Goal: Task Accomplishment & Management: Use online tool/utility

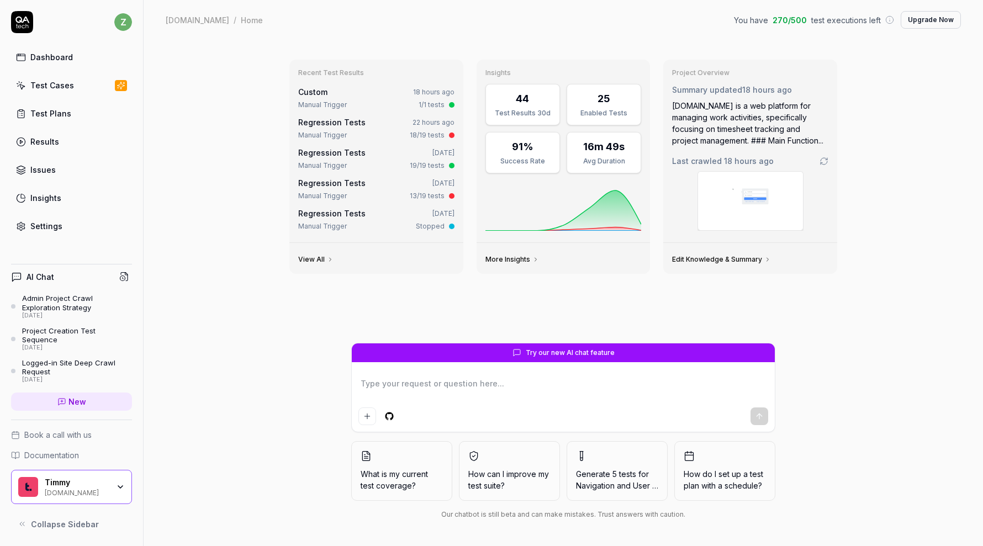
click at [54, 60] on div "Dashboard" at bounding box center [51, 57] width 43 height 12
type textarea "*"
click at [59, 165] on link "Issues" at bounding box center [71, 170] width 121 height 22
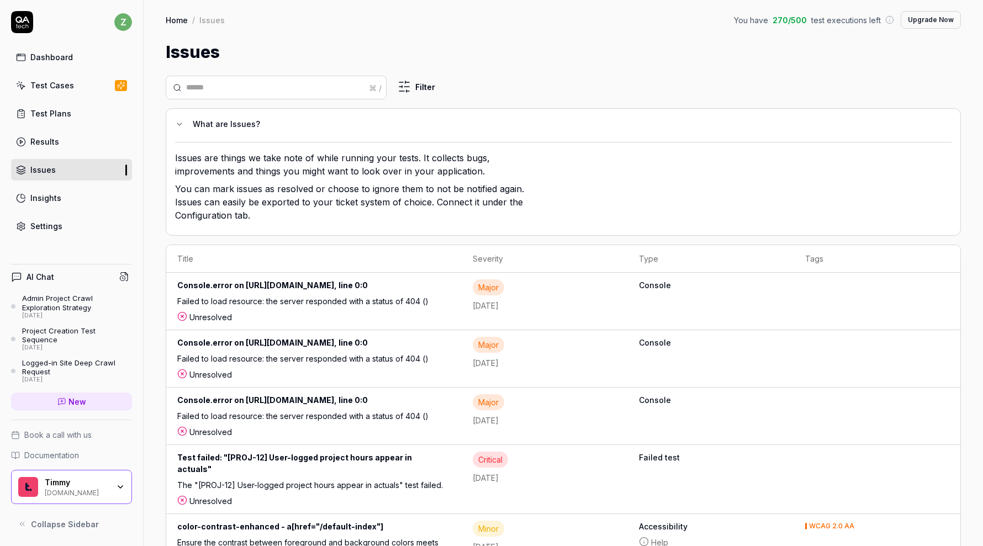
click at [54, 117] on div "Test Plans" at bounding box center [50, 114] width 41 height 12
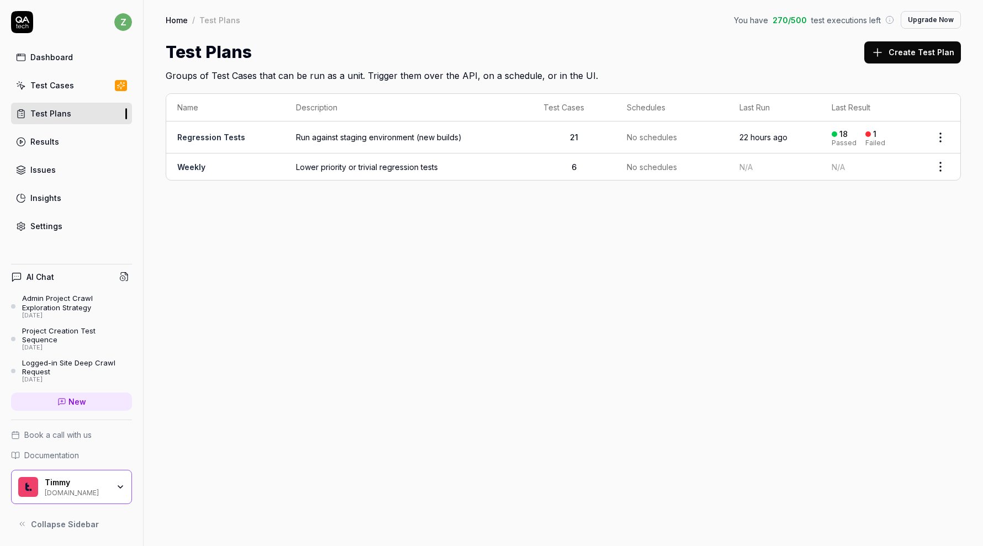
click at [50, 81] on div "Test Cases" at bounding box center [52, 86] width 44 height 12
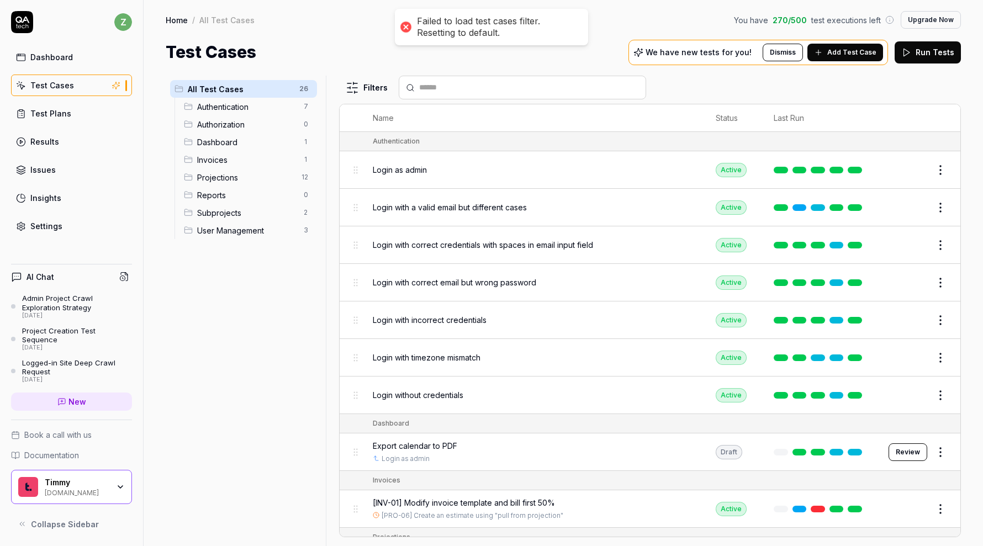
click at [851, 51] on span "Add Test Case" at bounding box center [851, 52] width 49 height 10
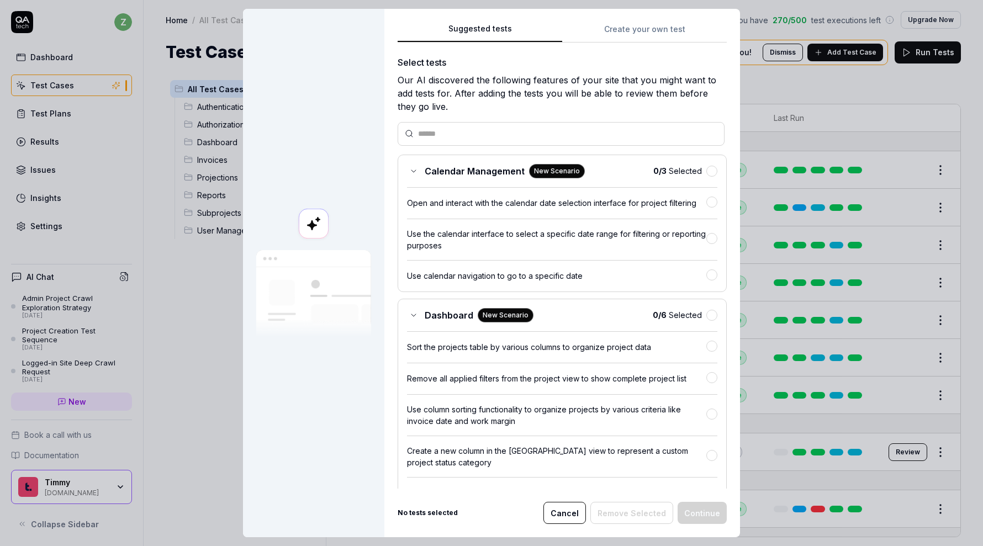
click at [658, 36] on div "Suggested tests Create your own test Select tests Our AI discovered the followi…" at bounding box center [562, 273] width 356 height 529
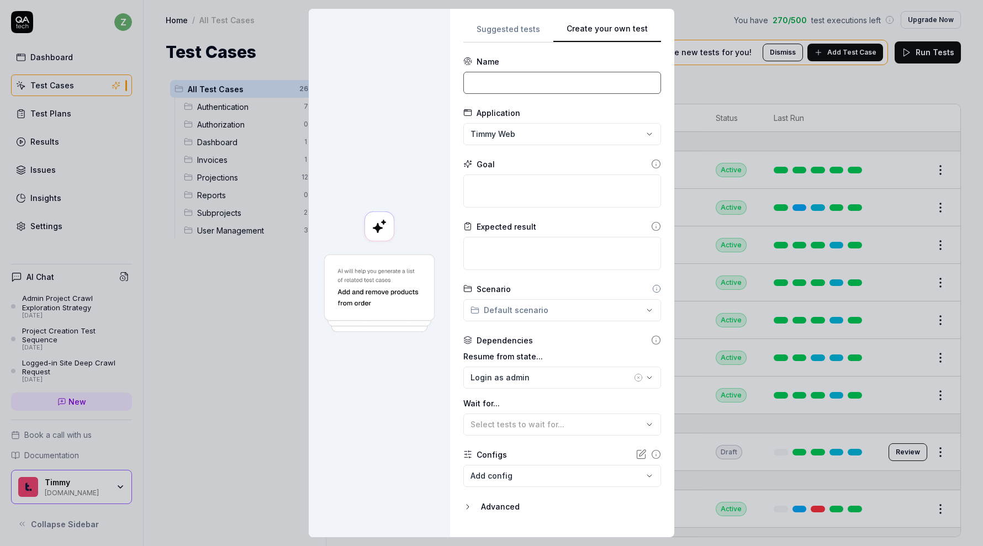
click at [615, 89] on input at bounding box center [562, 83] width 198 height 22
type input "[REP-01]"
click at [597, 165] on div "Goal" at bounding box center [562, 165] width 198 height 12
click at [534, 194] on textarea at bounding box center [562, 191] width 198 height 33
type textarea "*"
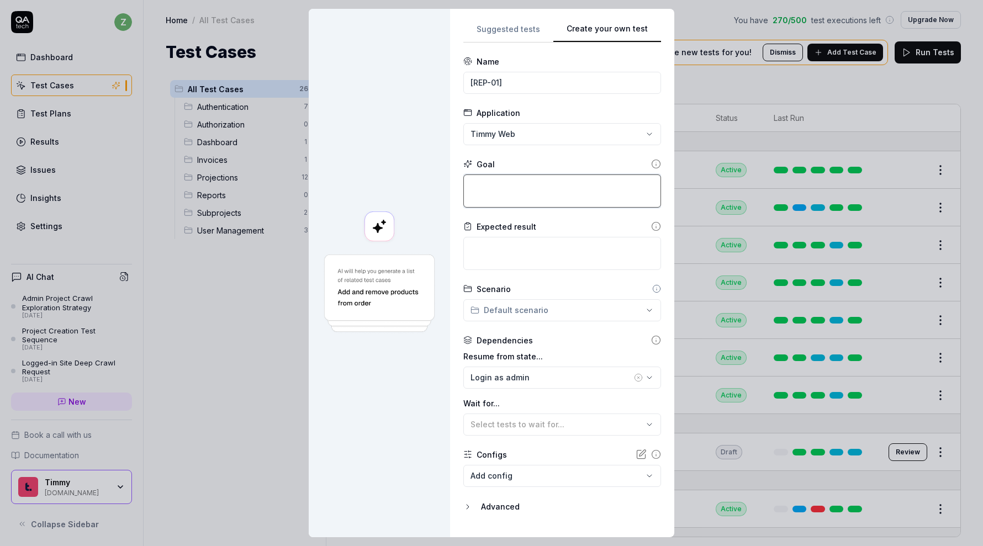
type textarea "G"
type textarea "*"
type textarea "Ge"
type textarea "*"
type textarea "Gen"
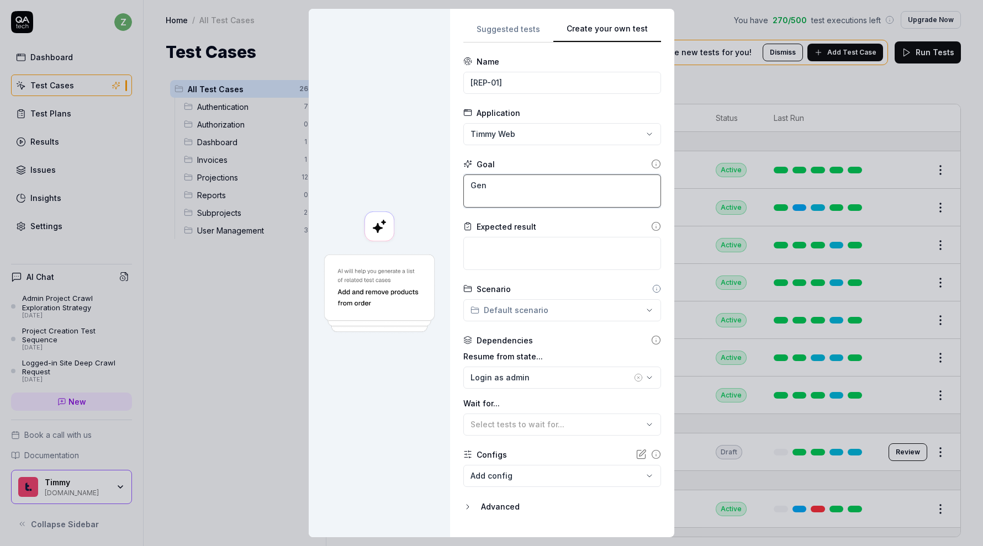
type textarea "*"
type textarea "Gene"
type textarea "*"
type textarea "Genera"
type textarea "*"
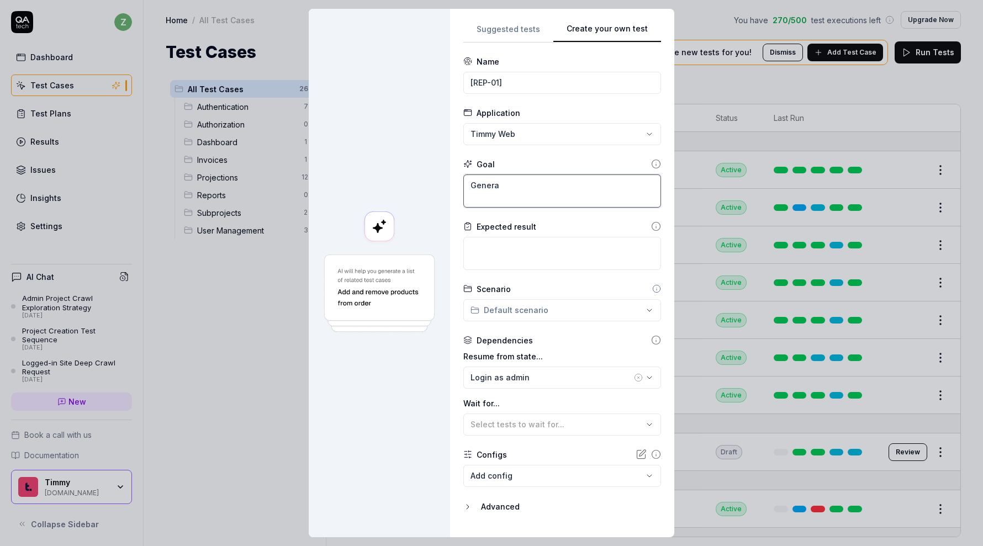
type textarea "Generat"
type textarea "*"
type textarea "Generate"
type textarea "*"
type textarea "Generate"
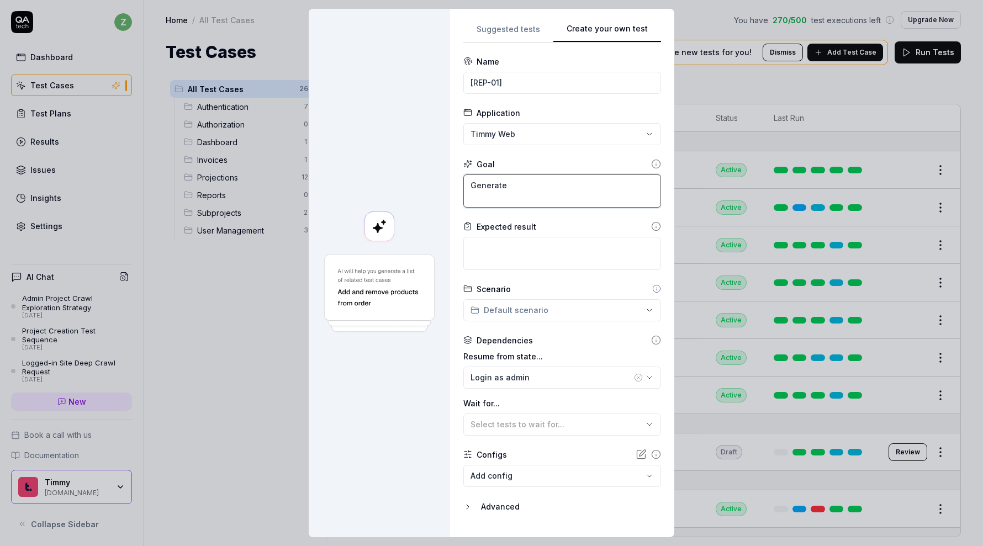
type textarea "*"
type textarea "Generate a"
type textarea "*"
type textarea "Generate a"
type textarea "*"
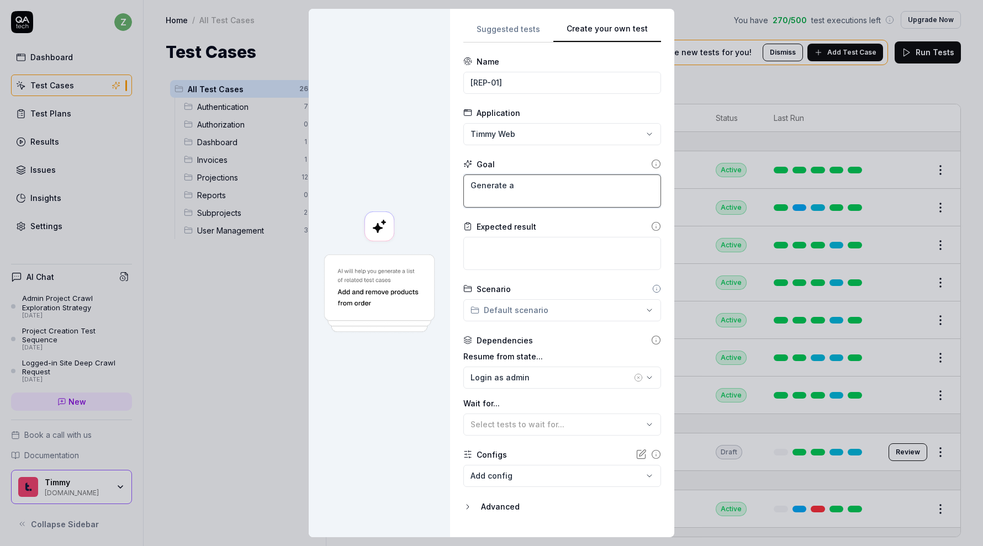
type textarea "Generate a r"
type textarea "*"
type textarea "Generate a re"
type textarea "*"
type textarea "Generate a rep"
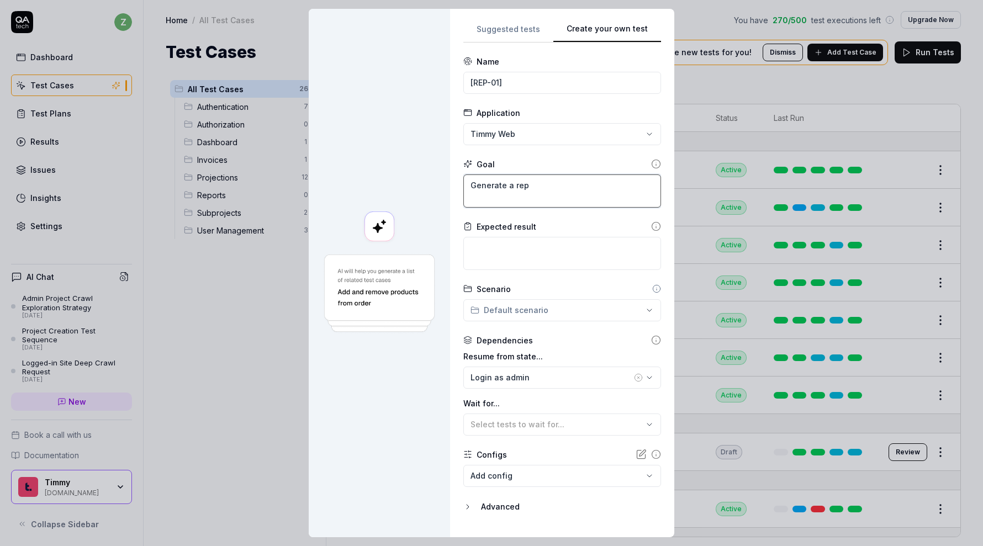
type textarea "*"
type textarea "Generate a repo"
type textarea "*"
type textarea "Generate a repor"
type textarea "*"
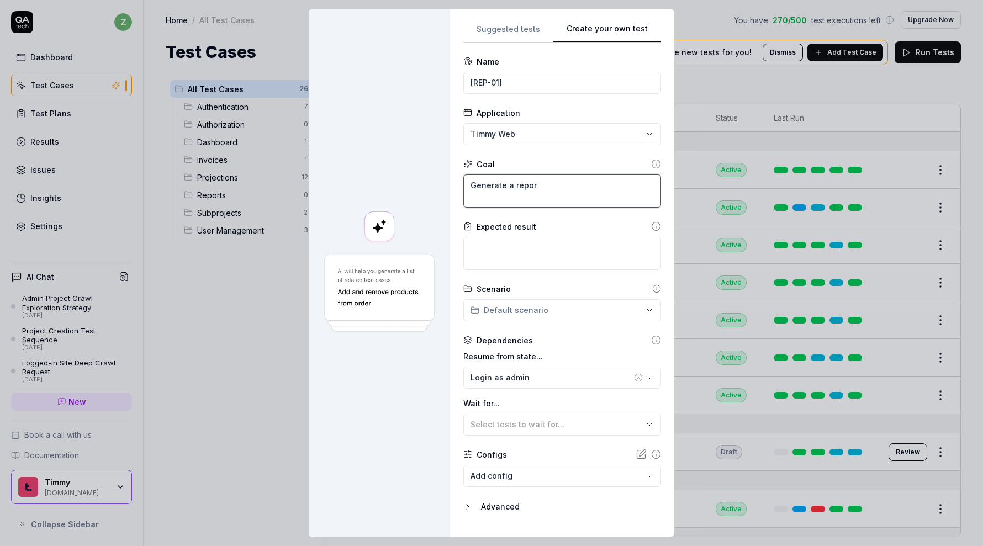
type textarea "Generate a report"
type textarea "*"
type textarea "Generate a repor"
type textarea "*"
type textarea "Generate a repo"
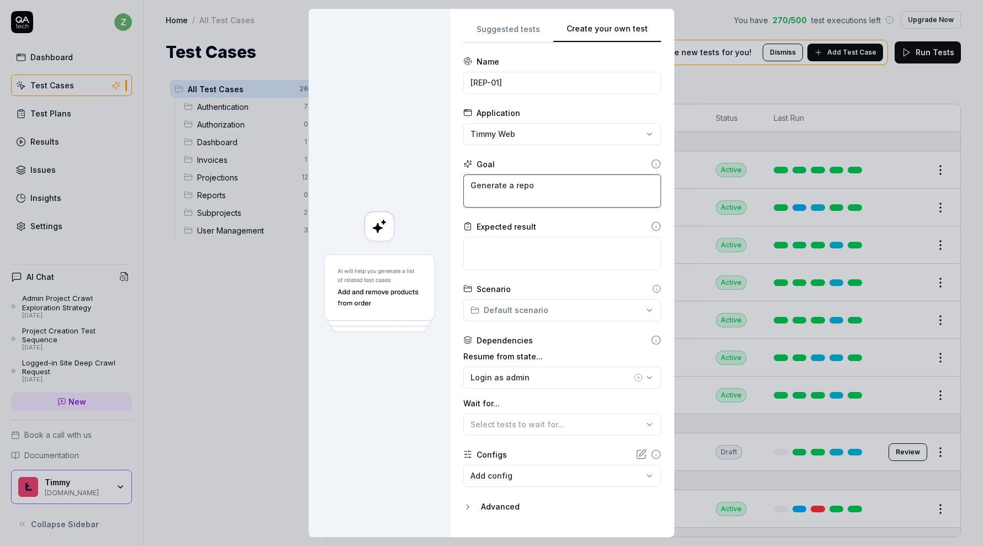
type textarea "*"
type textarea "Generate a rep"
type textarea "*"
type textarea "Generate a re"
type textarea "*"
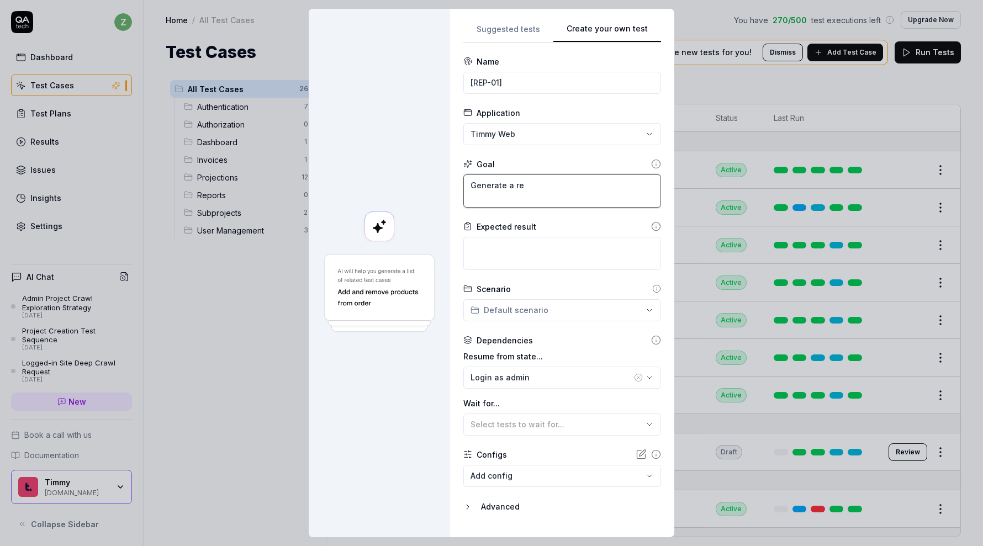
type textarea "Generate a r"
type textarea "*"
type textarea "Generate a s"
type textarea "*"
type textarea "Generate a st"
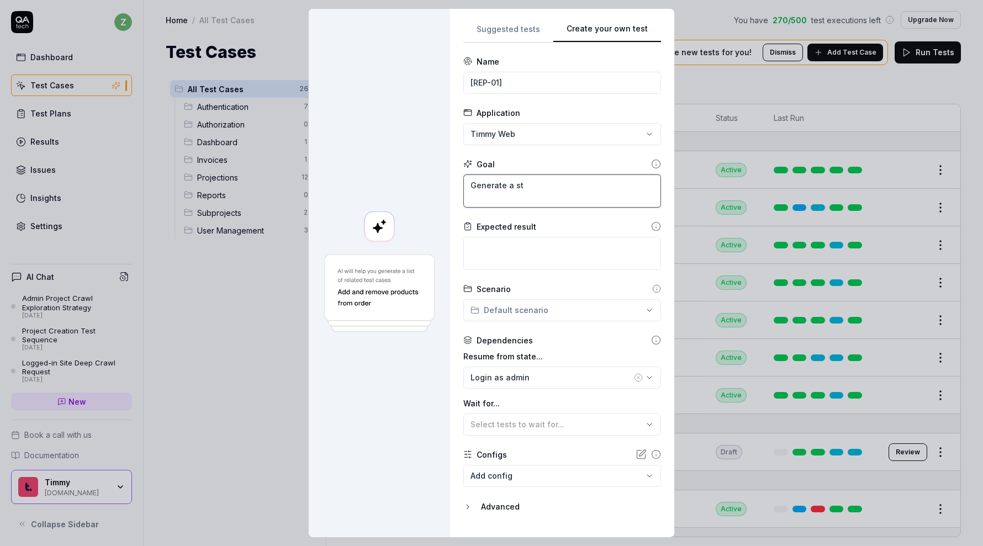
type textarea "*"
type textarea "Generate a sta"
type textarea "*"
type textarea "Generate a stat"
type textarea "*"
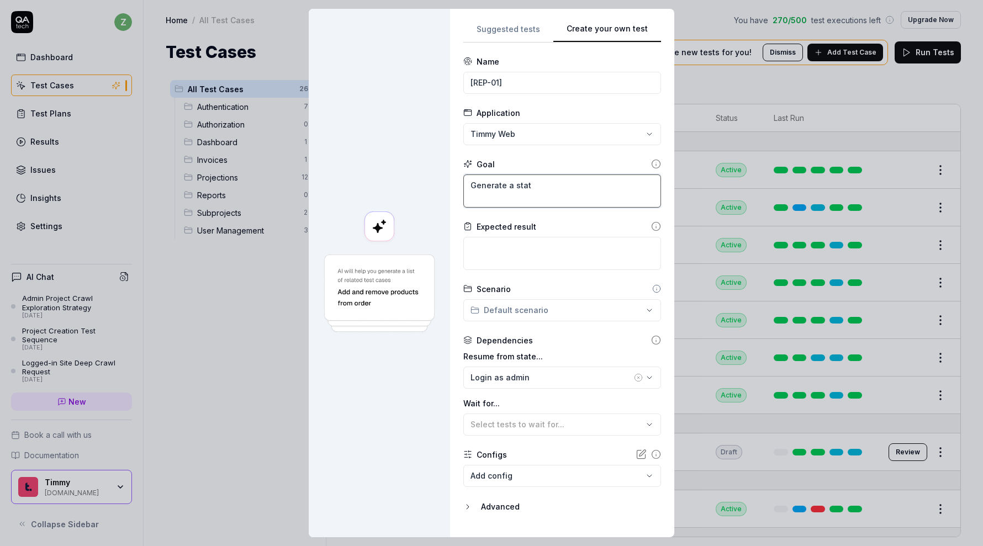
type textarea "Generate a statu"
type textarea "*"
type textarea "Generate a status"
type textarea "*"
type textarea "Generate a status"
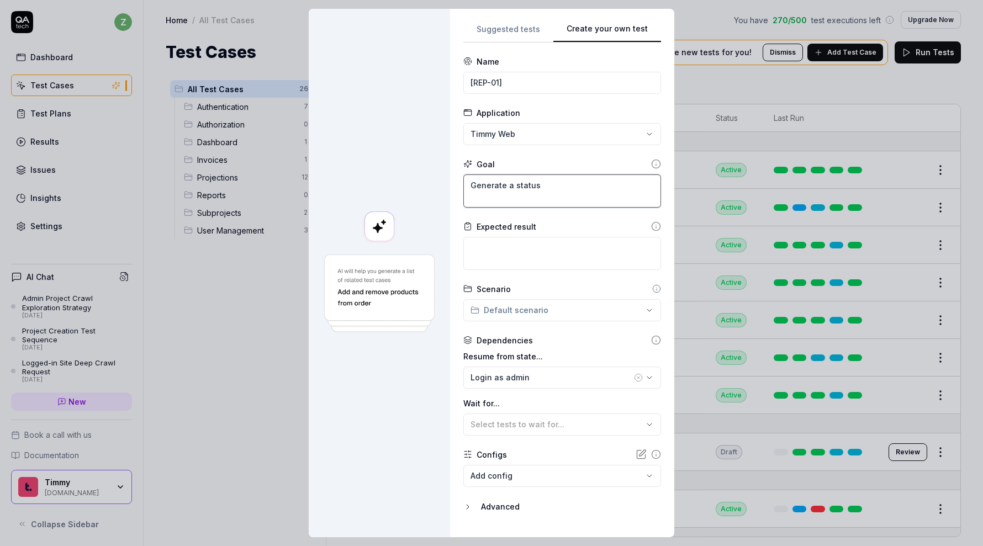
type textarea "*"
type textarea "Generate a status r"
type textarea "*"
type textarea "Generate a status re"
type textarea "*"
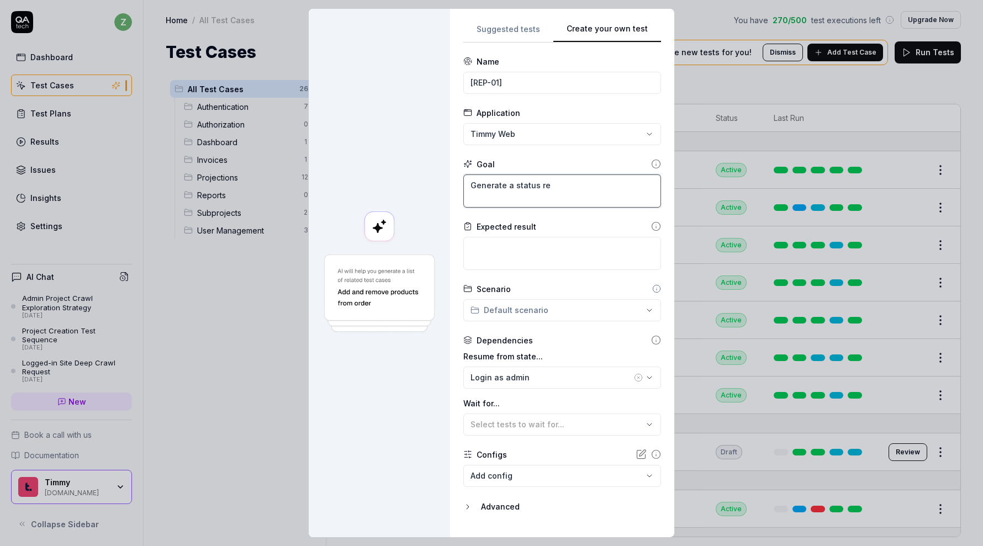
type textarea "Generate a status rep"
type textarea "*"
type textarea "Generate a status repo"
type textarea "*"
type textarea "Generate a status repor"
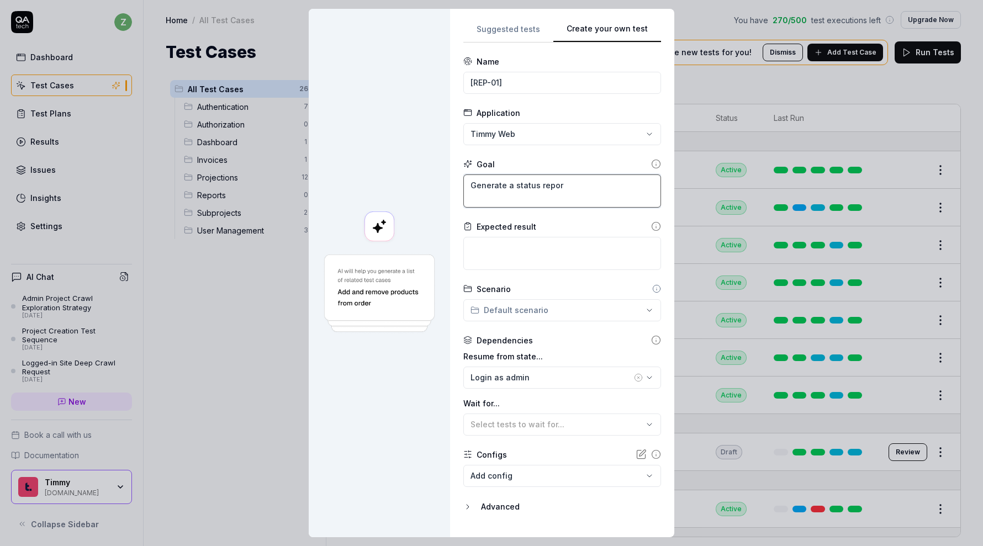
type textarea "*"
type textarea "Generate a status report"
click at [619, 183] on textarea "Generate a status report" at bounding box center [562, 191] width 198 height 33
click at [516, 182] on textarea "Generate a status report" at bounding box center [562, 191] width 198 height 33
type textarea "*"
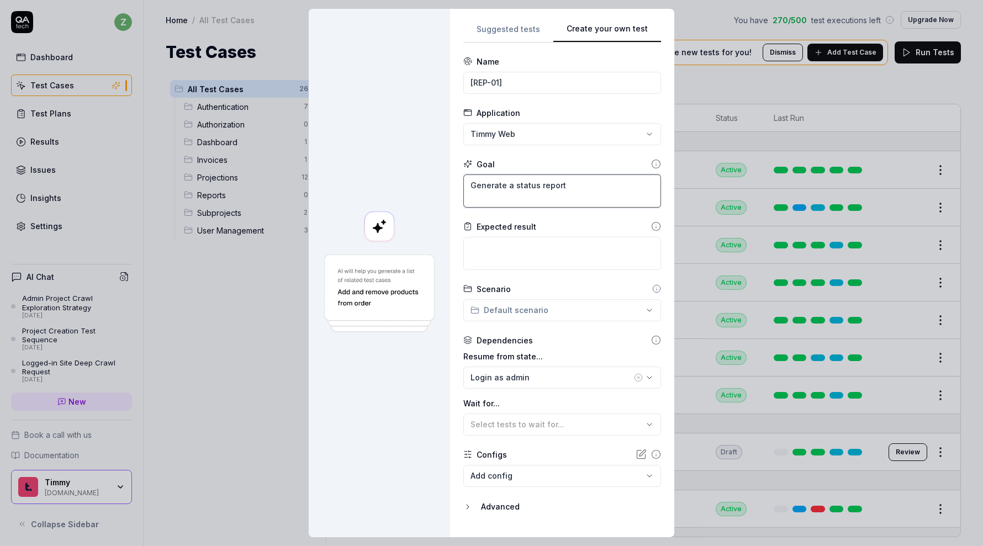
type textarea "Generate a cstatus report"
type textarea "*"
type textarea "Generate a custatus report"
type textarea "*"
type textarea "Generate a cusstatus report"
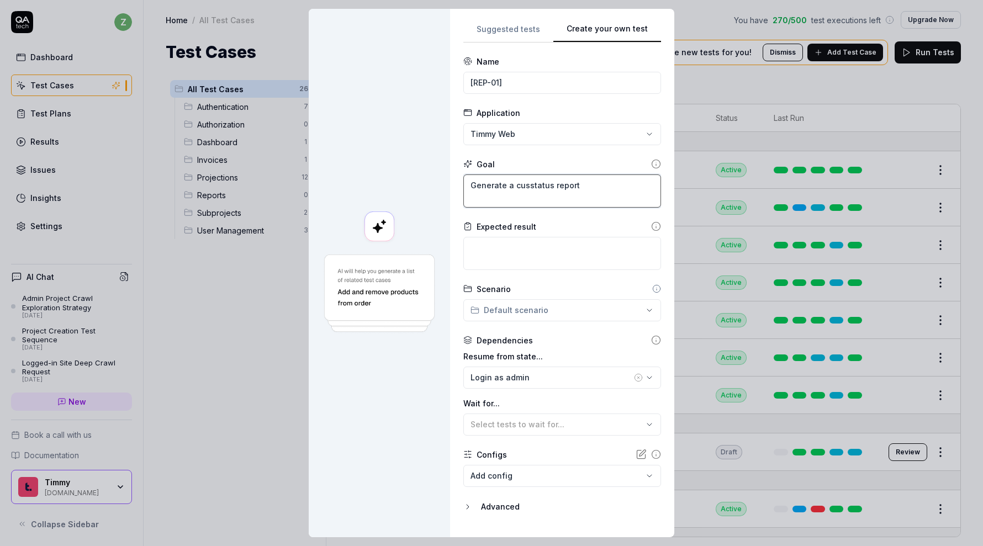
type textarea "*"
type textarea "Generate a custstatus report"
type textarea "*"
type textarea "Generate a custostatus report"
type textarea "*"
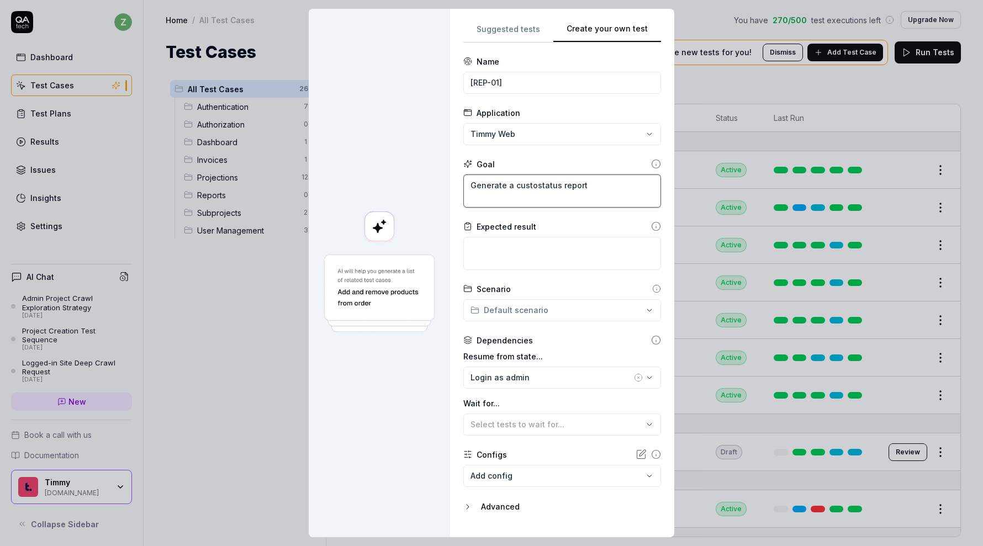
type textarea "Generate a custokstatus report"
type textarea "*"
type textarea "Generate a custostatus report"
type textarea "*"
type textarea "Generate a customstatus report"
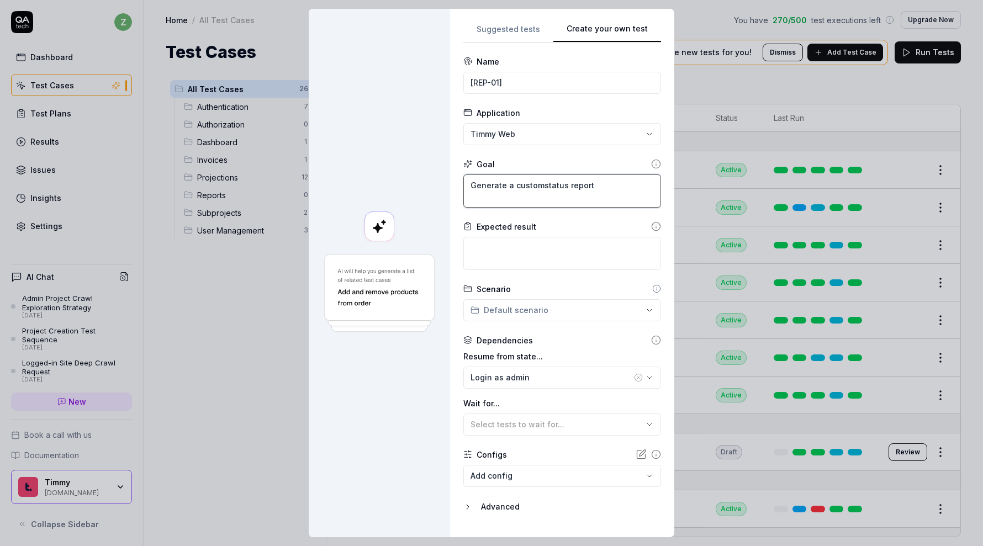
type textarea "*"
click at [614, 189] on textarea "Generate a custom status report" at bounding box center [562, 191] width 198 height 33
type textarea "Generate a custom status report"
click at [630, 196] on textarea "Generate a custom status report" at bounding box center [562, 191] width 198 height 33
type textarea "*"
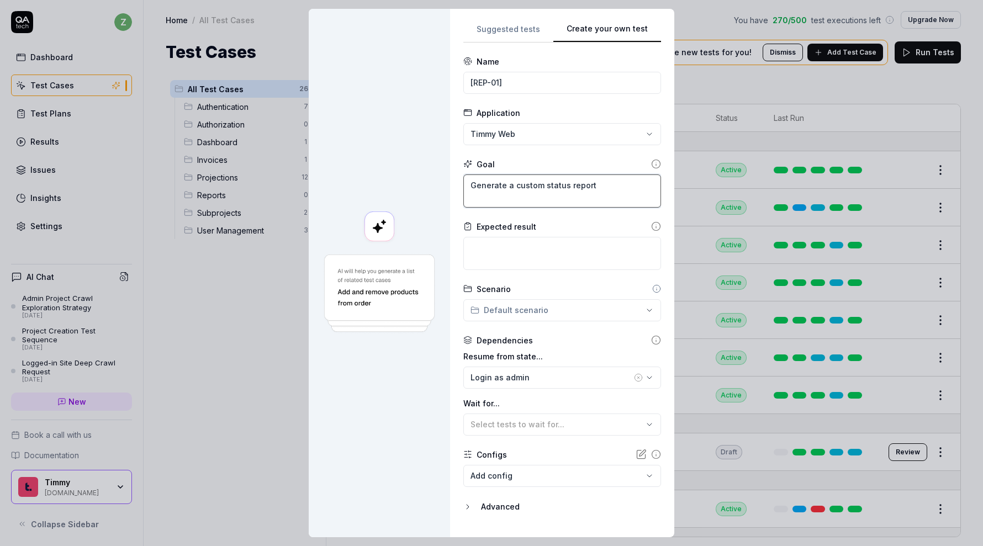
type textarea "Generate a custom status report"
type textarea "*"
type textarea "Generate a custom status report"
type textarea "*"
type textarea "Generate a custom status report,"
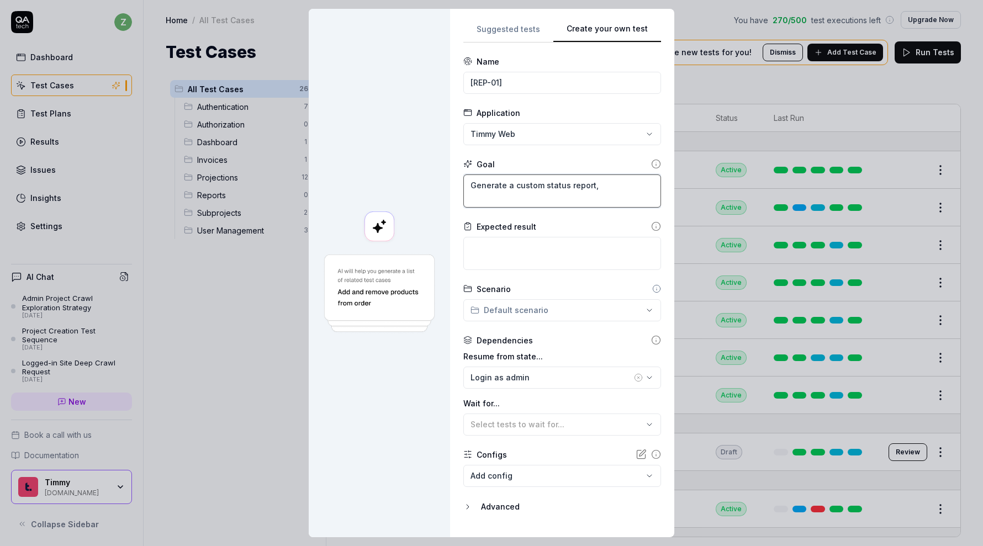
type textarea "*"
type textarea "Generate a custom status report,"
type textarea "*"
type textarea "Generate a custom status report, e"
type textarea "*"
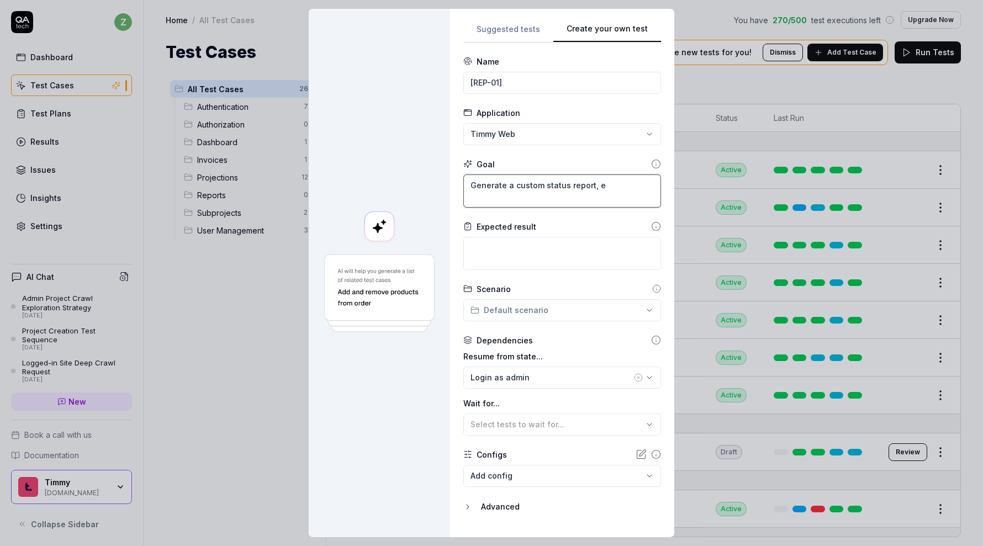
type textarea "Generate a custom status report, ed"
type textarea "*"
type textarea "Generate a custom status report, edi"
type textarea "*"
type textarea "Generate a custom status report, edit"
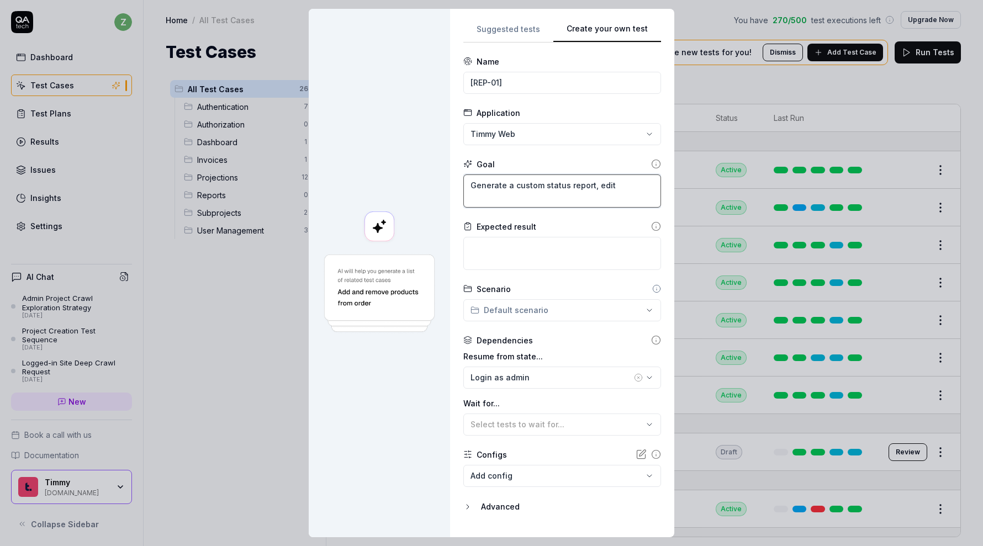
type textarea "*"
type textarea "Generate a custom status report, editi"
type textarea "*"
type textarea "Generate a custom status report, editin"
type textarea "*"
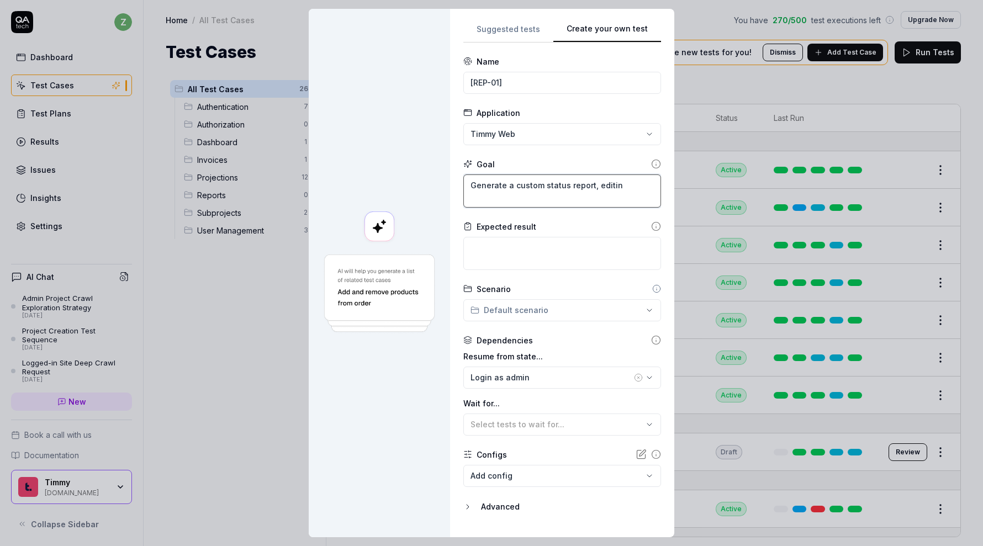
type textarea "Generate a custom status report, editing"
type textarea "*"
type textarea "Generate a custom status report, editing"
type textarea "*"
type textarea "Generate a custom status report, editing an"
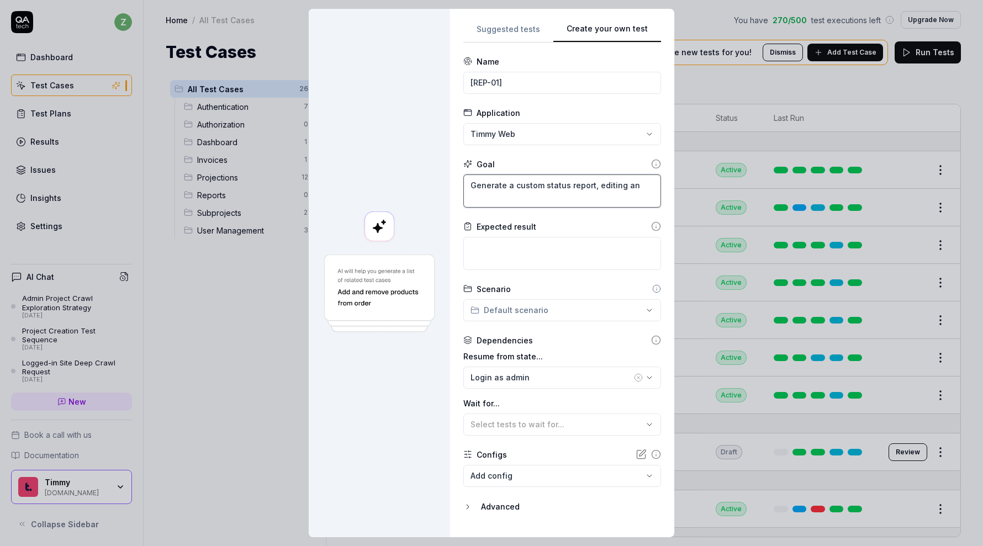
type textarea "*"
type textarea "Generate a custom status report, editing and"
type textarea "*"
type textarea "Generate a custom status report, editing and"
type textarea "*"
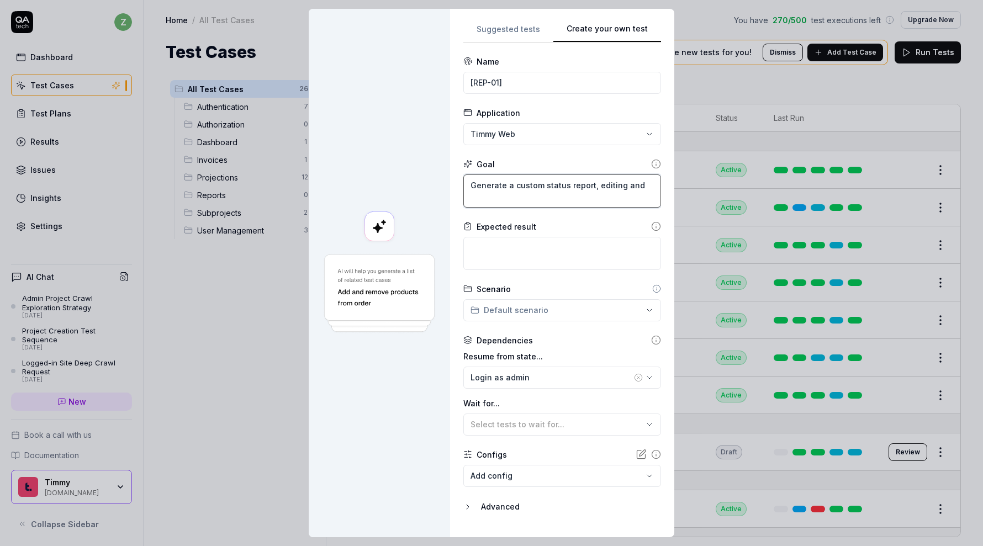
type textarea "Generate a custom status report, editing and s"
type textarea "*"
type textarea "Generate a custom status report, editing and so"
type textarea "*"
type textarea "Generate a custom status report, editing and sor"
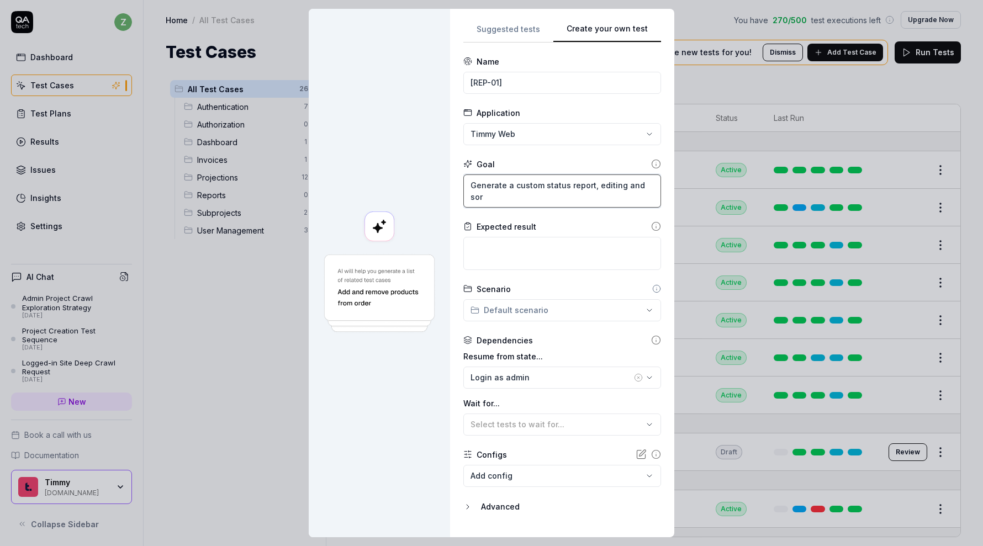
type textarea "*"
type textarea "Generate a custom status report, editing and sort"
type textarea "*"
type textarea "Generate a custom status report, editing and sorti"
type textarea "*"
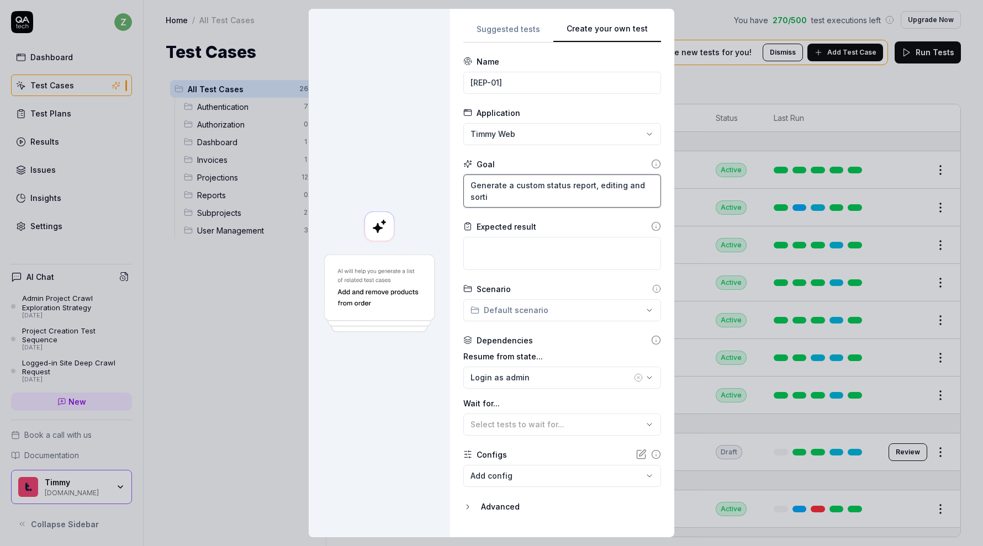
type textarea "Generate a custom status report, editing and sortin"
type textarea "*"
type textarea "Generate a custom status report, editing and sorting"
type textarea "*"
type textarea "Generate a custom status report, editing and sorting t"
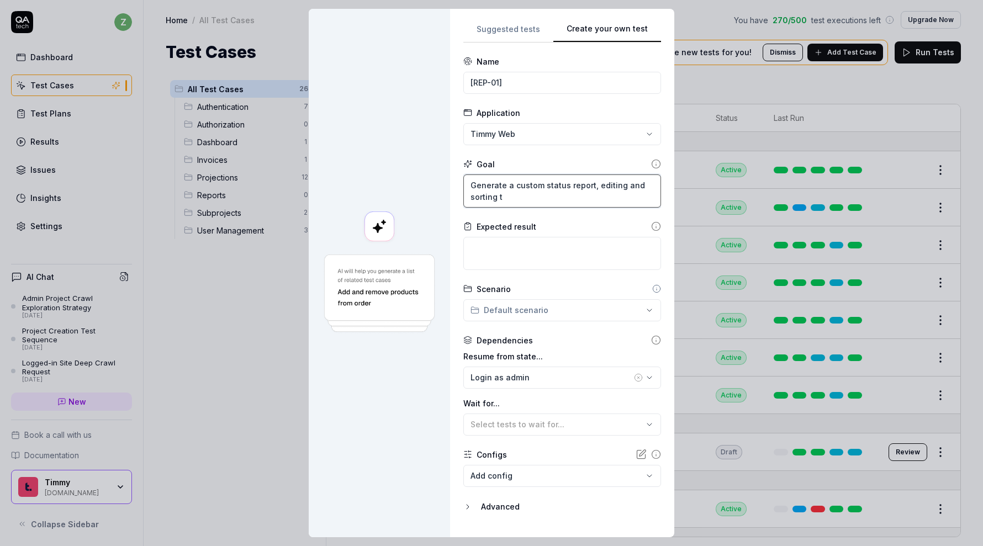
type textarea "*"
type textarea "Generate a custom status report, editing and sorting th"
type textarea "*"
type textarea "Generate a custom status report, editing and sorting the"
type textarea "*"
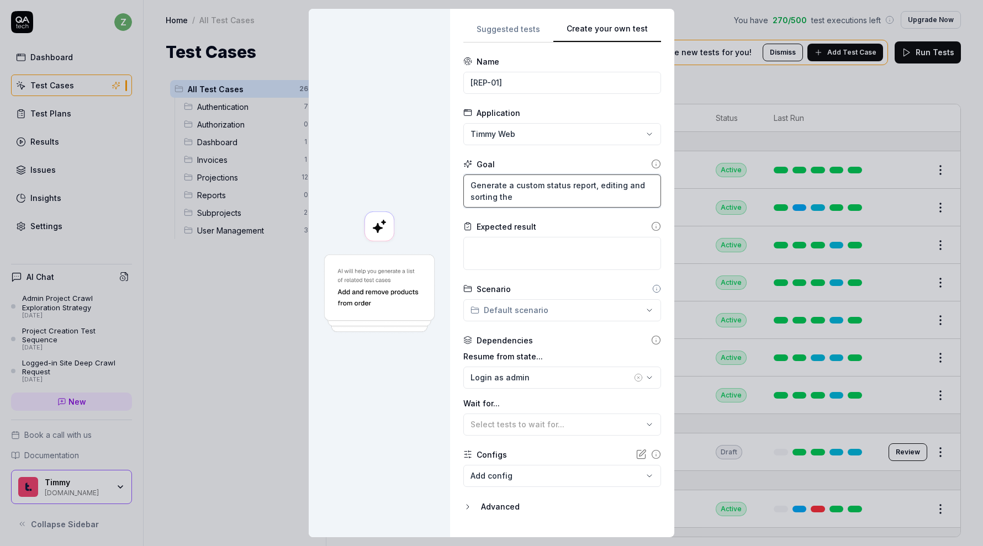
type textarea "Generate a custom status report, editing and sorting the c"
type textarea "*"
type textarea "Generate a custom status report, editing and sorting the co"
type textarea "*"
type textarea "Generate a custom status report, editing and sorting the col"
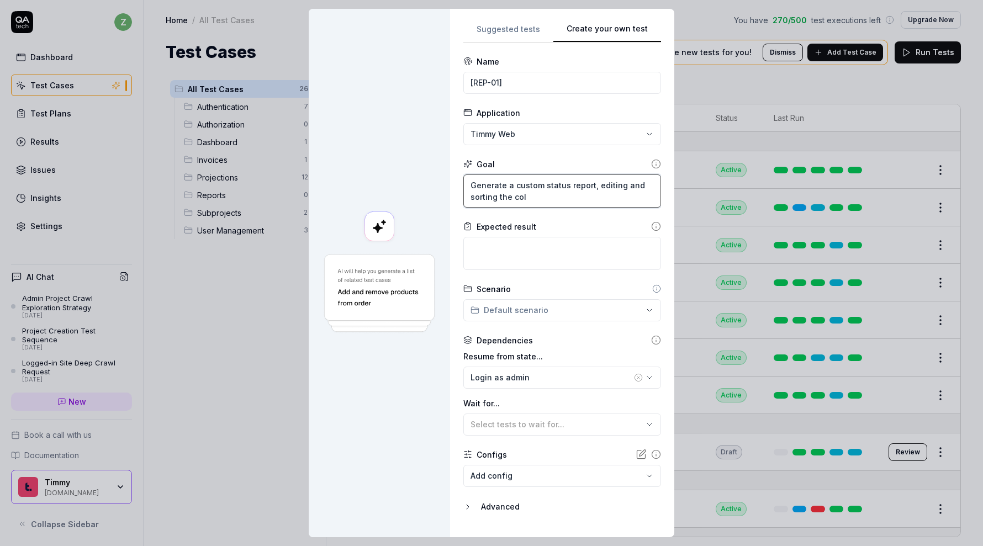
type textarea "*"
type textarea "Generate a custom status report, editing and sorting the colu"
type textarea "*"
type textarea "Generate a custom status report, editing and sorting the colum"
type textarea "*"
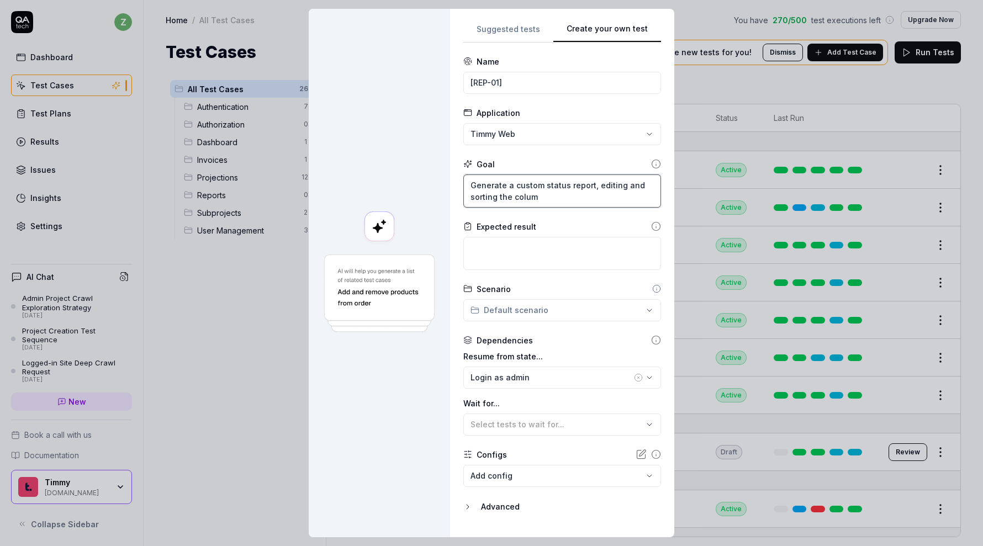
type textarea "Generate a custom status report, editing and sorting the column"
type textarea "*"
type textarea "Generate a custom status report, editing and sorting the columns"
click at [558, 197] on textarea "Generate a custom status report, editing and sorting the columns" at bounding box center [562, 191] width 198 height 33
type textarea "*"
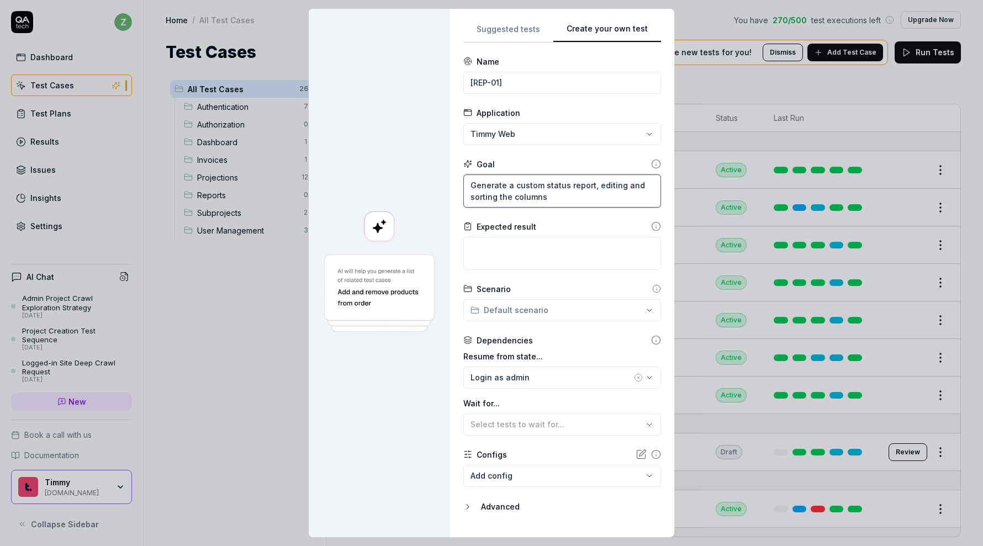
type textarea "Generate a custom status report, editing and sorting the columns,"
type textarea "*"
type textarea "Generate a custom status report, editing and sorting the columns,"
type textarea "*"
type textarea "Generate a custom status report, editing and sorting the columns, th"
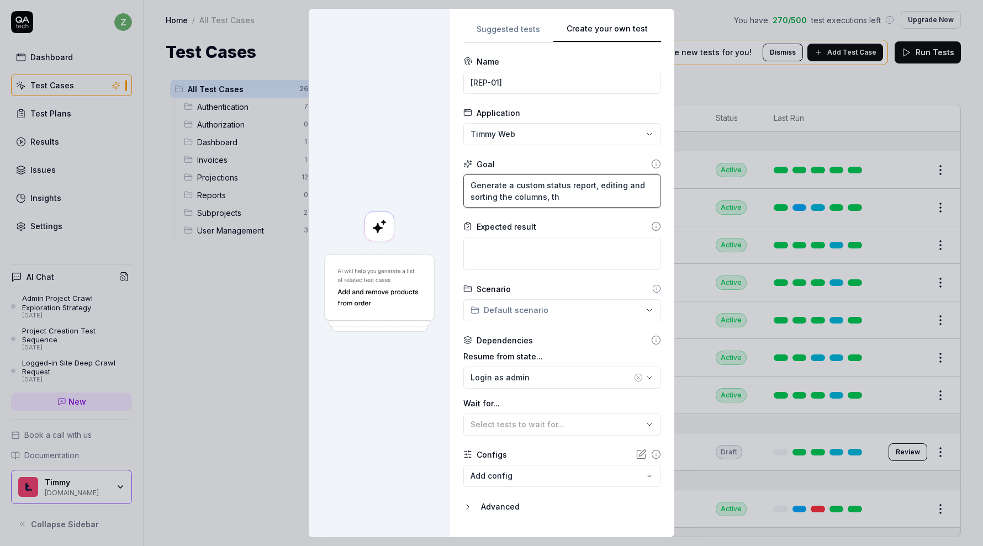
type textarea "*"
type textarea "Generate a custom status report, editing and sorting the columns, the"
type textarea "*"
type textarea "Generate a custom status report, editing and sorting the columns, then"
type textarea "*"
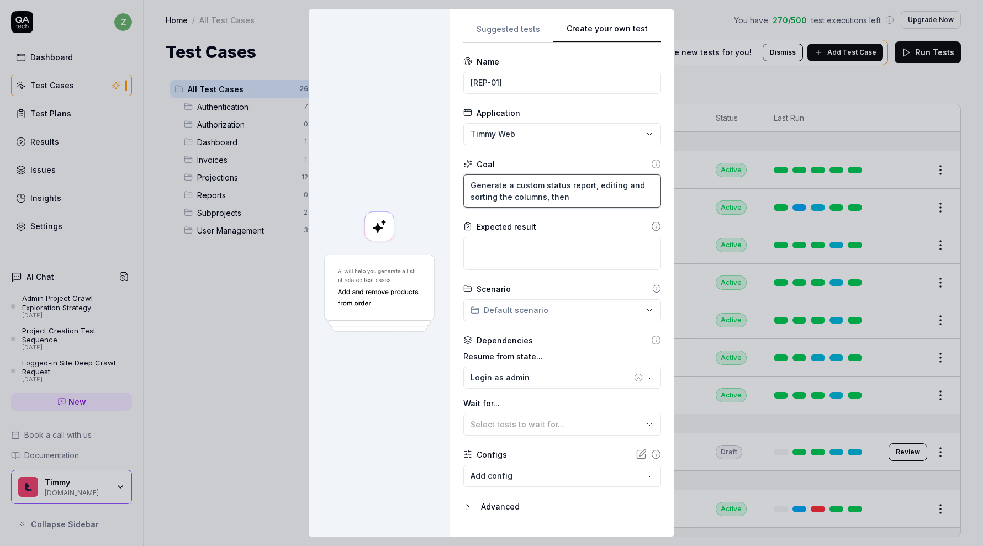
type textarea "Generate a custom status report, editing and sorting the columns, then"
type textarea "*"
type textarea "Generate a custom status report, editing and sorting the columns, then e"
type textarea "*"
type textarea "Generate a custom status report, editing and sorting the columns, then exp"
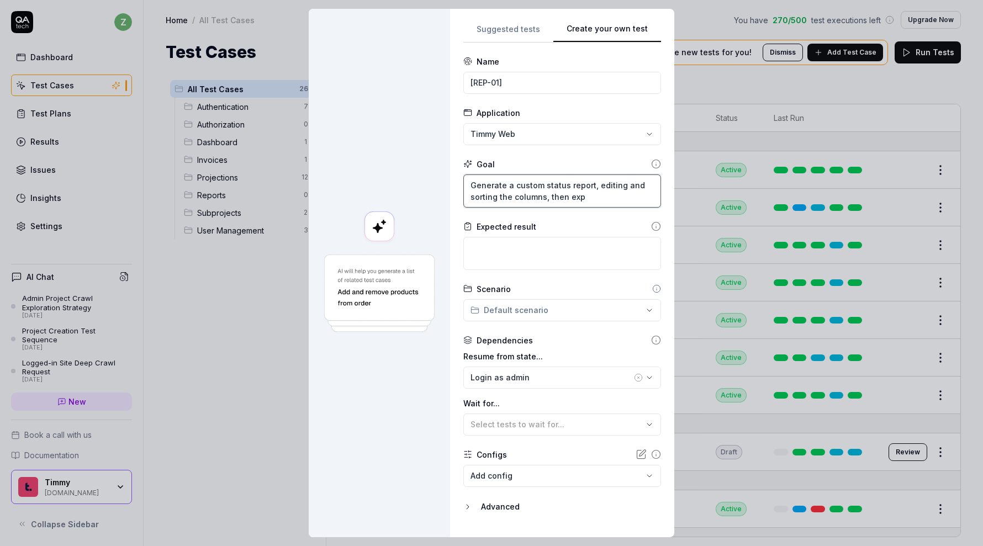
type textarea "*"
type textarea "Generate a custom status report, editing and sorting the columns, then expo"
type textarea "*"
type textarea "Generate a custom status report, editing and sorting the columns, then expor"
type textarea "*"
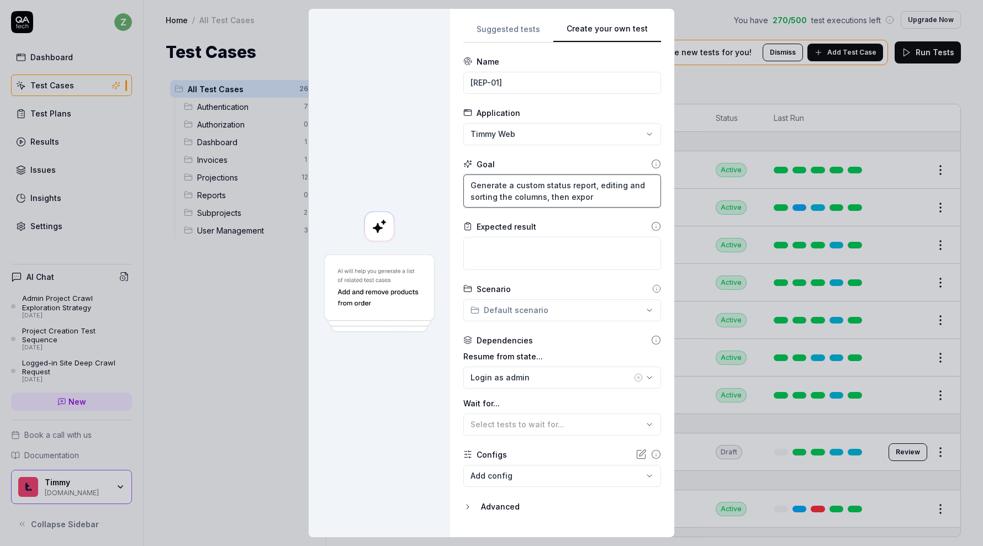
type textarea "Generate a custom status report, editing and sorting the columns, then export"
type textarea "*"
type textarea "Generate a custom status report, editing and sorting the columns, then export"
type textarea "*"
type textarea "Generate a custom status report, editing and sorting the columns, then export i"
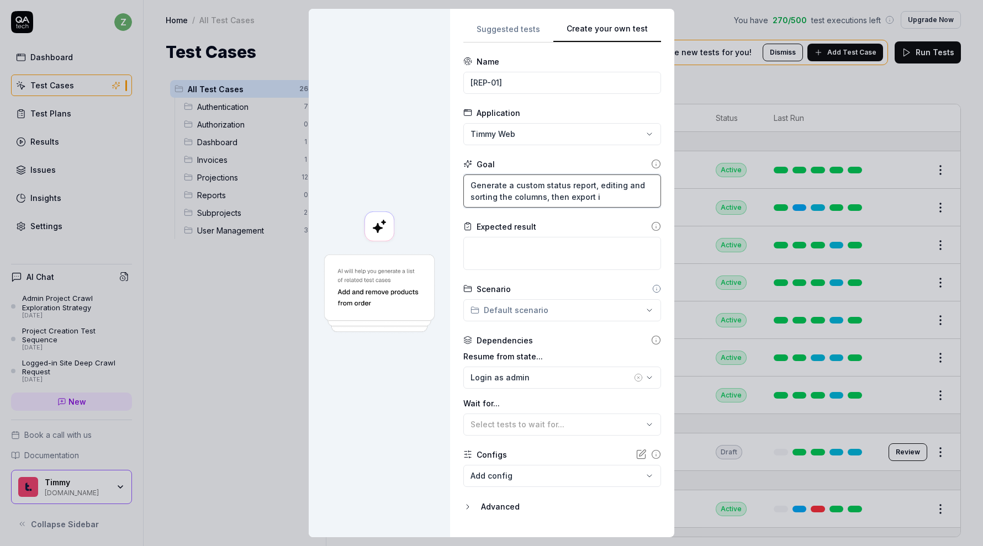
type textarea "*"
type textarea "Generate a custom status report, editing and sorting the columns, then export it"
type textarea "*"
type textarea "Generate a custom status report, editing and sorting the columns, then export it"
type textarea "*"
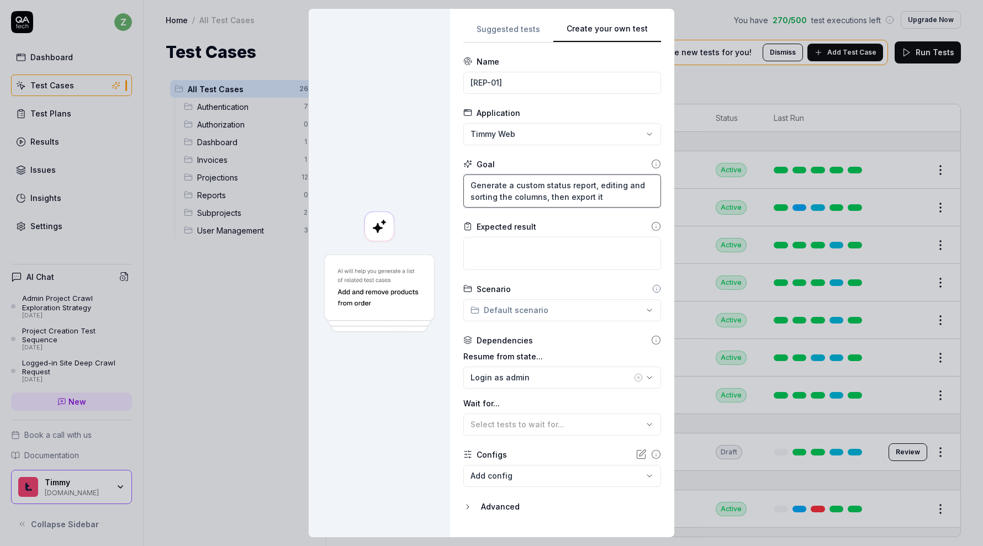
type textarea "Generate a custom status report, editing and sorting the columns, then export i…"
type textarea "*"
type textarea "Generate a custom status report, editing and sorting the columns, then export i…"
type textarea "*"
type textarea "Generate a custom status report, editing and sorting the columns, then export i…"
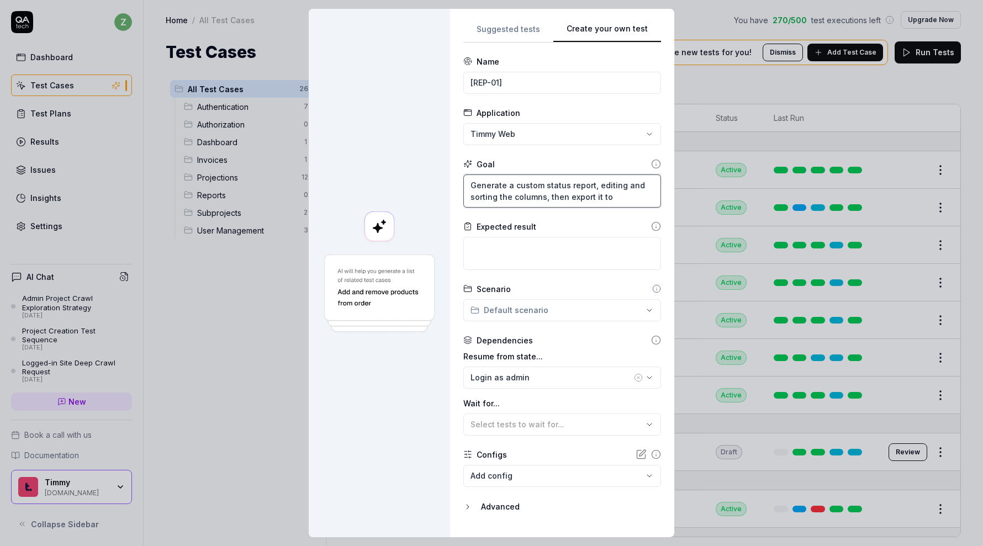
type textarea "*"
type textarea "Generate a custom status report, editing and sorting the columns, then export i…"
type textarea "*"
type textarea "Generate a custom status report, editing and sorting the columns, then export i…"
type textarea "*"
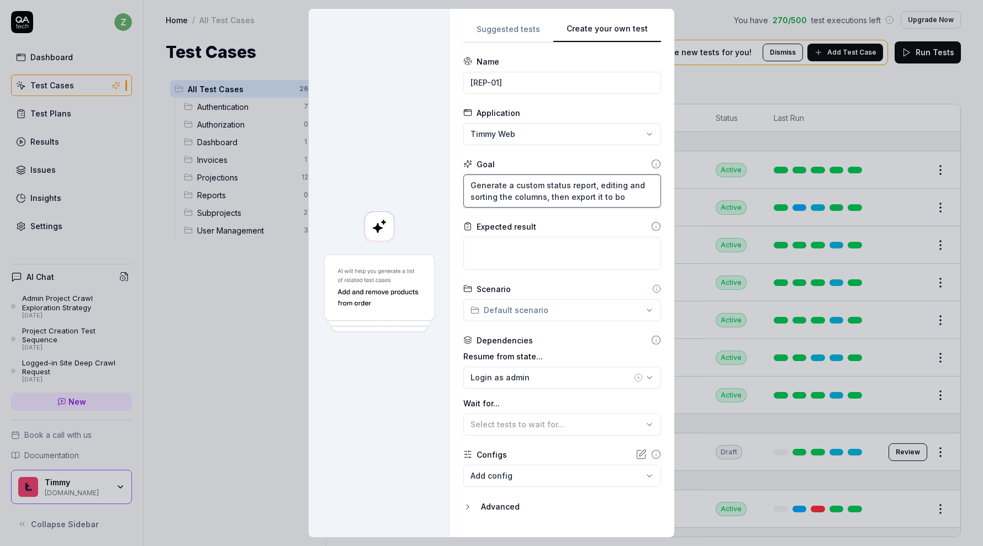
type textarea "Generate a custom status report, editing and sorting the columns, then export i…"
type textarea "*"
type textarea "Generate a custom status report, editing and sorting the columns, then export i…"
type textarea "*"
type textarea "Generate a custom status report, editing and sorting the columns, then export i…"
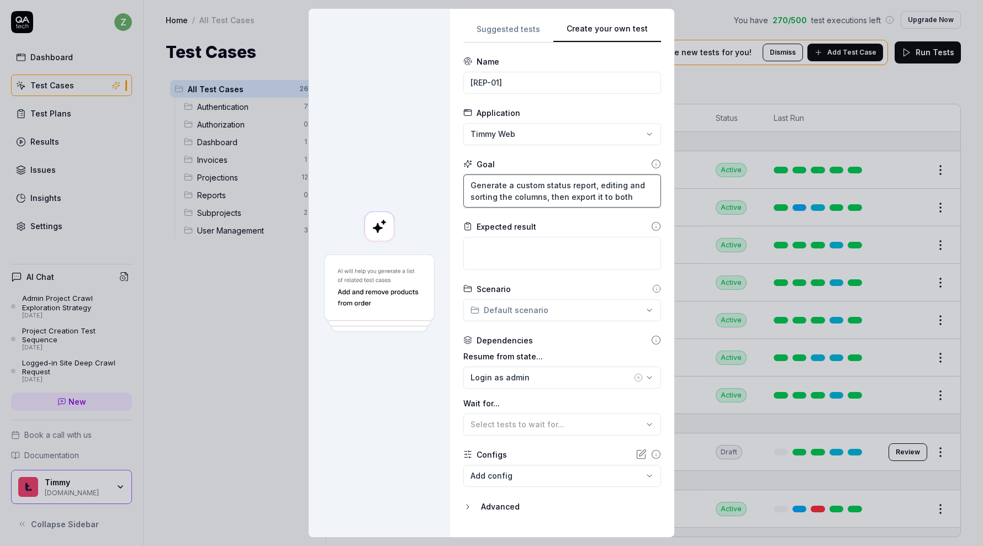
type textarea "*"
type textarea "Generate a custom status report, editing and sorting the columns, then export i…"
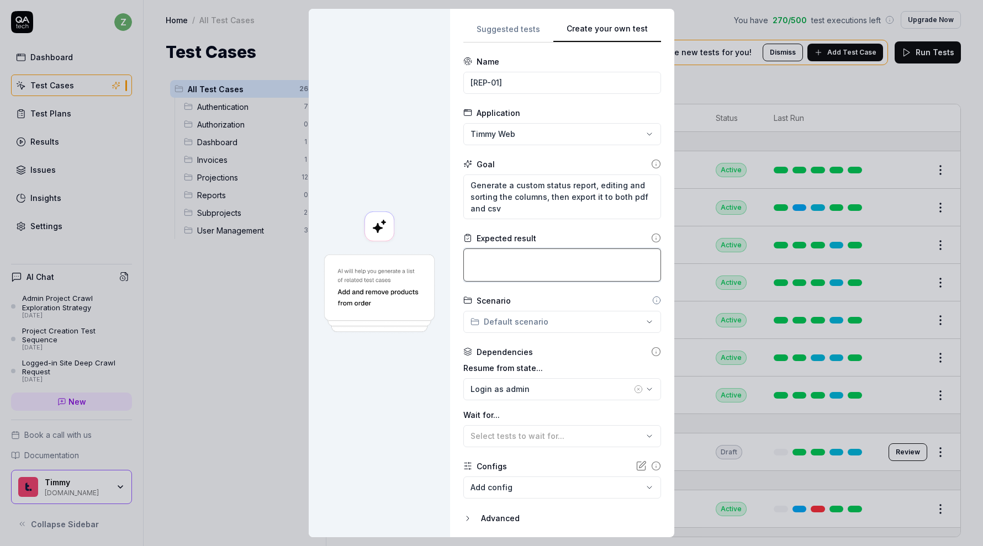
click at [566, 260] on textarea at bounding box center [562, 265] width 198 height 33
click at [566, 294] on form "**********" at bounding box center [562, 308] width 198 height 505
click at [550, 320] on div "**********" at bounding box center [491, 273] width 983 height 546
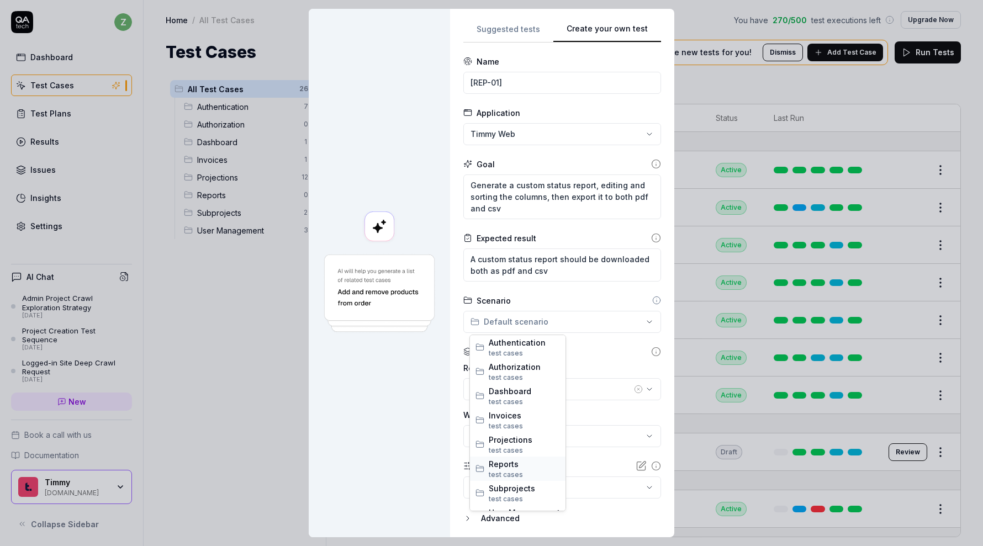
click at [519, 470] on span "test case s" at bounding box center [524, 475] width 71 height 10
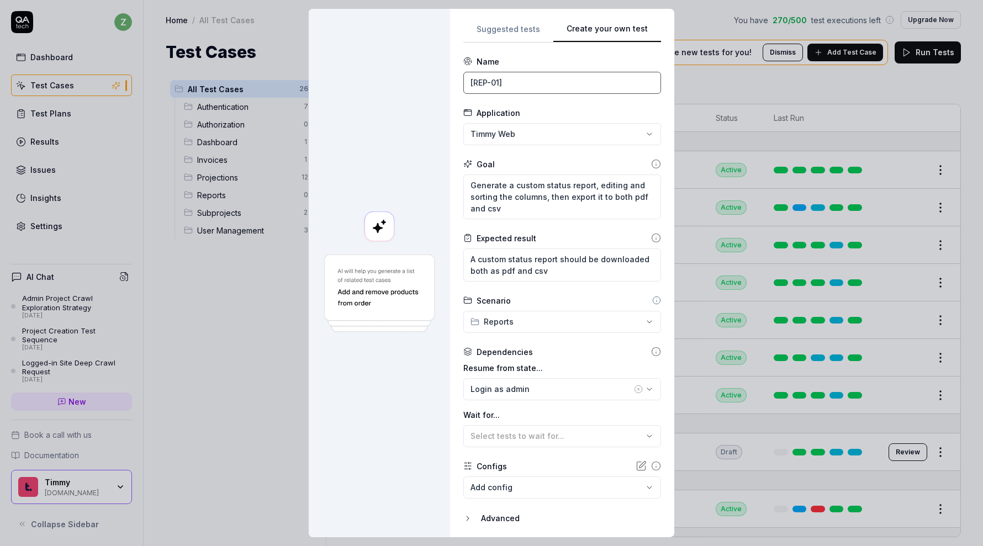
click at [535, 79] on input "[REP-01]" at bounding box center [562, 83] width 198 height 22
click at [583, 105] on form "**********" at bounding box center [562, 308] width 198 height 505
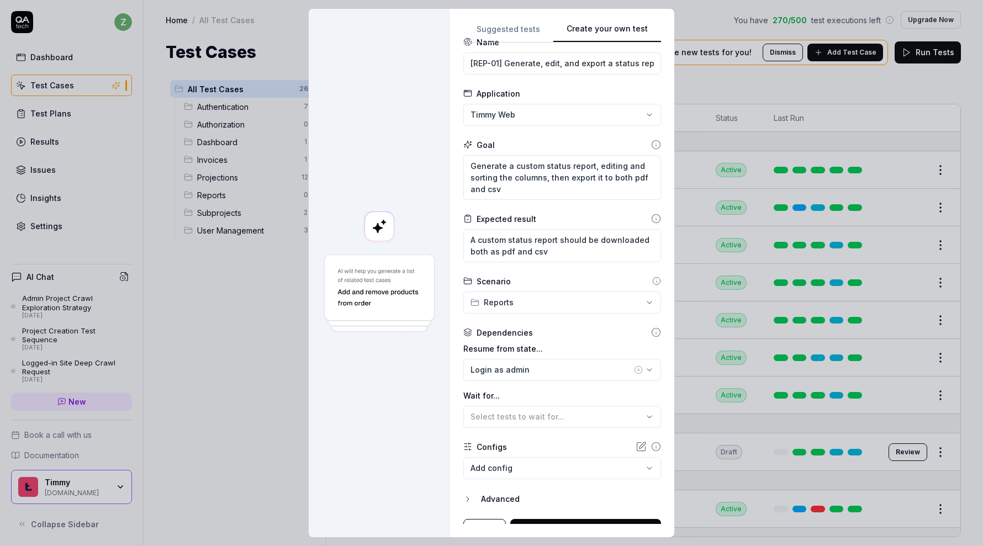
scroll to position [36, 0]
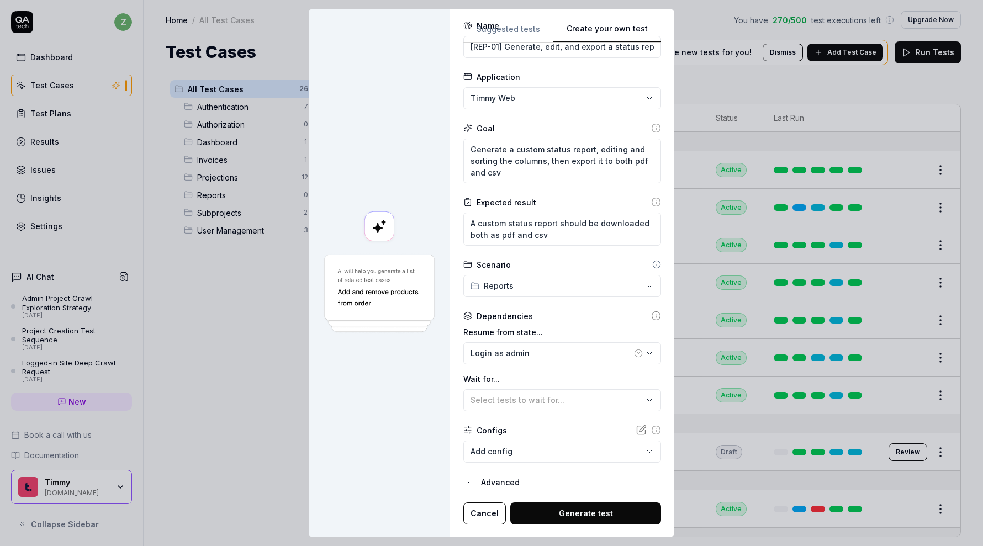
click at [511, 487] on div "Advanced" at bounding box center [571, 482] width 180 height 13
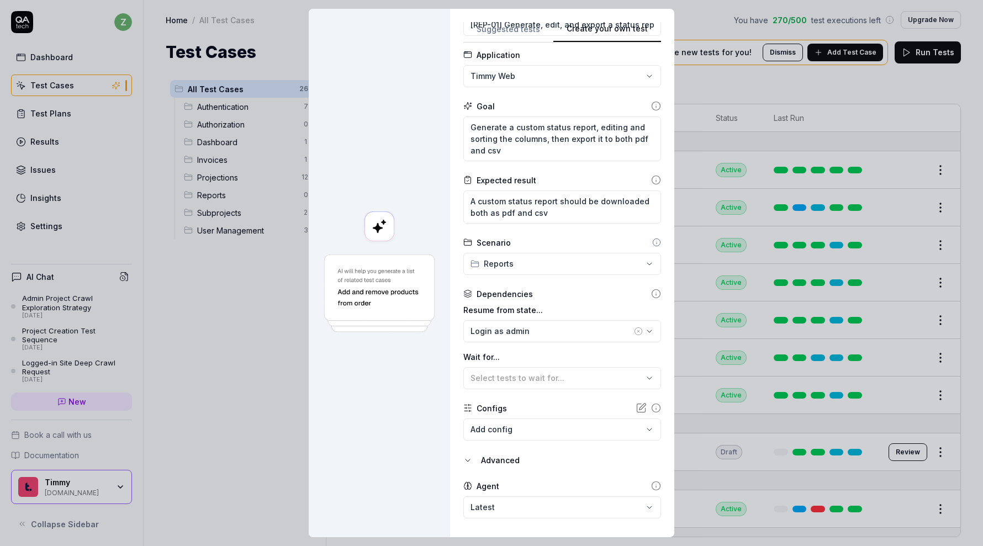
scroll to position [87, 0]
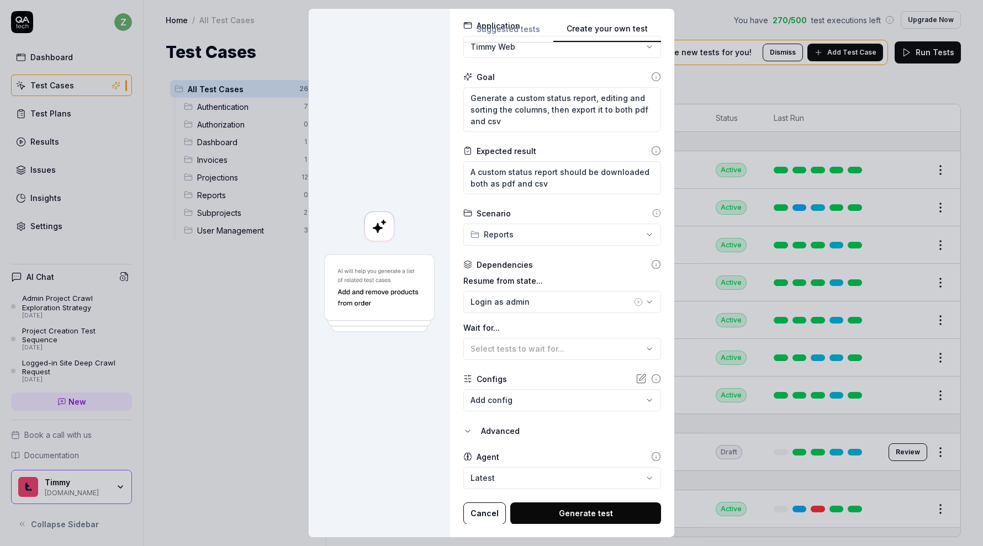
click at [529, 404] on body "z Dashboard Test Cases Test Plans Results Issues Insights Settings AI Chat Admi…" at bounding box center [491, 273] width 983 height 546
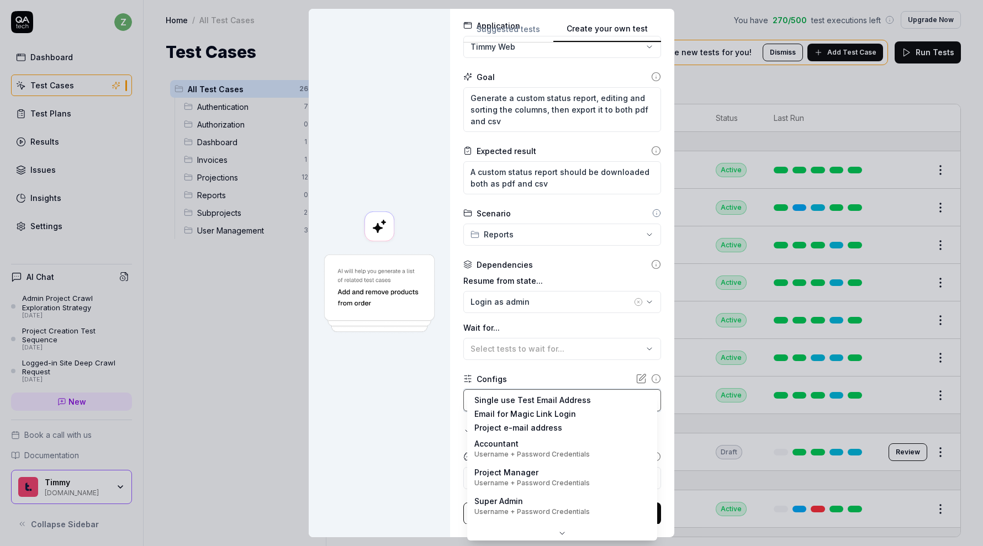
click at [477, 376] on div "**********" at bounding box center [491, 273] width 983 height 546
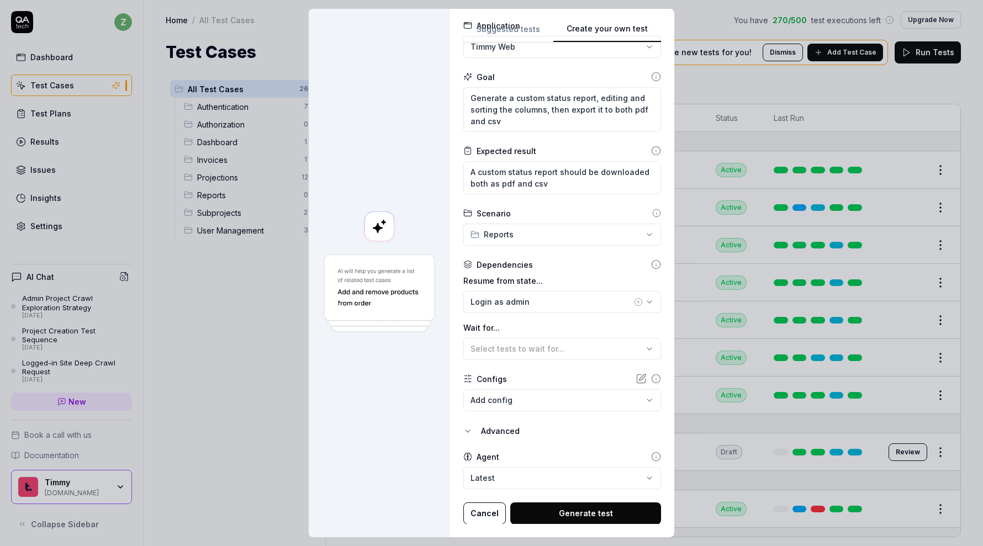
click at [578, 444] on form "**********" at bounding box center [562, 247] width 198 height 556
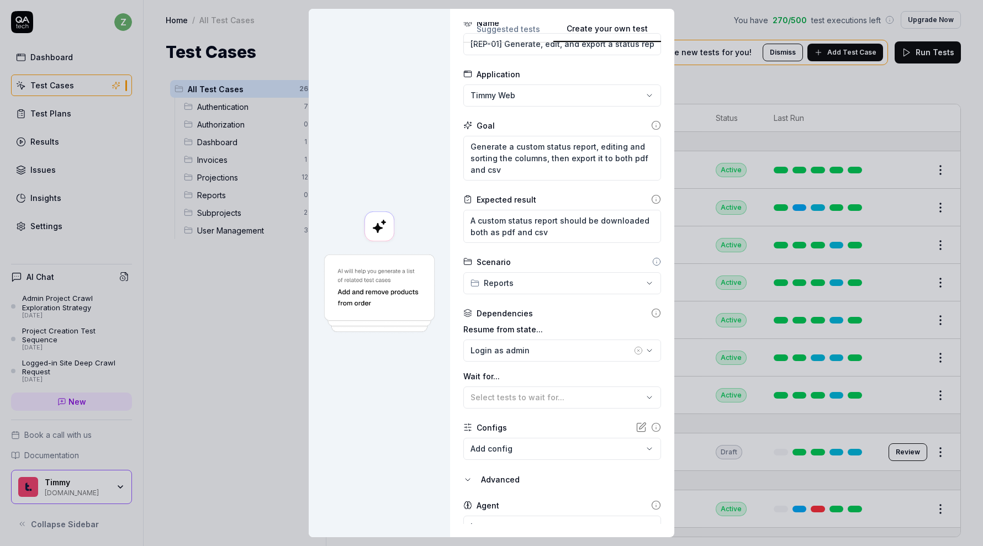
scroll to position [36, 0]
click at [557, 170] on textarea "Generate a custom status report, editing and sorting the columns, then export i…" at bounding box center [562, 160] width 198 height 45
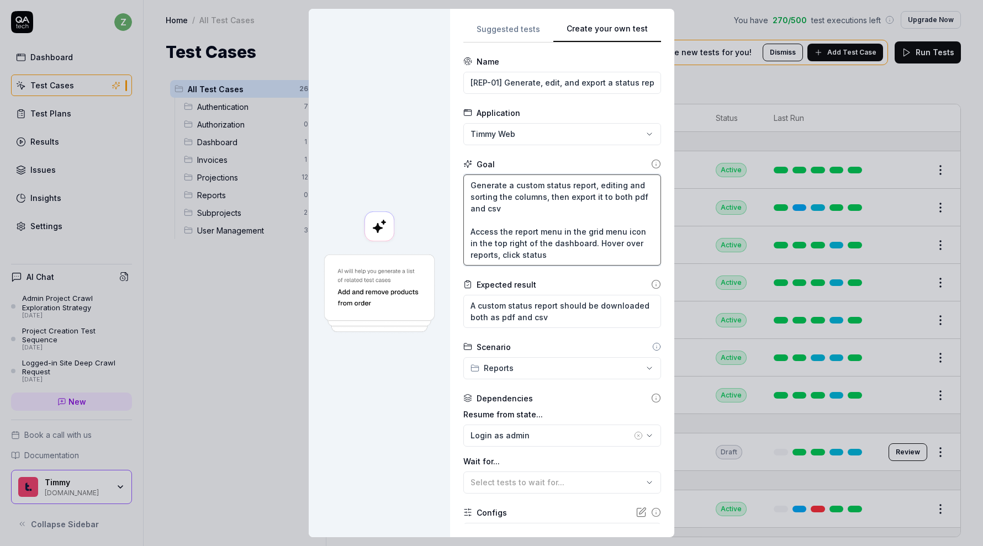
scroll to position [134, 0]
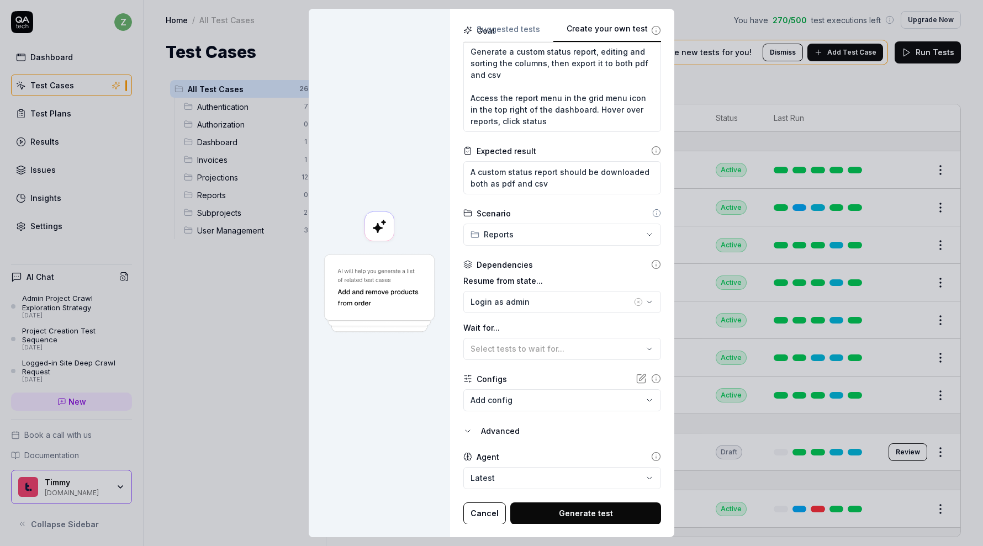
click at [581, 507] on button "Generate test" at bounding box center [585, 514] width 151 height 22
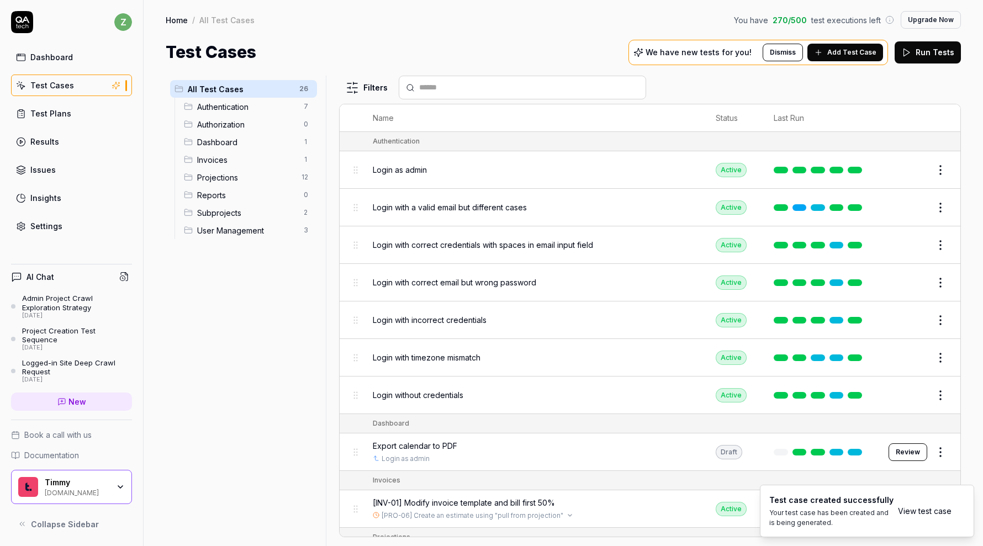
click at [581, 511] on div "[PRO-06] Create an estimate using "pull from projection"" at bounding box center [533, 516] width 321 height 10
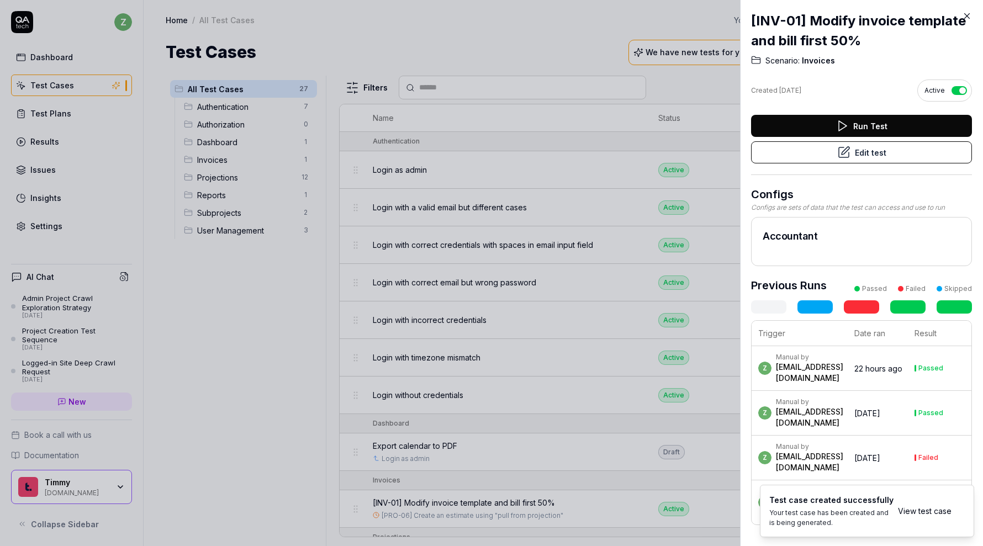
click at [947, 515] on div "[INV-01] Modify invoice template and bill first 50% Scenario: Invoices Created …" at bounding box center [861, 273] width 243 height 546
click at [932, 511] on div "[INV-01] Modify invoice template and bill first 50% Scenario: Invoices Created …" at bounding box center [861, 273] width 243 height 546
click at [625, 434] on div at bounding box center [491, 273] width 983 height 546
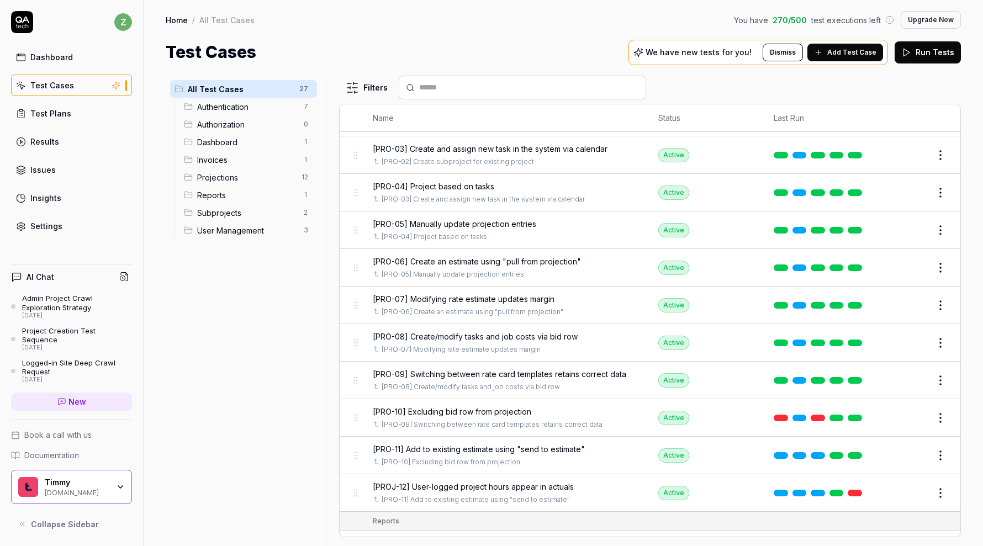
scroll to position [746, 0]
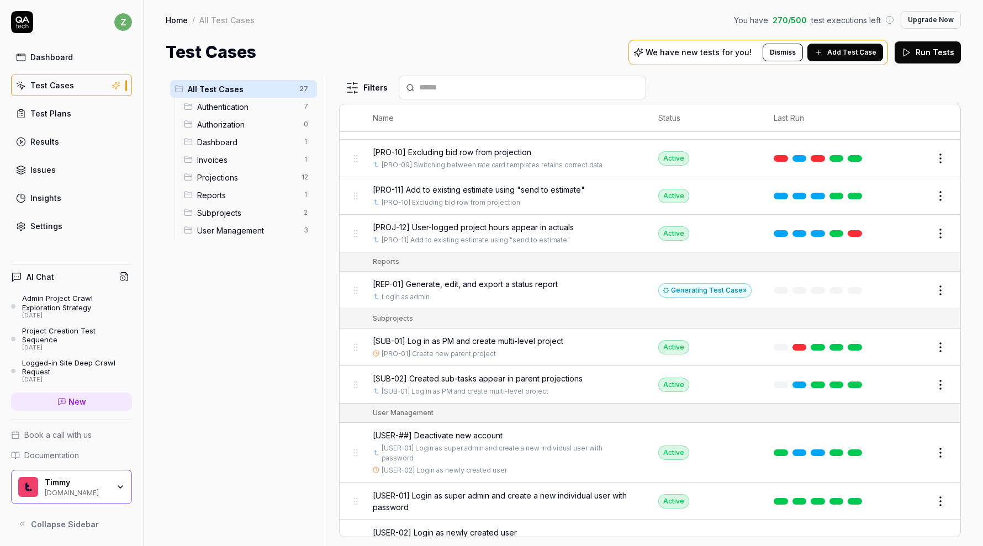
click at [920, 282] on button "Edit" at bounding box center [914, 291] width 27 height 18
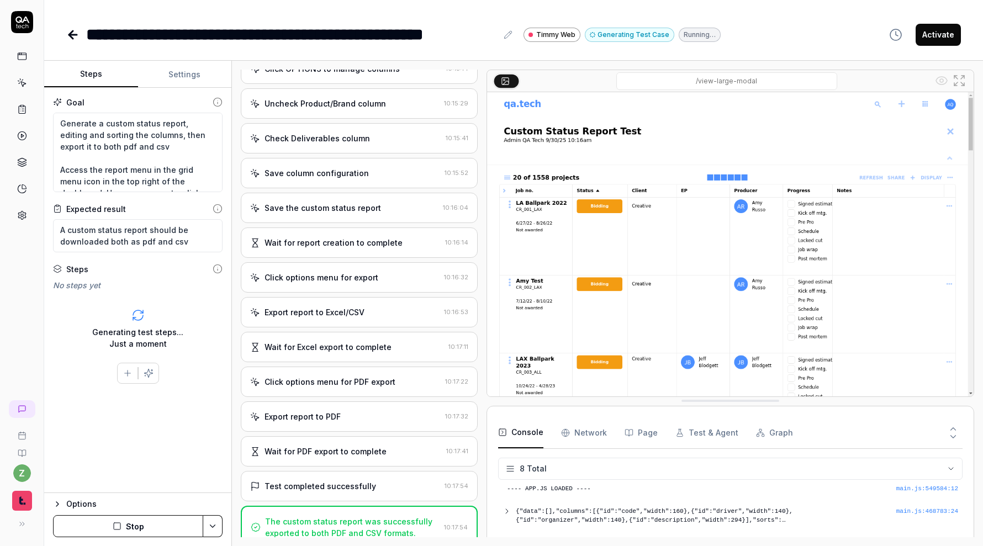
scroll to position [630, 0]
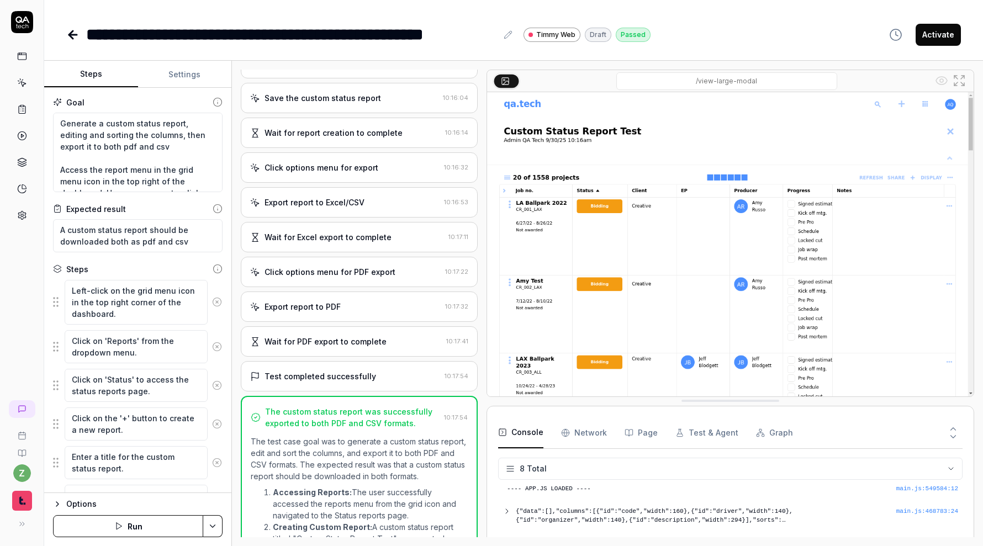
click at [276, 311] on div "Export report to PDF" at bounding box center [303, 307] width 76 height 12
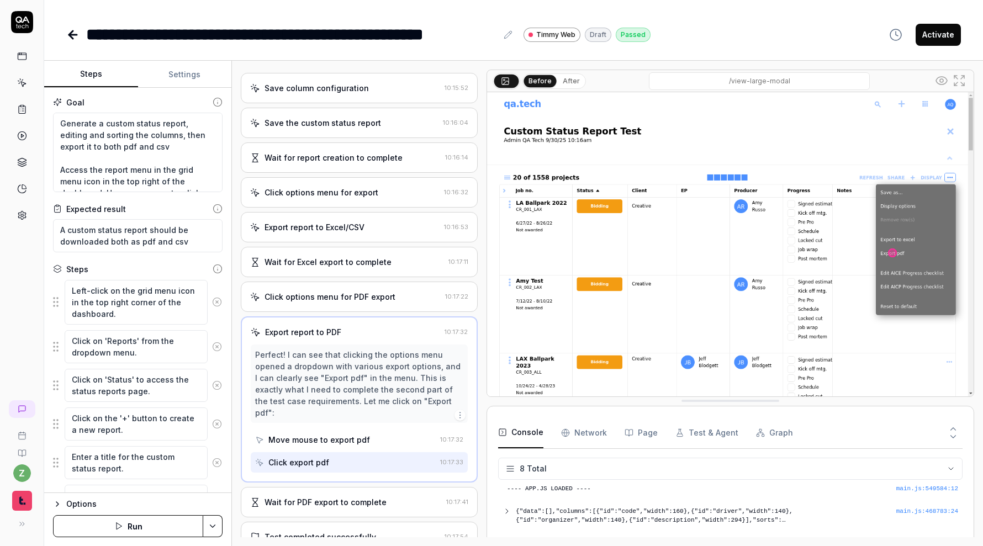
scroll to position [654, 0]
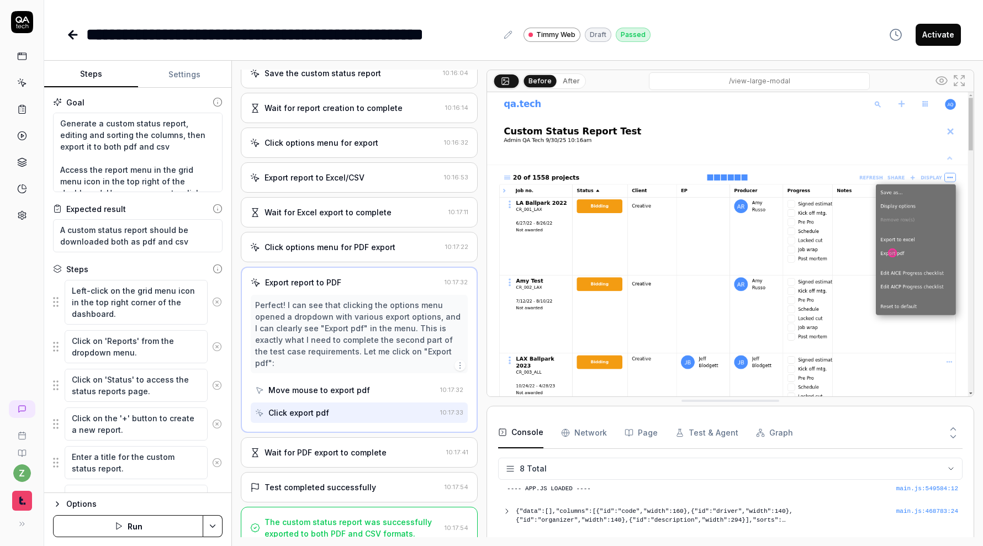
click at [562, 81] on button "After" at bounding box center [571, 81] width 26 height 12
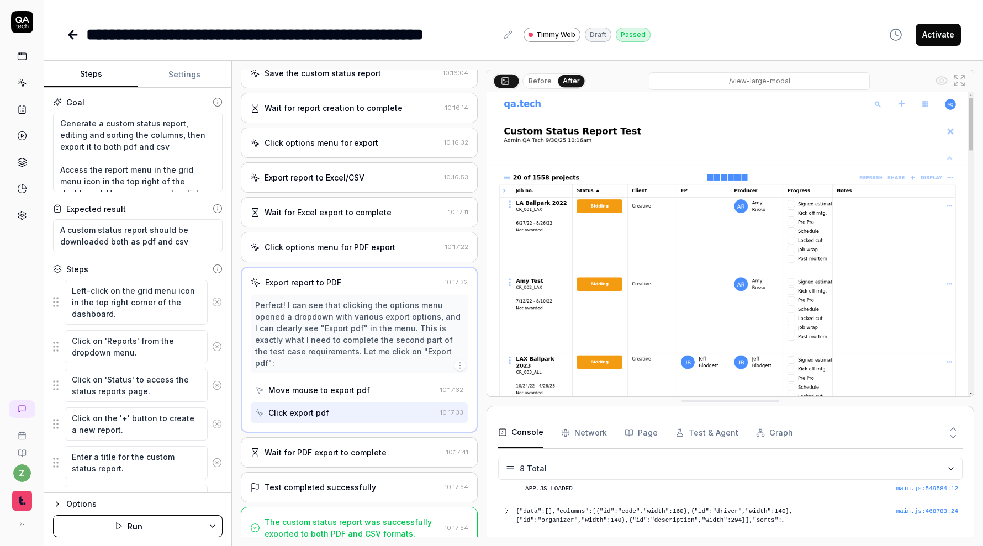
click at [314, 437] on div "Wait for PDF export to complete 10:17:41" at bounding box center [359, 452] width 237 height 30
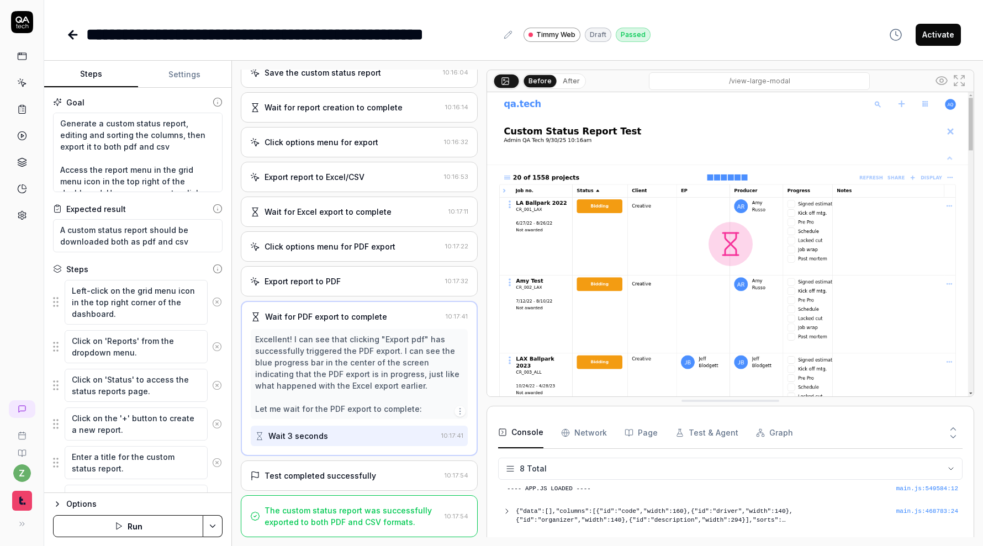
click at [323, 482] on div "Test completed successfully 10:17:54" at bounding box center [359, 476] width 237 height 30
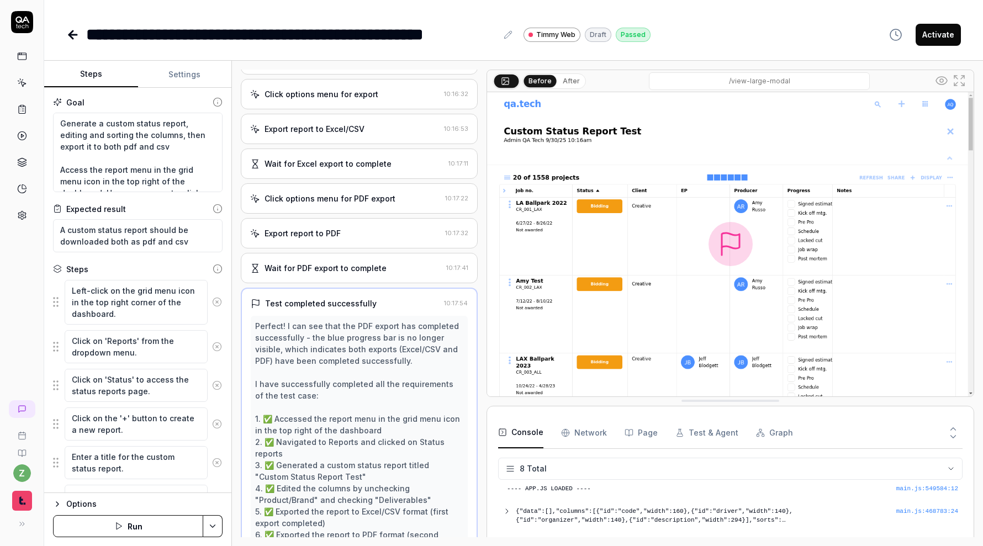
scroll to position [704, 0]
click at [298, 200] on div "Click options menu for PDF export" at bounding box center [330, 198] width 131 height 12
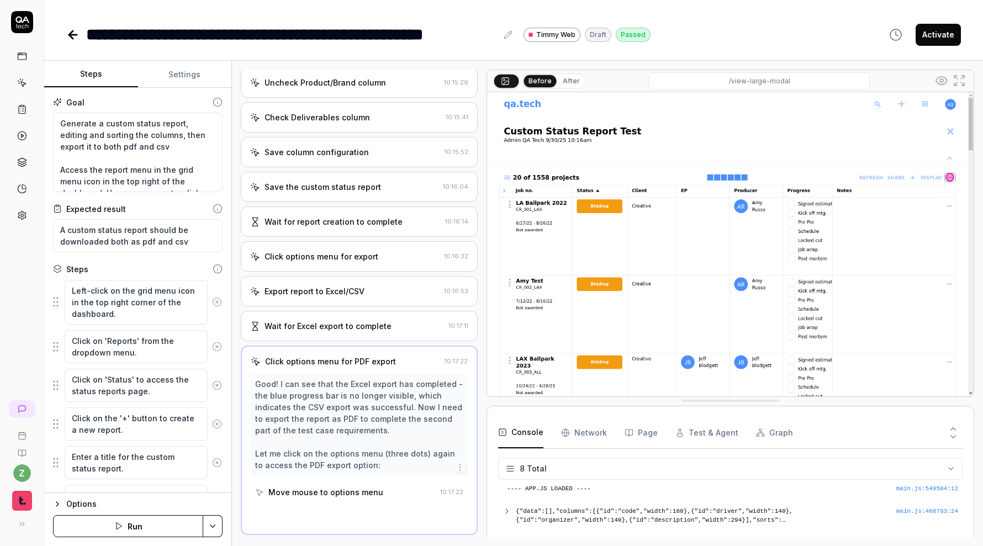
scroll to position [539, 0]
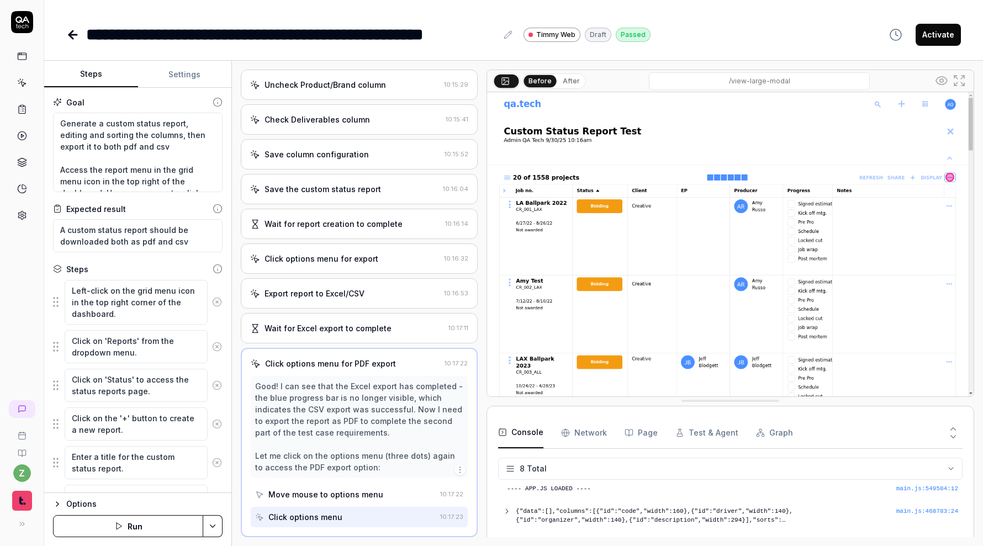
click at [356, 507] on div "Click options menu" at bounding box center [345, 517] width 181 height 20
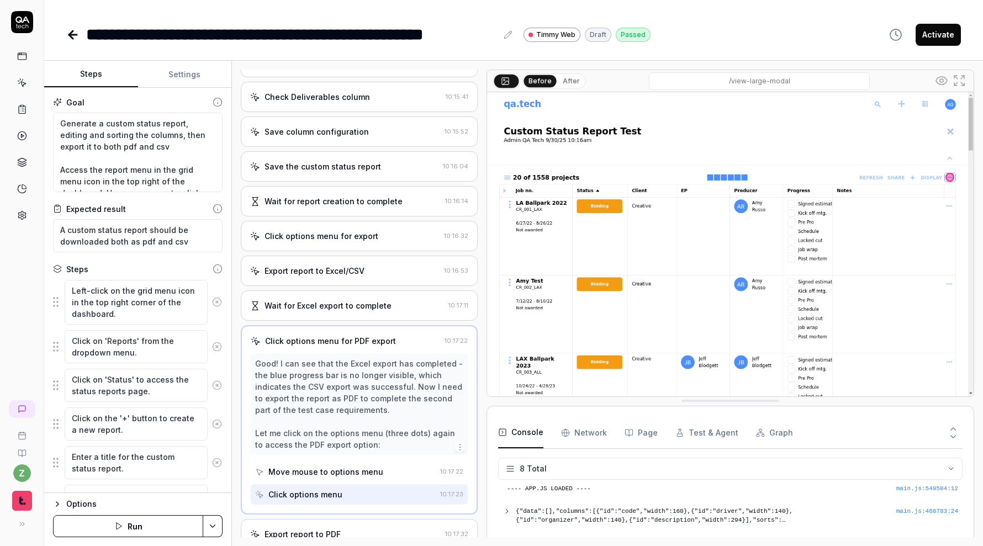
click at [345, 482] on div "Move mouse to options menu" at bounding box center [345, 472] width 181 height 20
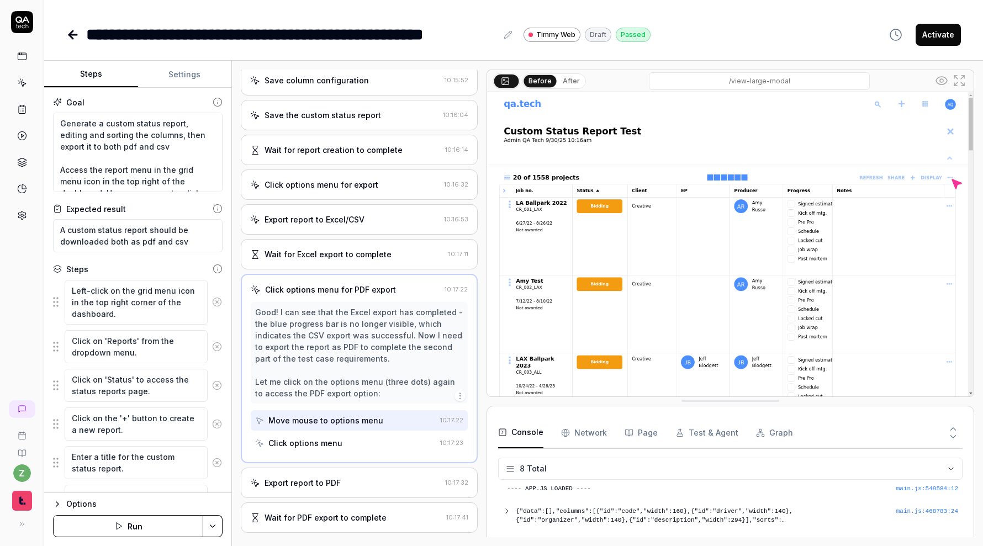
scroll to position [619, 0]
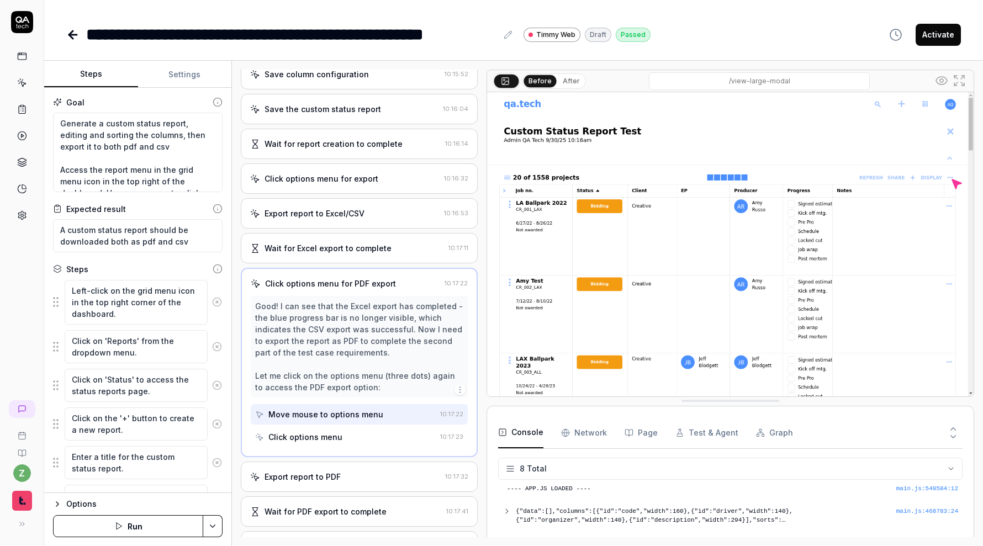
click at [344, 485] on div "Export report to PDF 10:17:32" at bounding box center [359, 477] width 237 height 30
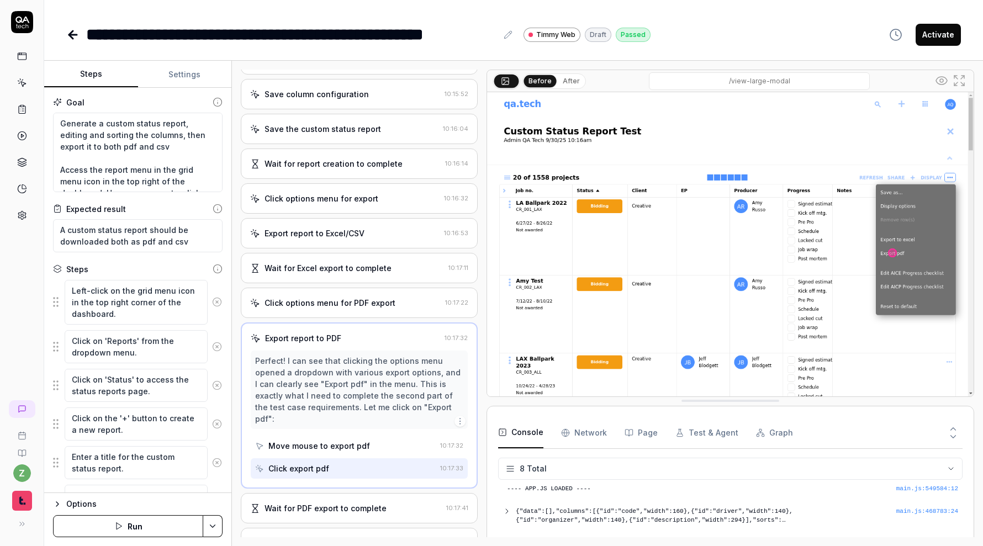
scroll to position [654, 0]
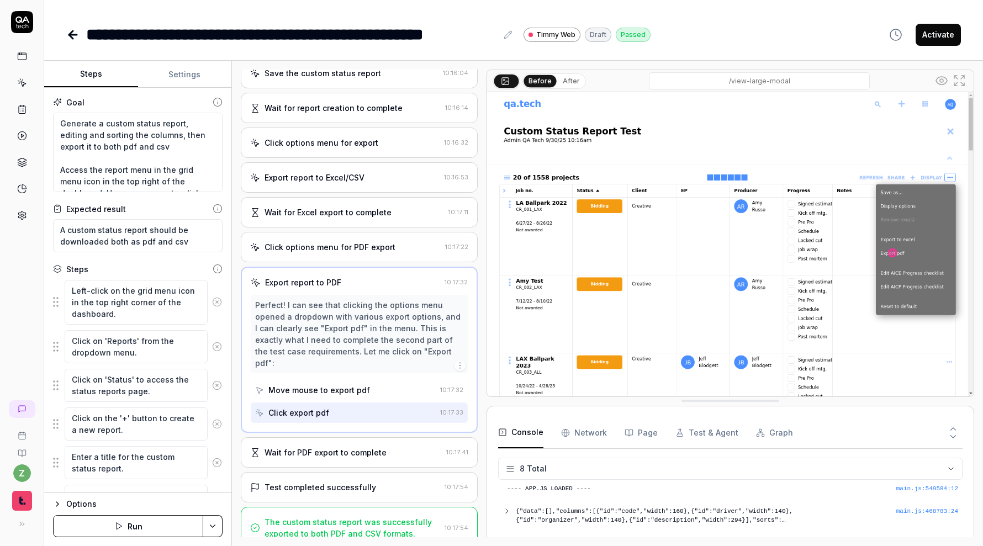
click at [352, 450] on div "Wait for PDF export to complete 10:17:41" at bounding box center [359, 452] width 237 height 30
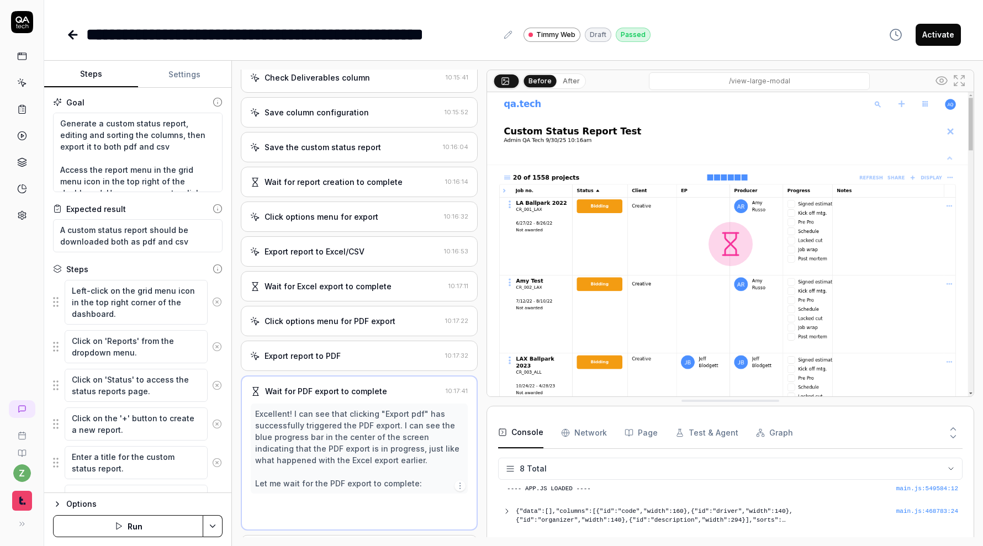
scroll to position [574, 0]
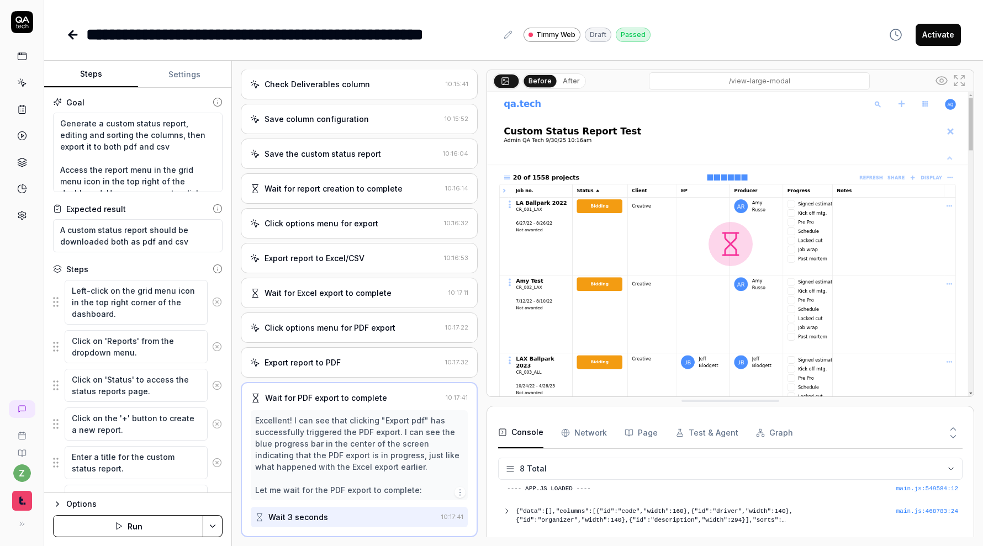
click at [568, 73] on div "Before After" at bounding box center [539, 81] width 93 height 17
click at [568, 76] on button "After" at bounding box center [571, 81] width 26 height 12
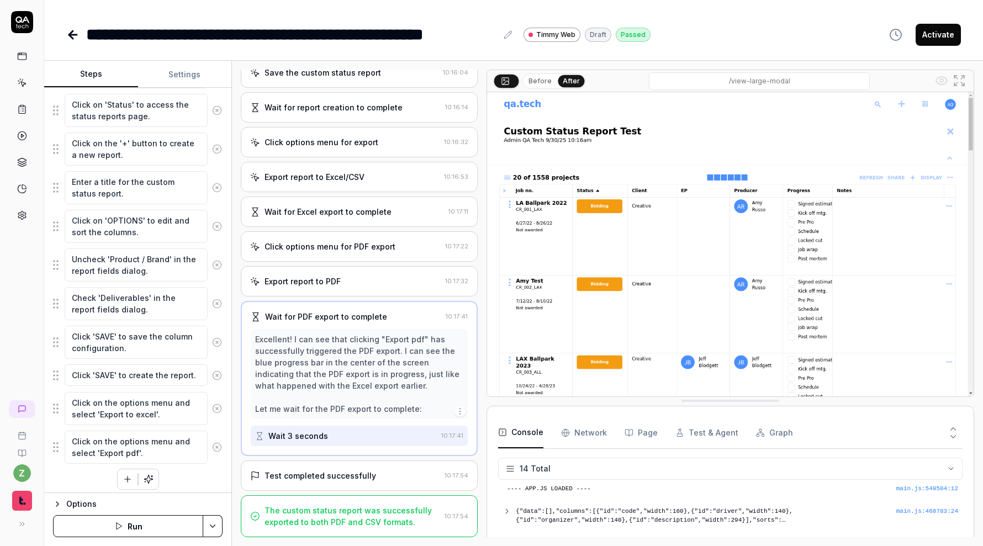
scroll to position [281, 0]
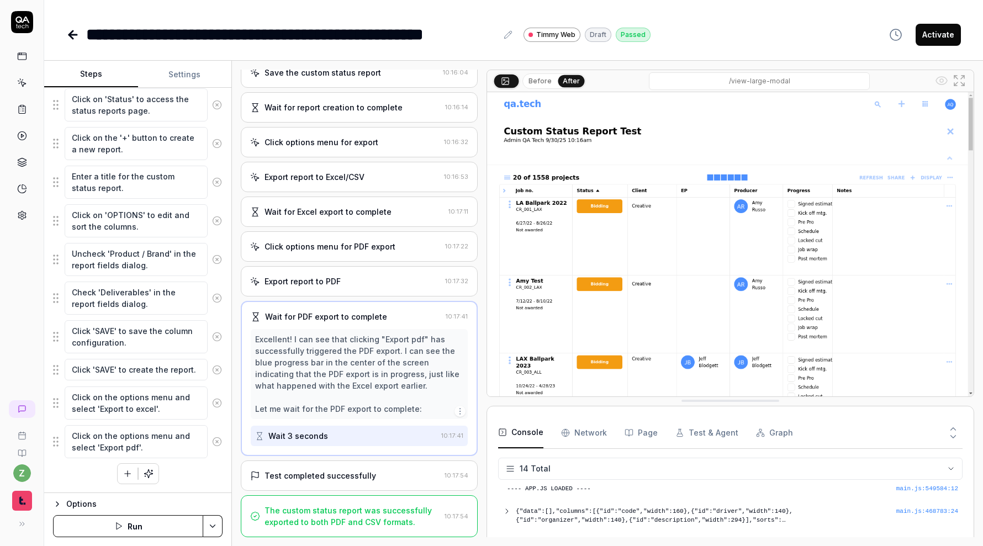
click at [128, 471] on icon "button" at bounding box center [128, 474] width 10 height 10
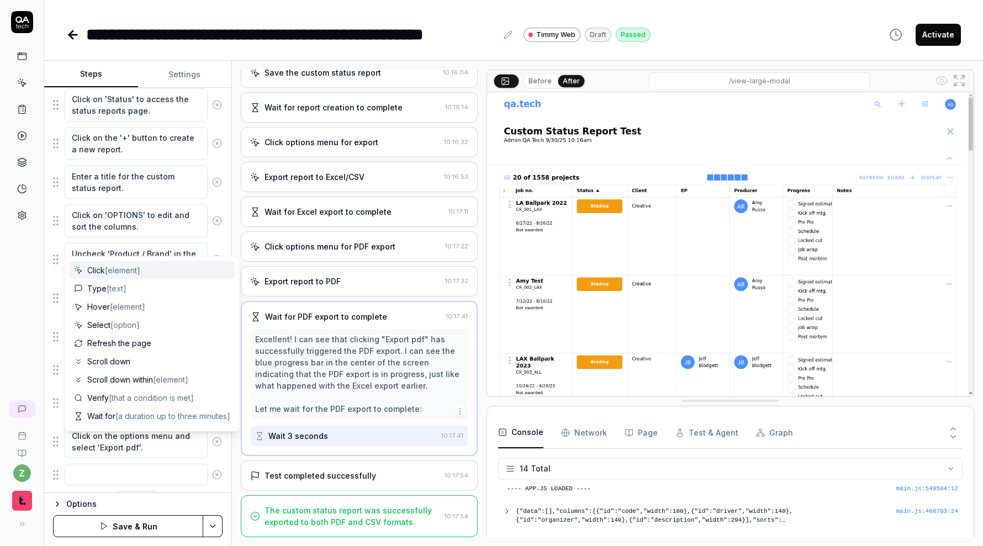
scroll to position [308, 0]
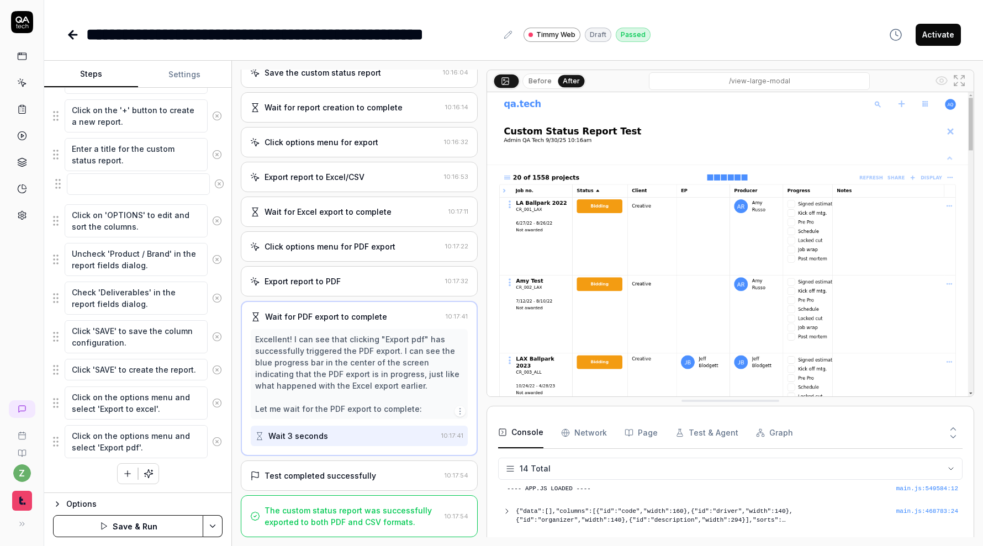
drag, startPoint x: 59, startPoint y: 450, endPoint x: 59, endPoint y: 187, distance: 262.4
click at [59, 187] on fieldset "Left-click on the grid menu icon in the top right corner of the dashboard. Clic…" at bounding box center [138, 215] width 170 height 488
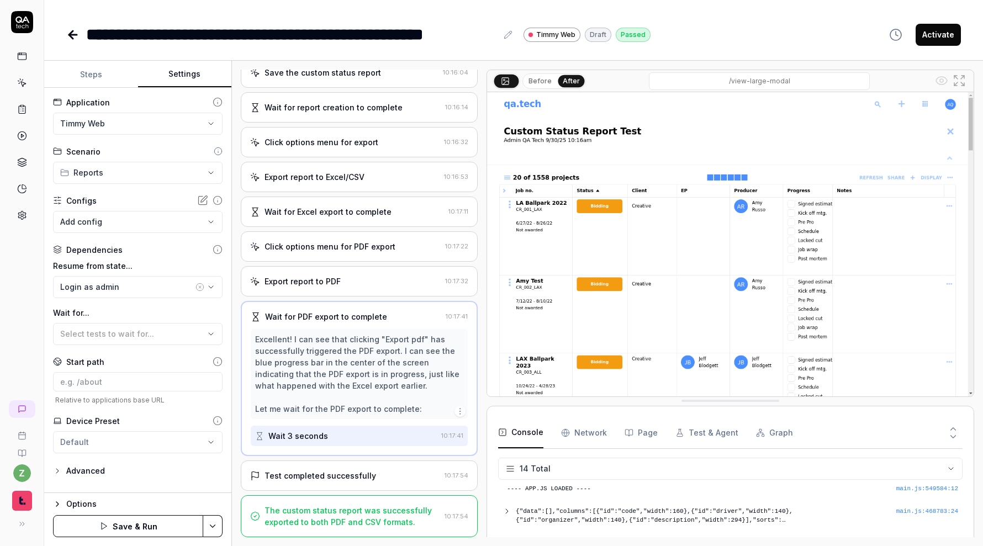
click at [194, 66] on button "Settings" at bounding box center [185, 74] width 94 height 27
click at [97, 67] on button "Steps" at bounding box center [91, 74] width 94 height 27
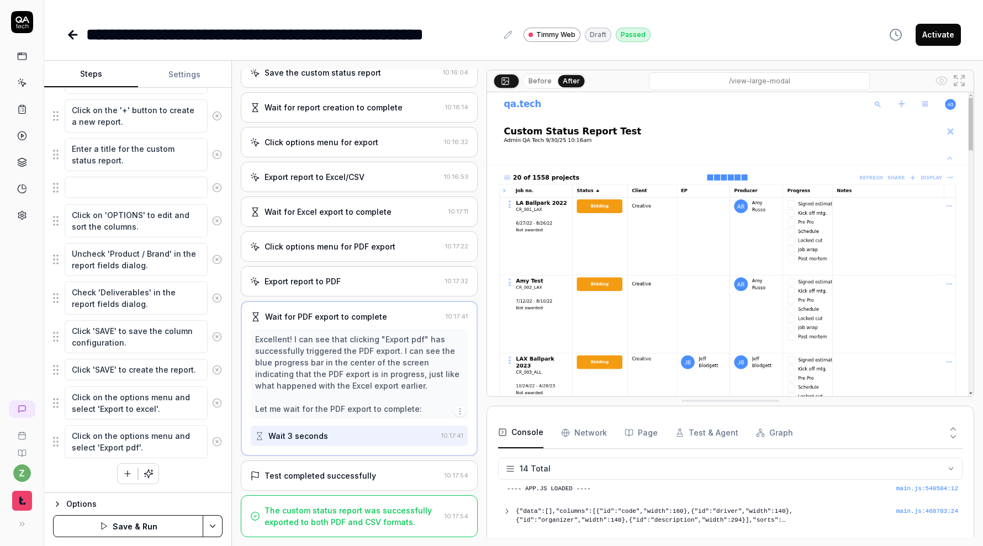
click at [199, 73] on button "Settings" at bounding box center [185, 74] width 94 height 27
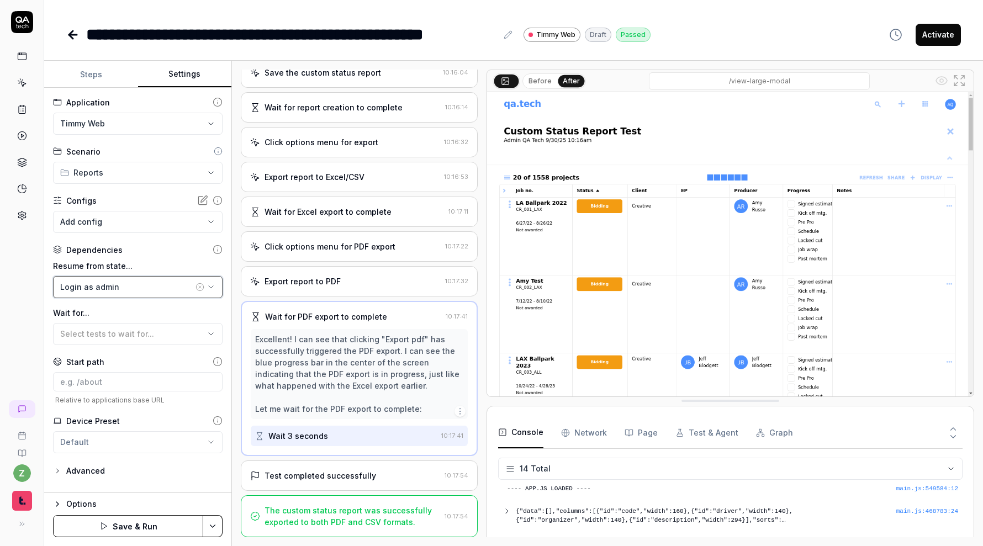
click at [152, 284] on div "Login as admin" at bounding box center [126, 287] width 133 height 12
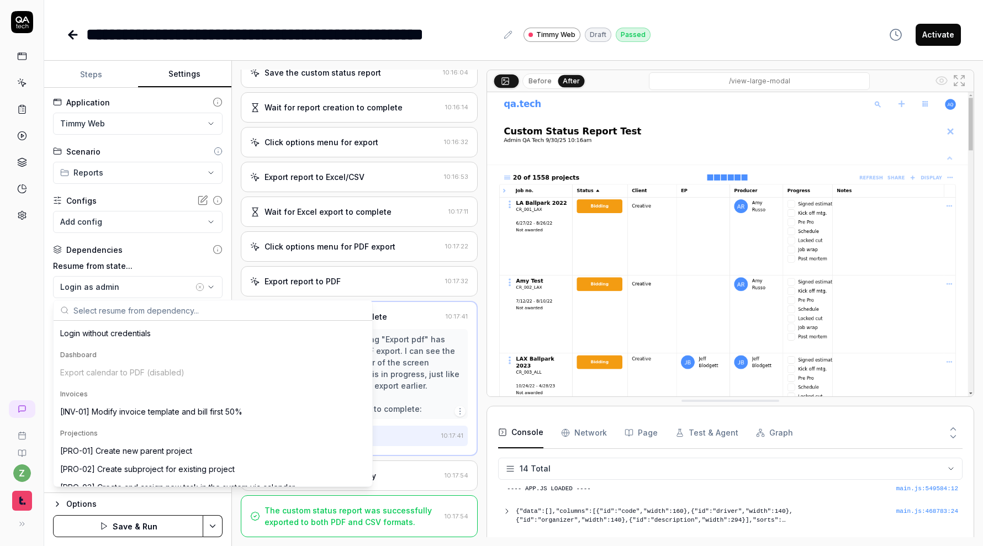
scroll to position [135, 0]
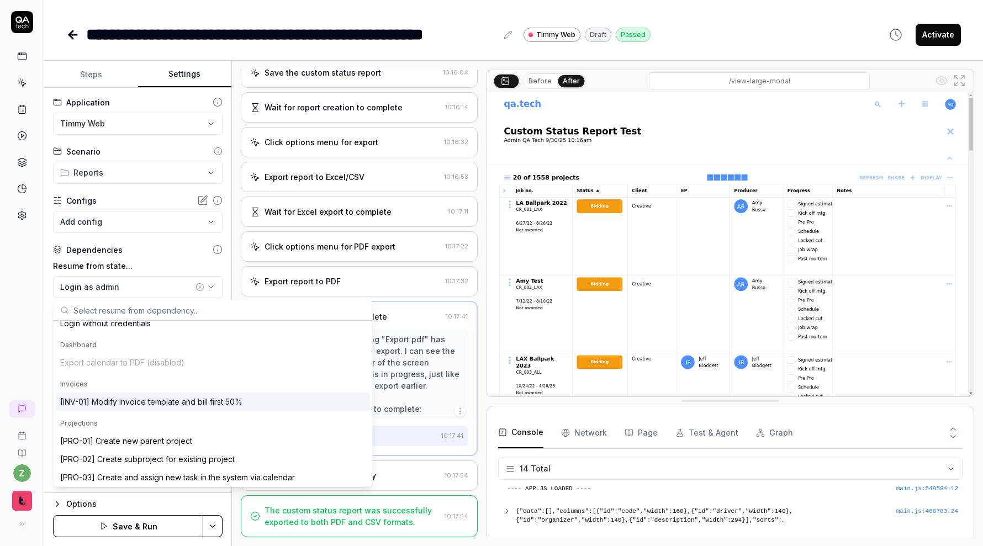
click at [151, 38] on div "**********" at bounding box center [291, 34] width 411 height 25
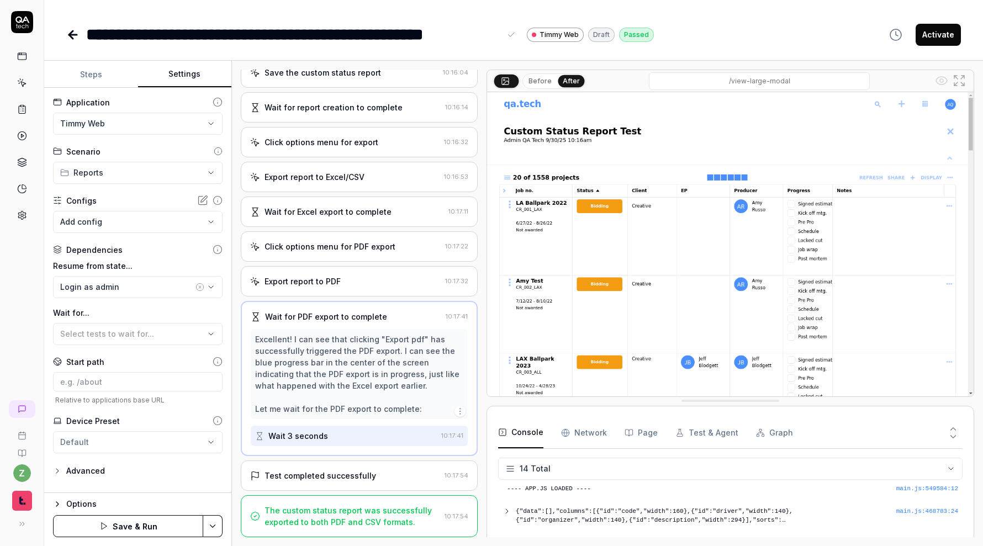
click at [214, 9] on div "**********" at bounding box center [513, 23] width 939 height 47
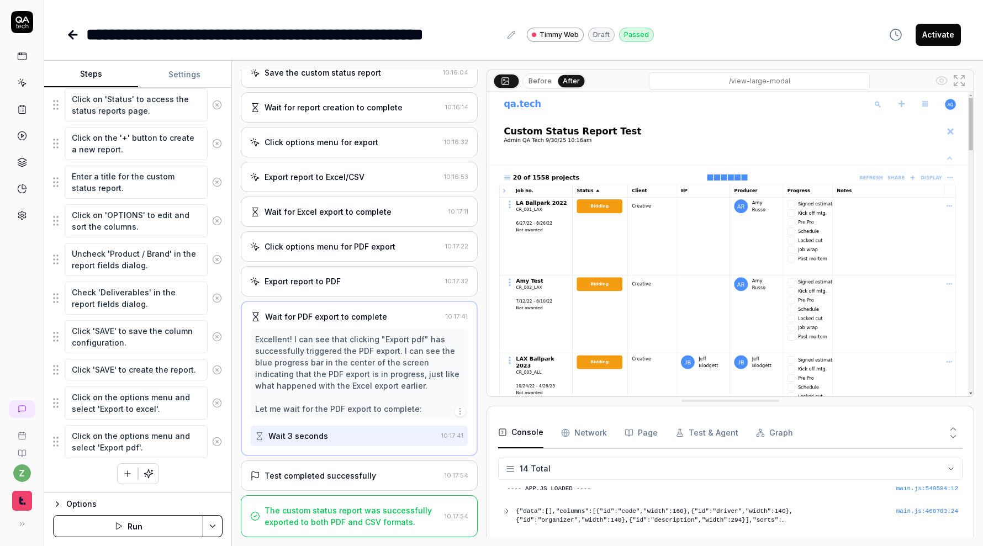
scroll to position [281, 0]
click at [109, 72] on button "Steps" at bounding box center [91, 74] width 94 height 27
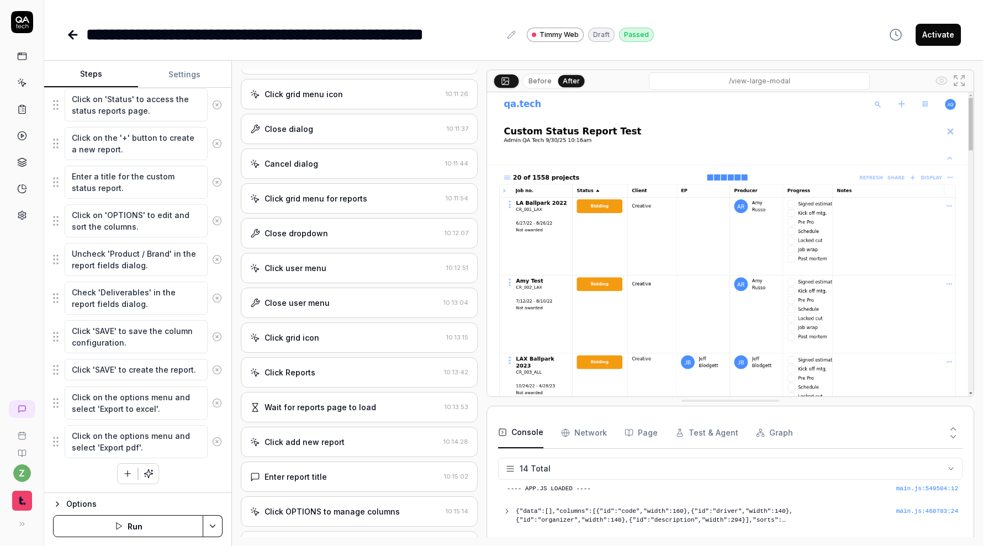
scroll to position [0, 0]
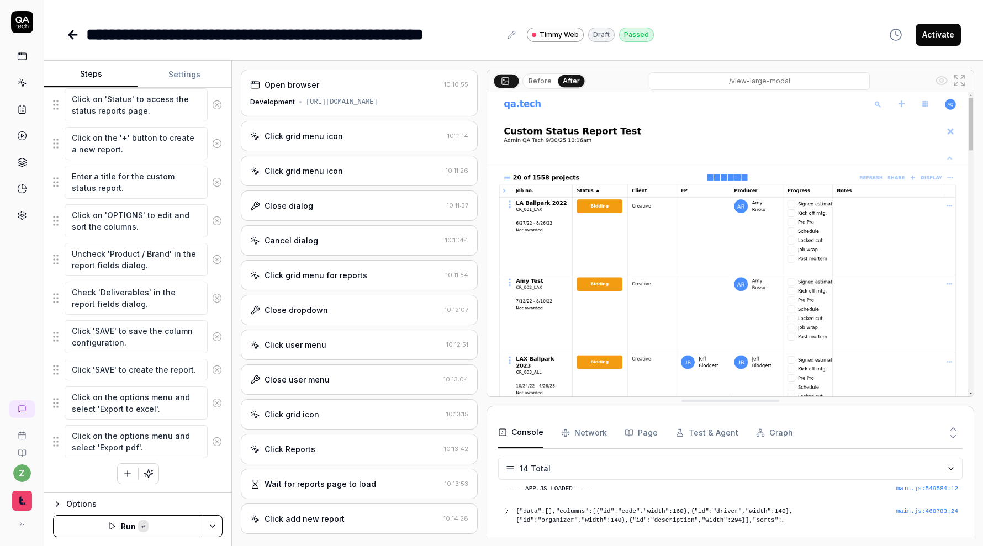
click at [22, 82] on icon at bounding box center [22, 83] width 10 height 10
click at [434, 43] on div "**********" at bounding box center [293, 34] width 414 height 25
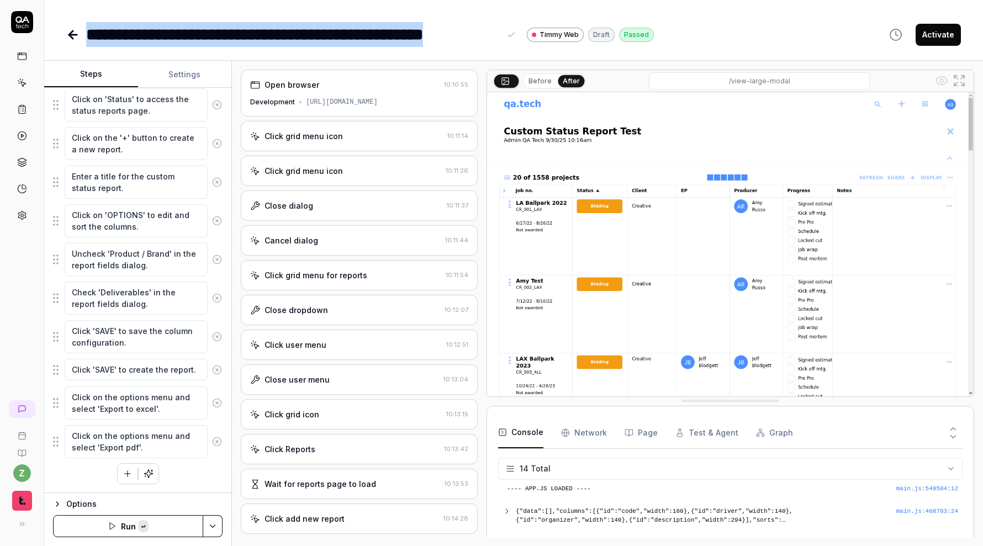
copy div "**********"
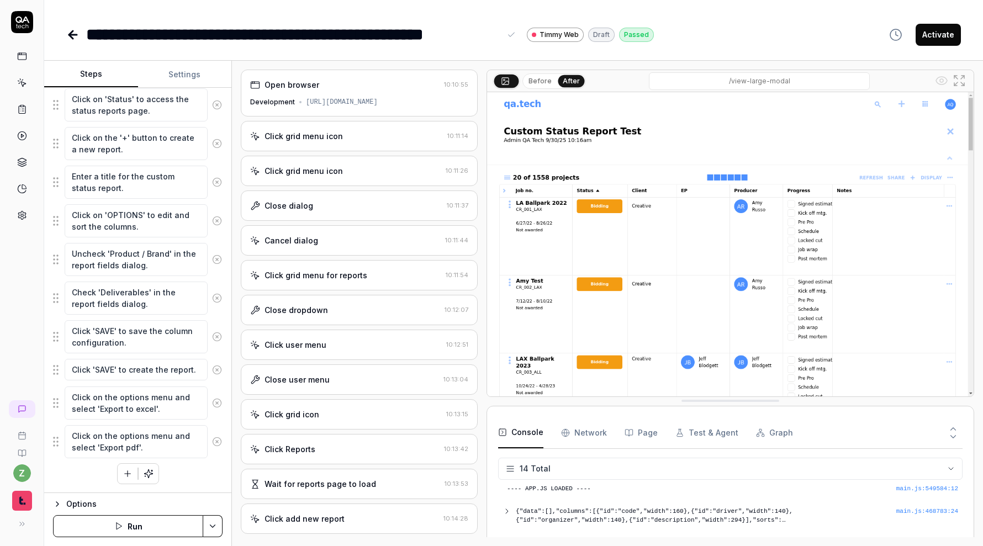
click at [442, 25] on div "**********" at bounding box center [293, 34] width 414 height 25
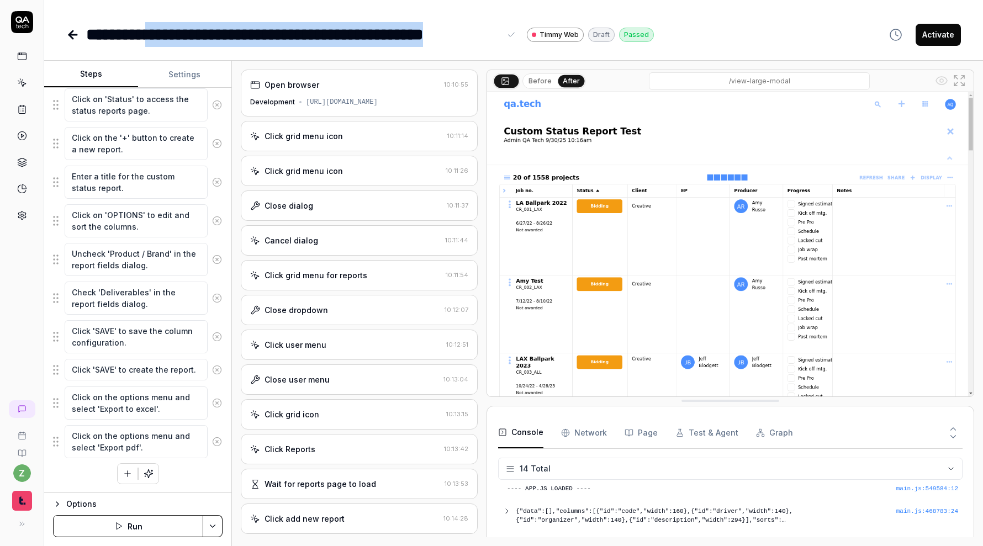
drag, startPoint x: 500, startPoint y: 31, endPoint x: 166, endPoint y: 40, distance: 334.8
click at [166, 40] on div "**********" at bounding box center [302, 34] width 432 height 25
copy div "**********"
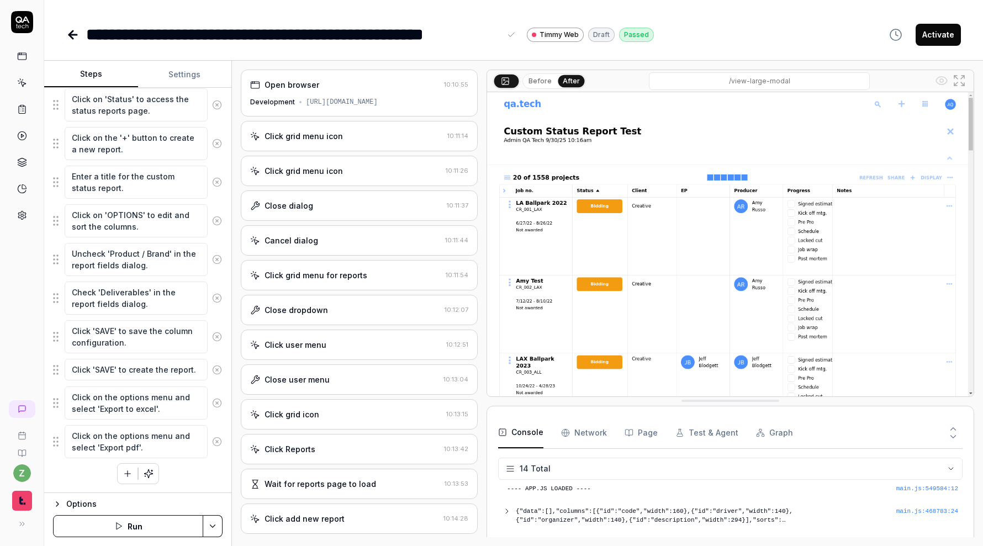
click at [219, 4] on div "**********" at bounding box center [513, 23] width 939 height 47
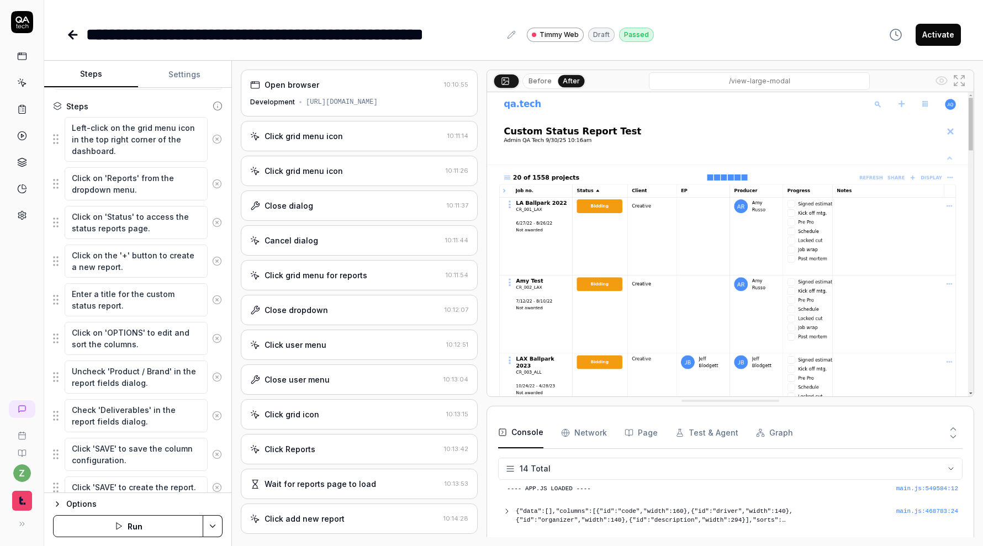
scroll to position [154, 0]
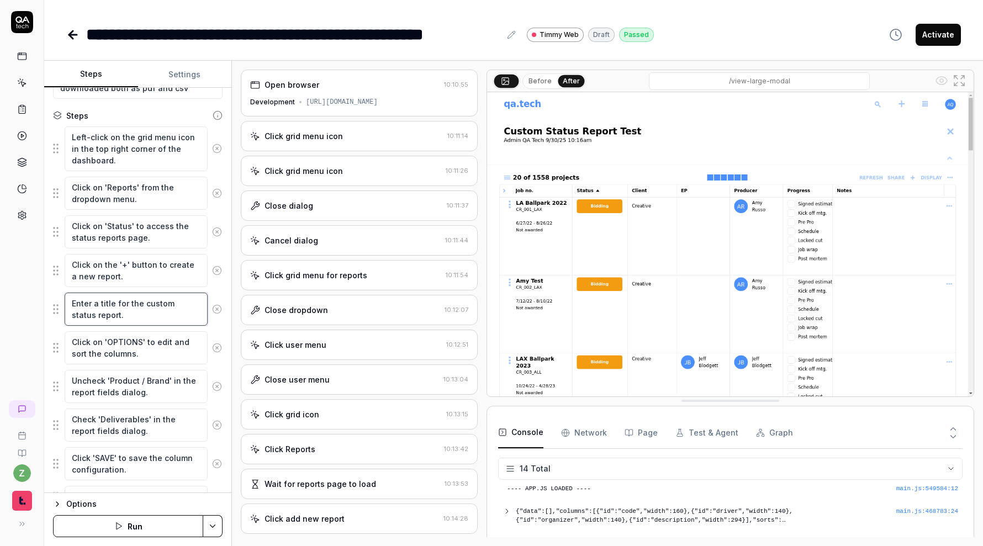
click at [98, 302] on textarea "Enter a title for the custom status report." at bounding box center [136, 309] width 143 height 33
click at [180, 353] on textarea "Click on 'OPTIONS' to edit and sort the columns." at bounding box center [136, 347] width 143 height 33
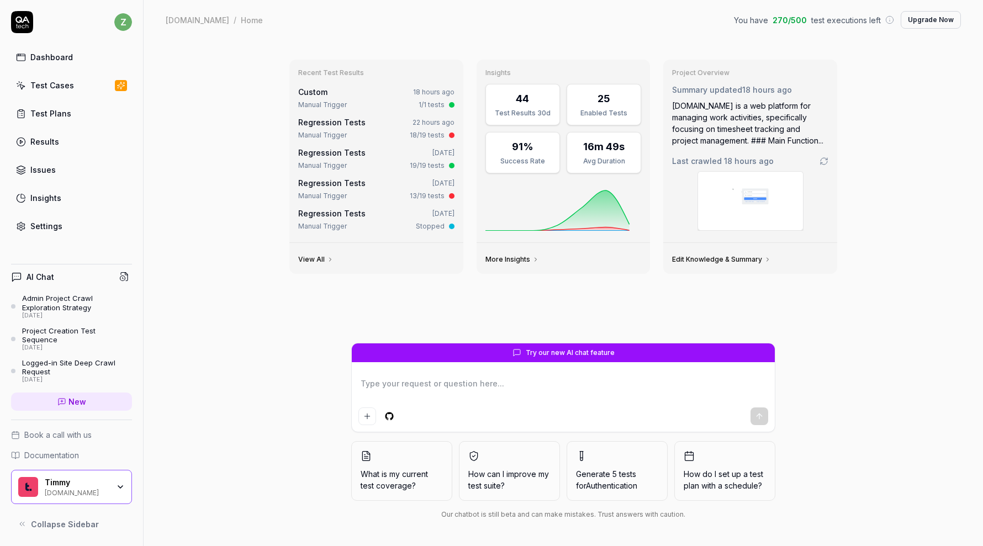
type textarea "*"
click at [64, 97] on div "Dashboard Test Cases Test Plans Results Issues Insights Settings" at bounding box center [71, 141] width 121 height 191
click at [64, 94] on link "Test Cases" at bounding box center [71, 86] width 121 height 22
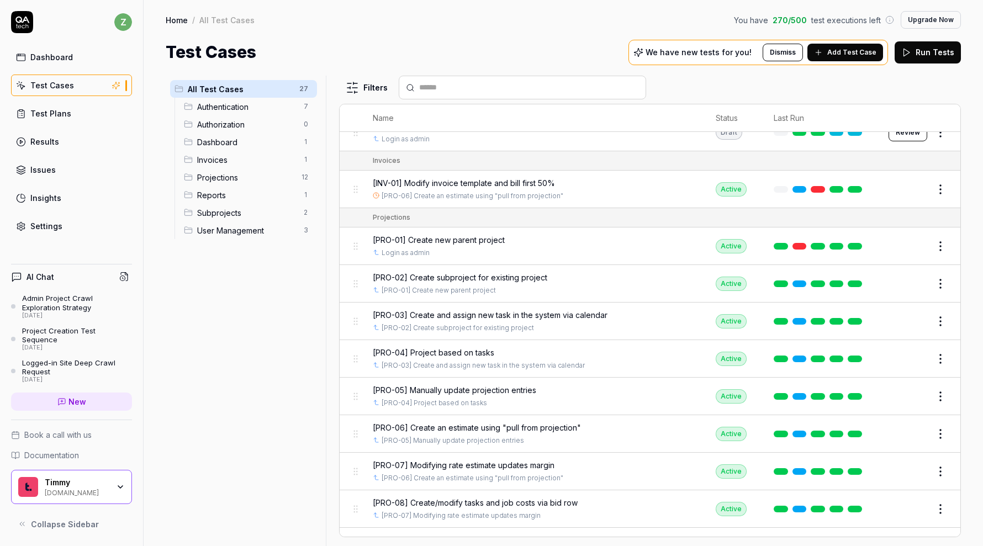
scroll to position [319, 0]
click at [457, 273] on span "[PRO-02] Create subproject for existing project" at bounding box center [460, 278] width 175 height 12
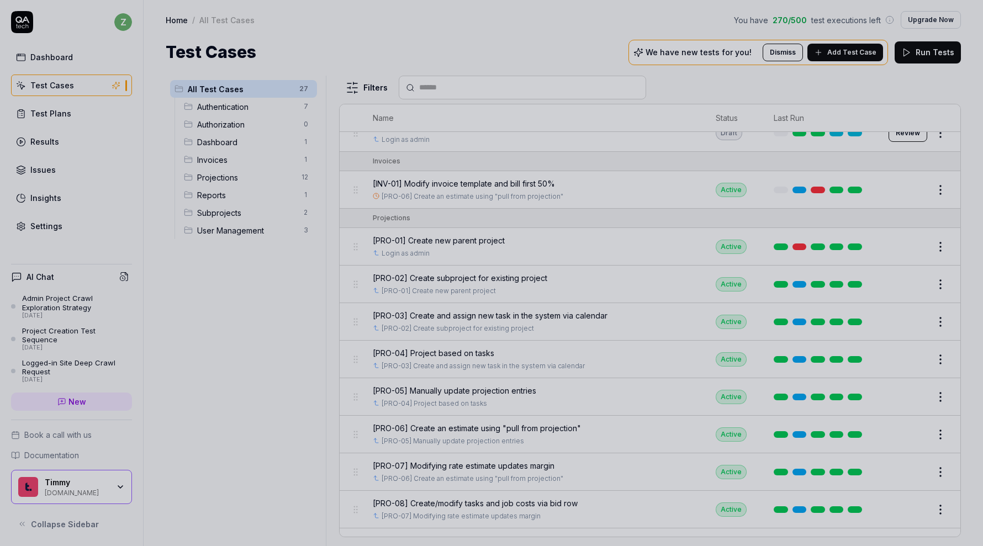
click at [246, 87] on div at bounding box center [491, 273] width 983 height 546
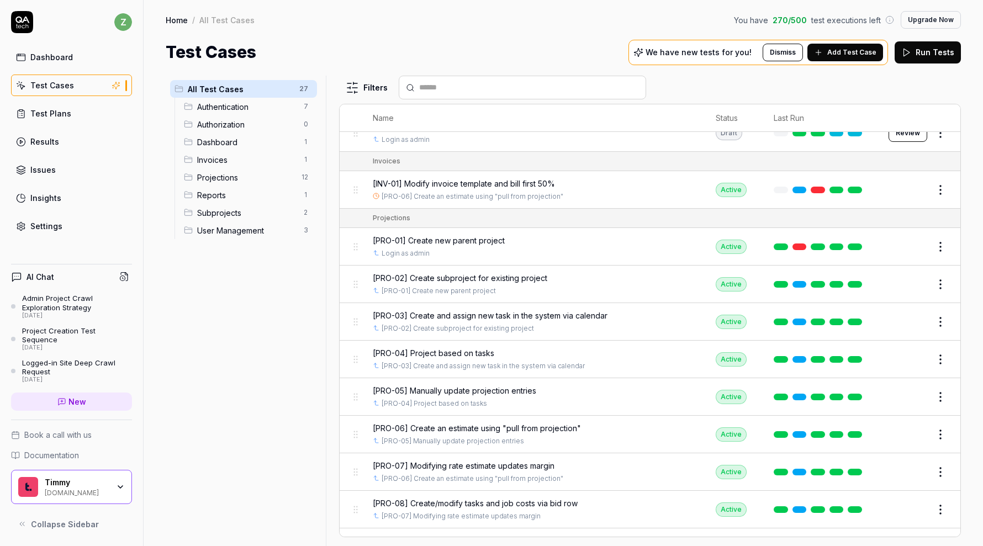
click at [873, 52] on span "Add Test Case" at bounding box center [851, 52] width 49 height 10
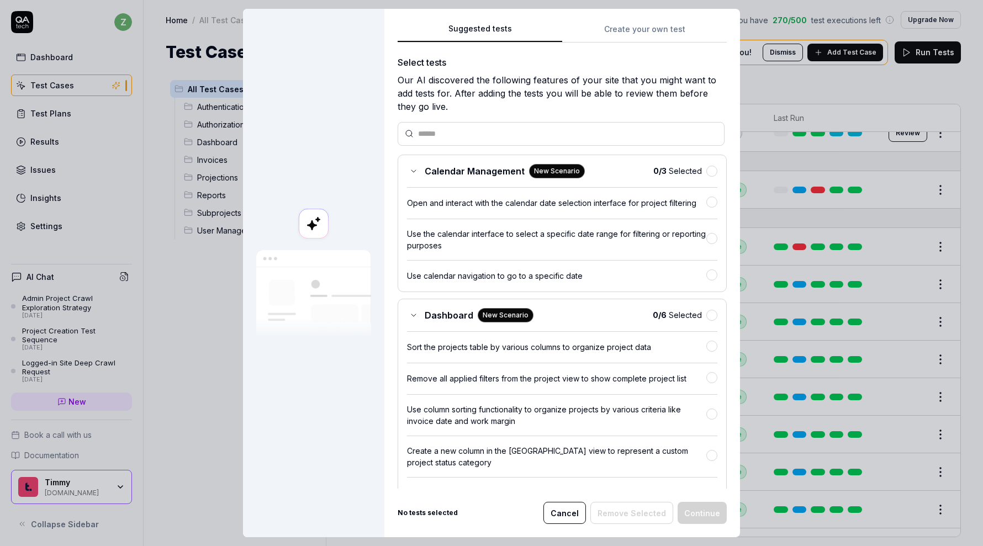
click at [499, 133] on input "text" at bounding box center [567, 134] width 299 height 12
click at [617, 23] on button "Create your own test" at bounding box center [644, 33] width 165 height 20
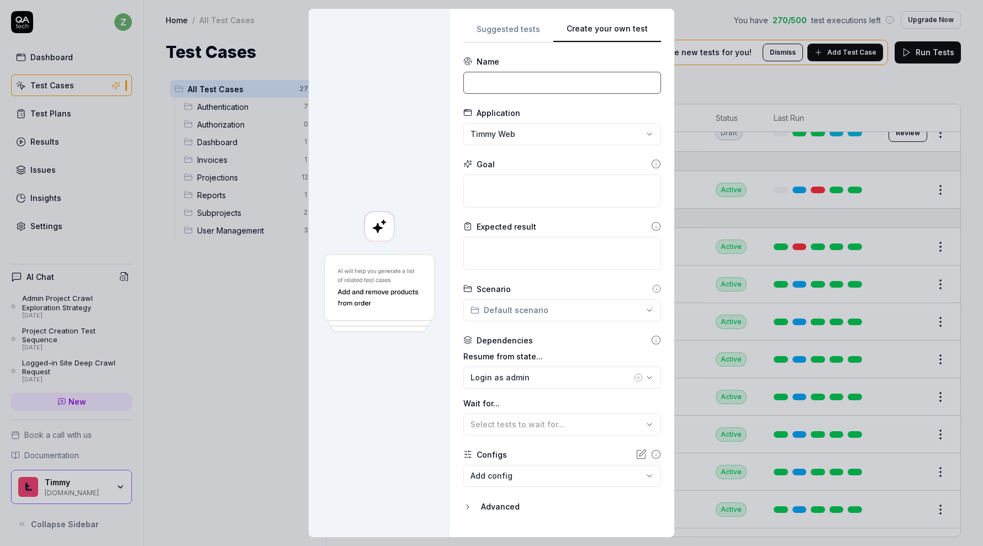
click at [519, 89] on input at bounding box center [562, 83] width 198 height 22
type input "[REP-01] Set"
click at [537, 196] on textarea at bounding box center [562, 191] width 198 height 33
type textarea "*"
type textarea "s"
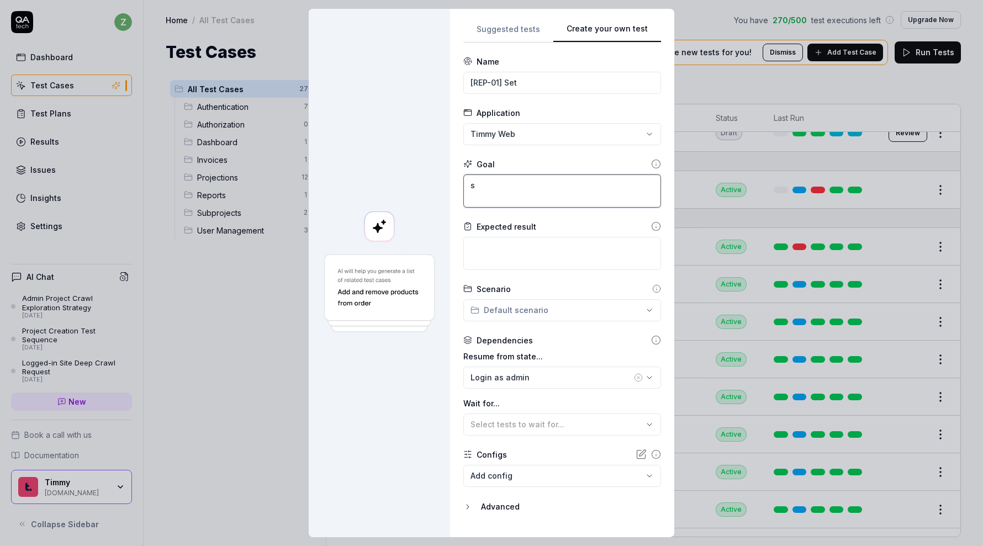
type textarea "*"
type textarea "sえ"
type textarea "*"
type textarea "sえt"
type textarea "*"
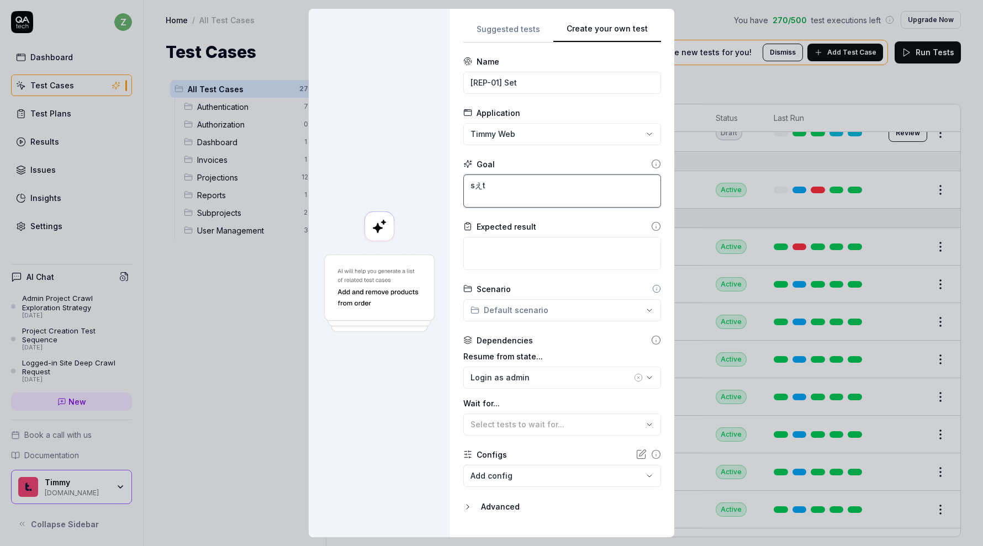
type textarea "sえ"
type textarea "*"
type textarea "s"
type textarea "*"
type textarea "S"
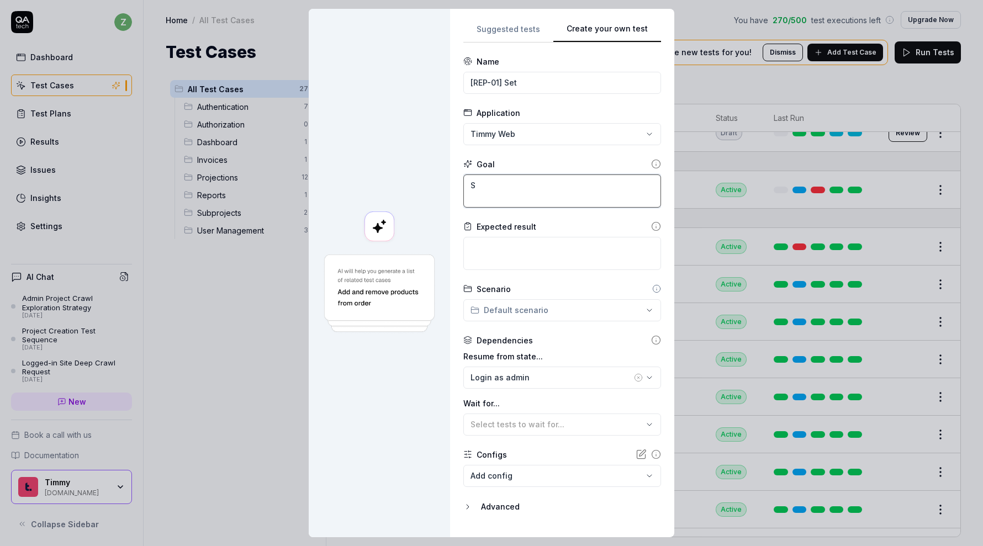
type textarea "*"
type textarea "Se"
type textarea "*"
type textarea "Set"
type textarea "*"
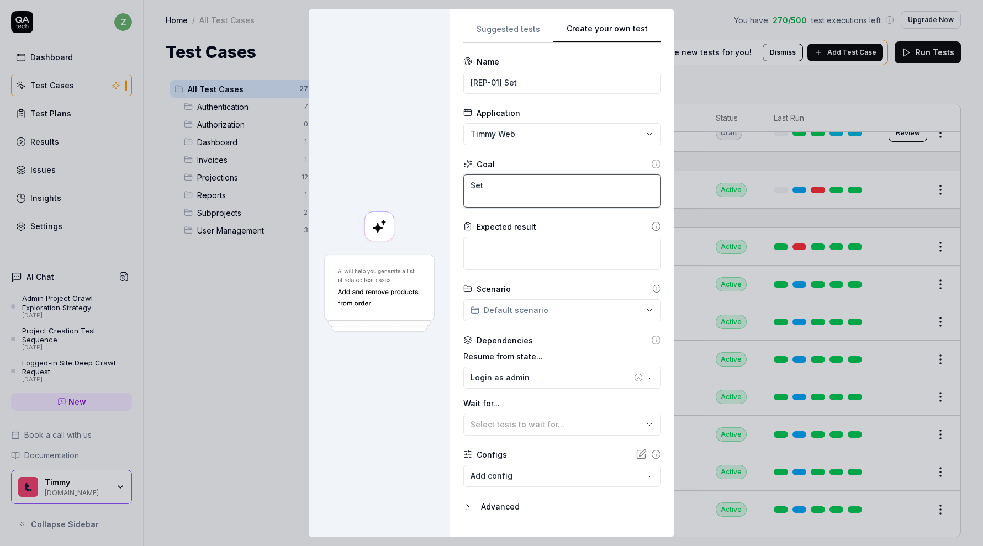
type textarea "Set"
type textarea "*"
type textarea "Set h"
type textarea "*"
type textarea "Set"
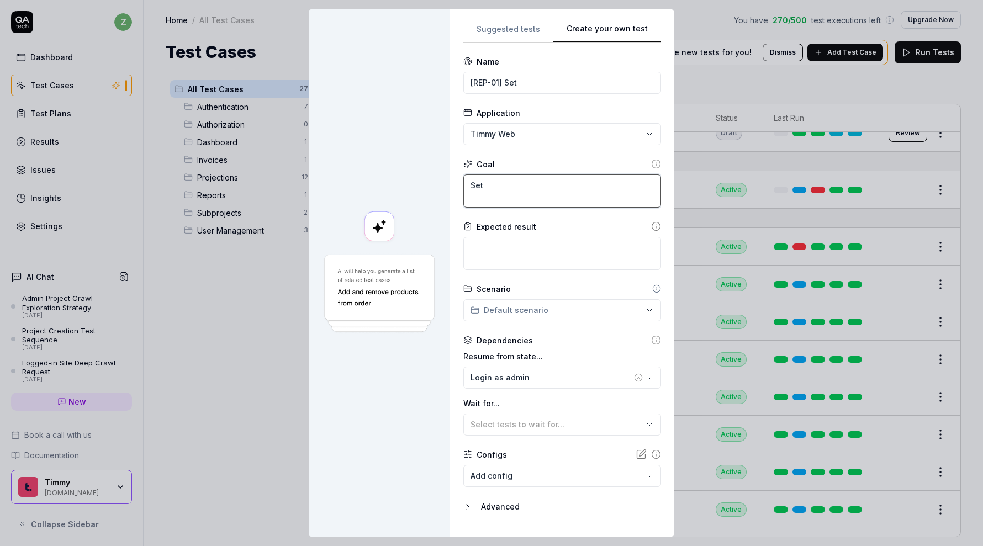
type textarea "*"
type textarea "Set jo"
type textarea "*"
type textarea "Set job"
type textarea "*"
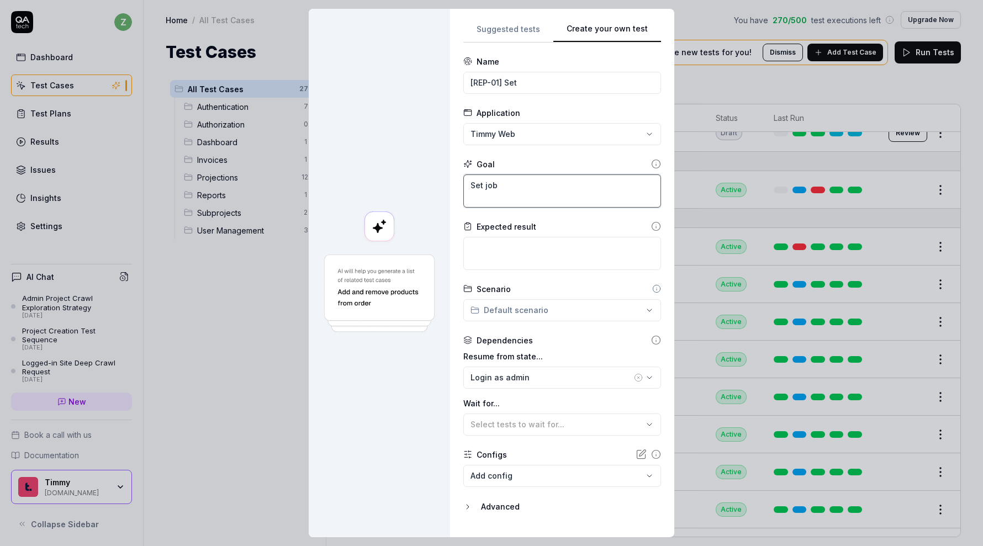
type textarea "Set job"
type textarea "*"
type textarea "Set job p"
type textarea "*"
type textarea "Set job pr"
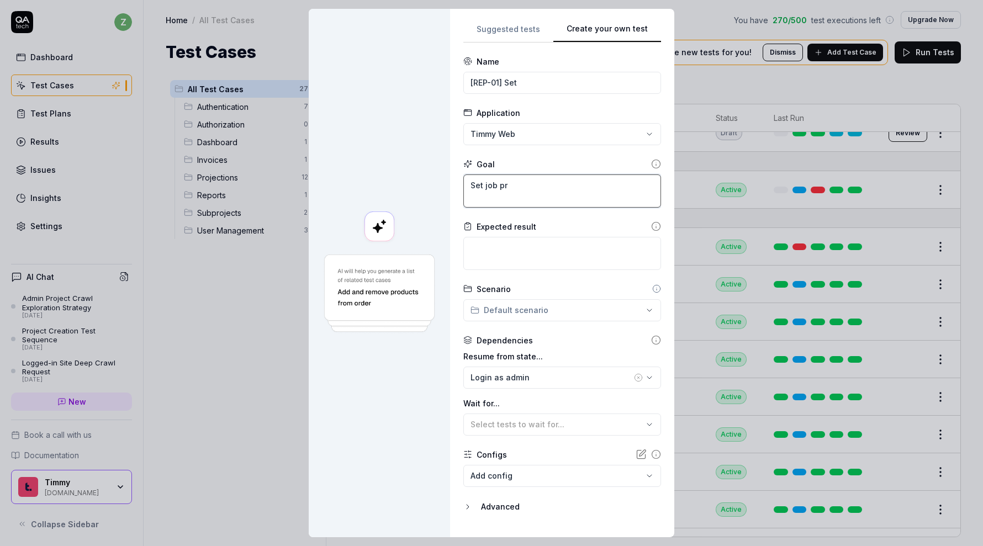
type textarea "*"
type textarea "Set job pro"
type textarea "*"
type textarea "Set job prog"
type textarea "*"
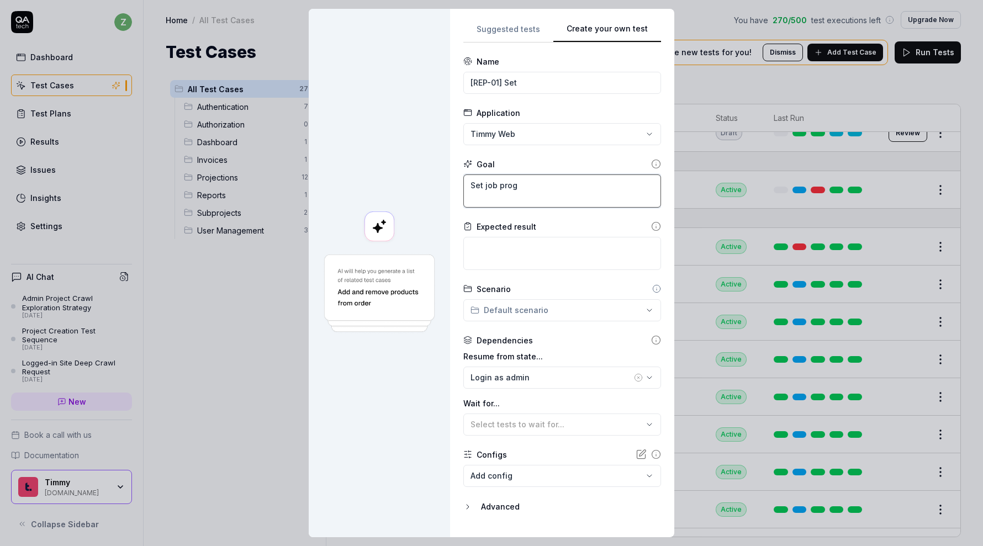
type textarea "Set job progr"
type textarea "*"
type textarea "Set job progre"
type textarea "*"
type textarea "Set job progres"
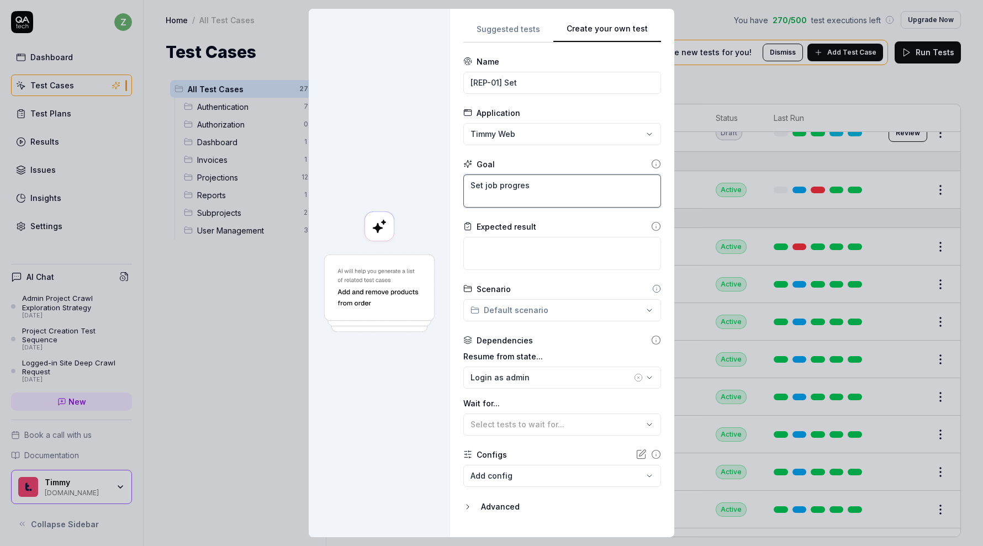
type textarea "*"
type textarea "Set job progress"
type textarea "*"
type textarea "Set job progres"
type textarea "*"
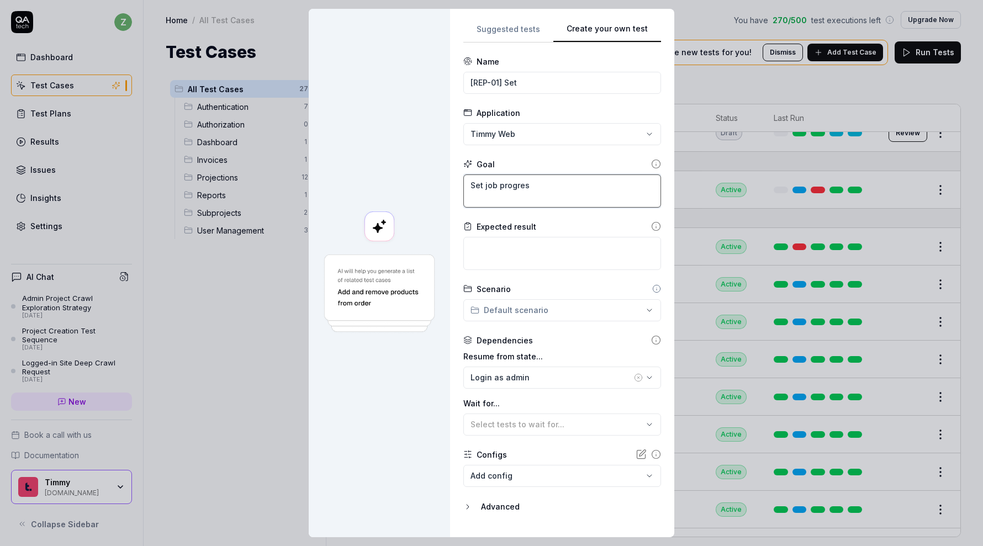
type textarea "Set job progre"
type textarea "*"
type textarea "Set job progr"
type textarea "*"
type textarea "Set job prog"
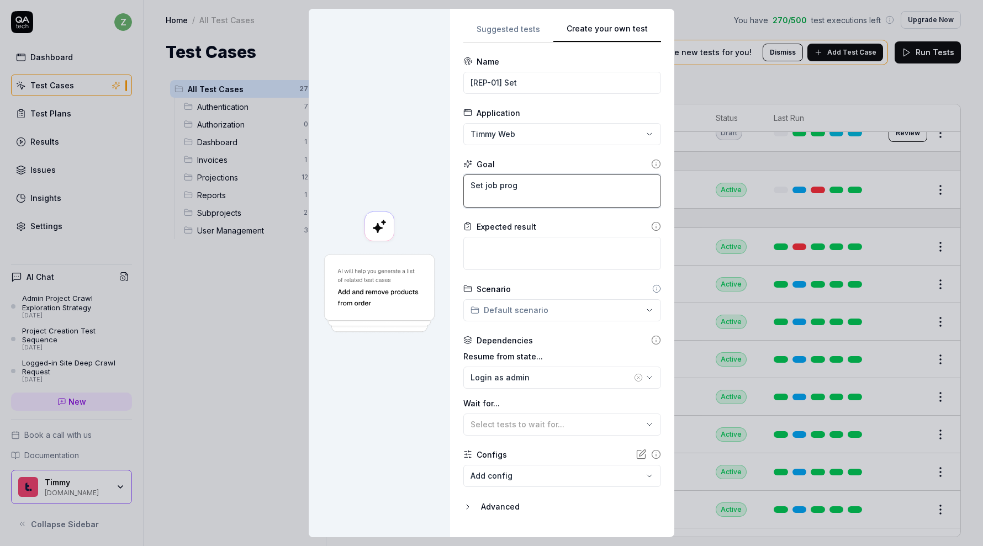
type textarea "*"
type textarea "Set job pro"
type textarea "*"
type textarea "Set job pr"
type textarea "*"
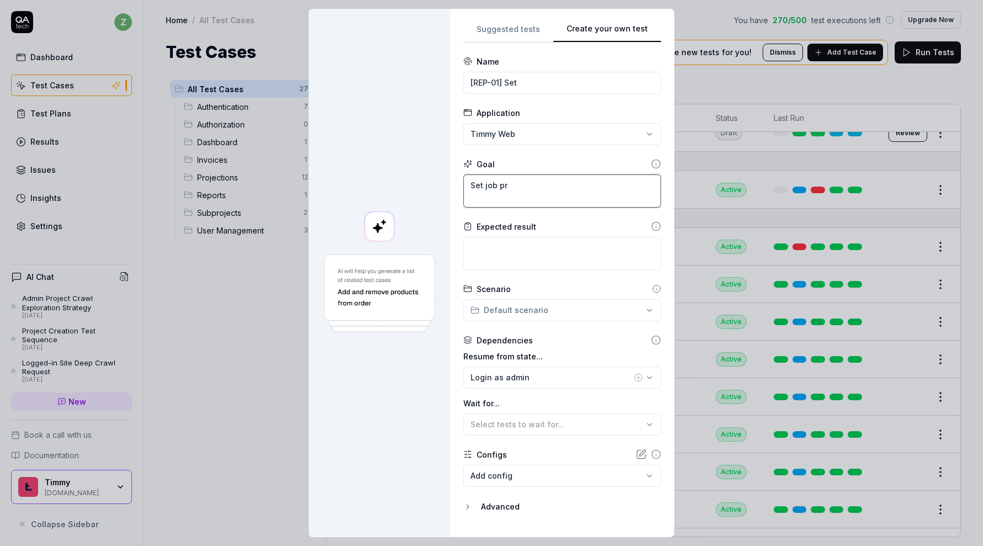
type textarea "Set job p"
type textarea "*"
type textarea "Set job"
type textarea "*"
type textarea "Set job a"
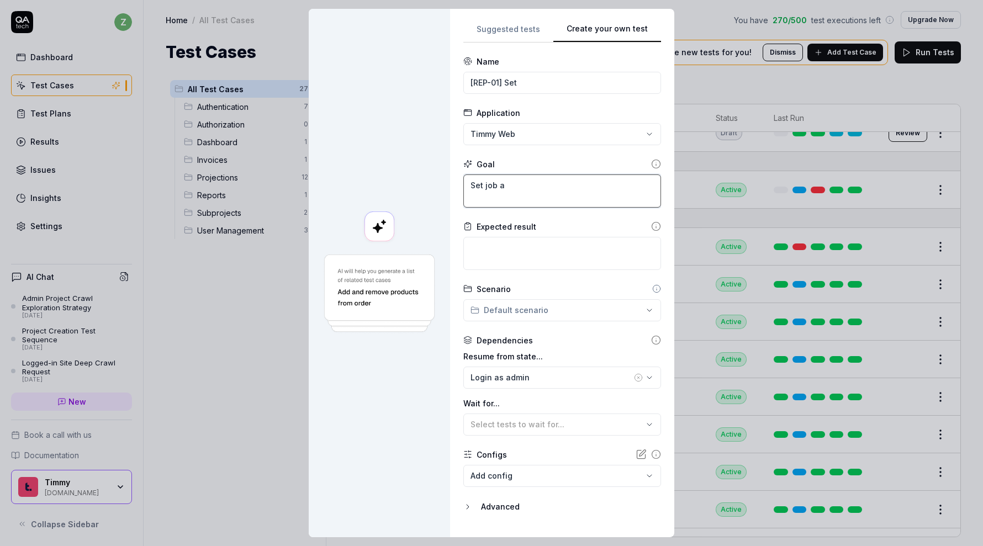
type textarea "*"
type textarea "Set job ad"
type textarea "*"
type textarea "Set job a"
type textarea "*"
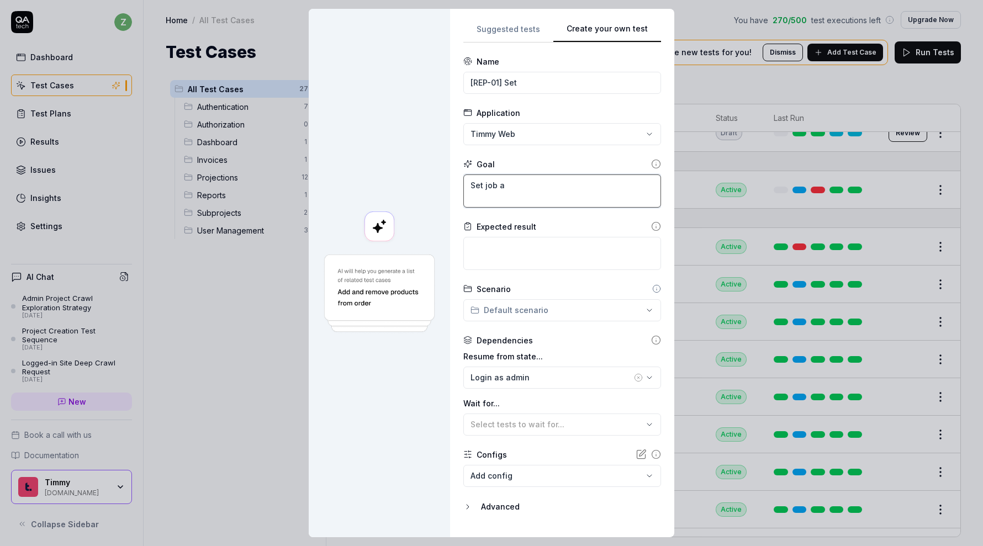
type textarea "Set job an"
type textarea "*"
type textarea "Set job and"
type textarea "*"
type textarea "Set job and"
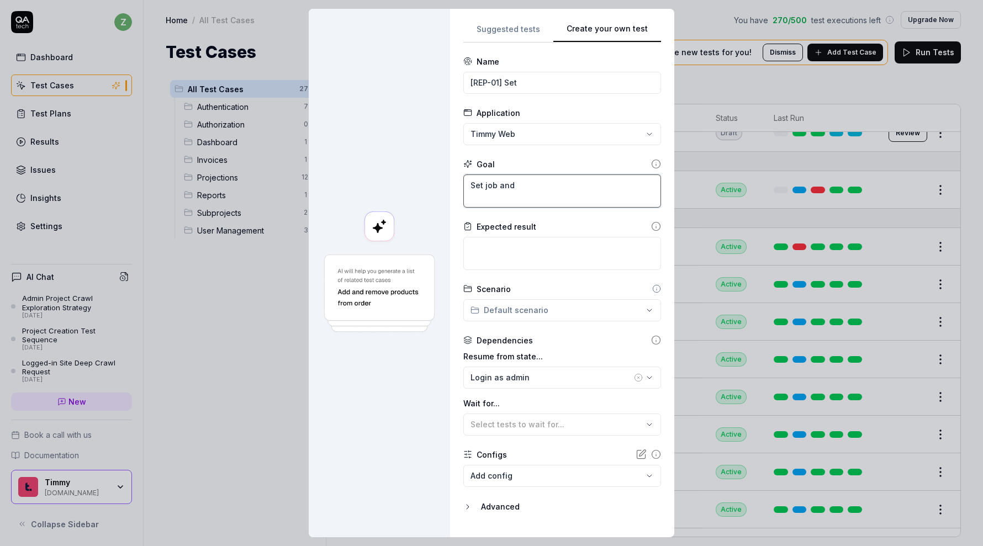
type textarea "*"
type textarea "Set job and o"
type textarea "*"
type textarea "Set job and or"
type textarea "*"
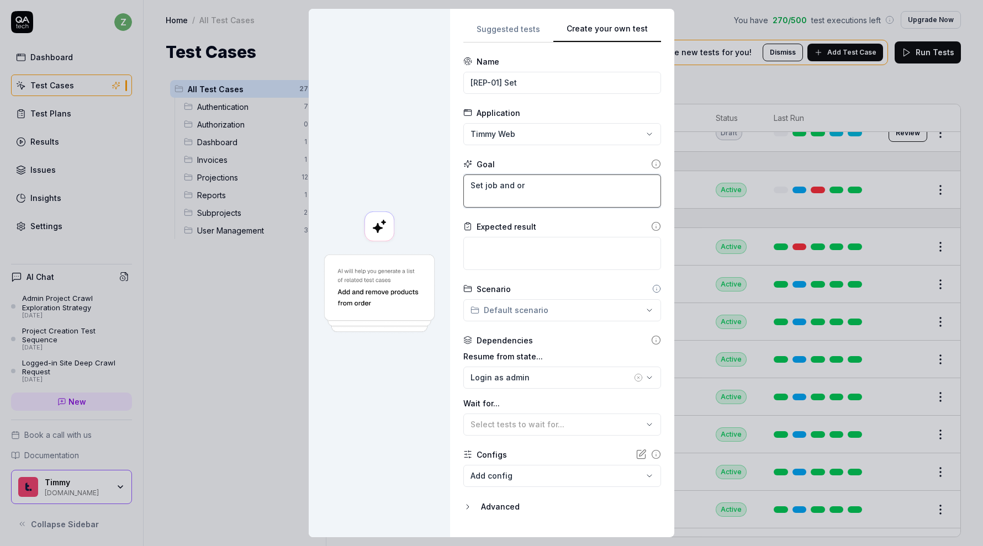
type textarea "Set job and o"
type textarea "*"
type textarea "Set job and"
type textarea "*"
type textarea "Set job and w"
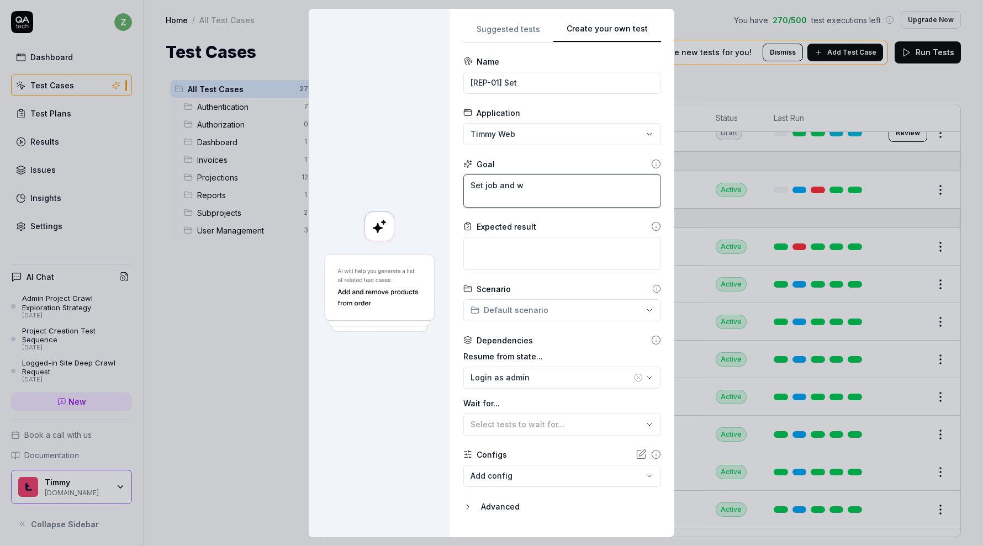
type textarea "*"
type textarea "Set job and wo"
type textarea "*"
type textarea "Set job and w"
type textarea "*"
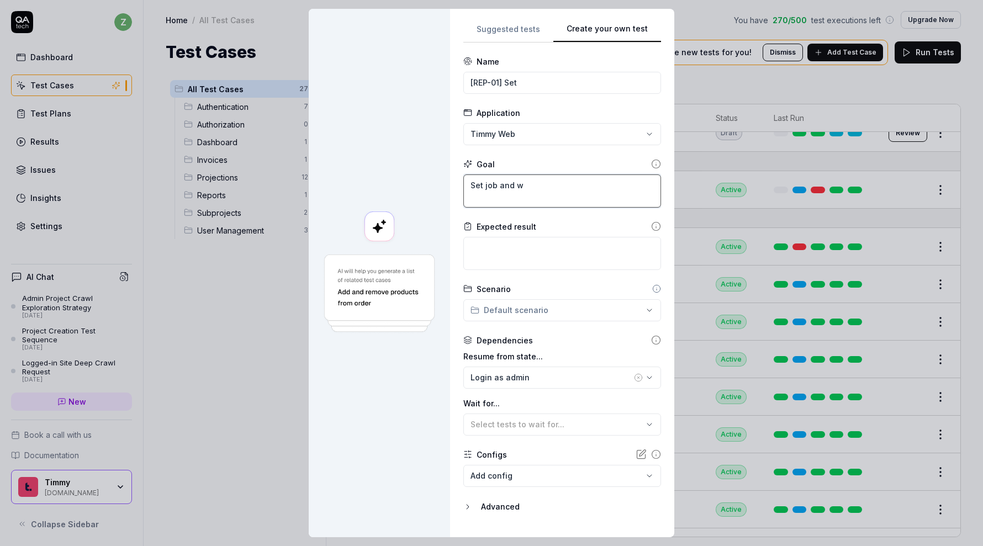
type textarea "Set job and"
type textarea "*"
type textarea "Set job and"
type textarea "*"
type textarea "Set job an"
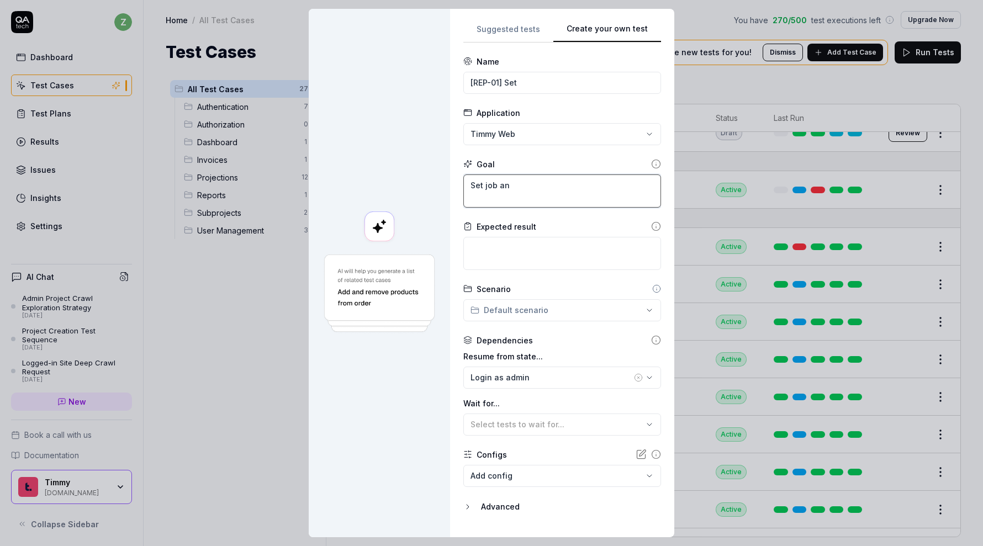
type textarea "*"
type textarea "Set job a"
type textarea "*"
type textarea "Set job"
type textarea "*"
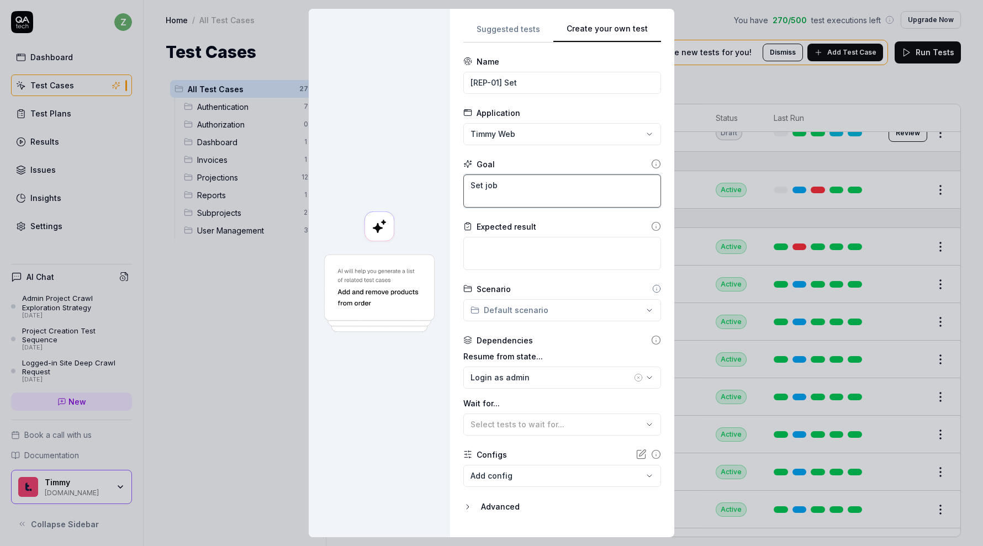
type textarea "Set job"
type textarea "*"
type textarea "Set jo"
type textarea "*"
type textarea "Set j"
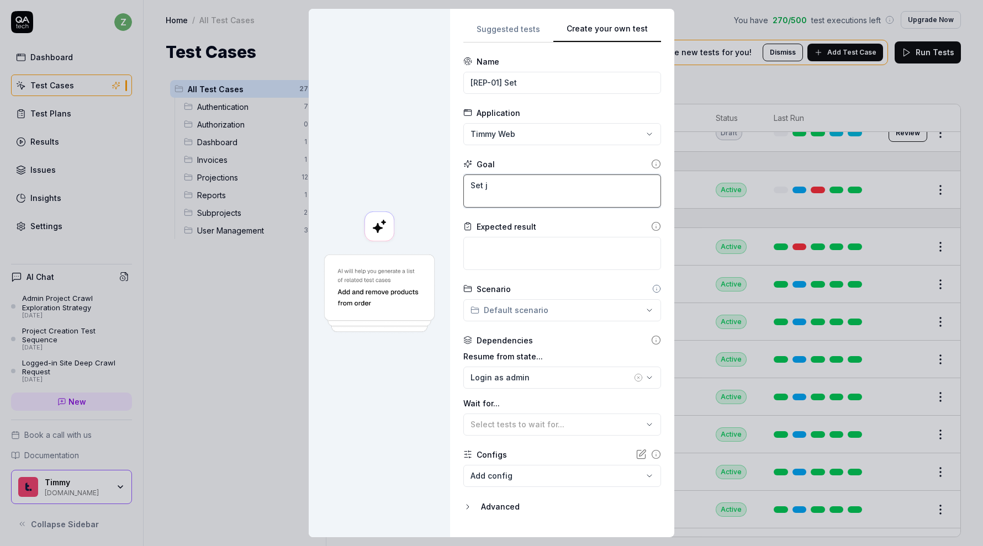
type textarea "*"
type textarea "Set"
type textarea "*"
type textarea "Set"
type textarea "*"
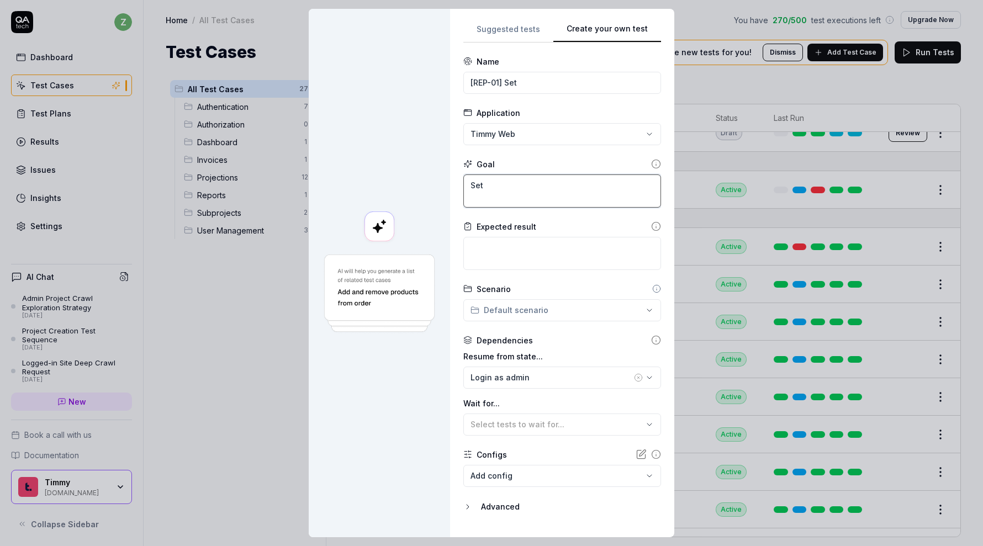
type textarea "Se"
type textarea "*"
type textarea "S"
type textarea "*"
type textarea "S"
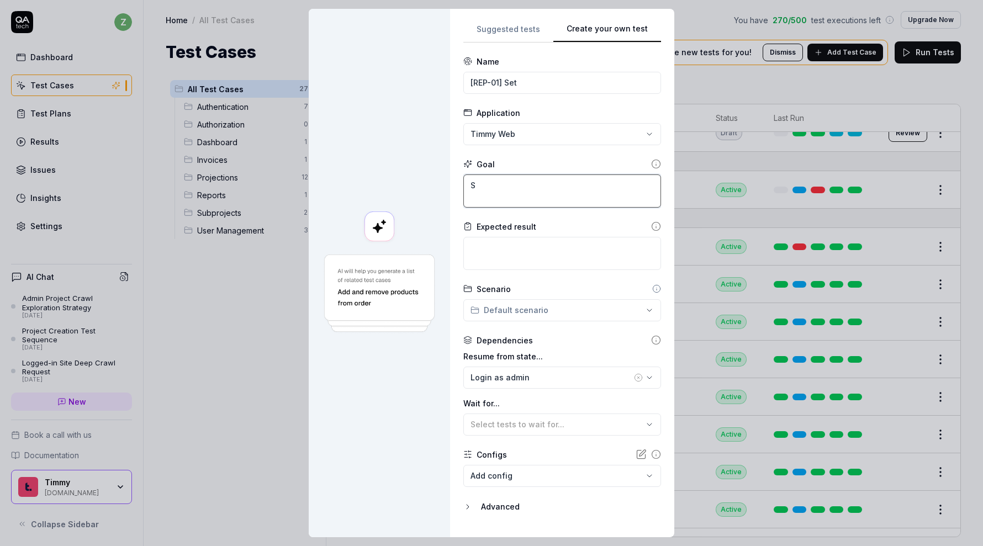
type textarea "*"
type textarea "Se"
type textarea "*"
type textarea "Set"
type textarea "*"
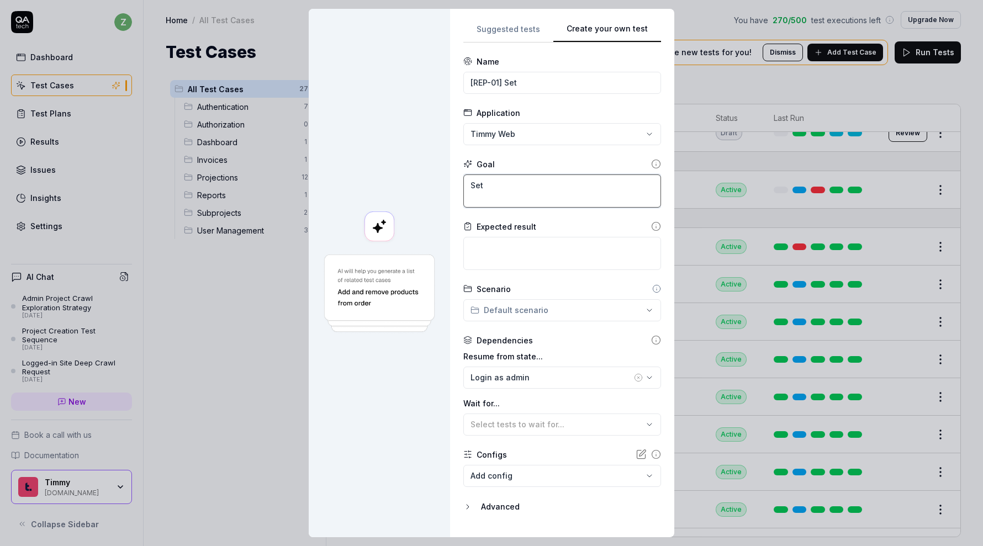
type textarea "Set"
type textarea "*"
type textarea "Set j"
type textarea "*"
type textarea "Set jo"
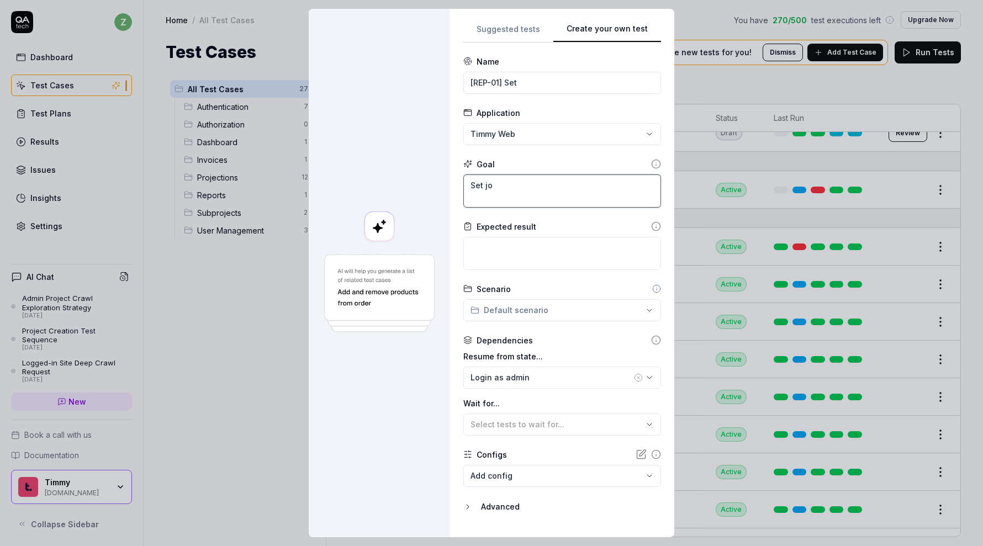
type textarea "*"
type textarea "Set jon"
type textarea "*"
type textarea "Set jonb"
type textarea "*"
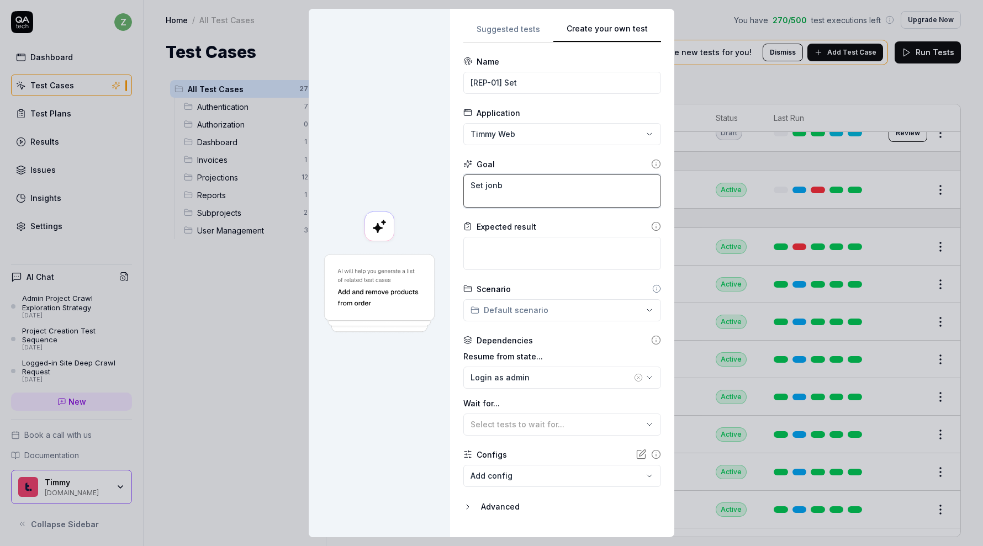
type textarea "Set jonb"
type textarea "*"
type textarea "Set jonb"
type textarea "*"
type textarea "Set jon"
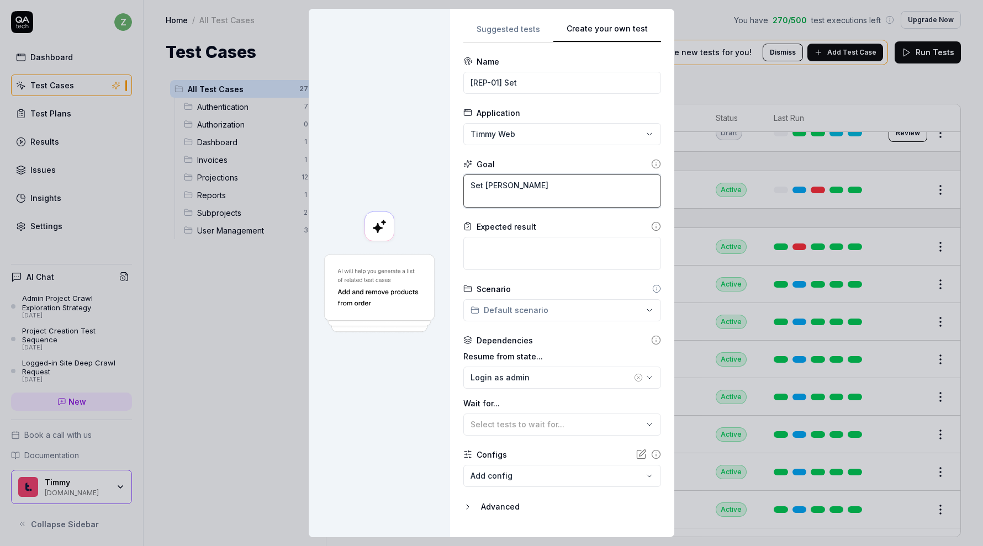
type textarea "*"
type textarea "Set jo"
type textarea "*"
type textarea "Set job"
type textarea "*"
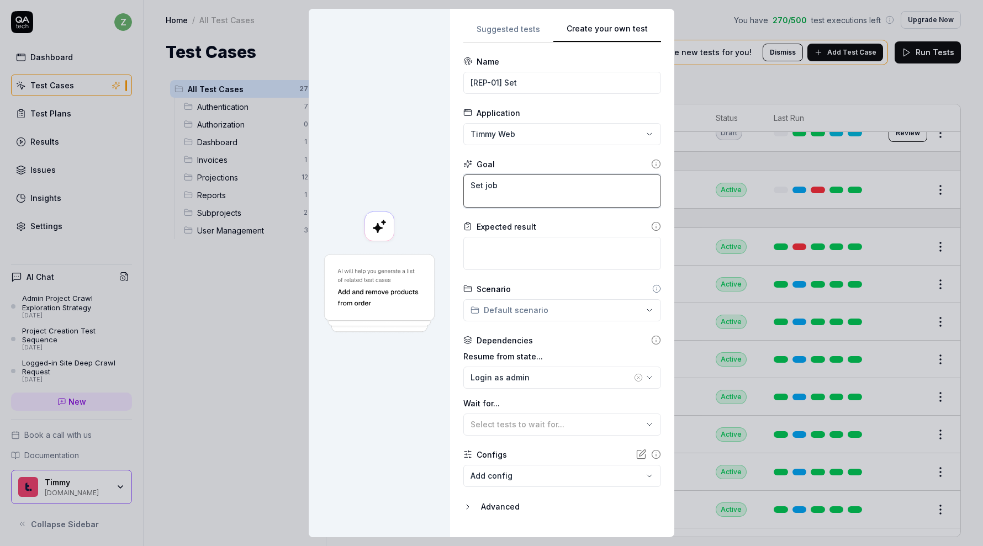
type textarea "Set job"
type textarea "*"
type textarea "Set job p"
type textarea "*"
type textarea "Set job pr"
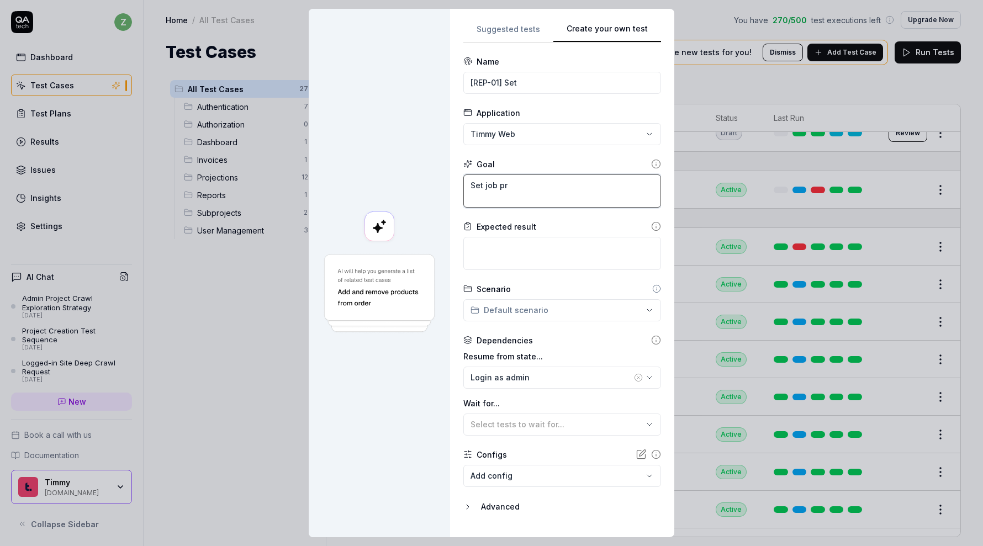
type textarea "*"
type textarea "Set job pro"
type textarea "*"
type textarea "Set job prog"
type textarea "*"
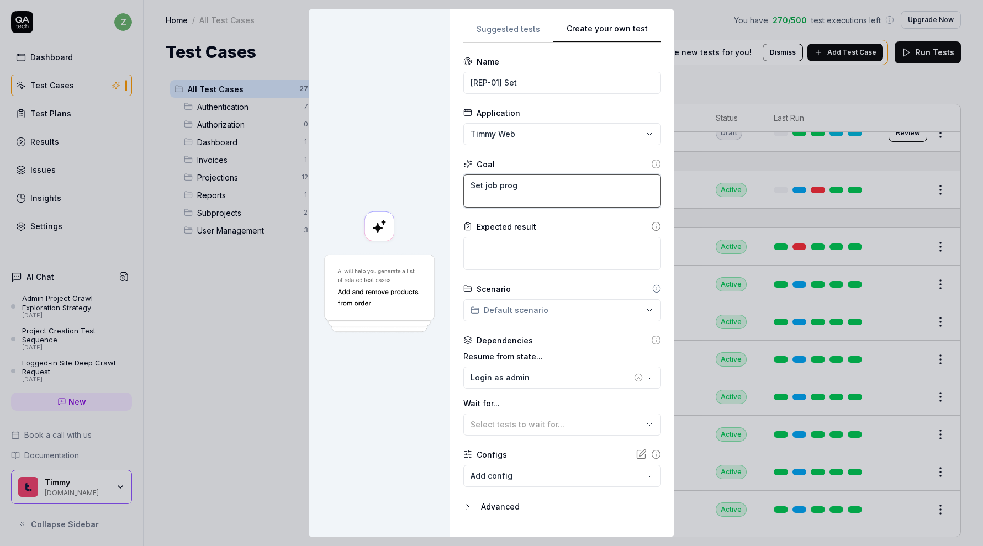
type textarea "Set job progr"
type textarea "*"
type textarea "Set job progre"
type textarea "*"
type textarea "Set job progres"
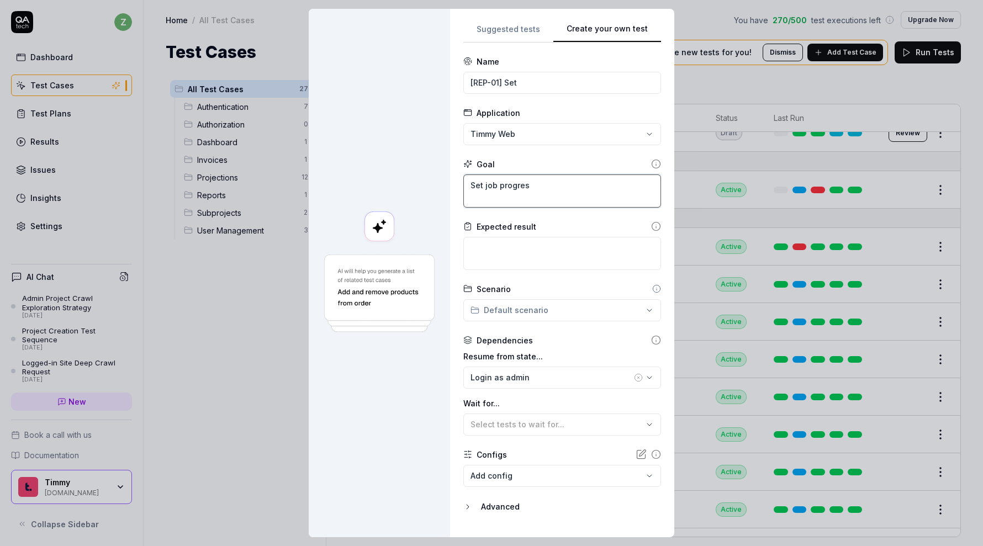
type textarea "*"
type textarea "Set job progress"
type textarea "*"
type textarea "Set job progress"
type textarea "*"
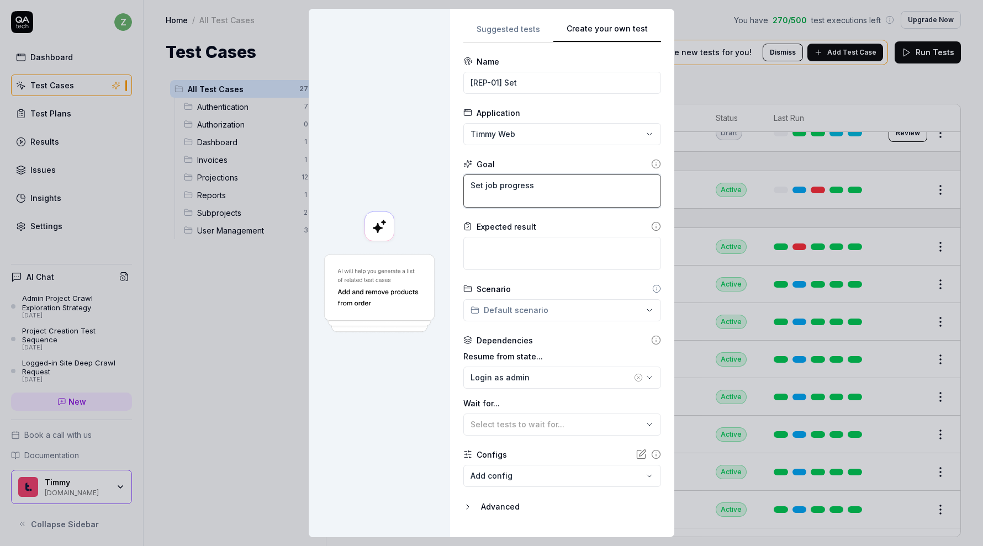
type textarea "Set job progress a"
type textarea "*"
type textarea "Set job progress an"
type textarea "*"
type textarea "Set job progress and"
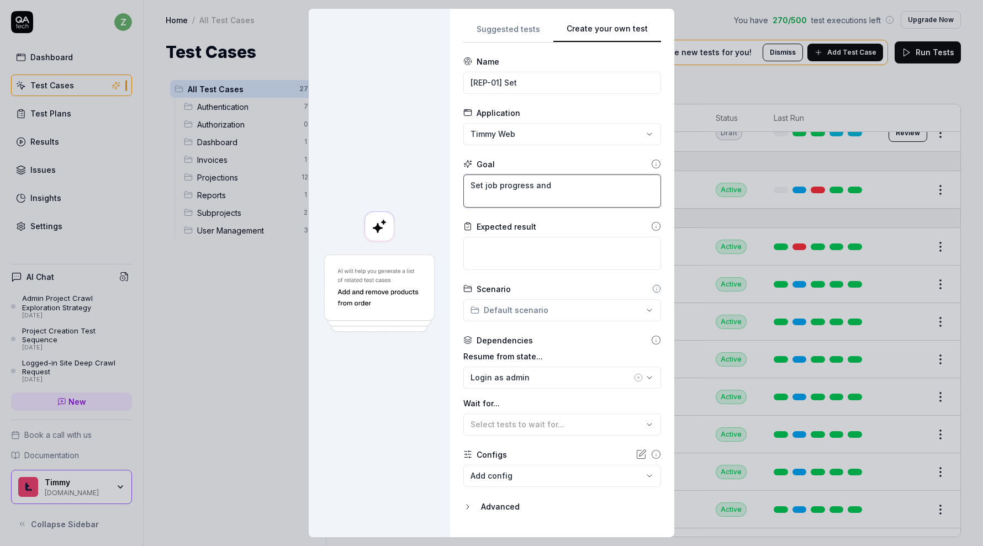
type textarea "*"
type textarea "Set job progress and"
type textarea "*"
type textarea "Set job progress and w"
type textarea "*"
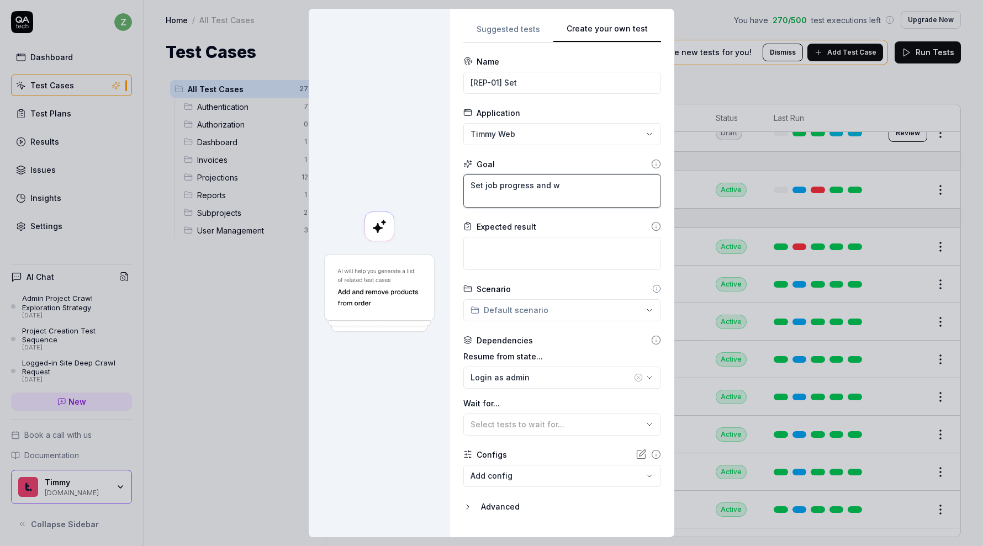
type textarea "Set job progress and wr"
type textarea "*"
type textarea "Set job progress and wra"
type textarea "*"
type textarea "Set job progress and wrap"
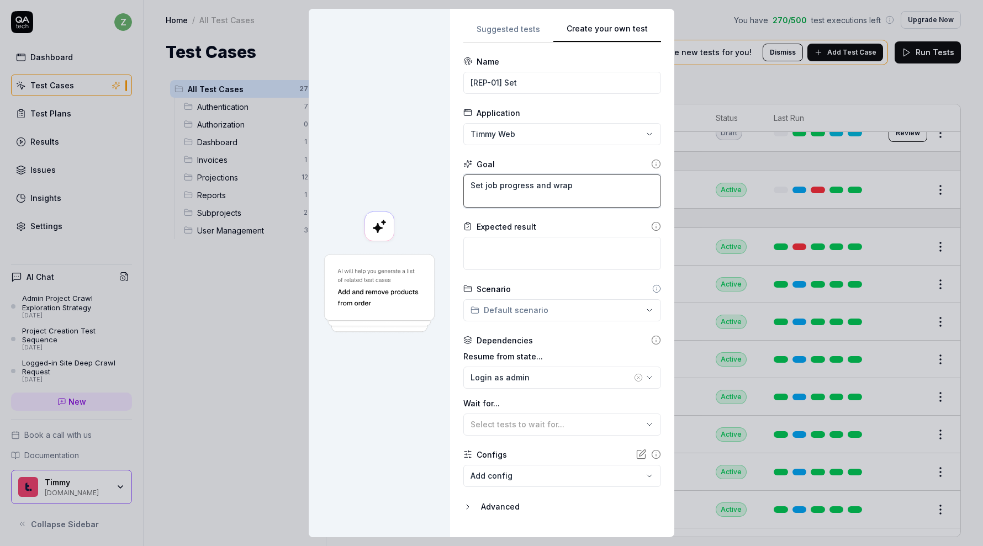
type textarea "*"
type textarea "Set job progress and wrap"
type textarea "*"
type textarea "Set job progress and wrap s"
type textarea "*"
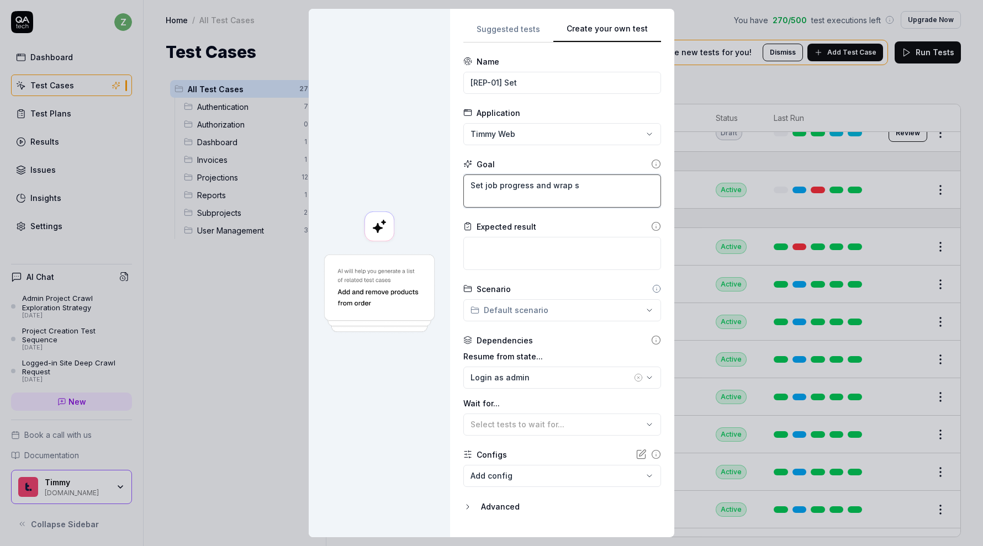
type textarea "Set job progress and wrap st"
type textarea "*"
type textarea "Set job progress and wrap sta"
type textarea "*"
type textarea "Set job progress and wrap stat"
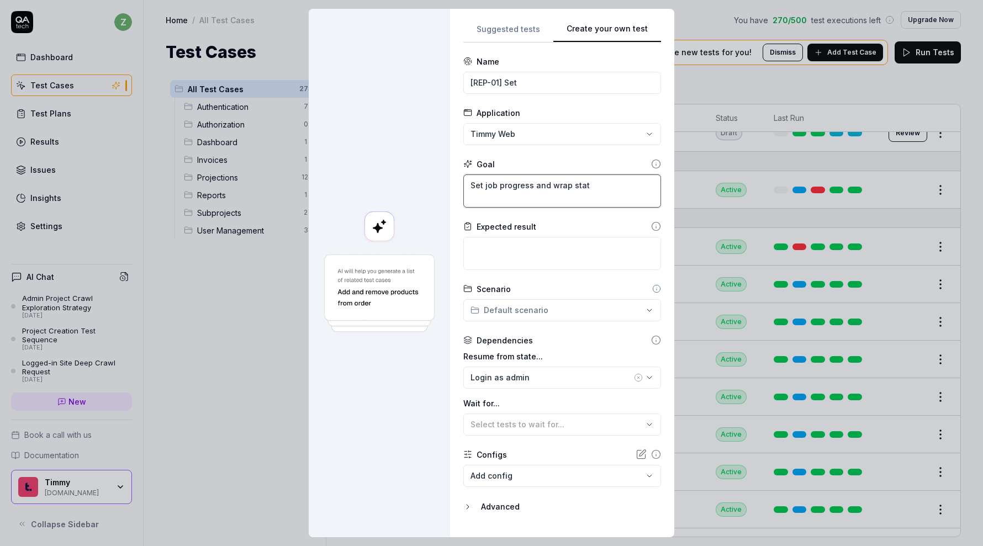
type textarea "*"
type textarea "Set job progress and wrap statu"
type textarea "*"
type textarea "Set job progress and wrap status"
type textarea "*"
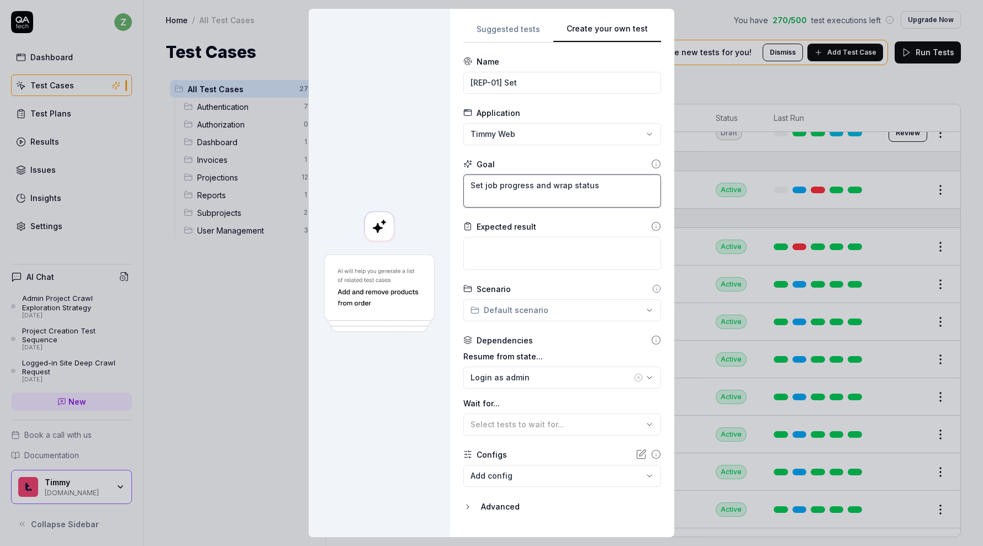
type textarea "Set job progress and wrap status"
type textarea "*"
type textarea "Set job progress and wrap status i"
type textarea "*"
type textarea "Set job progress and wrap status in"
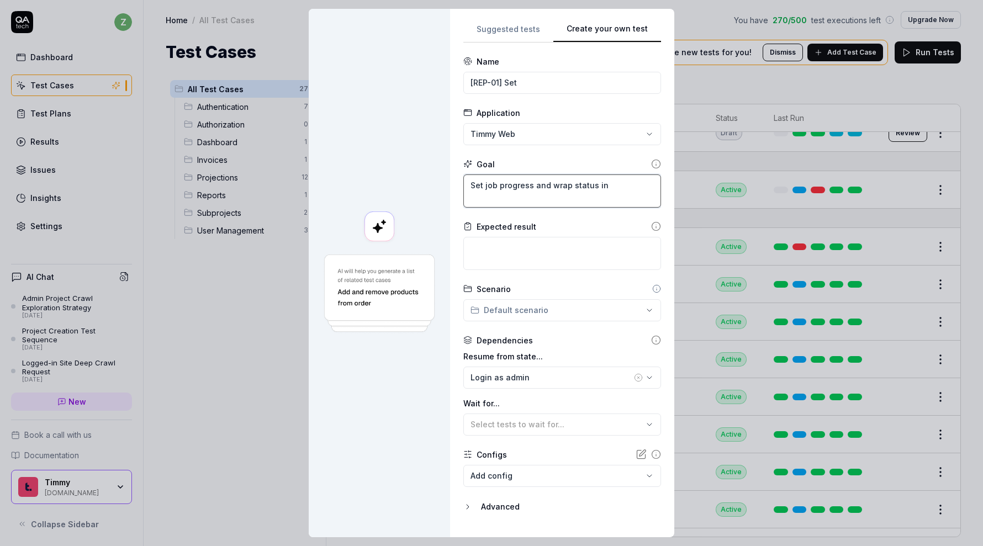
type textarea "*"
type textarea "Set job progress and wrap status i"
type textarea "*"
type textarea "Set job progress and wrap status"
click at [499, 260] on textarea at bounding box center [562, 253] width 198 height 33
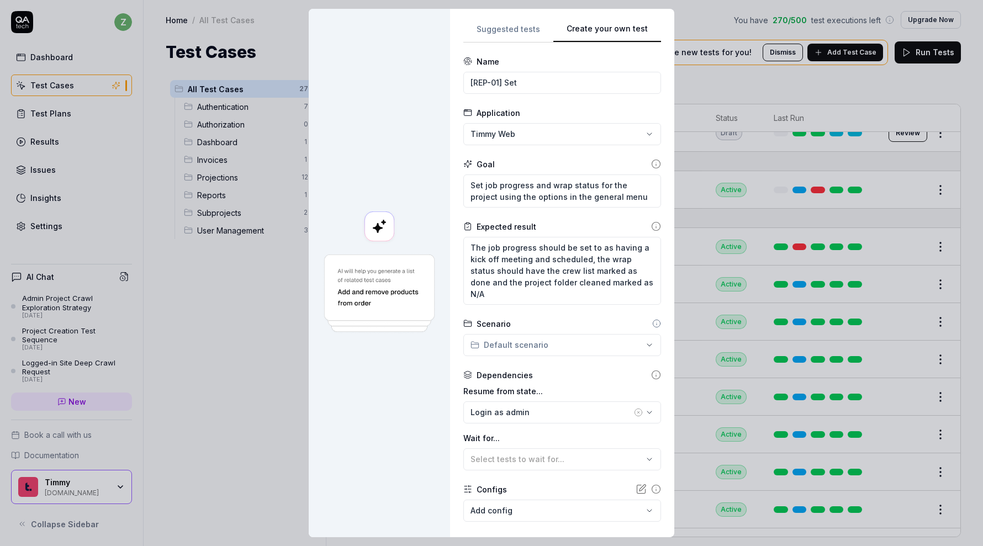
click at [426, 129] on div at bounding box center [379, 273] width 141 height 529
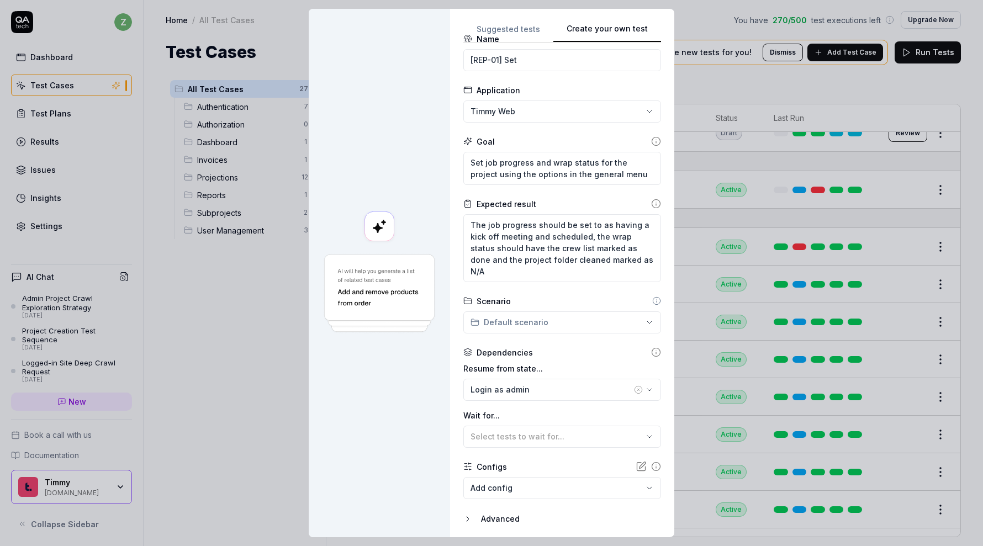
scroll to position [25, 0]
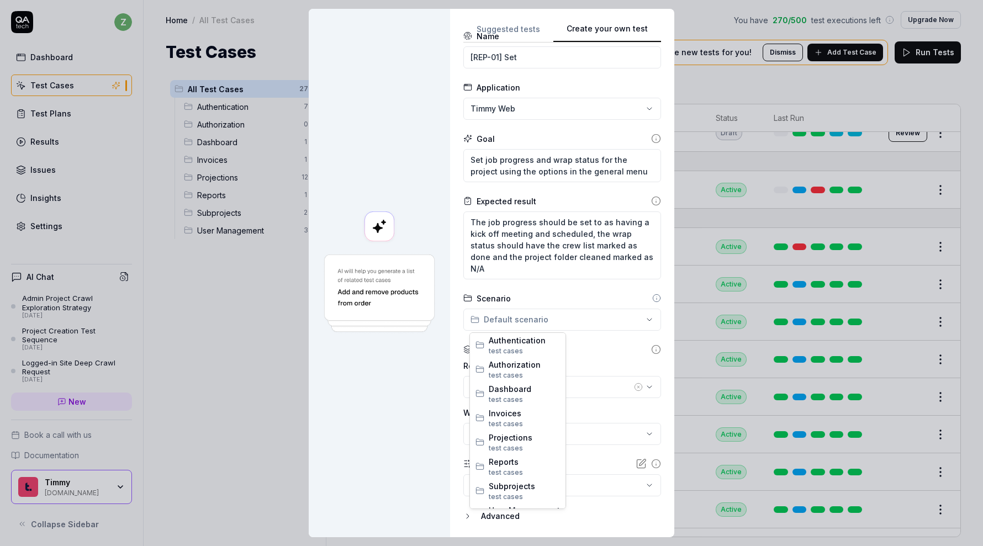
click at [530, 322] on div "**********" at bounding box center [491, 273] width 983 height 546
click at [508, 461] on span "Reports" at bounding box center [524, 462] width 71 height 12
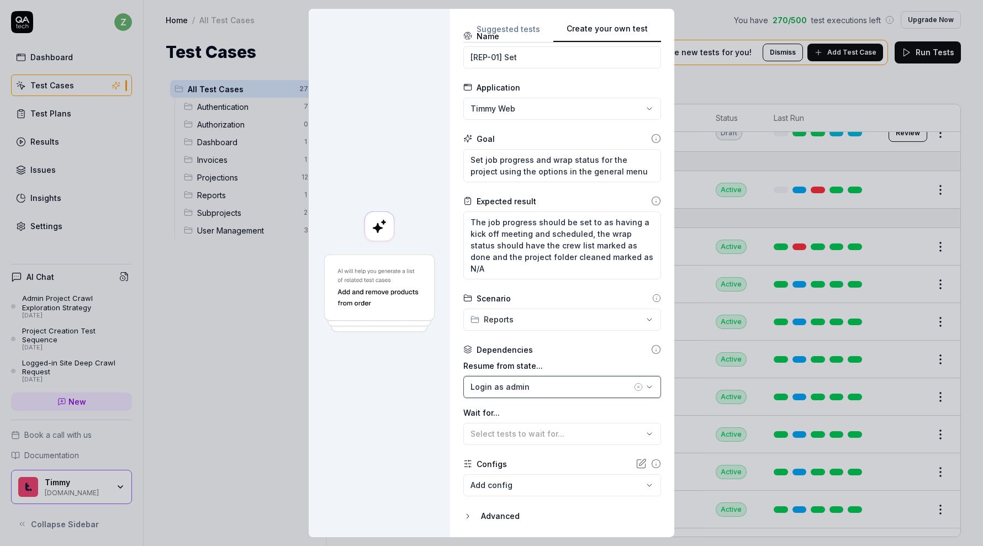
click at [532, 389] on div "Login as admin" at bounding box center [551, 387] width 161 height 12
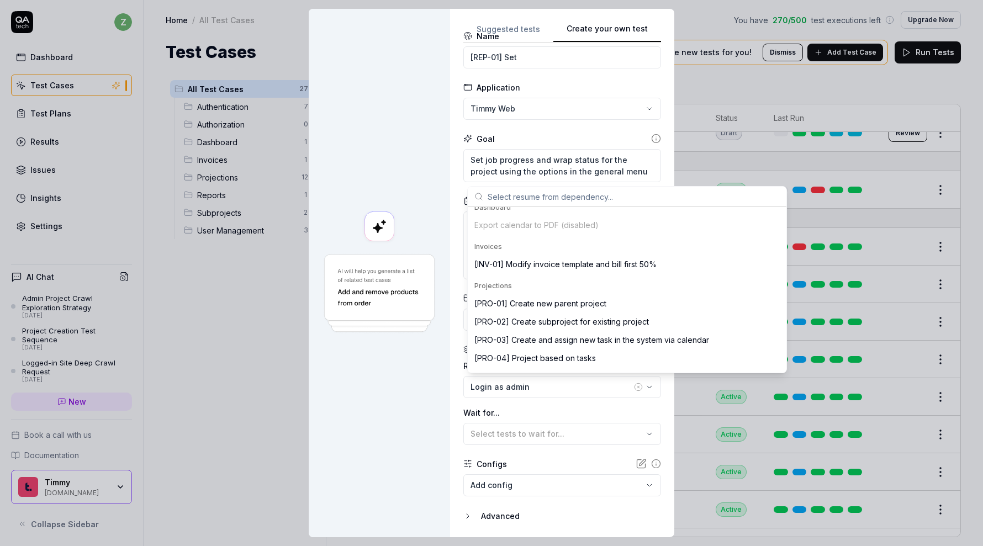
scroll to position [160, 0]
click at [586, 319] on div "[PRO-02] Create subproject for existing project" at bounding box center [561, 320] width 175 height 12
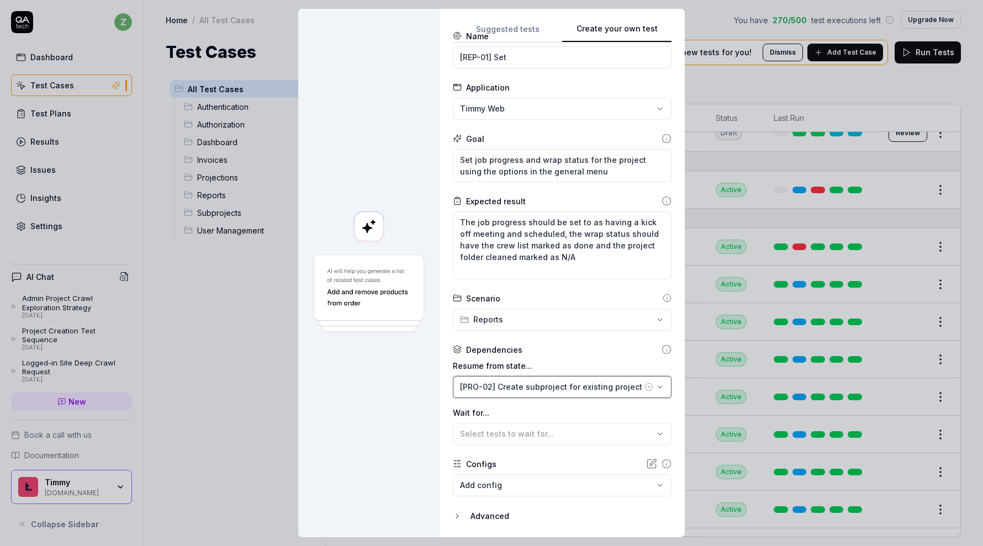
scroll to position [59, 0]
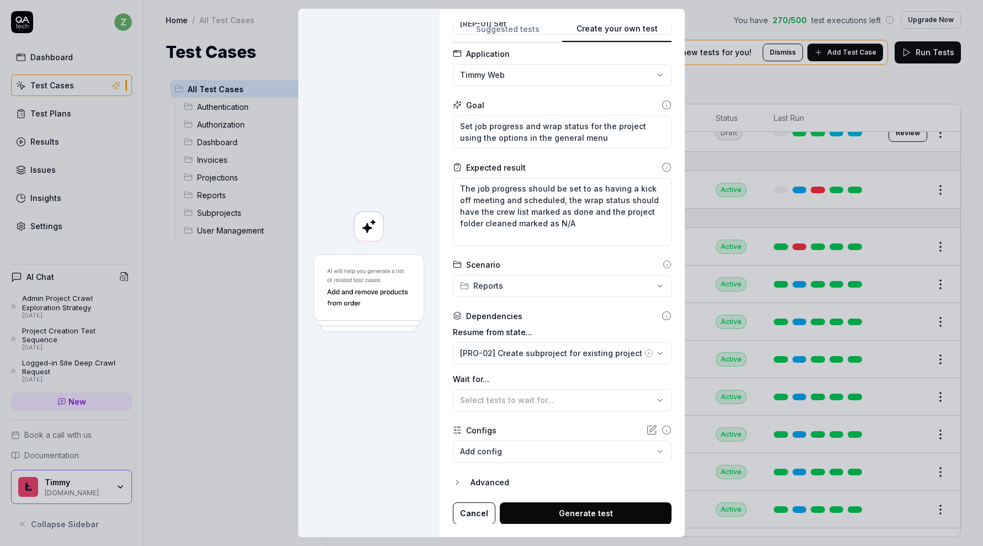
click at [408, 435] on div at bounding box center [368, 273] width 141 height 529
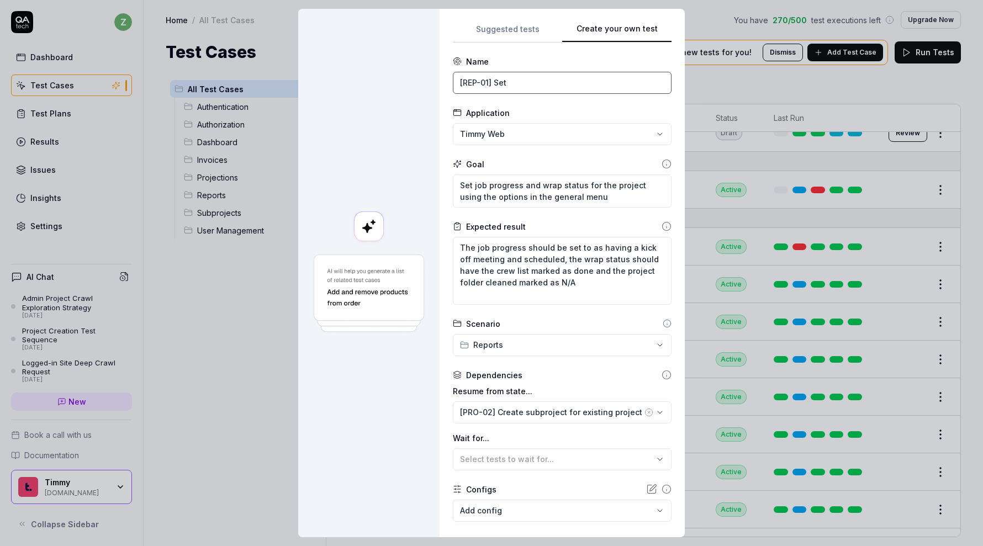
click at [534, 81] on input "[REP-01] Set" at bounding box center [562, 83] width 219 height 22
click at [400, 363] on div at bounding box center [368, 273] width 141 height 529
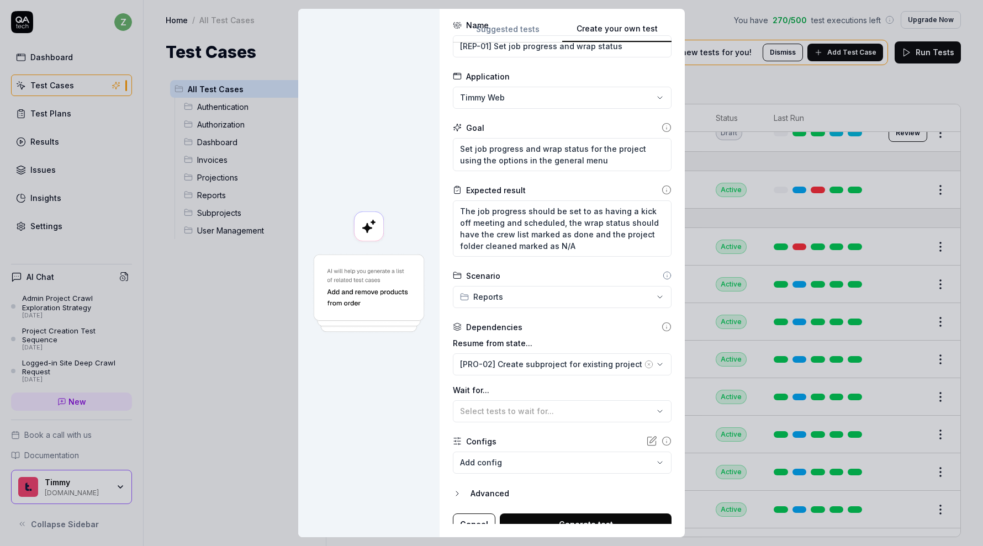
scroll to position [47, 0]
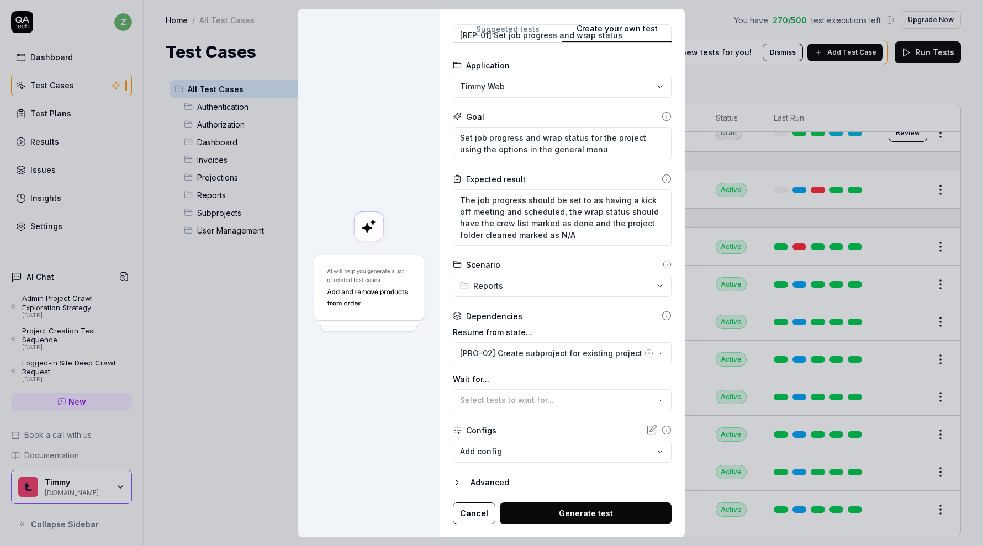
click at [577, 511] on button "Generate test" at bounding box center [586, 514] width 172 height 22
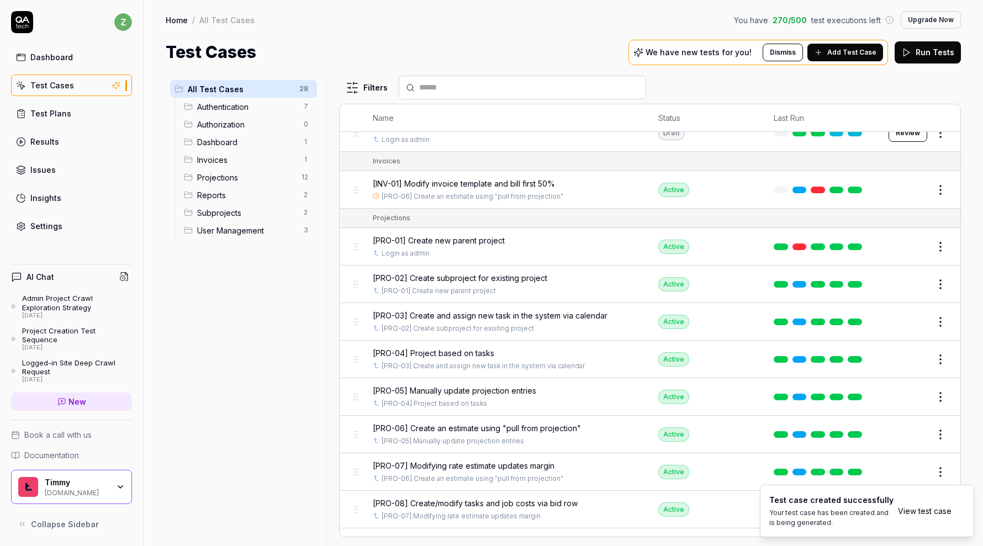
click at [906, 515] on link "View test case" at bounding box center [925, 511] width 54 height 12
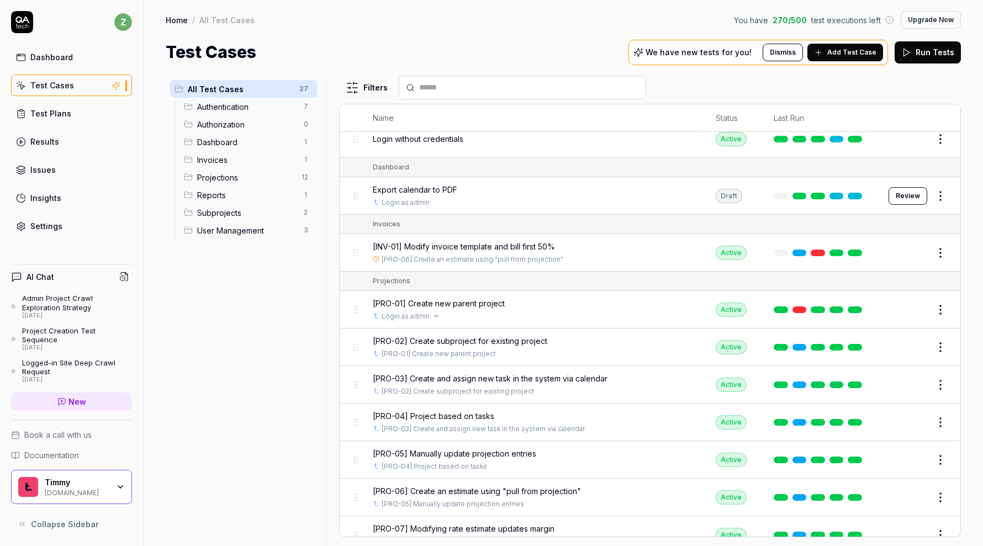
scroll to position [252, 0]
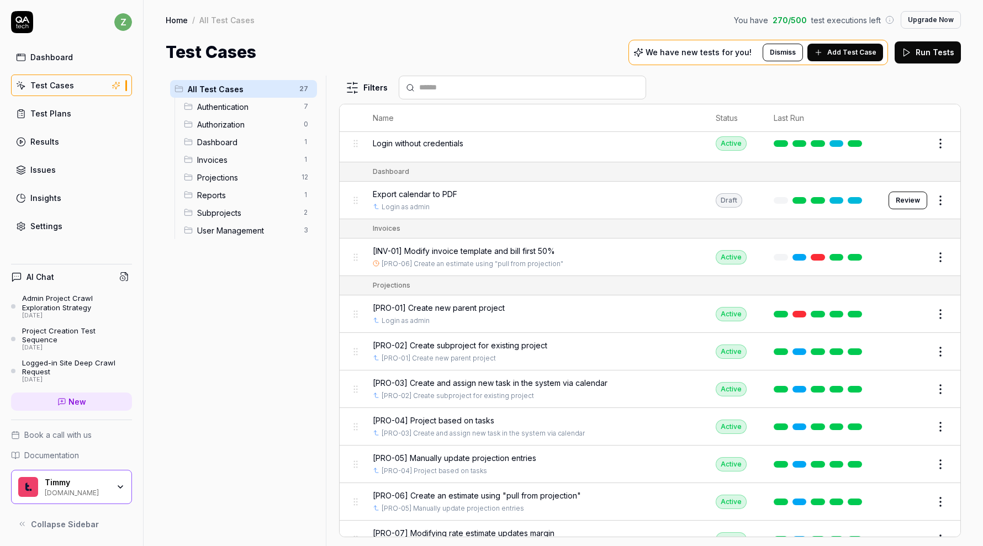
click at [518, 341] on span "[PRO-02] Create subproject for existing project" at bounding box center [460, 346] width 175 height 12
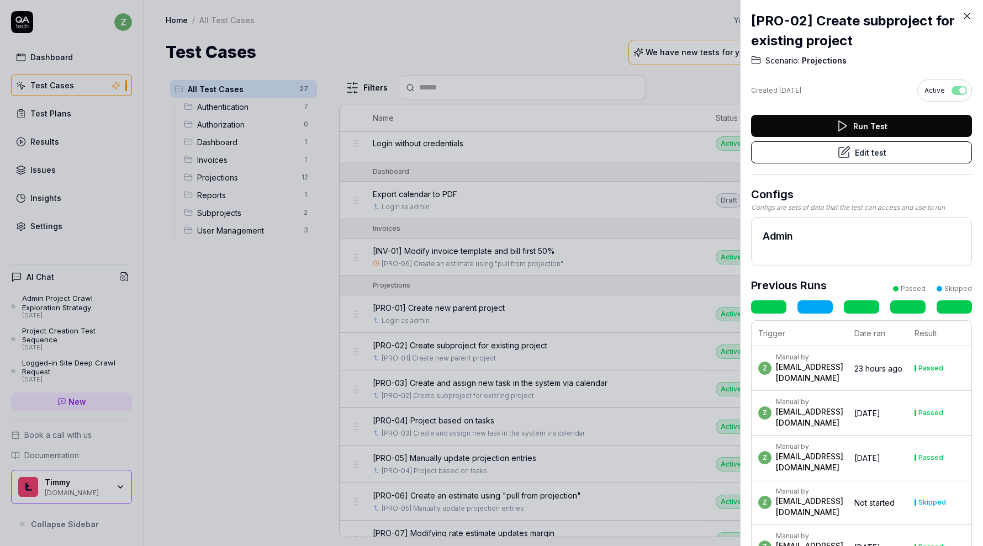
click at [828, 150] on button "Edit test" at bounding box center [861, 152] width 221 height 22
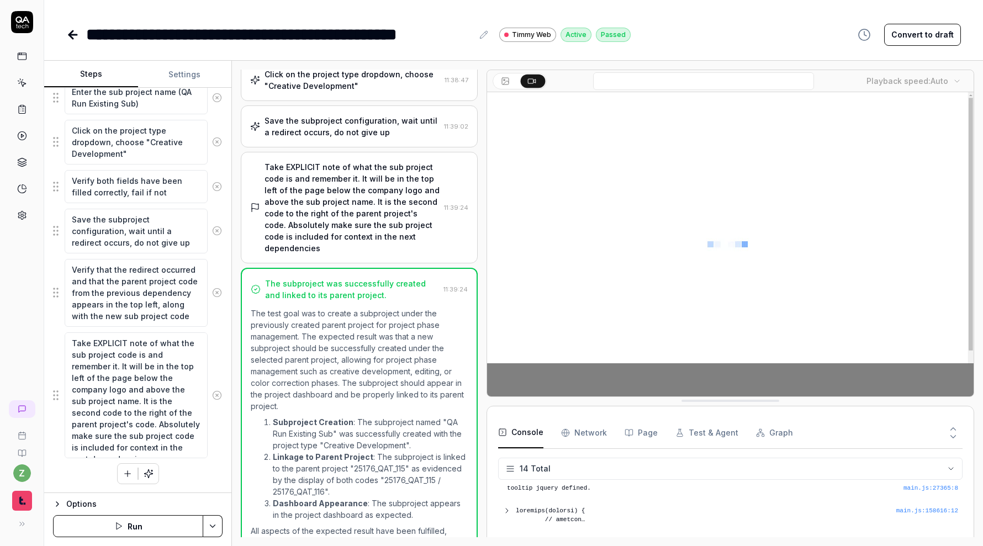
scroll to position [250, 0]
click at [402, 213] on div "Take EXPLICIT note of what the sub project code is and remember it. It will be …" at bounding box center [352, 207] width 175 height 93
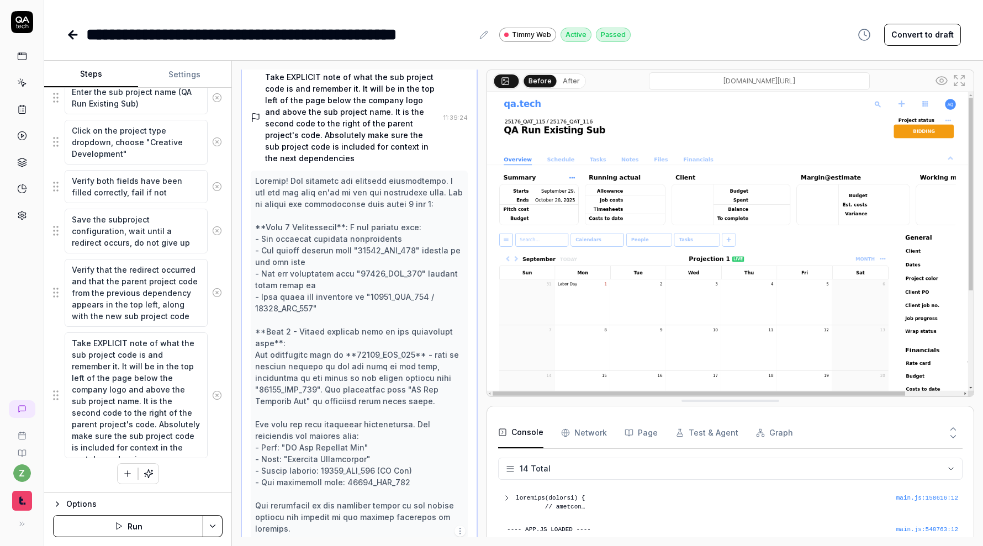
scroll to position [319, 0]
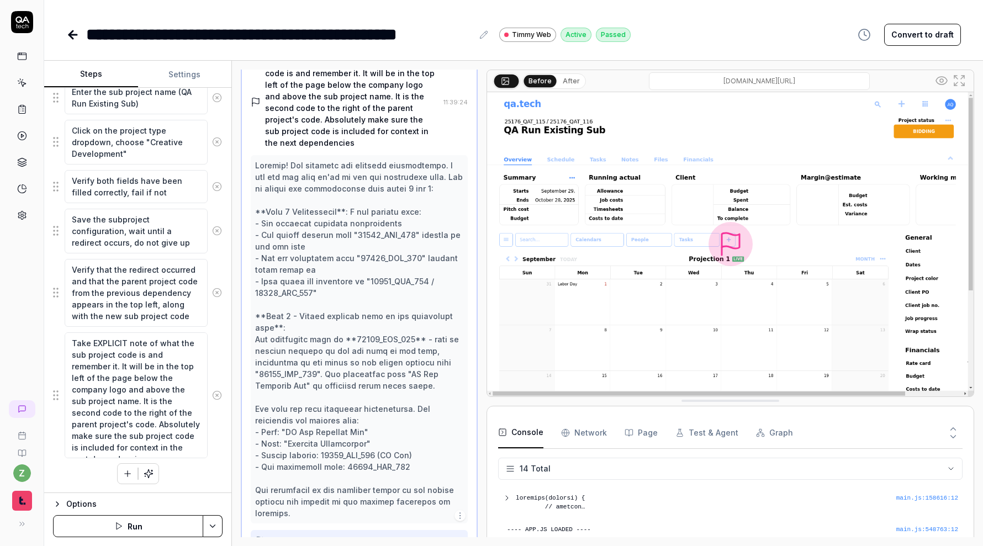
type textarea "*"
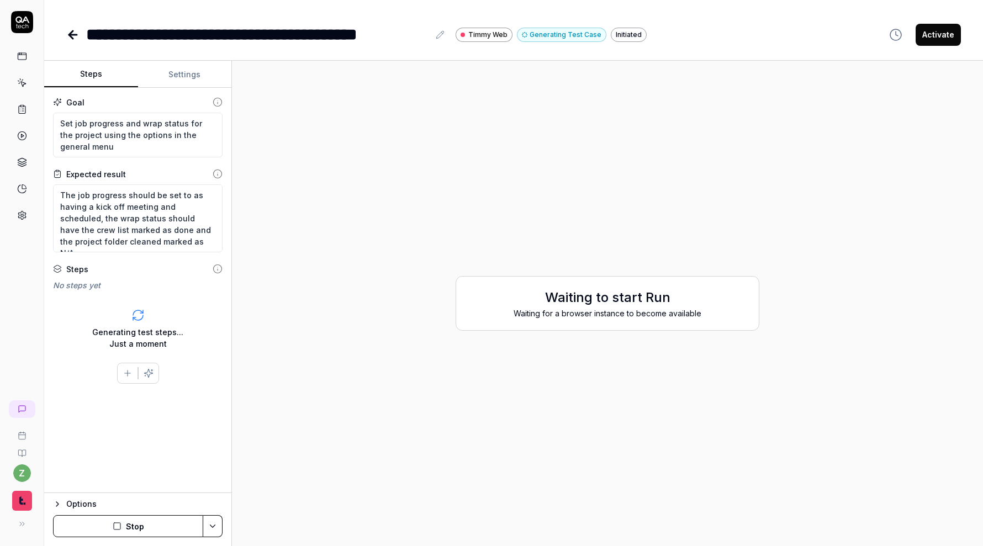
type textarea "*"
click at [21, 86] on icon at bounding box center [22, 83] width 10 height 10
type textarea "*"
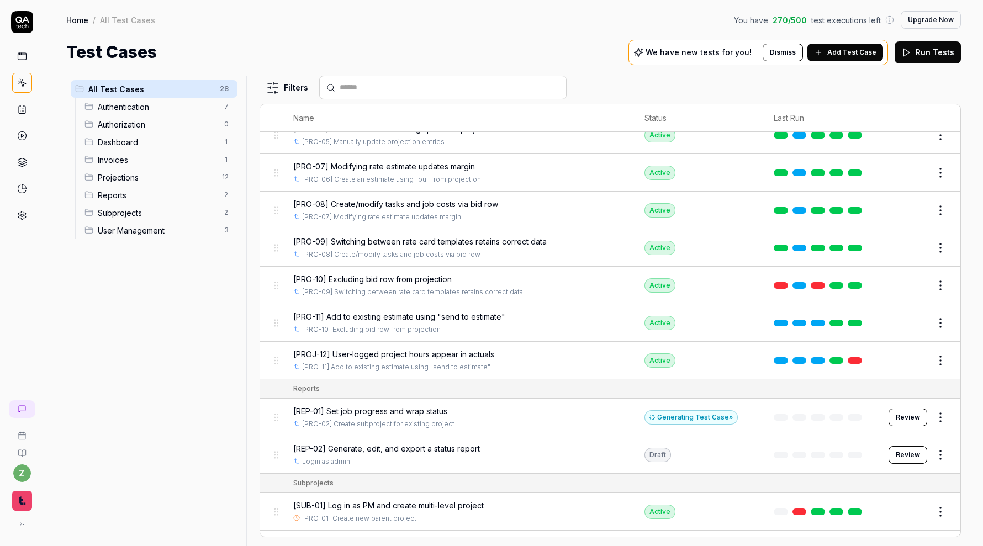
scroll to position [783, 0]
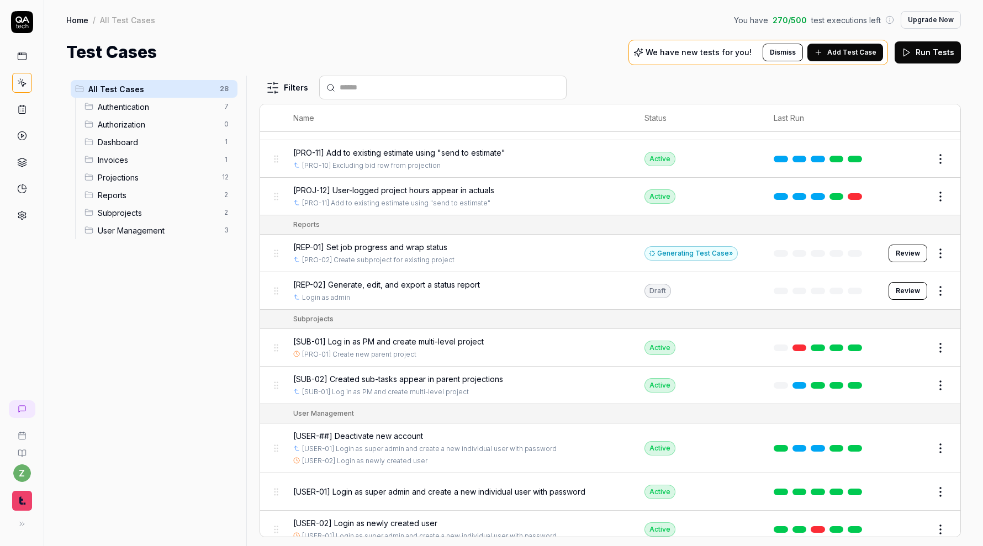
click at [937, 246] on html "z Home / All Test Cases You have 270 / 500 test executions left Upgrade Now Hom…" at bounding box center [491, 273] width 983 height 546
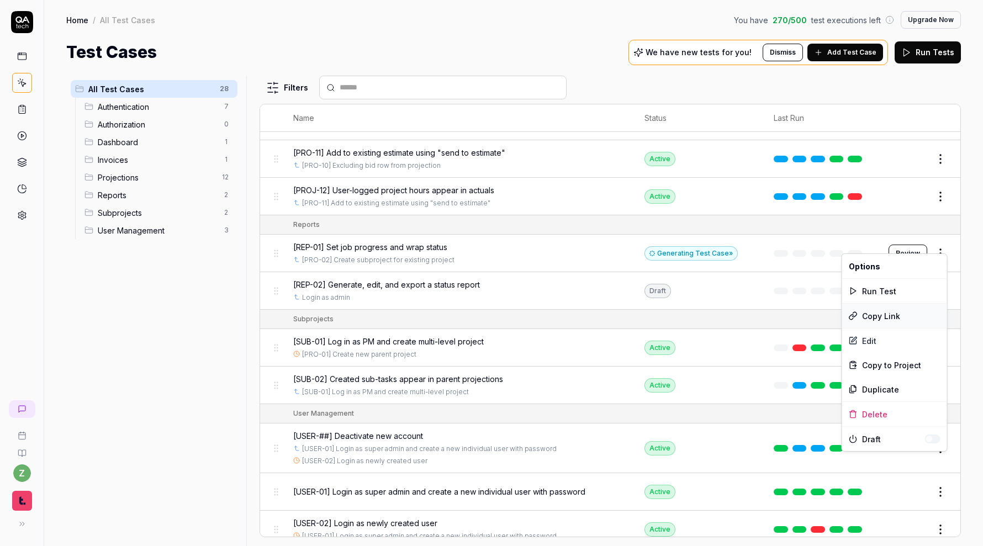
click at [891, 311] on div "Copy Link" at bounding box center [894, 316] width 105 height 24
click at [942, 242] on html "z Home / All Test Cases You have 270 / 500 test executions left Upgrade Now Hom…" at bounding box center [491, 273] width 983 height 546
click at [899, 312] on div "Copy Link" at bounding box center [894, 316] width 105 height 24
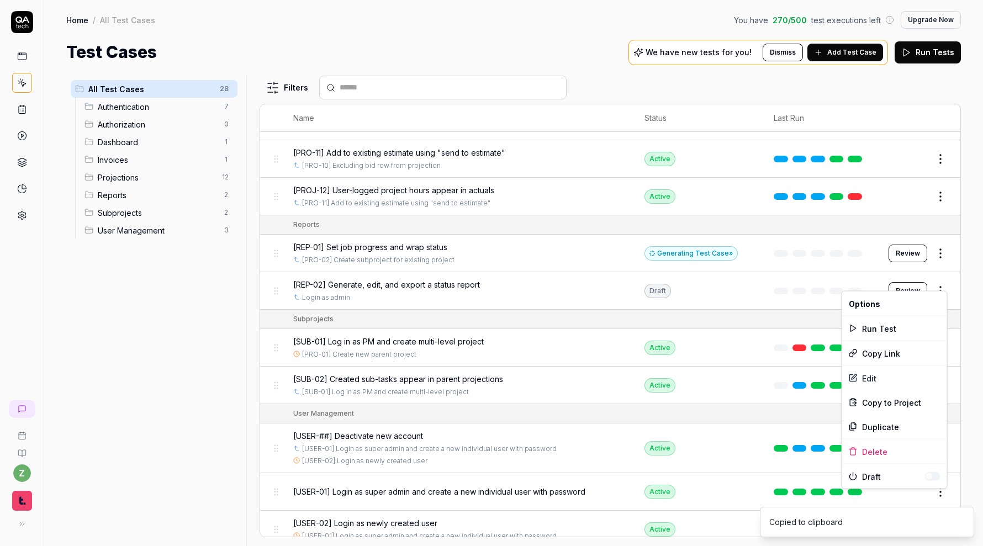
click at [943, 278] on html "z Home / All Test Cases You have 270 / 500 test executions left Upgrade Now Hom…" at bounding box center [491, 273] width 983 height 546
click at [894, 356] on div "Copy Link" at bounding box center [894, 353] width 105 height 24
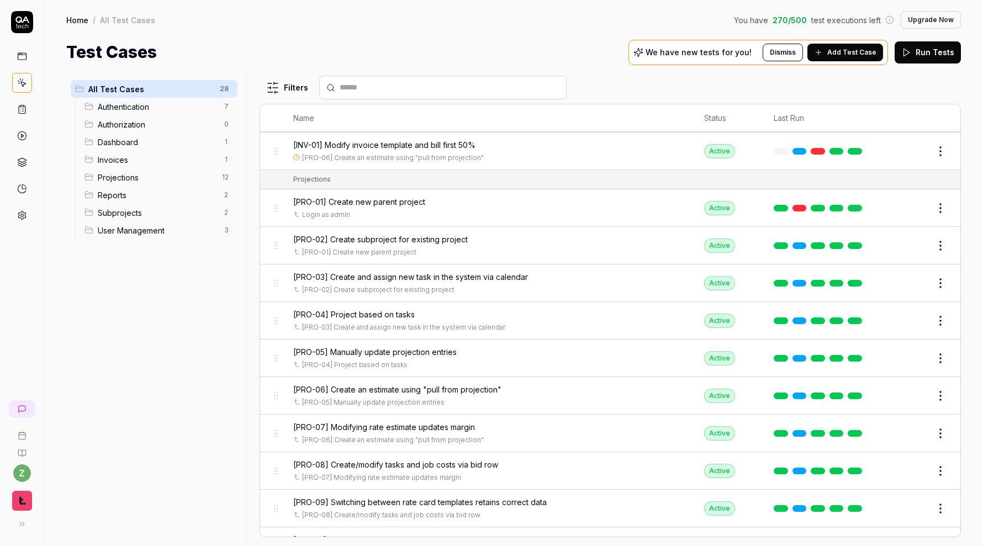
scroll to position [351, 0]
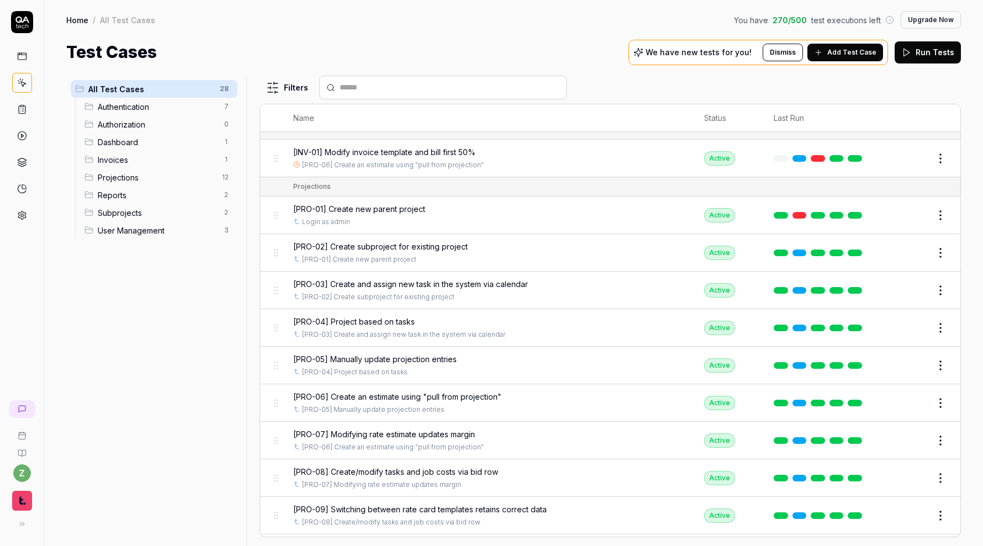
click at [456, 242] on span "[PRO-02] Create subproject for existing project" at bounding box center [380, 247] width 175 height 12
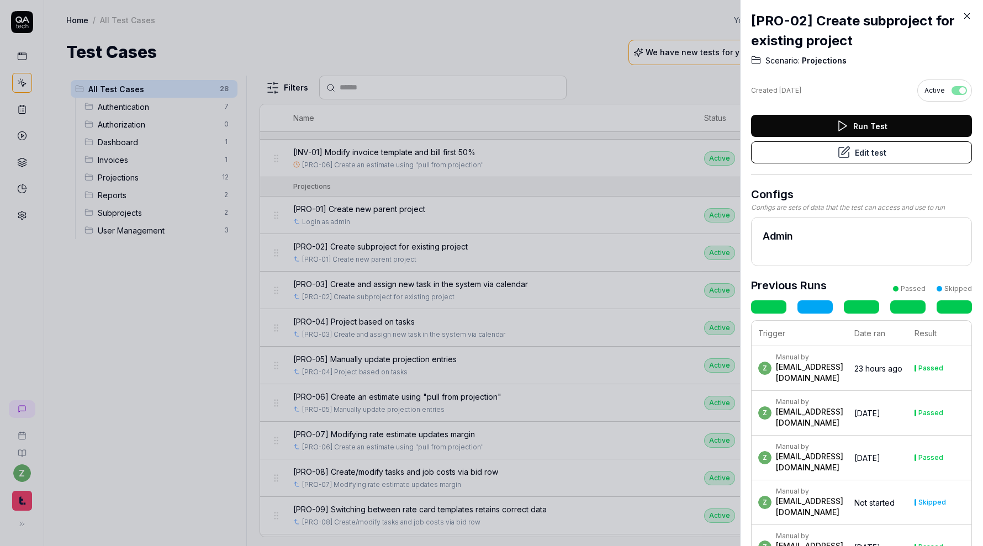
click at [841, 153] on icon at bounding box center [843, 152] width 13 height 13
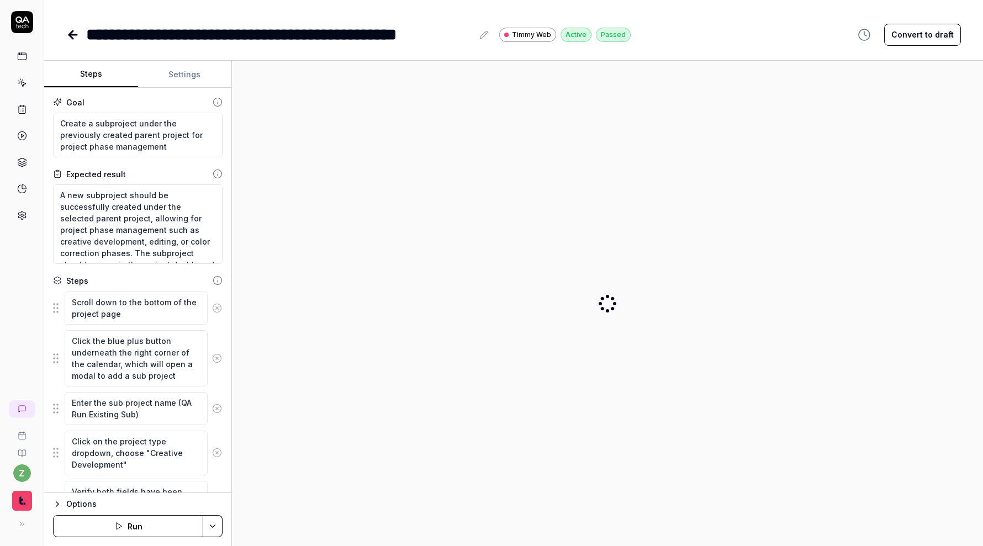
click at [212, 531] on html "**********" at bounding box center [491, 273] width 983 height 546
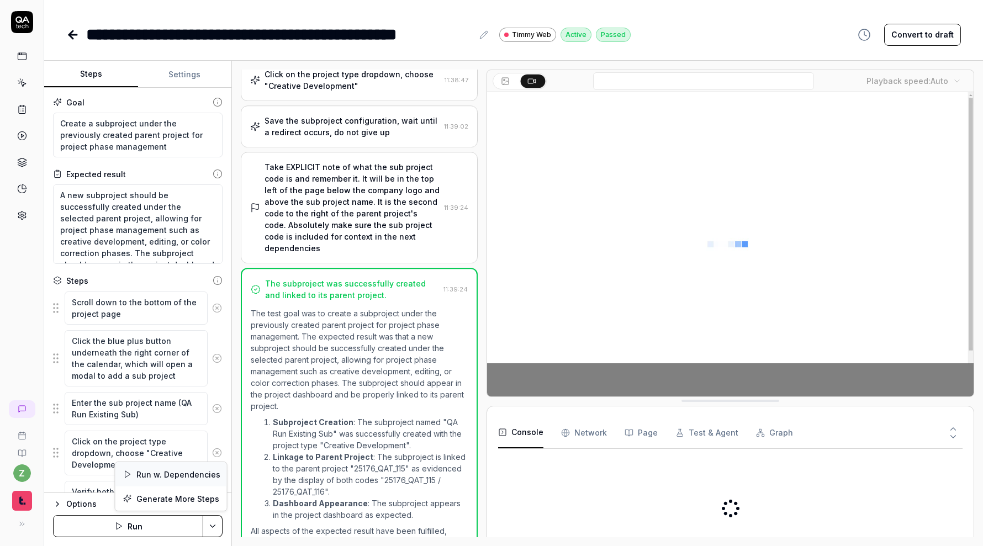
scroll to position [213, 0]
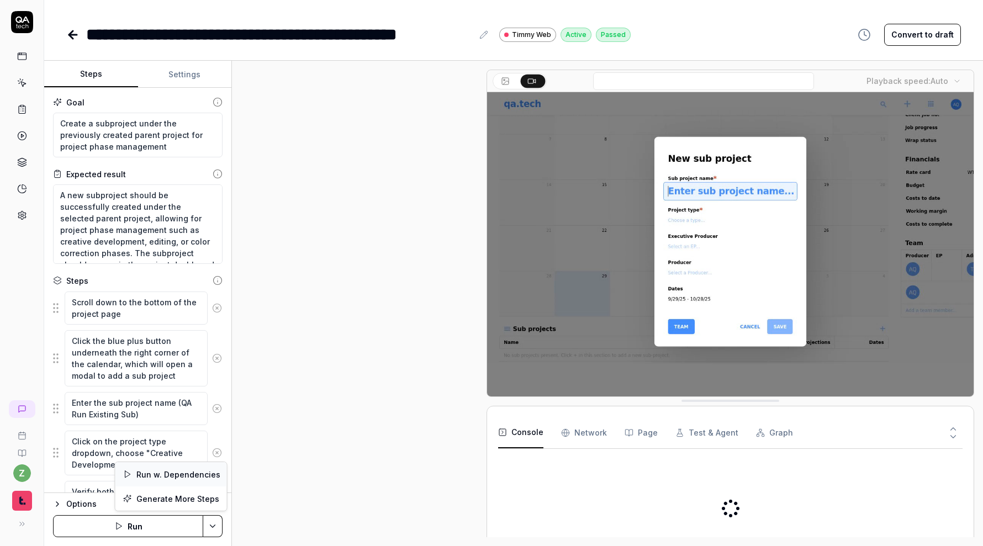
click at [203, 479] on div "Run w. Dependencies" at bounding box center [171, 474] width 112 height 24
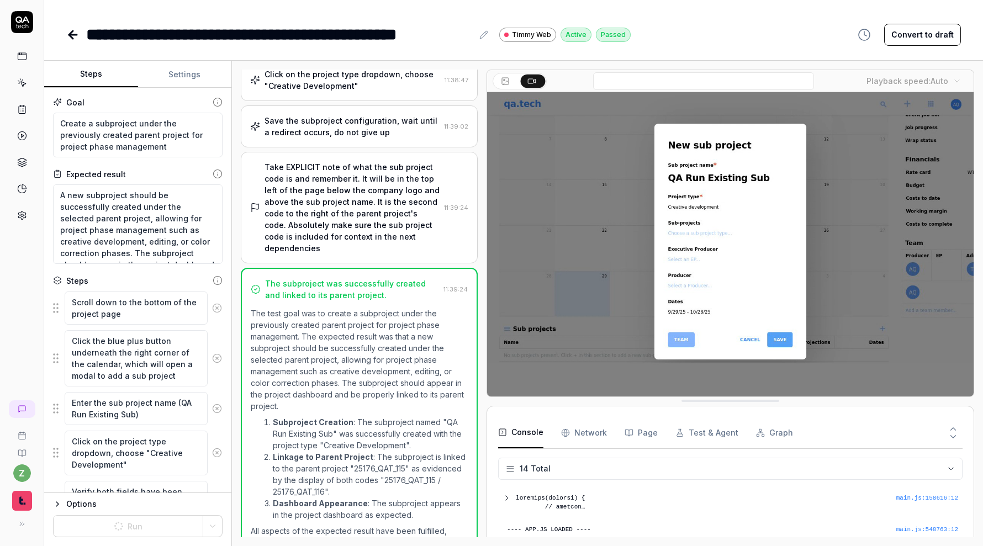
scroll to position [0, 0]
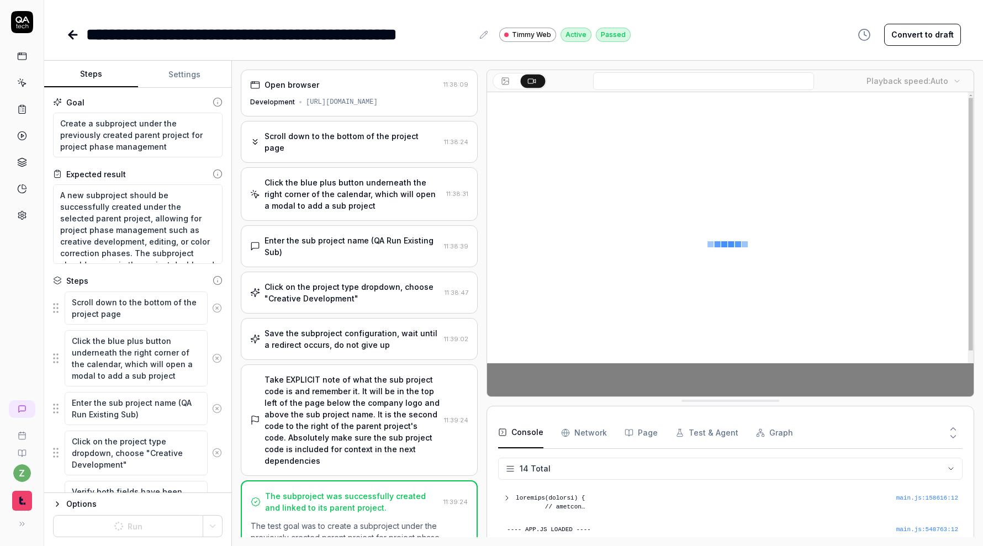
type textarea "*"
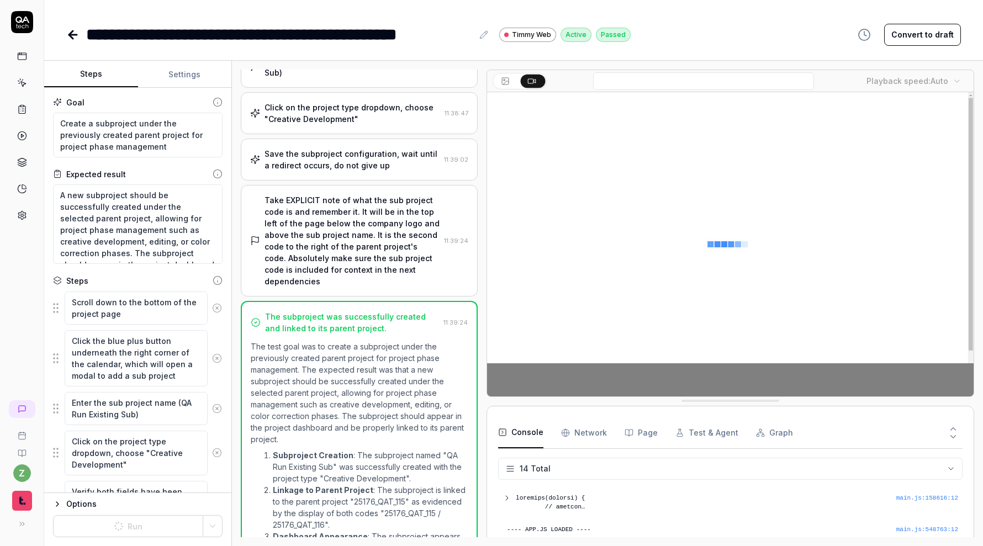
scroll to position [213, 0]
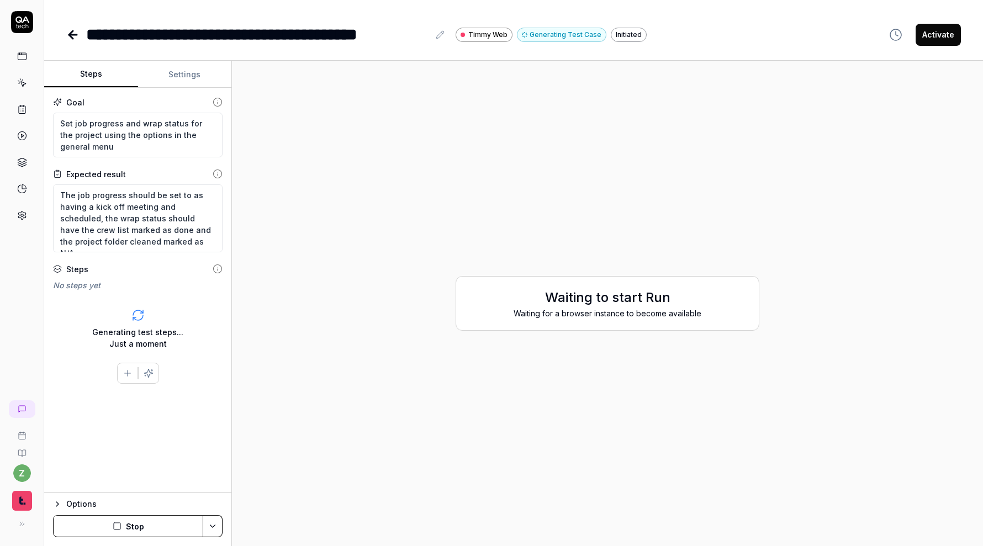
click at [163, 520] on button "Stop" at bounding box center [128, 526] width 150 height 22
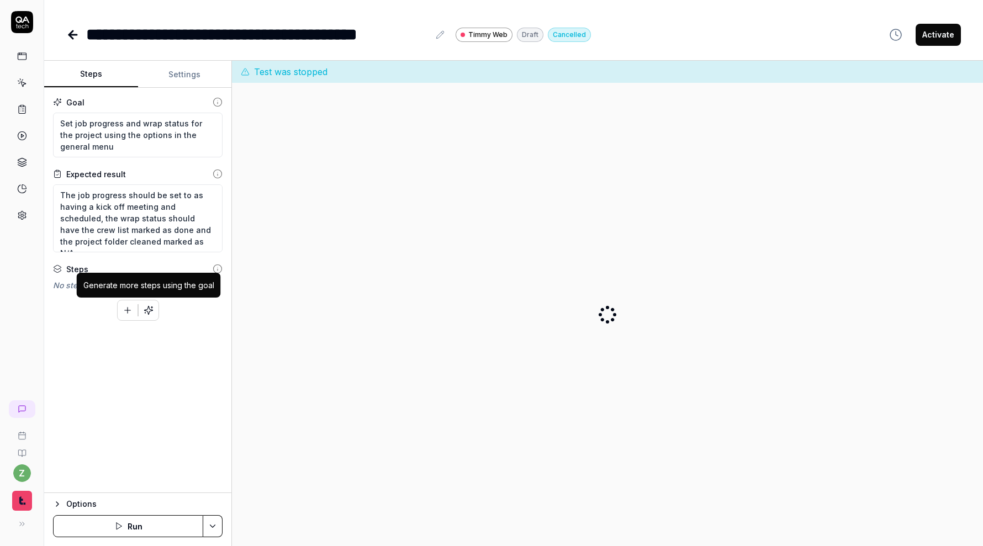
click at [151, 313] on icon "button" at bounding box center [149, 310] width 10 height 10
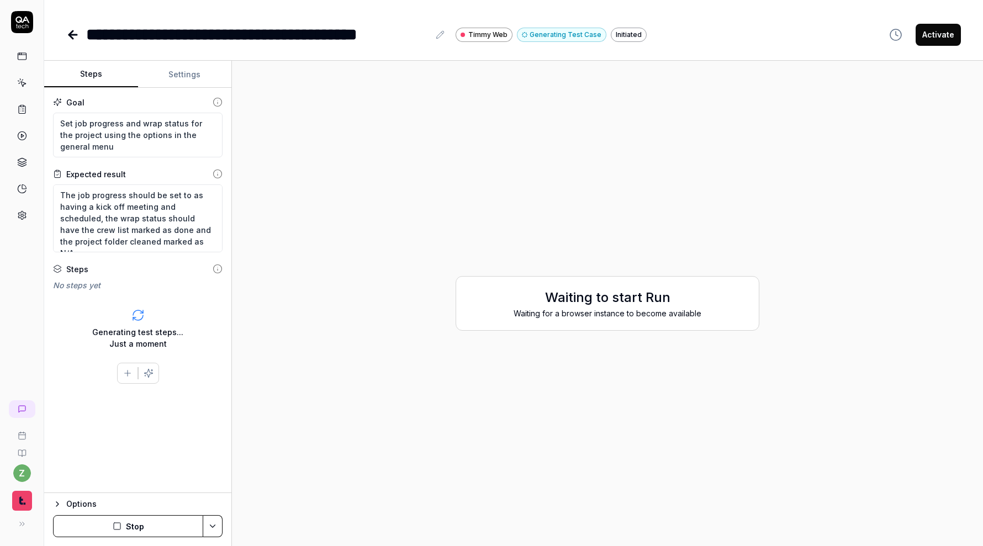
click at [220, 522] on html "**********" at bounding box center [491, 273] width 983 height 546
click at [180, 533] on button "Stop" at bounding box center [128, 526] width 150 height 22
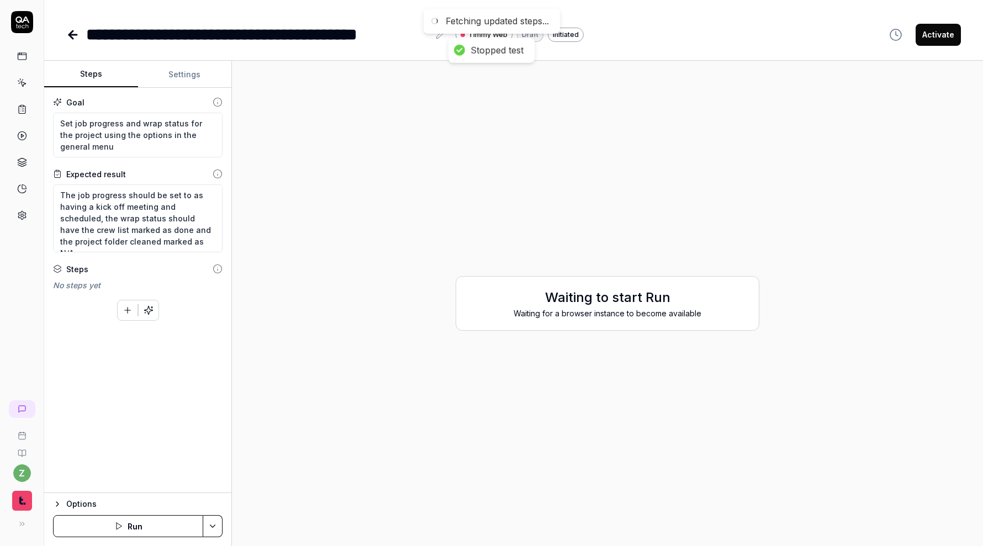
type textarea "*"
click at [215, 527] on html "**********" at bounding box center [491, 273] width 983 height 546
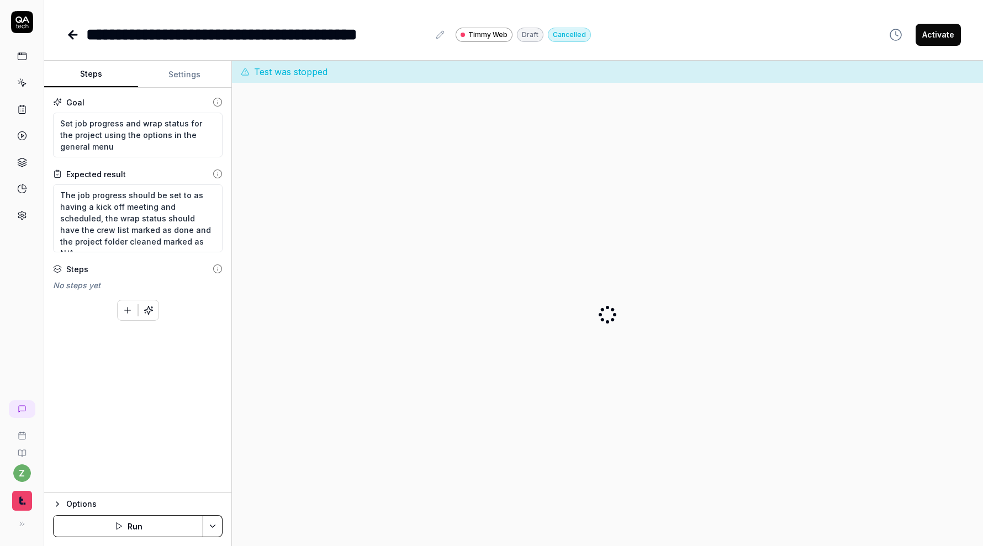
type textarea "*"
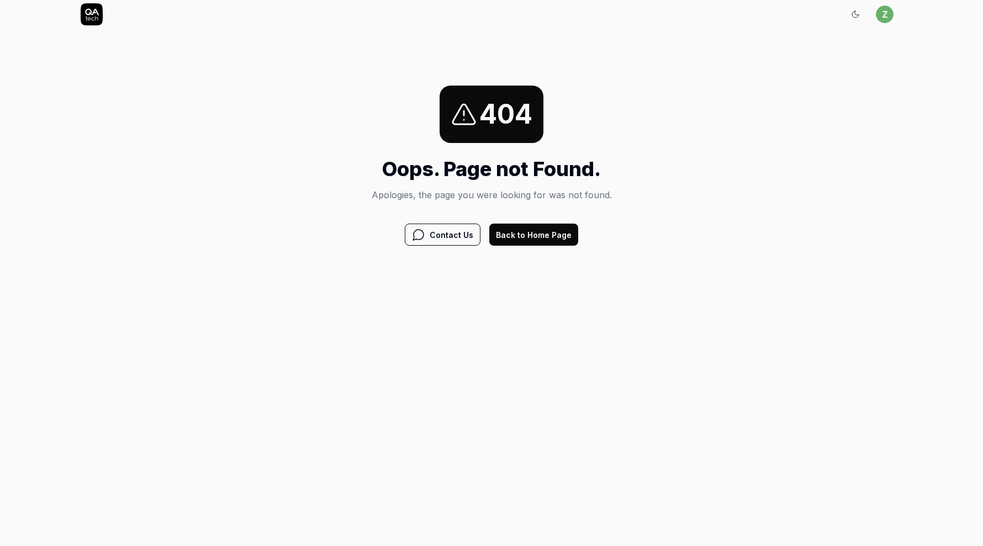
click at [543, 250] on div "404 Oops. Page not Found. Apologies, the page you were looking for was not foun…" at bounding box center [491, 165] width 983 height 273
click at [540, 228] on button "Back to Home Page" at bounding box center [533, 235] width 89 height 22
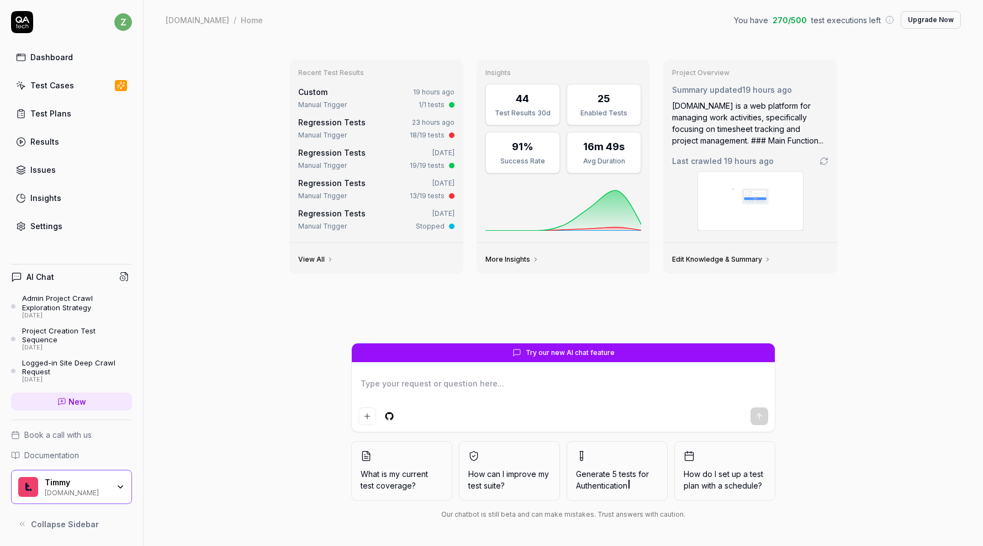
click at [102, 63] on link "Dashboard" at bounding box center [71, 57] width 121 height 22
click at [77, 120] on link "Test Plans" at bounding box center [71, 114] width 121 height 22
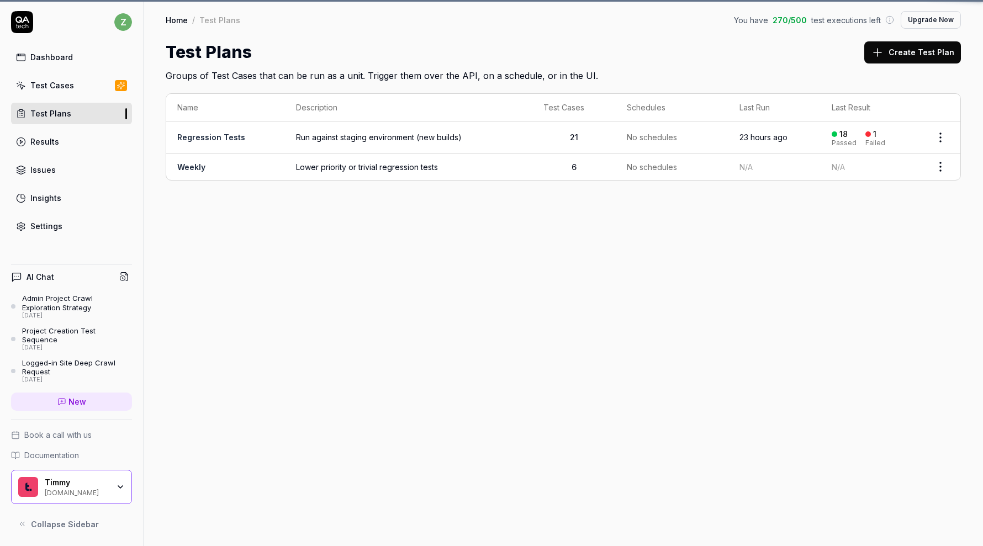
click at [69, 87] on div "Test Cases" at bounding box center [52, 86] width 44 height 12
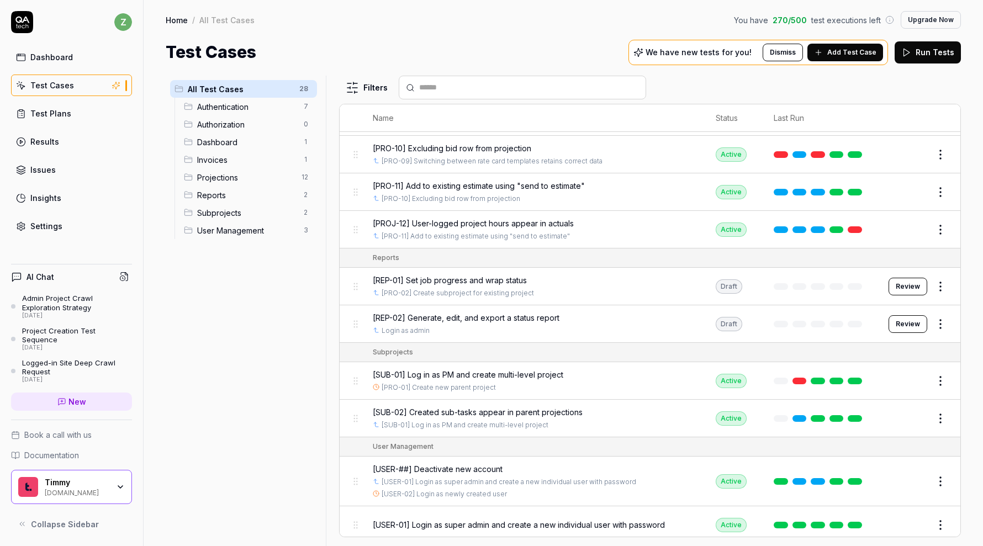
scroll to position [783, 0]
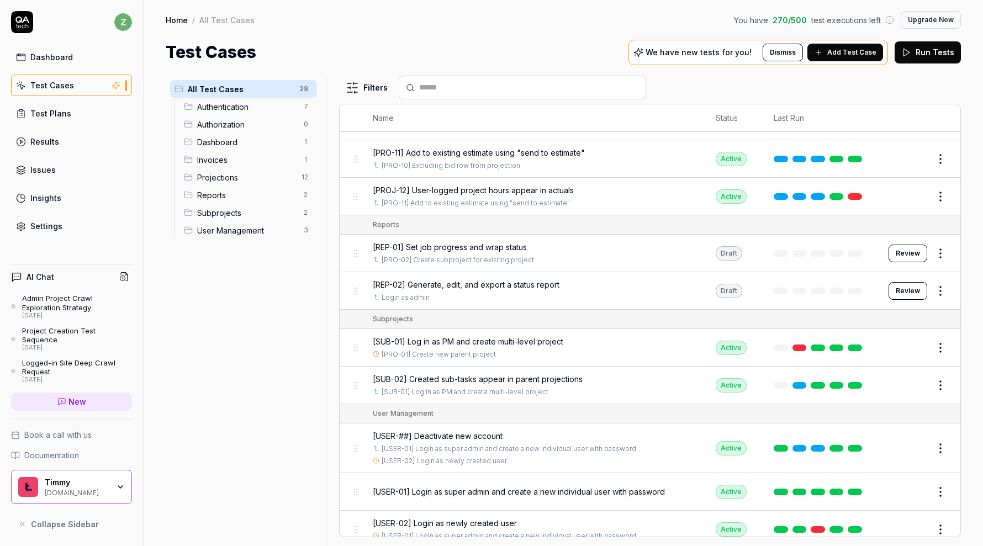
click at [914, 245] on button "Review" at bounding box center [908, 254] width 39 height 18
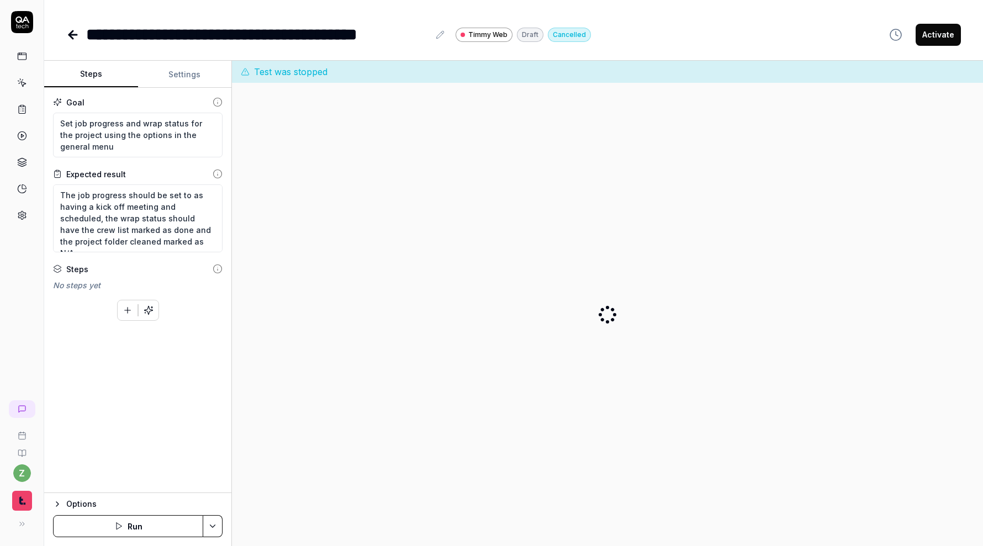
click at [189, 73] on button "Settings" at bounding box center [185, 74] width 94 height 27
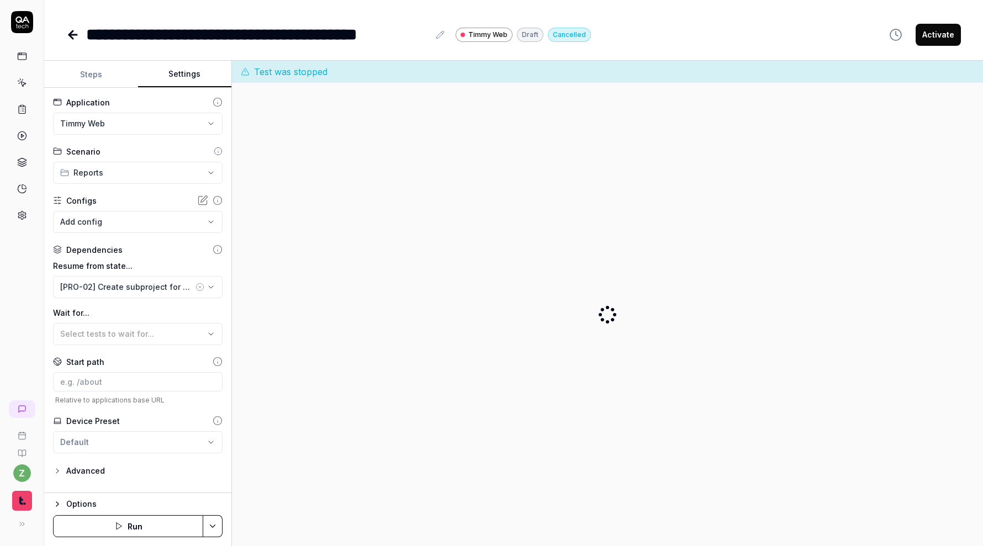
click at [119, 86] on button "Steps" at bounding box center [91, 74] width 94 height 27
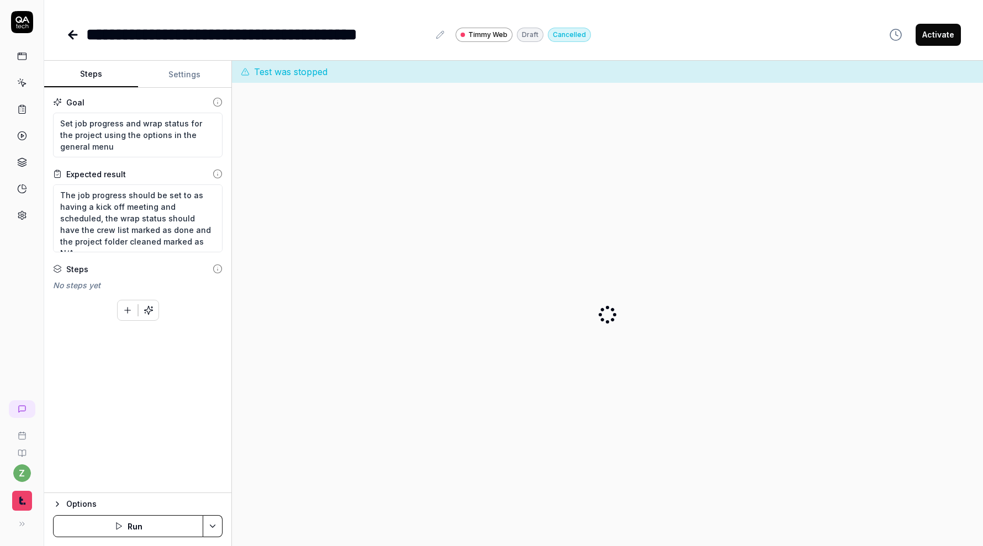
click at [214, 517] on html "**********" at bounding box center [491, 273] width 983 height 546
click at [194, 495] on div "Generate More Steps" at bounding box center [171, 499] width 112 height 24
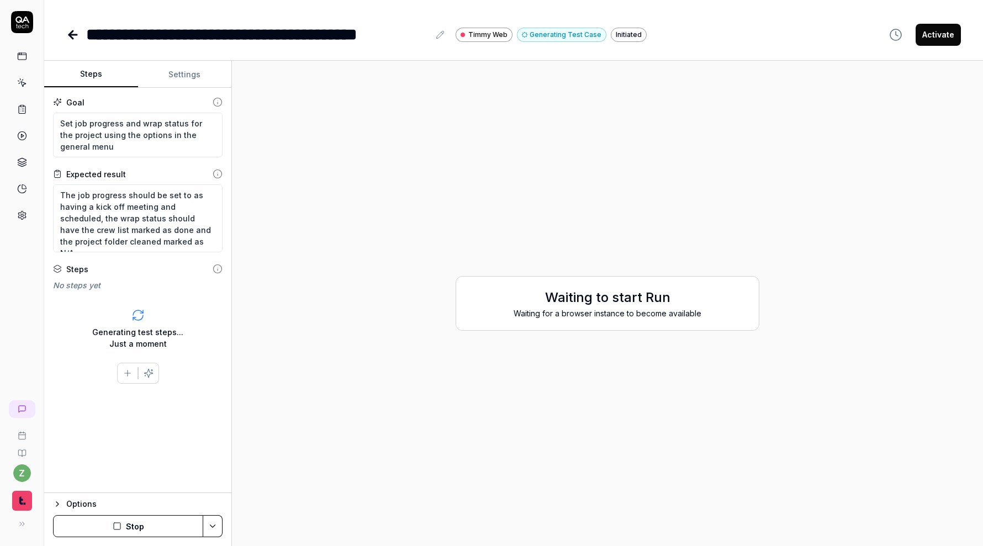
click at [162, 529] on button "Stop" at bounding box center [128, 526] width 150 height 22
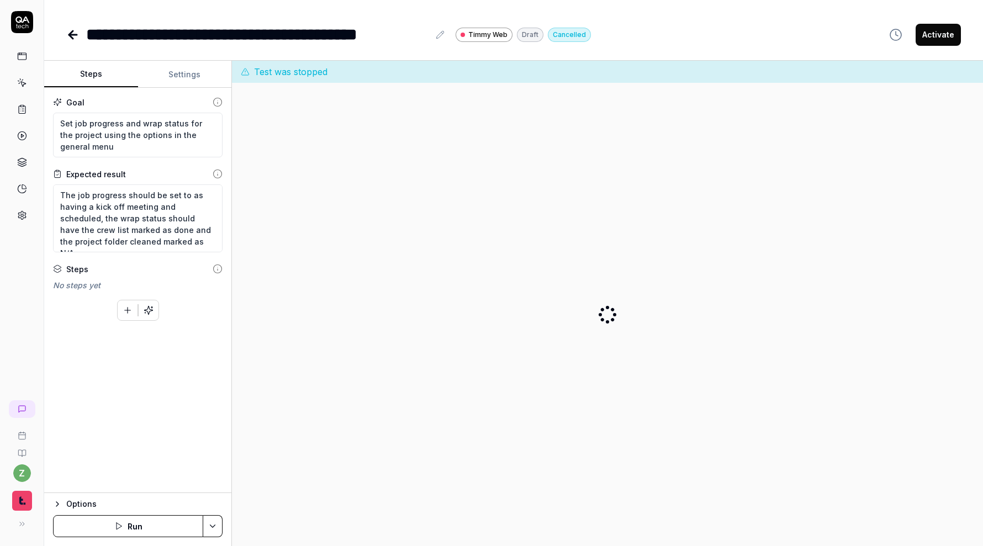
type textarea "*"
click at [190, 83] on button "Settings" at bounding box center [185, 74] width 94 height 27
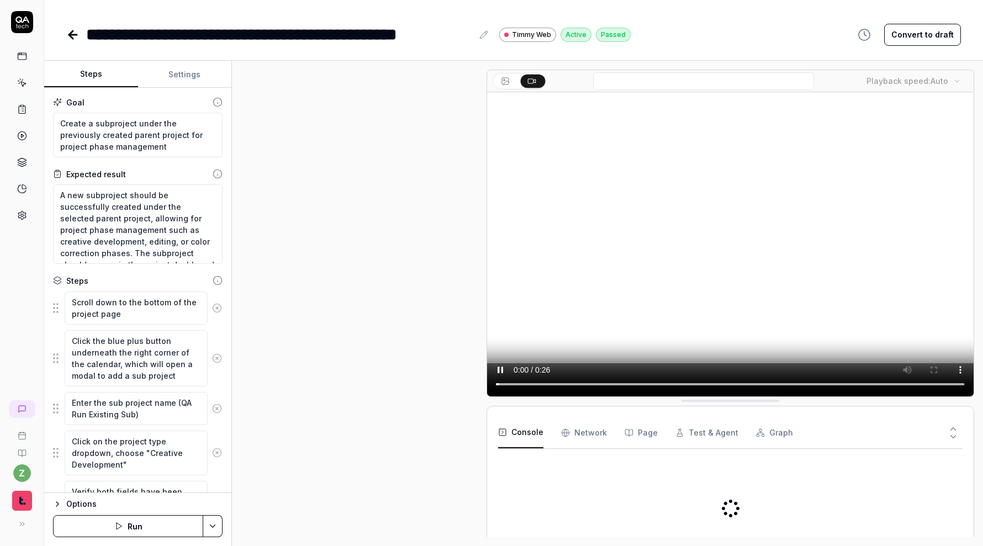
scroll to position [213, 0]
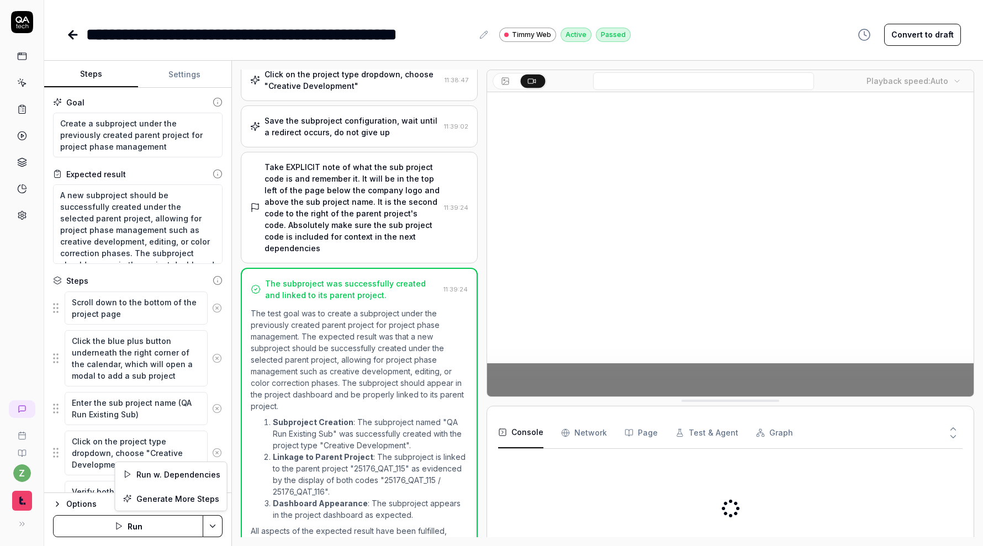
click at [212, 529] on html "**********" at bounding box center [491, 273] width 983 height 546
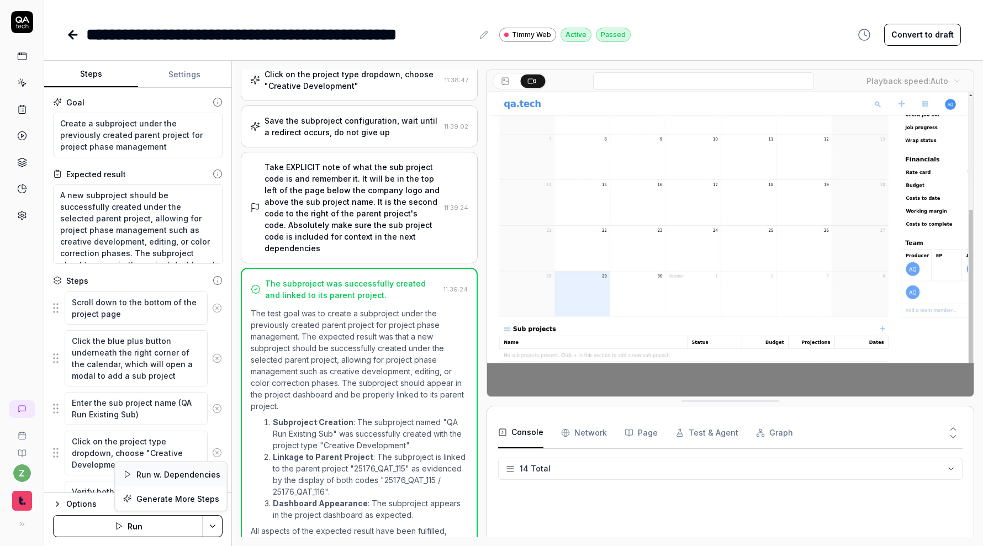
scroll to position [250, 0]
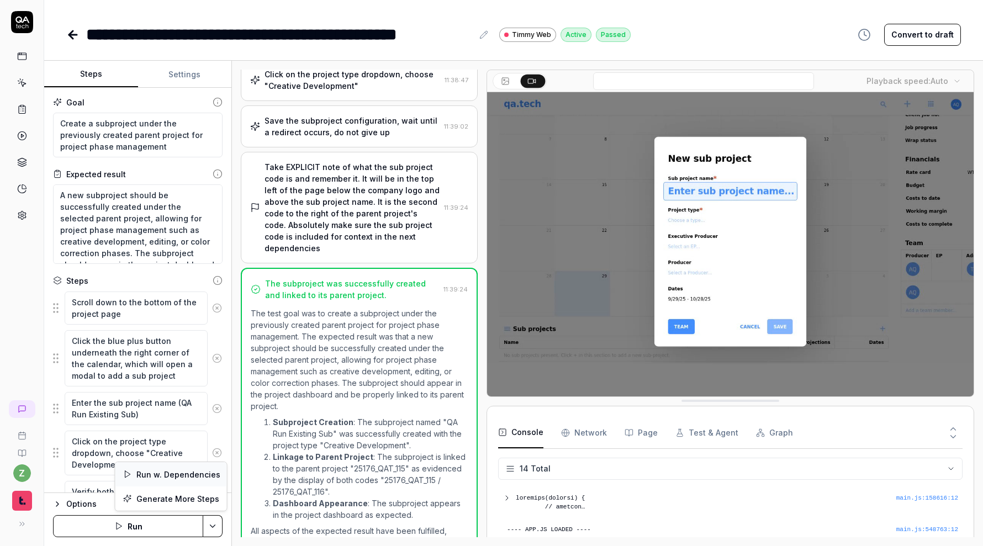
click at [195, 473] on div "Run w. Dependencies" at bounding box center [171, 474] width 112 height 24
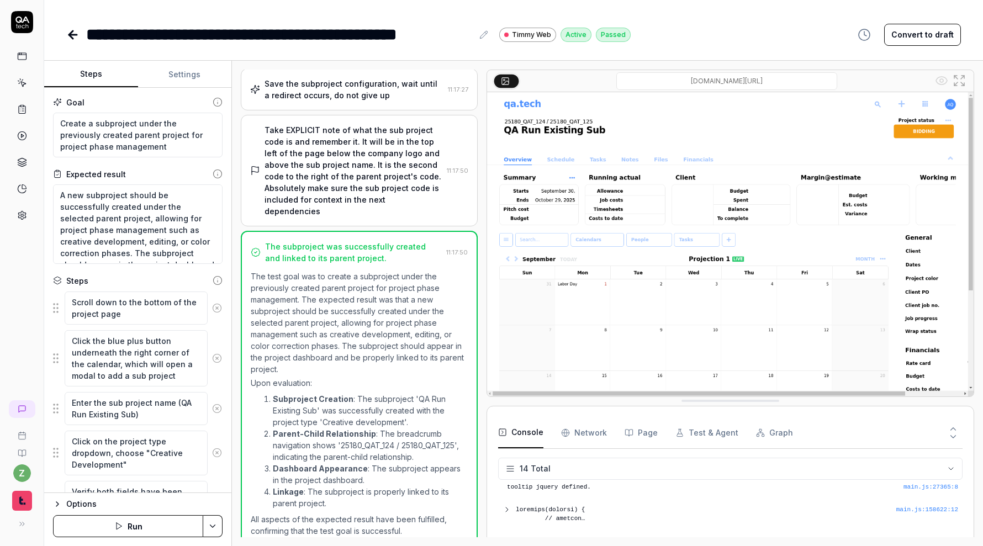
scroll to position [250, 0]
type textarea "*"
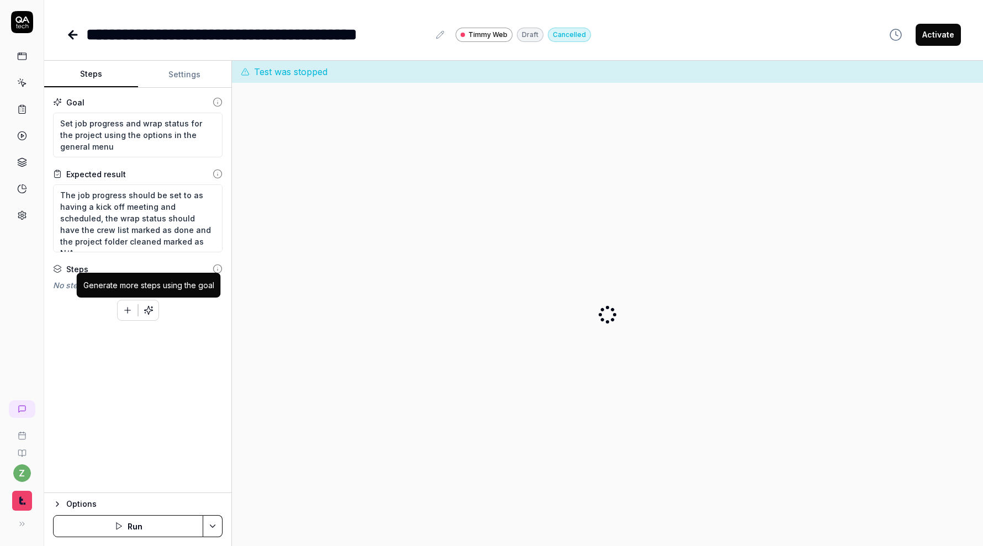
click at [151, 316] on button "button" at bounding box center [149, 310] width 20 height 20
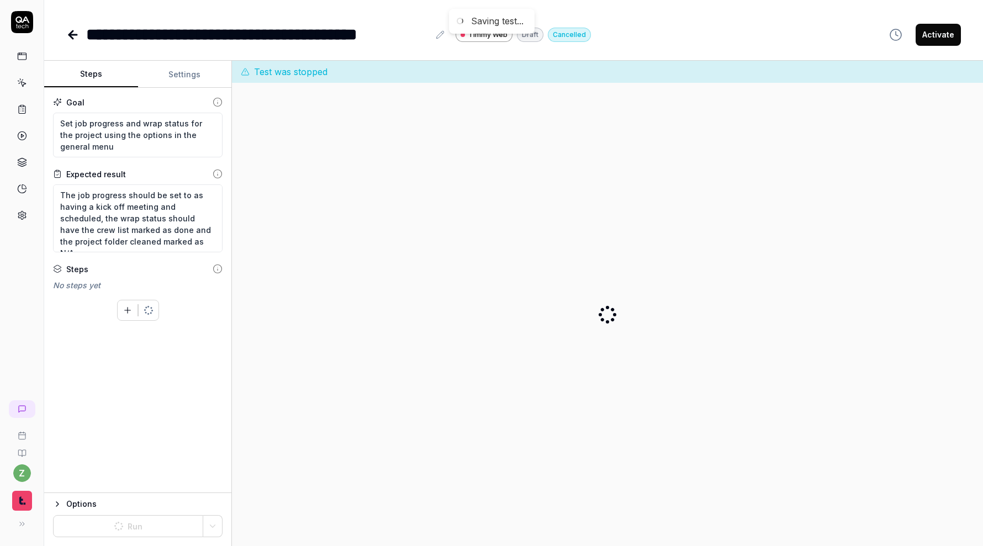
click at [29, 24] on icon at bounding box center [22, 22] width 22 height 22
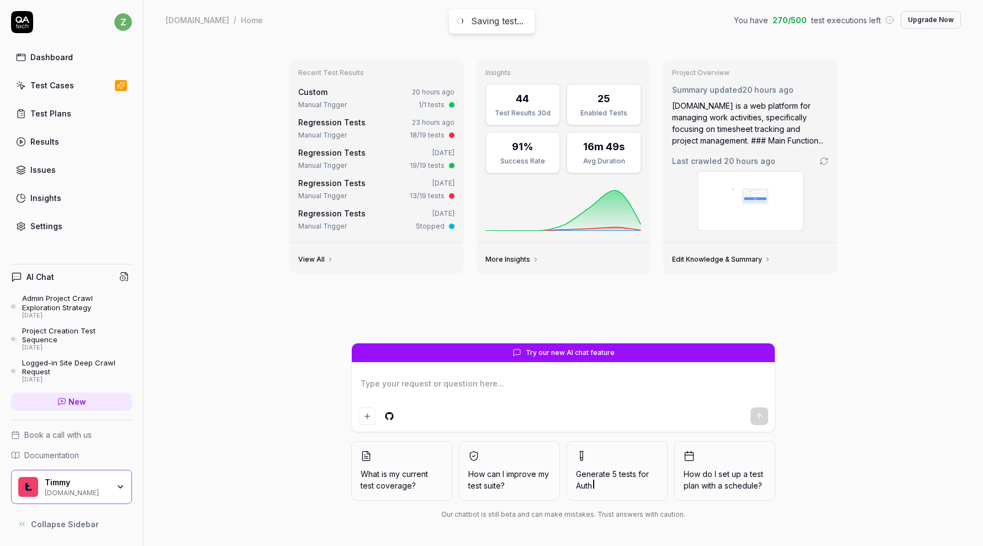
click at [66, 60] on div "Dashboard" at bounding box center [51, 57] width 43 height 12
click at [50, 82] on div "Test Cases" at bounding box center [52, 86] width 44 height 12
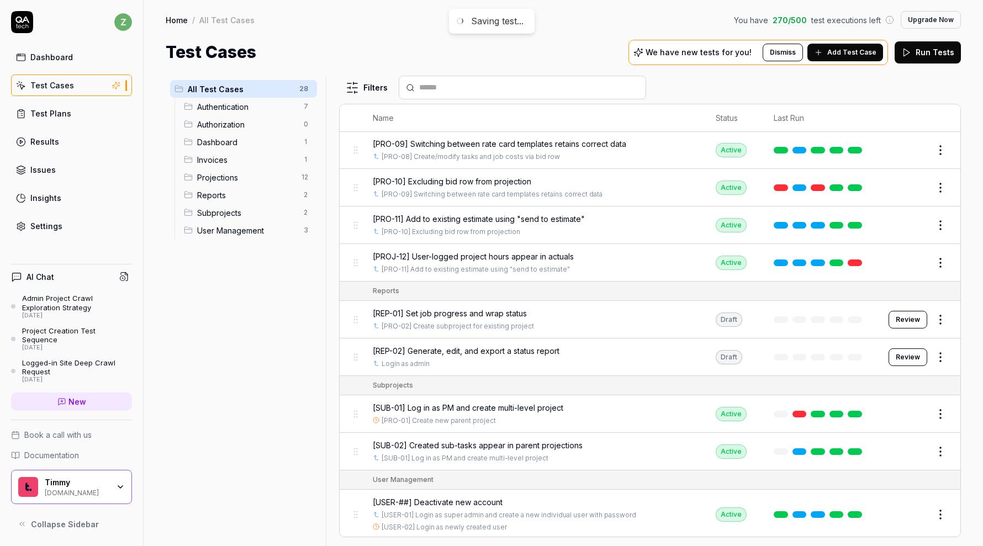
scroll to position [783, 0]
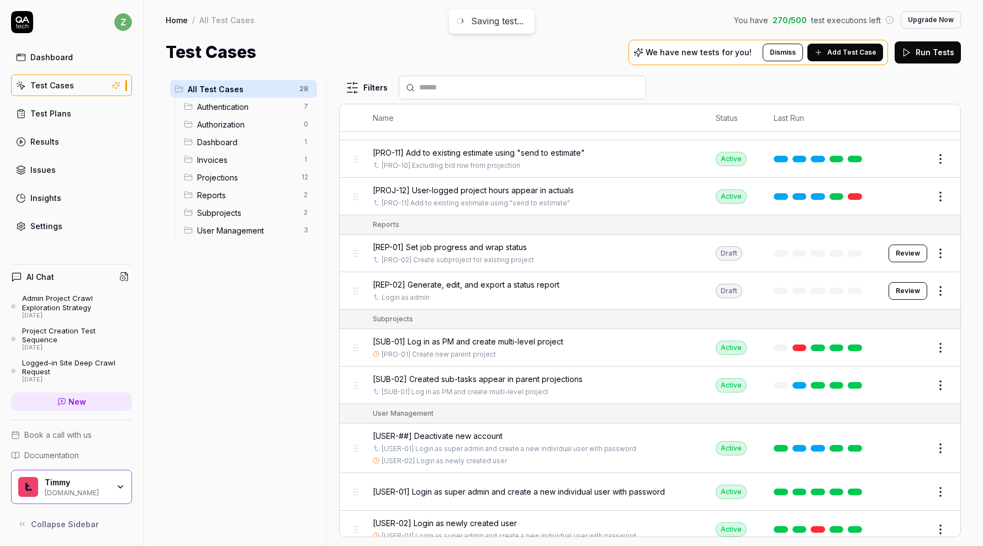
click at [909, 249] on button "Review" at bounding box center [908, 254] width 39 height 18
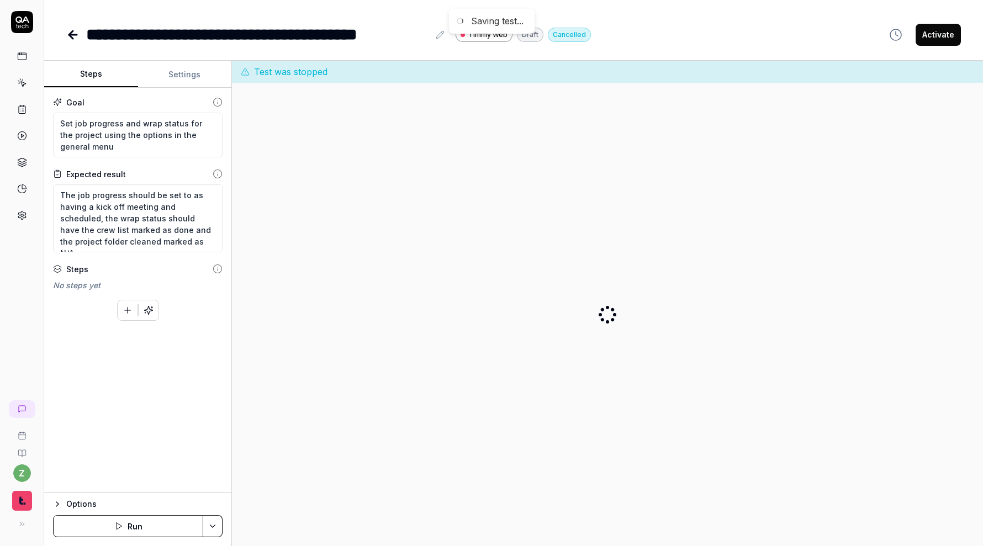
click at [144, 318] on button "button" at bounding box center [149, 310] width 20 height 20
type textarea "*"
click at [218, 522] on html "**********" at bounding box center [491, 273] width 983 height 546
click at [178, 521] on button "Run" at bounding box center [128, 526] width 150 height 22
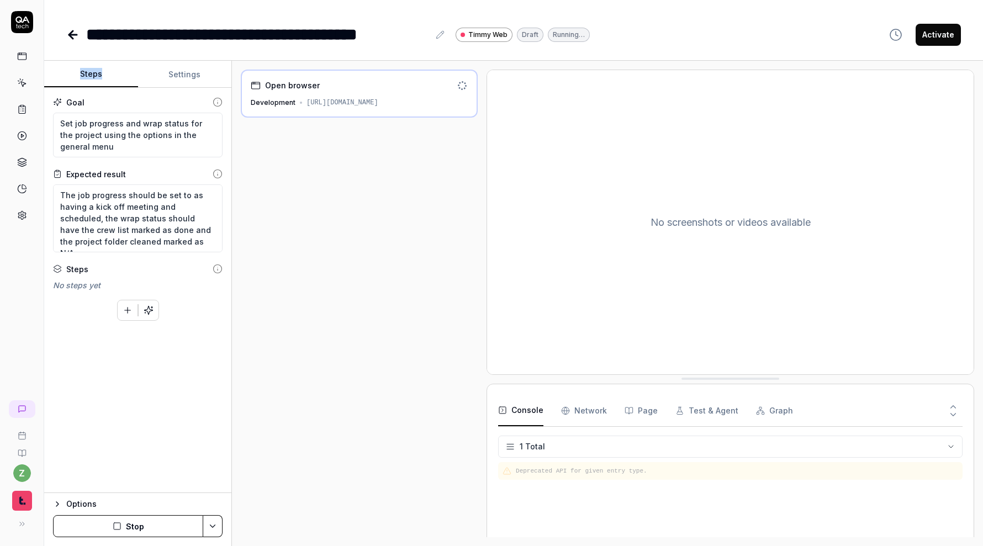
click at [138, 529] on button "Stop" at bounding box center [128, 526] width 150 height 22
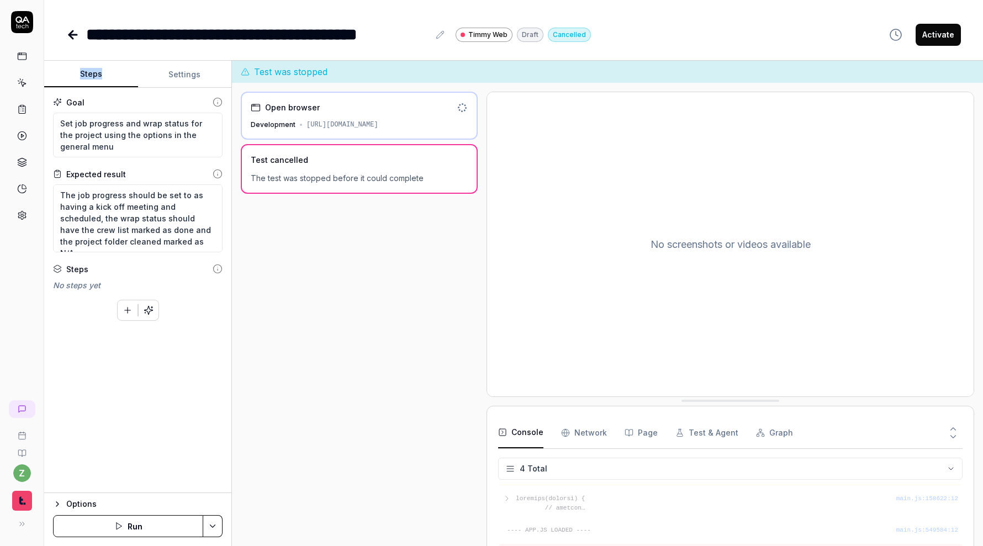
click at [147, 308] on icon "button" at bounding box center [148, 310] width 8 height 8
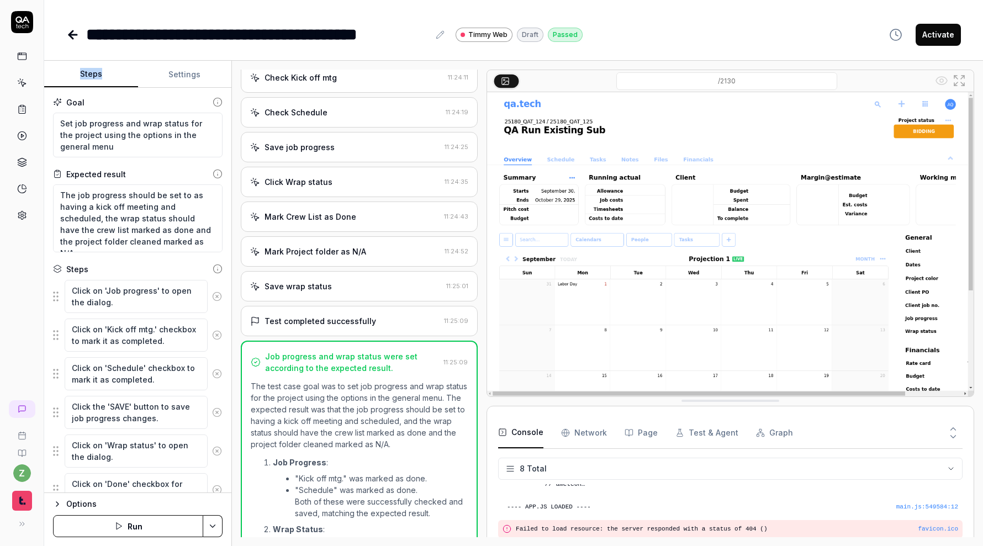
scroll to position [109, 0]
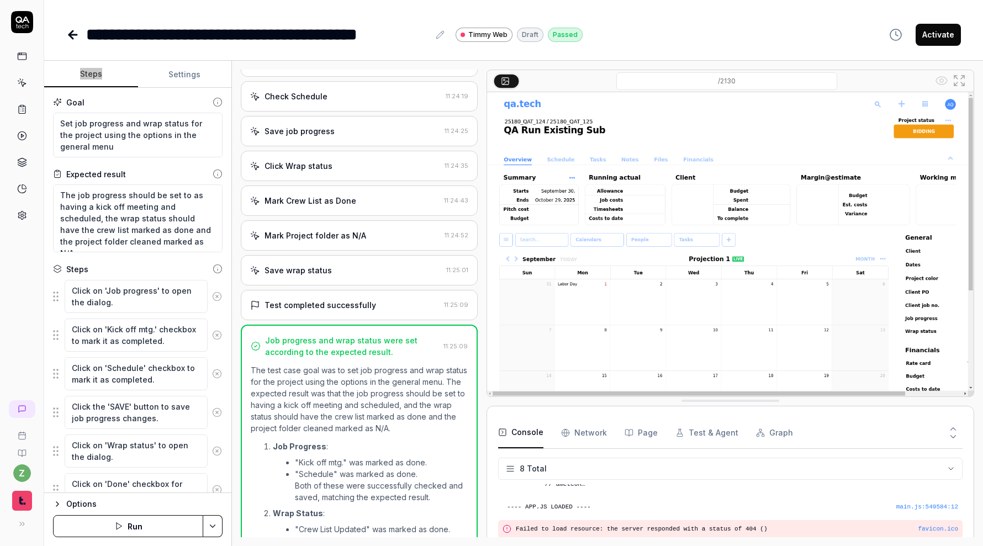
type textarea "*"
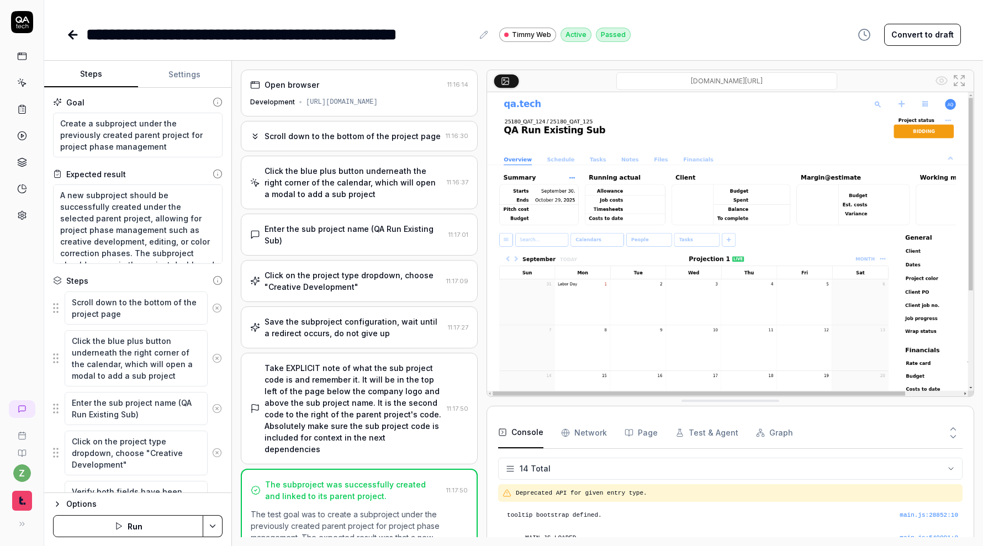
scroll to position [250, 0]
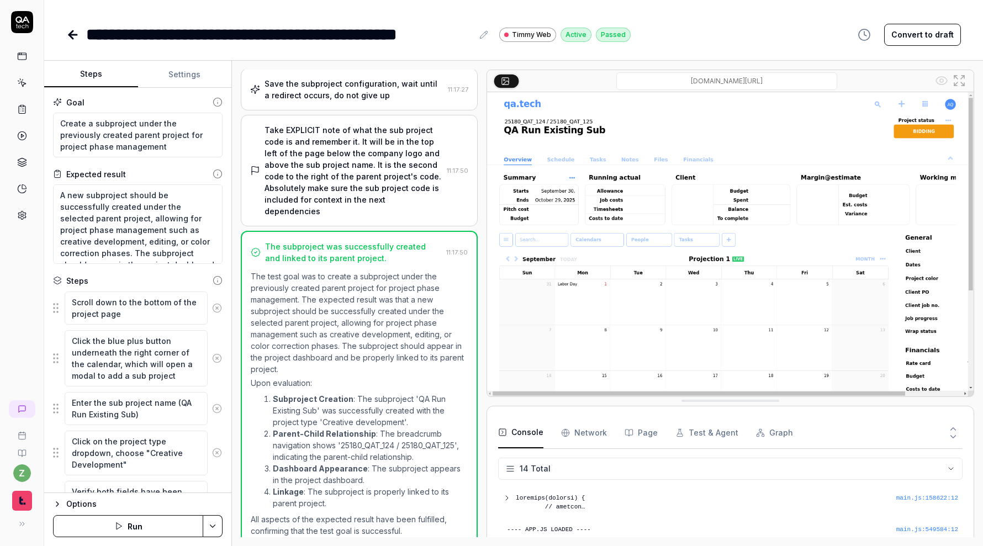
type textarea "*"
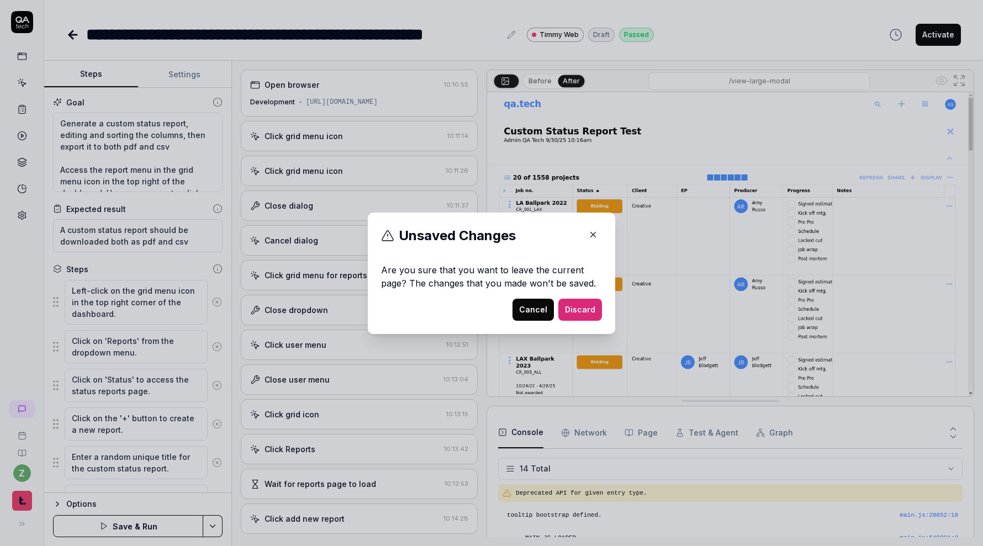
scroll to position [268, 0]
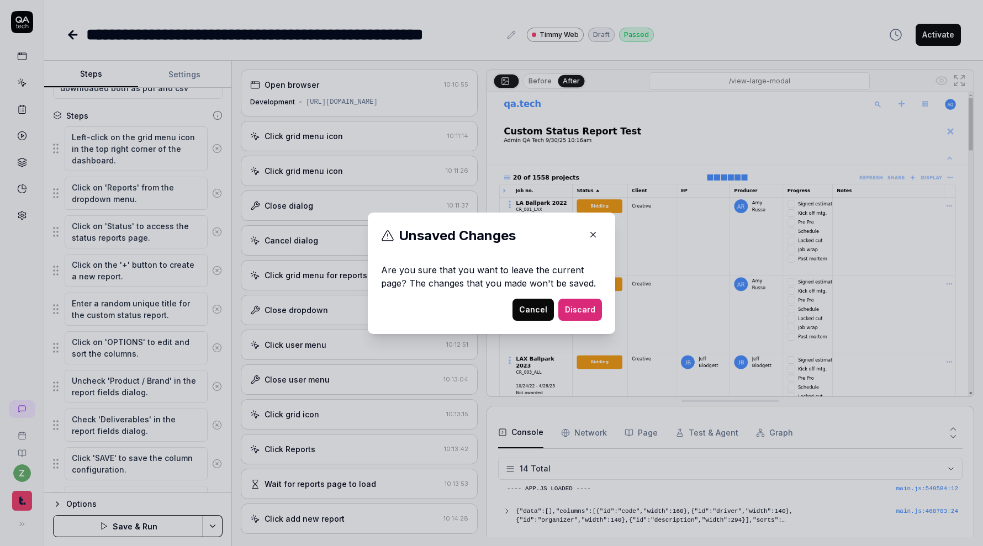
click at [531, 304] on button "Cancel" at bounding box center [533, 310] width 41 height 22
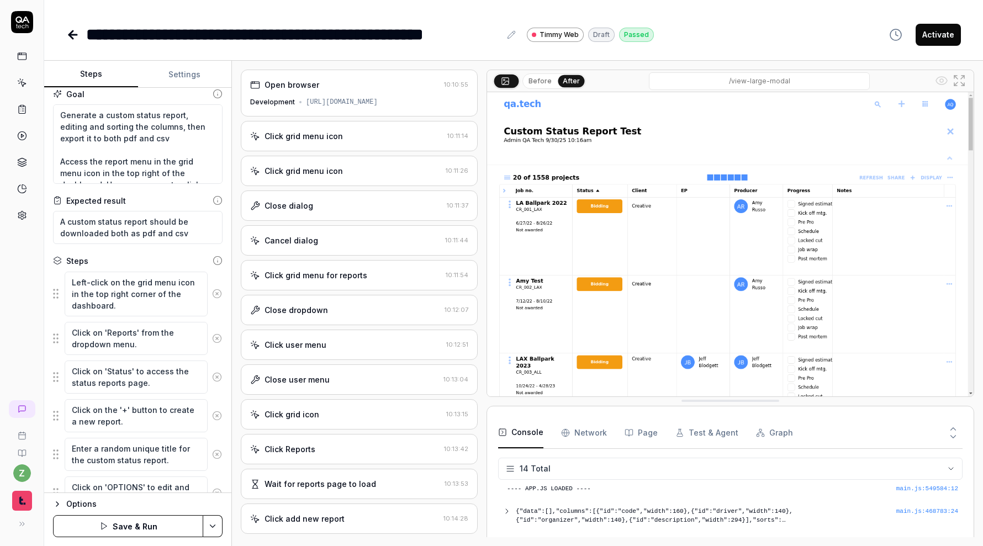
scroll to position [0, 0]
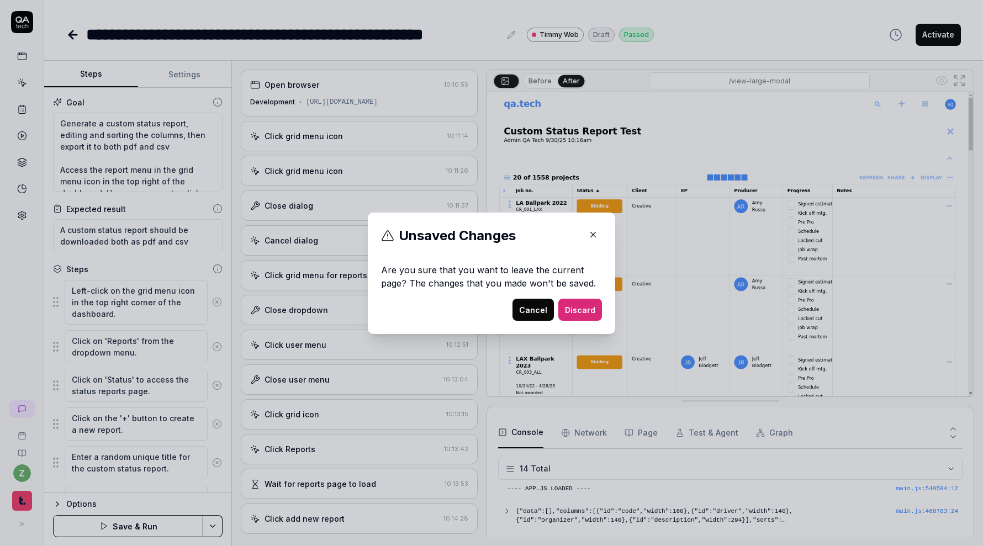
click at [537, 312] on button "Cancel" at bounding box center [533, 310] width 41 height 22
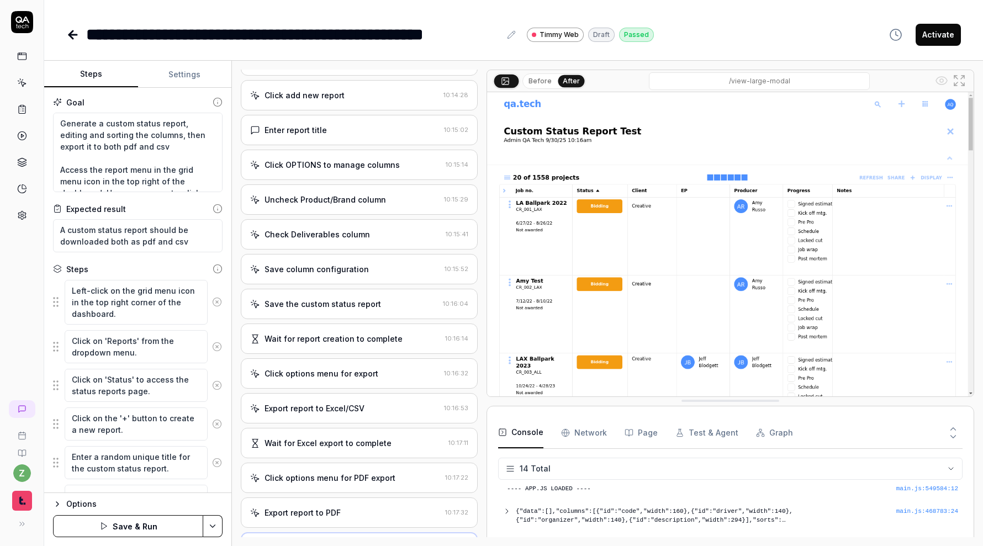
scroll to position [655, 0]
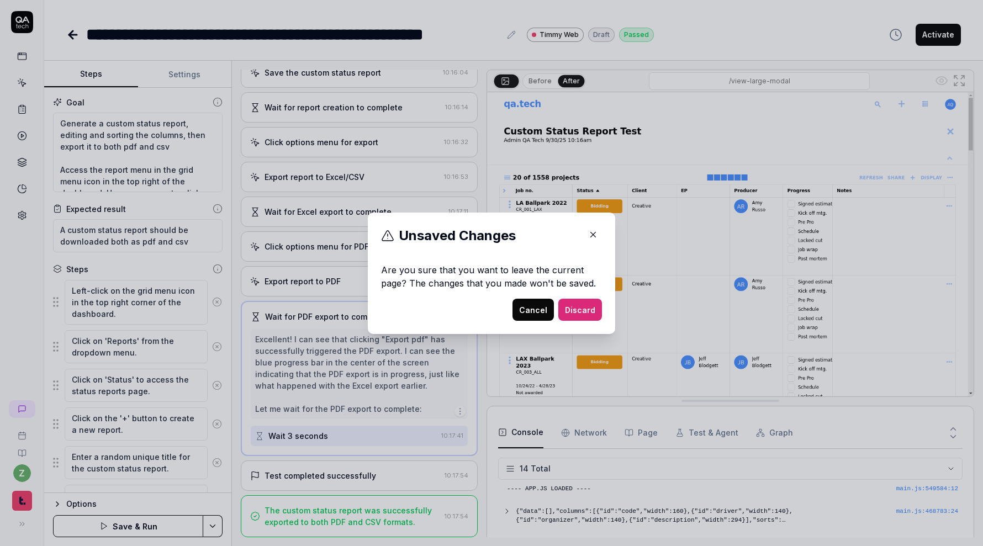
type textarea "*"
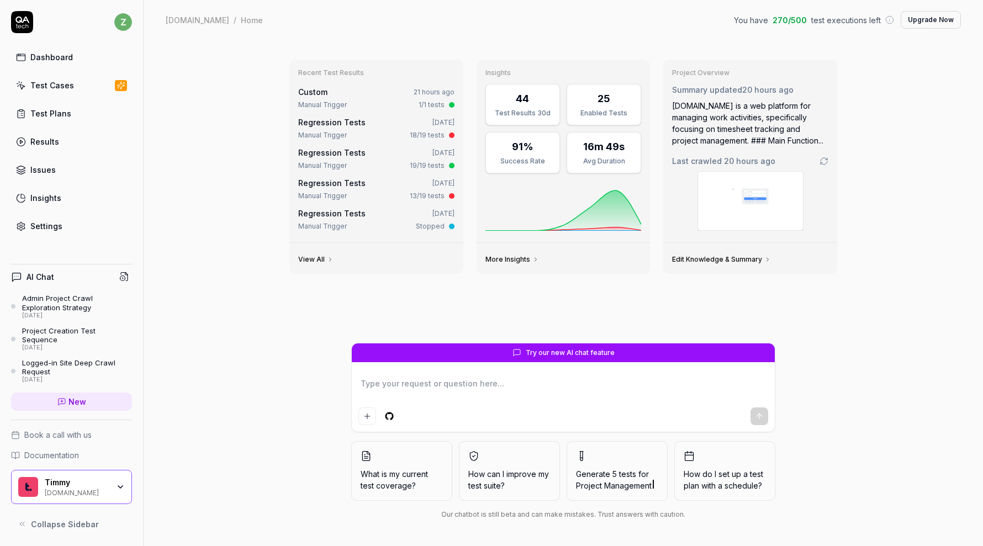
click at [67, 117] on div "Test Plans" at bounding box center [50, 114] width 41 height 12
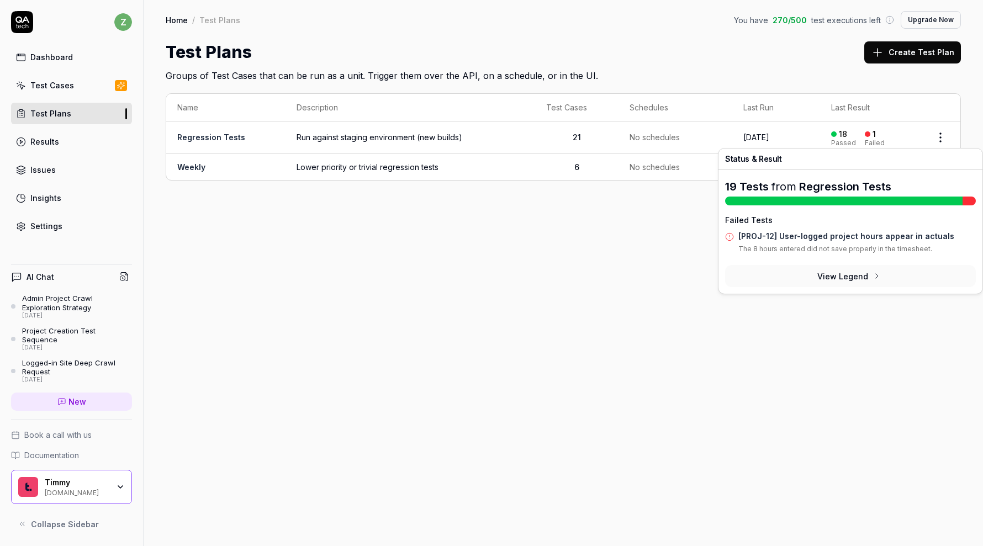
click at [878, 136] on div "1 Failed" at bounding box center [875, 137] width 20 height 18
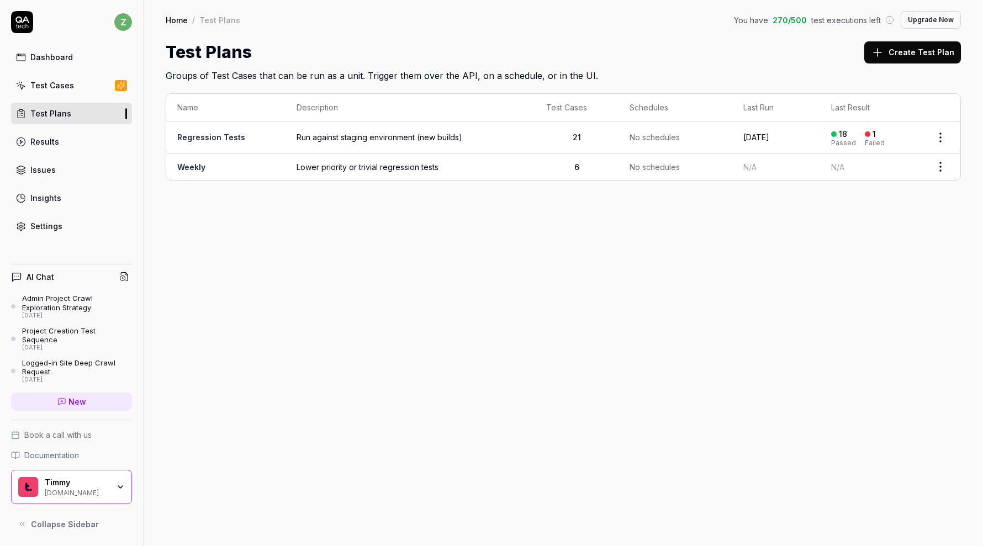
click at [224, 138] on link "Regression Tests" at bounding box center [211, 137] width 68 height 9
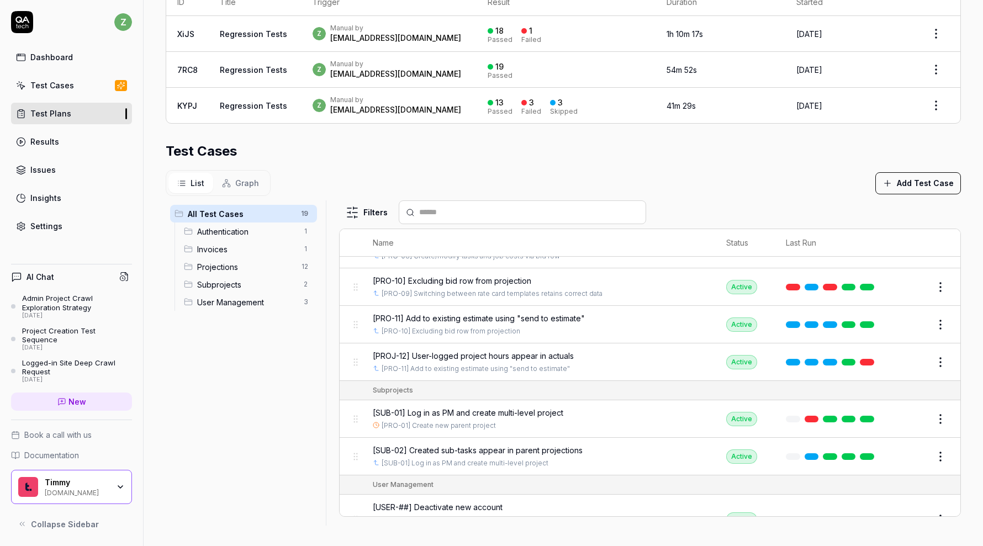
scroll to position [457, 0]
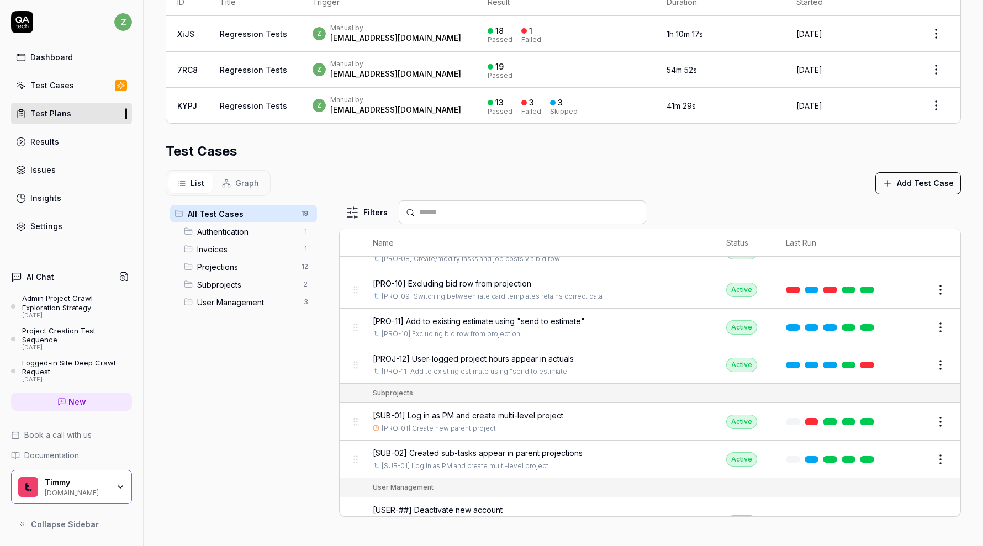
click at [477, 353] on span "[PROJ-12] User-logged project hours appear in actuals" at bounding box center [473, 359] width 201 height 12
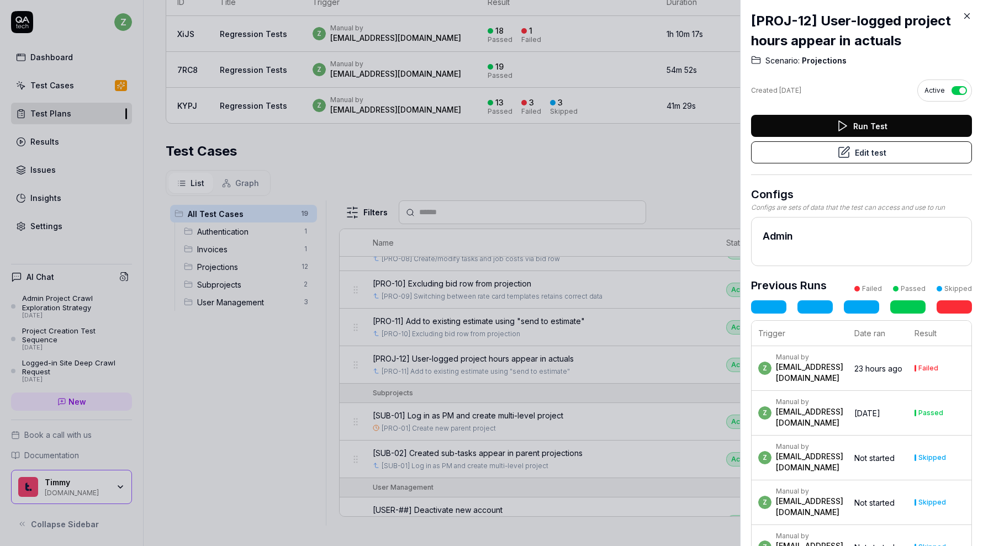
click at [862, 162] on button "Edit test" at bounding box center [861, 152] width 221 height 22
click at [876, 161] on button "Edit test" at bounding box center [861, 152] width 221 height 22
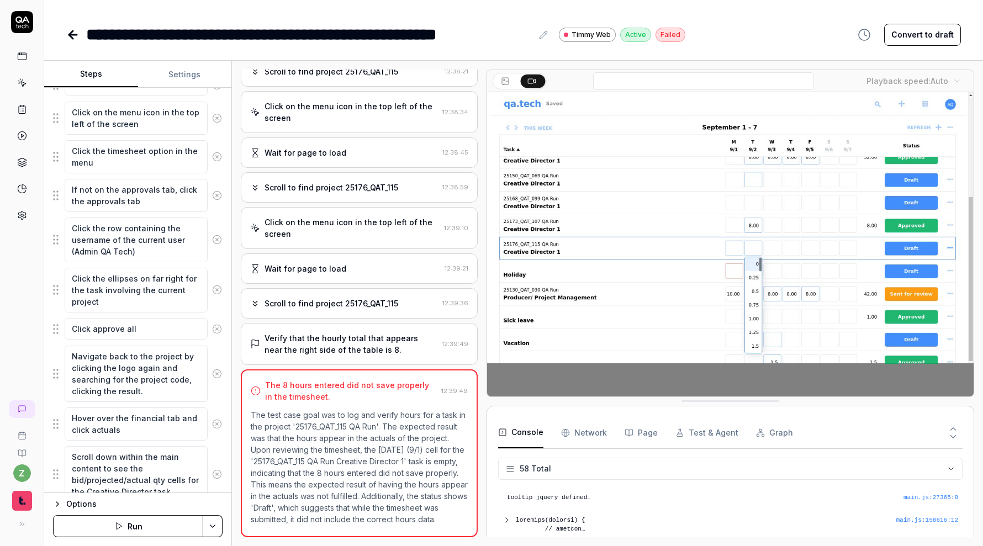
scroll to position [805, 0]
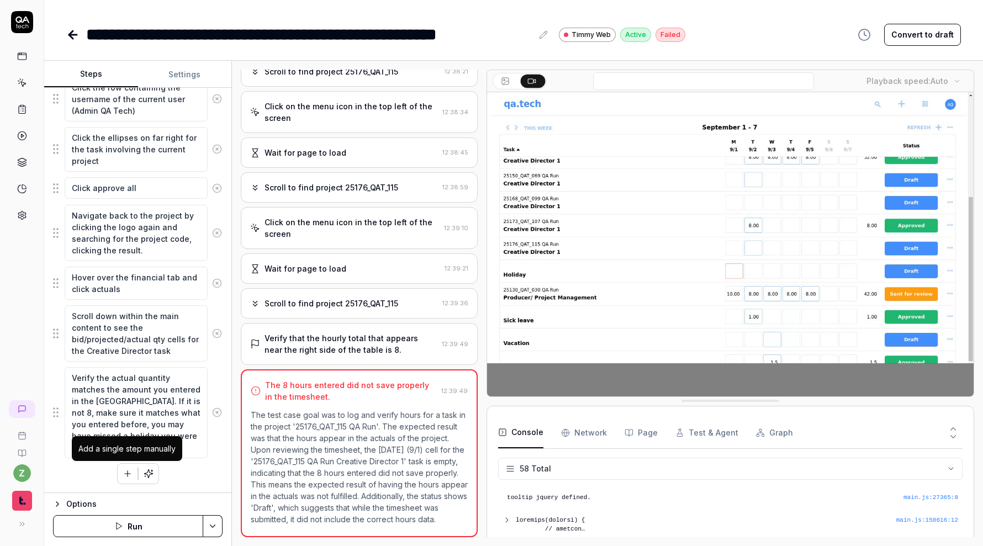
click at [134, 477] on button "button" at bounding box center [128, 474] width 20 height 20
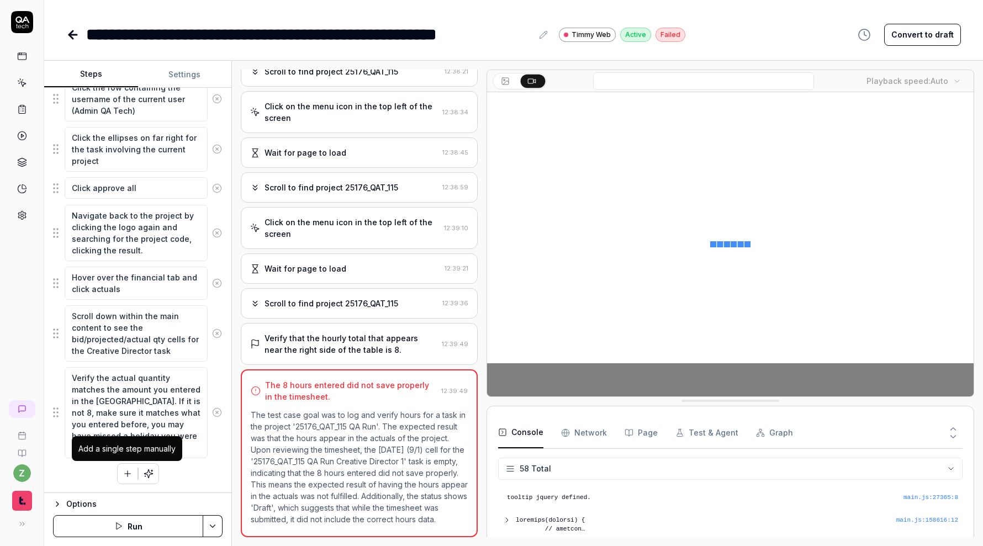
scroll to position [832, 0]
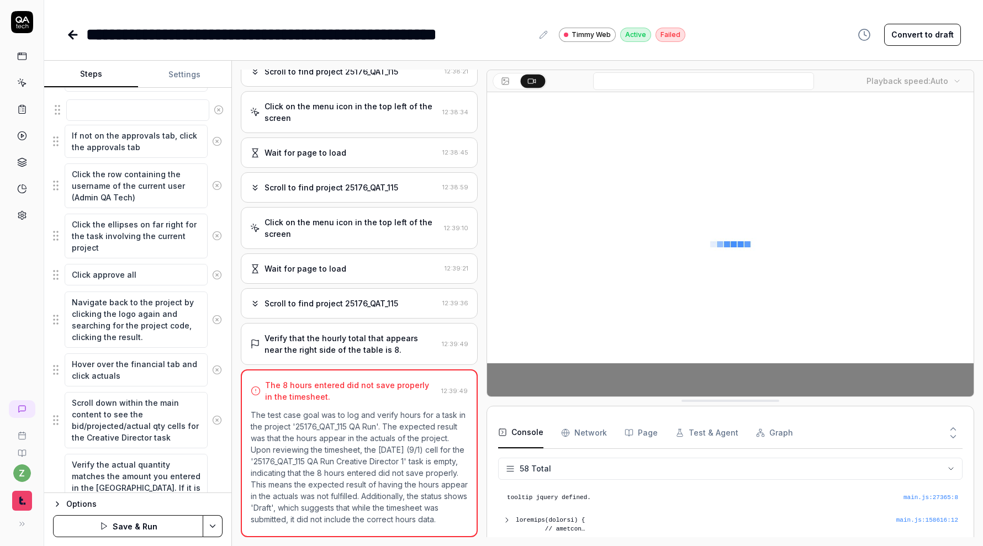
drag, startPoint x: 60, startPoint y: 448, endPoint x: 62, endPoint y: 112, distance: 336.4
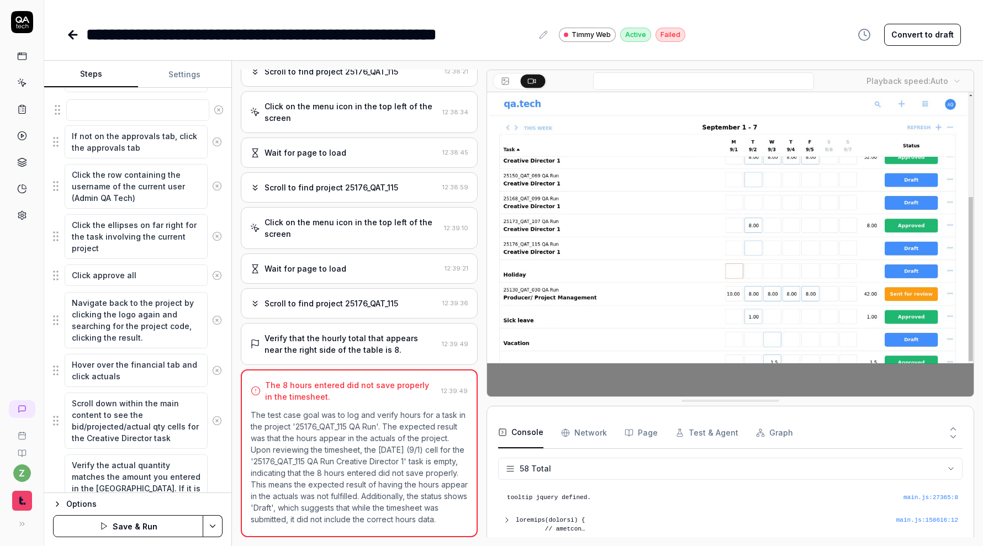
click at [62, 110] on fieldset "Note the project code on the current screen to ensure it stays in your context.…" at bounding box center [138, 17] width 170 height 1058
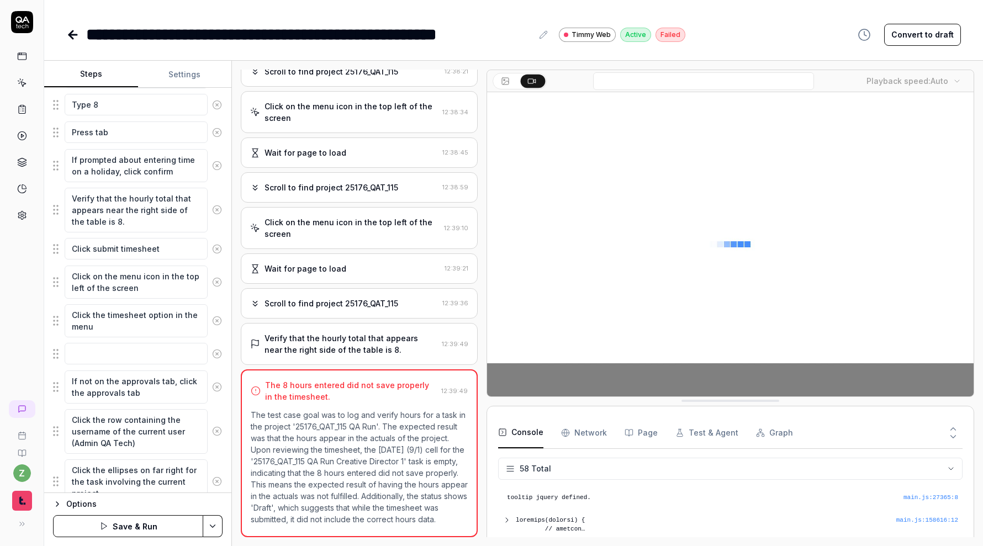
scroll to position [499, 0]
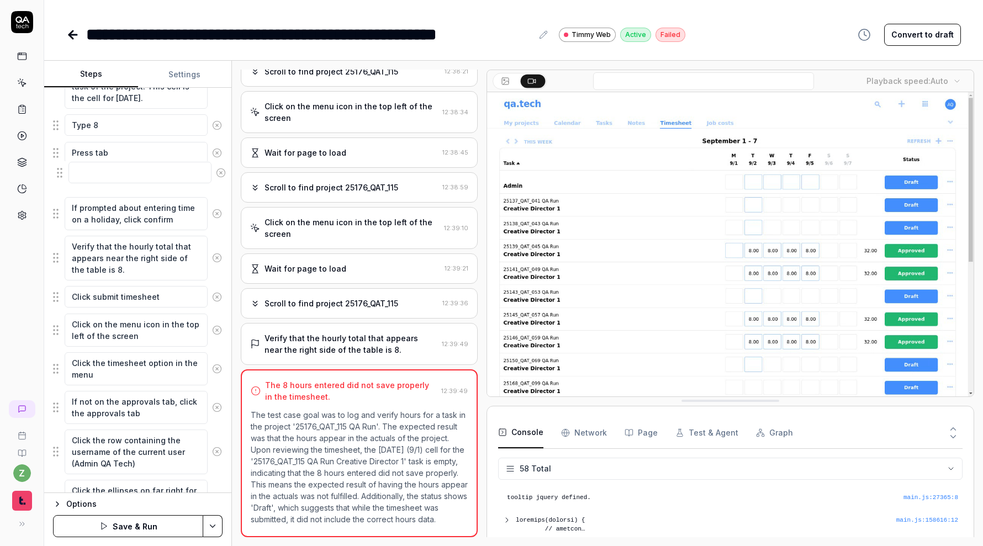
drag, startPoint x: 59, startPoint y: 351, endPoint x: 62, endPoint y: 152, distance: 199.4
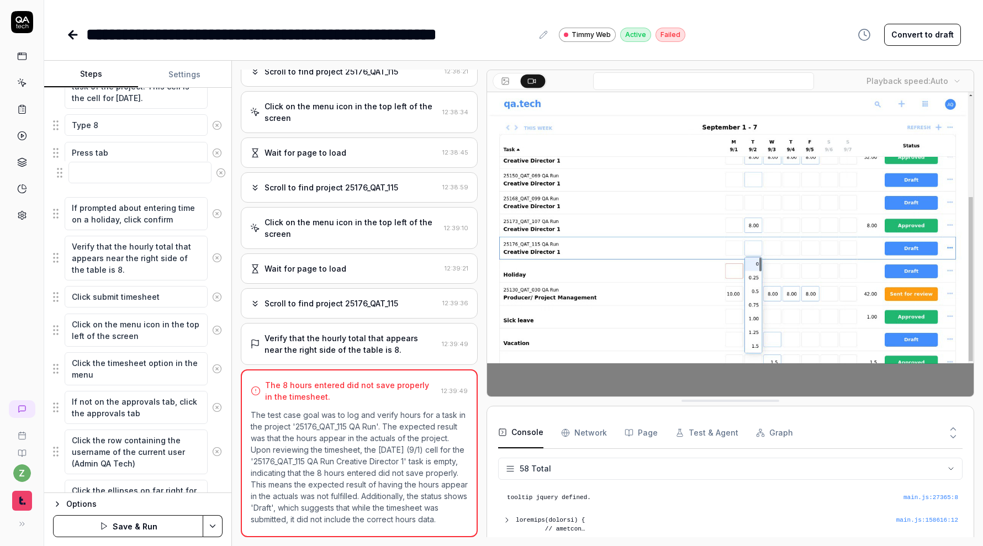
click at [62, 152] on fieldset "Note the project code on the current screen to ensure it stays in your context.…" at bounding box center [138, 283] width 170 height 1058
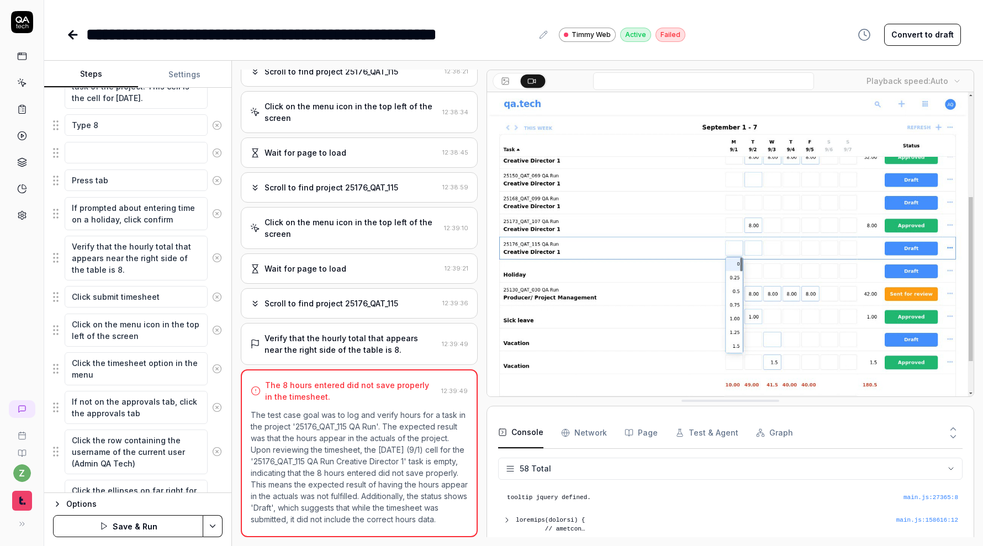
scroll to position [468, 0]
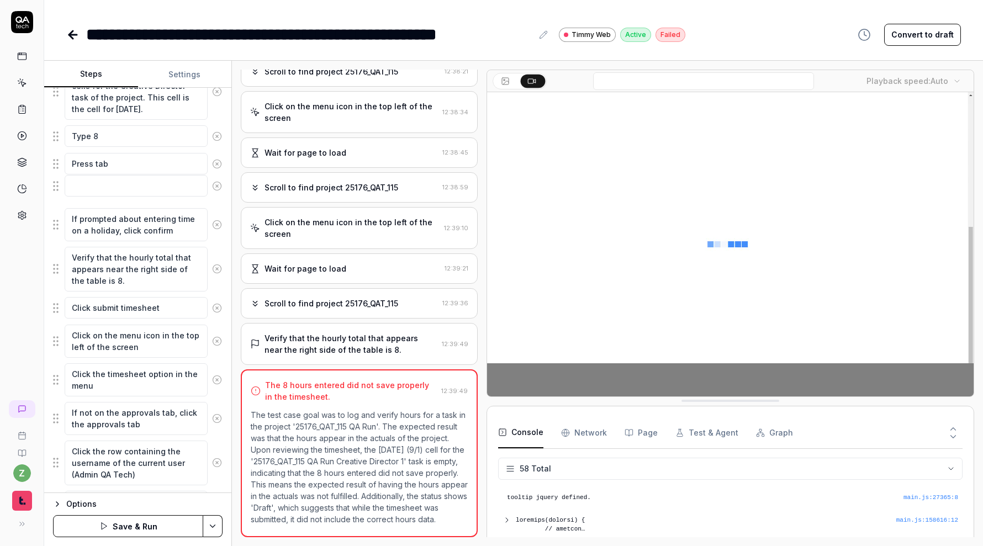
drag, startPoint x: 54, startPoint y: 159, endPoint x: 54, endPoint y: 189, distance: 30.4
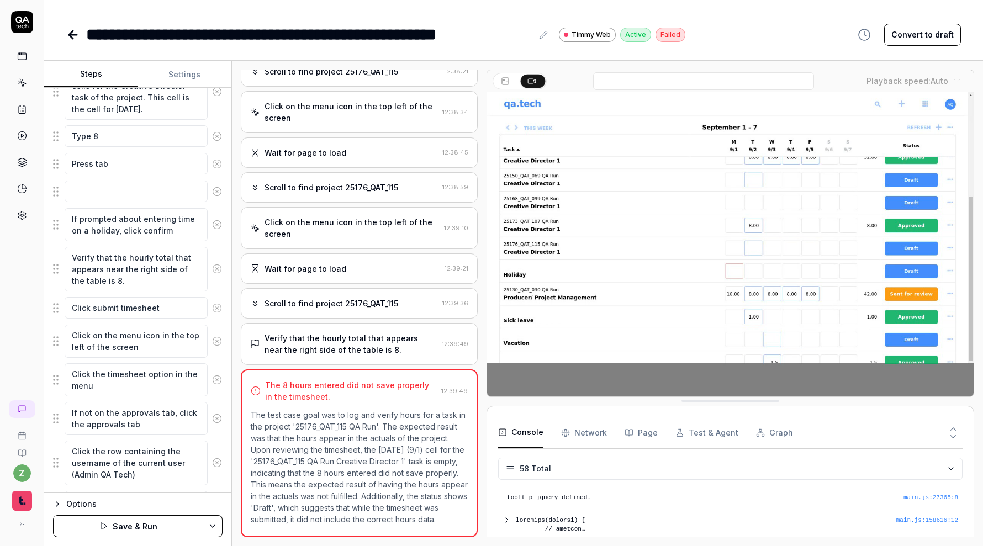
click at [98, 178] on fieldset "Note the project code on the current screen to ensure it stays in your context.…" at bounding box center [138, 294] width 170 height 1058
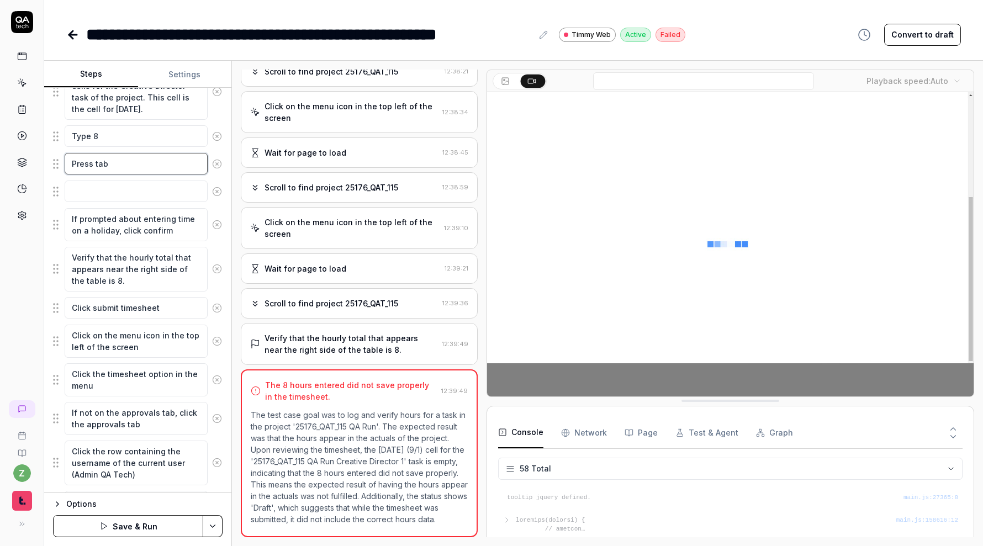
click at [138, 165] on textarea "Press tab" at bounding box center [136, 164] width 143 height 22
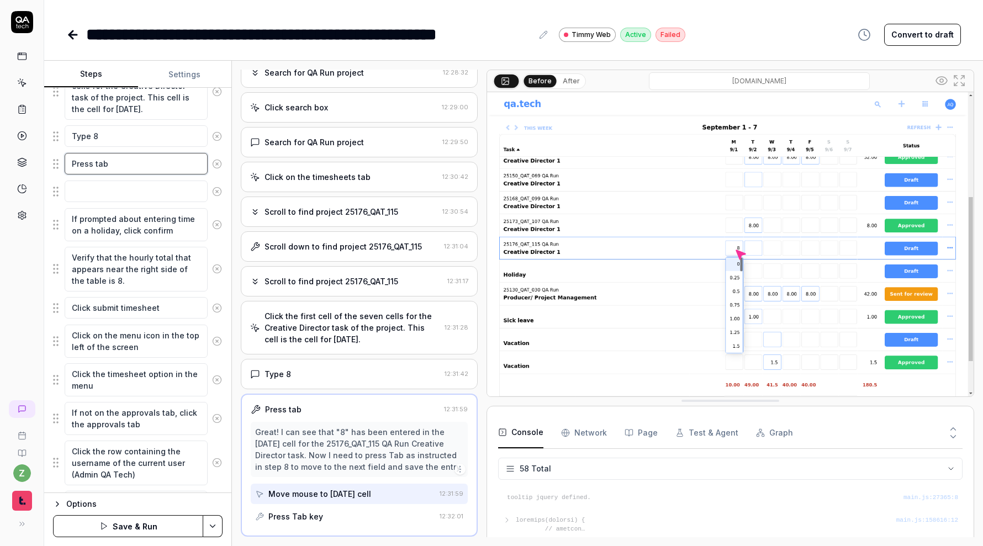
scroll to position [144, 0]
click at [402, 412] on div "Press tab" at bounding box center [345, 410] width 189 height 12
click at [564, 80] on button "After" at bounding box center [571, 81] width 26 height 12
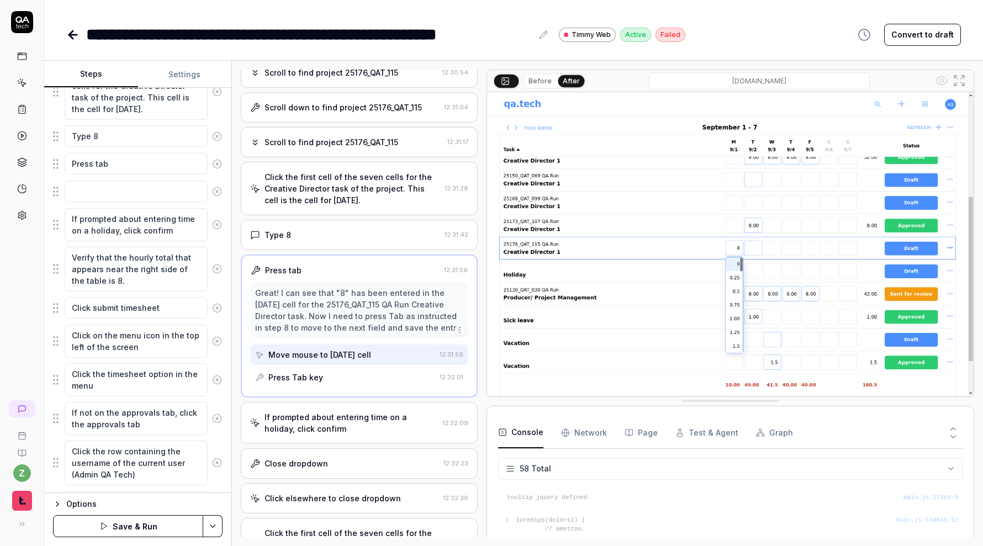
scroll to position [330, 0]
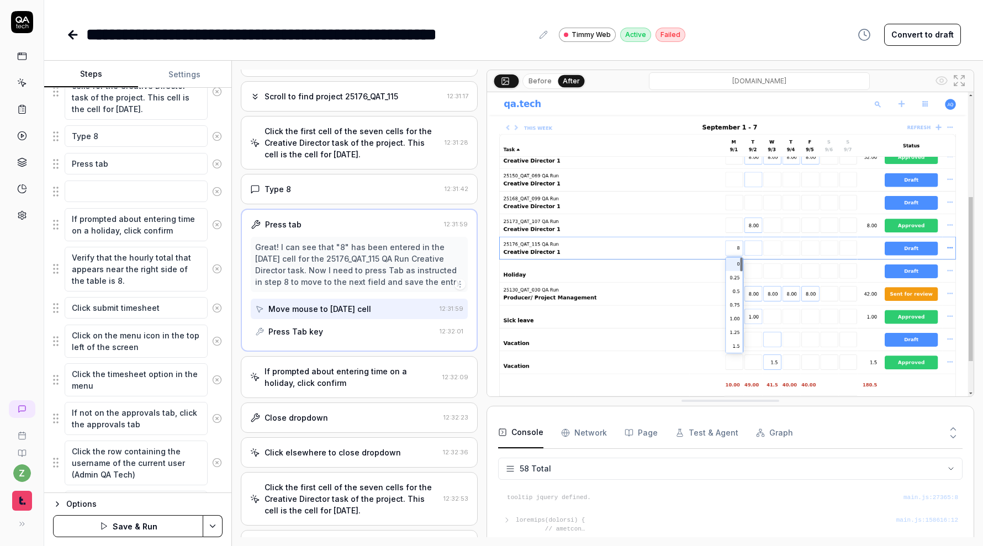
click at [355, 330] on div "Press Tab key" at bounding box center [345, 331] width 180 height 20
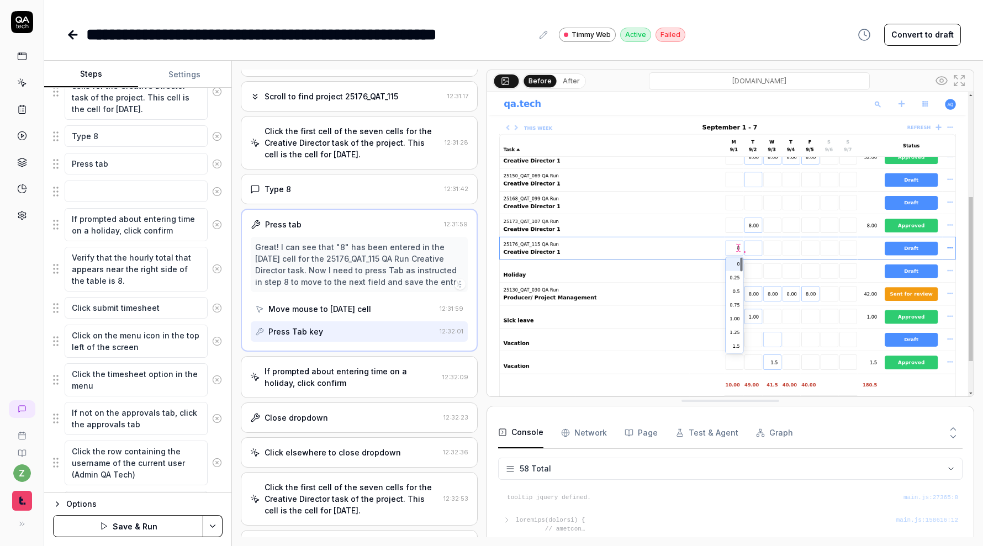
click at [366, 367] on div "If prompted about entering time on a holiday, click confirm" at bounding box center [351, 377] width 173 height 23
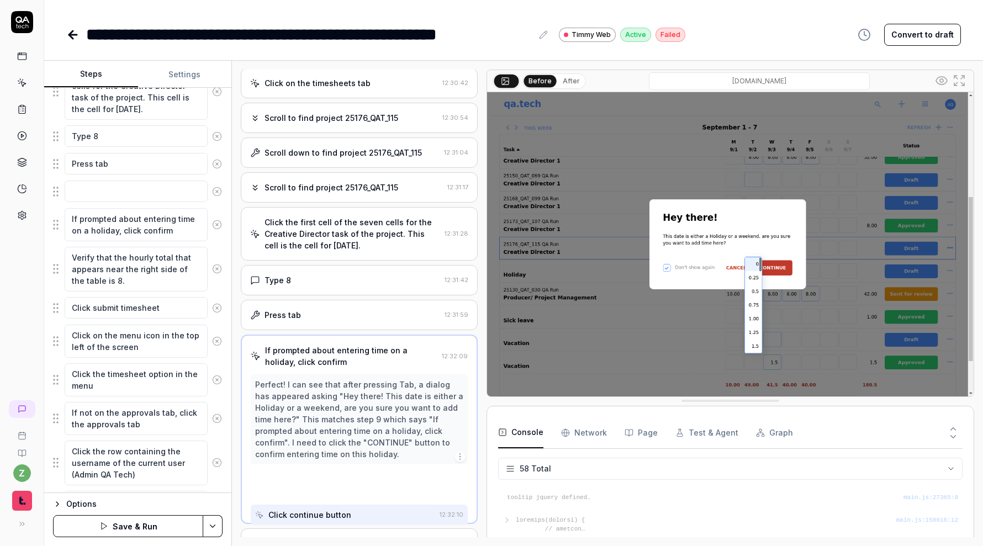
scroll to position [225, 0]
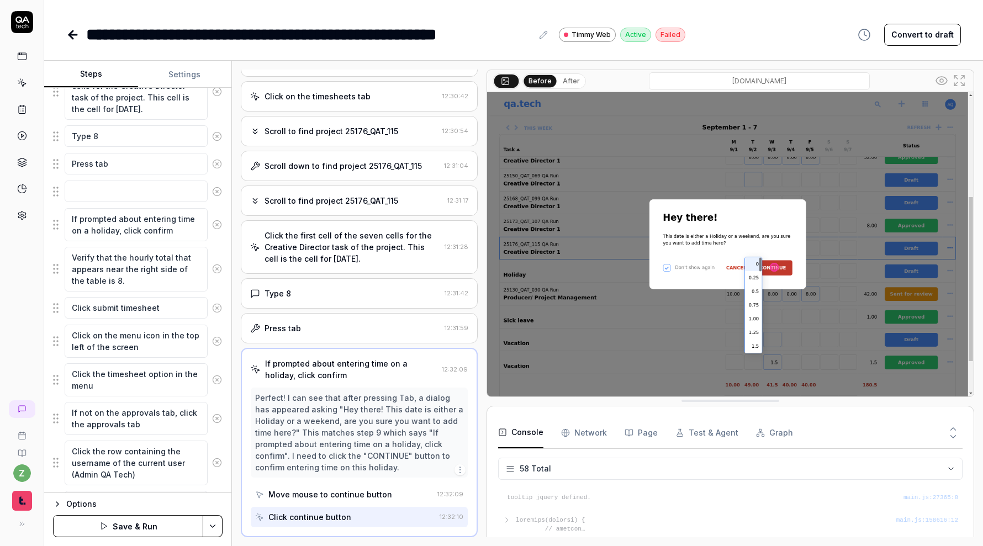
click at [564, 85] on button "After" at bounding box center [571, 81] width 26 height 12
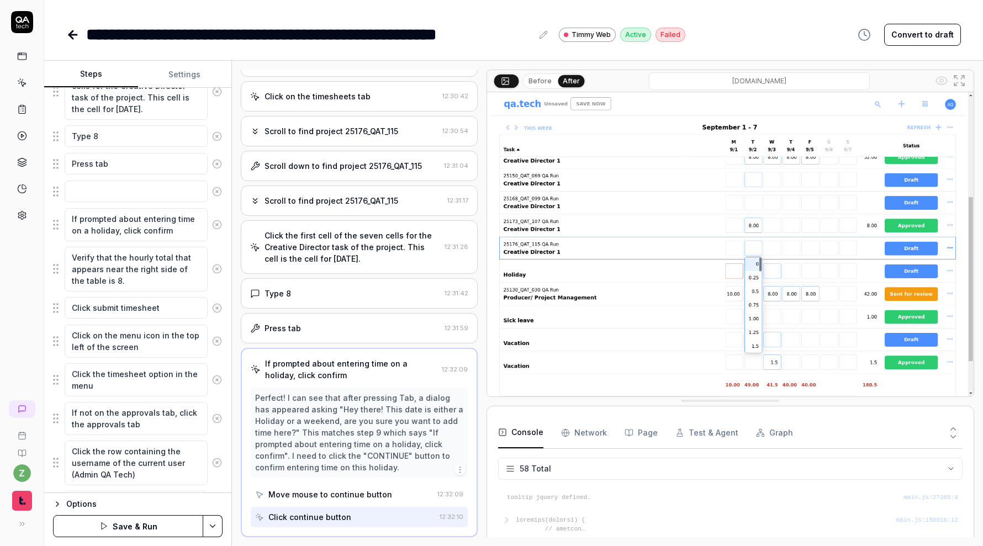
click at [540, 84] on button "Before" at bounding box center [540, 81] width 32 height 12
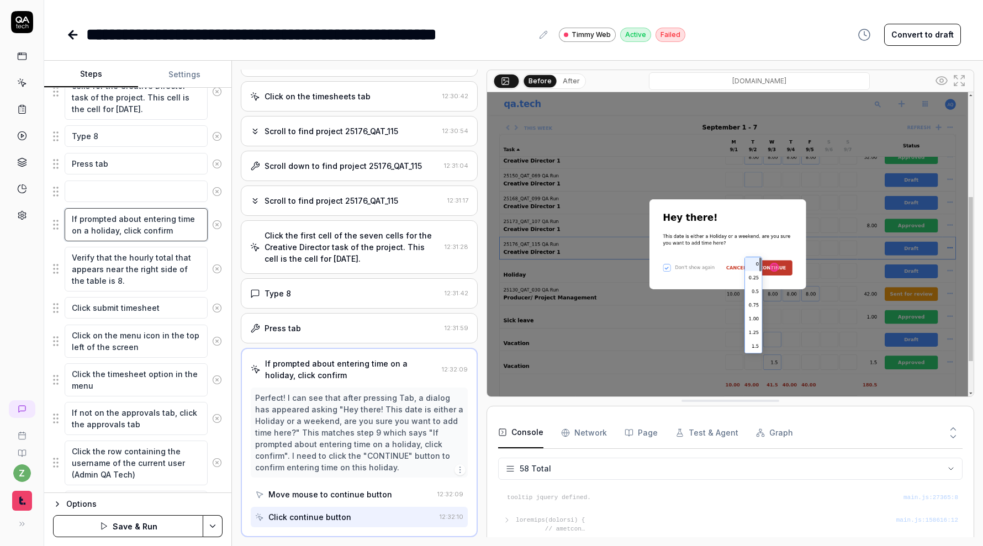
click at [173, 234] on textarea "If prompted about entering time on a holiday, click confirm" at bounding box center [136, 224] width 143 height 33
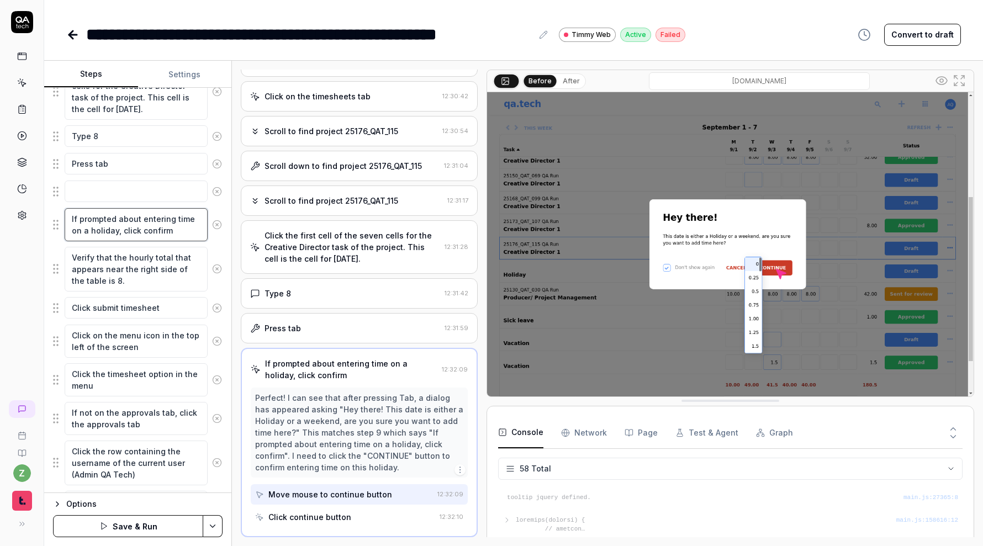
type textarea "*"
type textarea "If prompted about entering time on a holiday, click confirm."
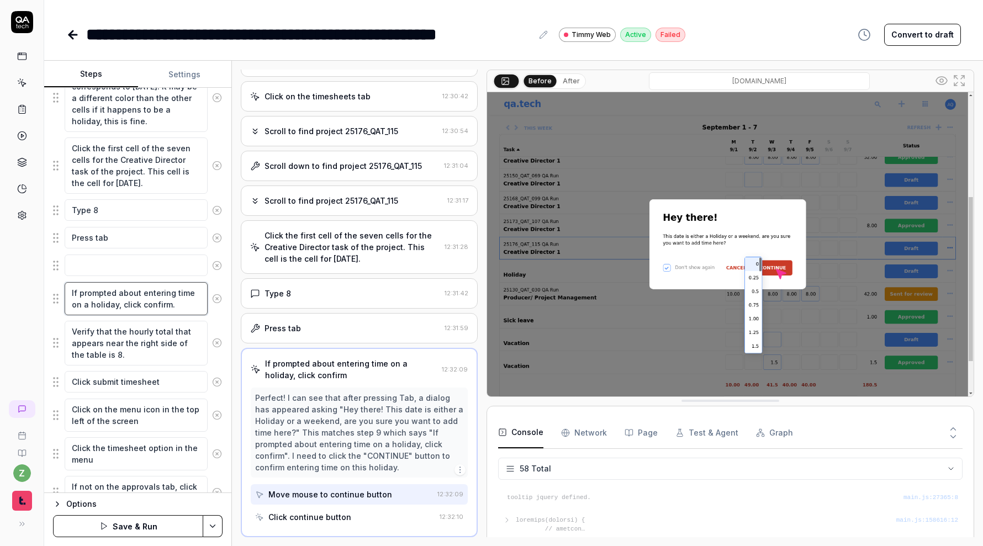
scroll to position [391, 0]
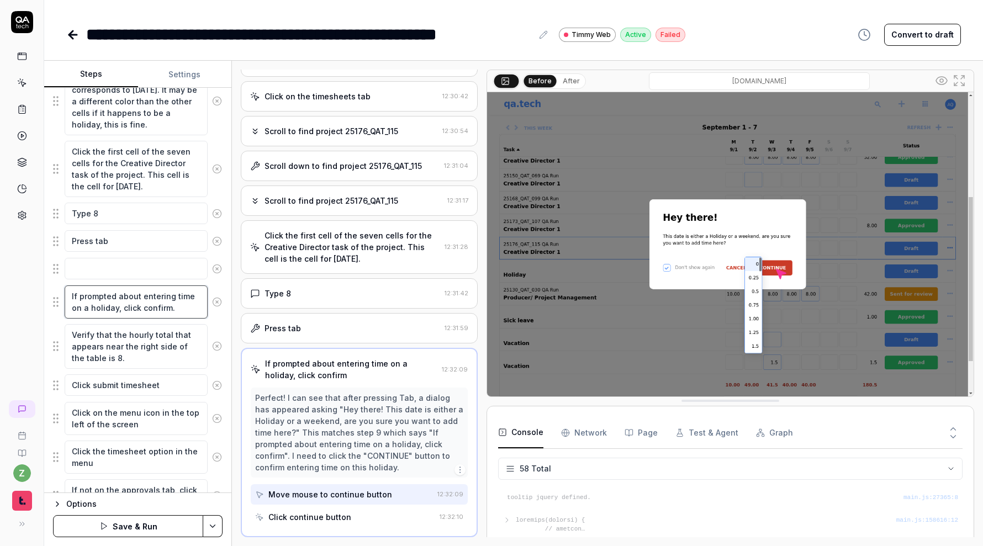
type textarea "*"
type textarea "If prompted about entering time on a holiday, click confirm."
type textarea "*"
type textarea "If prompted about entering time on a holiday, click confirm. C"
type textarea "*"
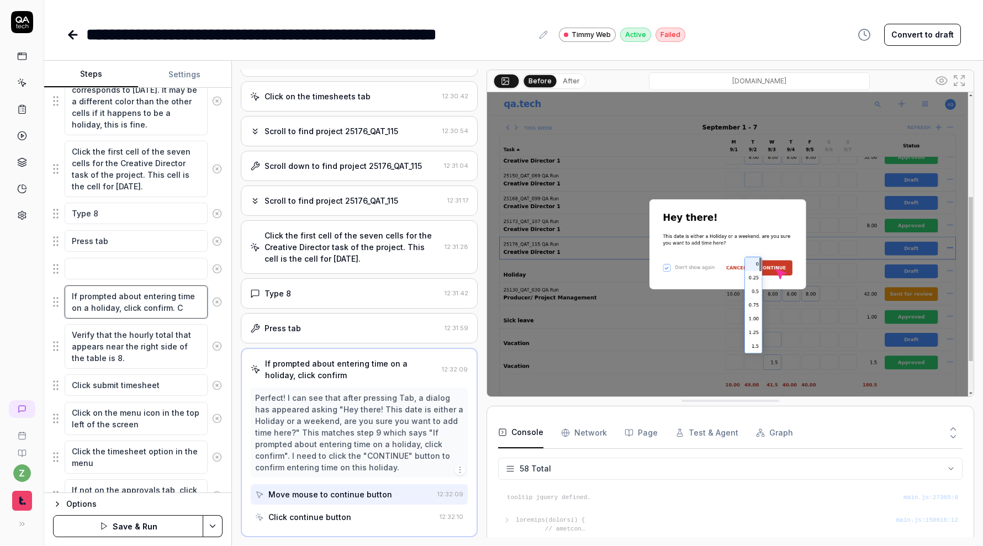
type textarea "If prompted about entering time on a holiday, click confirm. Cl"
type textarea "*"
type textarea "If prompted about entering time on a holiday, click confirm. Cli"
type textarea "*"
type textarea "If prompted about entering time on a holiday, click confirm. Click"
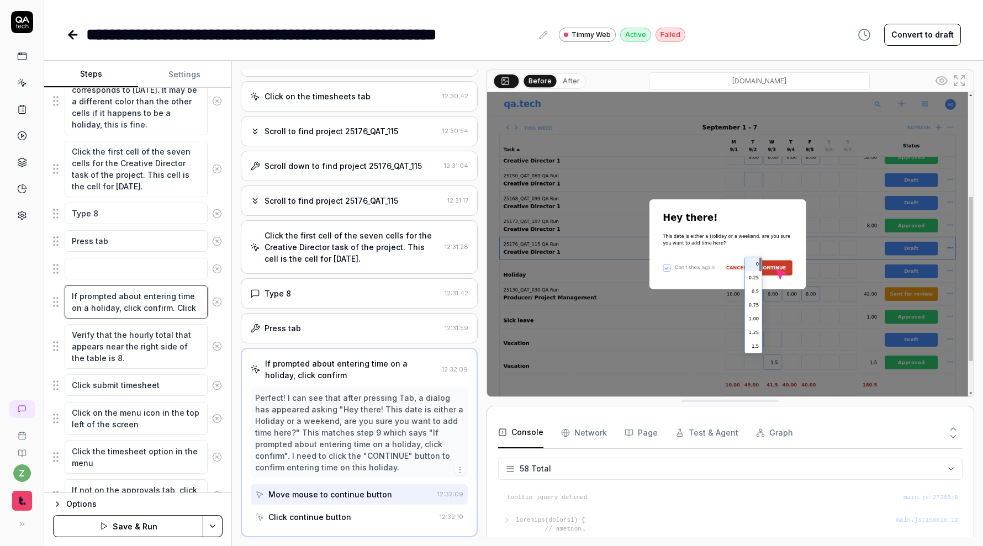
type textarea "*"
type textarea "If prompted about entering time on a holiday, click confirm. Click"
type textarea "*"
type textarea "If prompted about entering time on a holiday, click confirm. Click t"
type textarea "*"
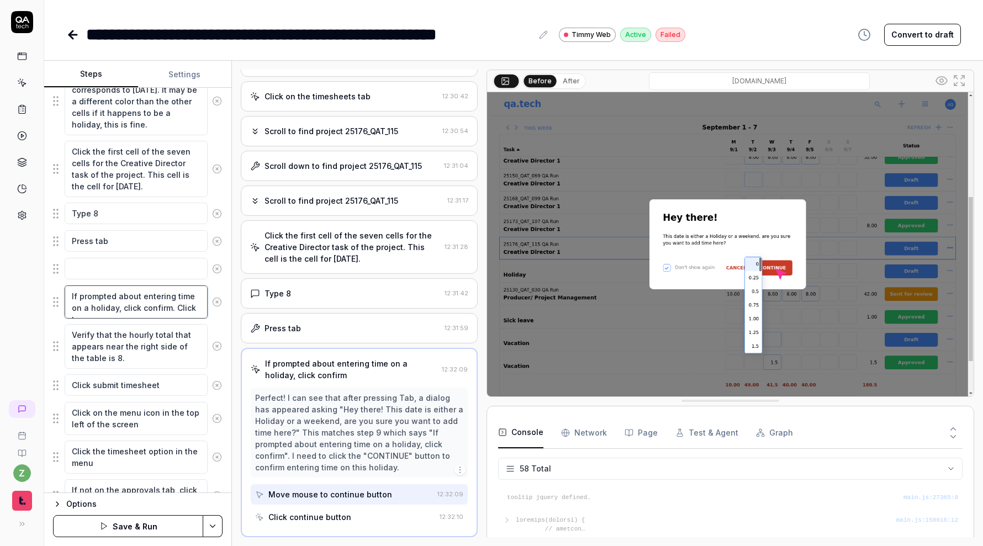
type textarea "If prompted about entering time on a holiday, click confirm. Click th"
type textarea "*"
type textarea "If prompted about entering time on a holiday, click confirm. Click the"
type textarea "*"
type textarea "If prompted about entering time on a holiday, click confirm. Click the"
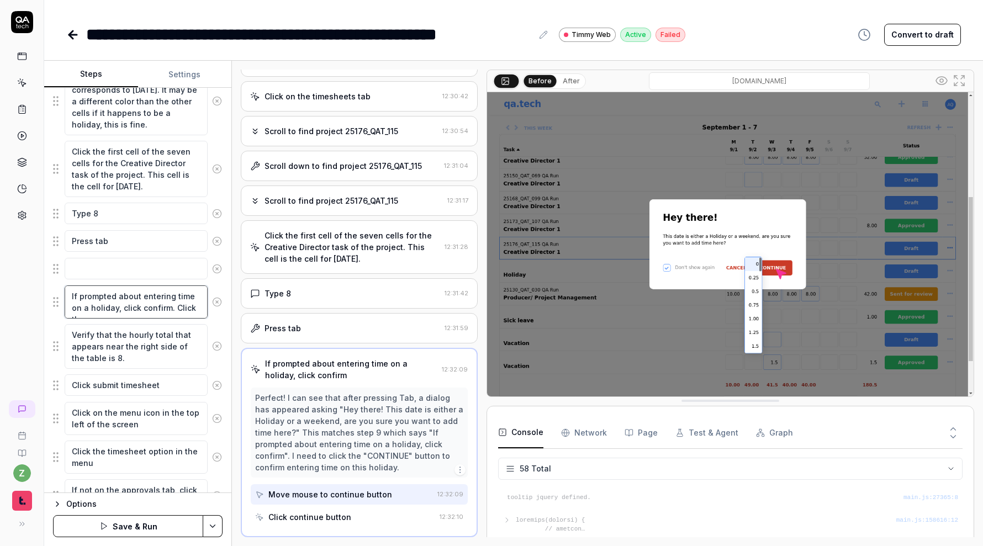
type textarea "*"
type textarea "If prompted about entering time on a holiday, click confirm. Click the f"
type textarea "*"
type textarea "If prompted about entering time on a holiday, click confirm. Click the fir"
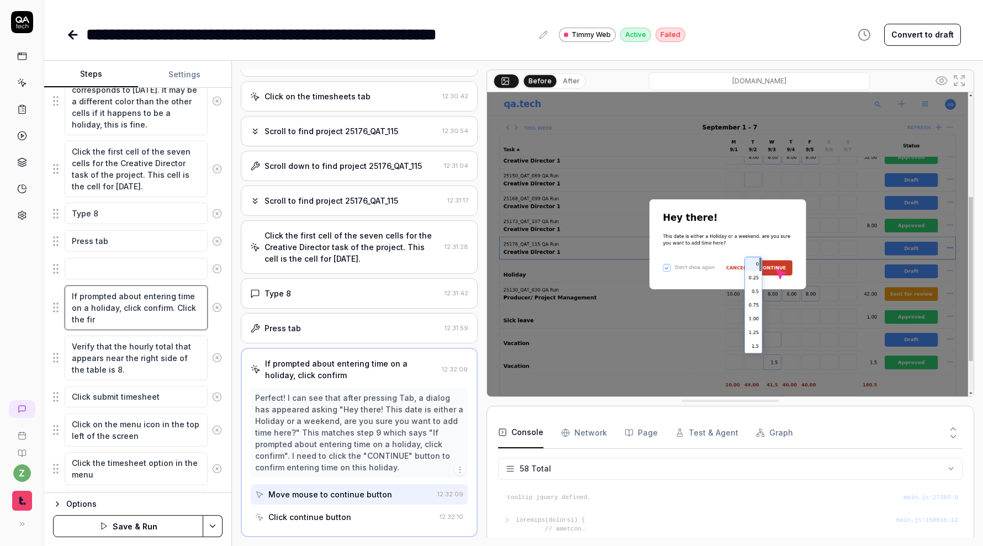
type textarea "*"
type textarea "If prompted about entering time on a holiday, click confirm. Click the firs"
type textarea "*"
type textarea "If prompted about entering time on a holiday, click confirm. Click the first"
type textarea "*"
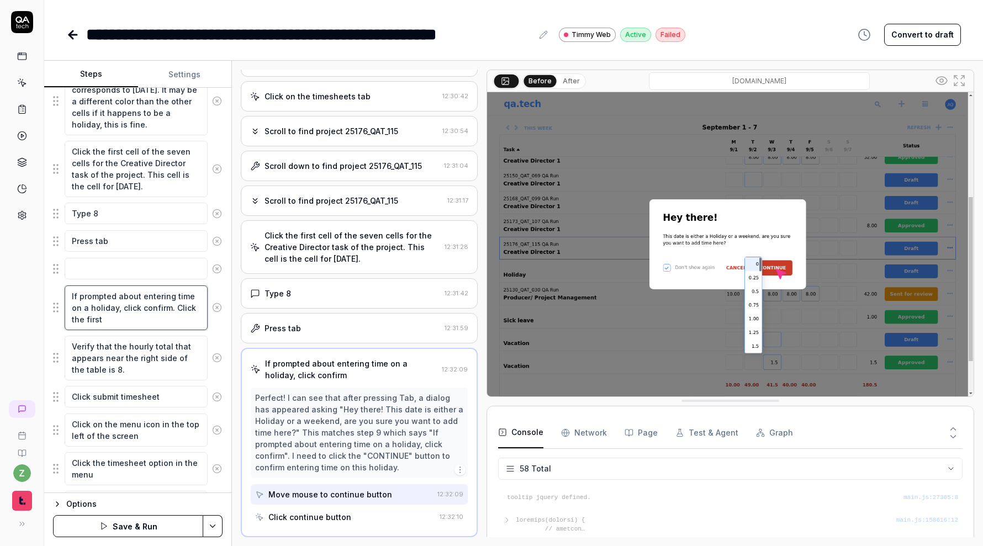
type textarea "If prompted about entering time on a holiday, click confirm. Click the first"
type textarea "*"
type textarea "If prompted about entering time on a holiday, click confirm. Click the first c"
type textarea "*"
type textarea "If prompted about entering time on a holiday, click confirm. Click the first ce"
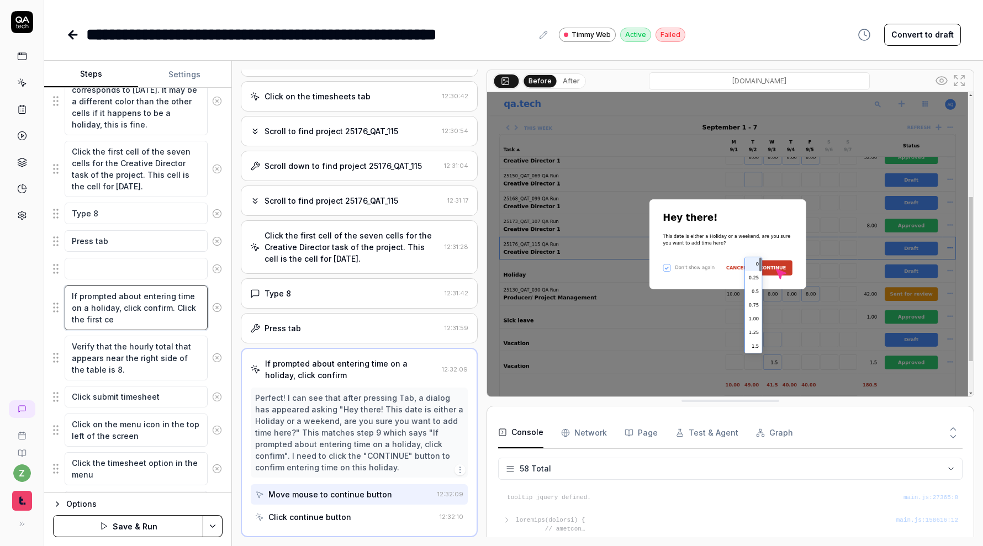
type textarea "*"
type textarea "If prompted about entering time on a holiday, click confirm. Click the first cel"
type textarea "*"
type textarea "If prompted about entering time on a holiday, click confirm. Click the first ce…"
type textarea "*"
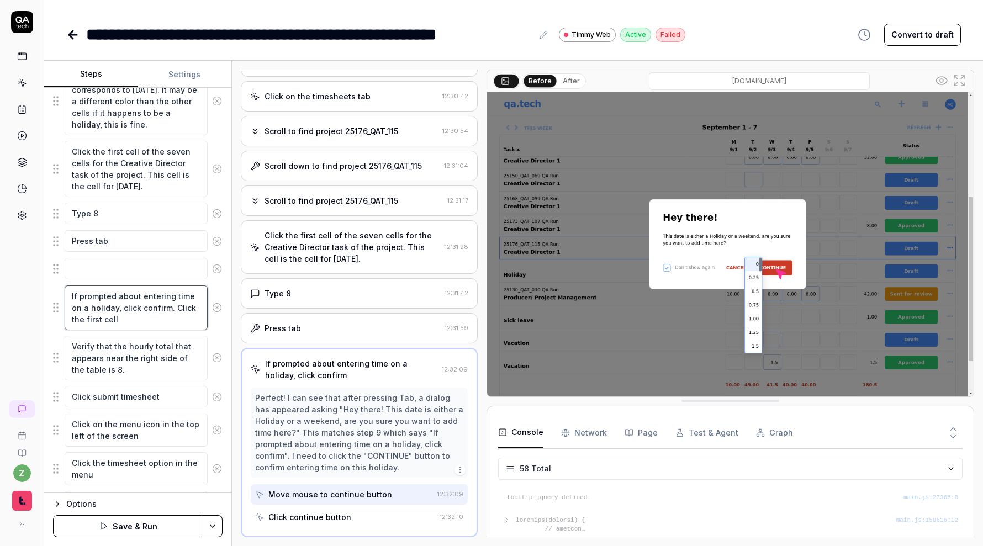
type textarea "If prompted about entering time on a holiday, click confirm. Click the first ce…"
type textarea "*"
type textarea "If prompted about entering time on a holiday, click confirm. Click the first ce…"
type textarea "*"
type textarea "If prompted about entering time on a holiday, click confirm. Click the first ce…"
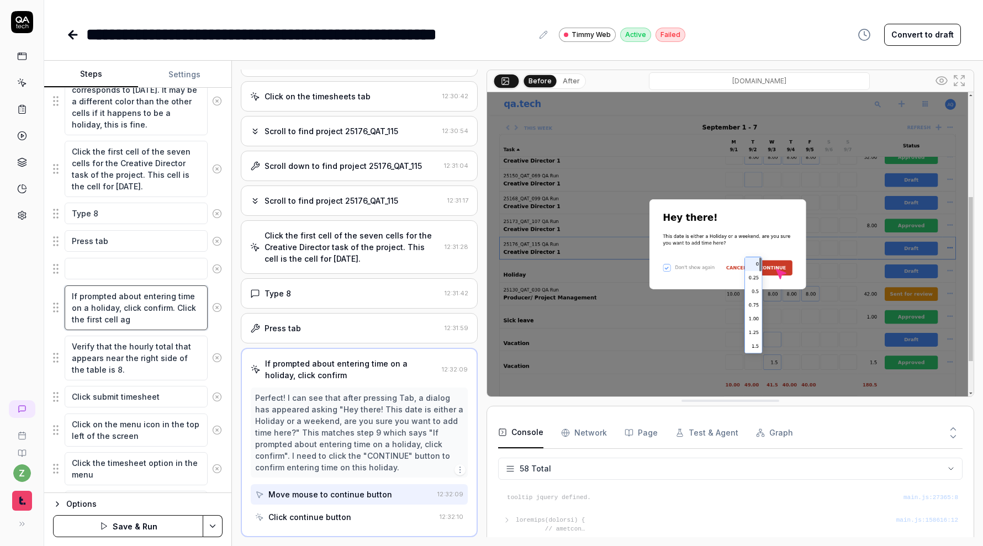
type textarea "*"
type textarea "If prompted about entering time on a holiday, click confirm. Click the first ce…"
type textarea "*"
type textarea "If prompted about entering time on a holiday, click confirm. Click the first ce…"
type textarea "*"
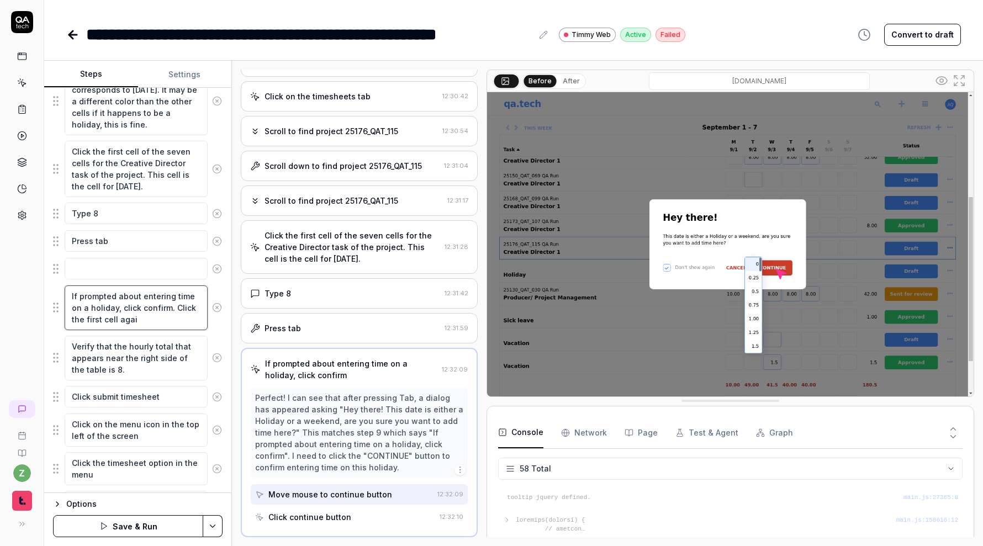
type textarea "If prompted about entering time on a holiday, click confirm. Click the first ce…"
type textarea "*"
type textarea "If prompted about entering time on a holiday, click confirm. Click the first ce…"
type textarea "*"
type textarea "If prompted about entering time on a holiday, click confirm. Click the first ce…"
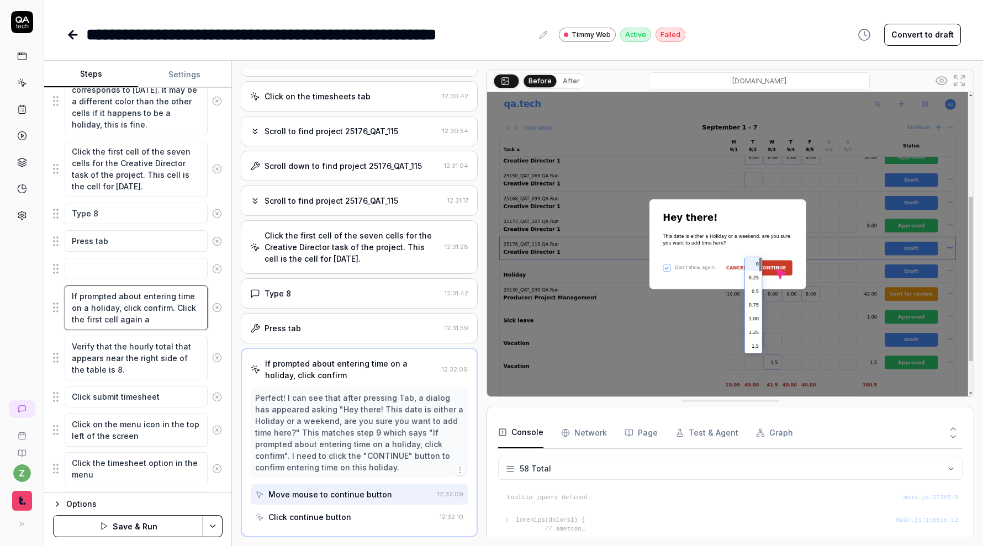
type textarea "*"
type textarea "If prompted about entering time on a holiday, click confirm. Click the first ce…"
type textarea "*"
type textarea "If prompted about entering time on a holiday, click confirm. Click the first ce…"
type textarea "*"
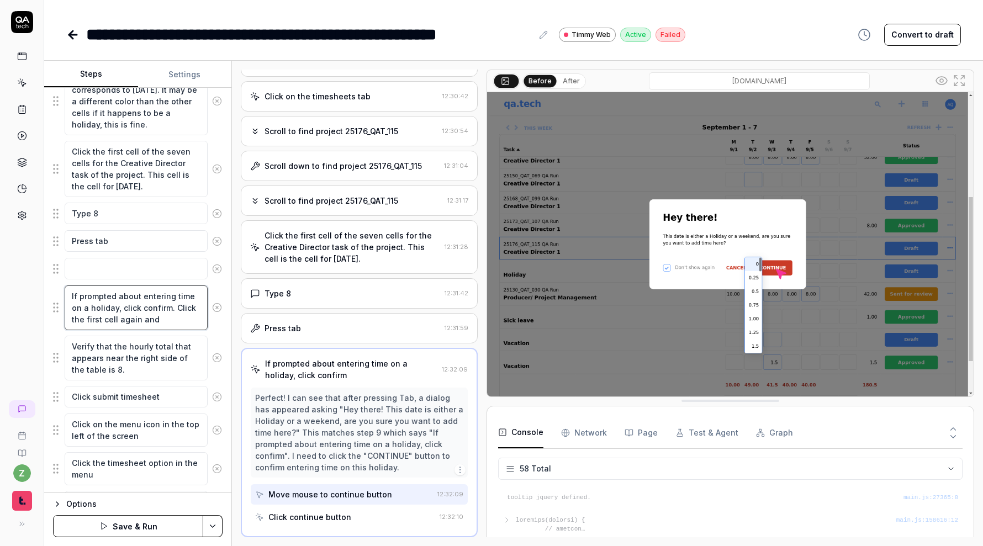
type textarea "If prompted about entering time on a holiday, click confirm. Click the first ce…"
type textarea "*"
type textarea "If prompted about entering time on a holiday, click confirm. Click the first ce…"
type textarea "*"
type textarea "If prompted about entering time on a holiday, click confirm. Click the first ce…"
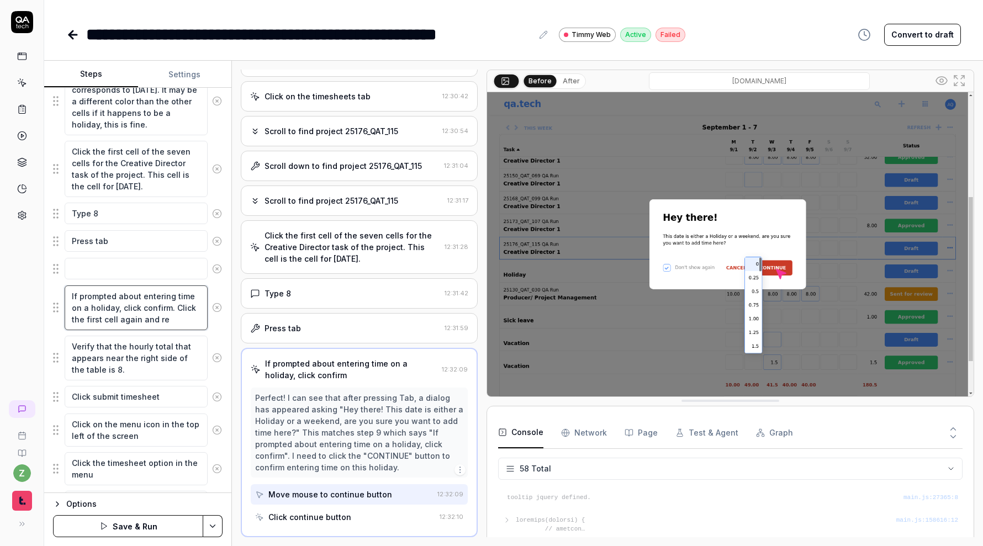
type textarea "*"
type textarea "If prompted about entering time on a holiday, click confirm. Click the first ce…"
type textarea "*"
type textarea "If prompted about entering time on a holiday, click confirm. Click the first ce…"
type textarea "*"
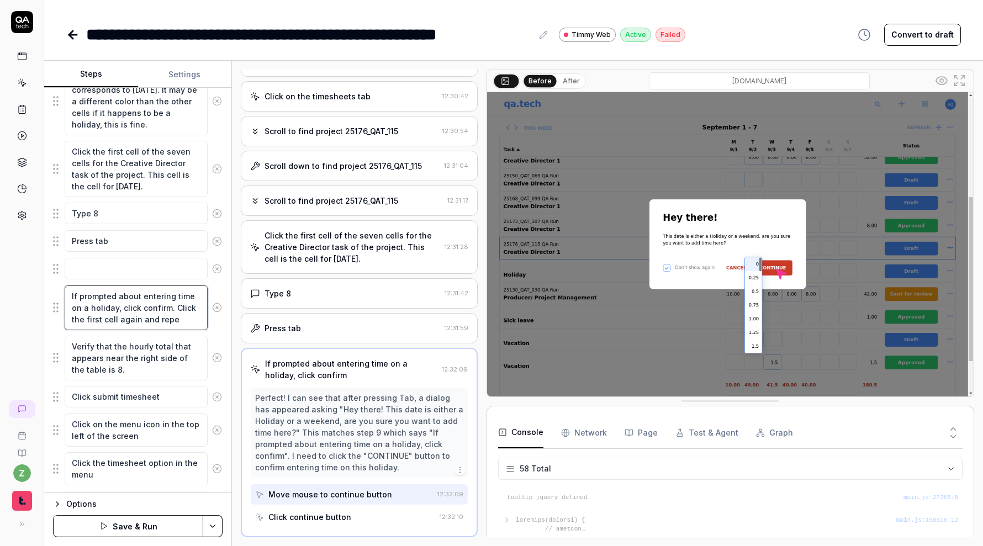
type textarea "If prompted about entering time on a holiday, click confirm. Click the first ce…"
type textarea "*"
type textarea "If prompted about entering time on a holiday, click confirm. Click the first ce…"
type textarea "*"
type textarea "If prompted about entering time on a holiday, click confirm. Click the first ce…"
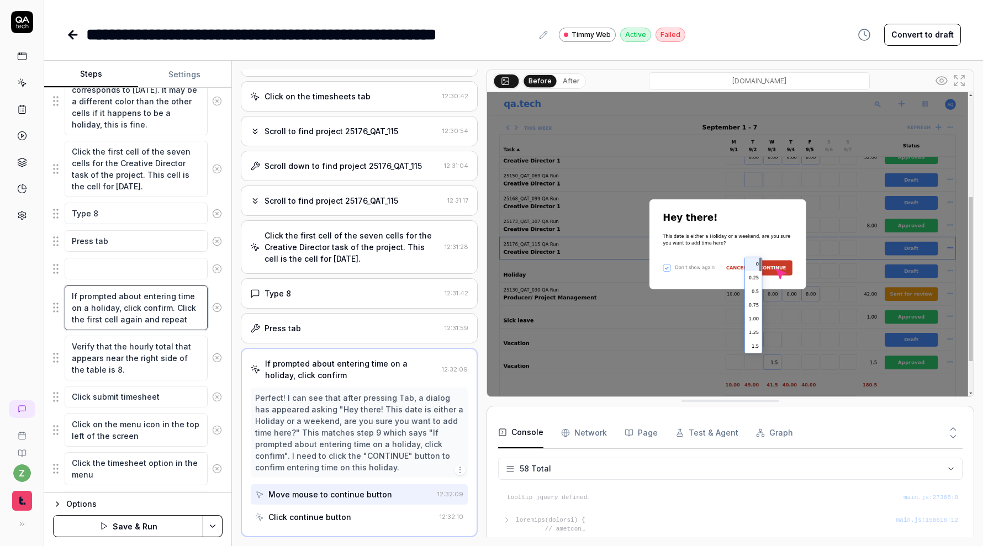
type textarea "*"
type textarea "If prompted about entering time on a holiday, click confirm. Click the first ce…"
type textarea "*"
type textarea "If prompted about entering time on a holiday, click confirm. Click the first ce…"
type textarea "*"
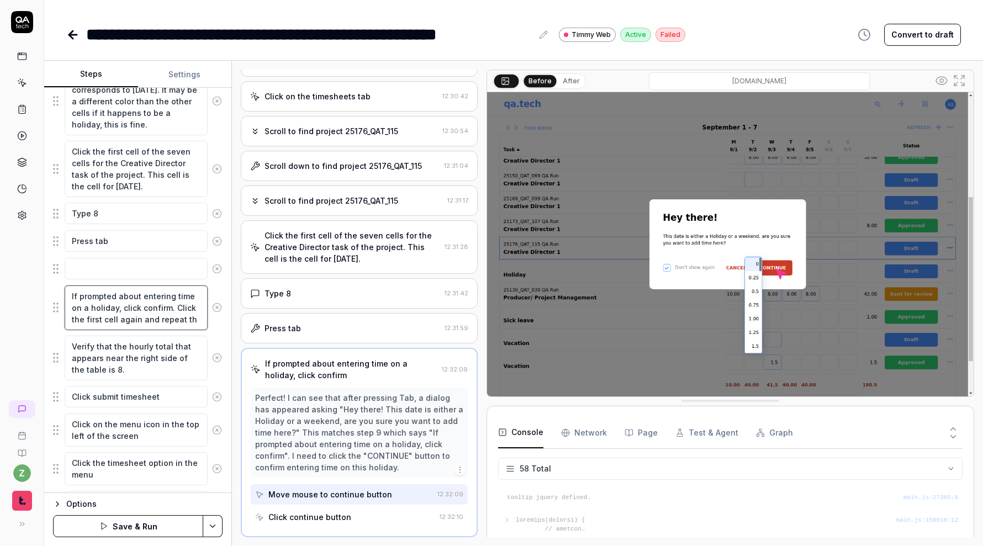
type textarea "If prompted about entering time on a holiday, click confirm. Click the first ce…"
type textarea "*"
type textarea "If prompted about entering time on a holiday, click confirm. Click the first ce…"
type textarea "*"
type textarea "If prompted about entering time on a holiday, click confirm. Click the first ce…"
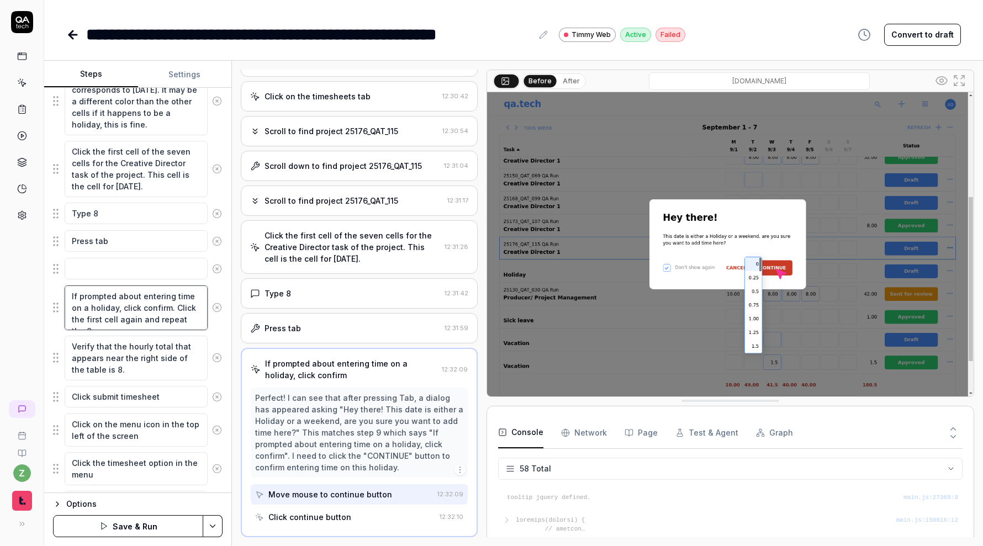
type textarea "*"
type textarea "If prompted about entering time on a holiday, click confirm. Click the first ce…"
type textarea "*"
type textarea "If prompted about entering time on a holiday, click confirm. Click the first ce…"
type textarea "*"
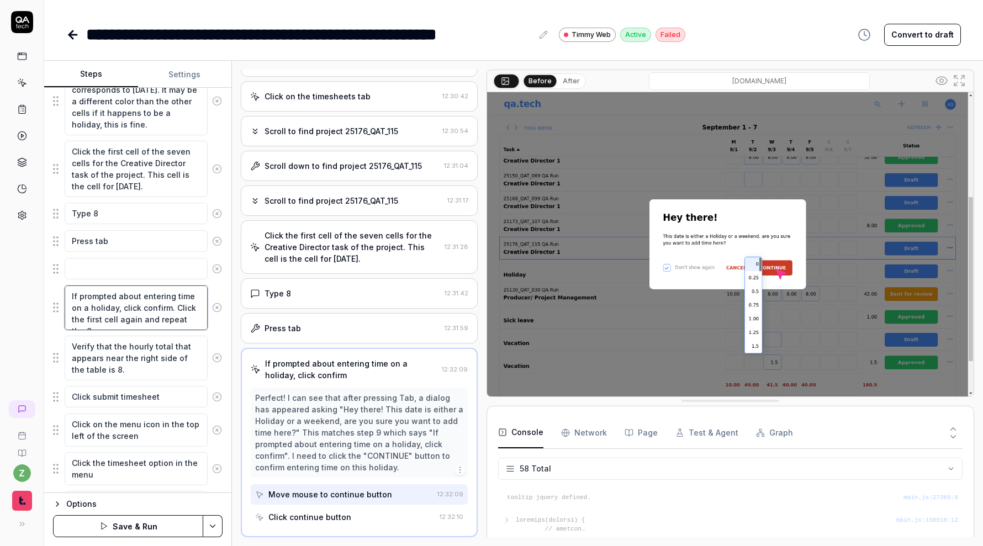
type textarea "If prompted about entering time on a holiday, click confirm. Click the first ce…"
type textarea "*"
type textarea "If prompted about entering time on a holiday, click confirm. Click the first ce…"
type textarea "*"
type textarea "If prompted about entering time on a holiday, click confirm. Click the first ce…"
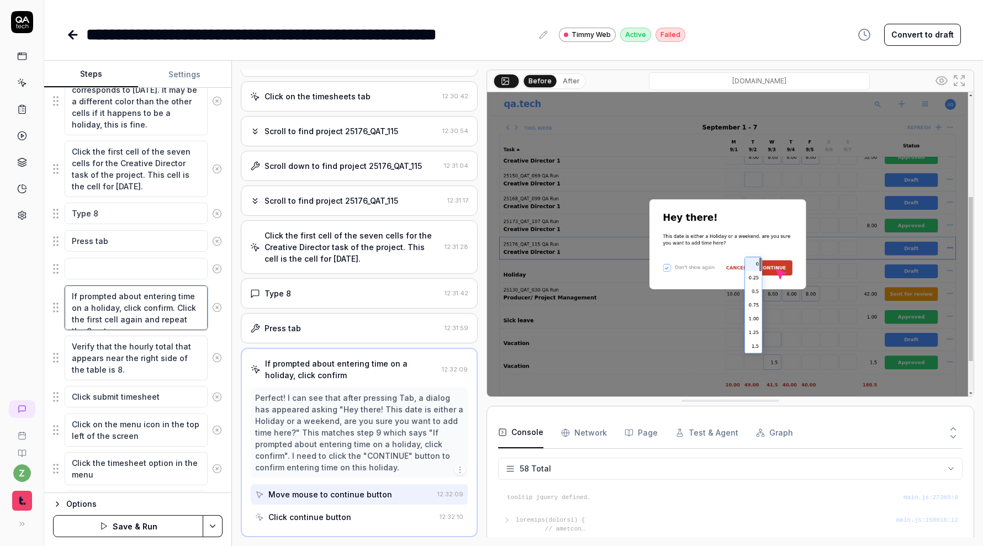
type textarea "*"
type textarea "If prompted about entering time on a holiday, click confirm. Click the first ce…"
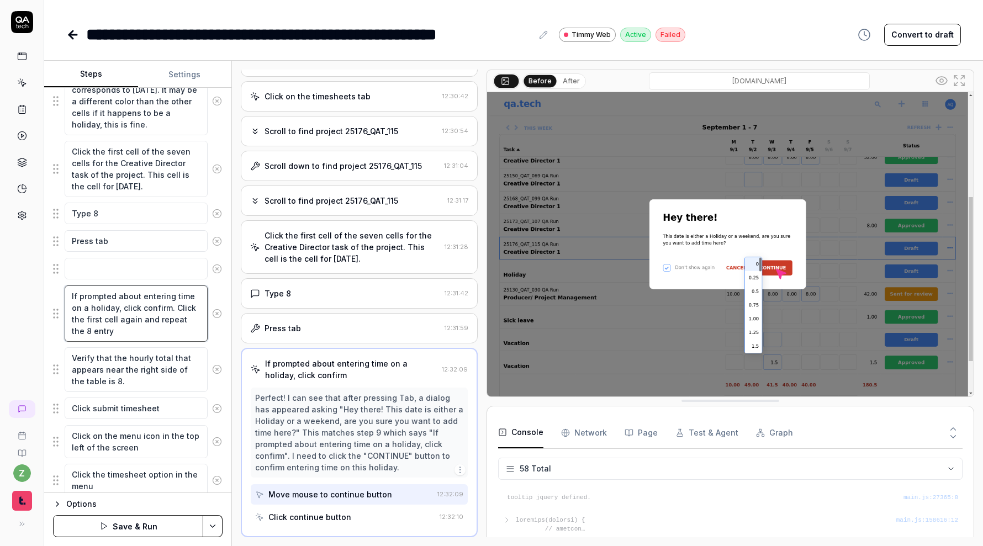
type textarea "*"
type textarea "If prompted about entering time on a holiday, click confirm. Click the first ce…"
type textarea "*"
type textarea "If prompted about entering time on a holiday, click confirm. Click the first ce…"
type textarea "*"
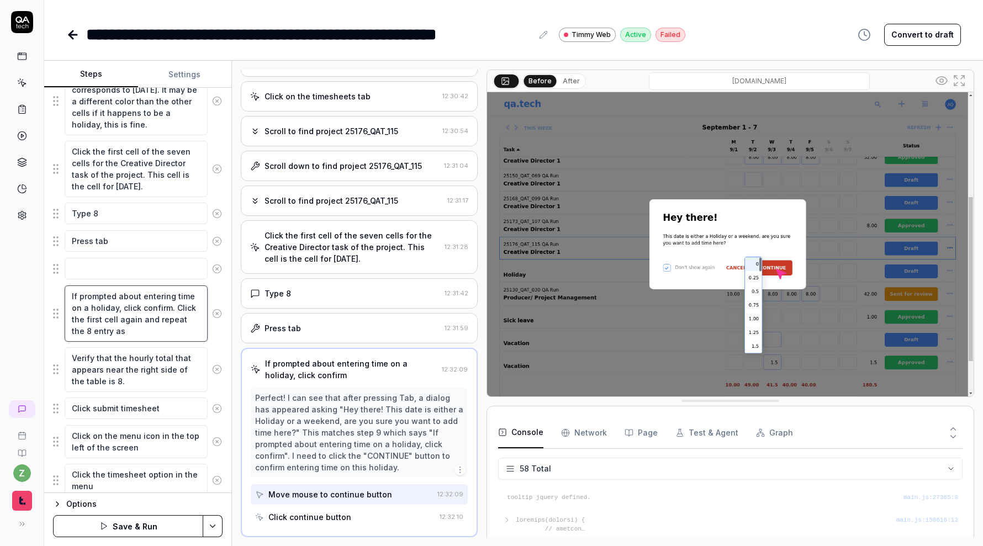
type textarea "If prompted about entering time on a holiday, click confirm. Click the first ce…"
type textarea "*"
type textarea "If prompted about entering time on a holiday, click confirm. Click the first ce…"
type textarea "*"
type textarea "If prompted about entering time on a holiday, click confirm. Click the first ce…"
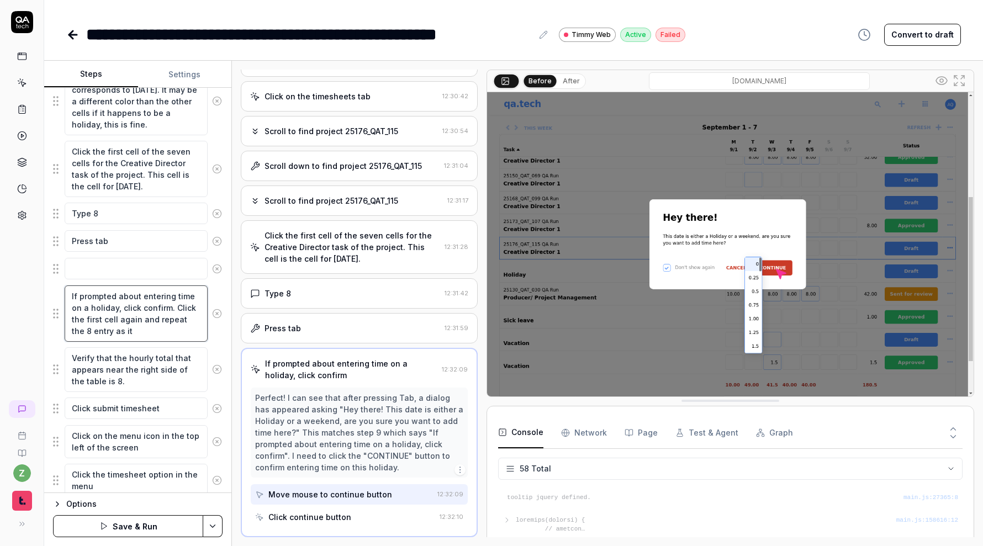
type textarea "*"
type textarea "If prompted about entering time on a holiday, click confirm. Click the first ce…"
type textarea "*"
type textarea "If prompted about entering time on a holiday, click confirm. Click the first ce…"
type textarea "*"
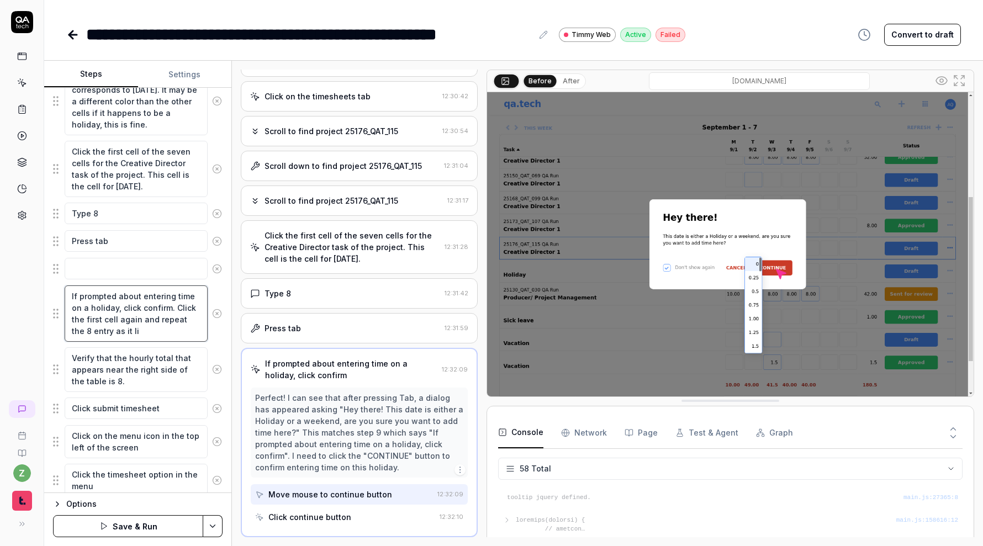
type textarea "If prompted about entering time on a holiday, click confirm. Click the first ce…"
type textarea "*"
type textarea "If prompted about entering time on a holiday, click confirm. Click the first ce…"
type textarea "*"
type textarea "If prompted about entering time on a holiday, click confirm. Click the first ce…"
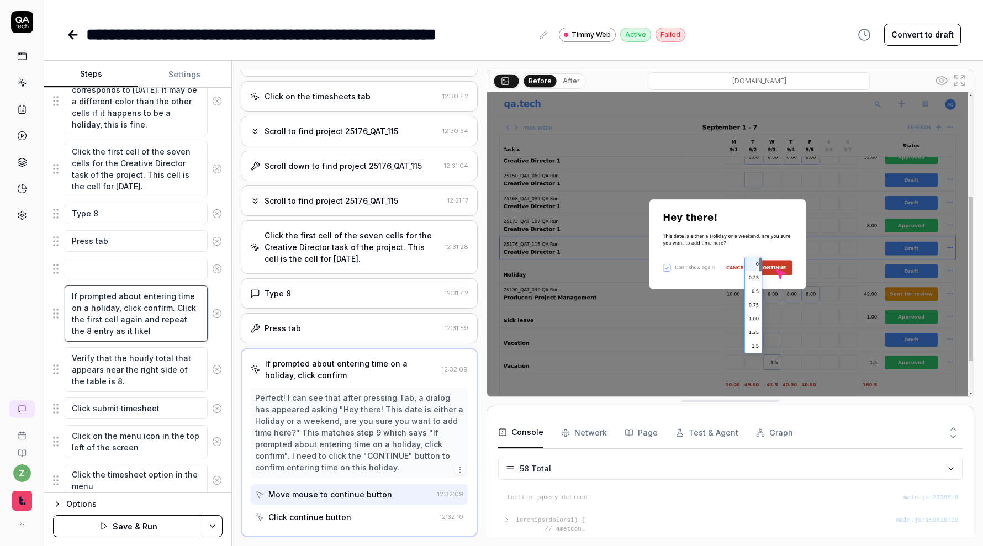
type textarea "*"
type textarea "If prompted about entering time on a holiday, click confirm. Click the first ce…"
type textarea "*"
type textarea "If prompted about entering time on a holiday, click confirm. Click the first ce…"
type textarea "*"
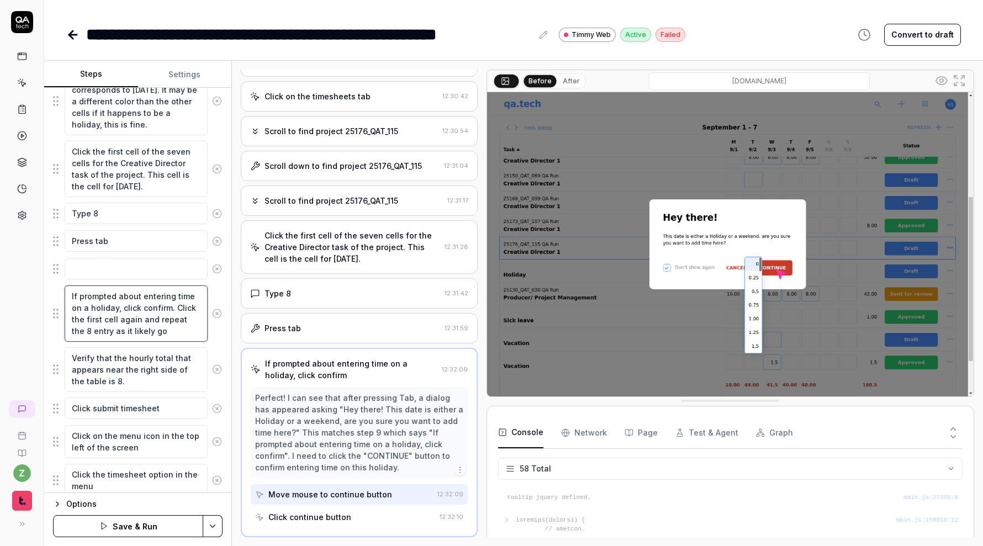
type textarea "If prompted about entering time on a holiday, click confirm. Click the first ce…"
type textarea "*"
type textarea "If prompted about entering time on a holiday, click confirm. Click the first ce…"
type textarea "*"
type textarea "If prompted about entering time on a holiday, click confirm. Click the first ce…"
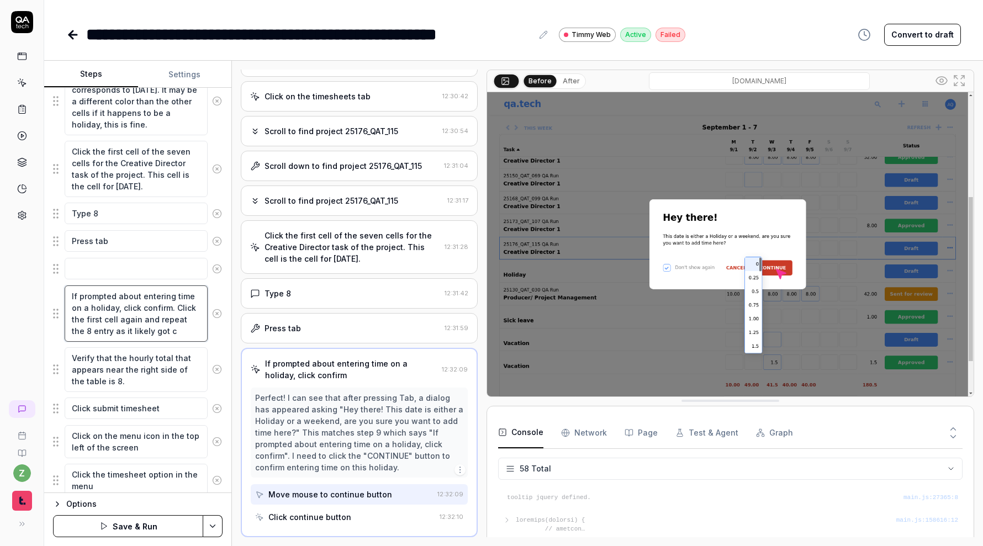
type textarea "*"
type textarea "If prompted about entering time on a holiday, click confirm. Click the first ce…"
type textarea "*"
type textarea "If prompted about entering time on a holiday, click confirm. Click the first ce…"
type textarea "*"
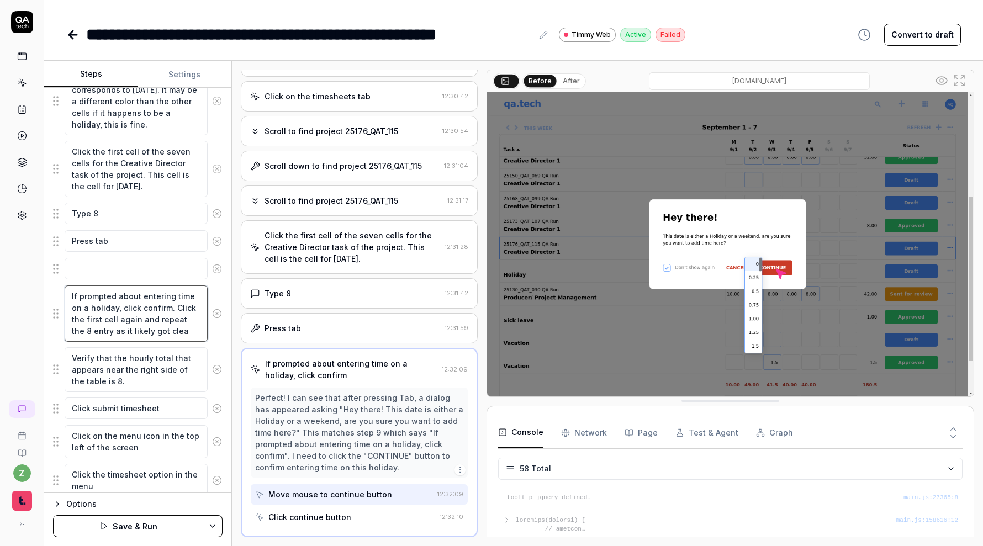
type textarea "If prompted about entering time on a holiday, click confirm. Click the first ce…"
type textarea "*"
type textarea "If prompted about entering time on a holiday, click confirm. Click the first ce…"
type textarea "*"
type textarea "If prompted about entering time on a holiday, click confirm. Click the first ce…"
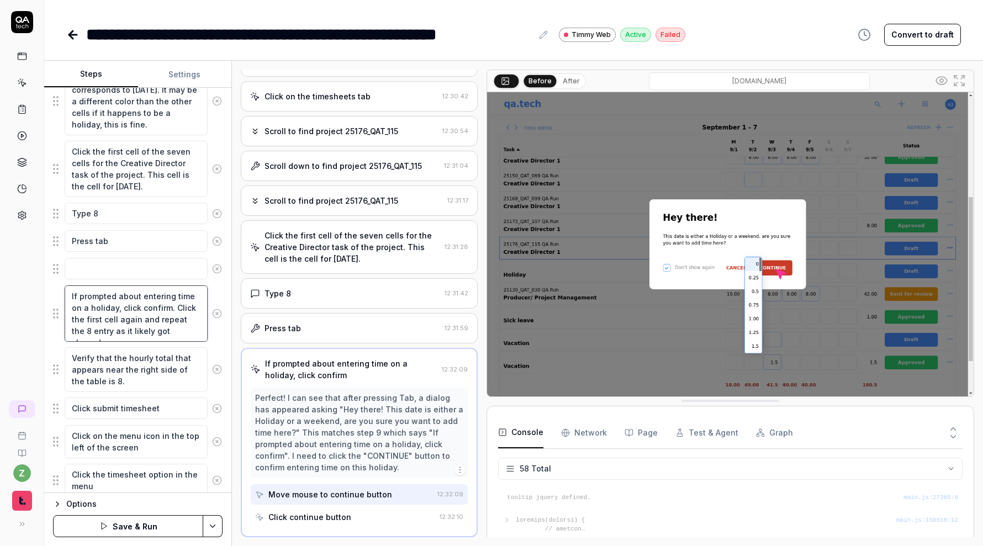
type textarea "*"
type textarea "If prompted about entering time on a holiday, click confirm. Click the first ce…"
click at [218, 269] on icon at bounding box center [217, 269] width 10 height 10
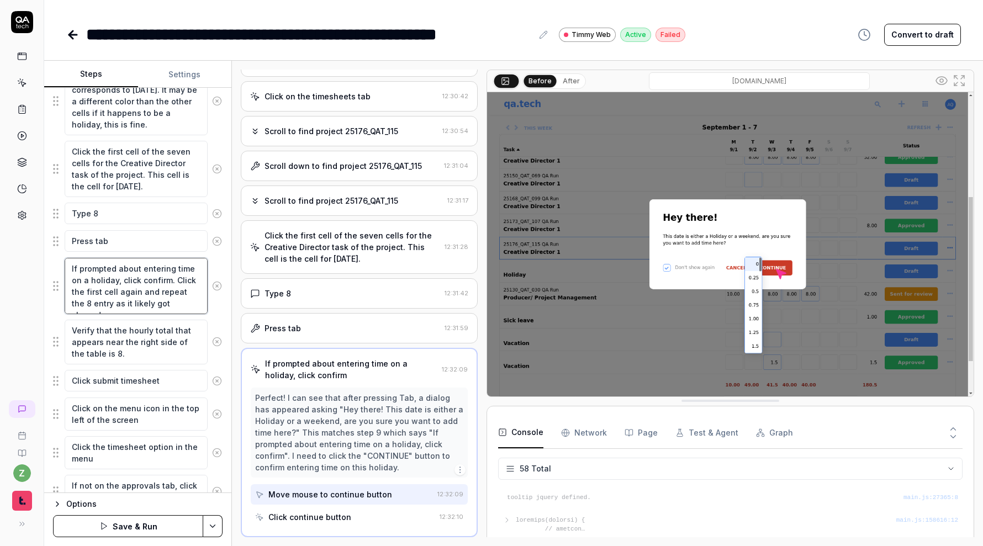
click at [188, 303] on textarea "If prompted about entering time on a holiday, click confirm. Click the first ce…" at bounding box center [136, 286] width 143 height 56
drag, startPoint x: 130, startPoint y: 303, endPoint x: 113, endPoint y: 303, distance: 16.6
click at [113, 303] on textarea "If prompted about entering time on a holiday, click confirm. Click the first ce…" at bounding box center [136, 286] width 143 height 56
type textarea "*"
type textarea "If prompted about entering time on a holiday, click confirm. Click the first ce…"
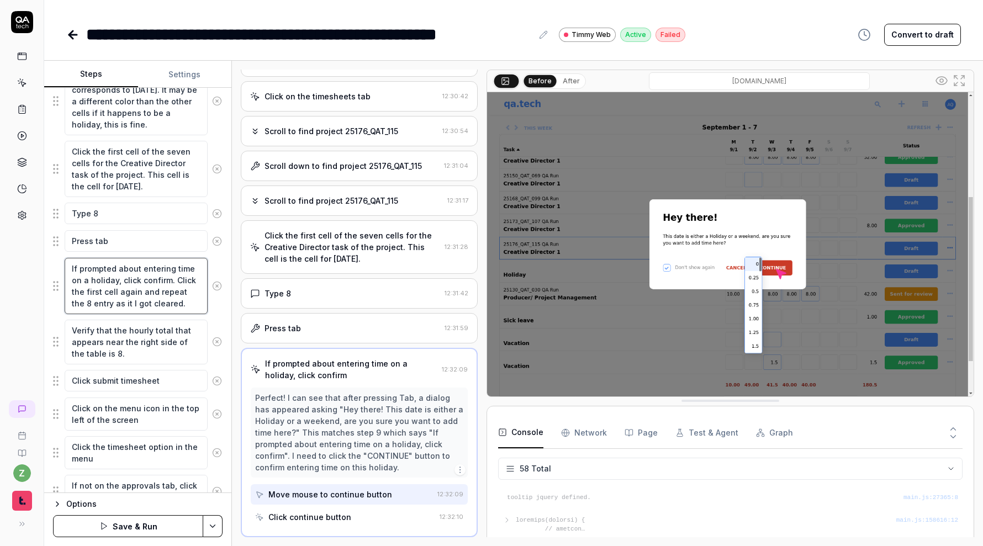
type textarea "*"
type textarea "If prompted about entering time on a holiday, click confirm. Click the first ce…"
type textarea "*"
type textarea "If prompted about entering time on a holiday, click confirm. Click the first ce…"
type textarea "*"
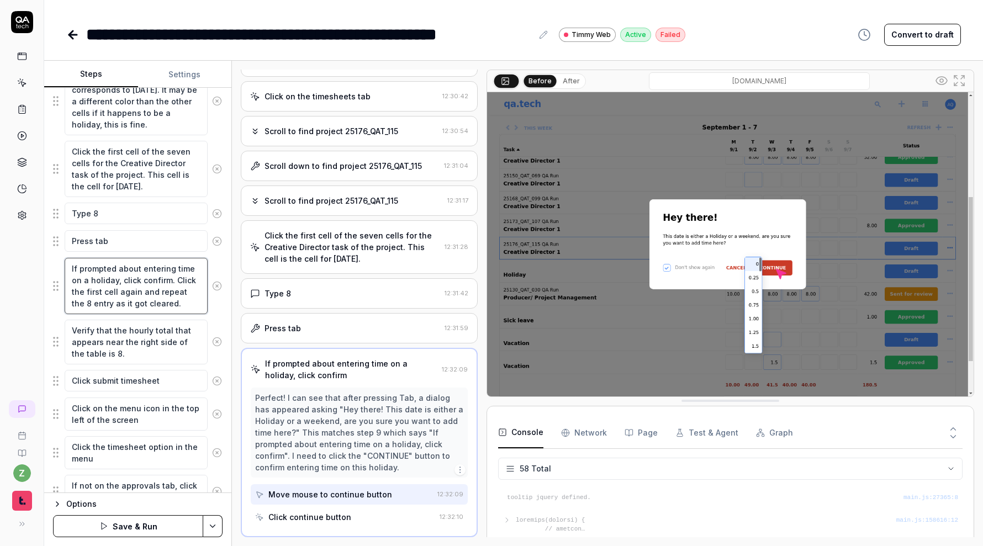
type textarea "If prompted about entering time on a holiday, click confirm. Click the first ce…"
type textarea "*"
type textarea "If prompted about entering time on a holiday, click confirm. Click the first ce…"
type textarea "*"
type textarea "If prompted about entering time on a holiday, click confirm. Click the first ce…"
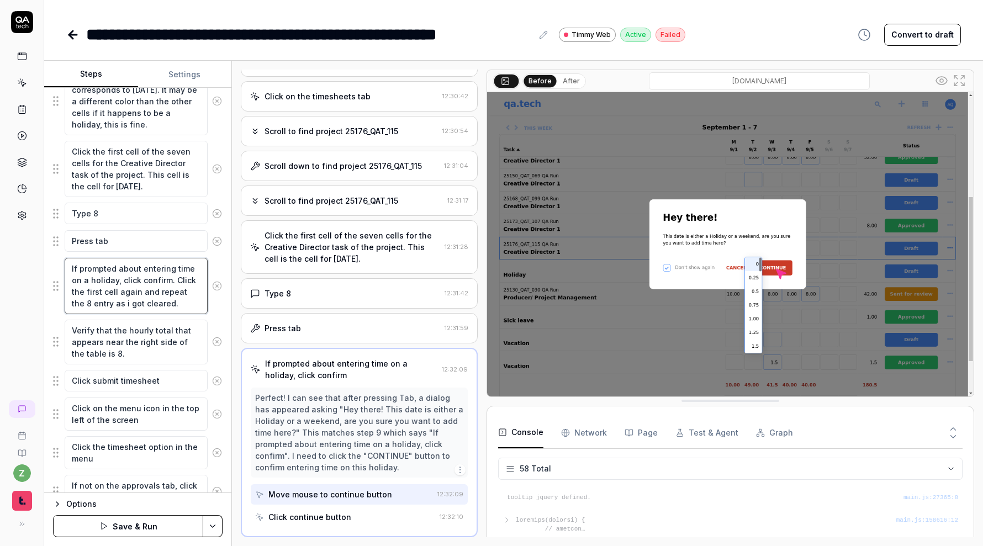
type textarea "*"
type textarea "If prompted about entering time on a holiday, click confirm. Click the first ce…"
type textarea "*"
type textarea "If prompted about entering time on a holiday, click confirm. Click the first ce…"
type textarea "*"
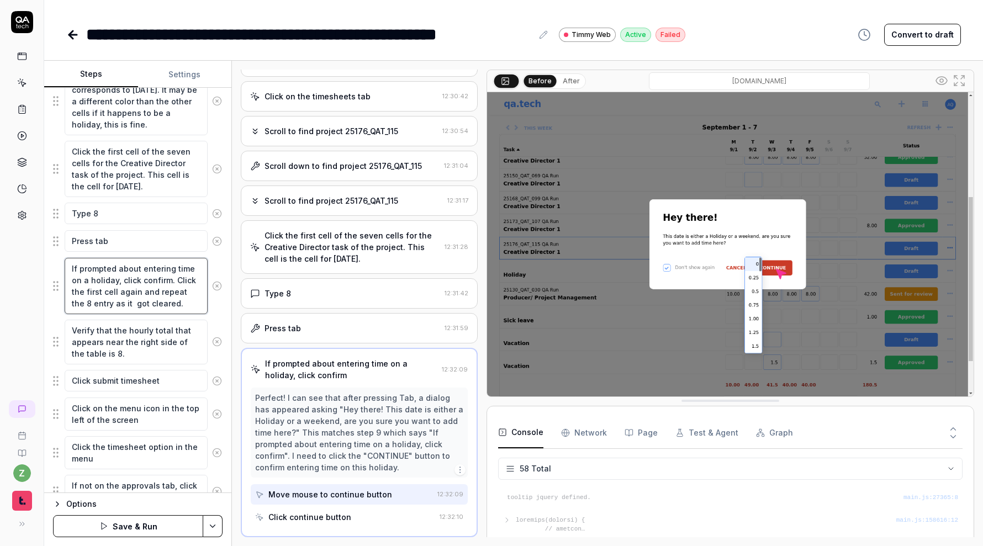
type textarea "If prompted about entering time on a holiday, click confirm. Click the first ce…"
type textarea "*"
type textarea "If prompted about entering time on a holiday, click confirm. Click the first ce…"
type textarea "*"
type textarea "If prompted about entering time on a holiday, click confirm. Click the first ce…"
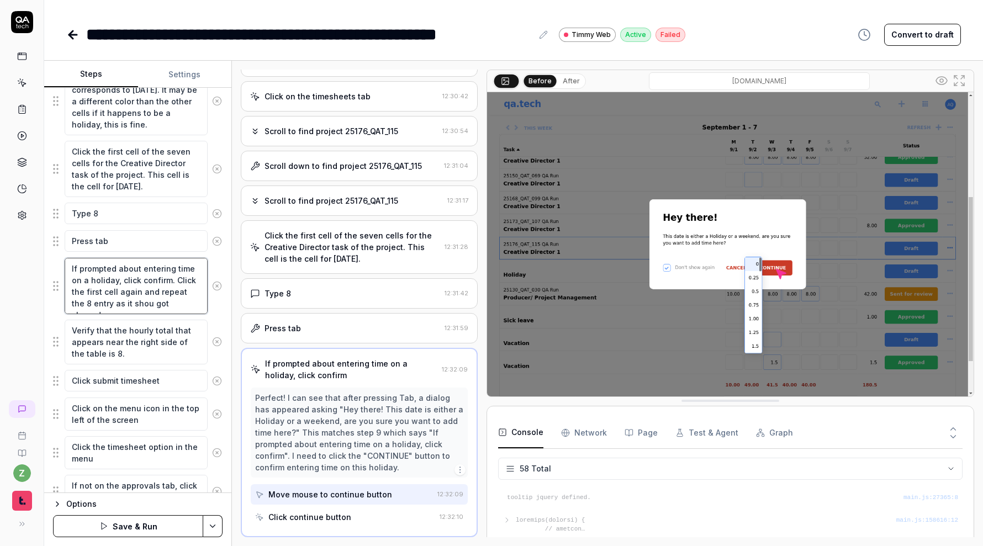
type textarea "*"
type textarea "If prompted about entering time on a holiday, click confirm. Click the first ce…"
type textarea "*"
type textarea "If prompted about entering time on a holiday, click confirm. Click the first ce…"
type textarea "*"
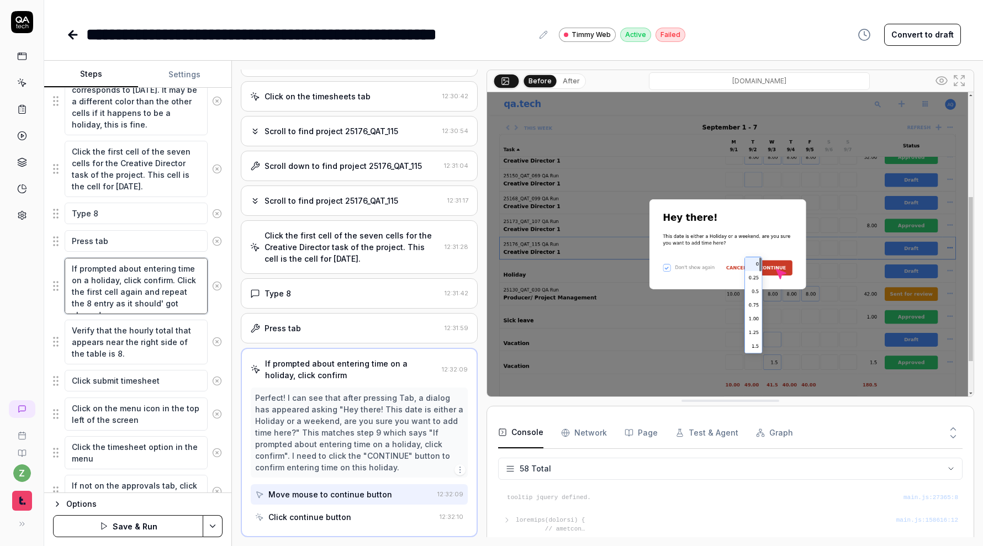
type textarea "If prompted about entering time on a holiday, click confirm. Click the first ce…"
type textarea "*"
type textarea "If prompted about entering time on a holiday, click confirm. Click the first ce…"
type textarea "*"
type textarea "If prompted about entering time on a holiday, click confirm. Click the first ce…"
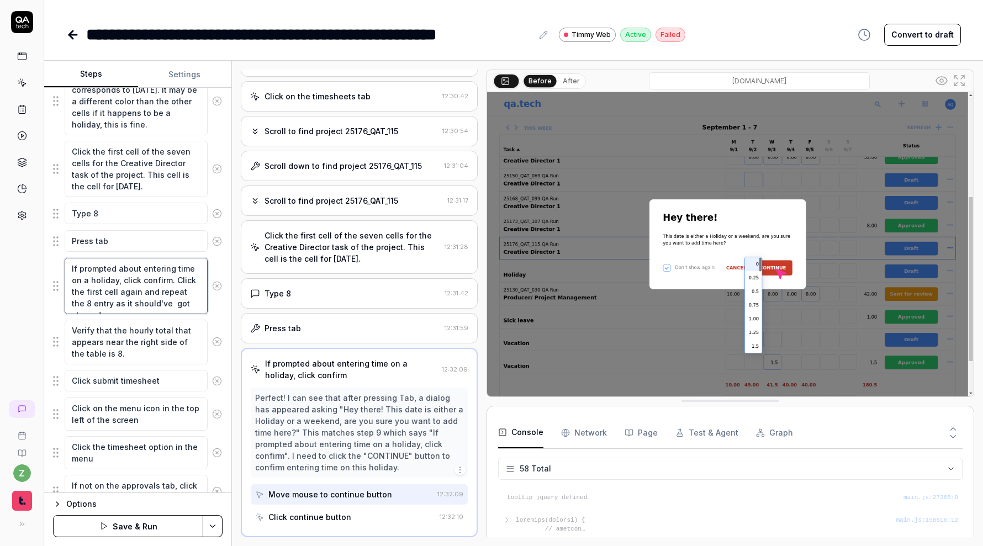
type textarea "*"
type textarea "If prompted about entering time on a holiday, click confirm. Click the first ce…"
click at [219, 298] on div "If prompted about entering time on a holiday, click confirm. Click the first ce…" at bounding box center [138, 285] width 170 height 57
click at [198, 299] on textarea "If prompted about entering time on a holiday, click confirm. Click the first ce…" at bounding box center [136, 286] width 143 height 56
type textarea "*"
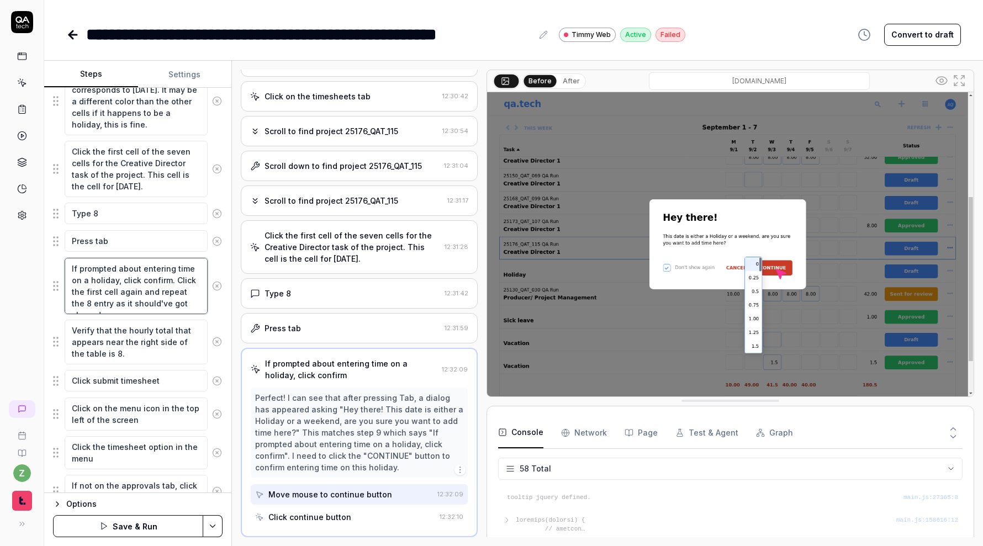
type textarea "If prompted about entering time on a holiday, click confirm. Click the first ce…"
type textarea "*"
type textarea "If prompted about entering time on a holiday, click confirm. Click the first ce…"
type textarea "*"
type textarea "If prompted about entering time on a holiday, click confirm. Click the first ce…"
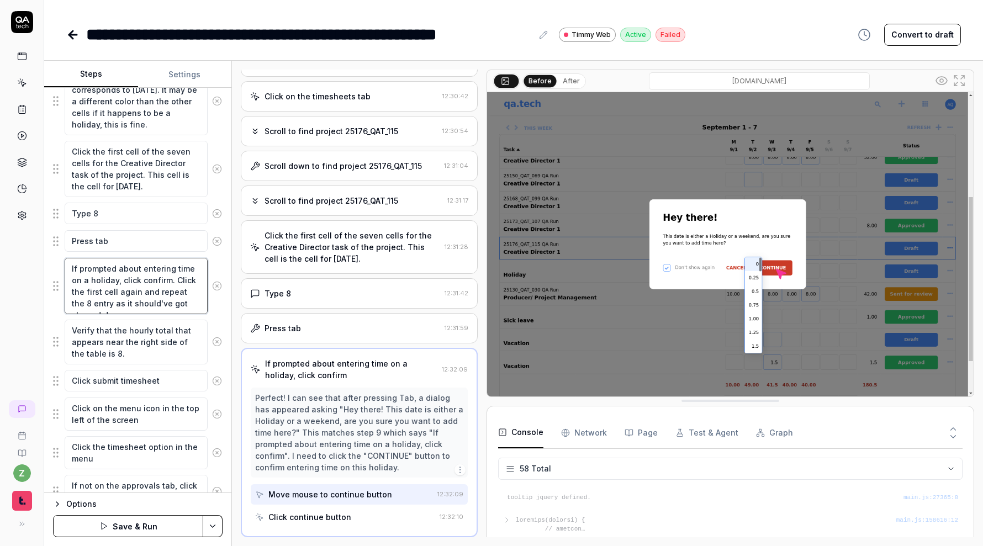
type textarea "*"
type textarea "If prompted about entering time on a holiday, click confirm. Click the first ce…"
type textarea "*"
type textarea "If prompted about entering time on a holiday, click confirm. Click the first ce…"
type textarea "*"
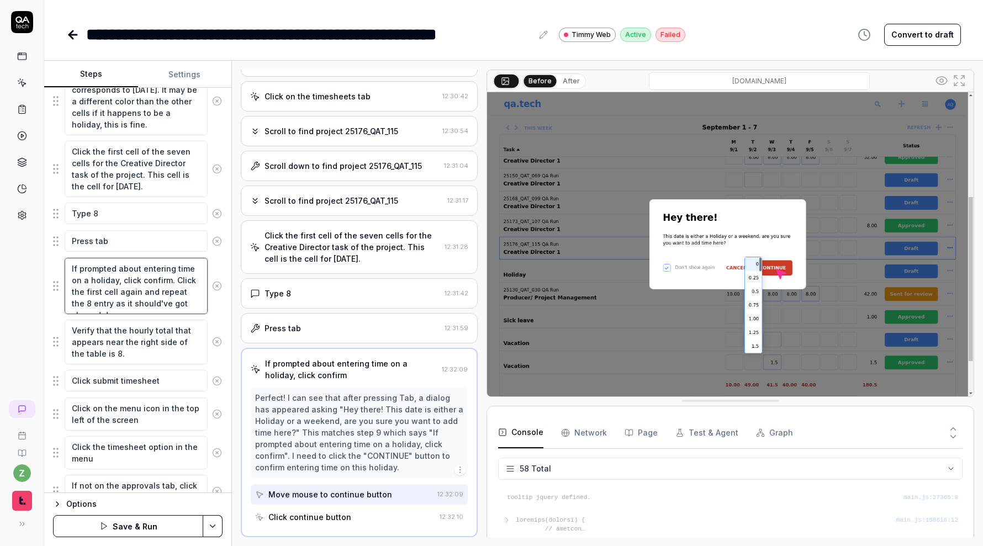
type textarea "If prompted about entering time on a holiday, click confirm. Click the first ce…"
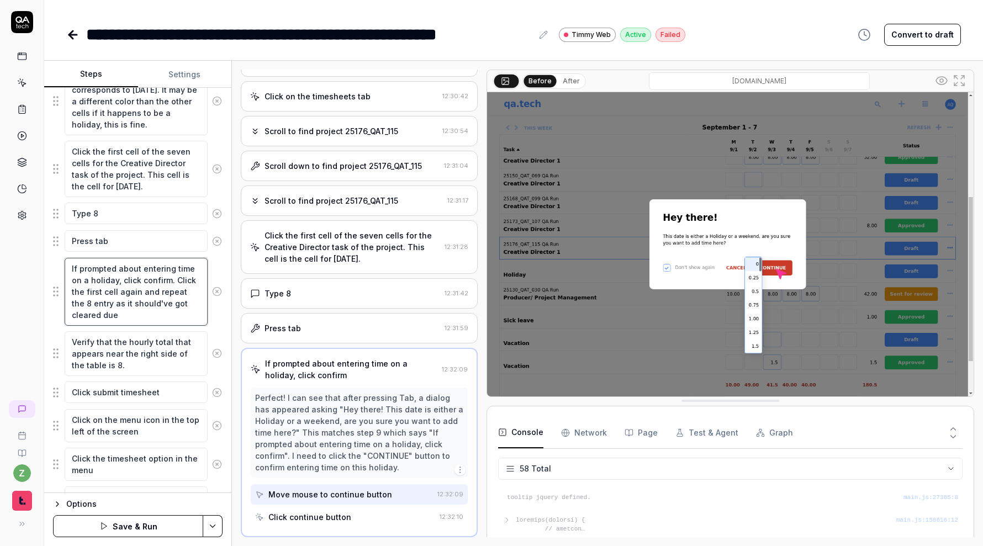
type textarea "*"
type textarea "If prompted about entering time on a holiday, click confirm. Click the first ce…"
type textarea "*"
type textarea "If prompted about entering time on a holiday, click confirm. Click the first ce…"
type textarea "*"
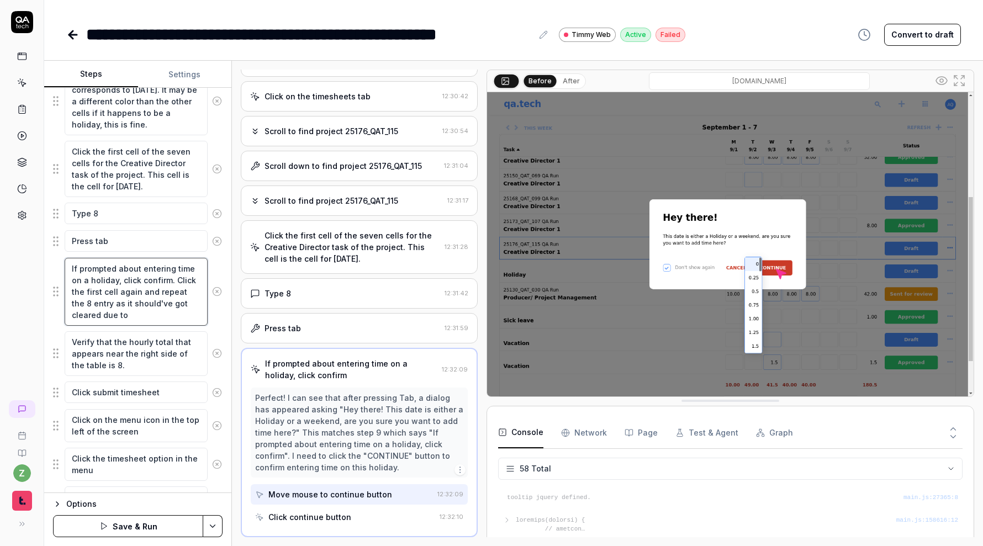
type textarea "If prompted about entering time on a holiday, click confirm. Click the first ce…"
type textarea "*"
type textarea "If prompted about entering time on a holiday, click confirm. Click the first ce…"
type textarea "*"
type textarea "If prompted about entering time on a holiday, click confirm. Click the first ce…"
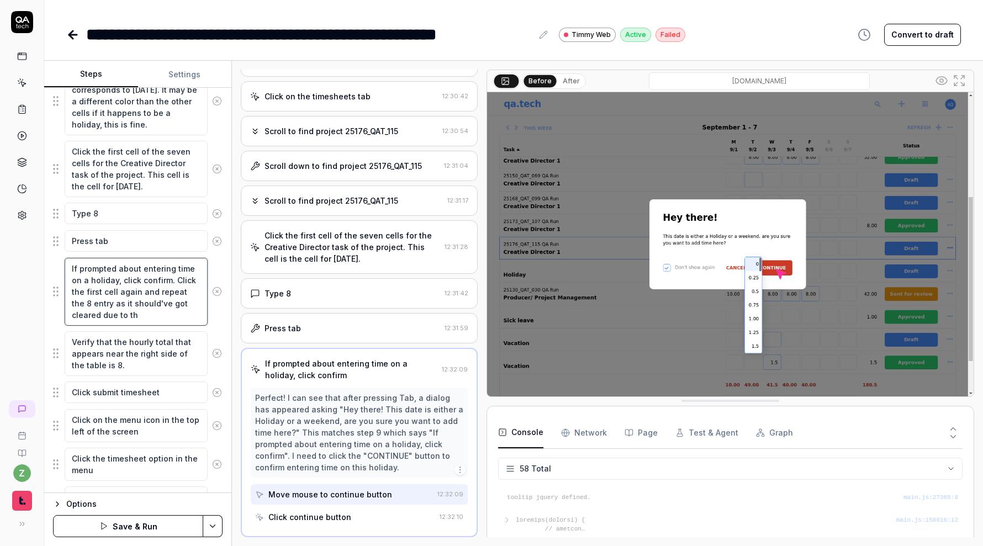
type textarea "*"
type textarea "If prompted about entering time on a holiday, click confirm. Click the first ce…"
type textarea "*"
type textarea "If prompted about entering time on a holiday, click confirm. Click the first ce…"
click at [160, 279] on textarea "If prompted about entering time on a holiday, click confirm. Click the first ce…" at bounding box center [136, 292] width 143 height 68
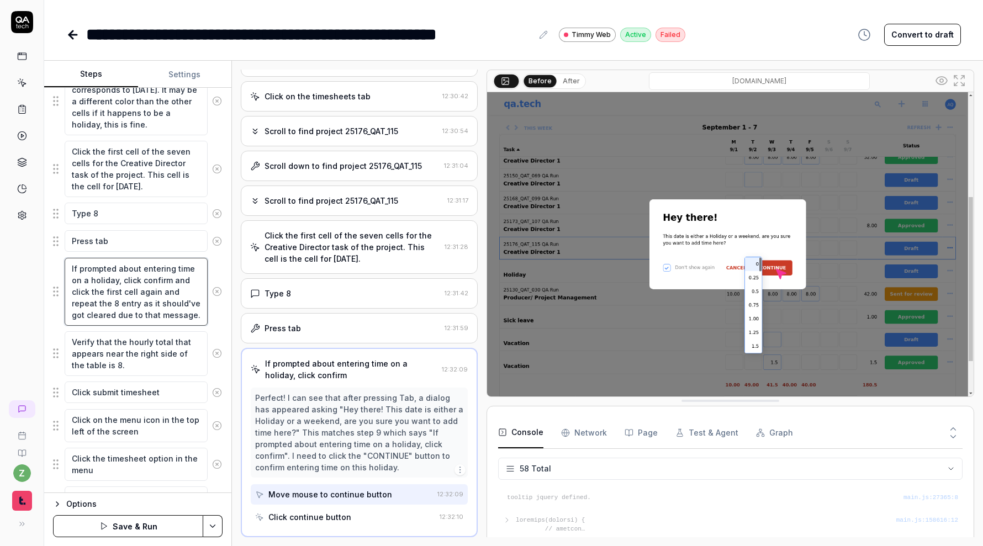
click at [183, 319] on textarea "If prompted about entering time on a holiday, click confirm and click the first…" at bounding box center [136, 292] width 143 height 68
click at [200, 295] on textarea "If prompted about entering time on a holiday, click confirm and click the first…" at bounding box center [136, 292] width 143 height 68
click at [197, 316] on textarea "If prompted about entering time on a holiday, click confirm and click the first…" at bounding box center [136, 292] width 143 height 68
click at [210, 525] on html "**********" at bounding box center [491, 273] width 983 height 546
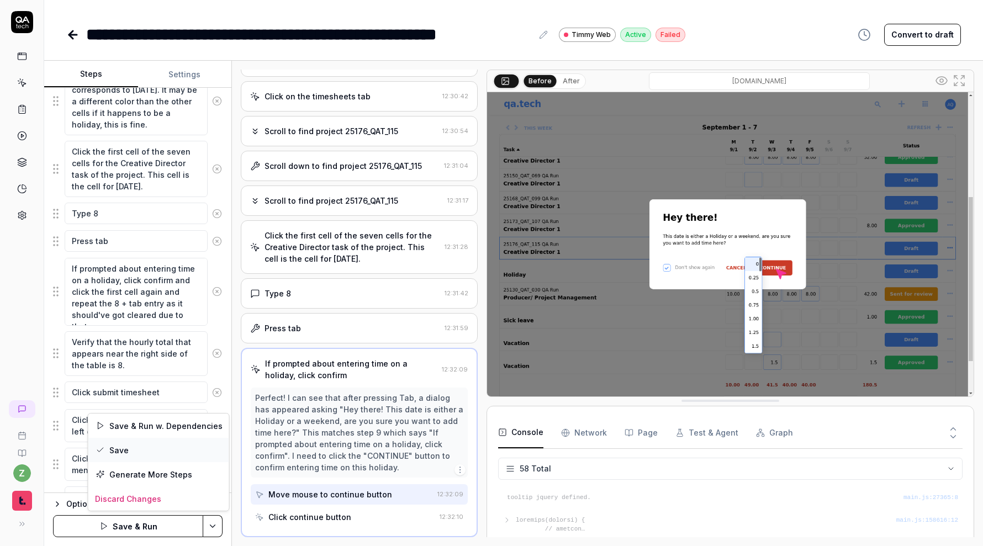
click at [164, 448] on div "Save" at bounding box center [158, 450] width 141 height 24
click at [71, 37] on icon at bounding box center [71, 35] width 4 height 8
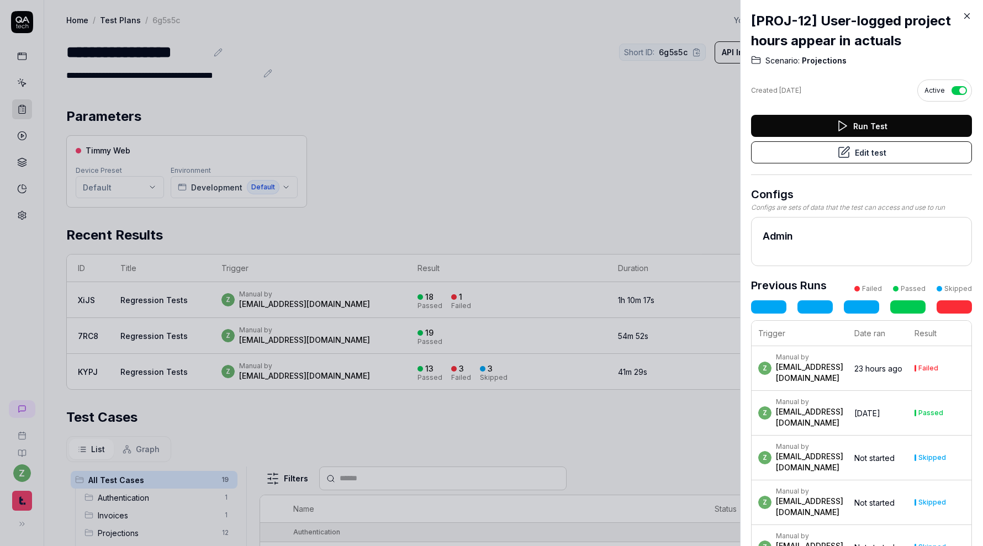
click at [622, 114] on div at bounding box center [491, 273] width 983 height 546
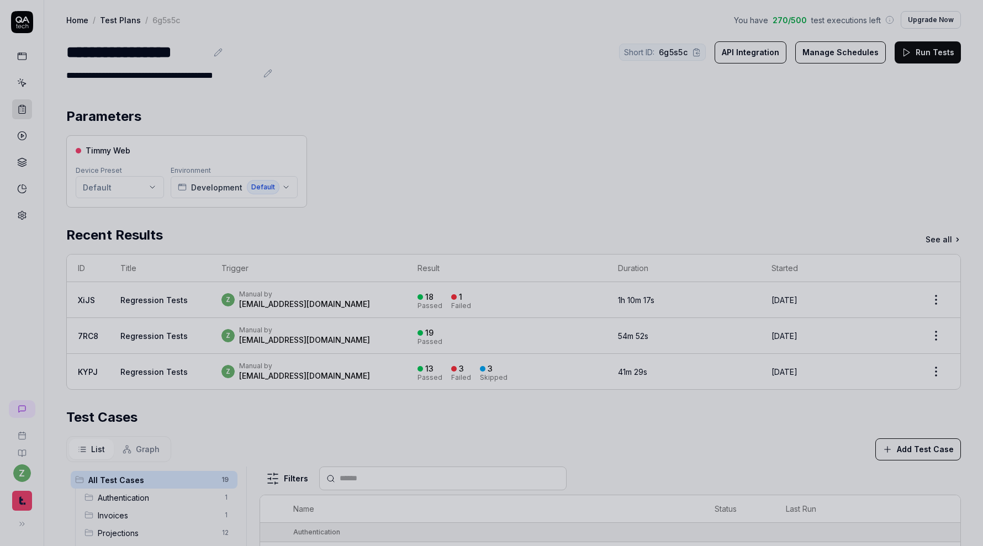
click at [329, 98] on div at bounding box center [491, 273] width 983 height 546
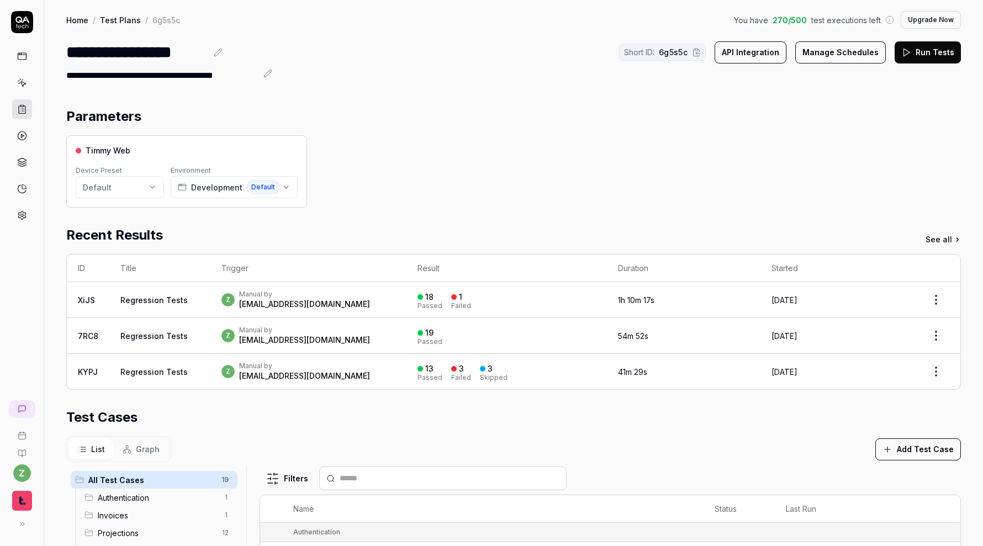
click at [945, 51] on button "Run Tests" at bounding box center [928, 52] width 66 height 22
click at [328, 297] on div "z Manual by [PERSON_NAME][EMAIL_ADDRESS][DOMAIN_NAME]" at bounding box center [313, 300] width 179 height 20
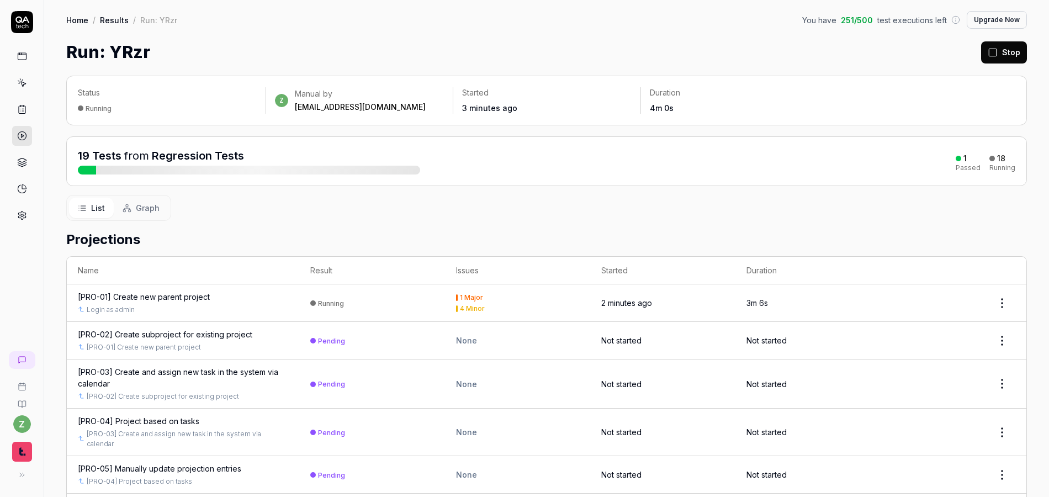
click at [150, 204] on span "Graph" at bounding box center [148, 208] width 24 height 12
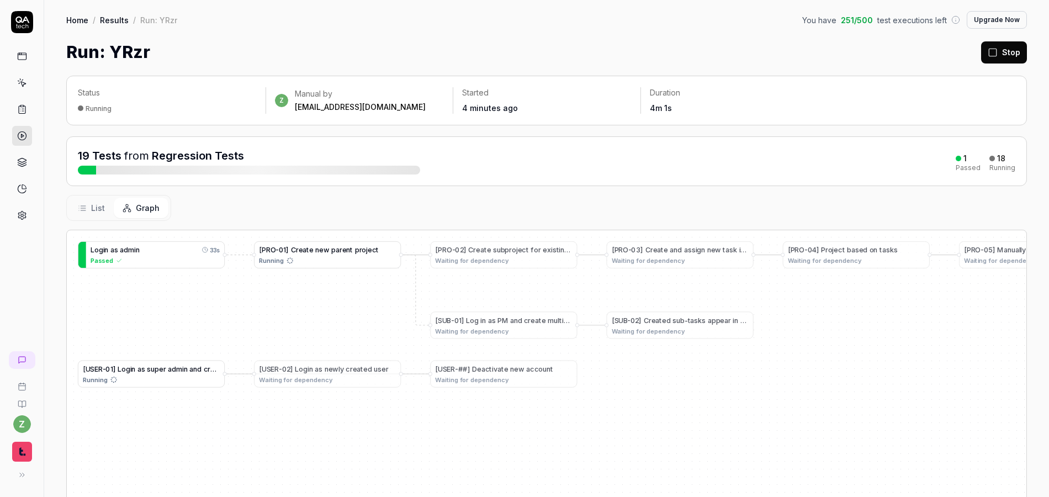
scroll to position [66, 0]
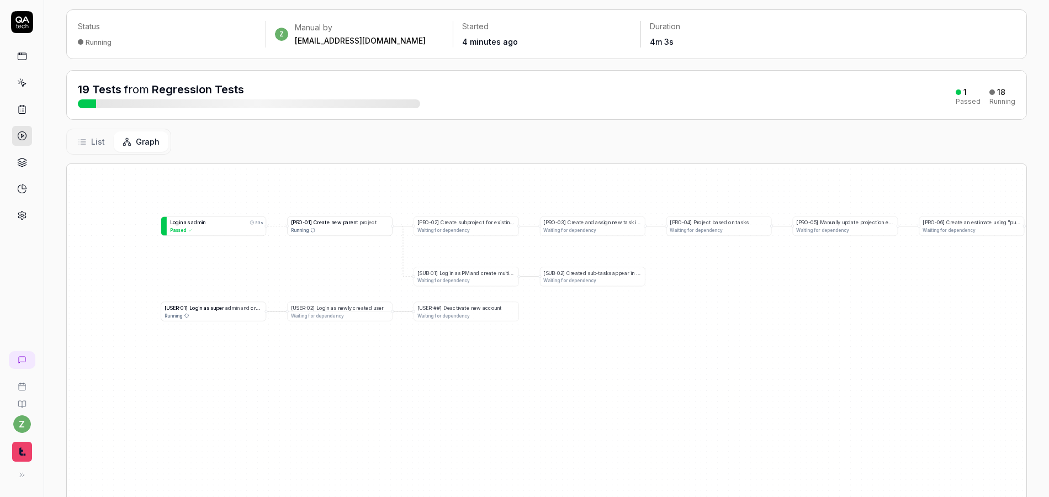
drag, startPoint x: 672, startPoint y: 347, endPoint x: 628, endPoint y: 344, distance: 44.3
click at [628, 344] on div "[ P R O - 0 1 ] C r e a t e n e w p a r e n t p r o j e c t Running L o g i n a…" at bounding box center [547, 362] width 960 height 397
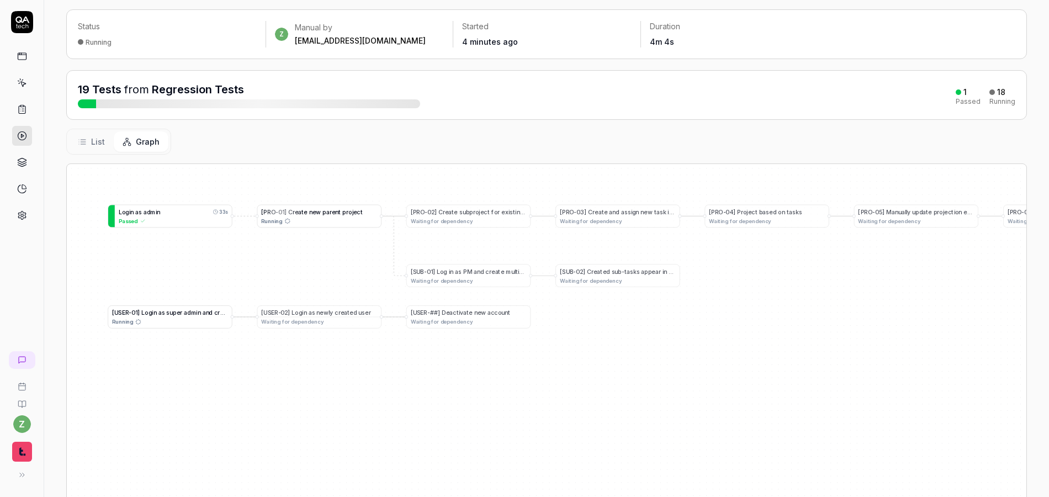
drag, startPoint x: 648, startPoint y: 352, endPoint x: 651, endPoint y: 345, distance: 8.2
click at [651, 345] on div "[ P R O - 0 1 ] C r e a t e n e w p a r e n t p r o j e c t Running L o g i n a…" at bounding box center [547, 362] width 960 height 397
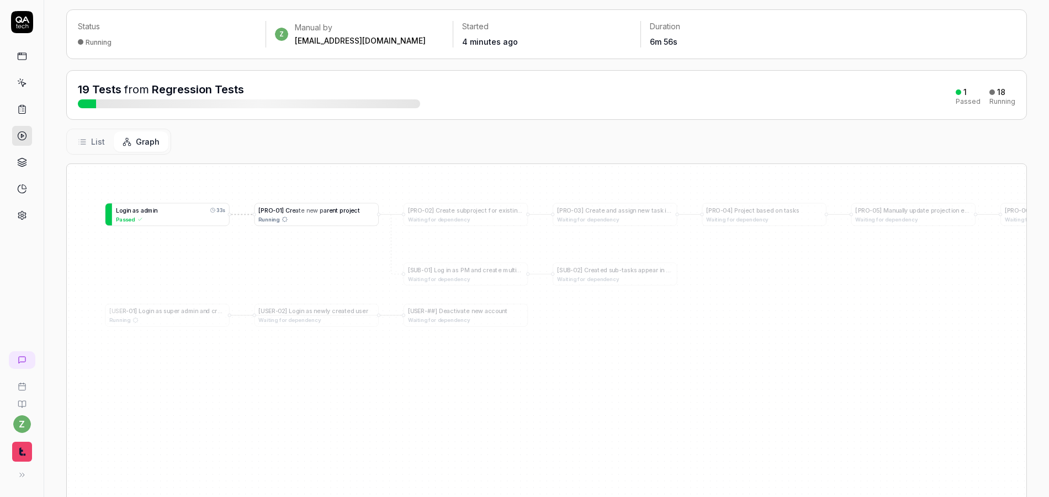
click at [299, 215] on div "Running" at bounding box center [316, 219] width 116 height 8
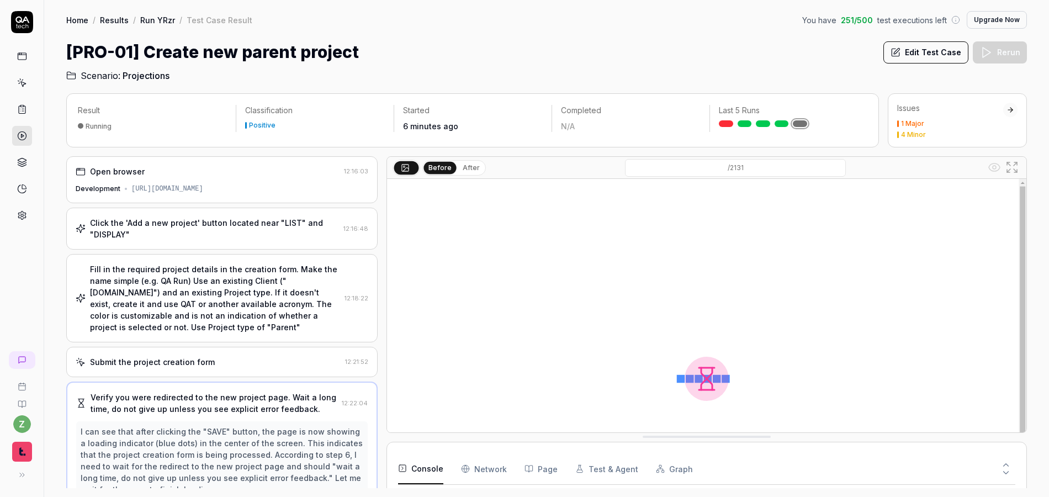
click at [266, 233] on div "Click the 'Add a new project' button located near "LIST" and "DISPLAY"" at bounding box center [214, 228] width 249 height 23
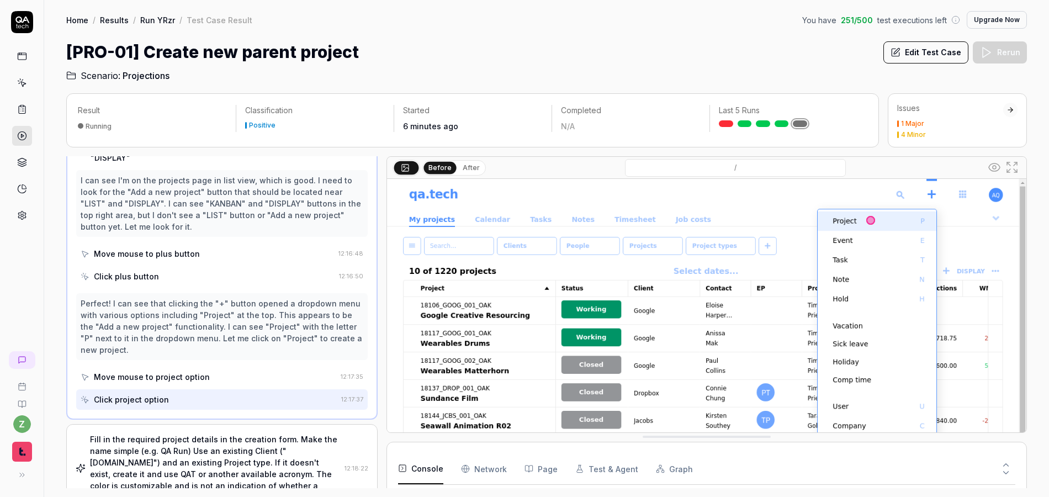
scroll to position [141, 0]
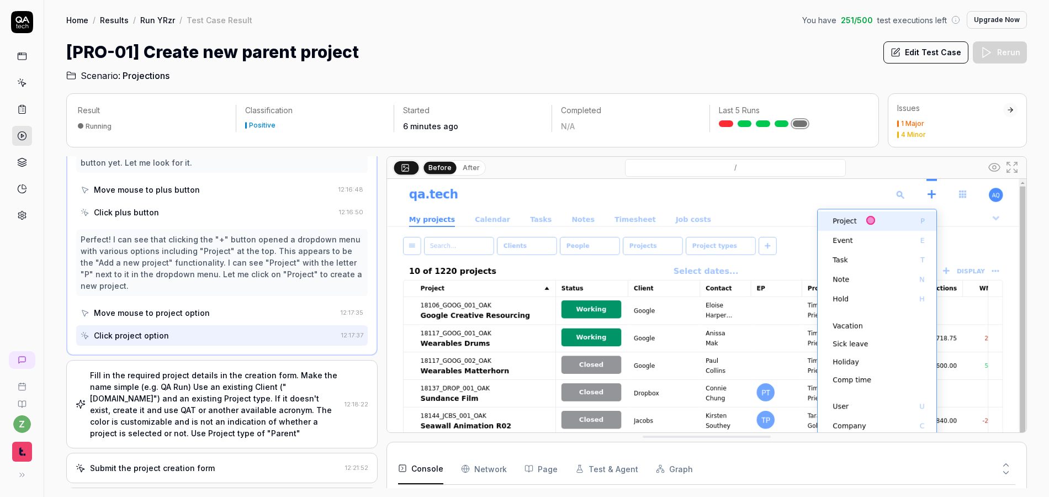
click at [187, 377] on div "Fill in the required project details in the creation form. Make the name simple…" at bounding box center [215, 404] width 250 height 70
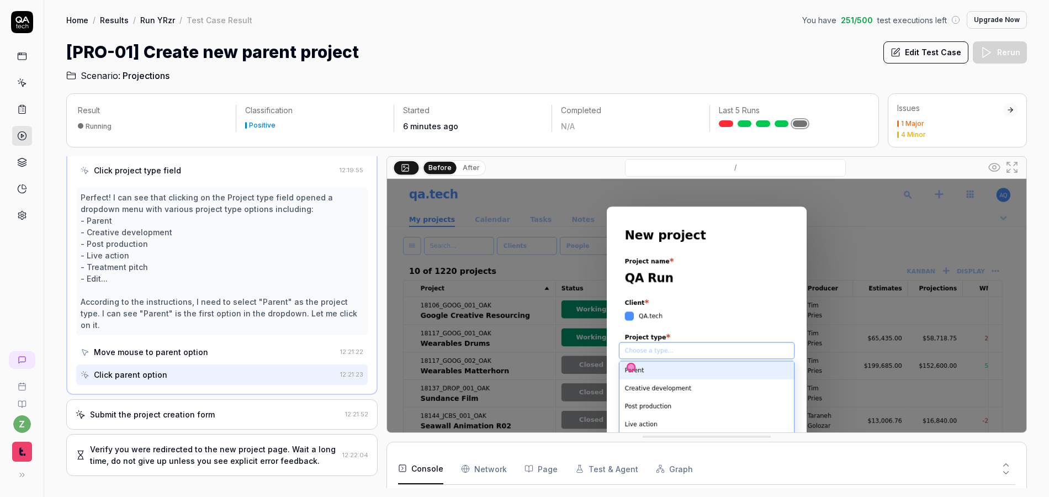
click at [220, 409] on div "Submit the project creation form" at bounding box center [208, 415] width 265 height 12
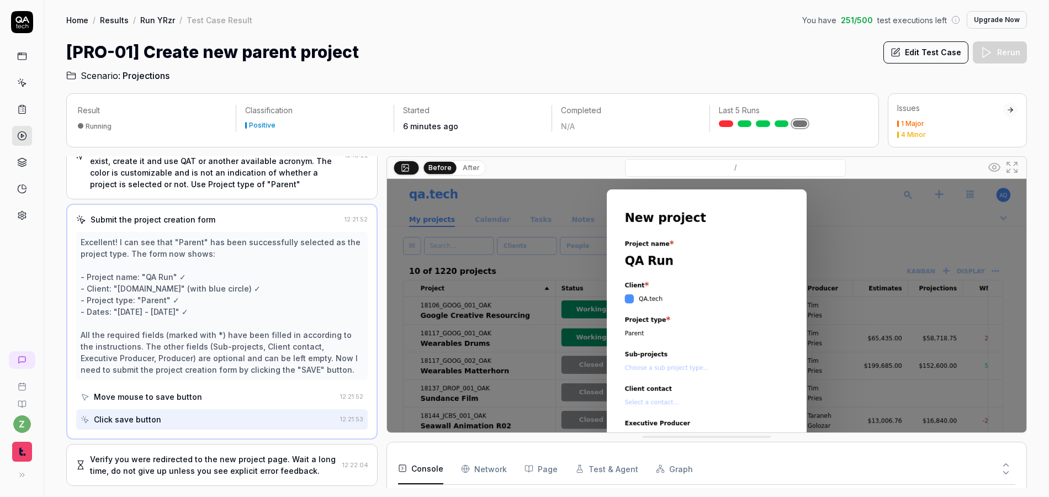
scroll to position [176, 0]
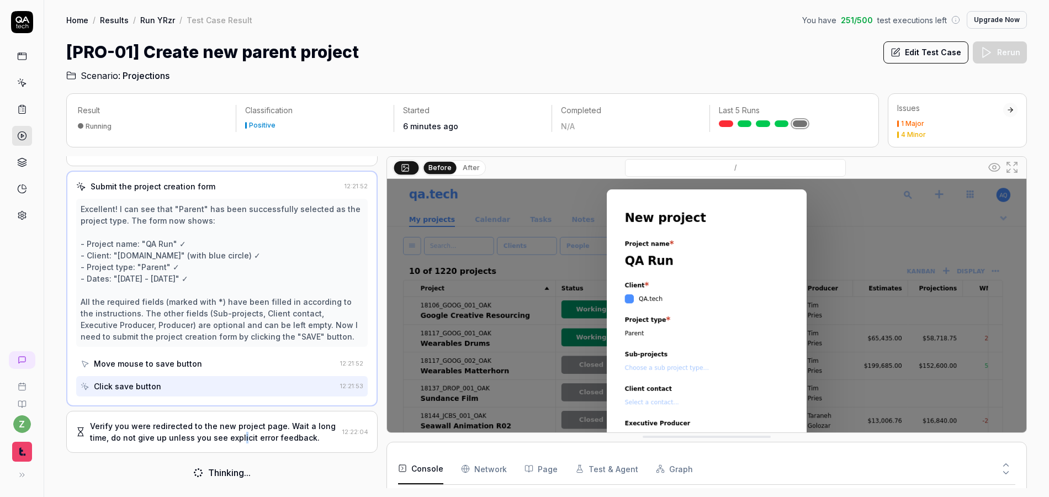
click at [240, 436] on div "Verify you were redirected to the new project page. Wait a long time, do not gi…" at bounding box center [214, 431] width 248 height 23
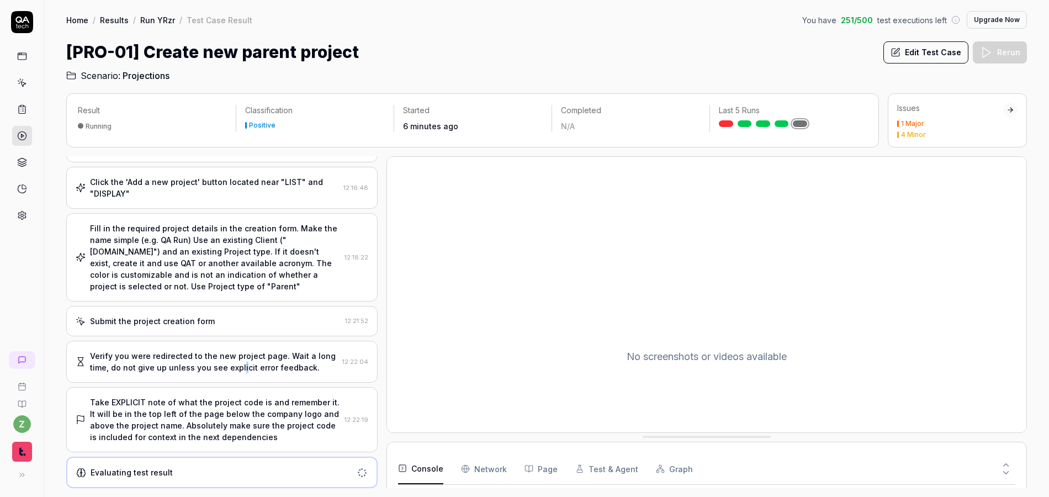
scroll to position [0, 0]
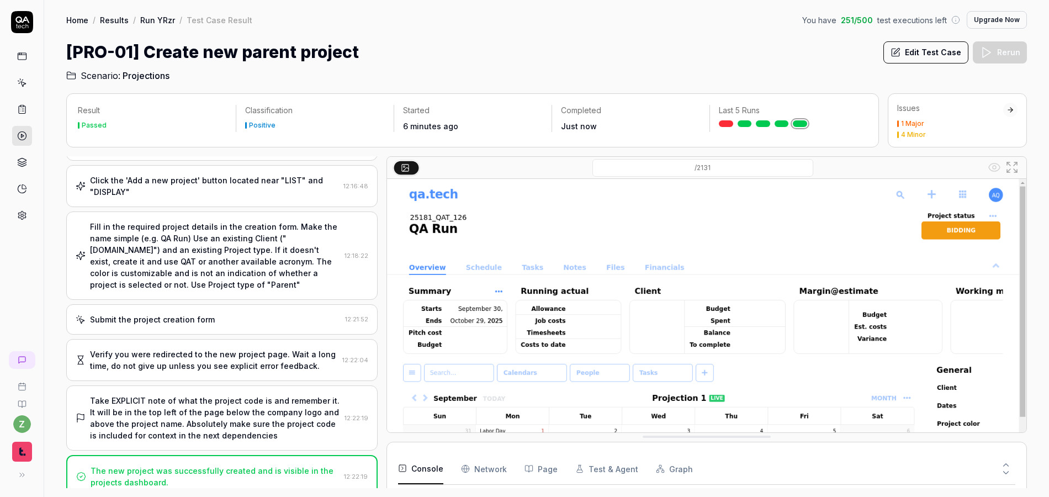
click at [246, 261] on div "Fill in the required project details in the creation form. Make the name simple…" at bounding box center [215, 256] width 250 height 70
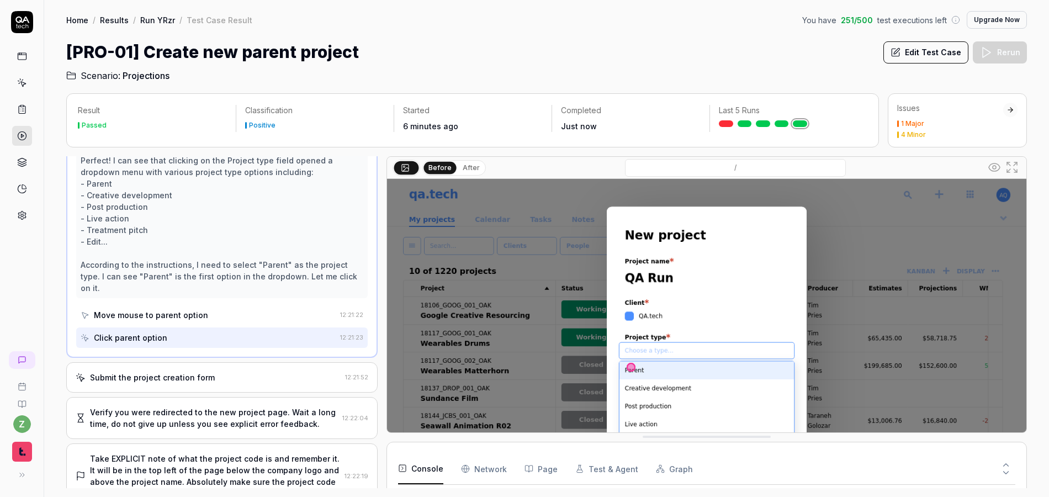
scroll to position [830, 0]
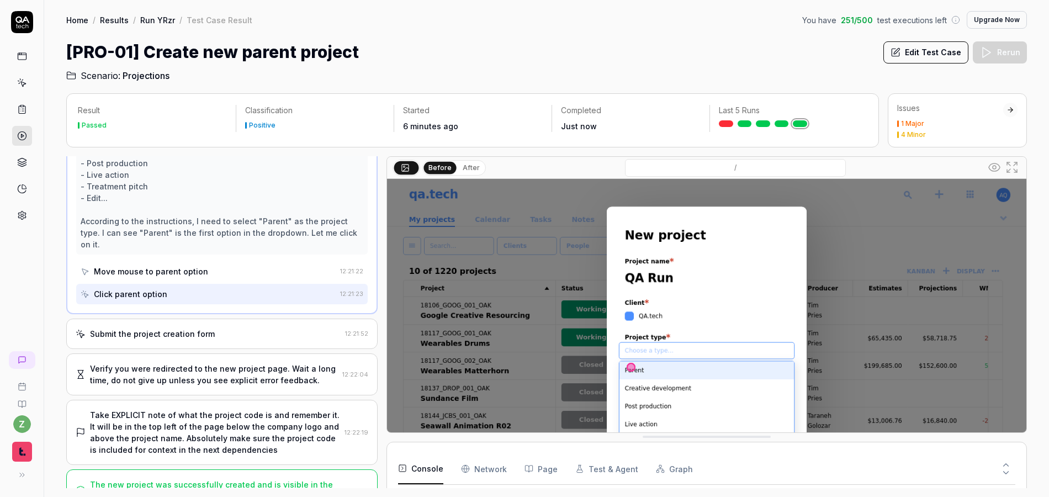
click at [152, 22] on link "Run YRzr" at bounding box center [157, 19] width 35 height 11
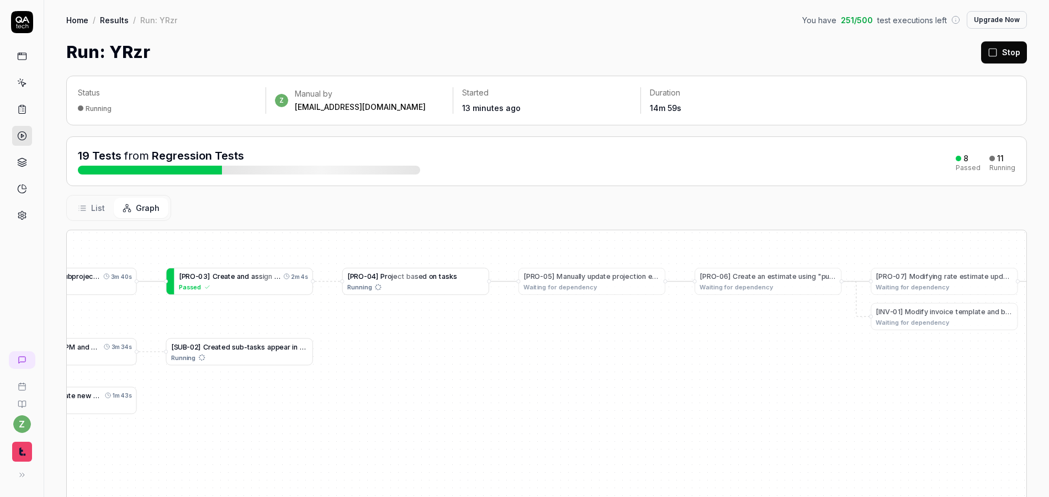
drag, startPoint x: 824, startPoint y: 356, endPoint x: 383, endPoint y: 382, distance: 441.5
click at [383, 382] on div "[ P R O - 0 1 ] C r e a t e n e w p a r e n t p r o j e c t 6m 22s Passed L o g…" at bounding box center [547, 428] width 960 height 397
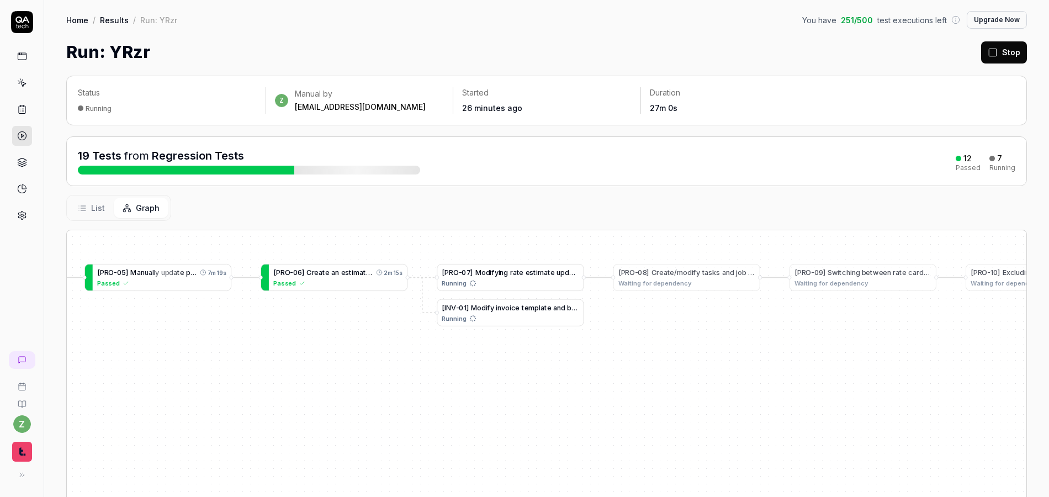
drag, startPoint x: 843, startPoint y: 358, endPoint x: 411, endPoint y: 355, distance: 431.9
click at [414, 355] on div "[ P R O - 0 1 ] C r e a t e n e w p a r e n t p r o j e c t 6m 22s Passed L o g…" at bounding box center [547, 428] width 960 height 397
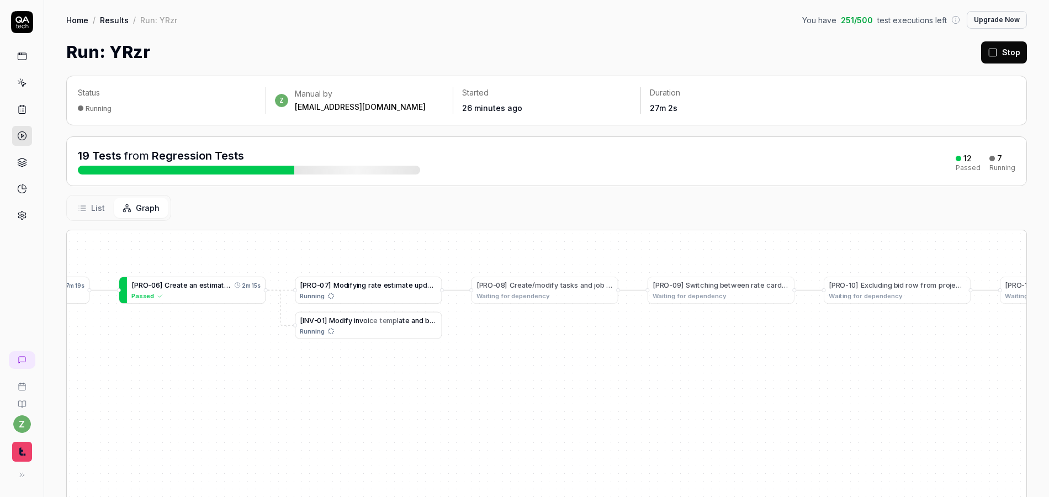
drag, startPoint x: 682, startPoint y: 321, endPoint x: 880, endPoint y: 291, distance: 200.7
click at [868, 293] on div "[ P R O - 0 1 ] C r e a t e n e w p a r e n t p r o j e c t 6m 22s Passed L o g…" at bounding box center [547, 428] width 960 height 397
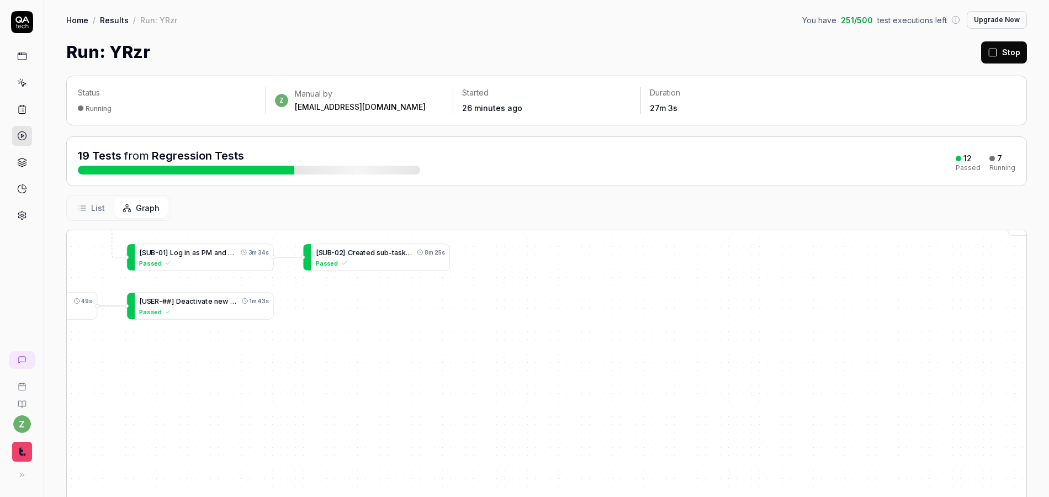
drag, startPoint x: 505, startPoint y: 361, endPoint x: 738, endPoint y: 330, distance: 235.2
click at [911, 295] on div "[ P R O - 0 1 ] C r e a t e n e w p a r e n t p r o j e c t 6m 22s Passed L o g…" at bounding box center [547, 428] width 960 height 397
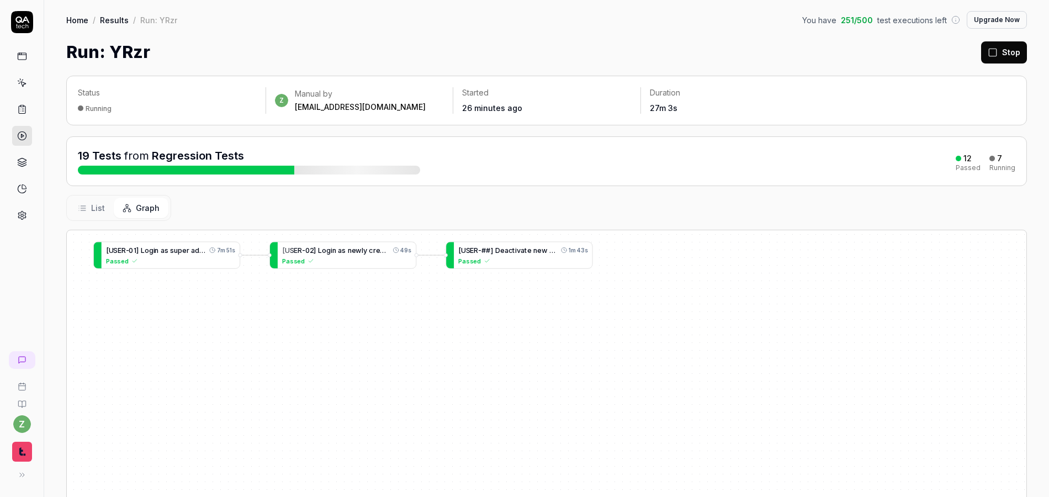
drag, startPoint x: 590, startPoint y: 328, endPoint x: 884, endPoint y: 354, distance: 295.0
click at [916, 330] on div "[ P R O - 0 1 ] C r e a t e n e w p a r e n t p r o j e c t 6m 22s Passed L o g…" at bounding box center [547, 428] width 960 height 397
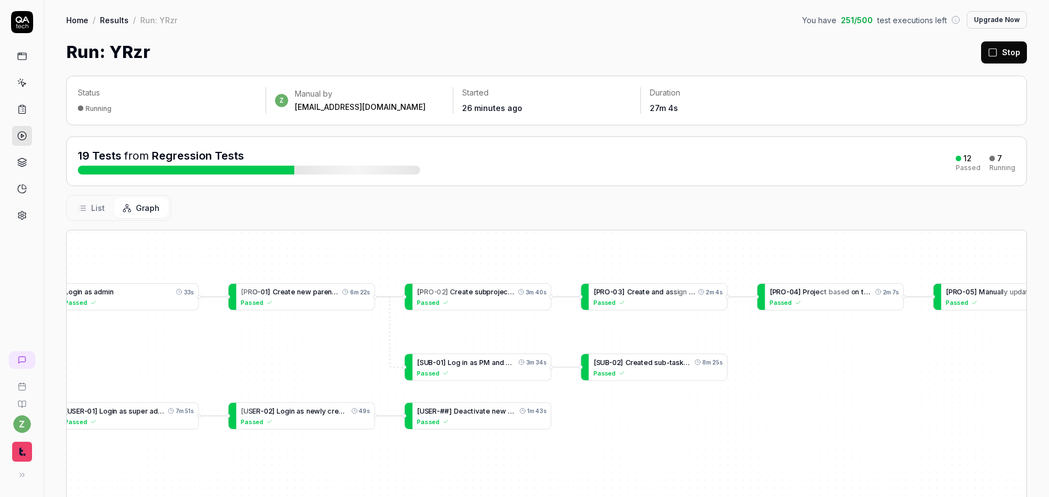
drag, startPoint x: 692, startPoint y: 297, endPoint x: 668, endPoint y: 398, distance: 103.8
click at [615, 421] on div "[ P R O - 0 1 ] C r e a t e n e w p a r e n t p r o j e c t 6m 22s Passed L o g…" at bounding box center [547, 428] width 960 height 397
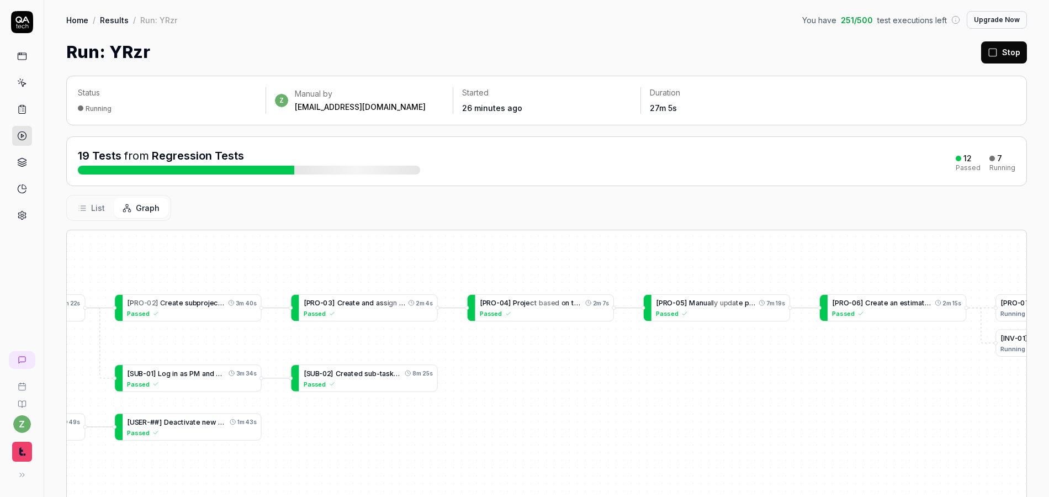
drag, startPoint x: 862, startPoint y: 356, endPoint x: 477, endPoint y: 351, distance: 385.0
click at [477, 351] on div "[ P R O - 0 1 ] C r e a t e n e w p a r e n t p r o j e c t 6m 22s Passed L o g…" at bounding box center [547, 428] width 960 height 397
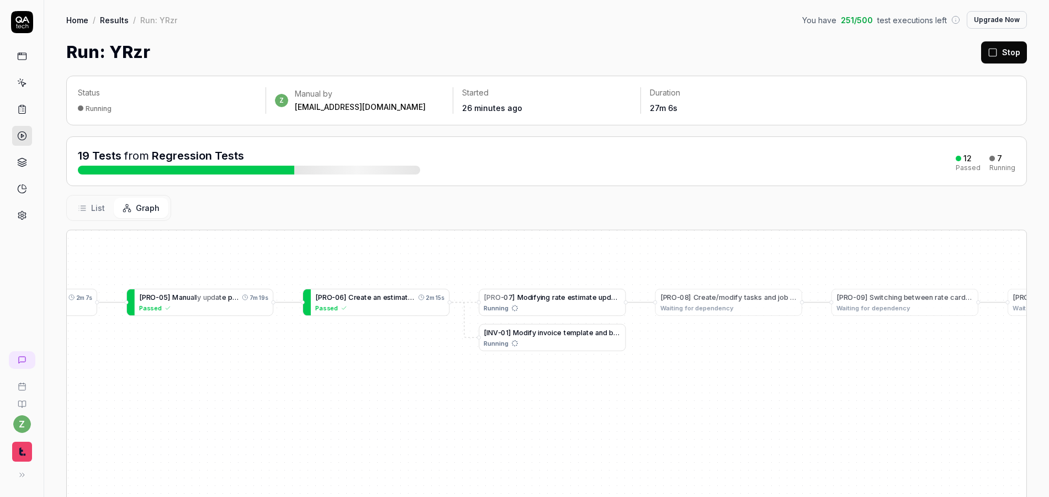
drag, startPoint x: 709, startPoint y: 367, endPoint x: 309, endPoint y: 366, distance: 399.3
click at [309, 366] on div "[ P R O - 0 1 ] C r e a t e n e w p a r e n t p r o j e c t 6m 22s Passed L o g…" at bounding box center [547, 428] width 960 height 397
click at [601, 388] on div "[ P R O - 0 1 ] C r e a t e n e w p a r e n t p r o j e c t 6m 22s Passed L o g…" at bounding box center [547, 428] width 960 height 397
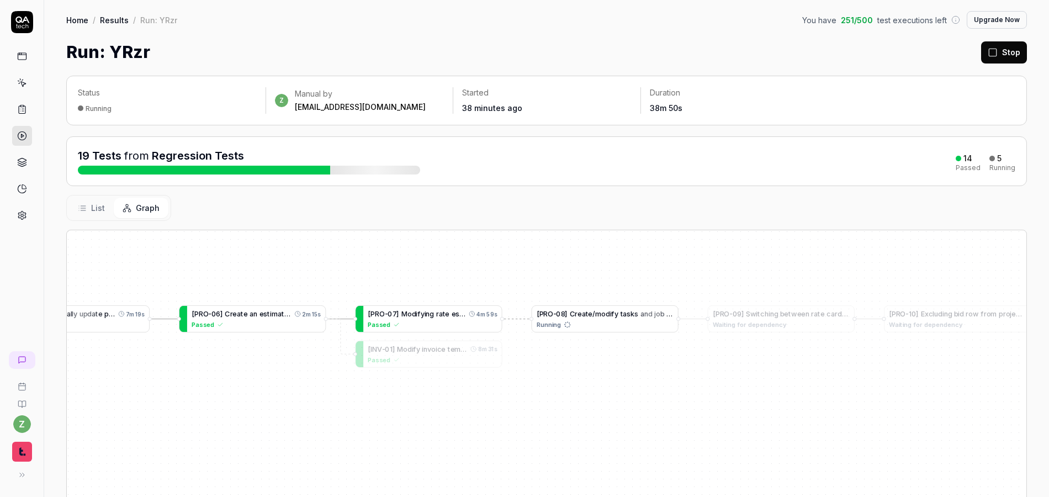
drag, startPoint x: 655, startPoint y: 311, endPoint x: 410, endPoint y: 298, distance: 245.6
click at [537, 320] on span "Running" at bounding box center [549, 324] width 25 height 9
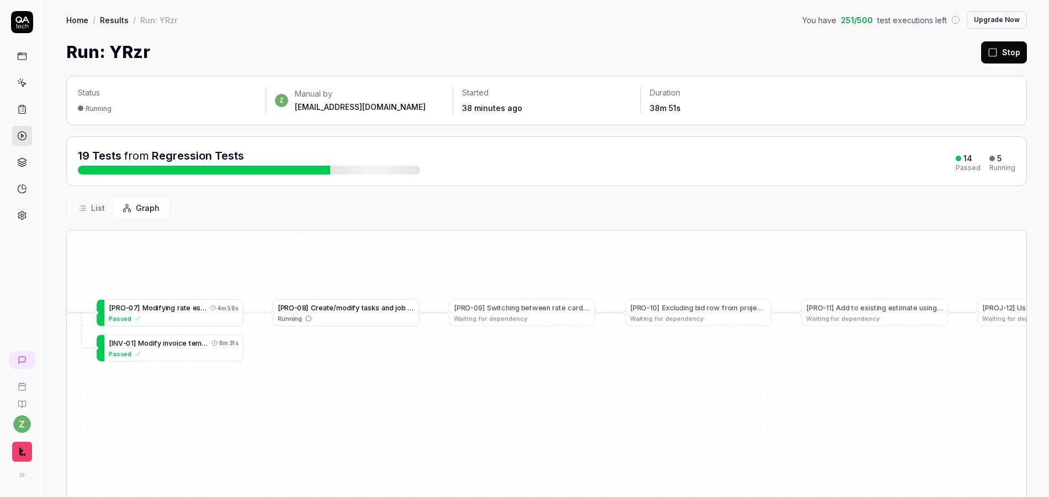
drag, startPoint x: 641, startPoint y: 382, endPoint x: 505, endPoint y: 390, distance: 136.2
click at [514, 400] on div "[ P R O - 0 1 ] C r e a t e n e w p a r e n t p r o j e c t 6m 22s Passed L o g…" at bounding box center [547, 428] width 960 height 397
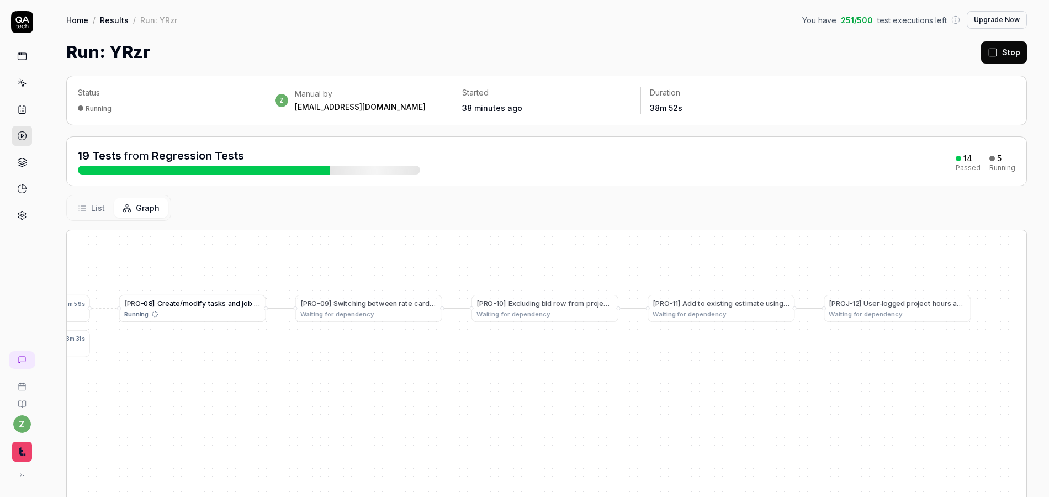
drag, startPoint x: 561, startPoint y: 379, endPoint x: 401, endPoint y: 374, distance: 159.7
click at [401, 374] on div "[ P R O - 0 1 ] C r e a t e n e w p a r e n t p r o j e c t 6m 22s Passed L o g…" at bounding box center [547, 428] width 960 height 397
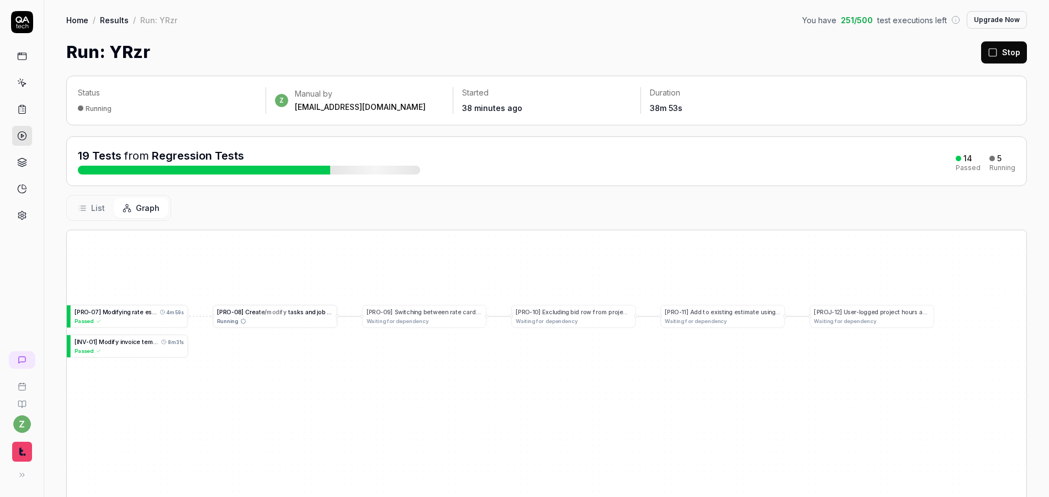
drag, startPoint x: 471, startPoint y: 368, endPoint x: 477, endPoint y: 368, distance: 6.1
click at [477, 368] on div "[ P R O - 0 1 ] C r e a t e n e w p a r e n t p r o j e c t 6m 22s Passed L o g…" at bounding box center [547, 428] width 960 height 397
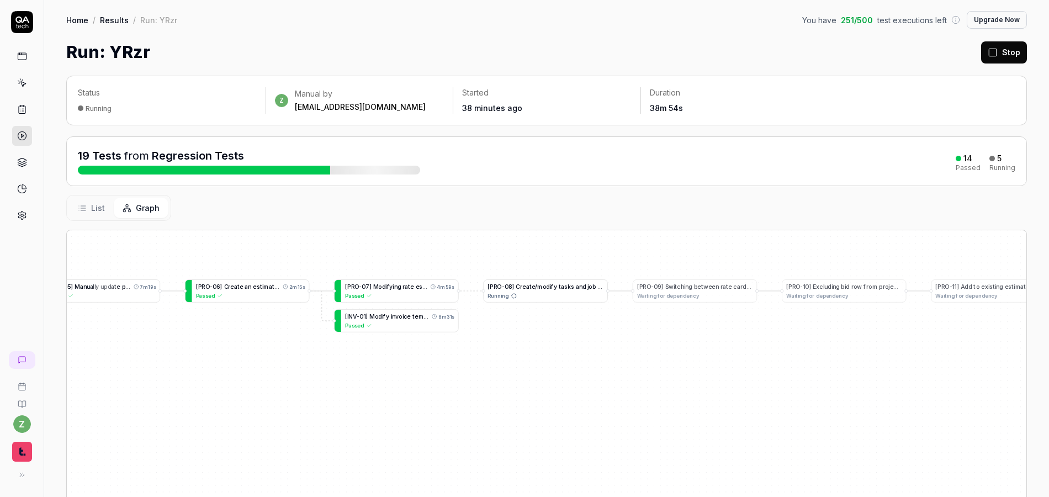
drag, startPoint x: 697, startPoint y: 354, endPoint x: 711, endPoint y: 353, distance: 14.4
click at [832, 353] on div "[ P R O - 0 1 ] C r e a t e n e w p a r e n t p r o j e c t 6m 22s Passed L o g…" at bounding box center [547, 428] width 960 height 397
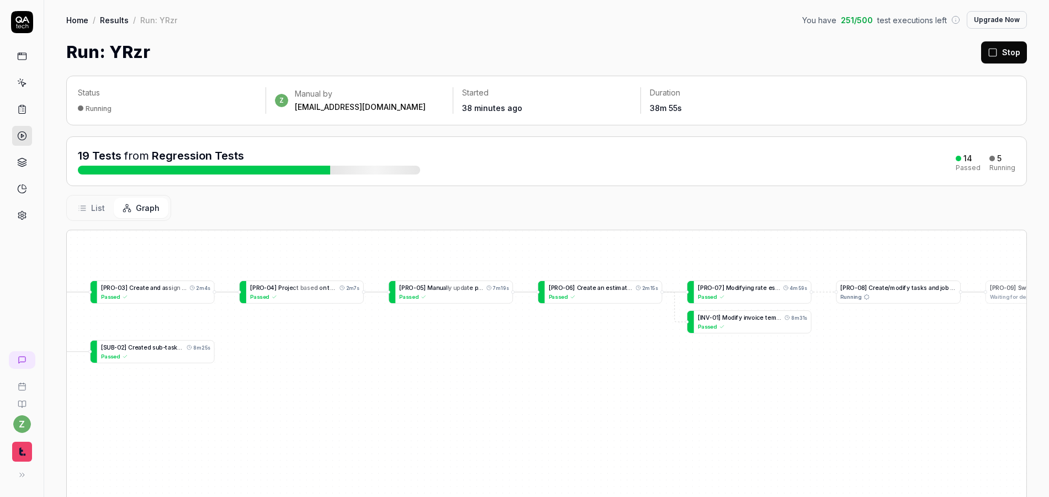
drag, startPoint x: 576, startPoint y: 365, endPoint x: 787, endPoint y: 379, distance: 212.0
click at [859, 358] on div "[ P R O - 0 1 ] C r e a t e n e w p a r e n t p r o j e c t 6m 22s Passed L o g…" at bounding box center [547, 428] width 960 height 397
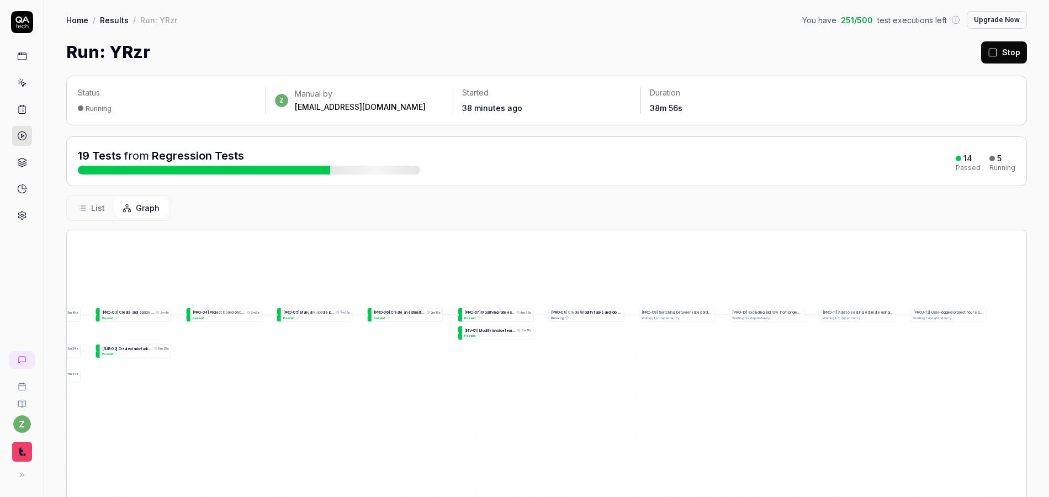
drag, startPoint x: 829, startPoint y: 383, endPoint x: 441, endPoint y: 392, distance: 388.4
click at [421, 393] on div "[ P R O - 0 1 ] C r e a t e n e w p a r e n t p r o j e c t 6m 22s Passed L o g…" at bounding box center [547, 428] width 960 height 397
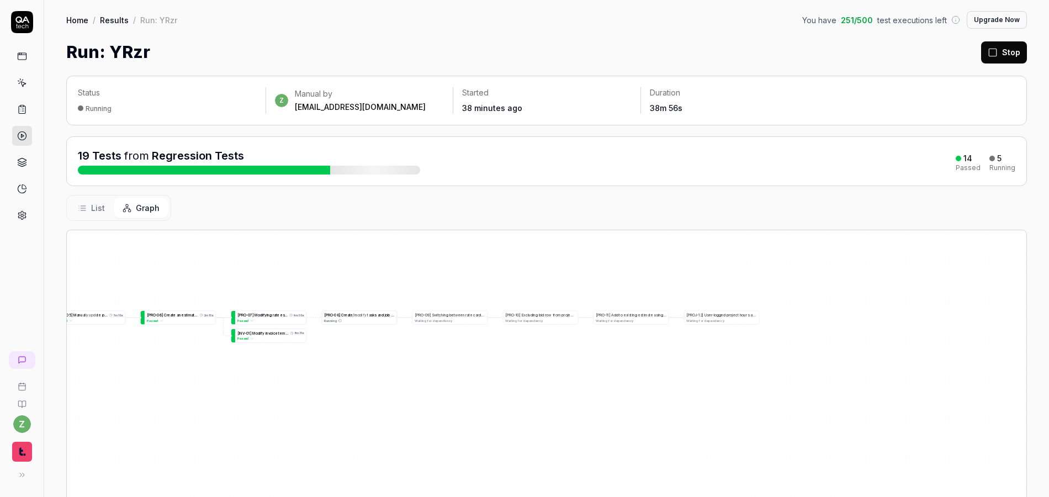
drag, startPoint x: 608, startPoint y: 374, endPoint x: 517, endPoint y: 372, distance: 90.6
click at [517, 372] on div "[ P R O - 0 1 ] C r e a t e n e w p a r e n t p r o j e c t 6m 22s Passed L o g…" at bounding box center [547, 428] width 960 height 397
drag, startPoint x: 384, startPoint y: 332, endPoint x: 402, endPoint y: 335, distance: 17.9
click at [402, 335] on div "[ P R O - 0 1 ] C r e a t e n e w p a r e n t p r o j e c t 6m 22s Passed L o g…" at bounding box center [547, 428] width 960 height 397
drag, startPoint x: 636, startPoint y: 342, endPoint x: 500, endPoint y: 344, distance: 136.4
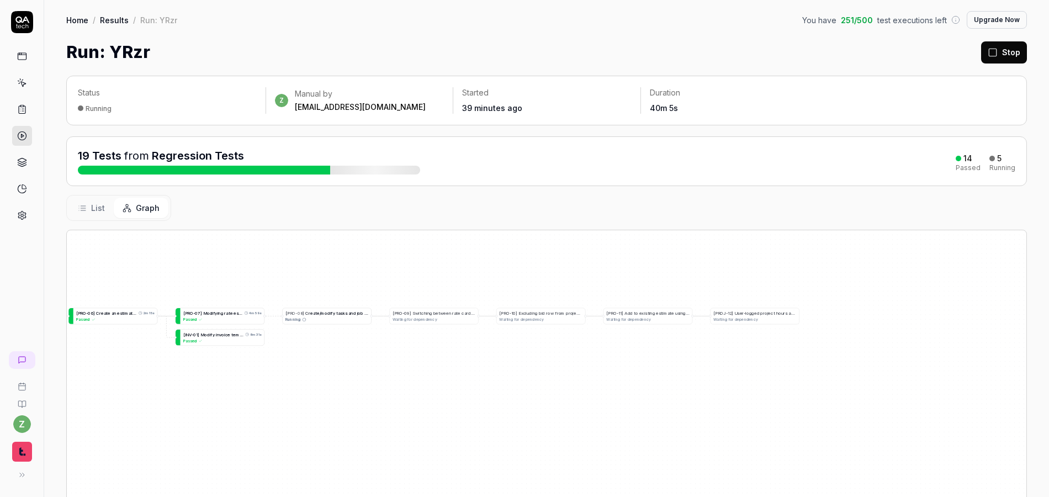
click at [500, 344] on div "[ P R O - 0 1 ] C r e a t e n e w p a r e n t p r o j e c t 6m 22s Passed L o g…" at bounding box center [547, 428] width 960 height 397
click at [312, 316] on div "Running" at bounding box center [318, 318] width 83 height 6
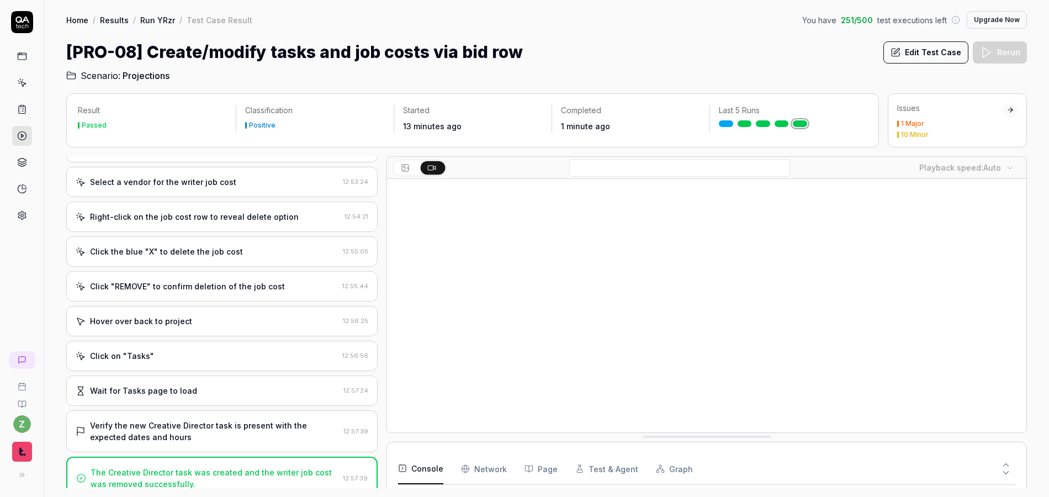
scroll to position [209, 0]
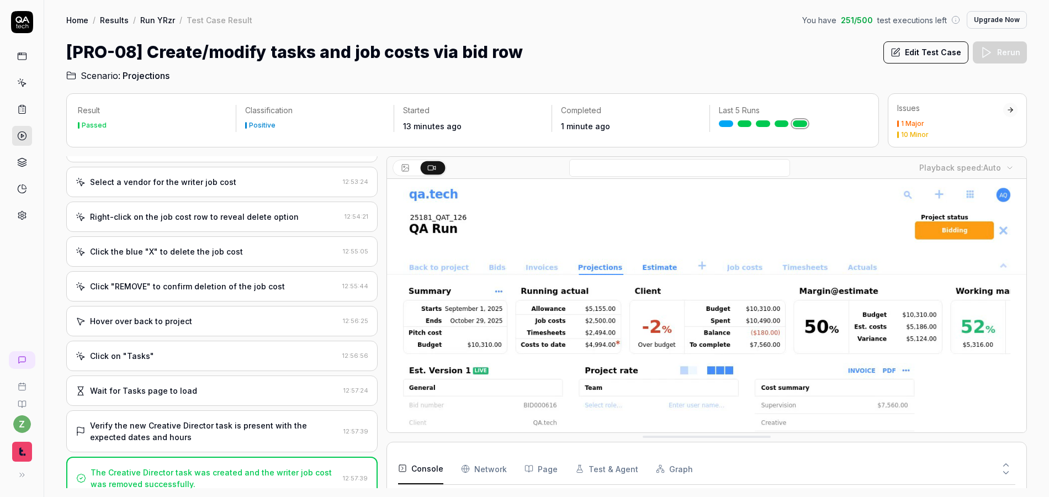
click at [155, 17] on link "Run YRzr" at bounding box center [157, 19] width 35 height 11
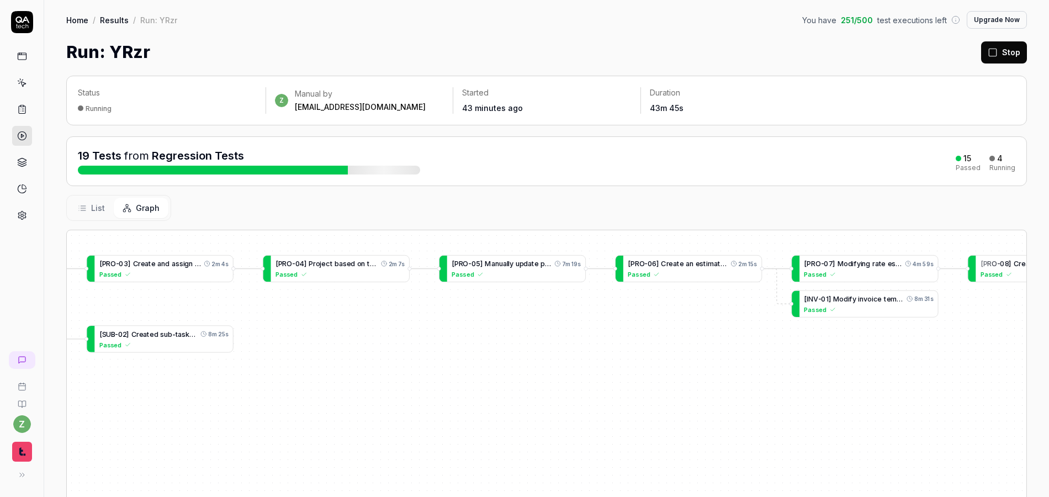
drag, startPoint x: 838, startPoint y: 354, endPoint x: 298, endPoint y: 368, distance: 539.8
click at [298, 368] on div "[ P R O - 0 1 ] C r e a t e n e w p a r e n t p r o j e c t 6m 22s Passed L o g…" at bounding box center [547, 428] width 960 height 397
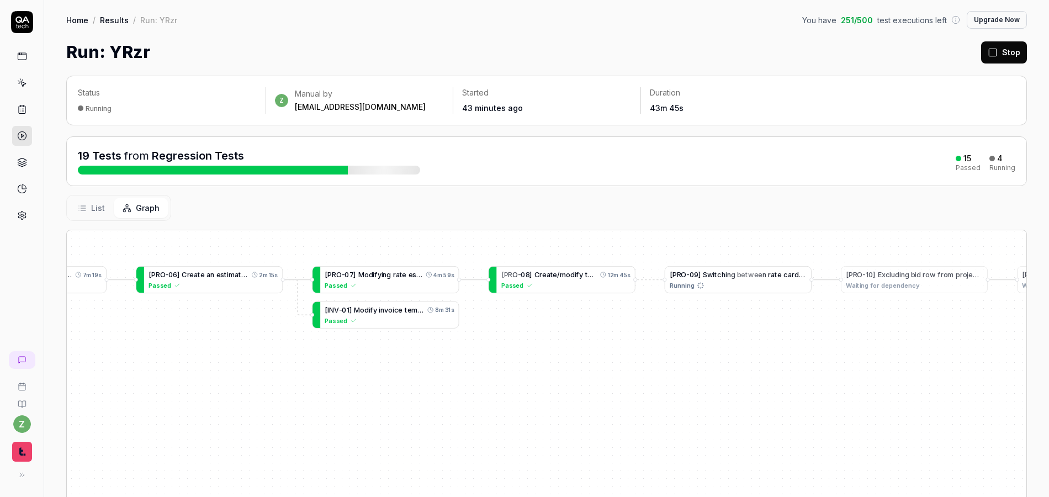
drag, startPoint x: 685, startPoint y: 342, endPoint x: 363, endPoint y: 341, distance: 322.0
click at [210, 352] on div "[ P R O - 0 1 ] C r e a t e n e w p a r e n t p r o j e c t 6m 22s Passed L o g…" at bounding box center [547, 428] width 960 height 397
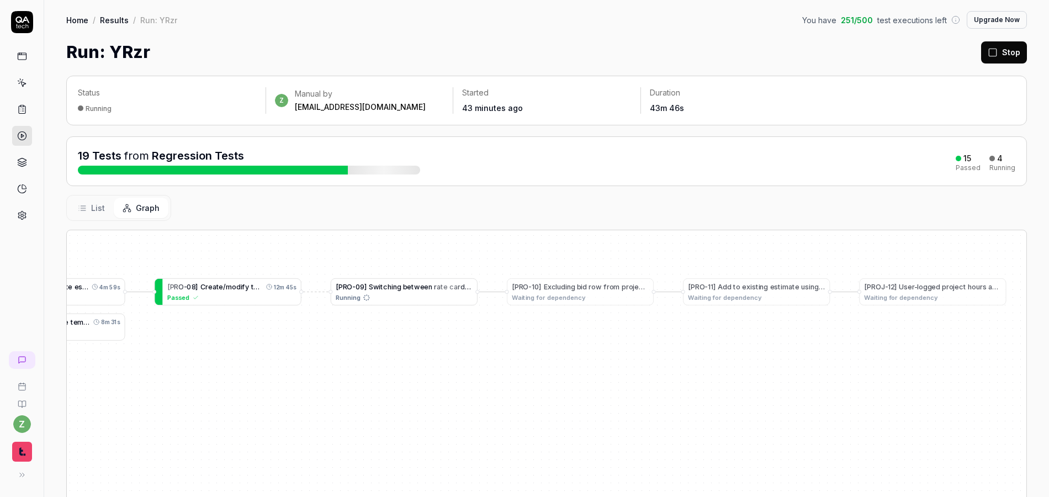
drag, startPoint x: 753, startPoint y: 337, endPoint x: 329, endPoint y: 346, distance: 424.3
click at [328, 349] on div "[ P R O - 0 1 ] C r e a t e n e w p a r e n t p r o j e c t 6m 22s Passed L o g…" at bounding box center [547, 428] width 960 height 397
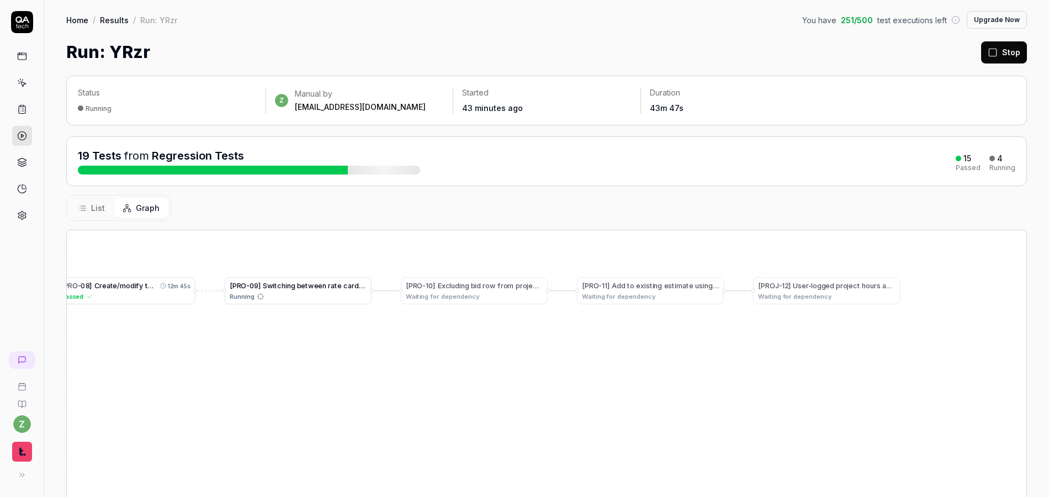
drag, startPoint x: 618, startPoint y: 353, endPoint x: 613, endPoint y: 353, distance: 5.6
click at [613, 353] on div "[ P R O - 0 1 ] C r e a t e n e w p a r e n t p r o j e c t 6m 22s Passed L o g…" at bounding box center [547, 428] width 960 height 397
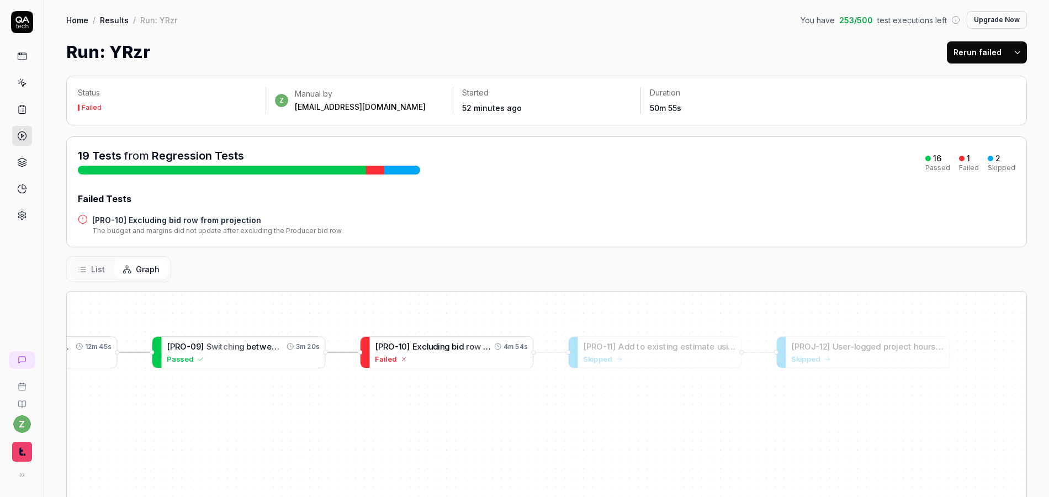
click at [477, 348] on span "w" at bounding box center [477, 346] width 7 height 9
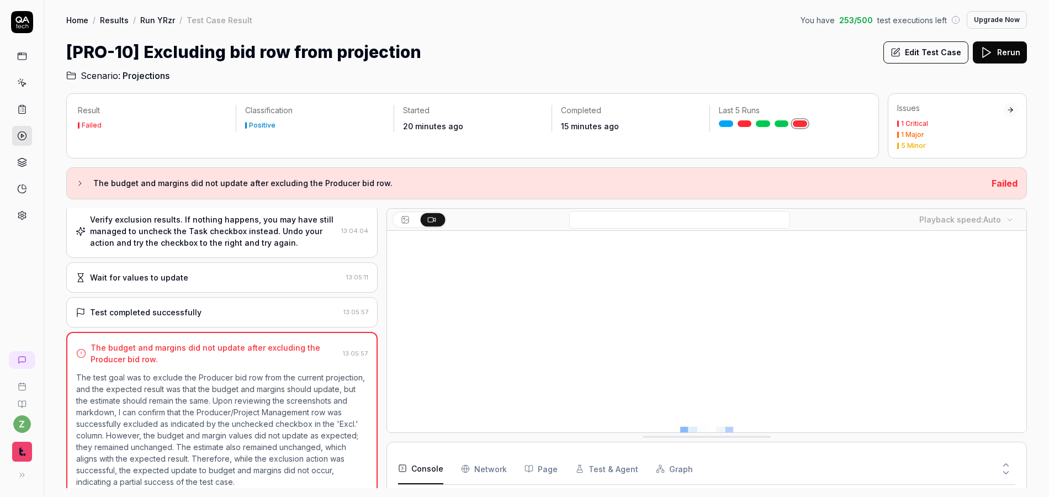
scroll to position [86, 0]
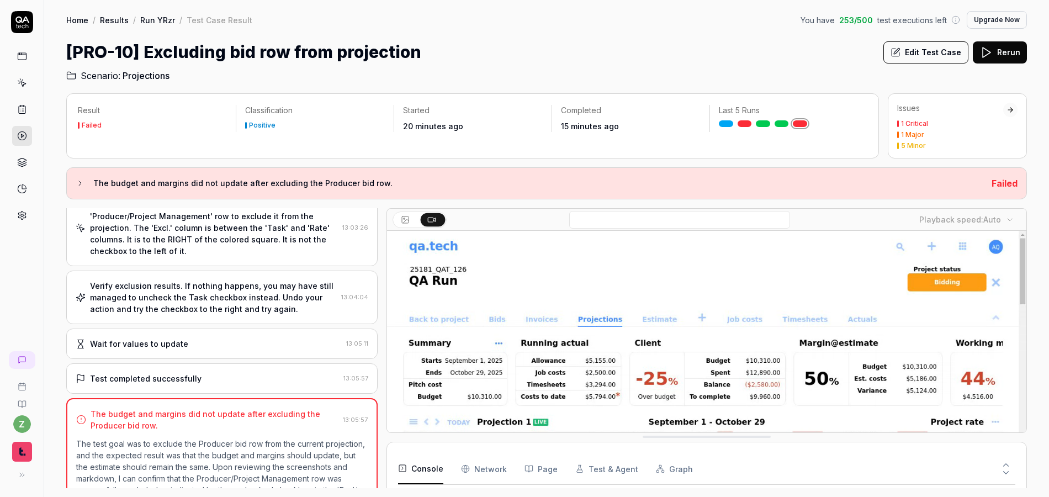
click at [225, 286] on div "Verify exclusion results. If nothing happens, you may have still managed to unc…" at bounding box center [213, 297] width 247 height 35
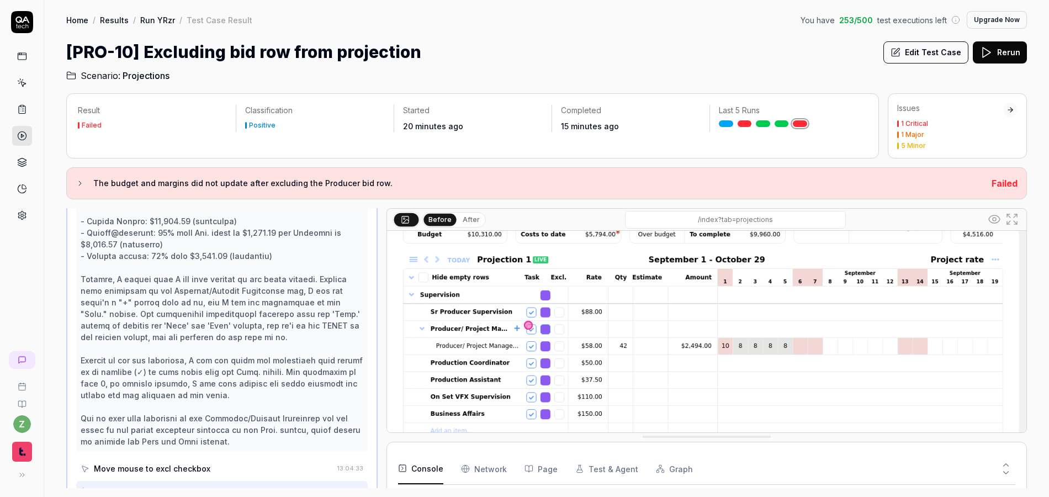
scroll to position [193, 0]
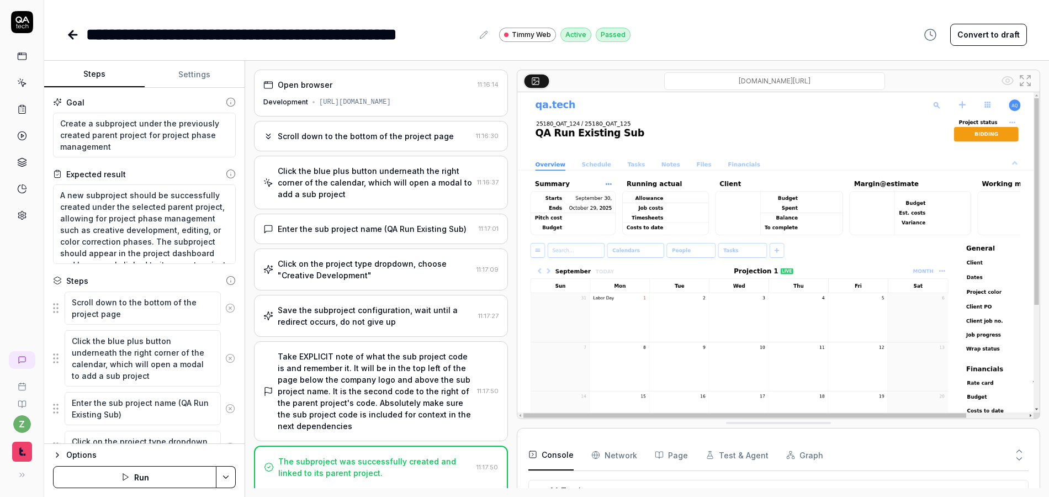
scroll to position [250, 0]
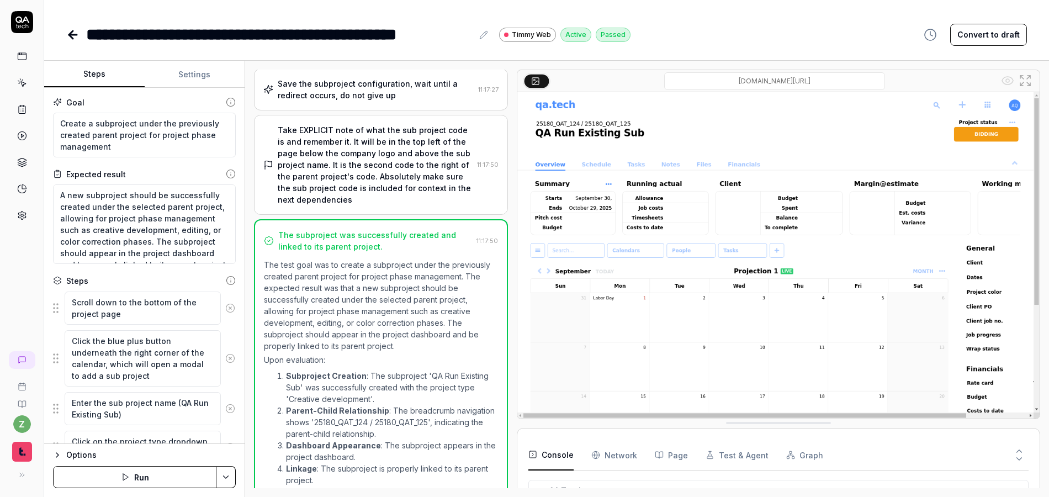
type textarea "*"
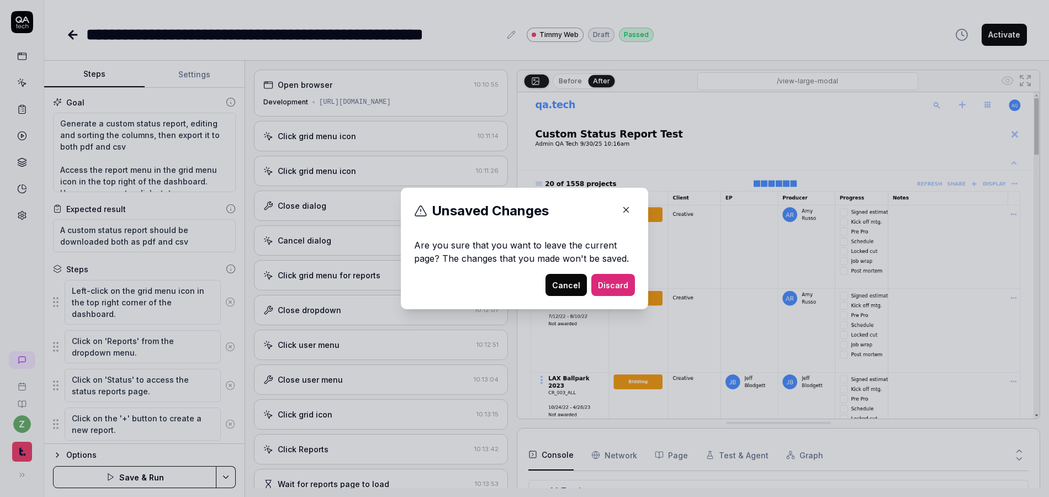
scroll to position [268, 0]
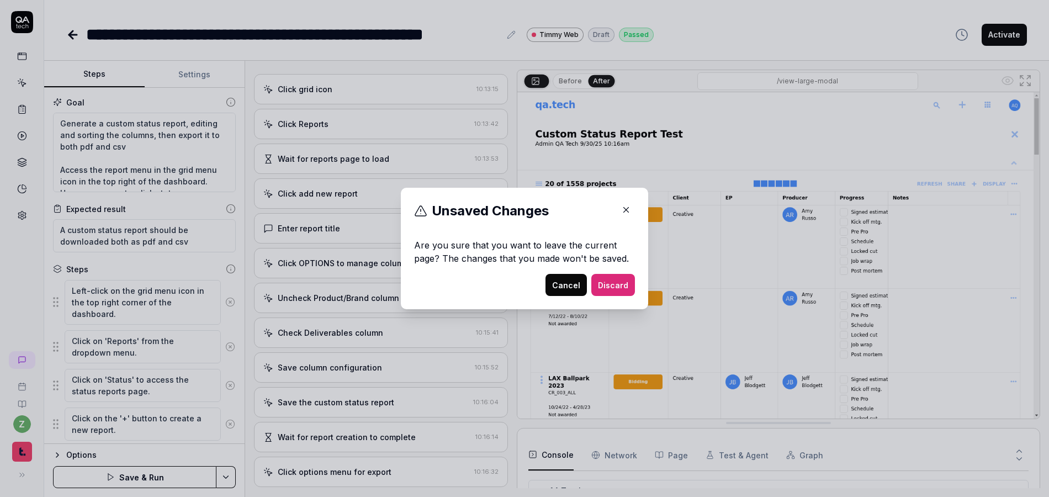
type textarea "*"
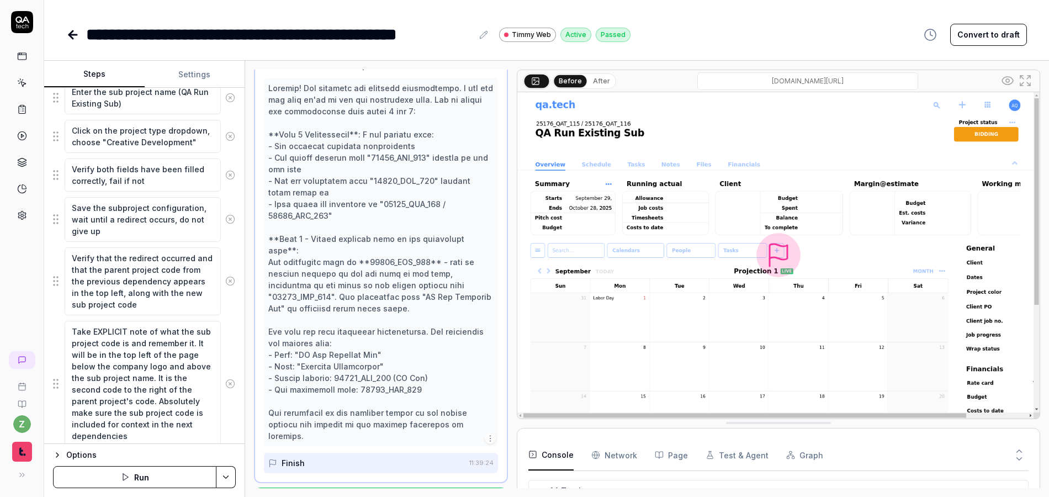
scroll to position [379, 0]
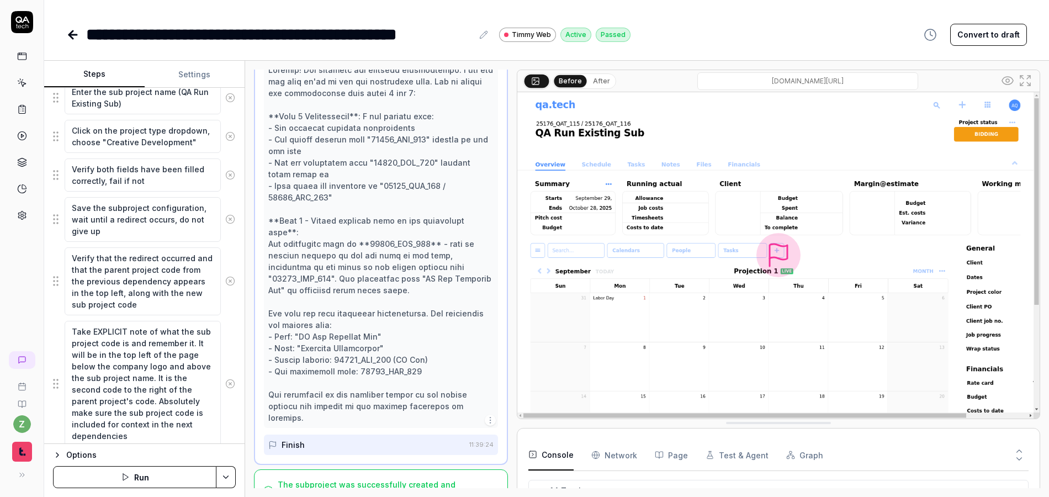
type textarea "*"
click at [78, 35] on icon at bounding box center [72, 34] width 13 height 13
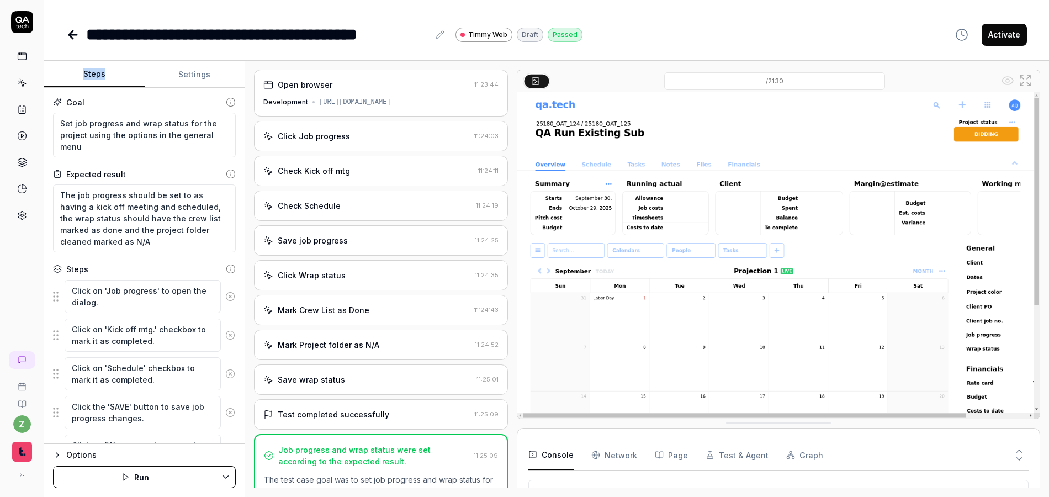
scroll to position [107, 0]
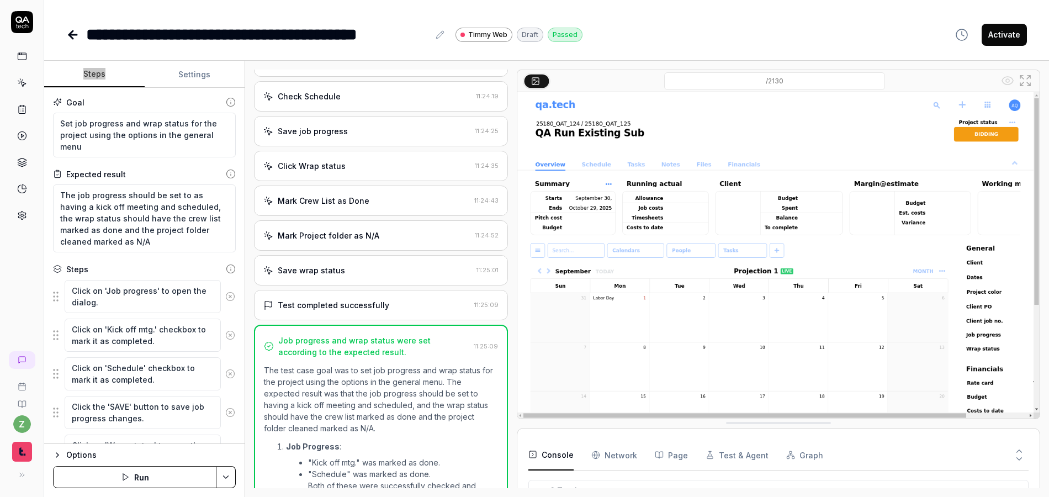
type textarea "*"
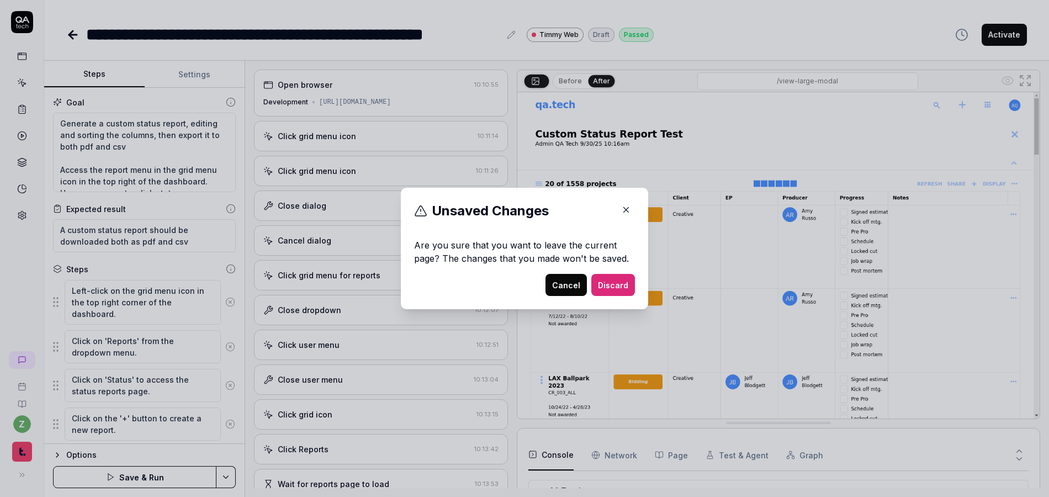
scroll to position [268, 0]
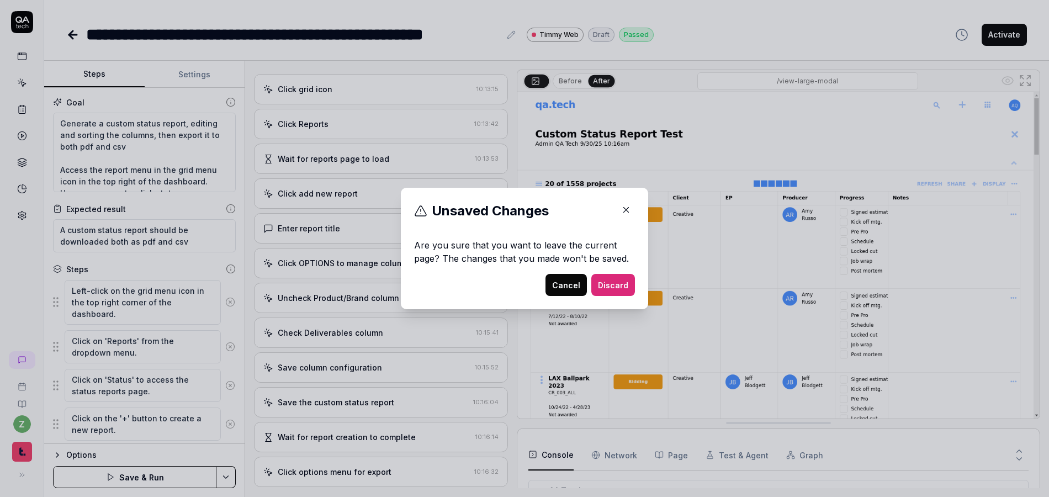
click at [621, 210] on icon "button" at bounding box center [626, 210] width 10 height 10
click at [622, 207] on icon "button" at bounding box center [626, 210] width 10 height 10
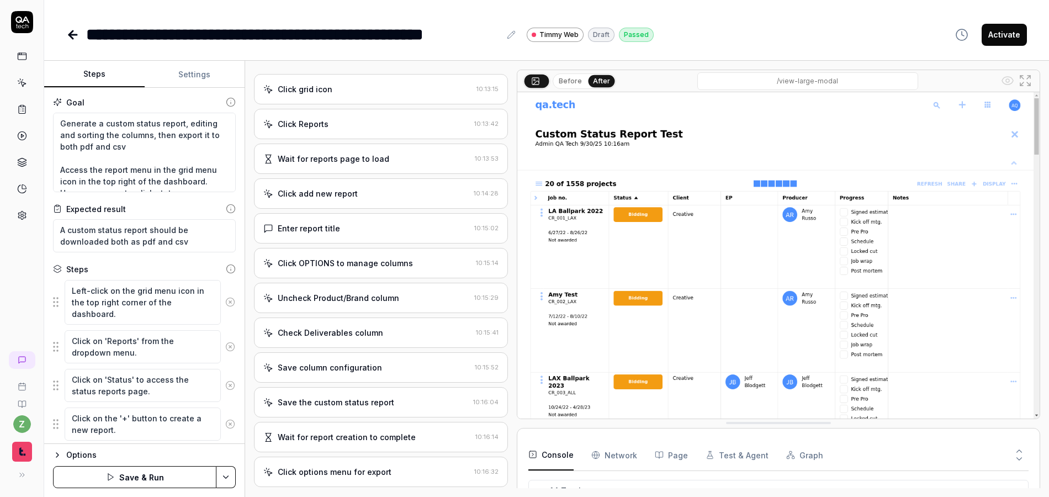
click at [223, 68] on button "Settings" at bounding box center [195, 74] width 101 height 27
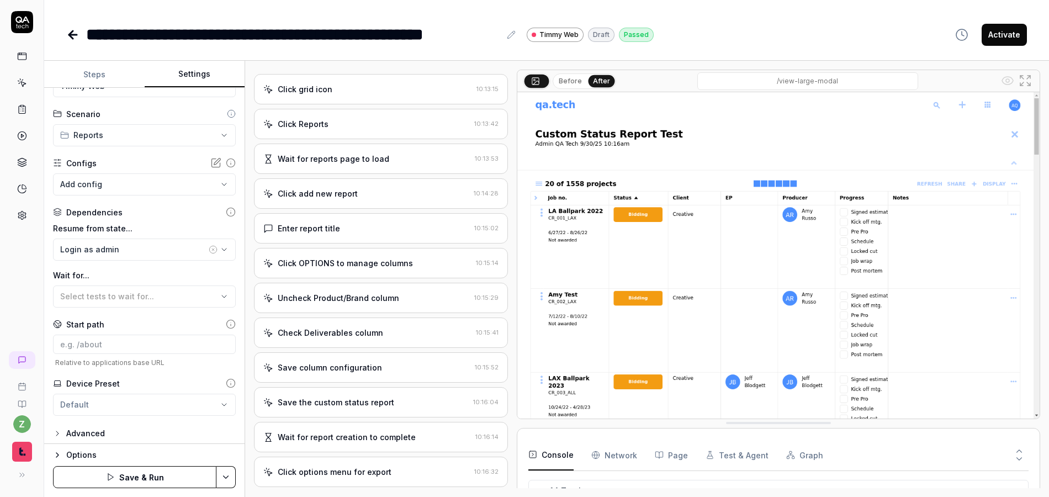
scroll to position [43, 0]
click at [121, 242] on div "Login as admin" at bounding box center [133, 245] width 146 height 12
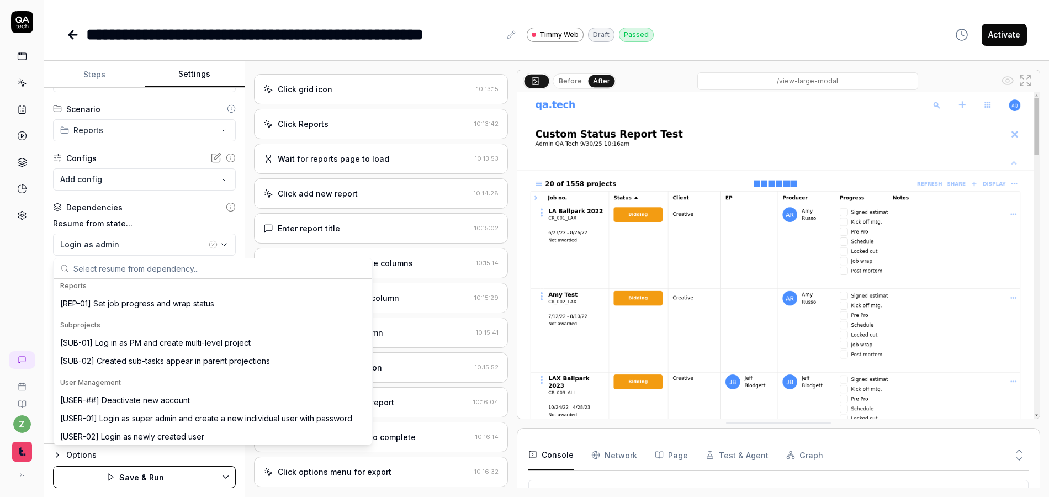
scroll to position [473, 0]
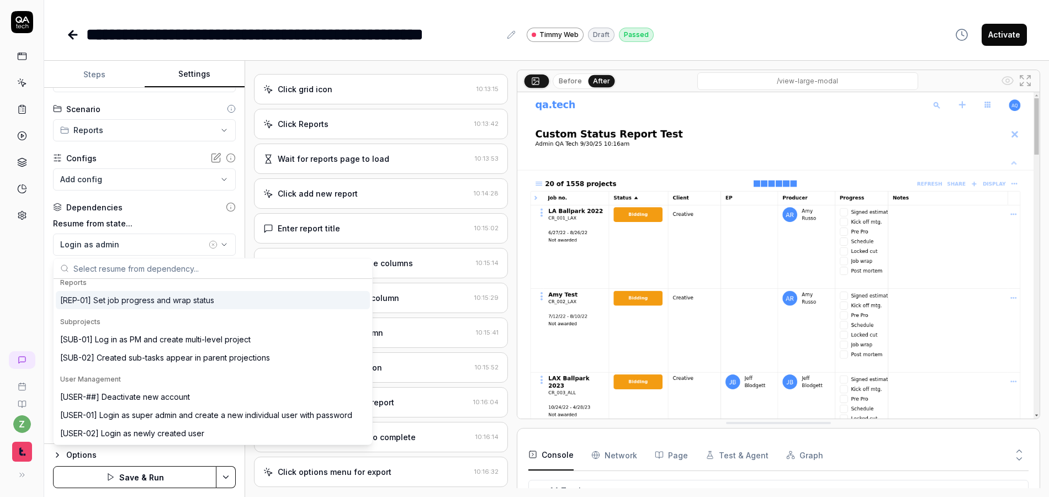
click at [106, 299] on div "[REP-01] Set job progress and wrap status" at bounding box center [137, 300] width 154 height 12
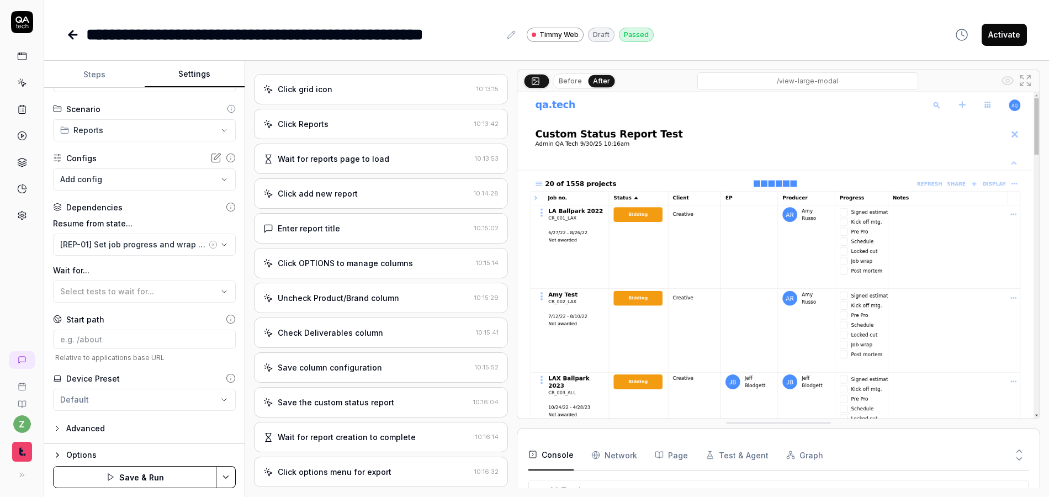
click at [103, 77] on button "Steps" at bounding box center [94, 74] width 101 height 27
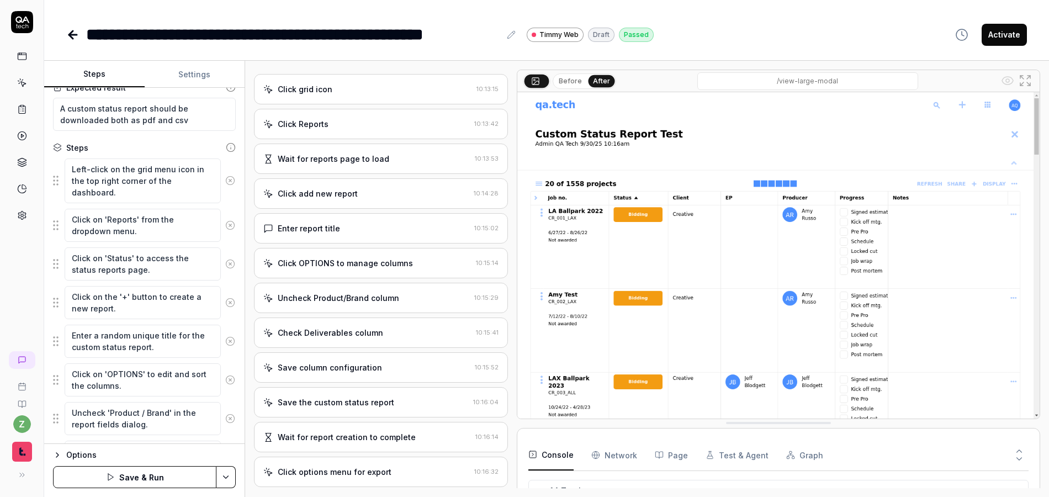
scroll to position [133, 0]
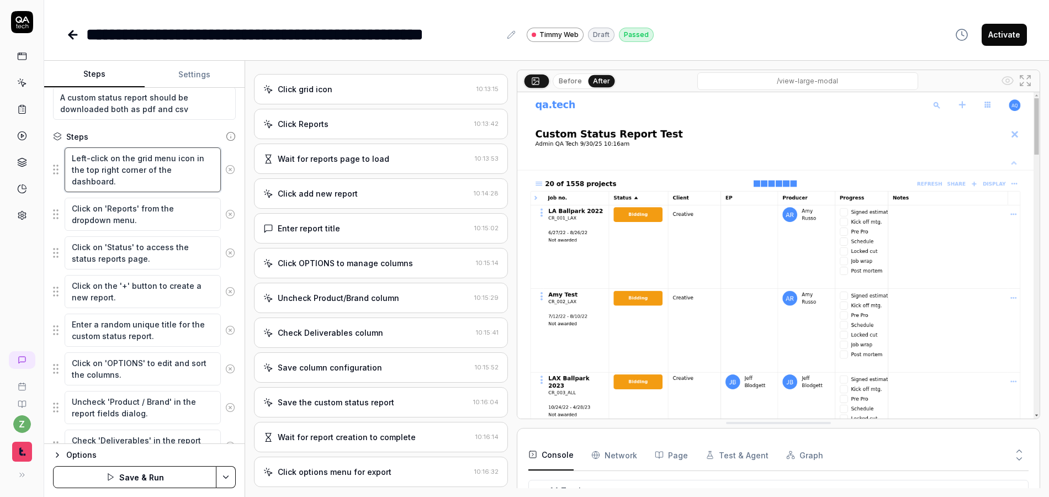
click at [113, 158] on textarea "Left-click on the grid menu icon in the top right corner of the dashboard." at bounding box center [143, 169] width 156 height 45
click at [225, 168] on icon at bounding box center [230, 170] width 10 height 10
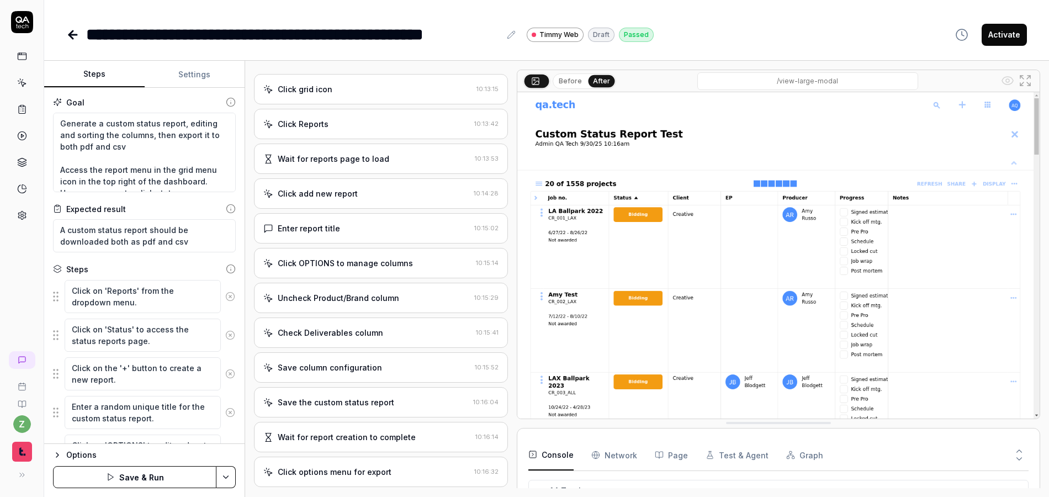
scroll to position [0, 0]
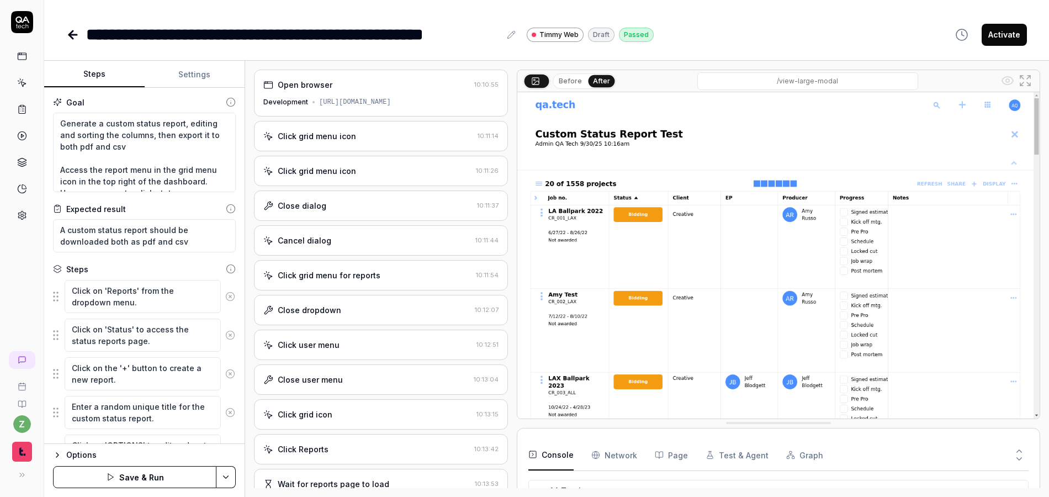
type textarea "*"
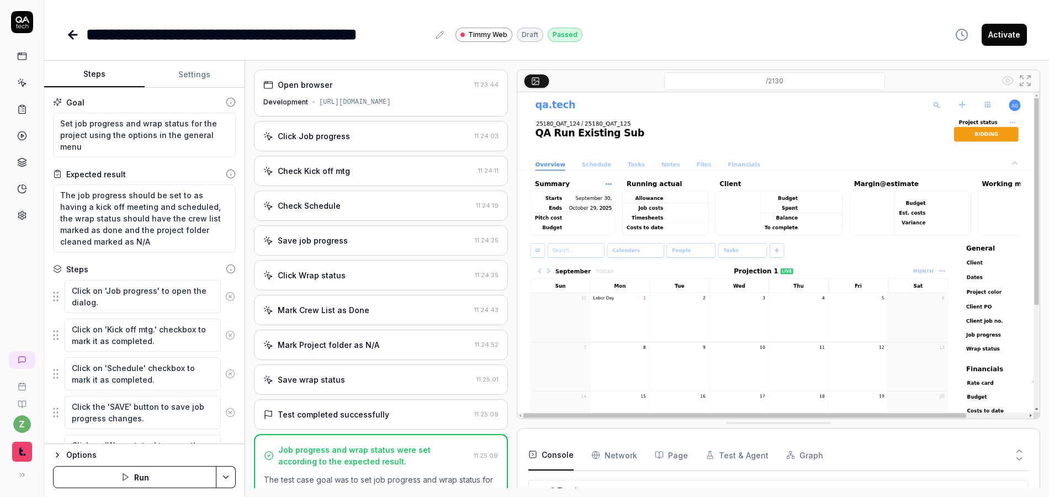
click at [373, 405] on div "Test completed successfully 11:25:09" at bounding box center [381, 414] width 254 height 30
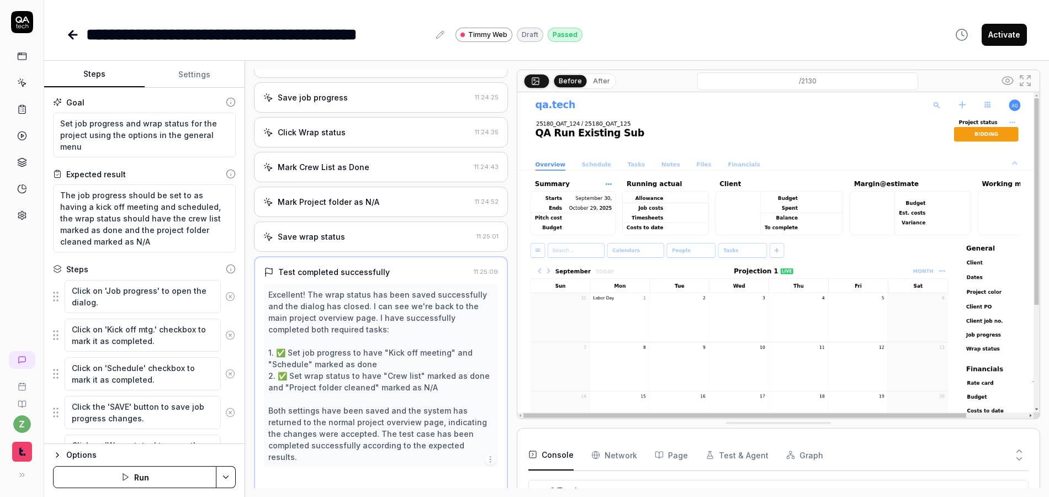
scroll to position [147, 0]
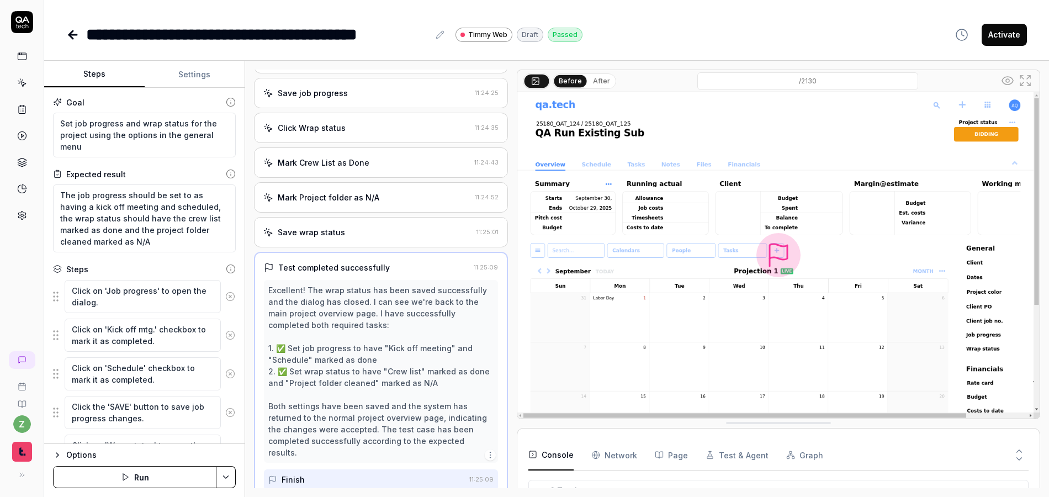
click at [349, 238] on div "Save wrap status 11:25:01" at bounding box center [381, 232] width 254 height 30
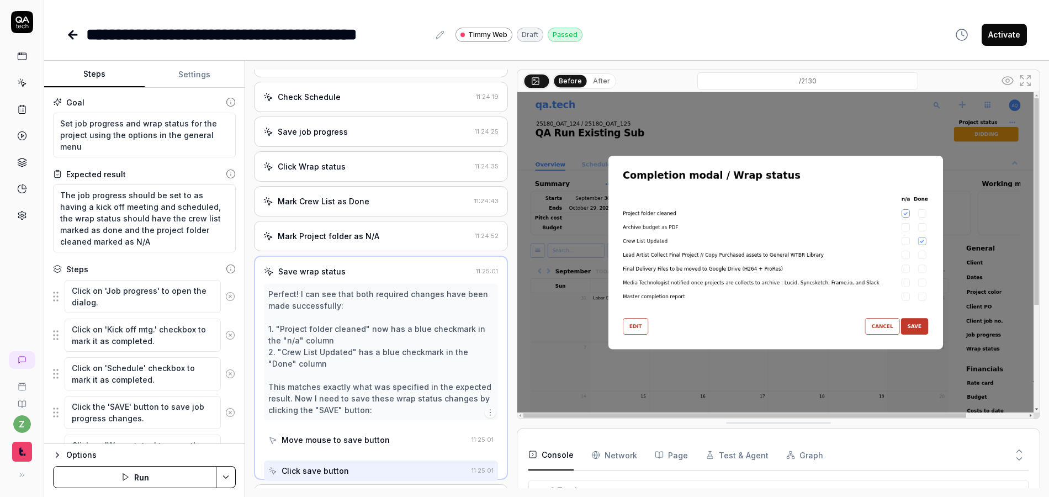
scroll to position [101, 0]
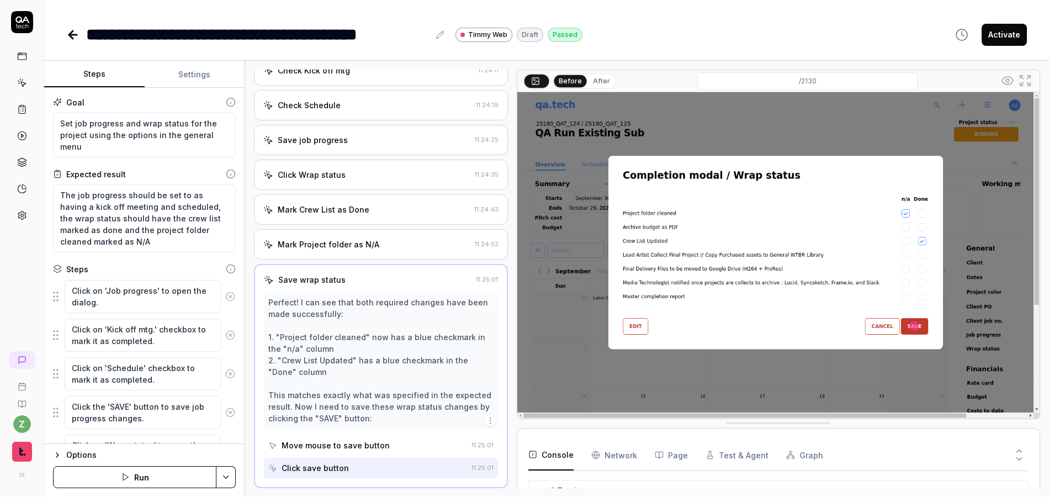
click at [1011, 39] on button "Activate" at bounding box center [1004, 35] width 45 height 22
type textarea "*"
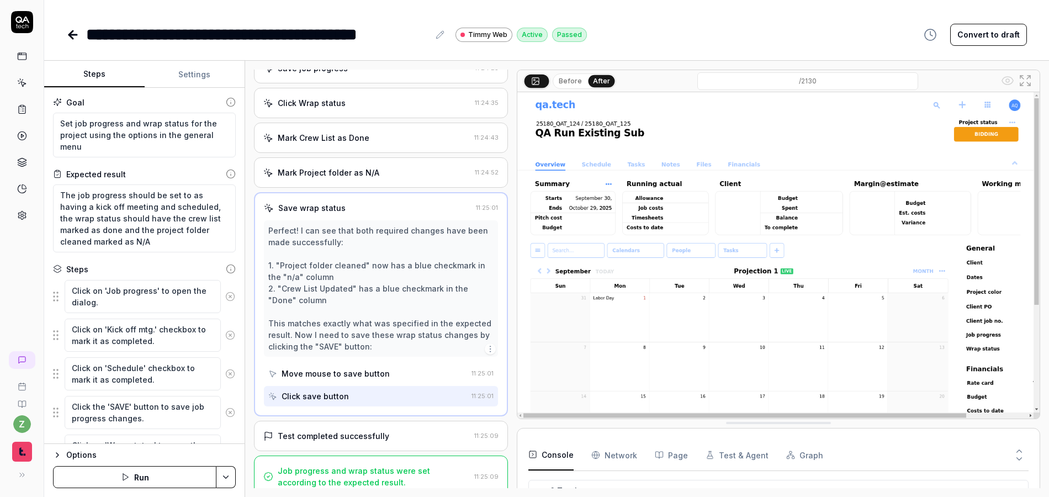
scroll to position [182, 0]
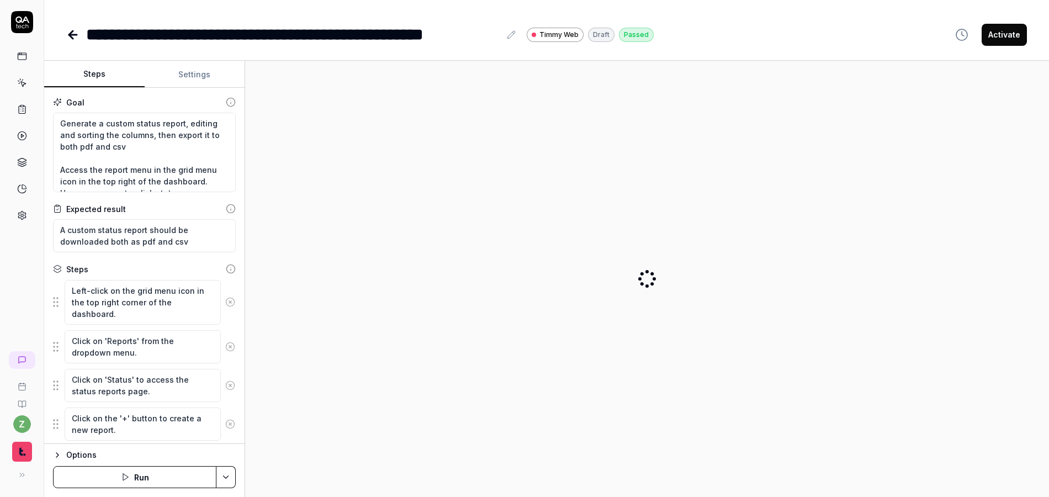
click at [193, 81] on button "Settings" at bounding box center [195, 74] width 101 height 27
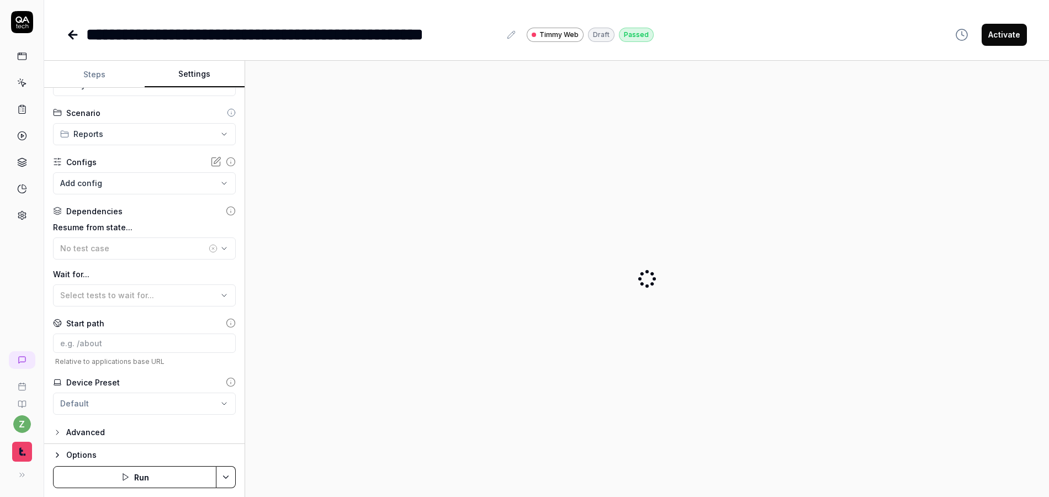
scroll to position [43, 0]
click at [108, 245] on div "Login as admin" at bounding box center [133, 245] width 146 height 12
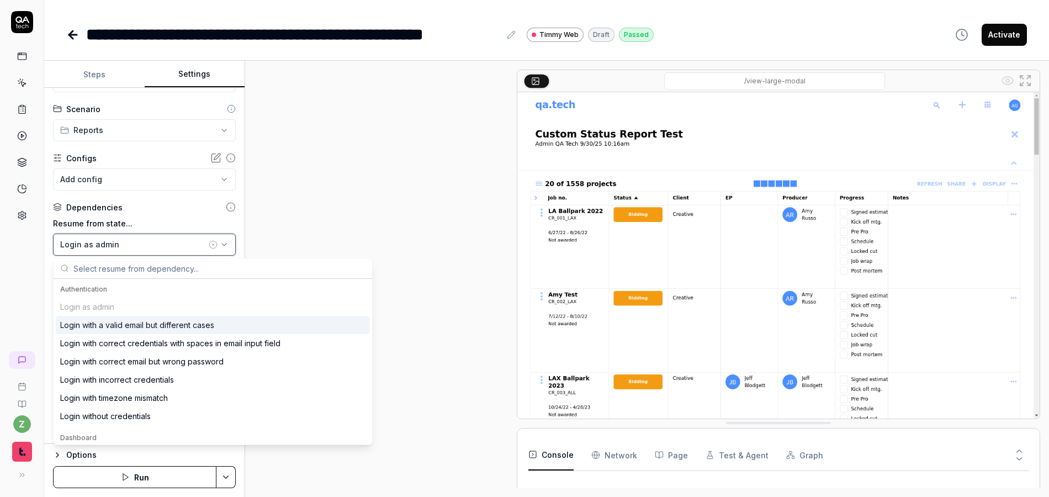
click at [128, 244] on div "Login as admin" at bounding box center [133, 245] width 146 height 12
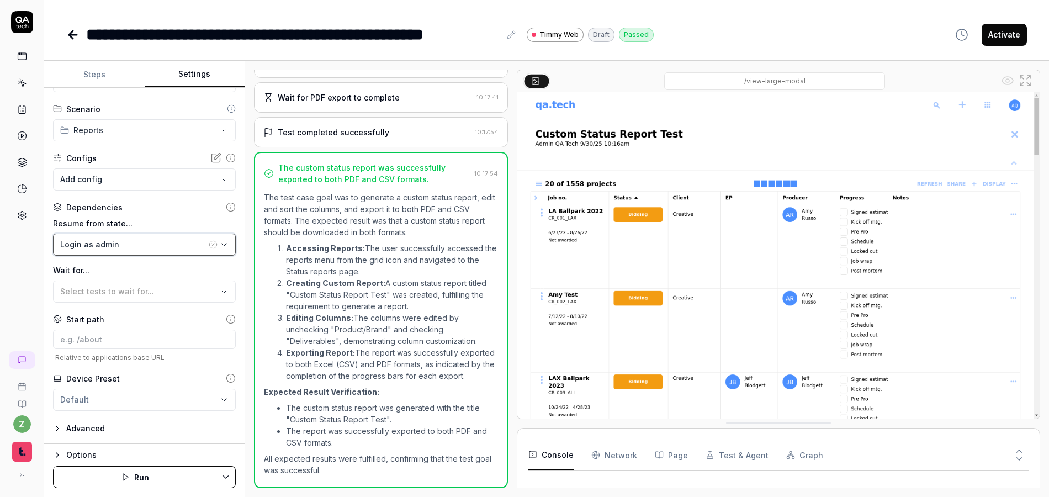
scroll to position [885, 0]
click at [124, 246] on div "Login as admin" at bounding box center [133, 245] width 146 height 12
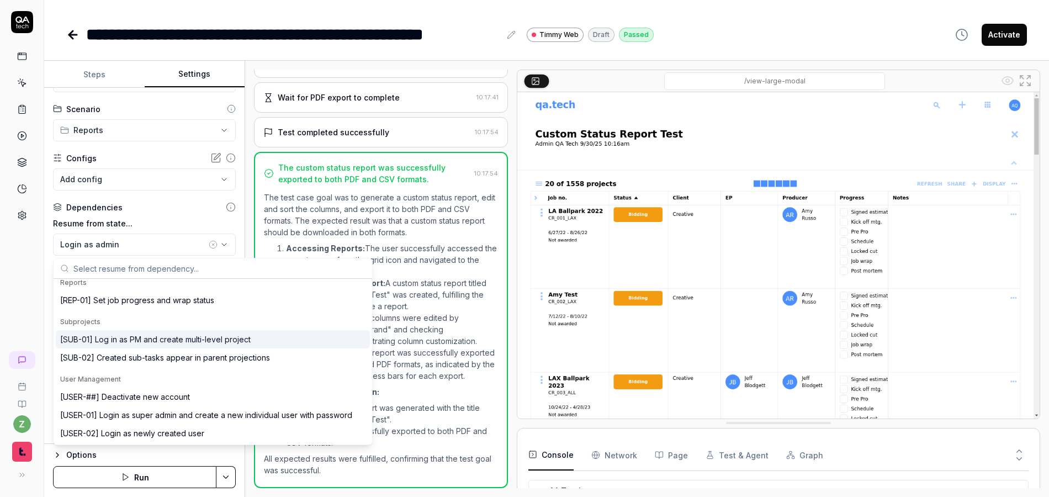
scroll to position [270, 0]
click at [132, 291] on div "[REP-01] Set job progress and wrap status" at bounding box center [213, 300] width 314 height 18
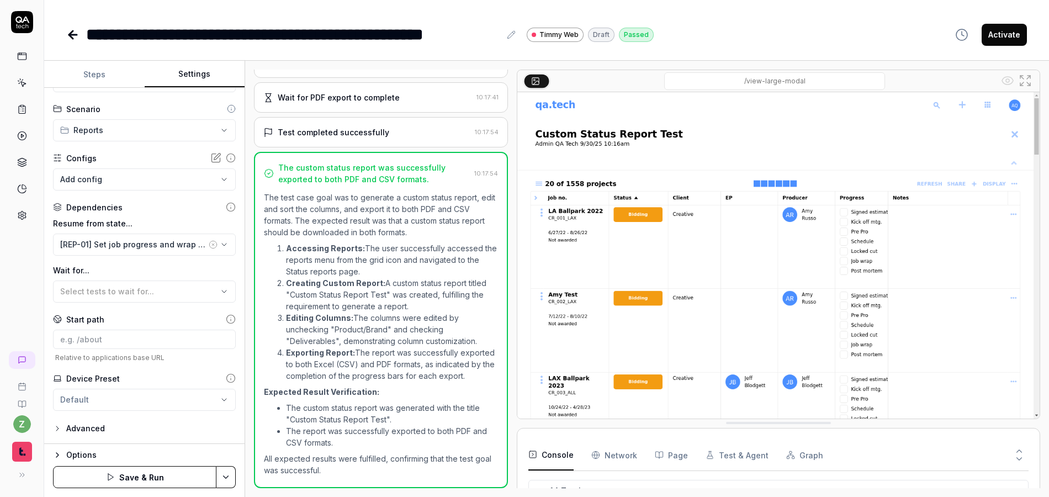
click at [93, 77] on button "Steps" at bounding box center [94, 74] width 101 height 27
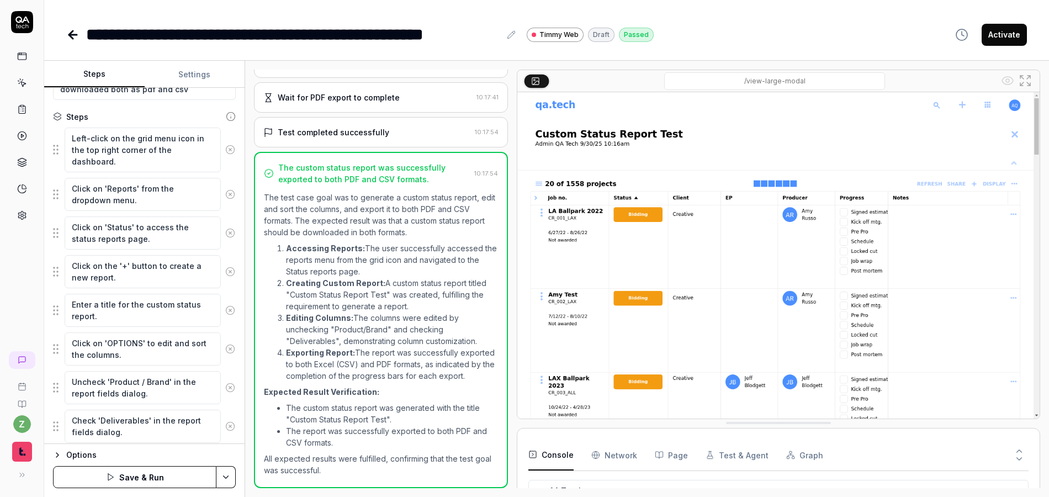
scroll to position [199, 0]
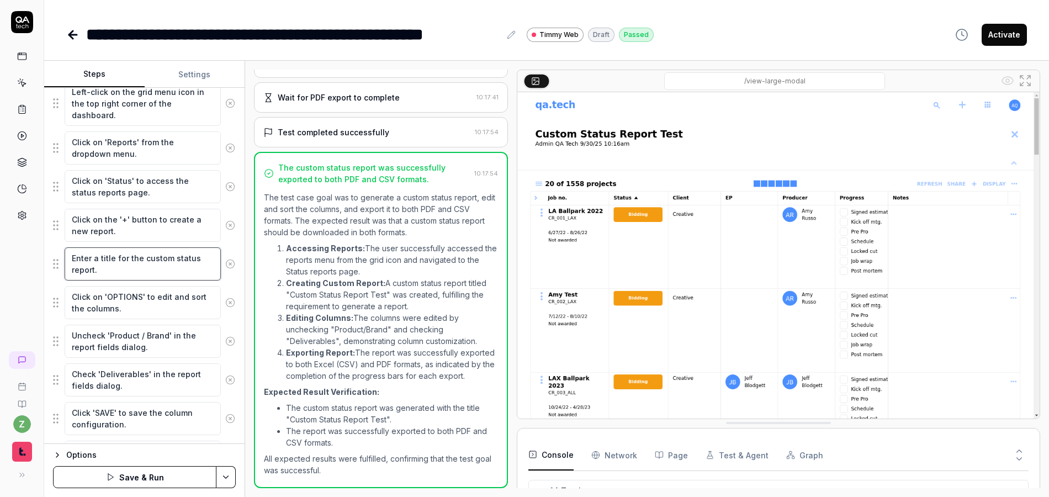
click at [99, 262] on textarea "Enter a title for the custom status report." at bounding box center [143, 263] width 156 height 33
type textarea "*"
type textarea "Enter a utitle for the custom status report."
type textarea "*"
type textarea "Enter a untitle for the custom status report."
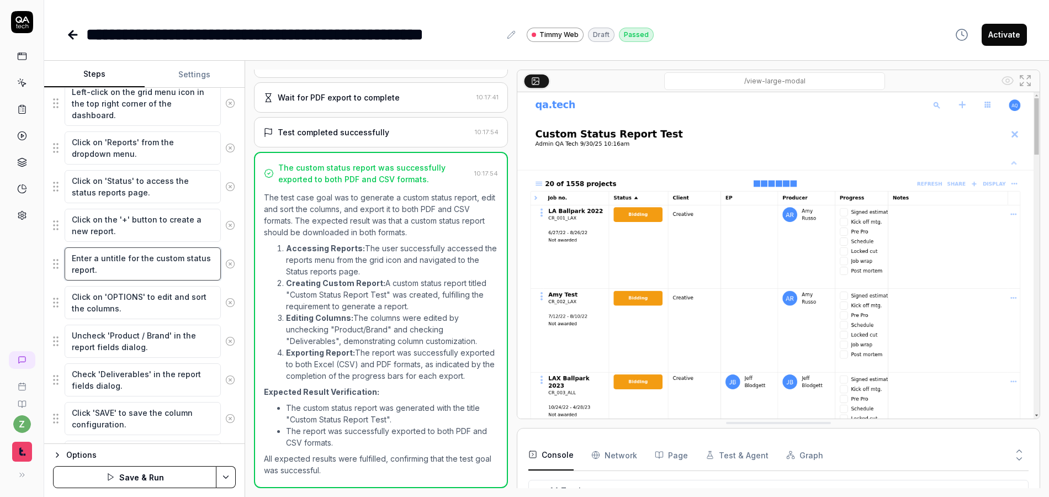
type textarea "*"
type textarea "Enter a unititle for the custom status report."
type textarea "*"
type textarea "Enter a uniqtitle for the custom status report."
type textarea "*"
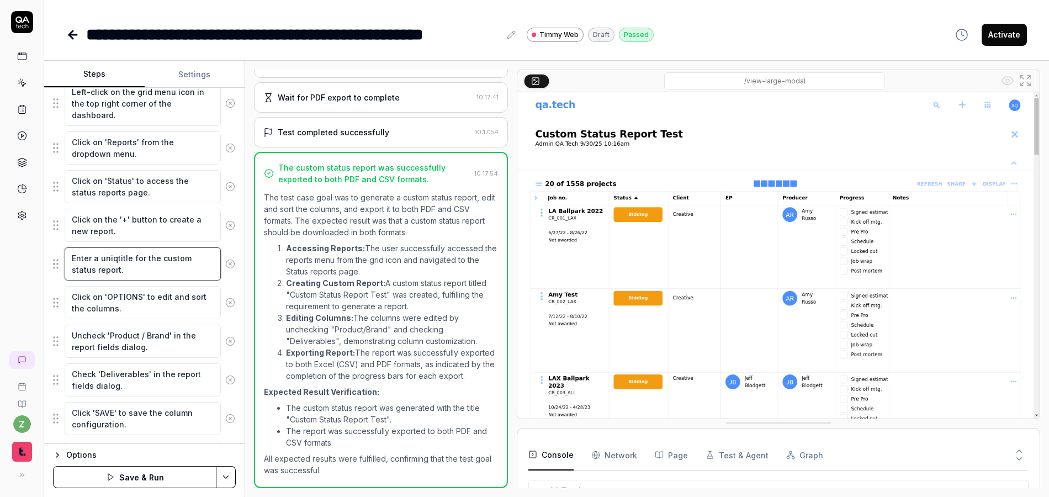
type textarea "Enter a uniqutitle for the custom status report."
type textarea "*"
type textarea "Enter a uniquetitle for the custom status report."
type textarea "*"
type textarea "Enter a unique title for the custom status report."
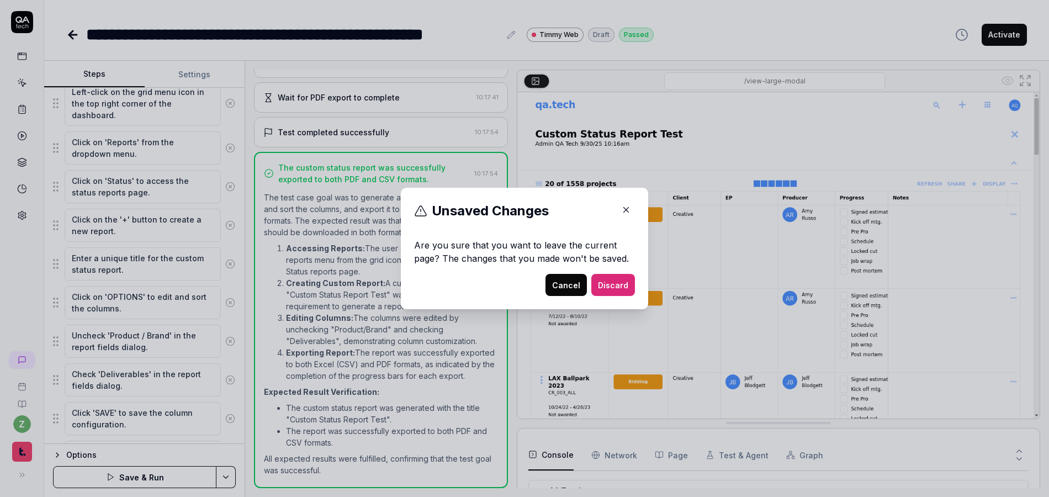
click at [559, 283] on button "Cancel" at bounding box center [566, 285] width 41 height 22
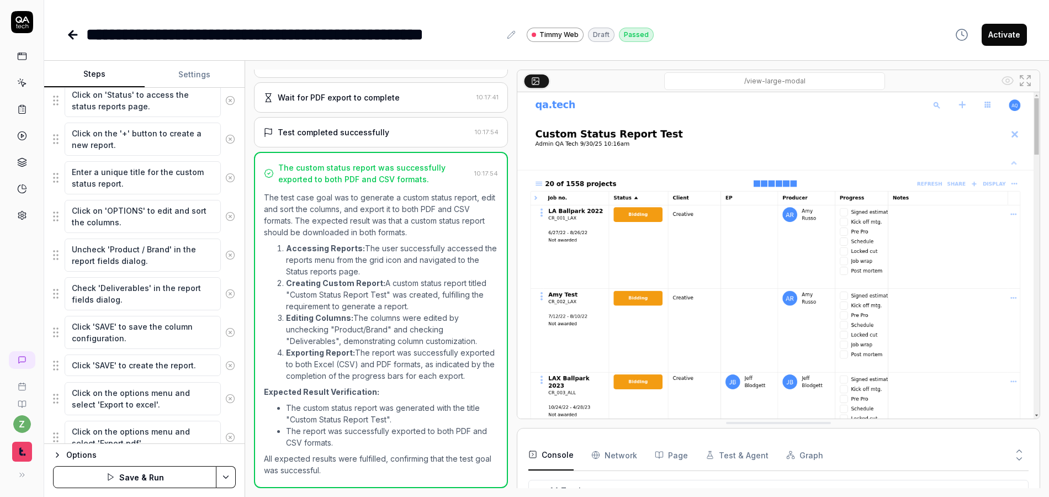
scroll to position [330, 0]
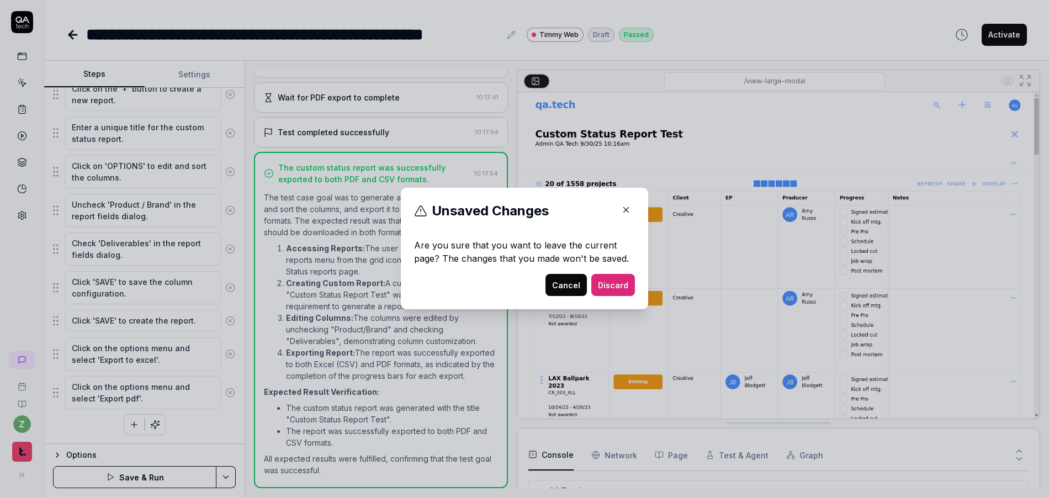
click at [552, 288] on button "Cancel" at bounding box center [566, 285] width 41 height 22
click at [621, 209] on icon "button" at bounding box center [626, 210] width 10 height 10
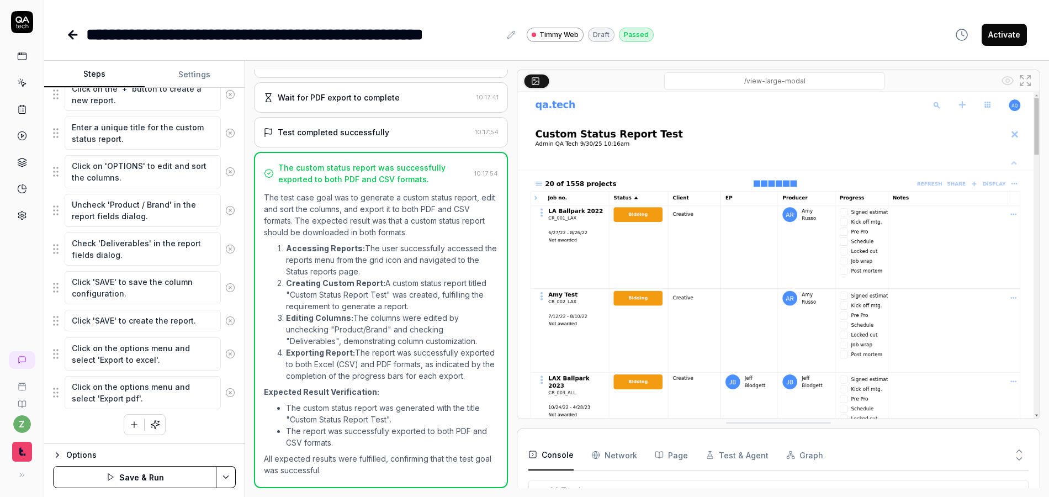
click at [225, 356] on icon at bounding box center [230, 354] width 10 height 10
click at [225, 394] on icon at bounding box center [230, 393] width 10 height 10
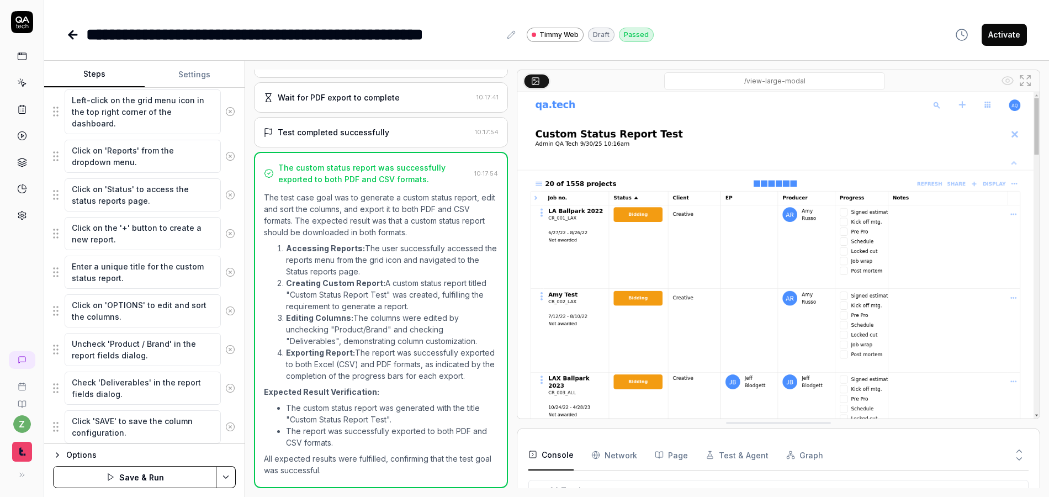
scroll to position [0, 0]
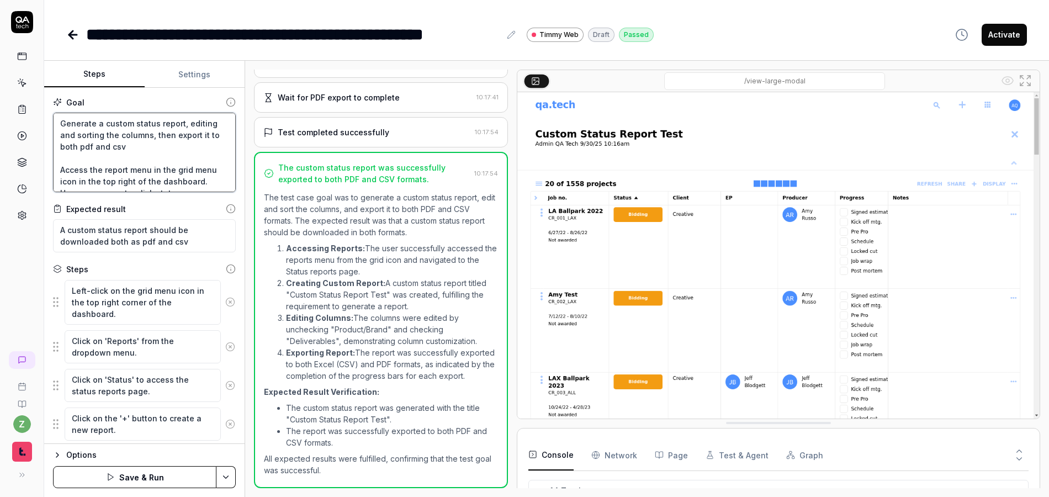
drag, startPoint x: 144, startPoint y: 149, endPoint x: 151, endPoint y: 138, distance: 13.0
click at [151, 138] on textarea "Generate a custom status report, editing and sorting the columns, then export i…" at bounding box center [144, 153] width 183 height 80
type textarea "*"
type textarea "Generate a custom status report, editing and sorting the columns, Access the re…"
type textarea "*"
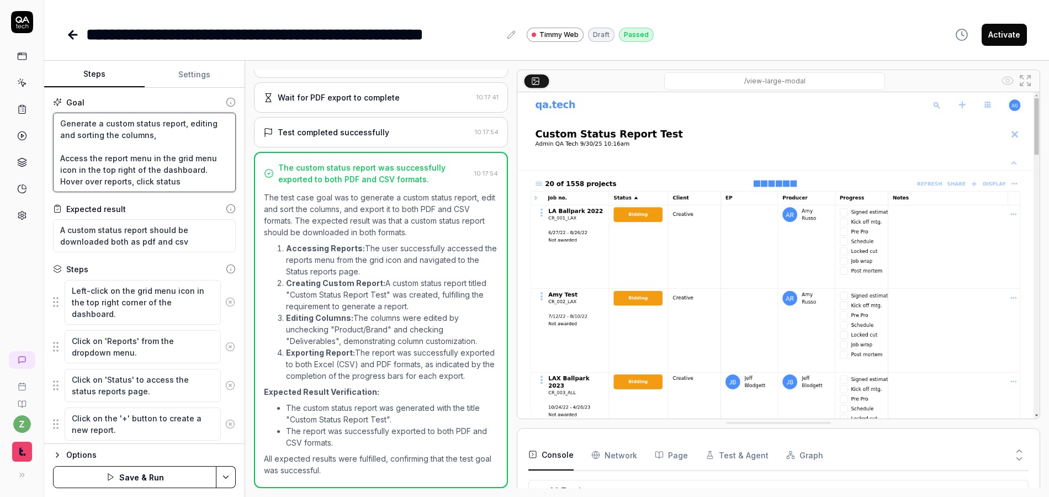
type textarea "Generate a custom status report, editing and sorting the columns Access the rep…"
drag, startPoint x: 166, startPoint y: 119, endPoint x: 13, endPoint y: 146, distance: 155.8
click at [13, 146] on div "**********" at bounding box center [524, 248] width 1049 height 497
type textarea "*"
type textarea "Generate a custom status report, editing and sorting the columns"
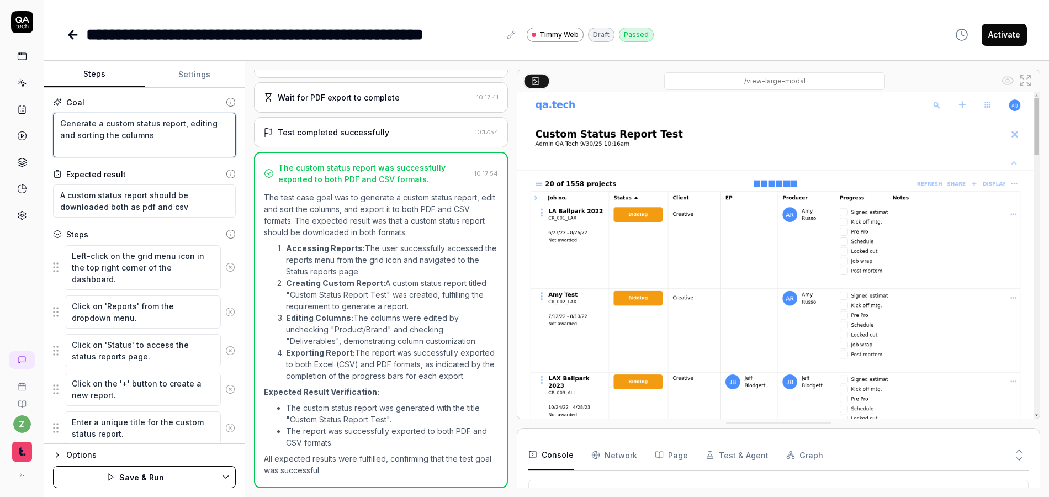
type textarea "*"
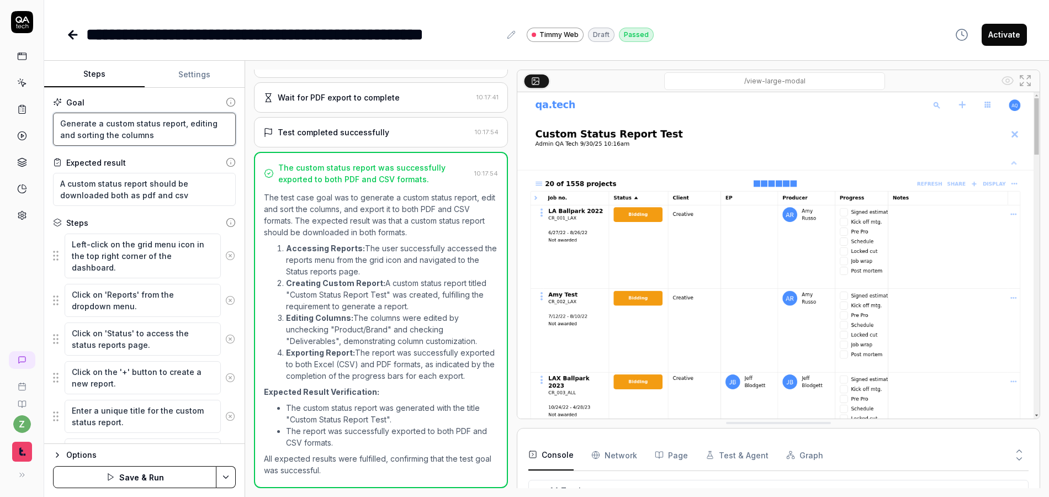
type textarea "Generate a custom status report, editing and sorting the columns"
drag, startPoint x: 193, startPoint y: 199, endPoint x: 147, endPoint y: 180, distance: 49.5
click at [147, 180] on textarea "A custom status report should be downloaded both as pdf and csv" at bounding box center [144, 189] width 183 height 33
type textarea "*"
type textarea "A custom status report s"
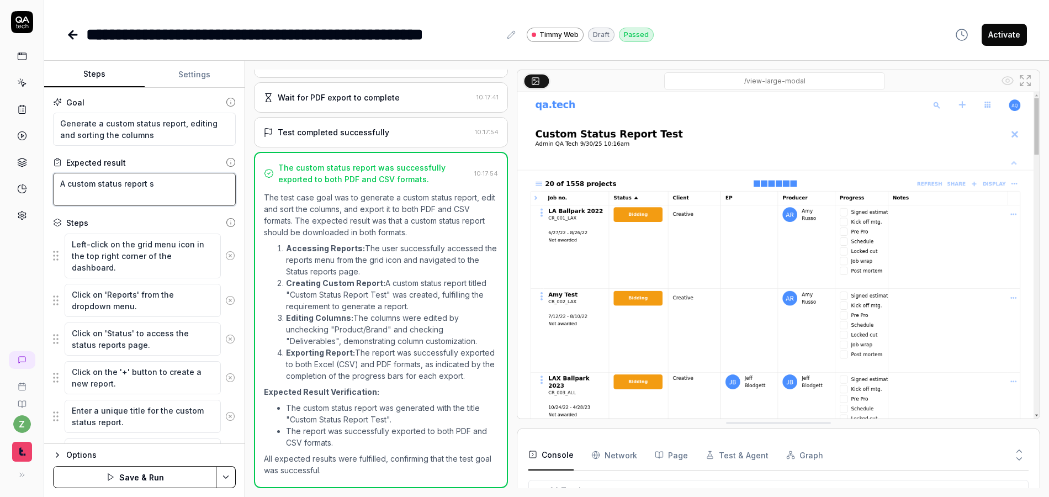
type textarea "*"
type textarea "A custom status report sh"
type textarea "*"
type textarea "A custom status report sho"
type textarea "*"
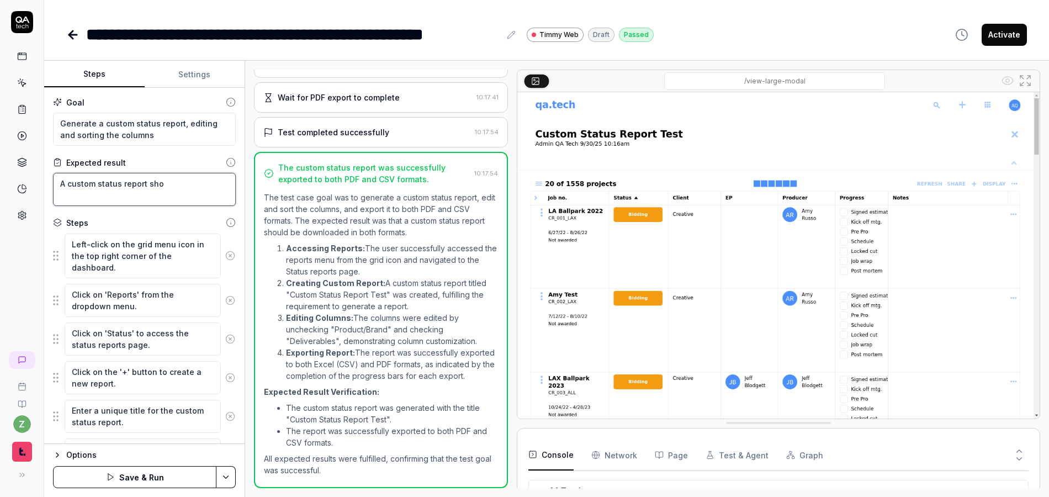
type textarea "A custom status report shou"
type textarea "*"
type textarea "A custom status report shoul"
type textarea "*"
type textarea "A custom status report should"
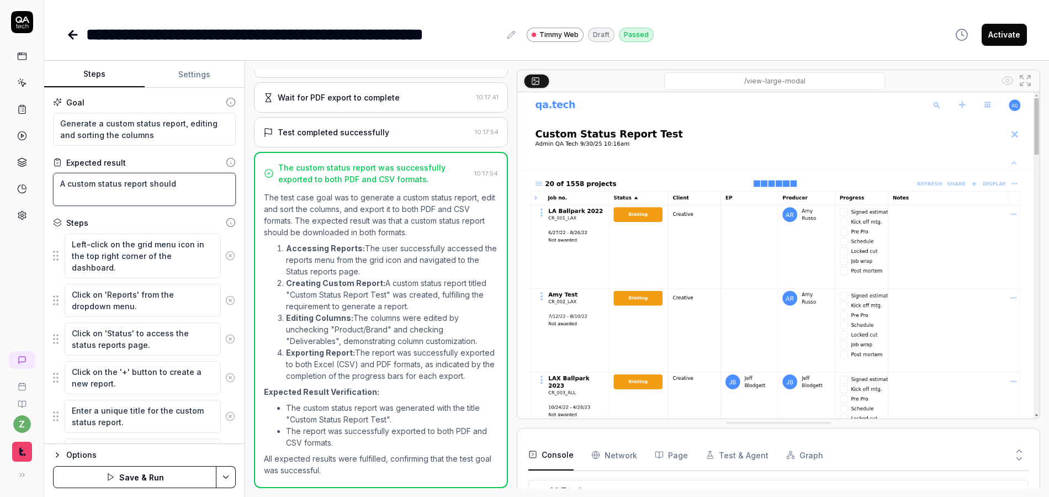
type textarea "*"
type textarea "A custom status report should"
type textarea "*"
type textarea "A custom status report should b"
type textarea "*"
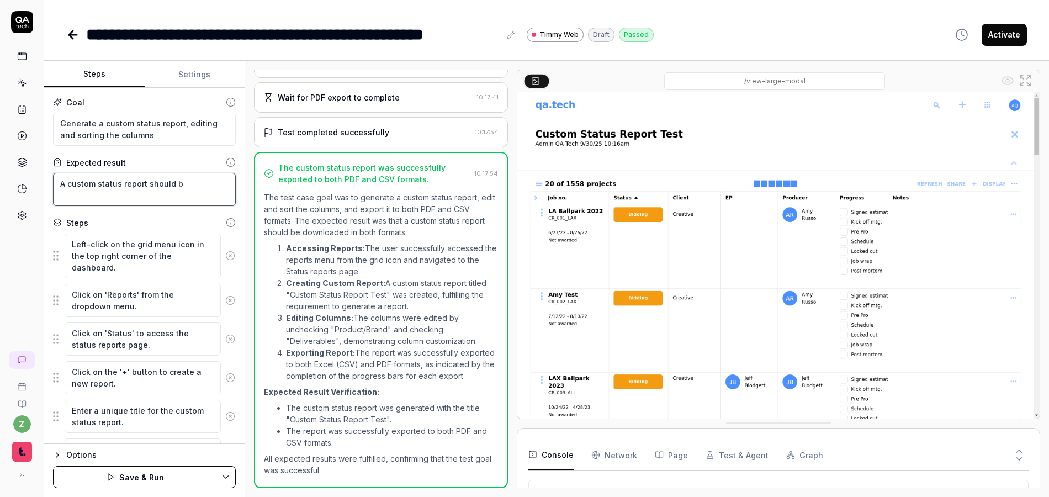
type textarea "A custom status report should be"
type textarea "*"
type textarea "A custom status report should be"
type textarea "*"
type textarea "A custom status report should be g"
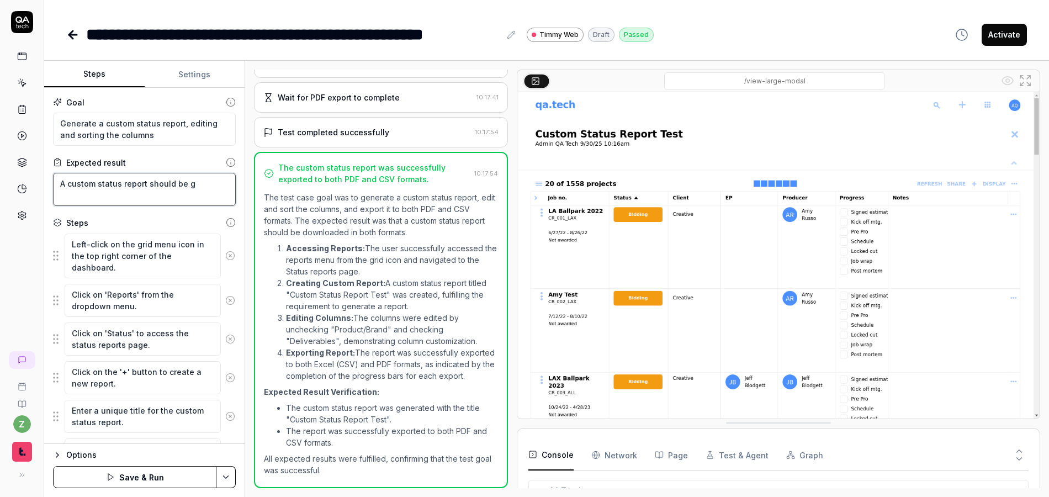
type textarea "*"
type textarea "A custom status report should be ge"
type textarea "*"
type textarea "A custom status report should be gen"
type textarea "*"
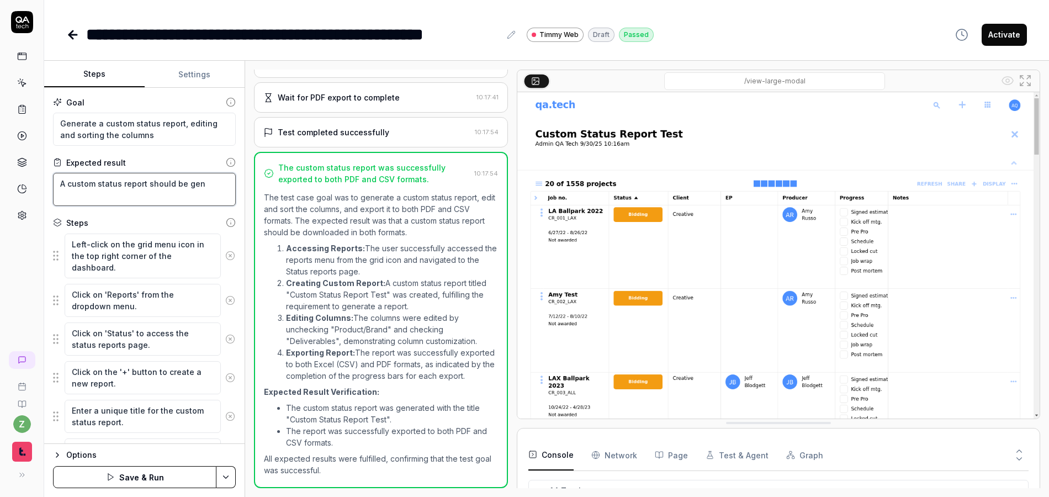
type textarea "A custom status report should be gene"
type textarea "*"
type textarea "A custom status report should be gener"
type textarea "*"
type textarea "A custom status report should be genera"
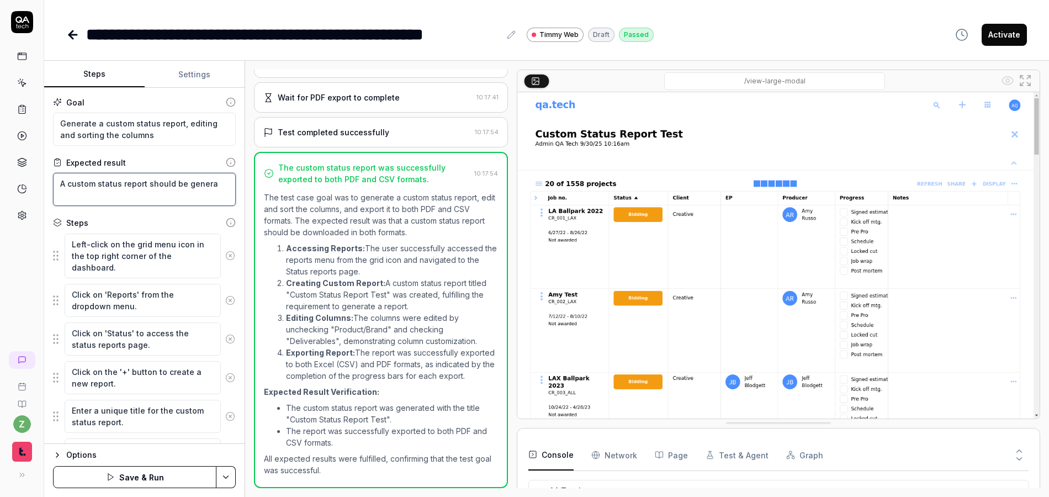
type textarea "*"
type textarea "A custom status report should be generat"
type textarea "*"
type textarea "A custom status report should be generate"
type textarea "*"
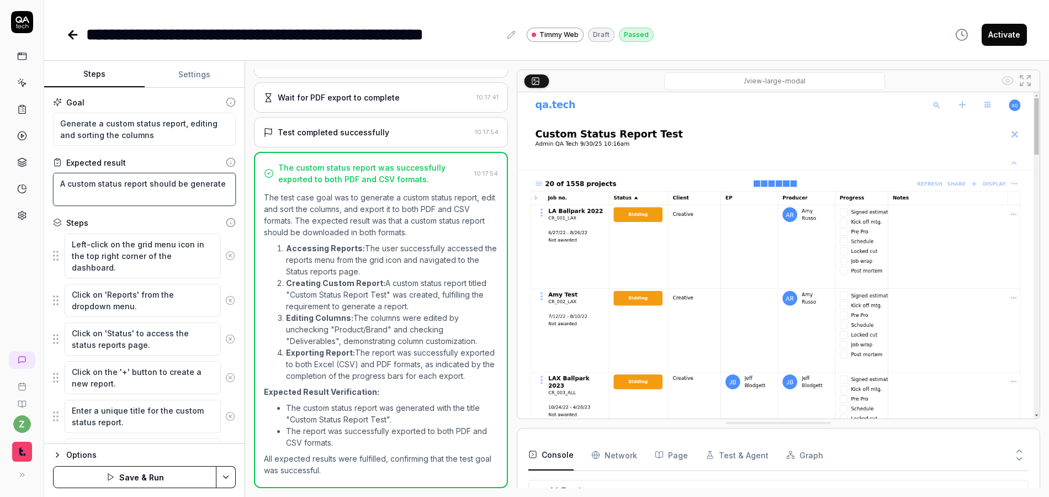
type textarea "A custom status report should be generated"
type textarea "*"
type textarea "A custom status report should be generated"
type textarea "*"
type textarea "A custom status report should be generated w"
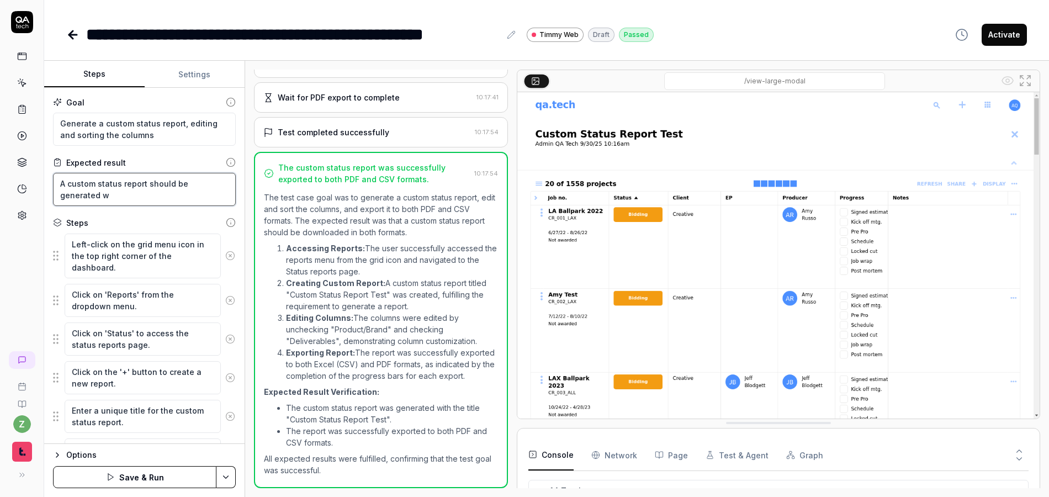
type textarea "*"
type textarea "A custom status report should be generated wi"
type textarea "*"
type textarea "A custom status report should be generated wit"
type textarea "*"
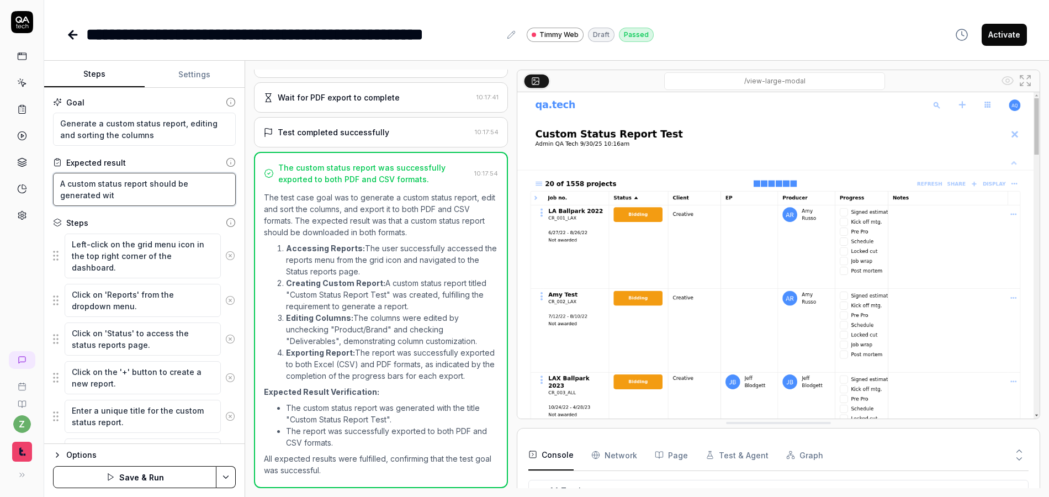
type textarea "A custom status report should be generated with"
type textarea "*"
type textarea "A custom status report should be generated with"
type textarea "*"
type textarea "A custom status report should be generated with t"
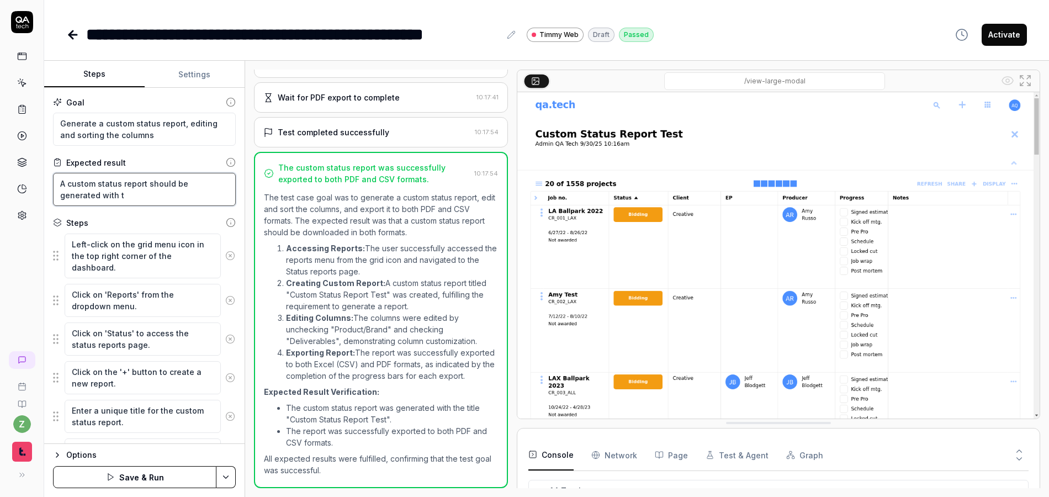
type textarea "*"
type textarea "A custom status report should be generated with th"
type textarea "*"
type textarea "A custom status report should be generated with the"
type textarea "*"
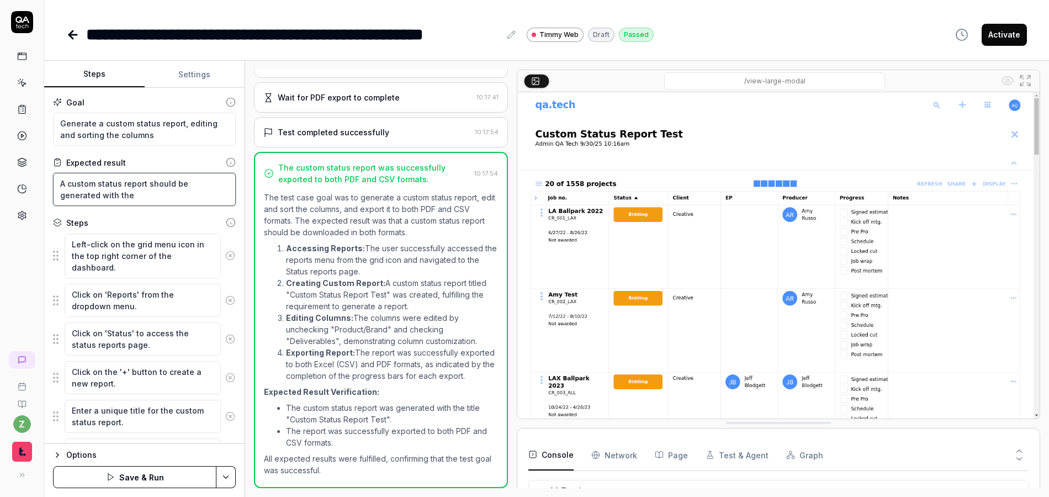
type textarea "A custom status report should be generated with the"
type textarea "*"
type textarea "A custom status report should be generated with the pa"
type textarea "*"
type textarea "A custom status report should be generated with the par"
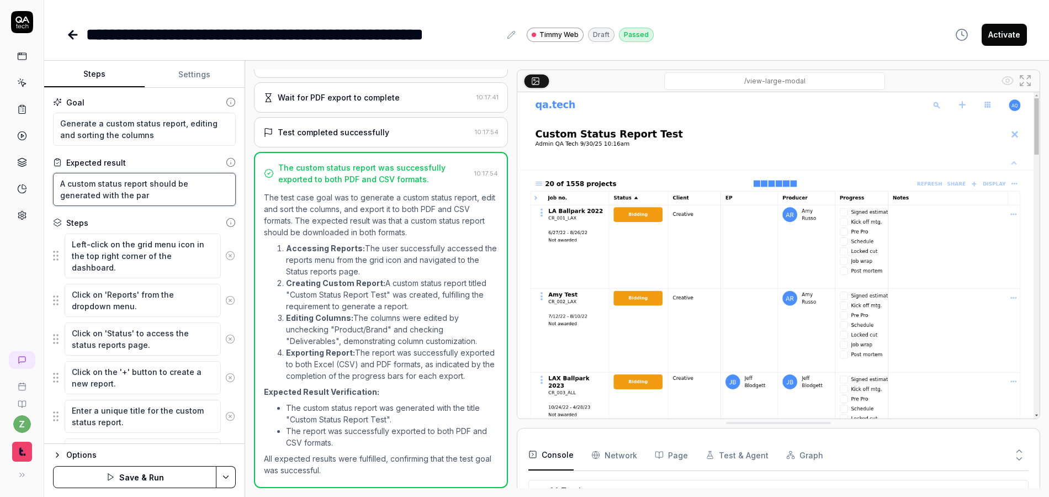
type textarea "*"
type textarea "A custom status report should be generated with the para"
type textarea "*"
type textarea "A custom status report should be generated with the param"
type textarea "*"
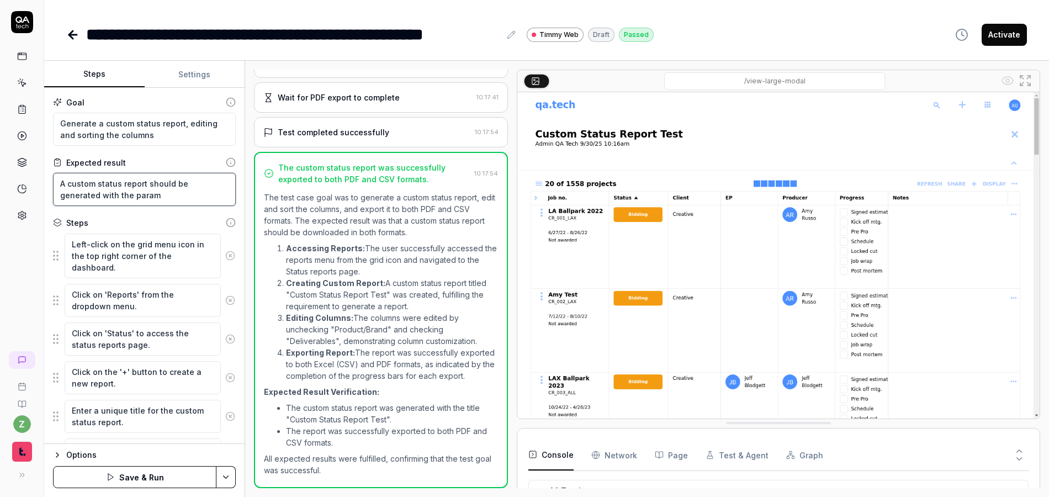
type textarea "A custom status report should be generated with the parame"
type textarea "*"
type textarea "A custom status report should be generated with the paramet"
type textarea "*"
type textarea "A custom status report should be generated with the paramete"
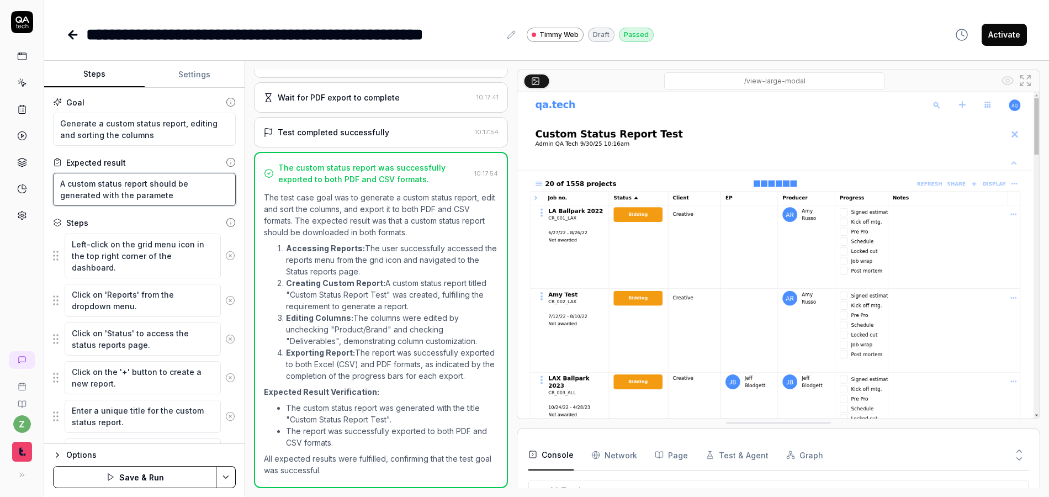
type textarea "*"
type textarea "A custom status report should be generated with the parameter"
type textarea "*"
type textarea "A custom status report should be generated with the parameters"
type textarea "*"
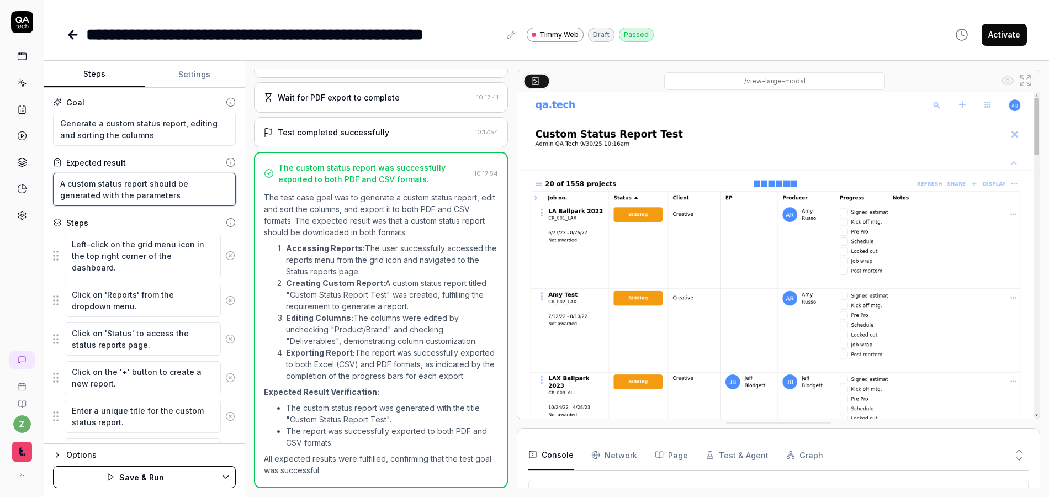
type textarea "A custom status report should be generated with the parameters a"
type textarea "*"
type textarea "A custom status report should be generated with the parameters an"
type textarea "*"
type textarea "A custom status report should be generated with the parameters and"
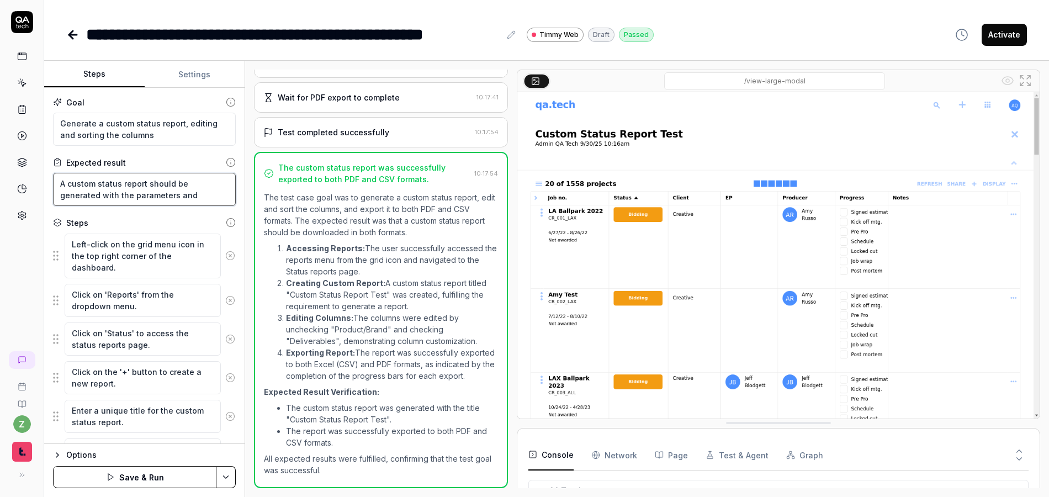
type textarea "*"
type textarea "A custom status report should be generated with the parameters and s"
type textarea "*"
type textarea "A custom status report should be generated with the parameters and so"
type textarea "*"
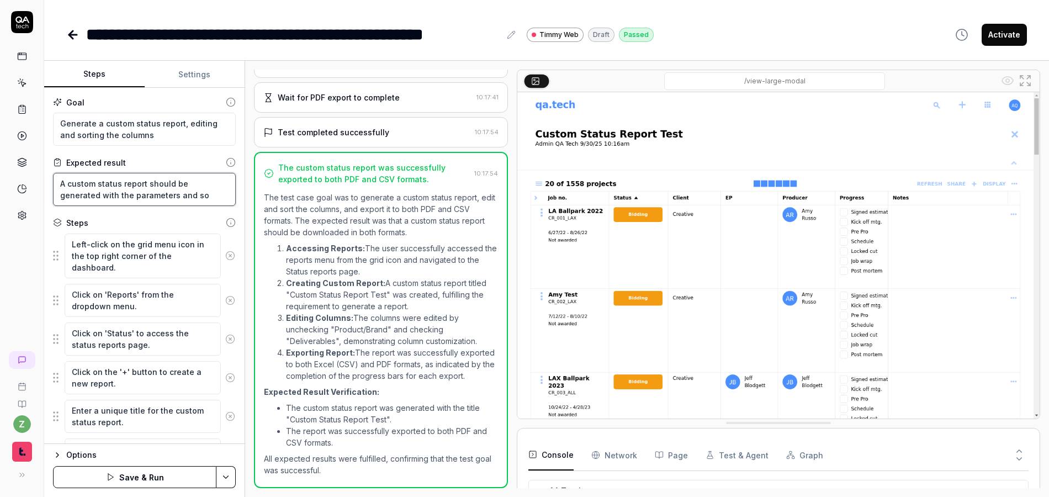
type textarea "A custom status report should be generated with the parameters and sor"
type textarea "*"
type textarea "A custom status report should be generated with the parameters and sort"
type textarea "*"
type textarea "A custom status report should be generated with the parameters and sorti"
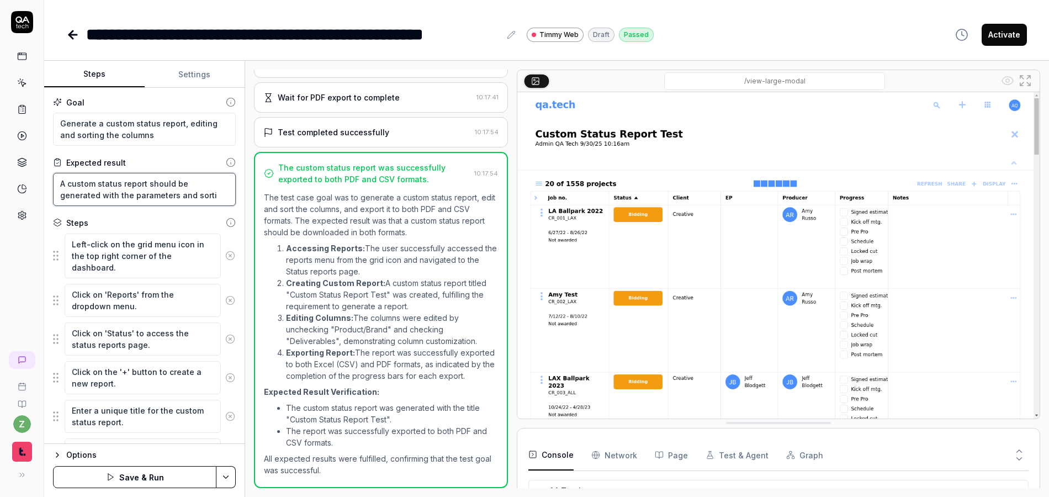
type textarea "*"
type textarea "A custom status report should be generated with the parameters and sortim"
type textarea "*"
type textarea "A custom status report should be generated with the parameters and sortimg"
type textarea "*"
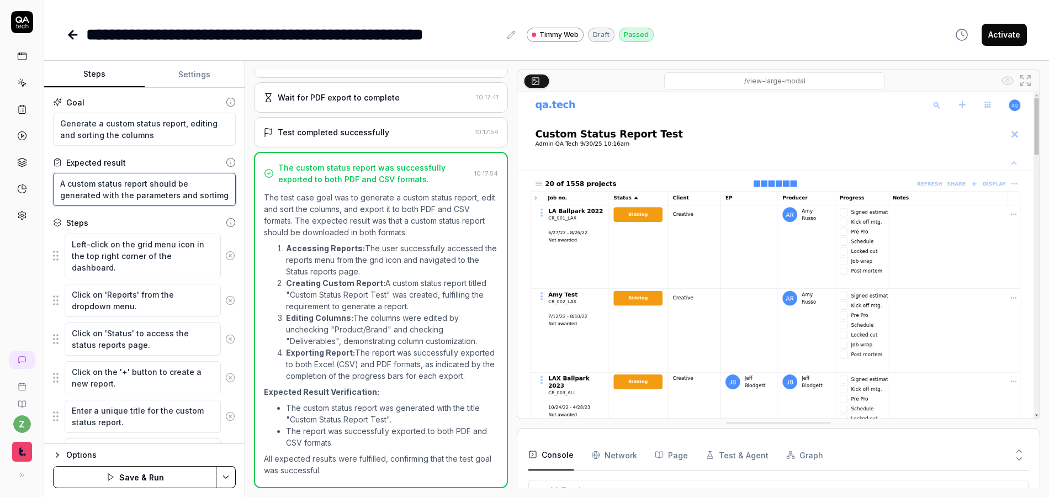
type textarea "A custom status report should be generated with the parameters and sortimg"
type textarea "*"
type textarea "A custom status report should be generated with the parameters and sortimg"
type textarea "*"
type textarea "A custom status report should be generated with the parameters and sortim"
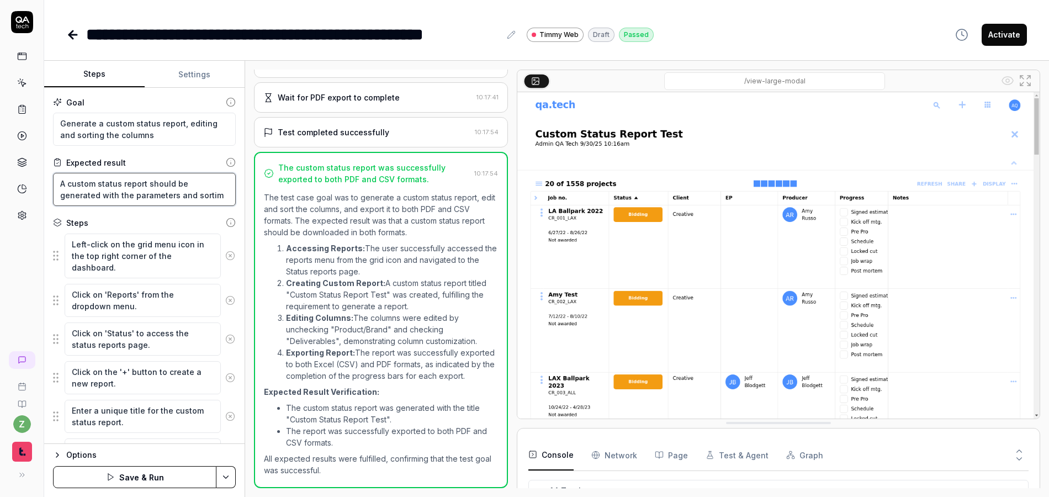
type textarea "*"
type textarea "A custom status report should be generated with the parameters and sorti"
type textarea "*"
type textarea "A custom status report should be generated with the parameters and sortin"
type textarea "*"
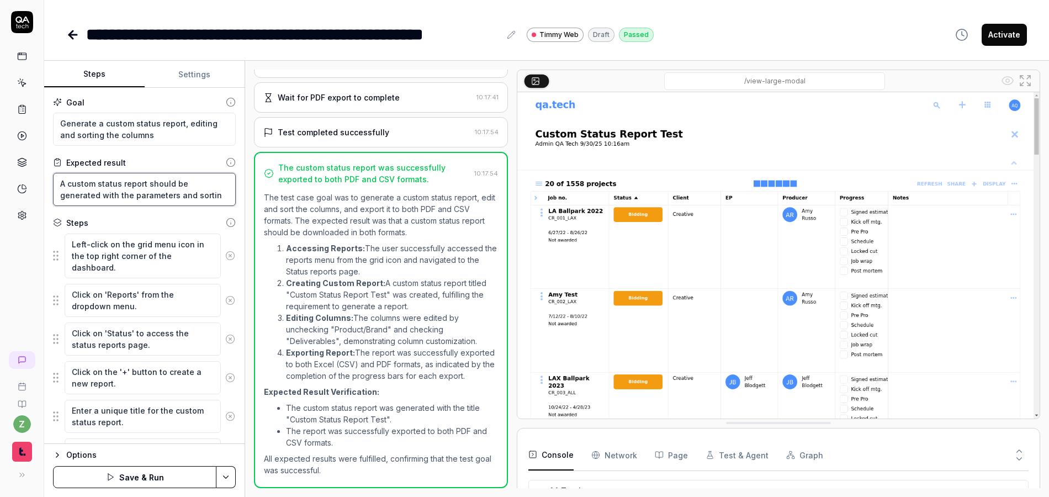
type textarea "A custom status report should be generated with the parameters and sorting"
type textarea "*"
type textarea "A custom status report should be generated with the parameters and sorting"
type textarea "*"
type textarea "A custom status report should be generated with the parameters and sorting s"
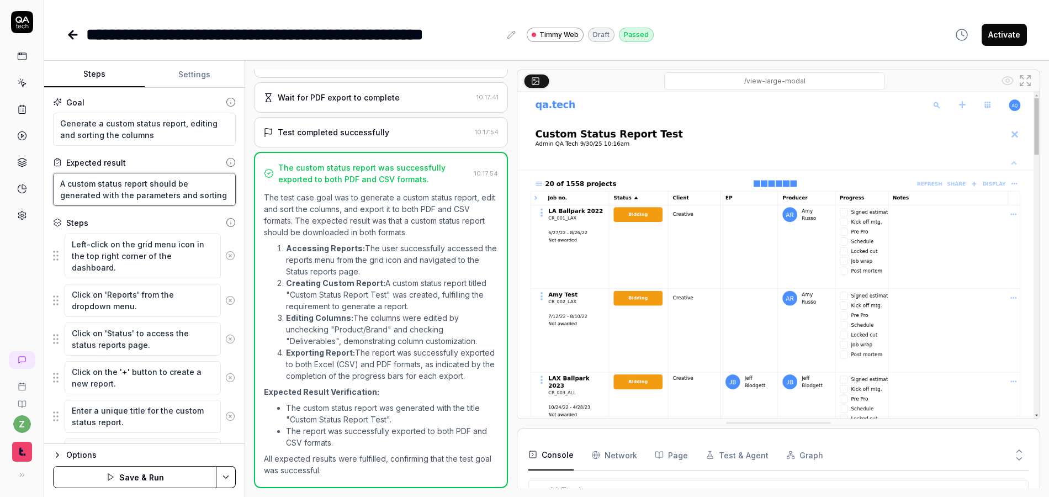
type textarea "*"
type textarea "A custom status report should be generated with the parameters and sorting sp"
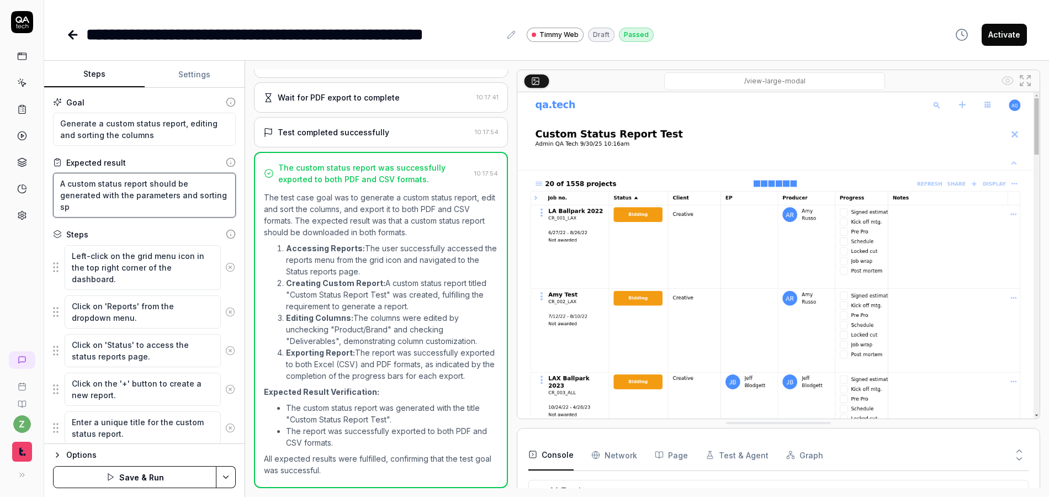
type textarea "*"
type textarea "A custom status report should be generated with the parameters and sorting spe"
type textarea "*"
type textarea "A custom status report should be generated with the parameters and sorting spec"
type textarea "*"
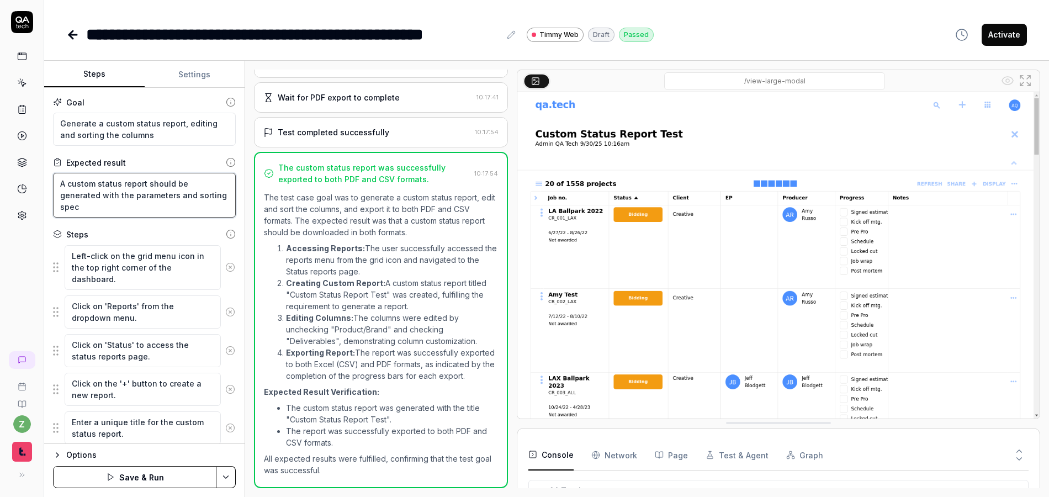
type textarea "A custom status report should be generated with the parameters and sorting speci"
type textarea "*"
type textarea "A custom status report should be generated with the parameters and sorting spec…"
type textarea "*"
type textarea "A custom status report should be generated with the parameters and sorting spec…"
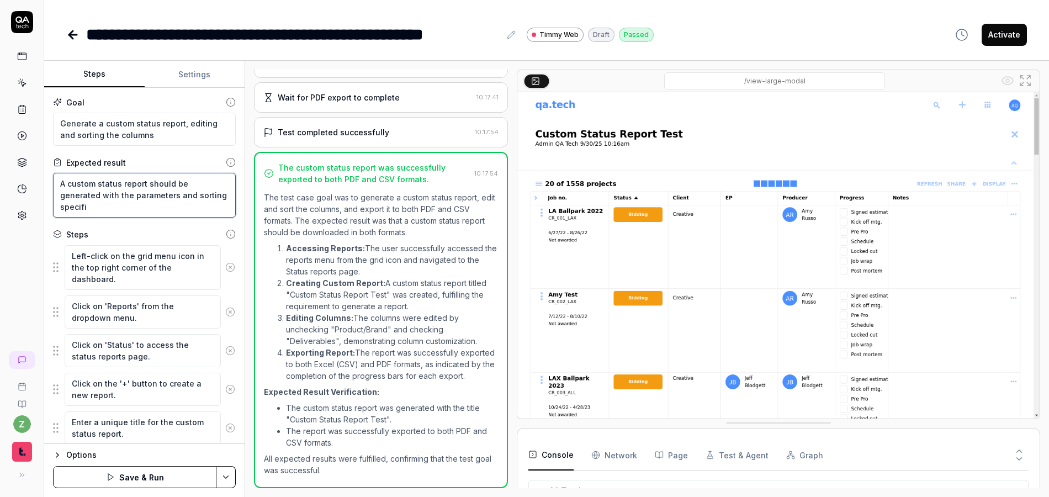
type textarea "*"
type textarea "A custom status report should be generated with the parameters and sorting spec…"
type textarea "*"
type textarea "A custom status report should be generated with the parameters and sorting spec…"
type textarea "*"
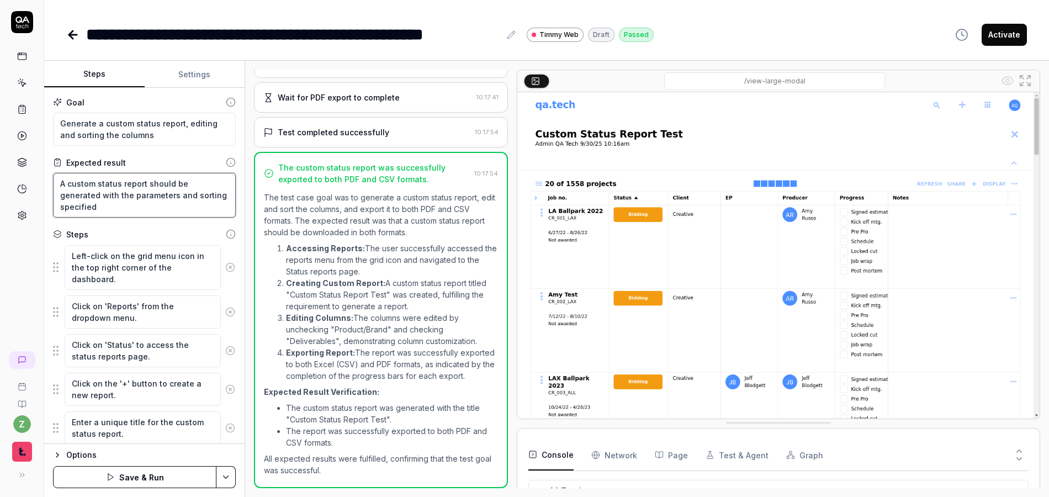
type textarea "A custom status report should be generated with the parameters and sorting spec…"
type textarea "*"
type textarea "A custom status report should be generated with the parameters and sorting spec…"
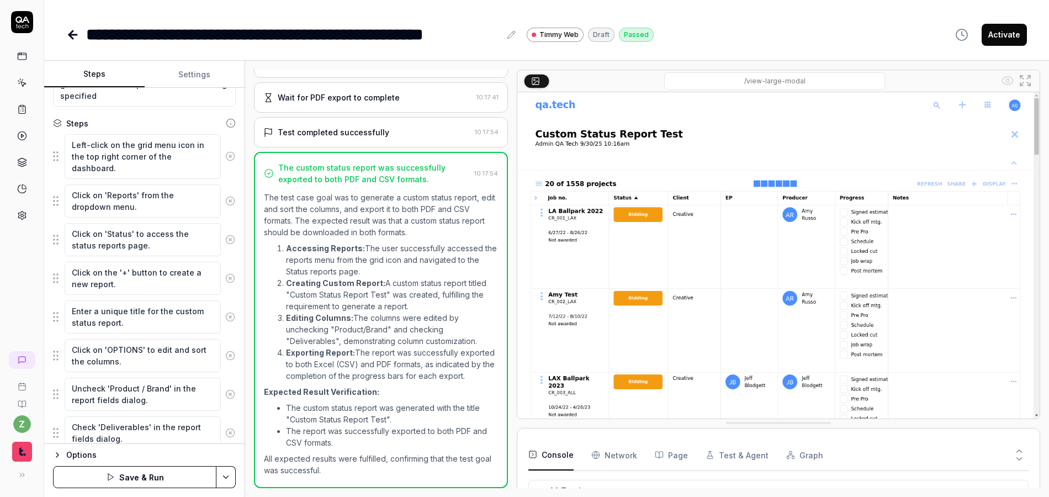
scroll to position [133, 0]
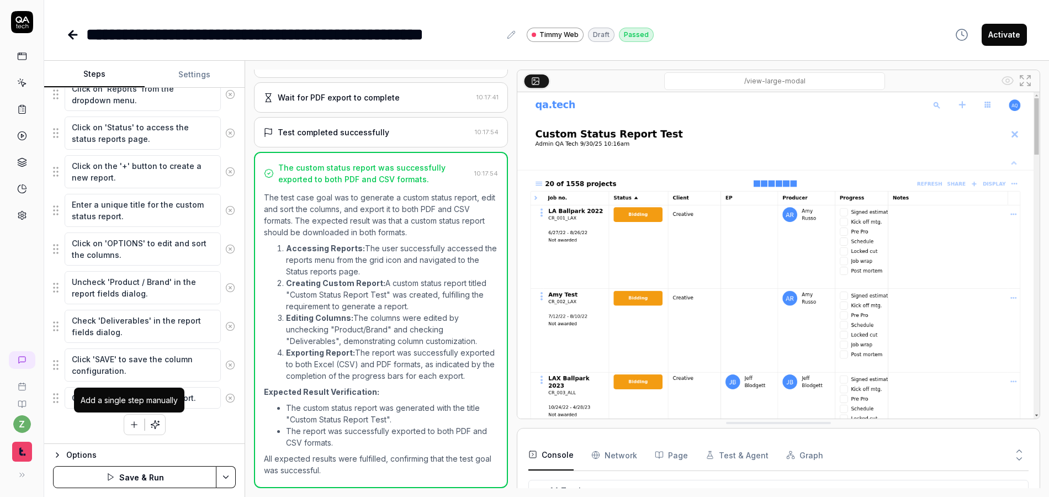
click at [129, 423] on icon "button" at bounding box center [134, 425] width 10 height 10
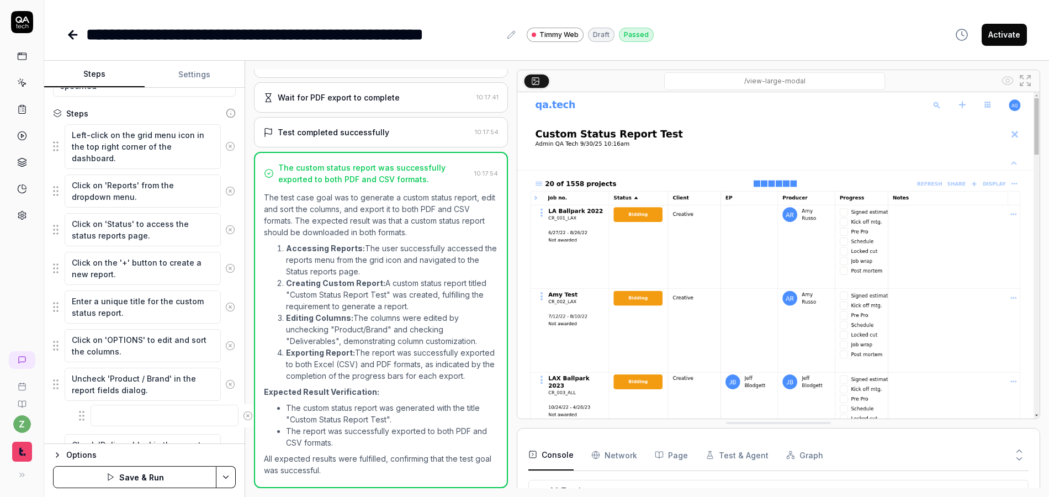
scroll to position [123, 0]
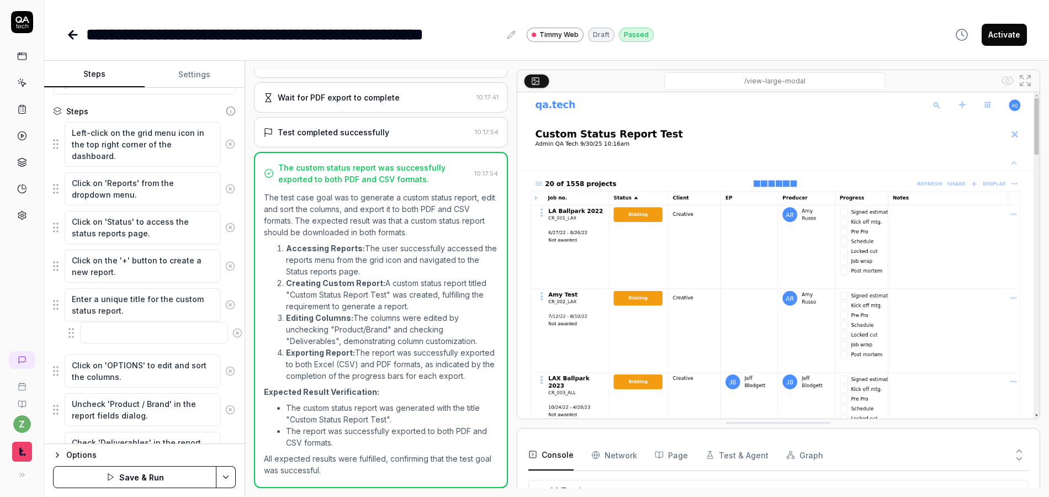
drag, startPoint x: 57, startPoint y: 398, endPoint x: 72, endPoint y: 332, distance: 67.4
click at [72, 332] on fieldset "Left-click on the grid menu icon in the top right corner of the dashboard. Clic…" at bounding box center [144, 327] width 183 height 410
drag, startPoint x: 121, startPoint y: 346, endPoint x: 106, endPoint y: 339, distance: 16.6
click at [120, 346] on textarea at bounding box center [143, 338] width 156 height 22
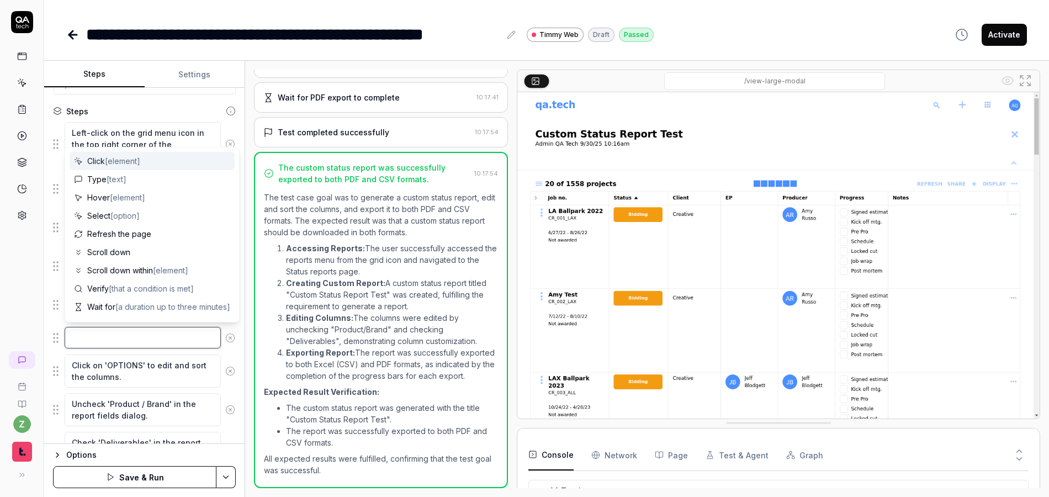
type textarea "*"
type textarea "C"
type textarea "*"
type textarea "E"
type textarea "*"
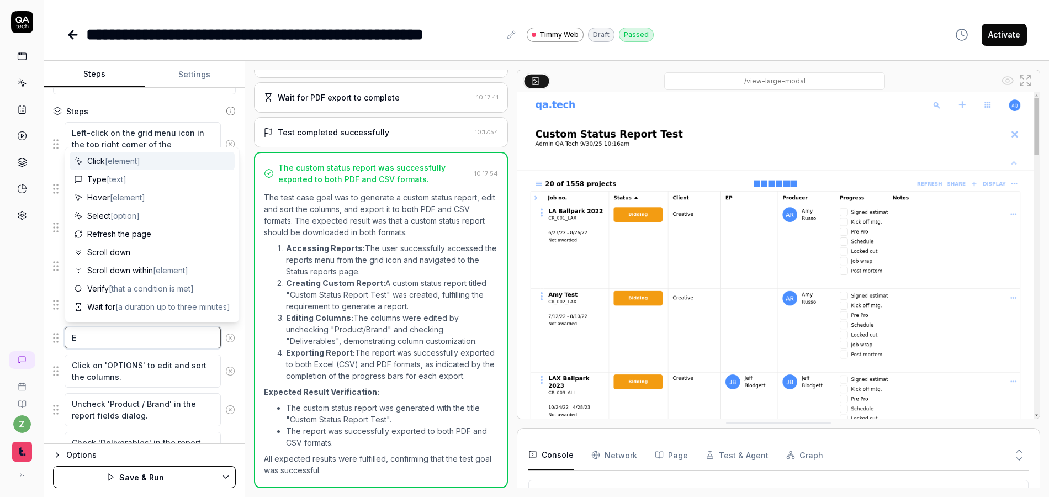
type textarea "En"
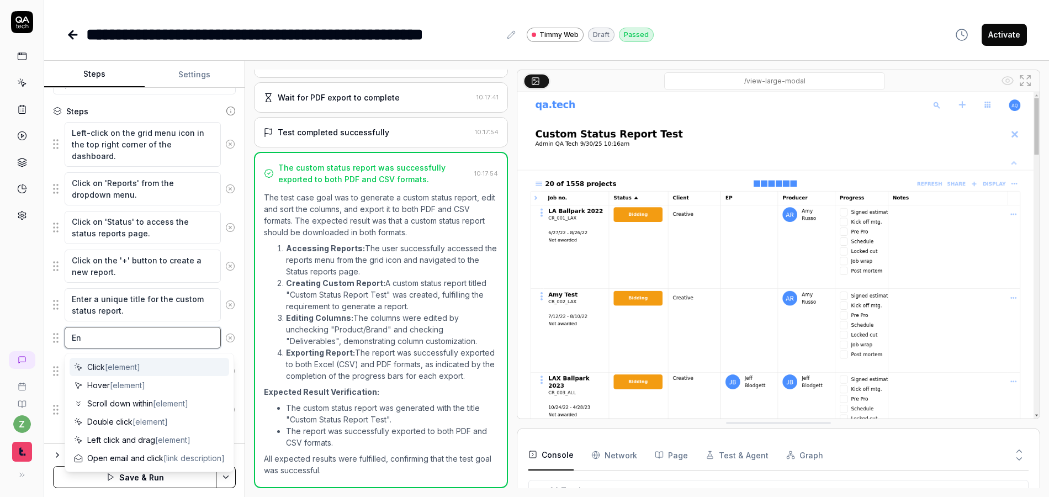
type textarea "*"
type textarea "Ent"
type textarea "*"
type textarea "Ente"
type textarea "*"
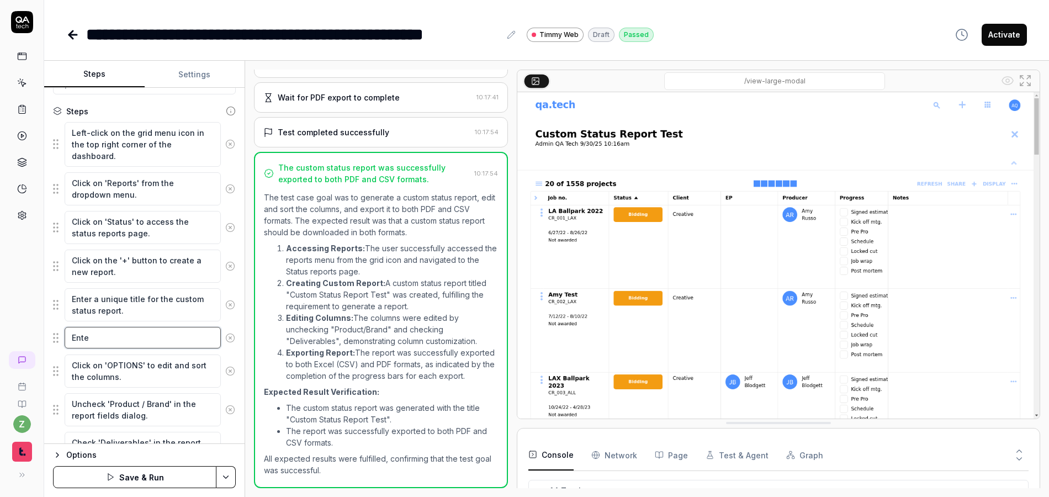
type textarea "Enter"
type textarea "*"
type textarea "Enter"
type textarea "*"
type textarea "Enter ""
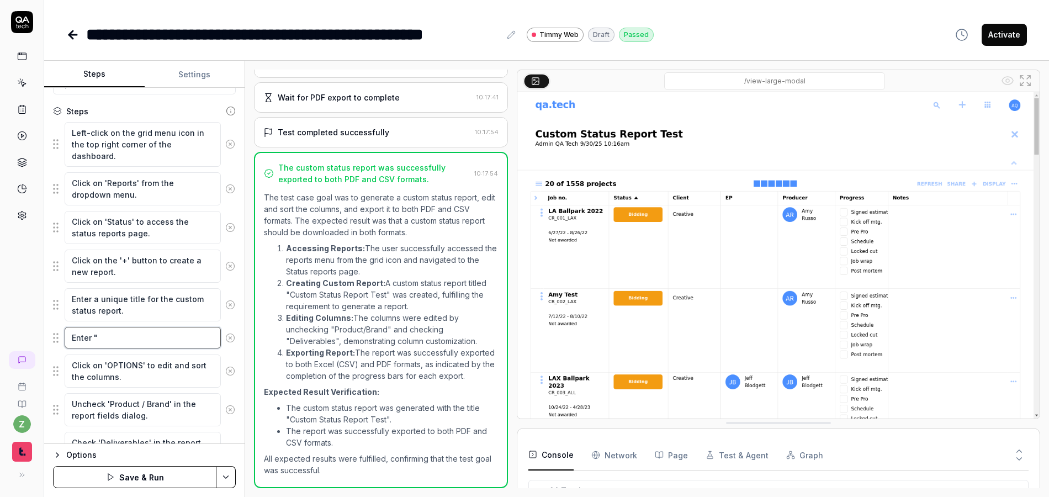
type textarea "*"
type textarea "Enter "Q"
type textarea "*"
type textarea "Enter "QA"
type textarea "*"
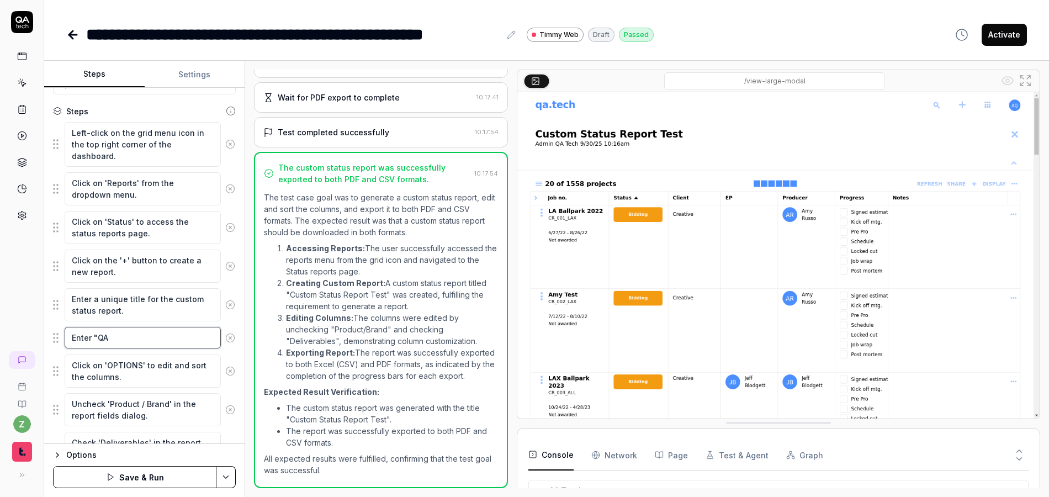
type textarea "Enter "QA."
type textarea "*"
type textarea "Enter "QA.t"
type textarea "*"
type textarea "Enter "QA.te"
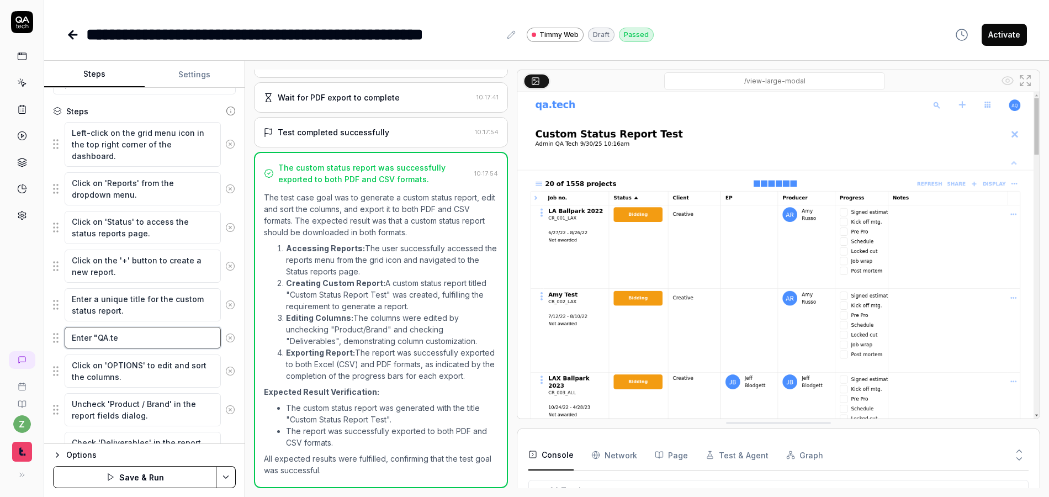
type textarea "*"
type textarea "Enter "QA.tec"
type textarea "*"
type textarea "Enter "QA.tech"
type textarea "*"
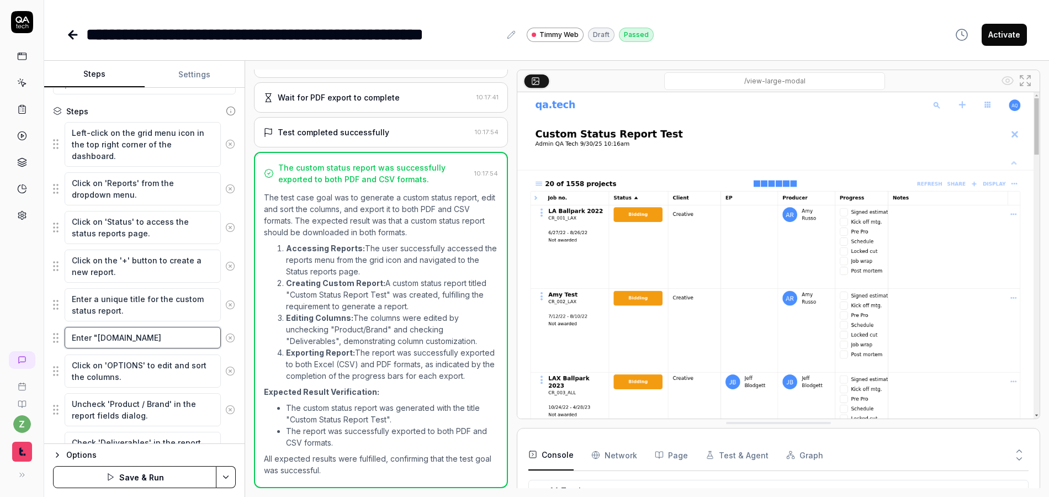
type textarea "Enter "QA.tech""
type textarea "*"
type textarea "Enter "QA.tech""
type textarea "*"
type textarea "Enter "QA.tech" f"
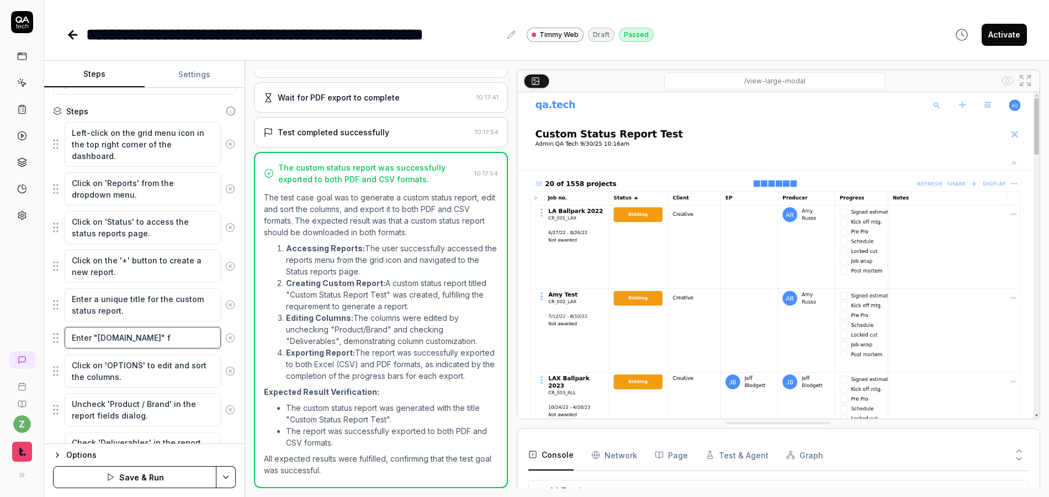
type textarea "*"
type textarea "Enter "QA.tech" for"
type textarea "*"
type textarea "Enter "QA.tech" for t"
type textarea "*"
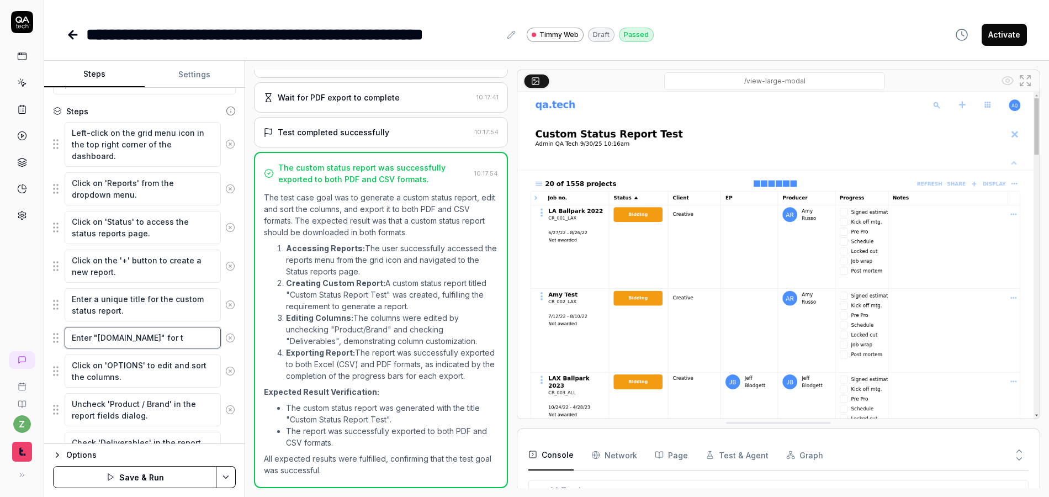
type textarea "Enter "QA.tech" for th"
type textarea "*"
type textarea "Enter "QA.tech" for the"
type textarea "*"
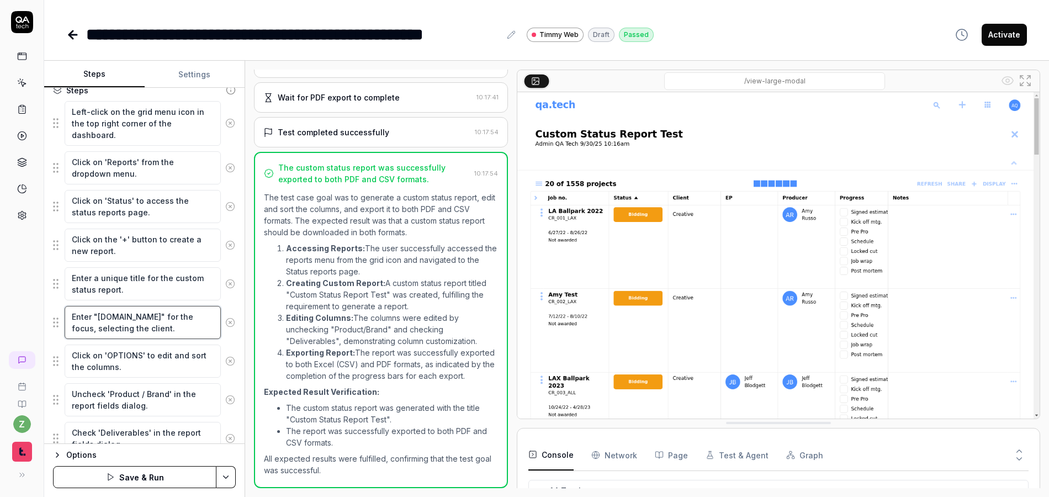
scroll to position [256, 0]
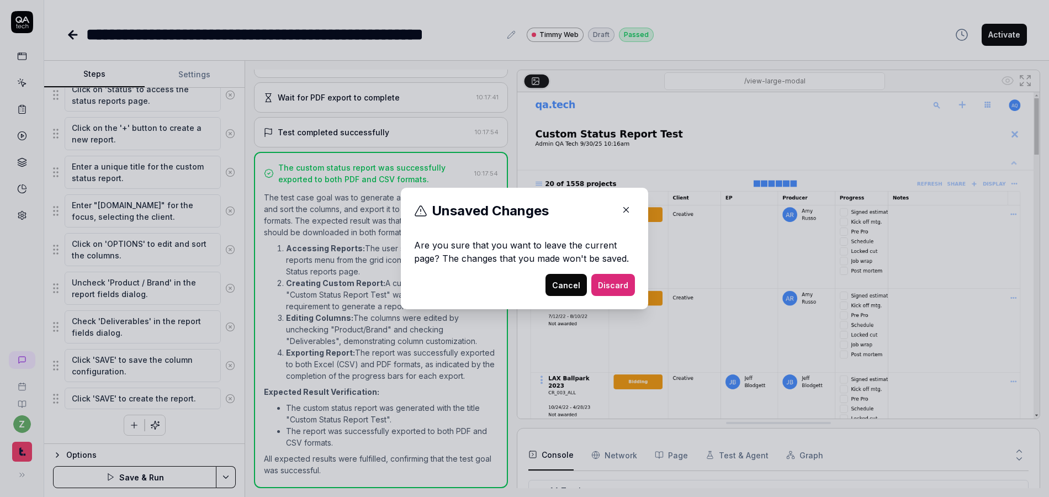
click at [621, 213] on icon "button" at bounding box center [626, 210] width 10 height 10
click at [553, 283] on button "Cancel" at bounding box center [566, 285] width 41 height 22
click at [621, 208] on icon "button" at bounding box center [626, 210] width 10 height 10
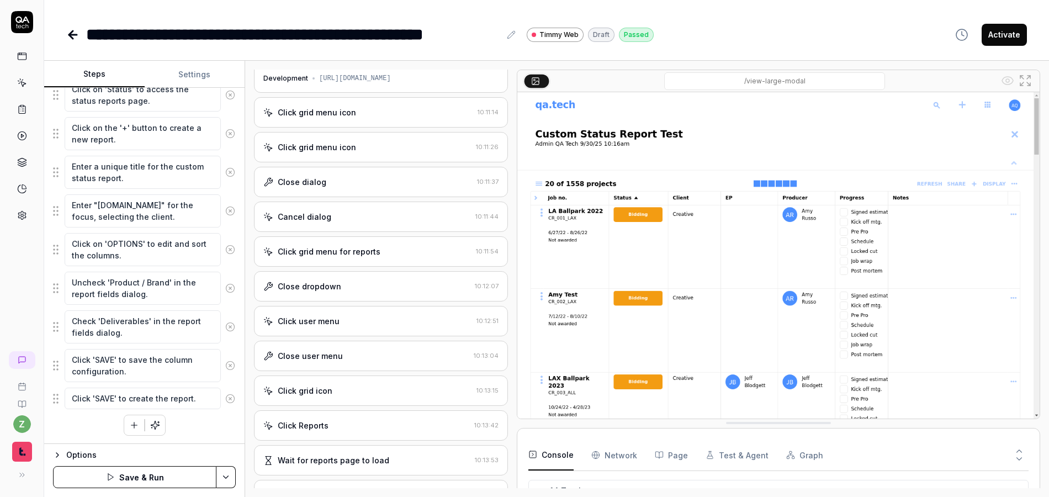
scroll to position [0, 0]
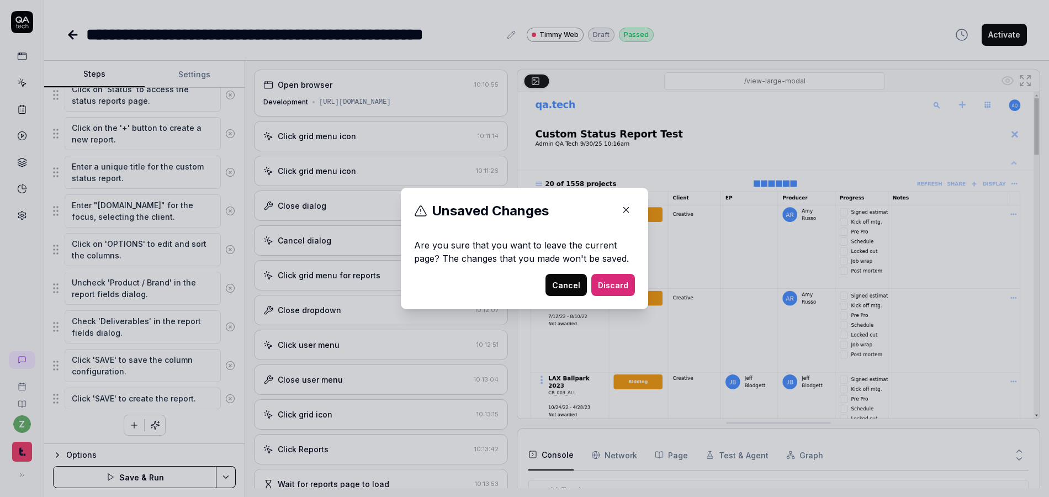
click at [622, 212] on icon "button" at bounding box center [626, 210] width 10 height 10
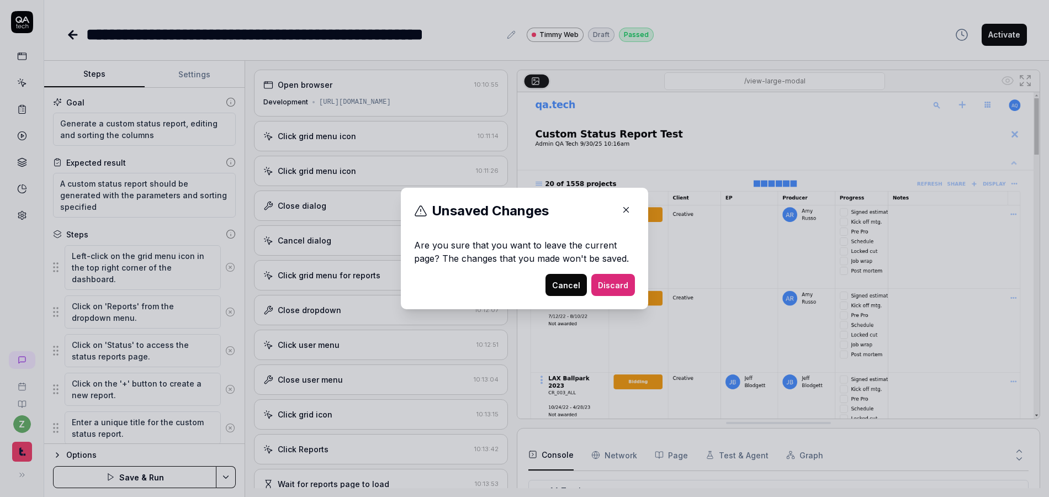
click at [559, 281] on button "Cancel" at bounding box center [566, 285] width 41 height 22
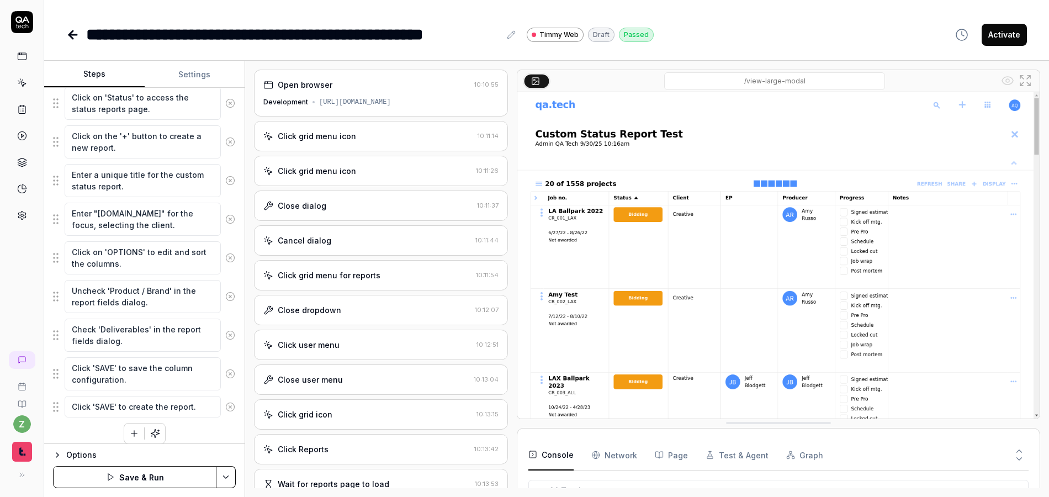
scroll to position [256, 0]
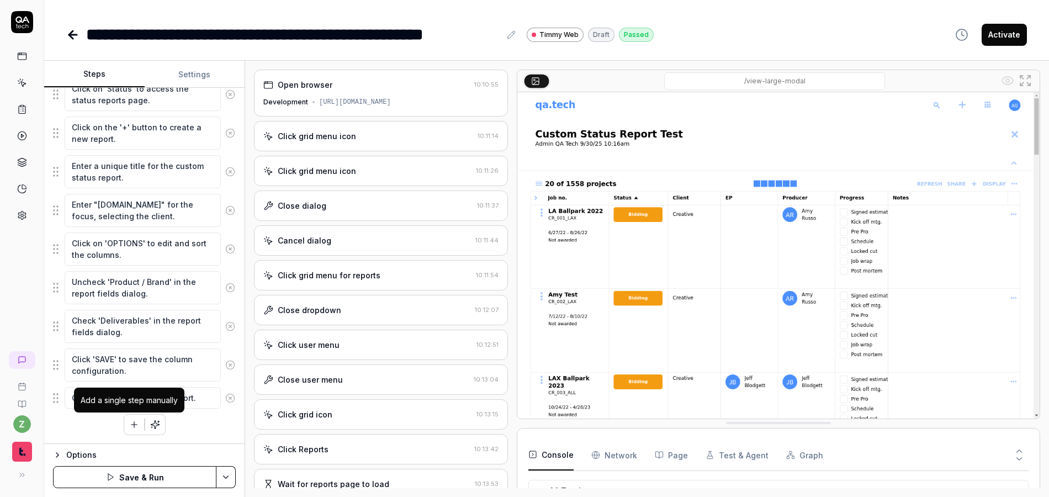
click at [127, 430] on button "button" at bounding box center [134, 425] width 20 height 20
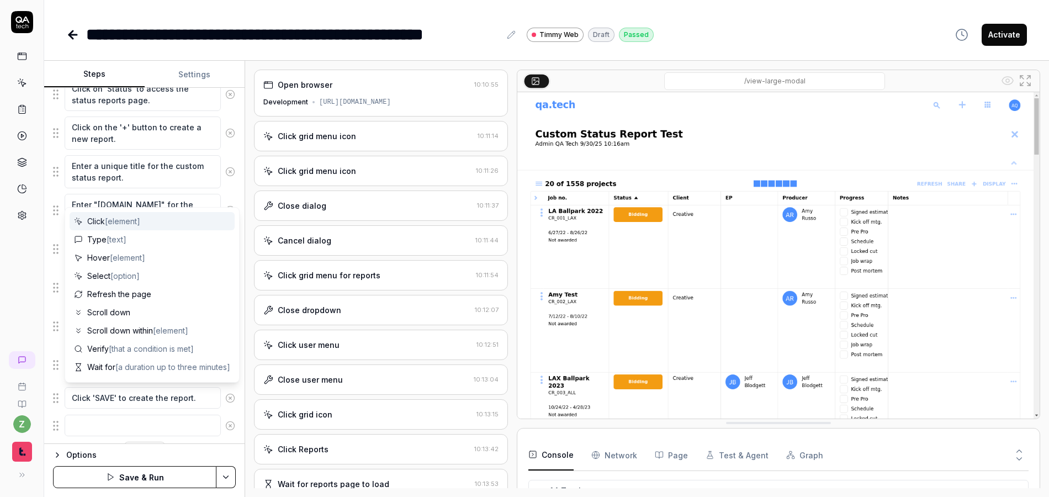
scroll to position [284, 0]
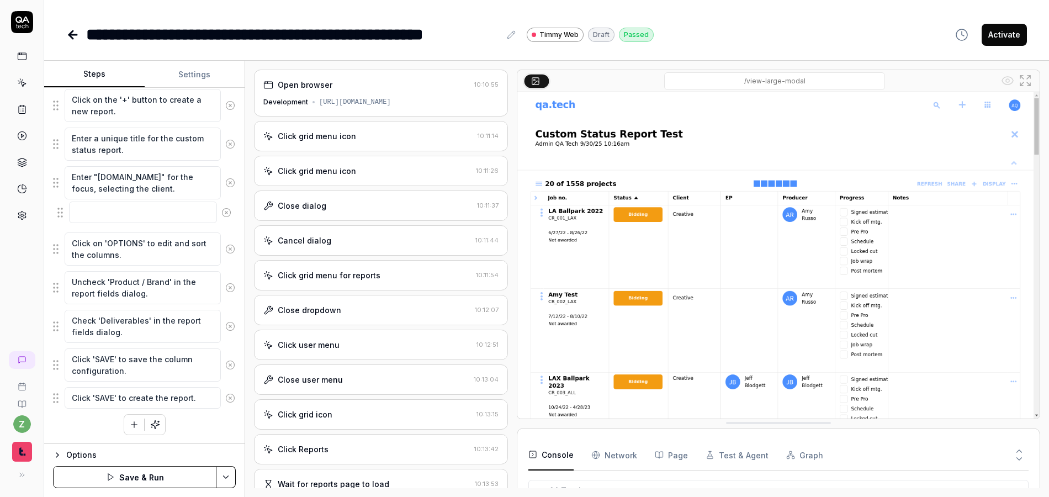
drag, startPoint x: 58, startPoint y: 398, endPoint x: 62, endPoint y: 212, distance: 185.6
click at [62, 212] on fieldset "Left-click on the grid menu icon in the top right corner of the dashboard. Clic…" at bounding box center [144, 185] width 183 height 449
click at [105, 213] on textarea at bounding box center [143, 216] width 156 height 22
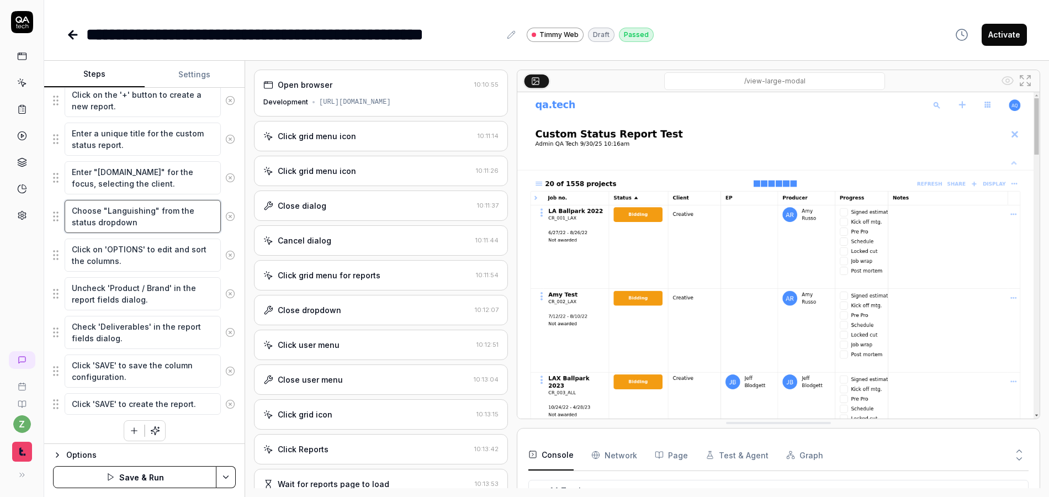
scroll to position [295, 0]
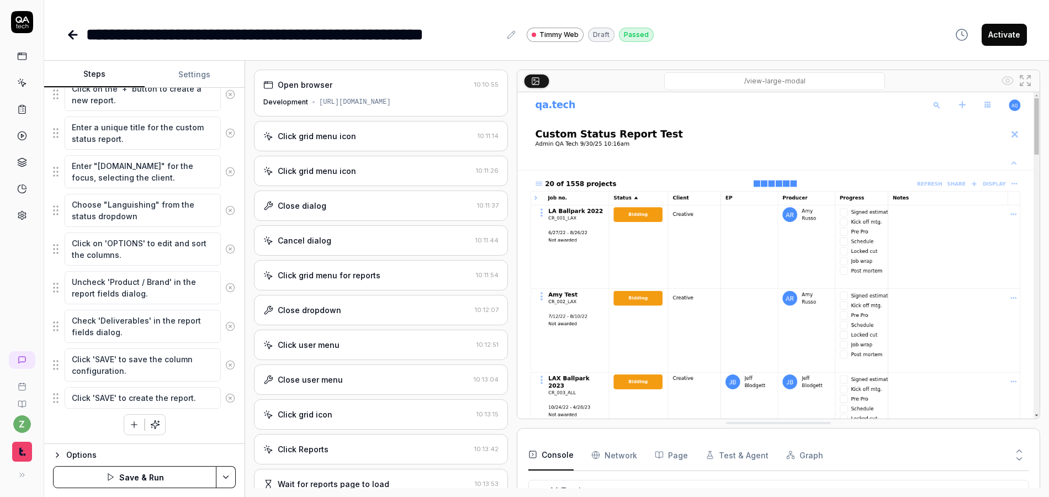
click at [223, 433] on div "Left-click on the grid menu icon in the top right corner of the dashboard. Clic…" at bounding box center [144, 192] width 183 height 485
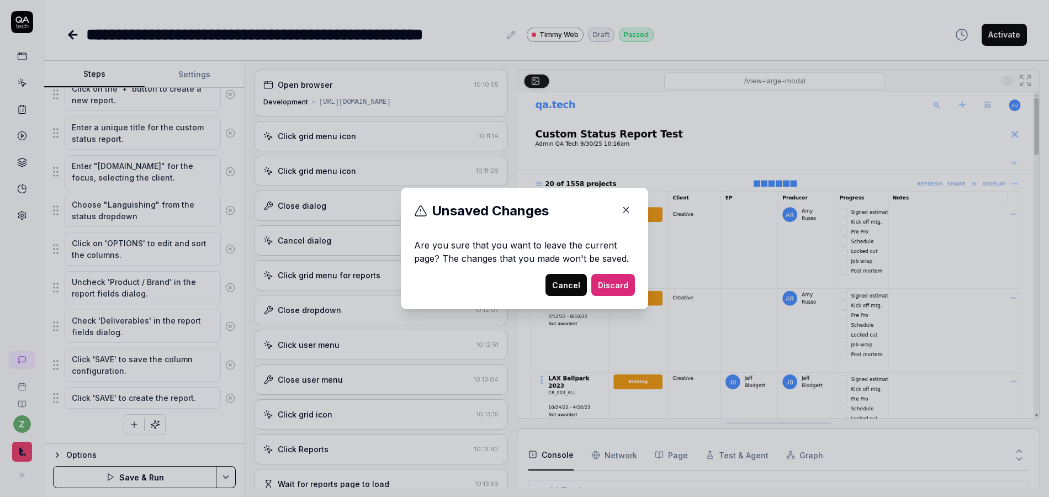
click at [621, 214] on icon "button" at bounding box center [626, 210] width 10 height 10
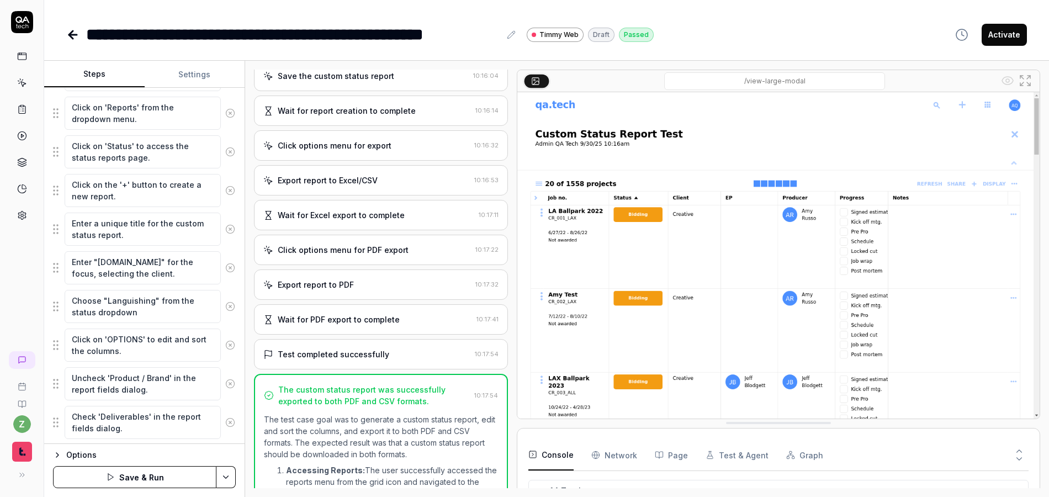
scroll to position [265, 0]
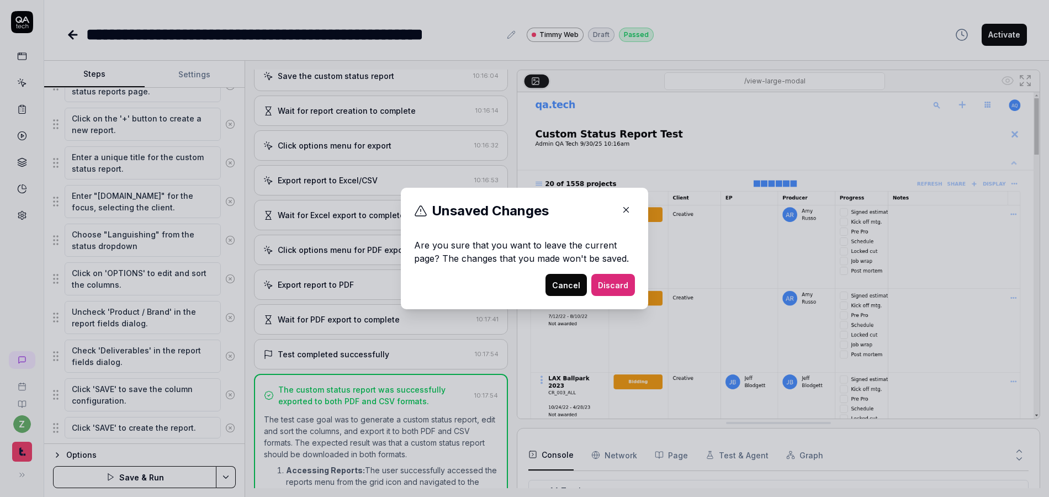
click at [547, 285] on button "Cancel" at bounding box center [566, 285] width 41 height 22
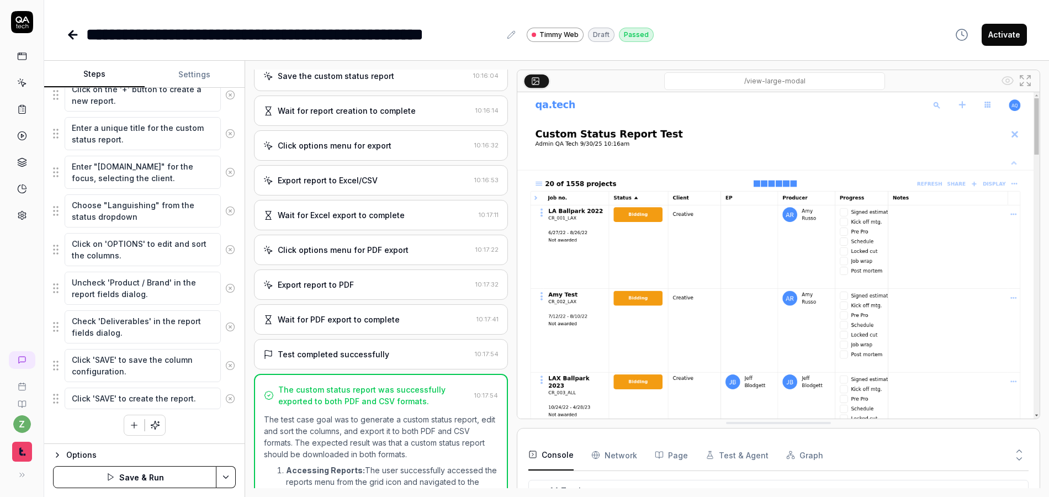
scroll to position [295, 0]
click at [125, 419] on button "button" at bounding box center [134, 425] width 20 height 20
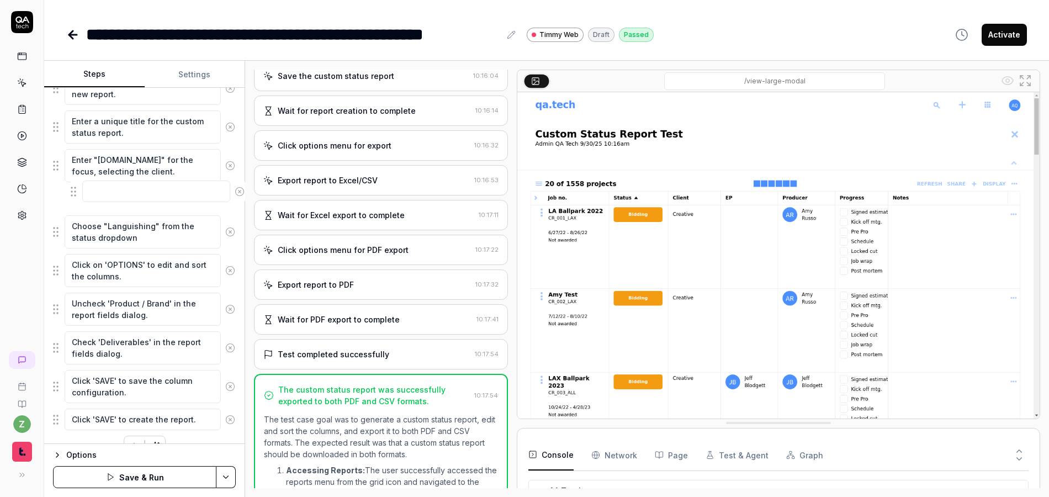
scroll to position [298, 0]
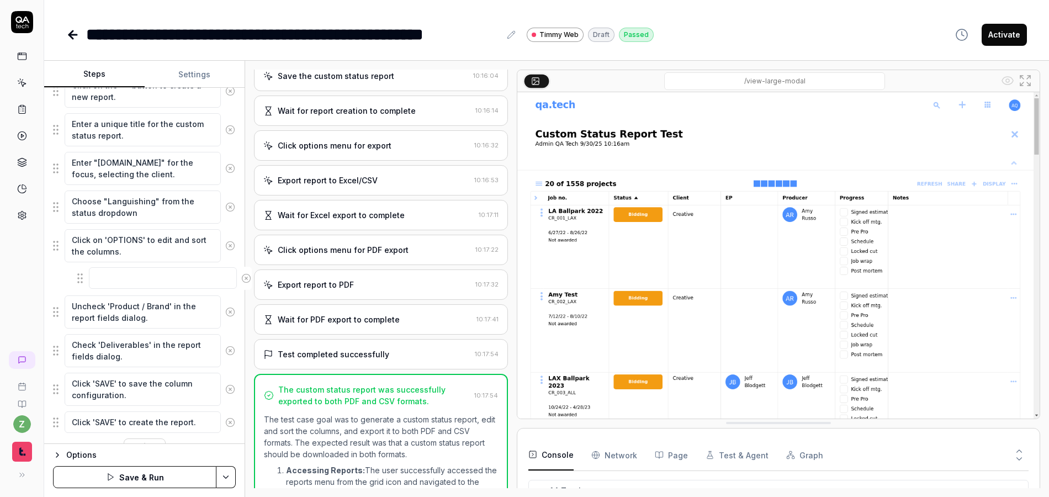
drag, startPoint x: 54, startPoint y: 395, endPoint x: 72, endPoint y: 273, distance: 123.4
click at [72, 273] on fieldset "Left-click on the grid menu icon in the top right corner of the dashboard. Clic…" at bounding box center [144, 190] width 183 height 488
click at [146, 273] on textarea at bounding box center [143, 279] width 156 height 22
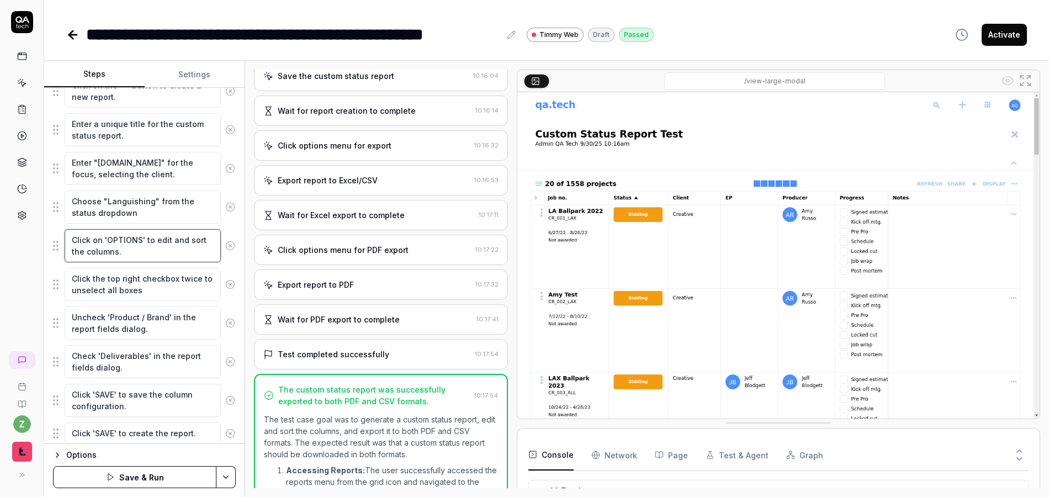
click at [154, 256] on textarea "Click on 'OPTIONS' to edit and sort the columns." at bounding box center [143, 245] width 156 height 33
click at [142, 369] on textarea "Check 'Deliverables' in the report fields dialog." at bounding box center [143, 361] width 156 height 33
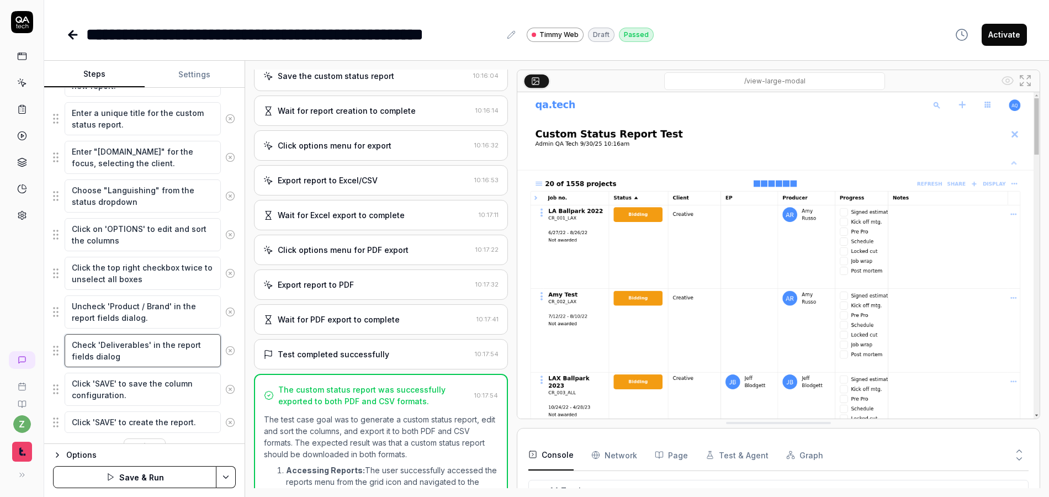
scroll to position [334, 0]
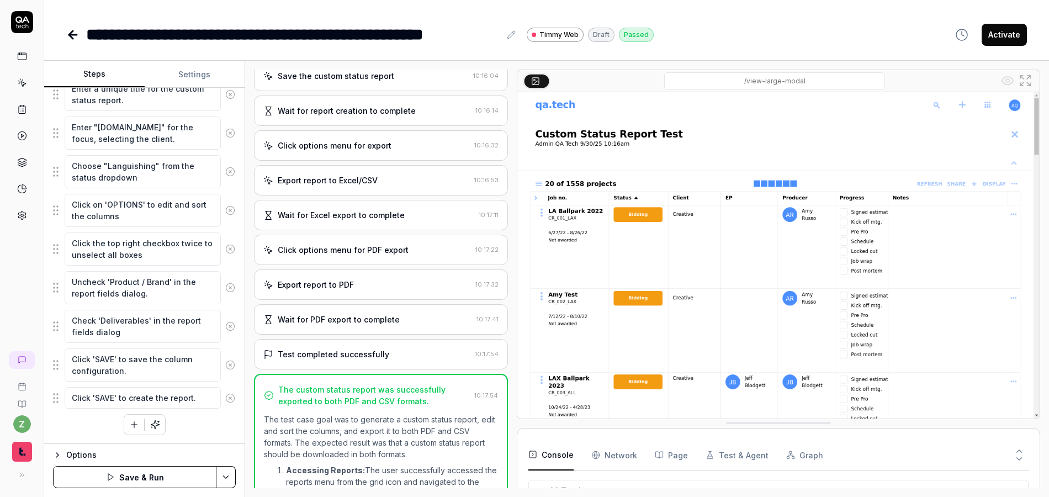
click at [134, 426] on icon "button" at bounding box center [134, 425] width 10 height 10
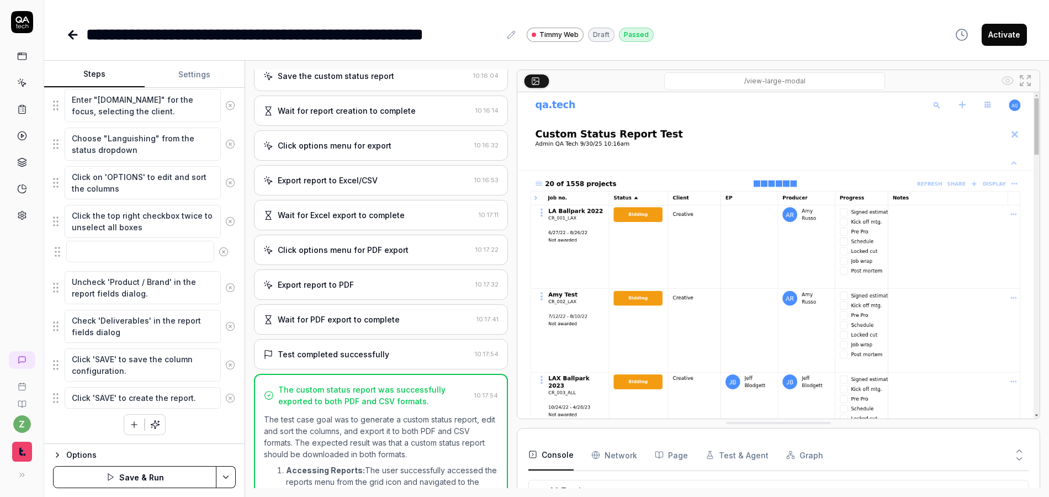
drag, startPoint x: 60, startPoint y: 398, endPoint x: 61, endPoint y: 252, distance: 146.4
click at [61, 252] on fieldset "Left-click on the grid menu icon in the top right corner of the dashboard. Clic…" at bounding box center [144, 146] width 183 height 526
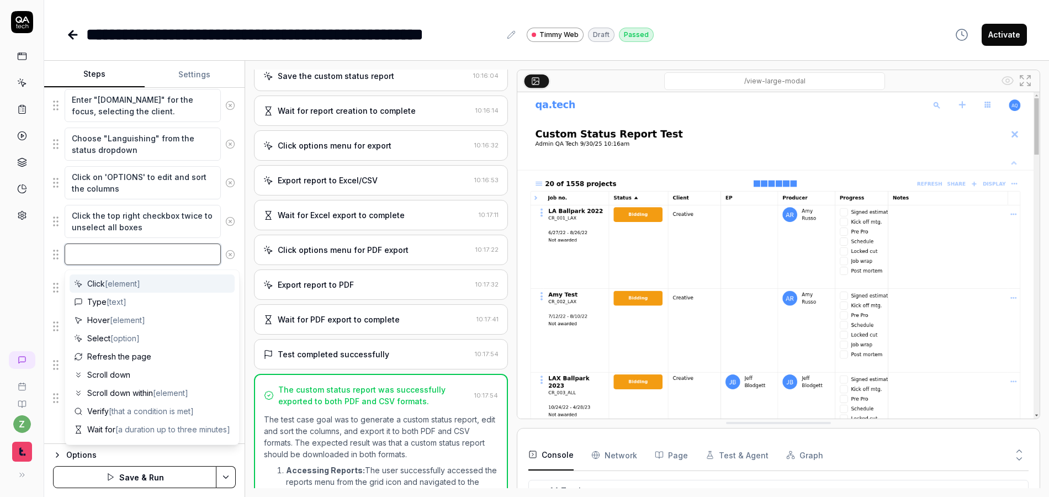
click at [123, 251] on textarea at bounding box center [143, 255] width 156 height 22
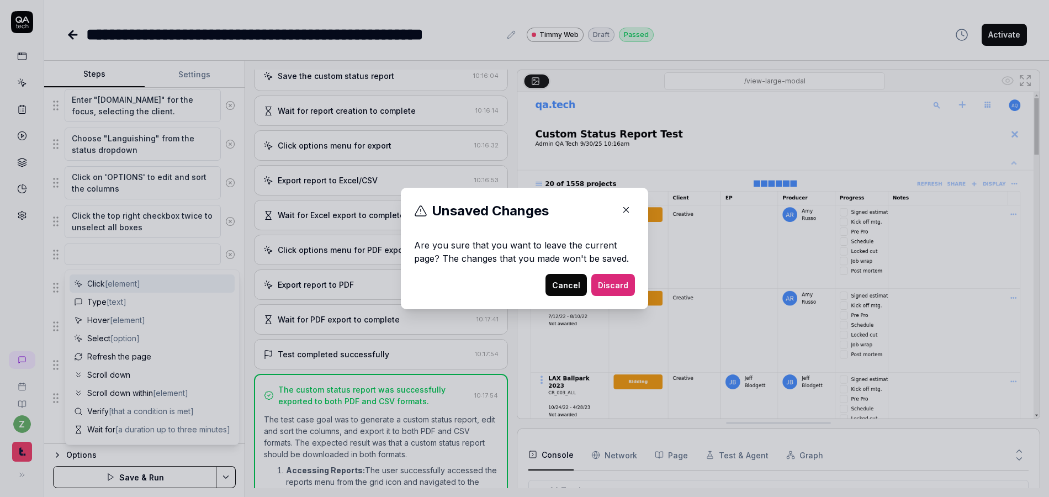
click at [624, 209] on icon "button" at bounding box center [626, 210] width 5 height 5
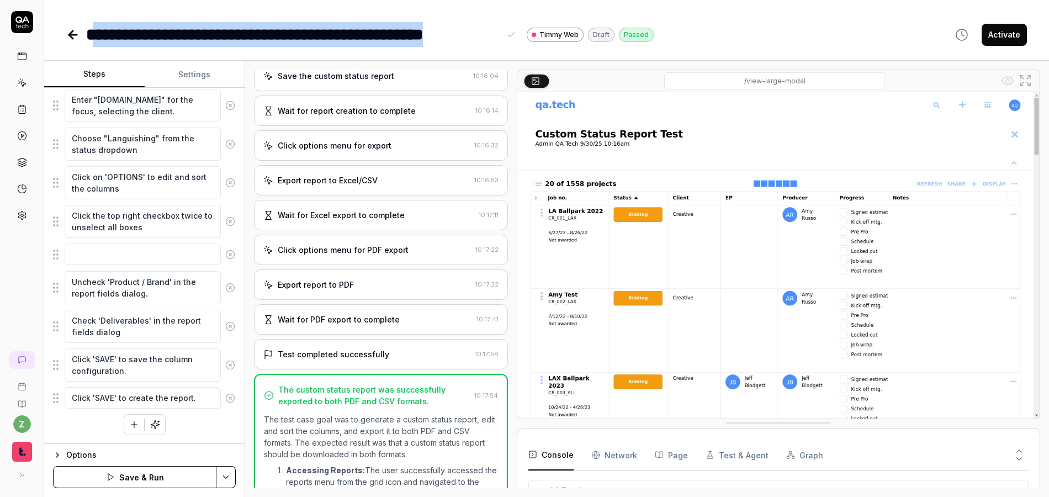
drag, startPoint x: 502, startPoint y: 33, endPoint x: 92, endPoint y: 37, distance: 409.8
click at [92, 39] on div "**********" at bounding box center [302, 34] width 432 height 25
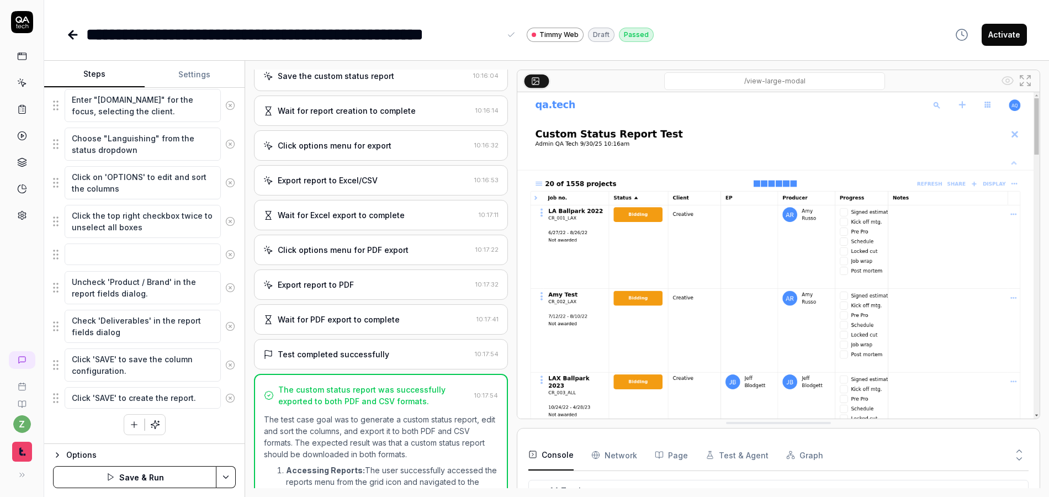
click at [93, 12] on div "**********" at bounding box center [546, 23] width 1005 height 47
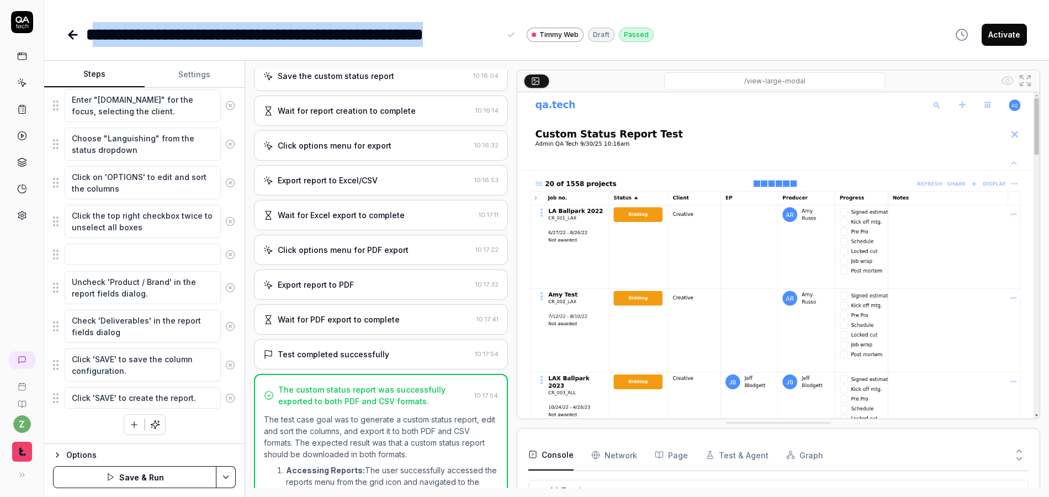
drag, startPoint x: 498, startPoint y: 37, endPoint x: 103, endPoint y: 17, distance: 394.9
click at [97, 25] on div "**********" at bounding box center [293, 34] width 414 height 25
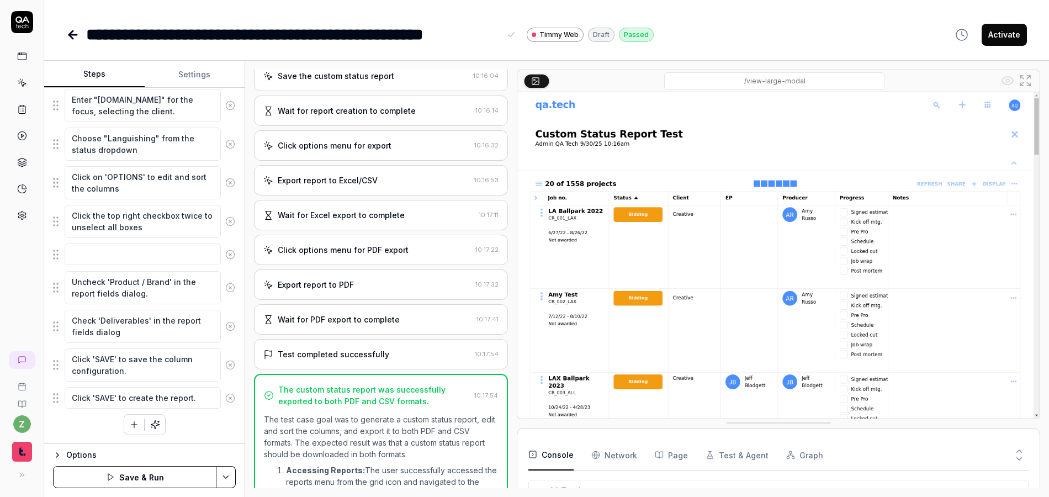
click at [129, 12] on div "**********" at bounding box center [546, 23] width 1005 height 47
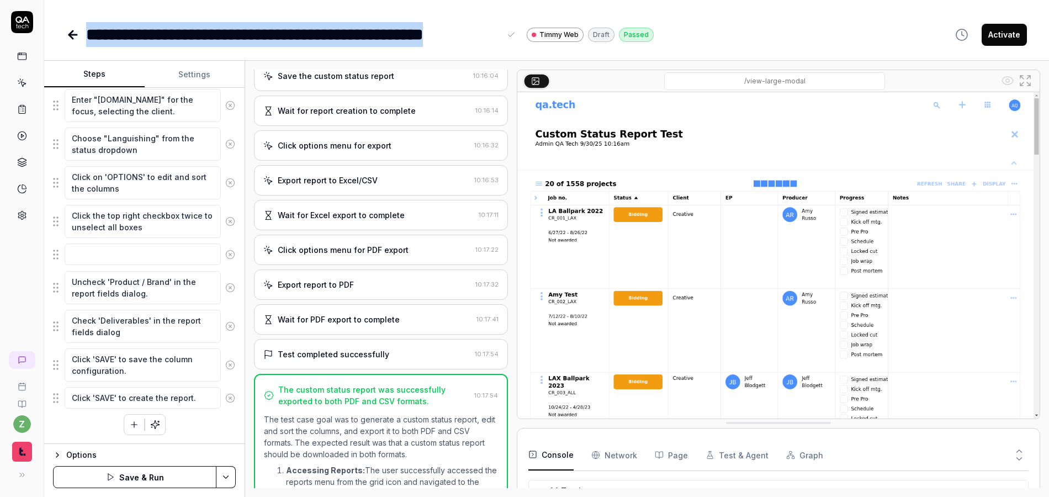
drag, startPoint x: 87, startPoint y: 30, endPoint x: 500, endPoint y: 34, distance: 413.7
click at [500, 34] on div "**********" at bounding box center [302, 34] width 432 height 25
click at [498, 15] on div "**********" at bounding box center [546, 23] width 1005 height 47
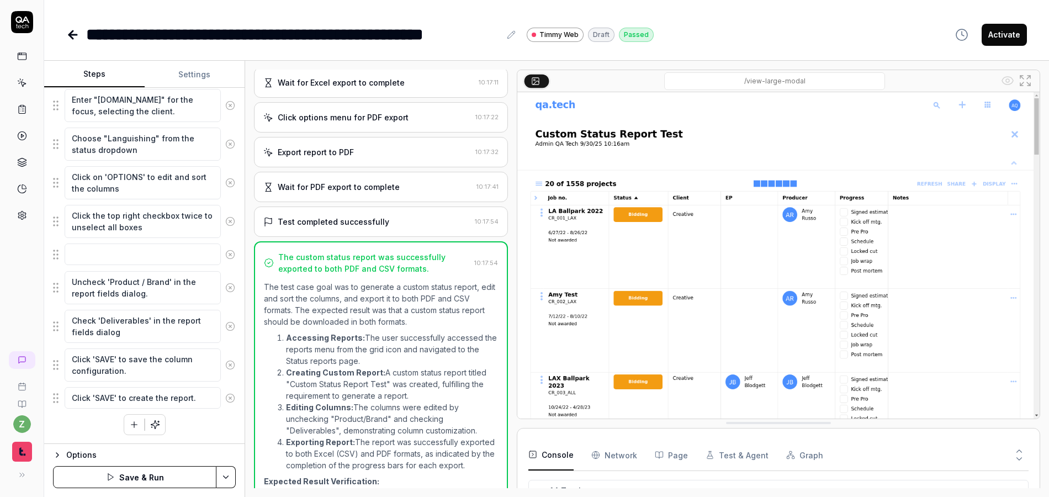
scroll to position [295, 0]
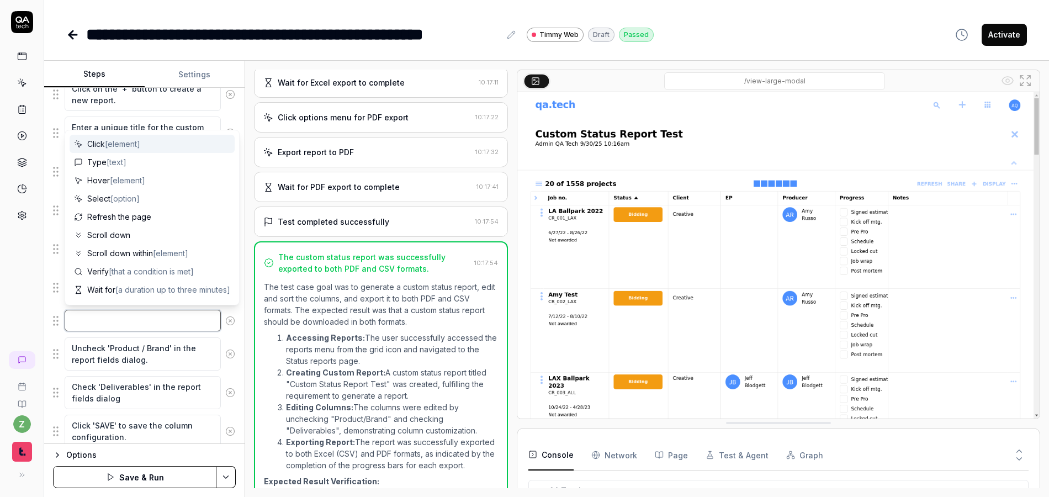
click at [135, 320] on textarea at bounding box center [143, 321] width 156 height 22
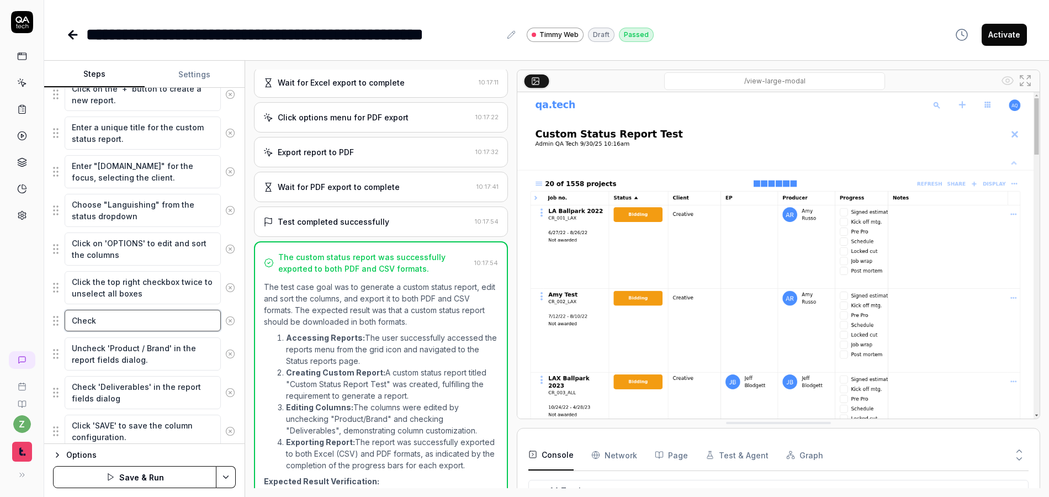
click at [113, 326] on textarea "Check" at bounding box center [143, 321] width 156 height 22
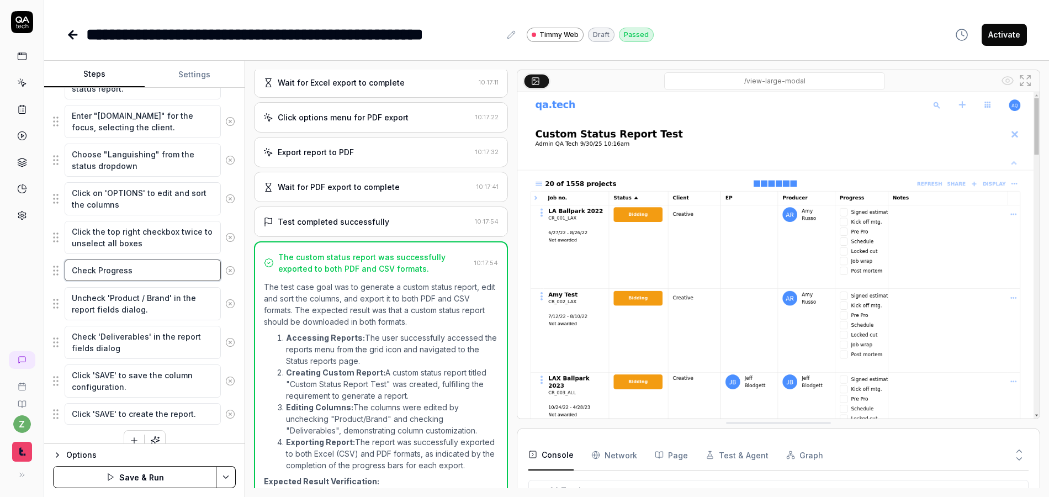
scroll to position [361, 0]
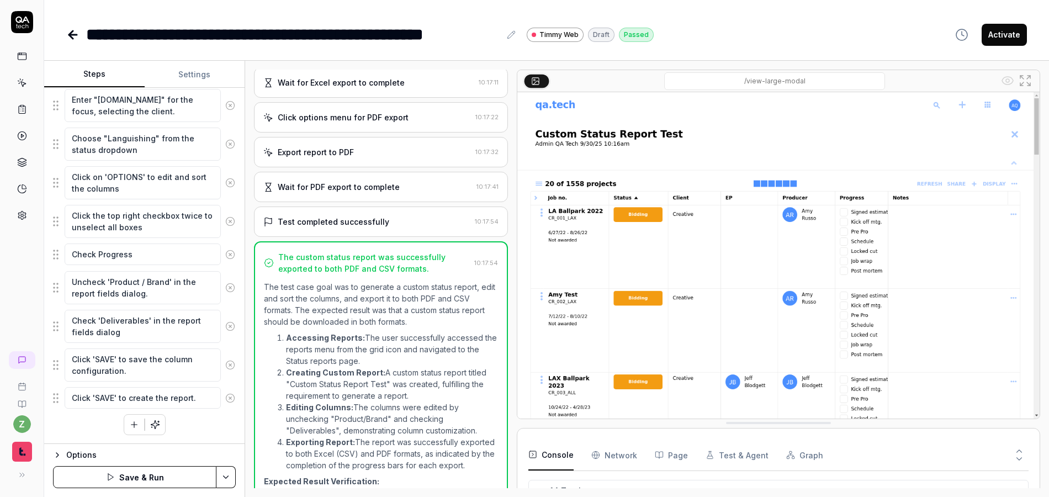
click at [114, 419] on div "Left-click on the grid menu icon in the top right corner of the dashboard. Clic…" at bounding box center [144, 159] width 183 height 552
click at [124, 421] on button "button" at bounding box center [134, 425] width 20 height 20
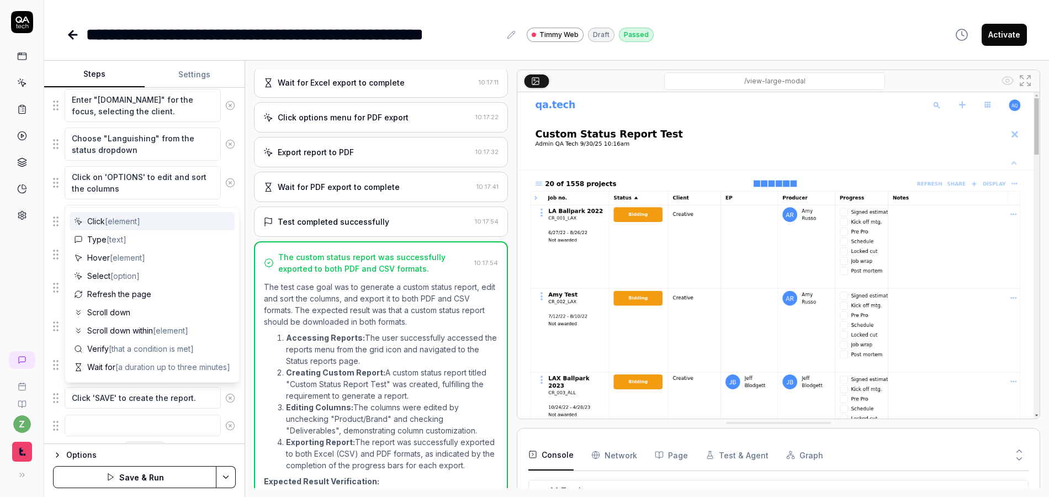
scroll to position [389, 0]
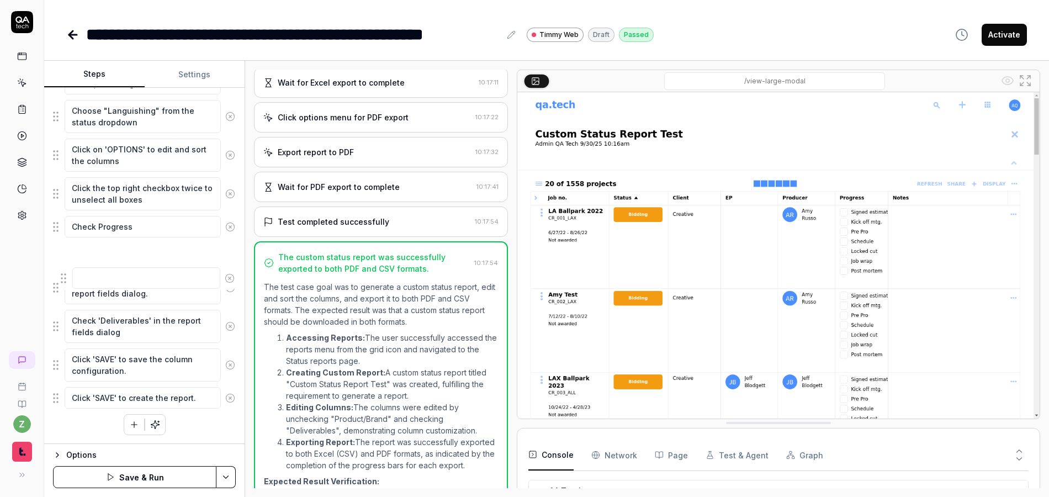
drag, startPoint x: 60, startPoint y: 402, endPoint x: 59, endPoint y: 261, distance: 140.8
click at [57, 262] on fieldset "Left-click on the grid menu icon in the top right corner of the dashboard. Clic…" at bounding box center [144, 133] width 183 height 554
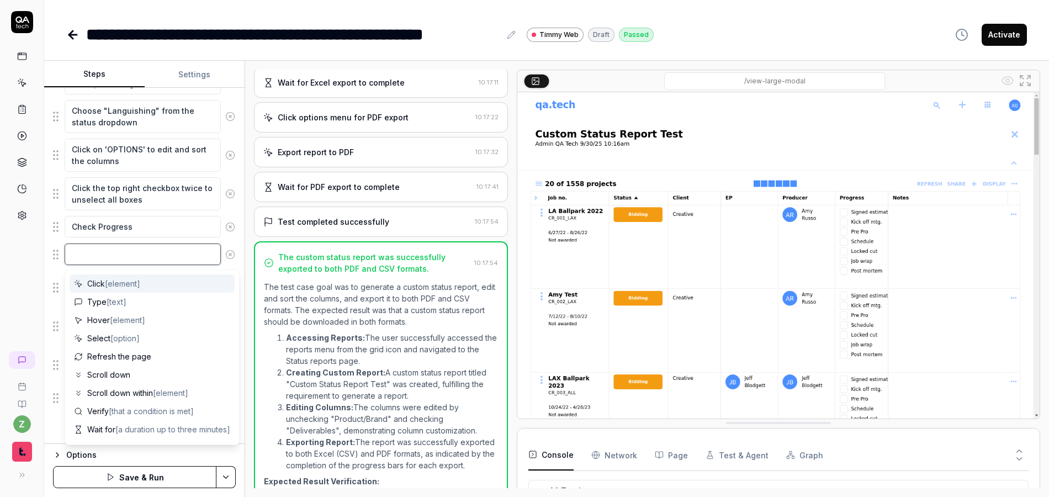
click at [112, 264] on textarea at bounding box center [143, 255] width 156 height 22
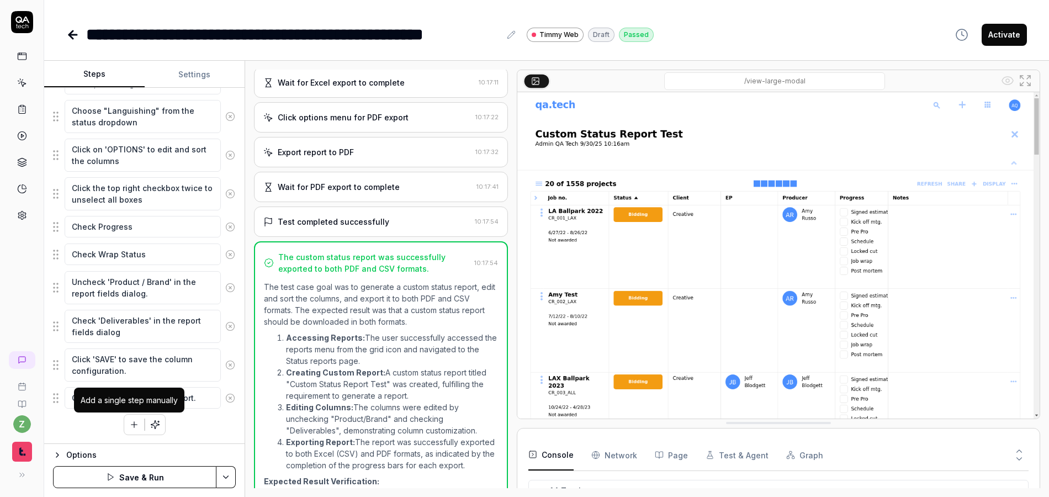
click at [134, 425] on icon "button" at bounding box center [134, 424] width 0 height 6
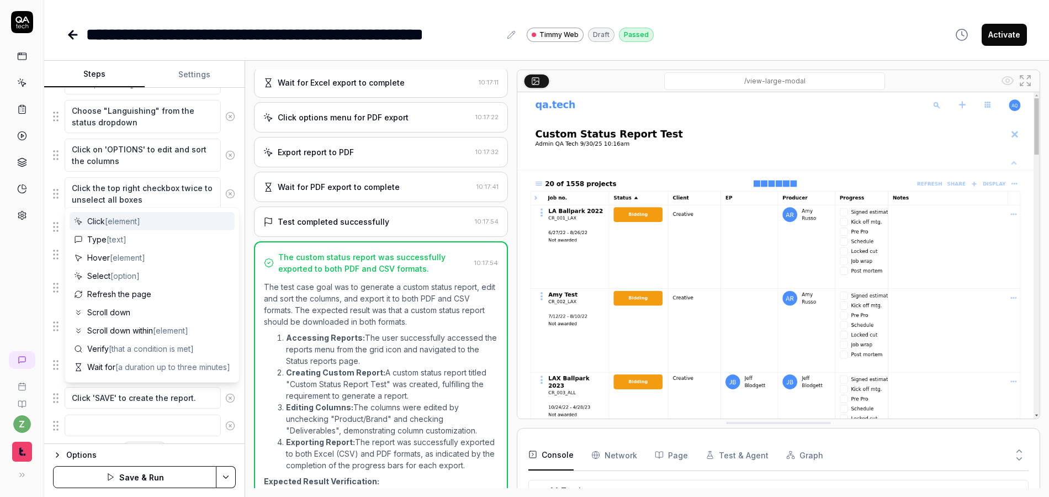
scroll to position [416, 0]
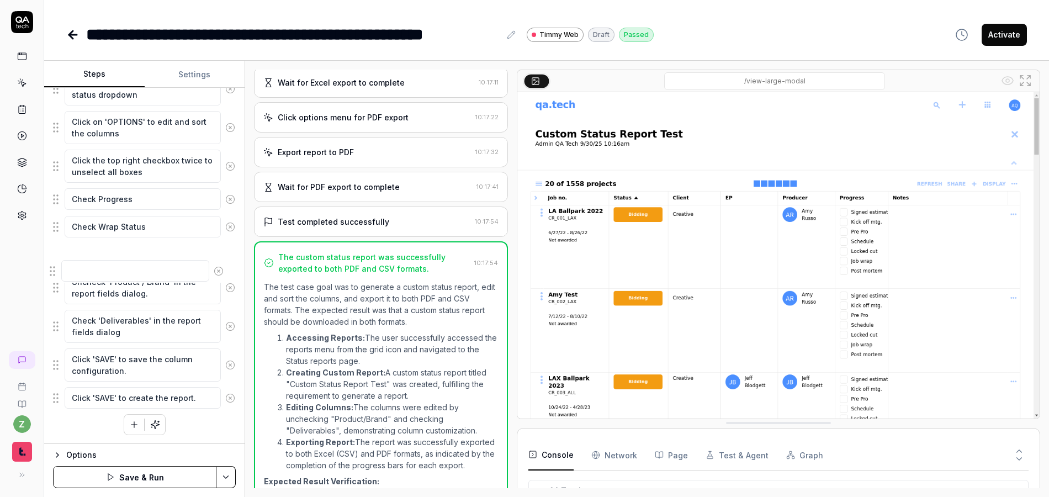
drag, startPoint x: 54, startPoint y: 402, endPoint x: 49, endPoint y: 264, distance: 137.6
click at [53, 264] on fieldset "Left-click on the grid menu icon in the top right corner of the dashboard. Clic…" at bounding box center [144, 119] width 183 height 582
click at [117, 257] on textarea at bounding box center [143, 255] width 156 height 22
click at [213, 425] on div "Left-click on the grid menu icon in the top right corner of the dashboard. Clic…" at bounding box center [144, 131] width 183 height 607
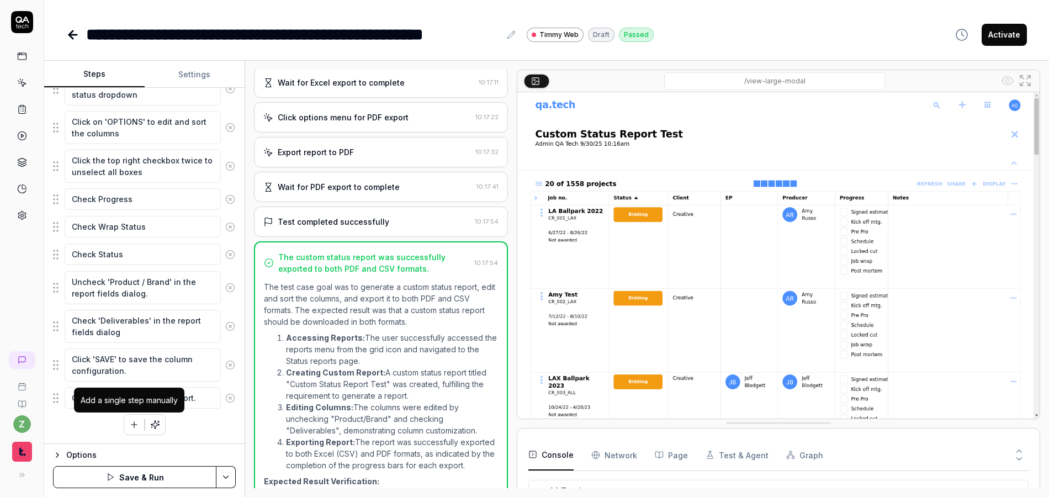
click at [133, 425] on icon "button" at bounding box center [134, 425] width 10 height 10
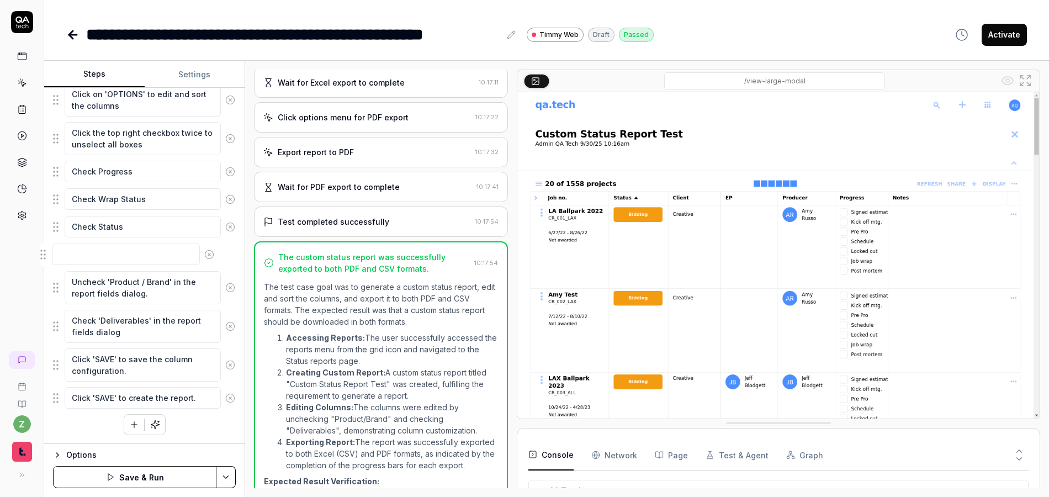
drag, startPoint x: 57, startPoint y: 394, endPoint x: 47, endPoint y: 249, distance: 146.1
click at [53, 251] on fieldset "Left-click on the grid menu icon in the top right corner of the dashboard. Clic…" at bounding box center [144, 105] width 183 height 609
click at [115, 256] on textarea at bounding box center [143, 255] width 156 height 22
click at [193, 251] on textarea "Hover over the gray bar next to" at bounding box center [143, 255] width 156 height 22
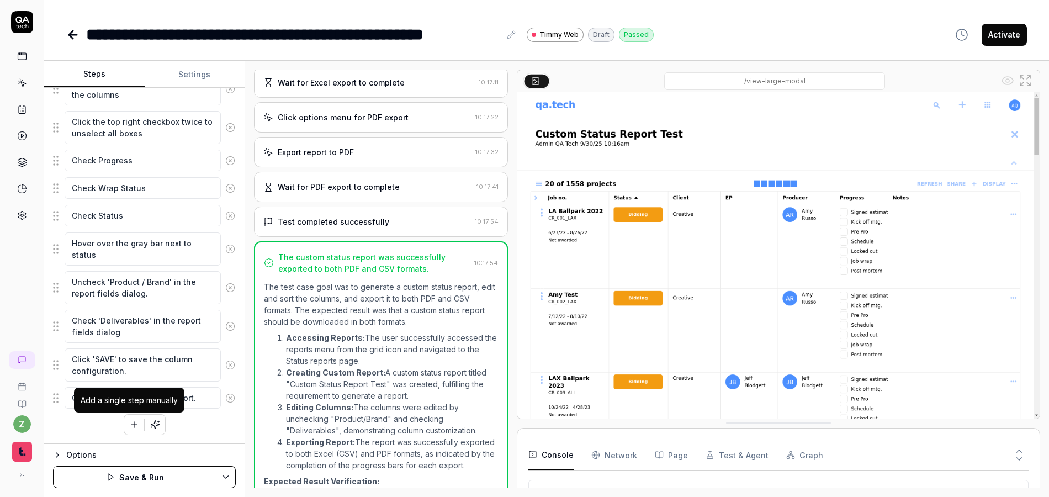
click at [129, 426] on icon "button" at bounding box center [134, 425] width 10 height 10
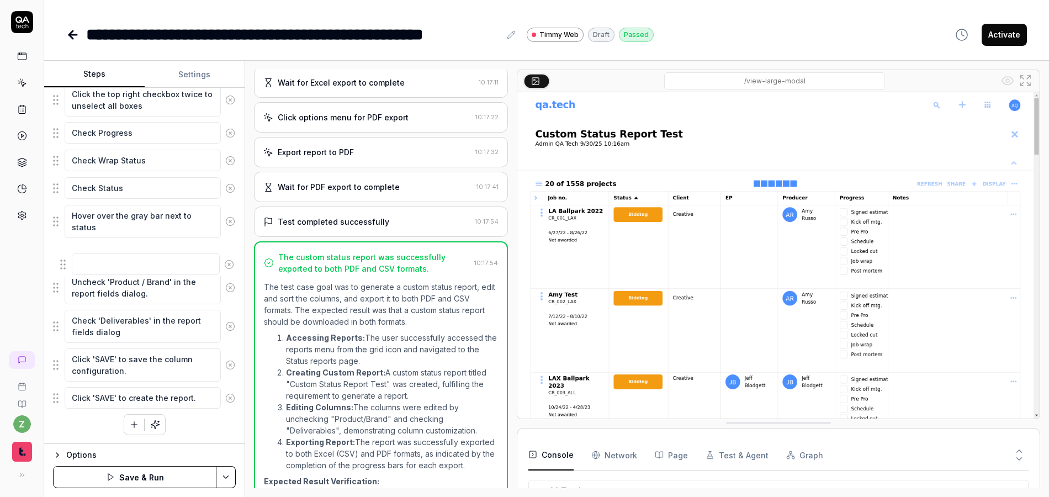
drag, startPoint x: 55, startPoint y: 393, endPoint x: 62, endPoint y: 260, distance: 133.9
click at [62, 260] on fieldset "Left-click on the grid menu icon in the top right corner of the dashboard. Clic…" at bounding box center [144, 86] width 183 height 648
click at [124, 251] on textarea at bounding box center [143, 255] width 156 height 22
click at [101, 225] on textarea "Hover over the gray bar next to status" at bounding box center [143, 221] width 156 height 33
click at [73, 227] on textarea "Hover over the gray bar next to status" at bounding box center [143, 221] width 156 height 33
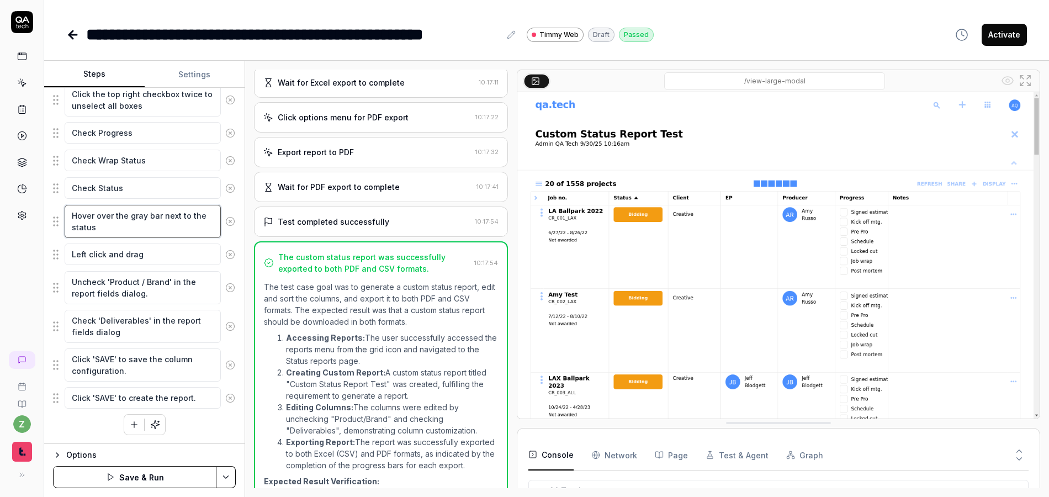
click at [173, 225] on textarea "Hover over the gray bar next to the status" at bounding box center [143, 221] width 156 height 33
click at [171, 254] on textarea "Left click and drag" at bounding box center [143, 255] width 156 height 22
click at [178, 257] on textarea "Left click and drag the" at bounding box center [143, 255] width 156 height 22
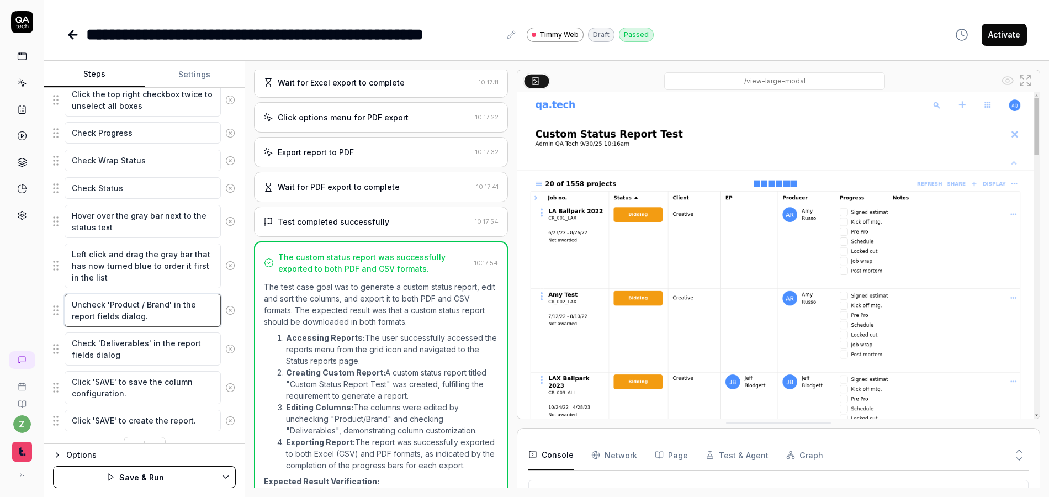
click at [170, 310] on textarea "Uncheck 'Product / Brand' in the report fields dialog." at bounding box center [143, 310] width 156 height 33
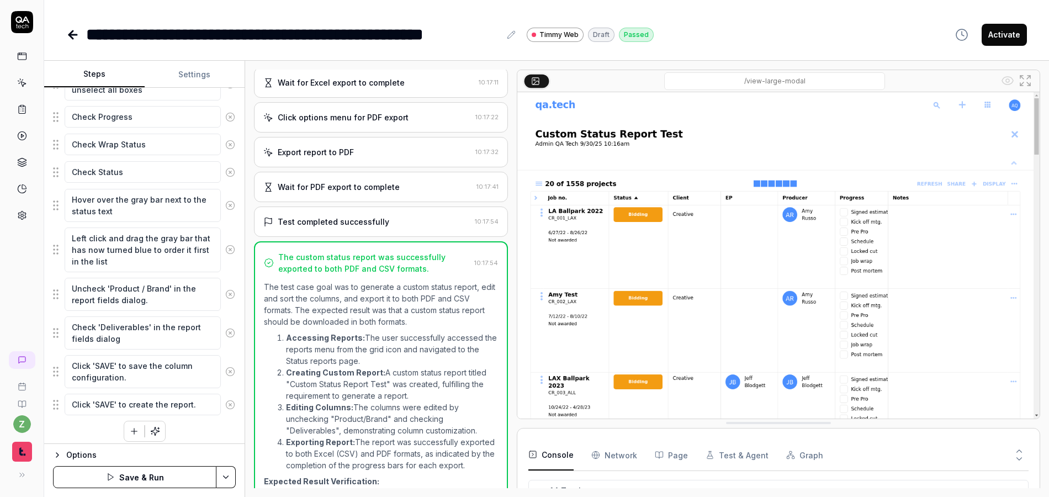
scroll to position [505, 0]
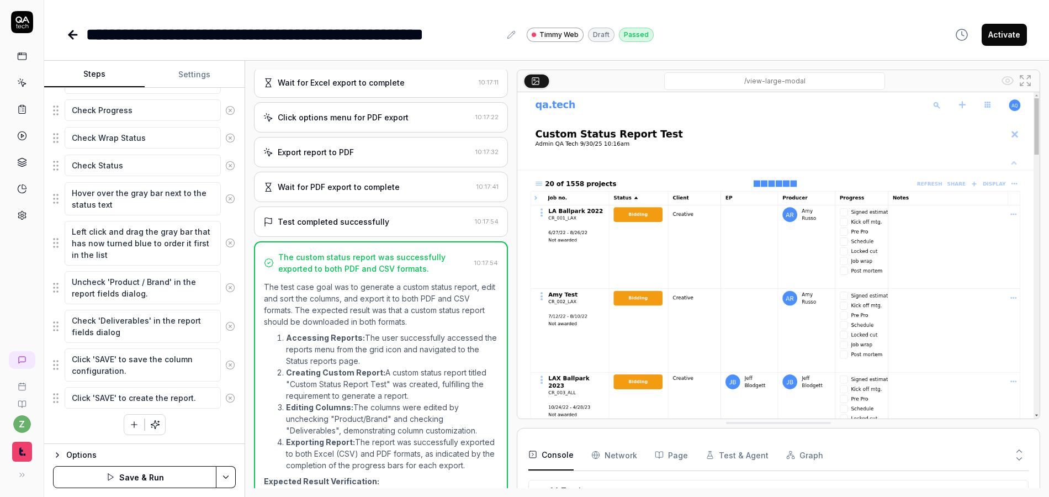
click at [225, 289] on icon at bounding box center [230, 288] width 10 height 10
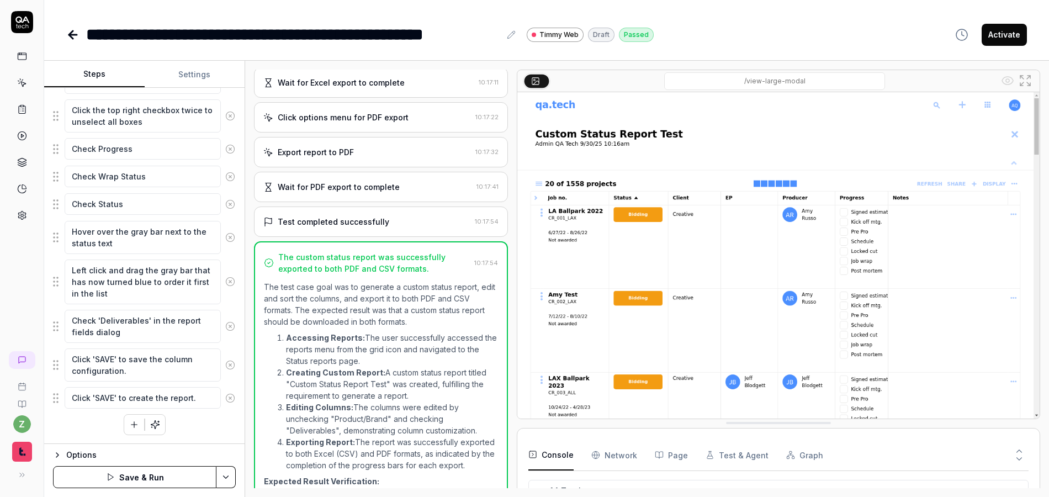
click at [229, 327] on icon at bounding box center [230, 326] width 3 height 3
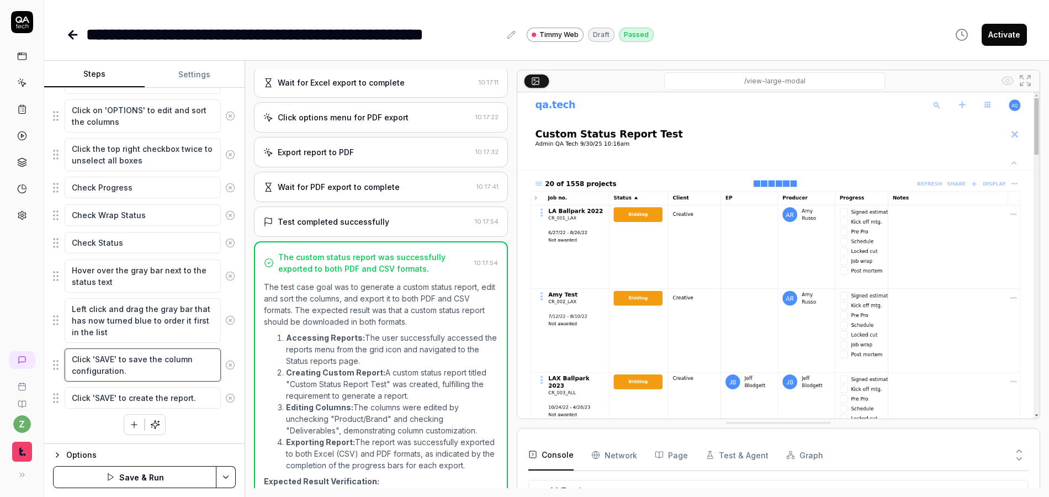
drag, startPoint x: 149, startPoint y: 379, endPoint x: 30, endPoint y: 357, distance: 120.9
click at [29, 357] on div "**********" at bounding box center [524, 248] width 1049 height 497
click at [149, 373] on textarea "Click 'SAVE' to save the column configuration." at bounding box center [143, 365] width 156 height 33
click at [204, 399] on textarea "Click 'SAVE' to create the report." at bounding box center [143, 398] width 156 height 22
click at [231, 477] on html "**********" at bounding box center [524, 248] width 1049 height 497
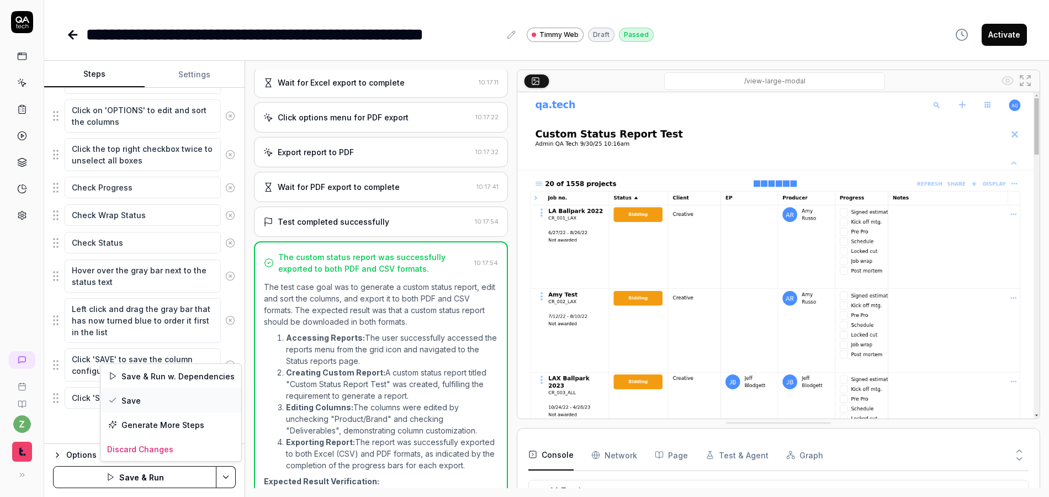
click at [167, 397] on div "Save" at bounding box center [171, 400] width 141 height 24
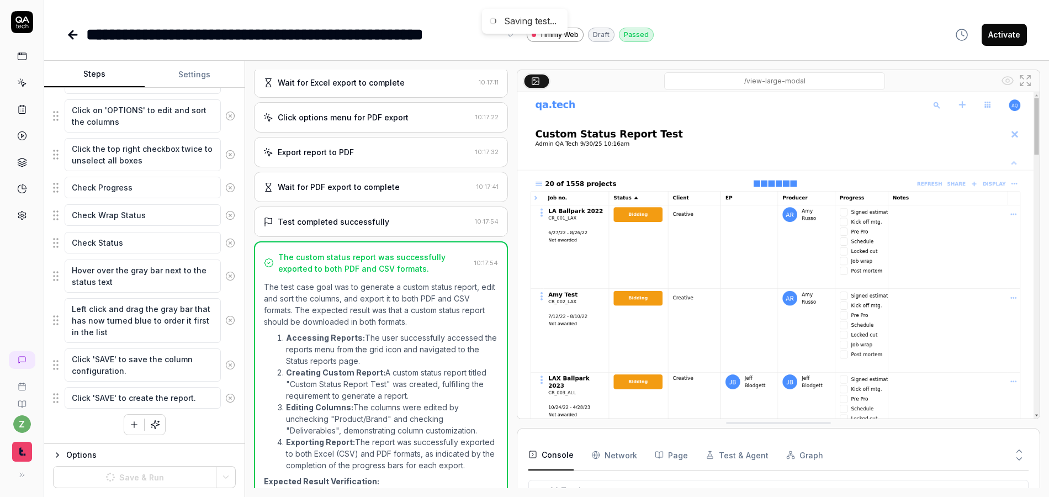
click at [333, 34] on div "**********" at bounding box center [293, 34] width 414 height 25
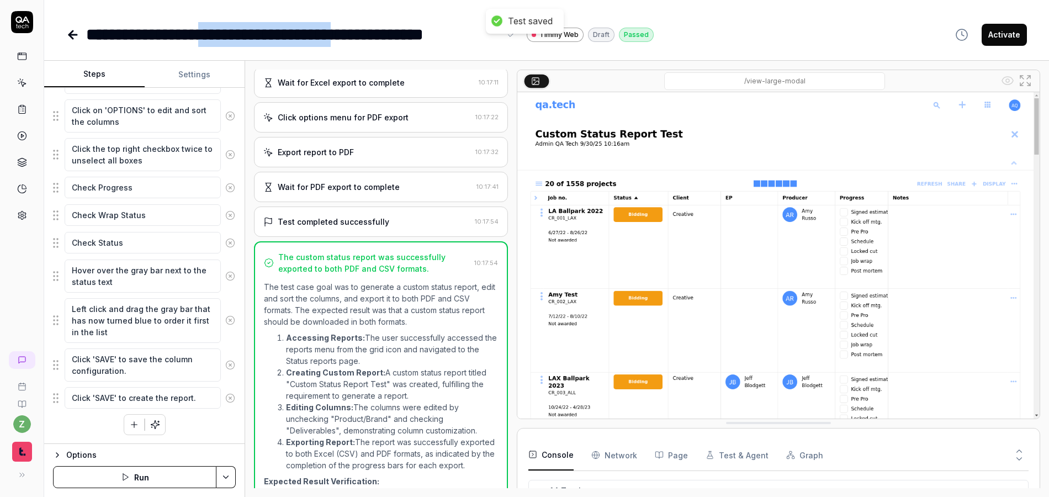
drag, startPoint x: 391, startPoint y: 31, endPoint x: 239, endPoint y: 34, distance: 151.9
click at [239, 34] on div "**********" at bounding box center [293, 34] width 414 height 25
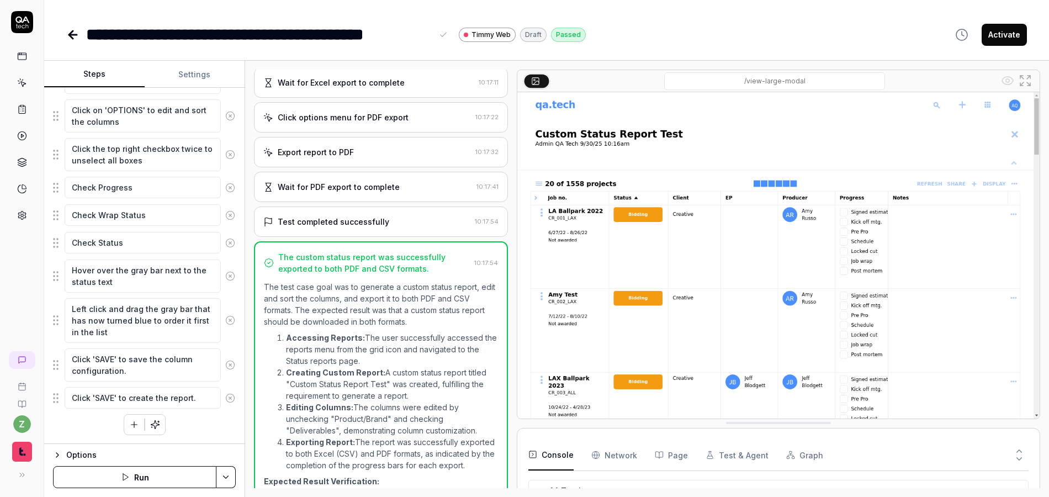
click at [302, 49] on div "**********" at bounding box center [546, 248] width 1005 height 497
drag, startPoint x: 237, startPoint y: 478, endPoint x: 231, endPoint y: 481, distance: 6.7
click at [235, 479] on div "Options Run" at bounding box center [144, 471] width 200 height 54
click at [230, 482] on html "**********" at bounding box center [524, 248] width 1049 height 497
click at [194, 426] on div "Run w. Dependencies" at bounding box center [184, 425] width 112 height 24
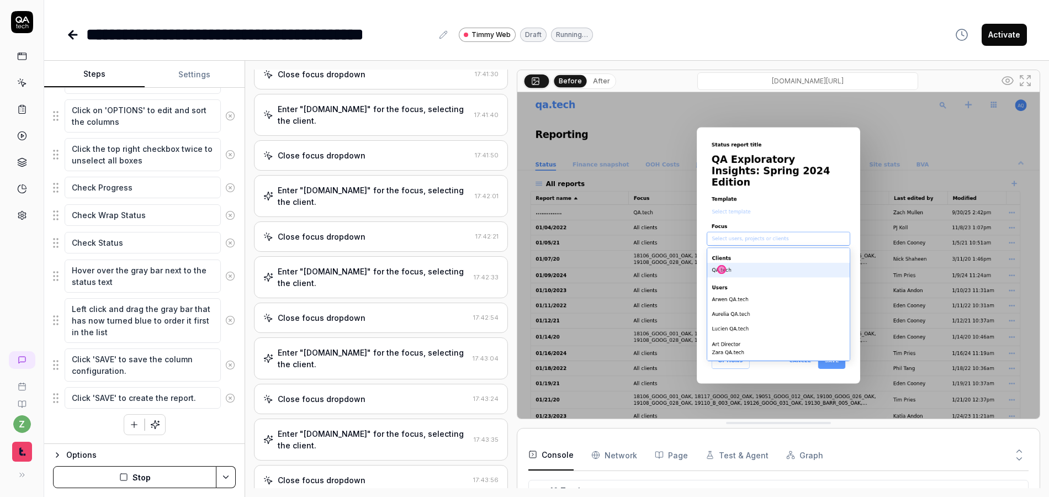
scroll to position [350, 0]
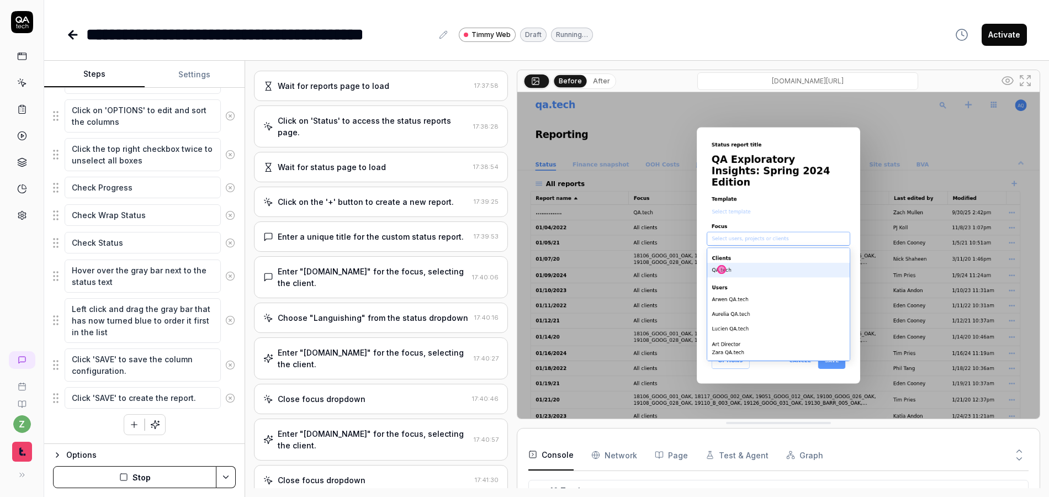
click at [394, 322] on div "Choose "Languishing" from the status dropdown" at bounding box center [373, 318] width 191 height 12
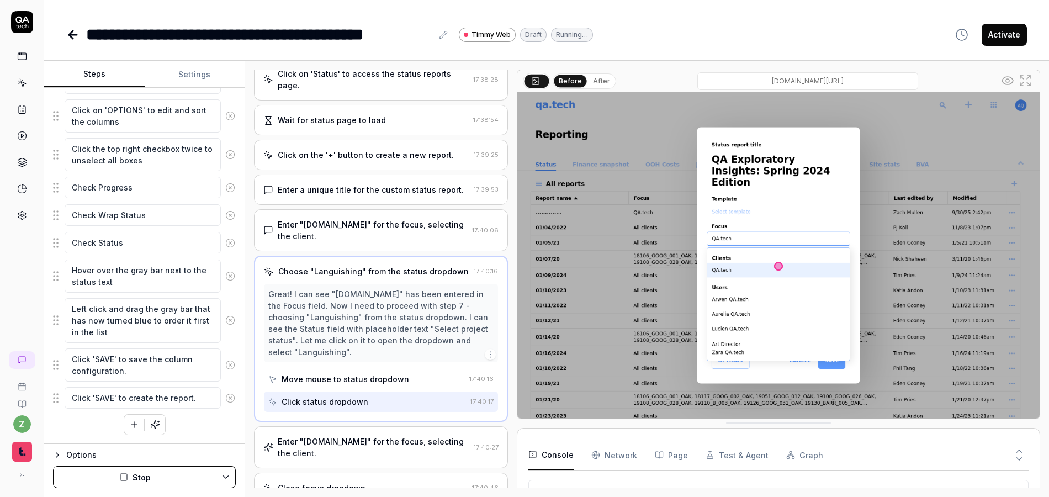
click at [383, 236] on div "Enter "QA.tech" for the focus, selecting the client." at bounding box center [373, 230] width 190 height 23
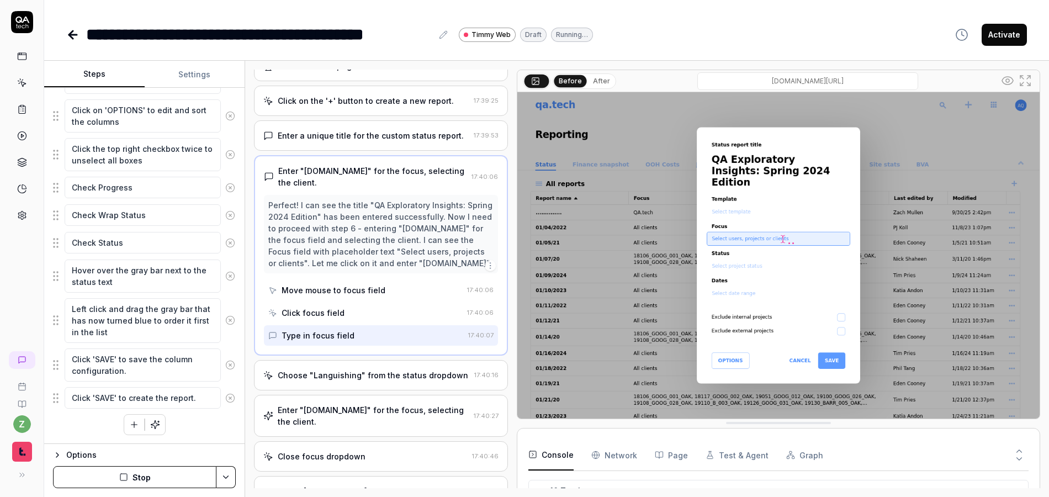
click at [353, 372] on div "Choose "Languishing" from the status dropdown" at bounding box center [373, 375] width 191 height 12
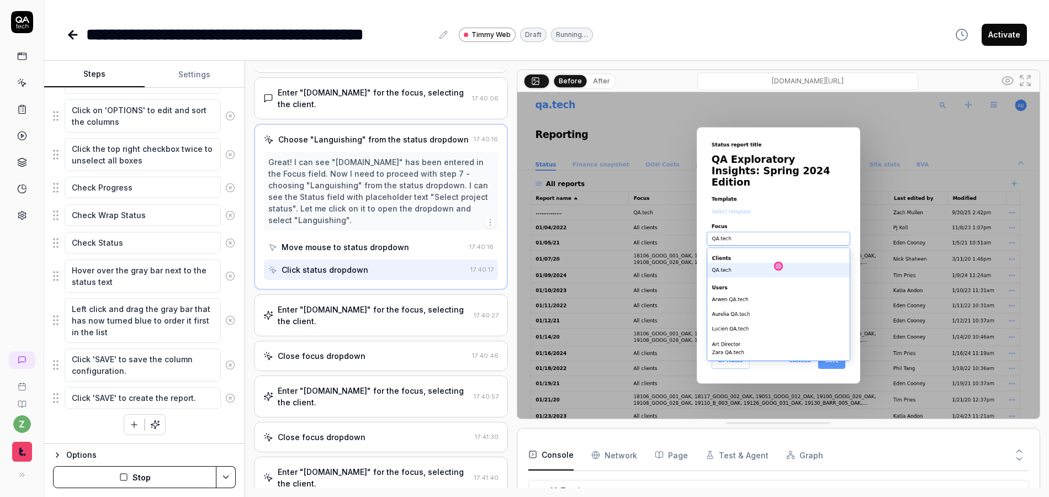
scroll to position [311, 0]
click at [377, 272] on div "Click status dropdown" at bounding box center [367, 269] width 198 height 20
click at [366, 312] on div "Enter "QA.tech" for the focus, selecting the client." at bounding box center [374, 314] width 192 height 23
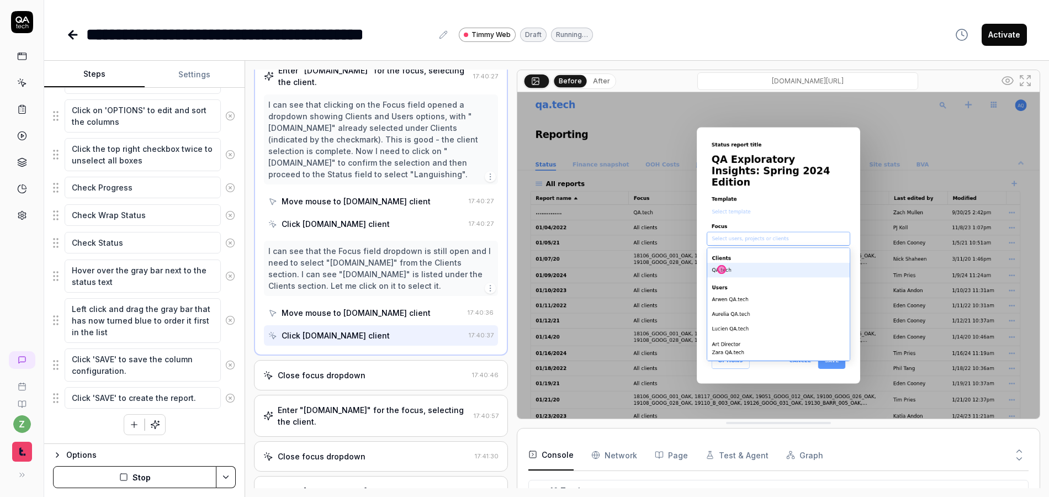
click at [369, 371] on div "Close focus dropdown" at bounding box center [365, 375] width 204 height 12
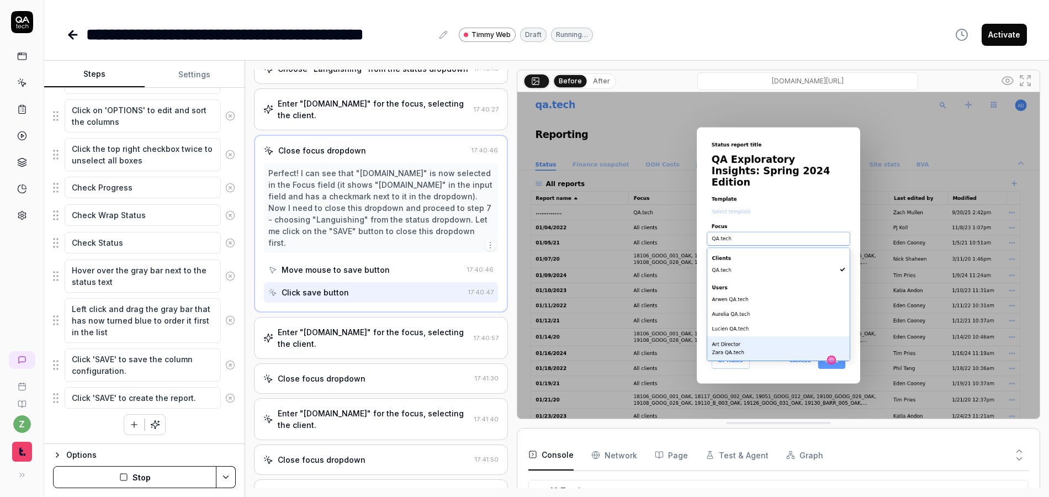
click at [381, 326] on div "Enter "QA.tech" for the focus, selecting the client." at bounding box center [374, 337] width 192 height 23
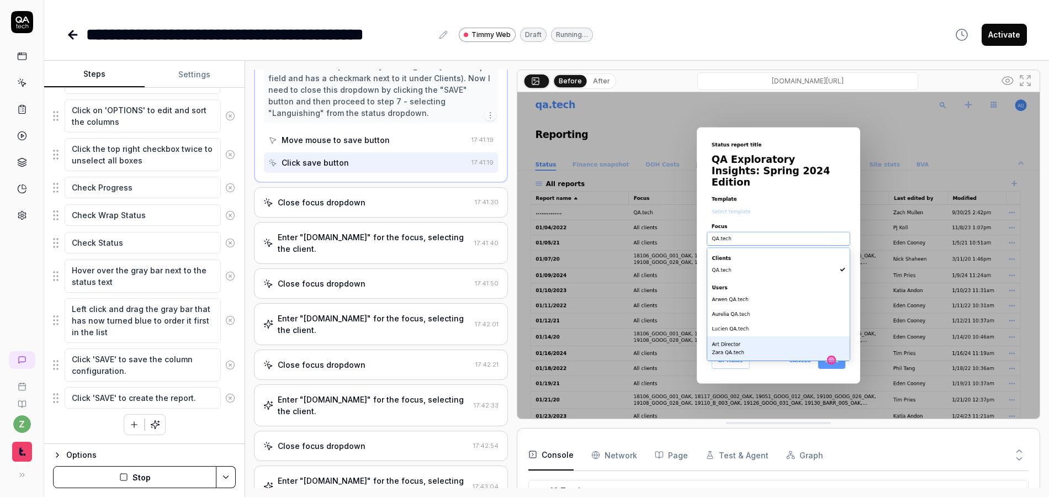
click at [353, 187] on div "Close focus dropdown 17:41:30" at bounding box center [381, 202] width 254 height 30
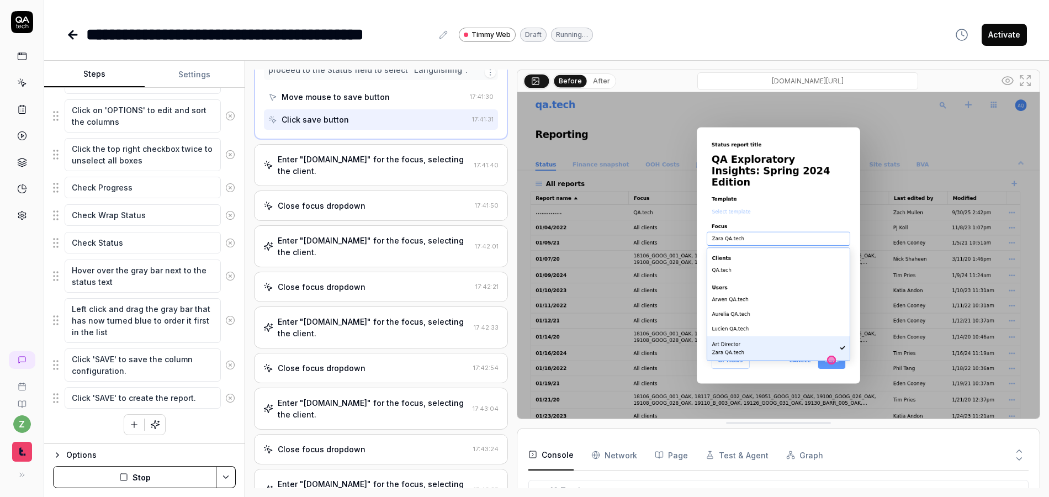
click at [355, 154] on div "Enter "QA.tech" for the focus, selecting the client." at bounding box center [374, 165] width 192 height 23
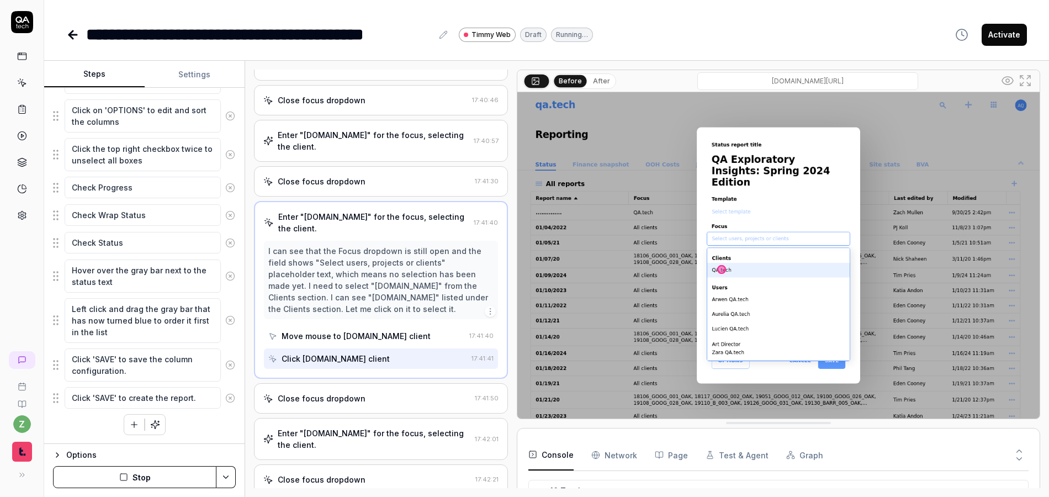
click at [340, 393] on div "Close focus dropdown" at bounding box center [322, 399] width 88 height 12
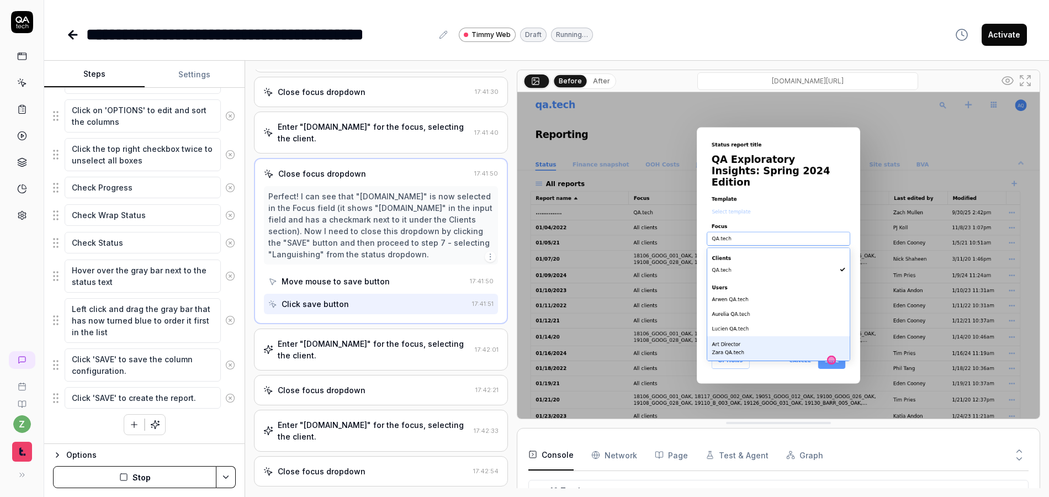
click at [347, 338] on div "Enter "QA.tech" for the focus, selecting the client." at bounding box center [374, 349] width 193 height 23
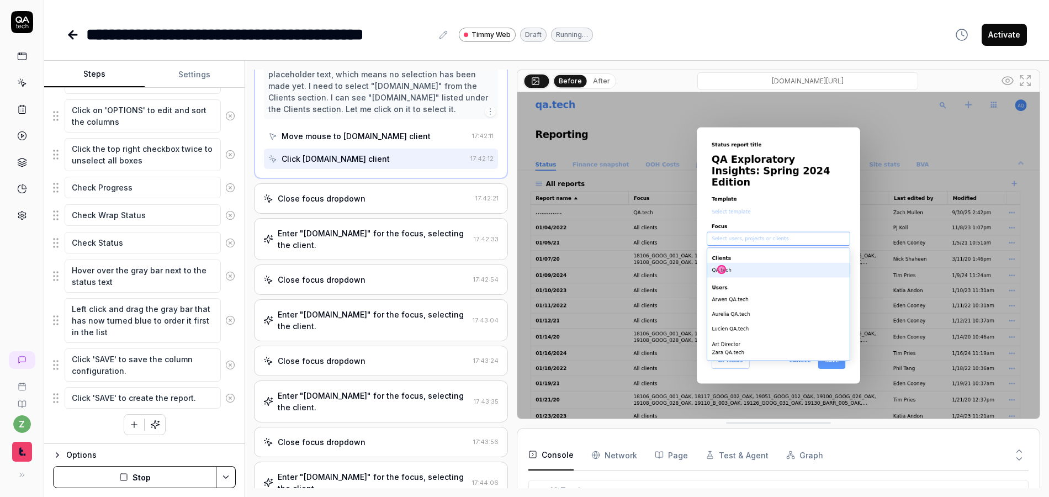
scroll to position [1338, 0]
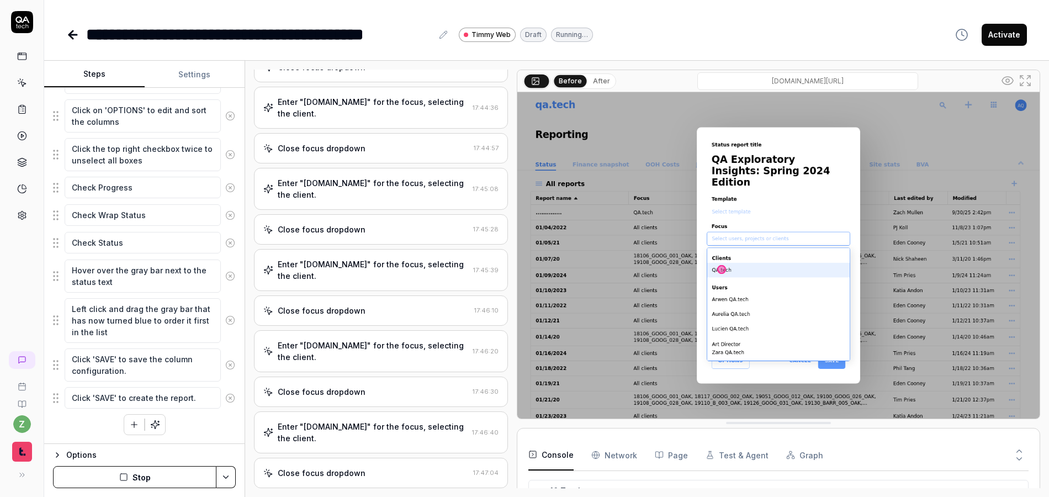
click at [156, 478] on button "Stop" at bounding box center [134, 477] width 163 height 22
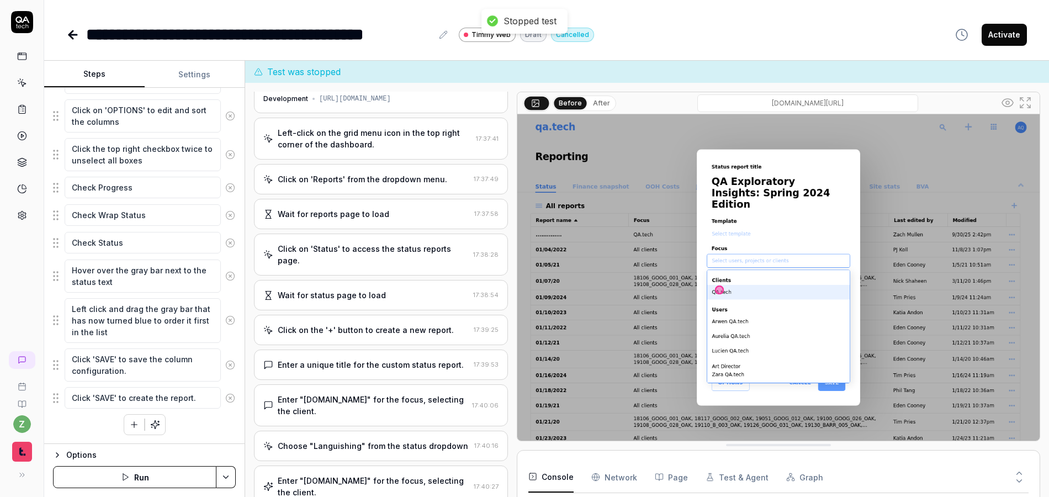
scroll to position [0, 0]
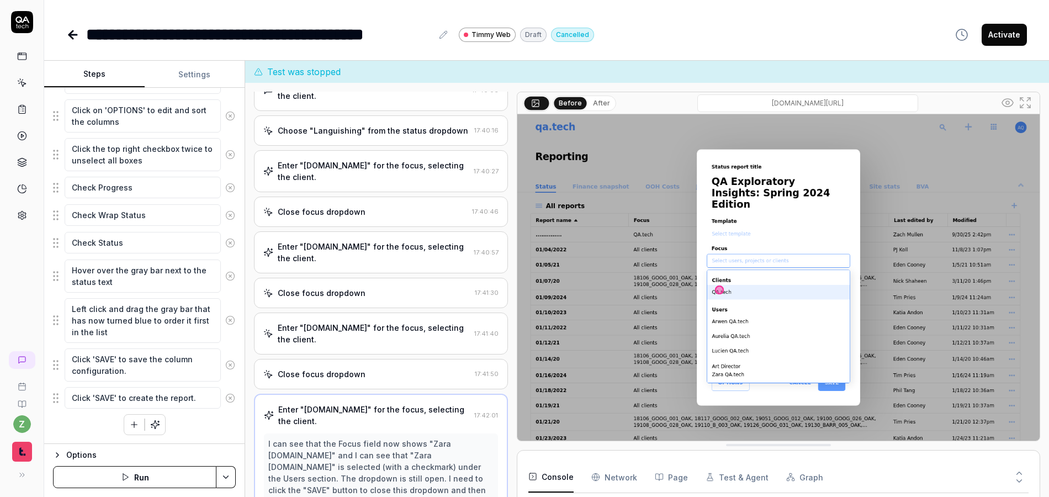
click at [353, 288] on div "Close focus dropdown" at bounding box center [322, 293] width 88 height 12
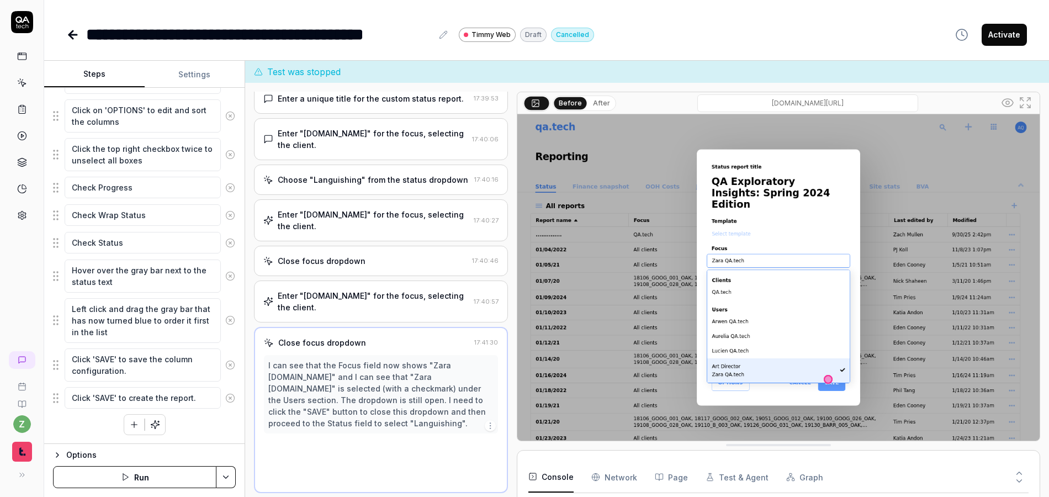
scroll to position [275, 0]
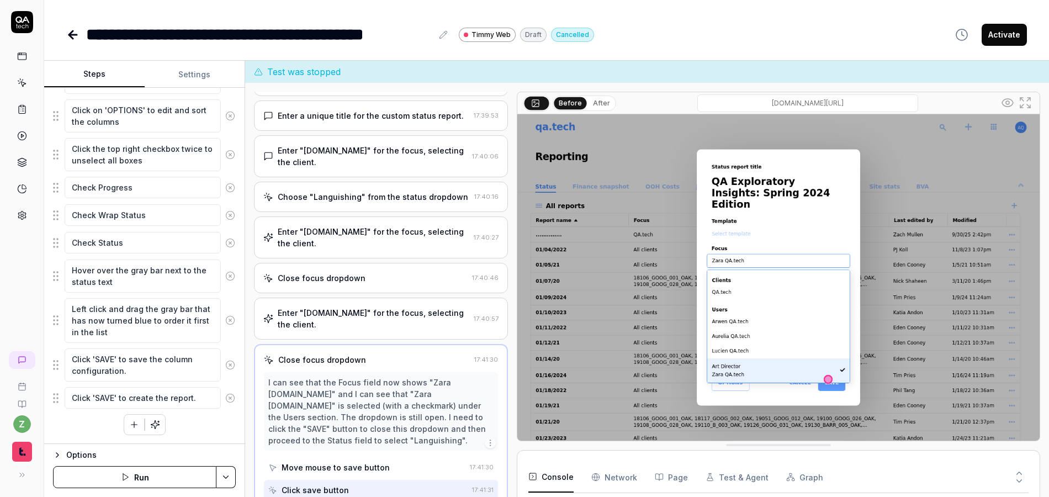
click at [352, 326] on div "Enter "QA.tech" for the focus, selecting the client." at bounding box center [374, 318] width 192 height 23
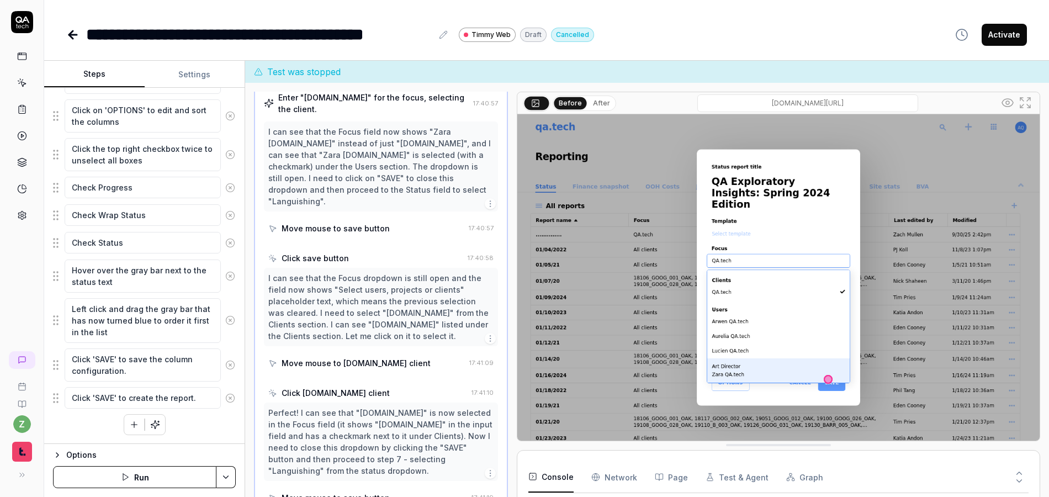
scroll to position [509, 0]
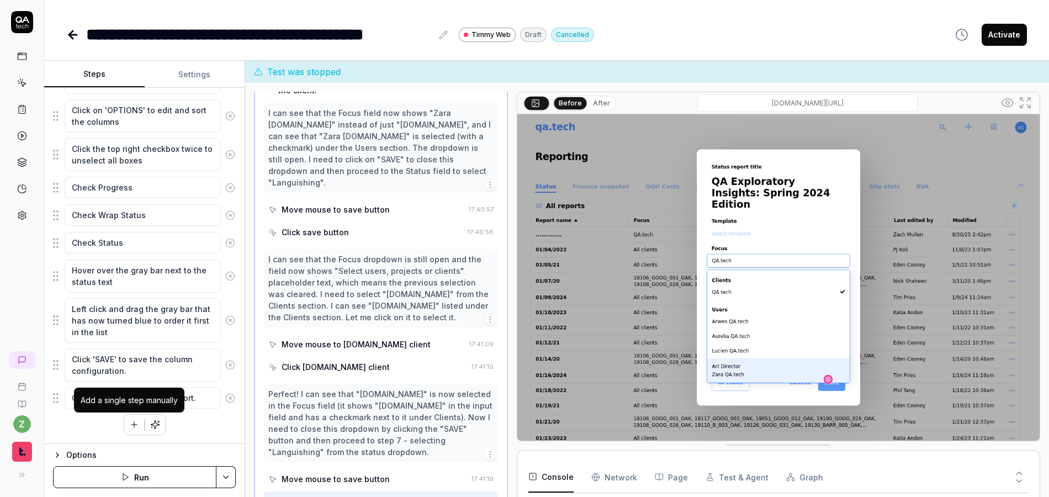
click at [134, 427] on icon "button" at bounding box center [134, 424] width 0 height 6
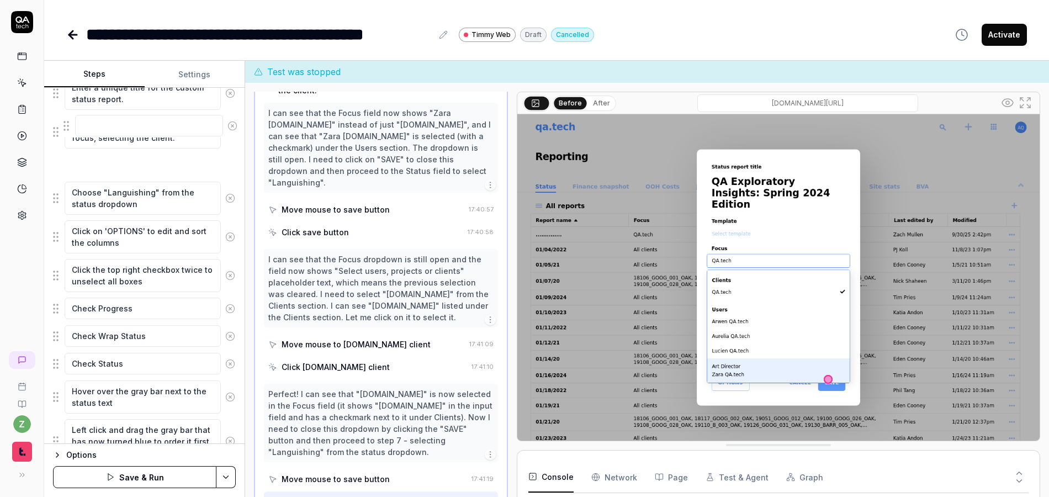
scroll to position [313, 0]
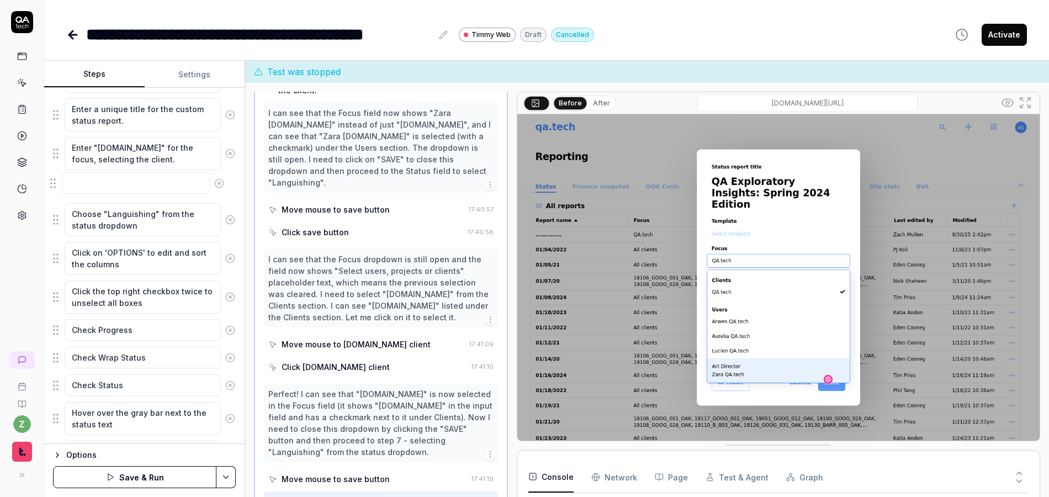
drag, startPoint x: 55, startPoint y: 397, endPoint x: 52, endPoint y: 182, distance: 214.9
click at [53, 182] on fieldset "Left-click on the grid menu icon in the top right corner of the dashboard. Clic…" at bounding box center [144, 242] width 183 height 621
click at [145, 156] on textarea "Enter "QA.tech" for the focus, selecting the client." at bounding box center [143, 153] width 156 height 33
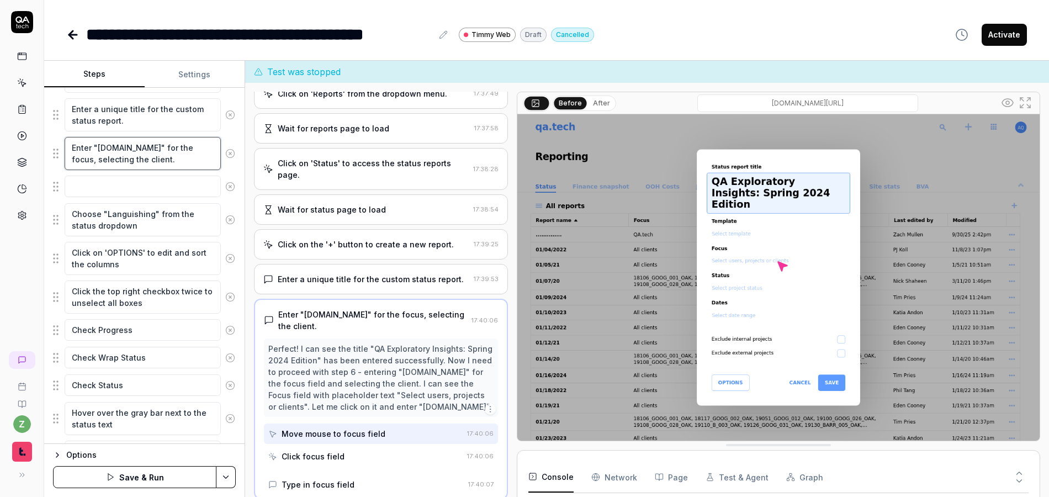
scroll to position [100, 0]
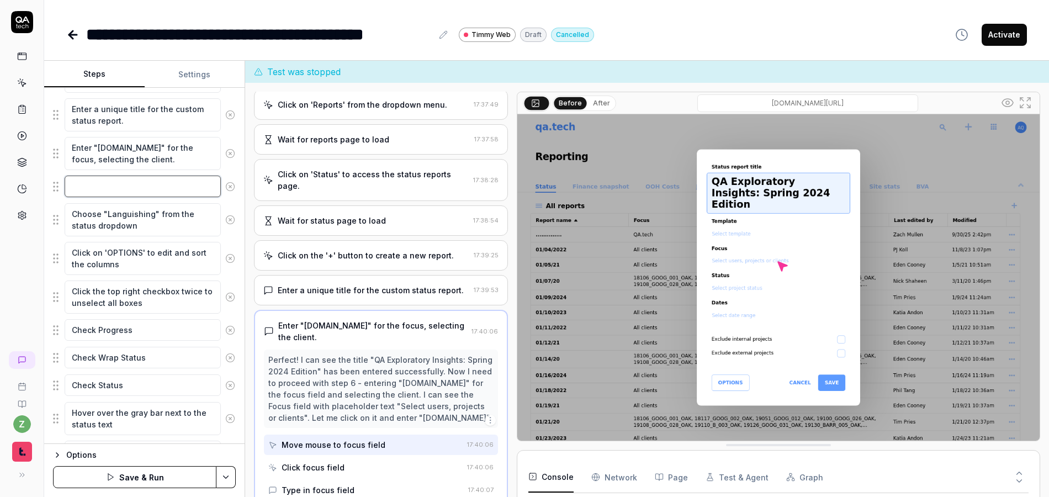
click at [152, 187] on textarea at bounding box center [143, 187] width 156 height 22
click at [138, 225] on textarea "Choose "Languishing" from the status dropdown" at bounding box center [143, 219] width 156 height 33
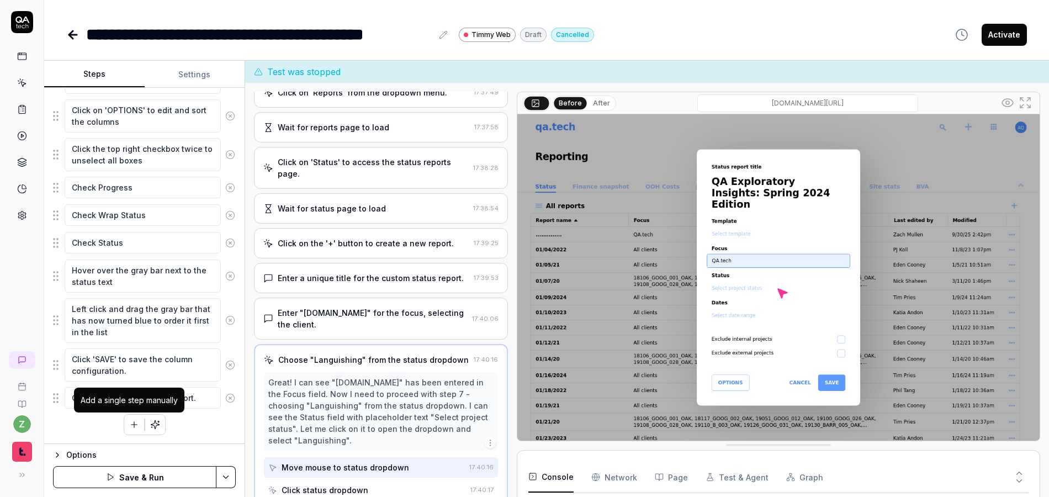
click at [130, 424] on icon "button" at bounding box center [134, 425] width 10 height 10
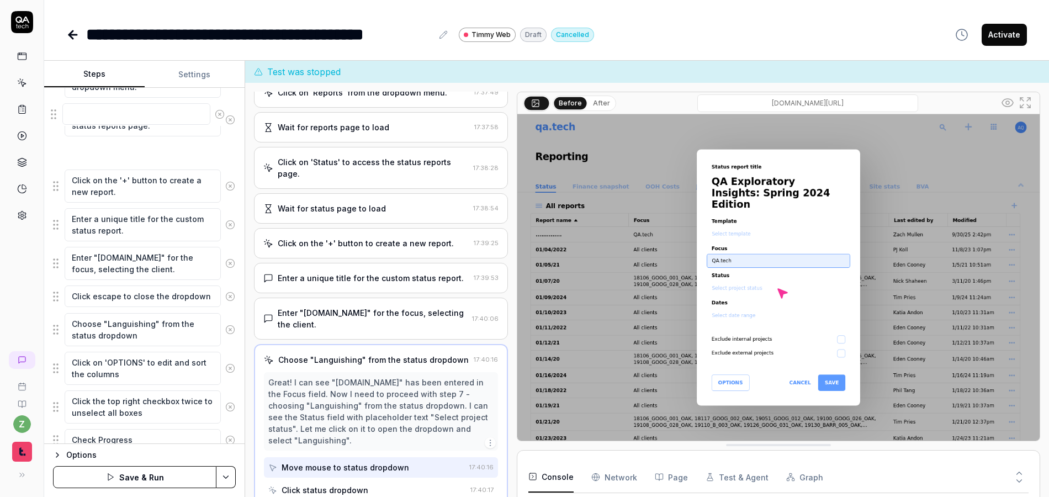
scroll to position [230, 0]
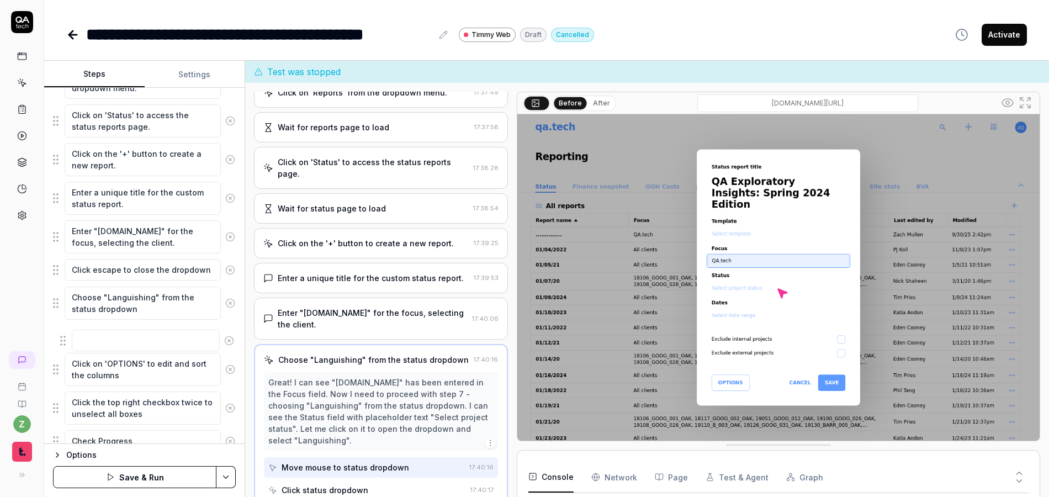
drag, startPoint x: 62, startPoint y: 398, endPoint x: 66, endPoint y: 338, distance: 60.4
click at [67, 338] on fieldset "Left-click on the grid menu icon in the top right corner of the dashboard. Clic…" at bounding box center [144, 339] width 183 height 648
click at [112, 344] on textarea at bounding box center [143, 336] width 156 height 22
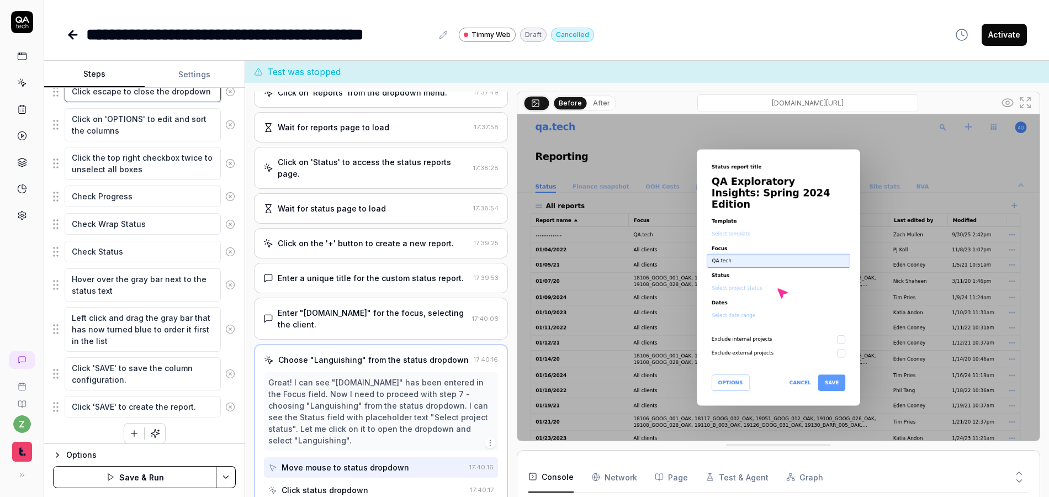
scroll to position [483, 0]
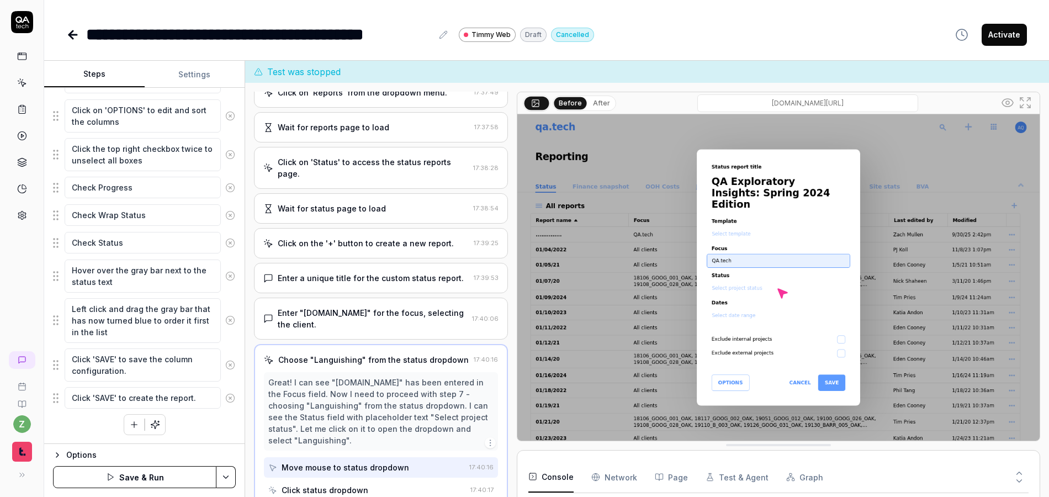
click at [201, 427] on div "Left-click on the grid menu icon in the top right corner of the dashboard. Clic…" at bounding box center [144, 98] width 183 height 674
click at [226, 479] on html "**********" at bounding box center [524, 248] width 1049 height 497
click at [154, 479] on html "**********" at bounding box center [524, 248] width 1049 height 497
click at [150, 481] on button "Save & Run" at bounding box center [134, 477] width 163 height 22
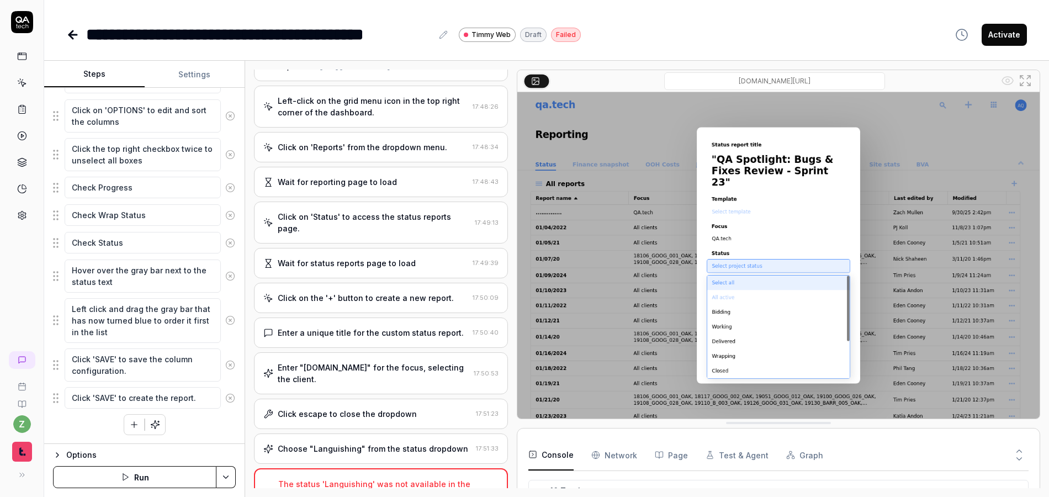
scroll to position [250, 0]
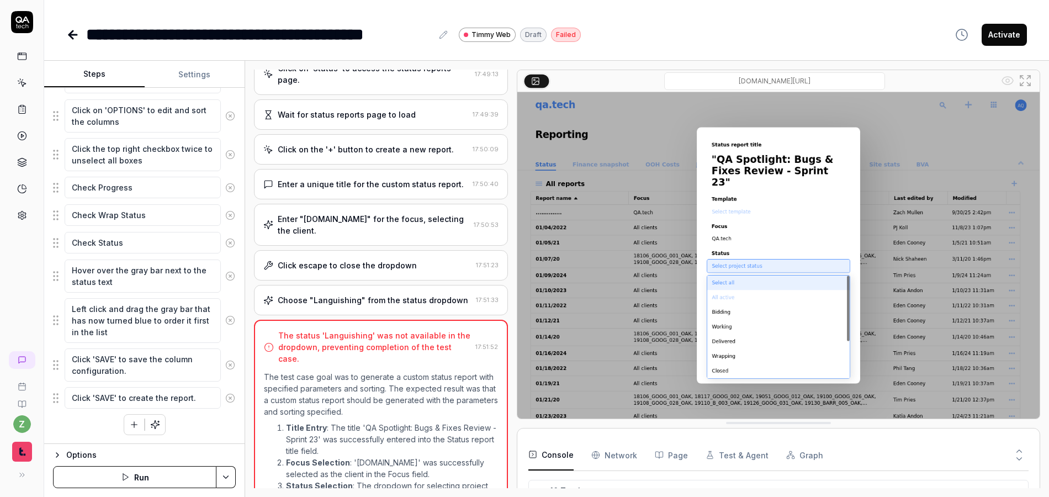
click at [391, 294] on div "Choose "Languishing" from the status dropdown 17:51:33" at bounding box center [381, 300] width 254 height 30
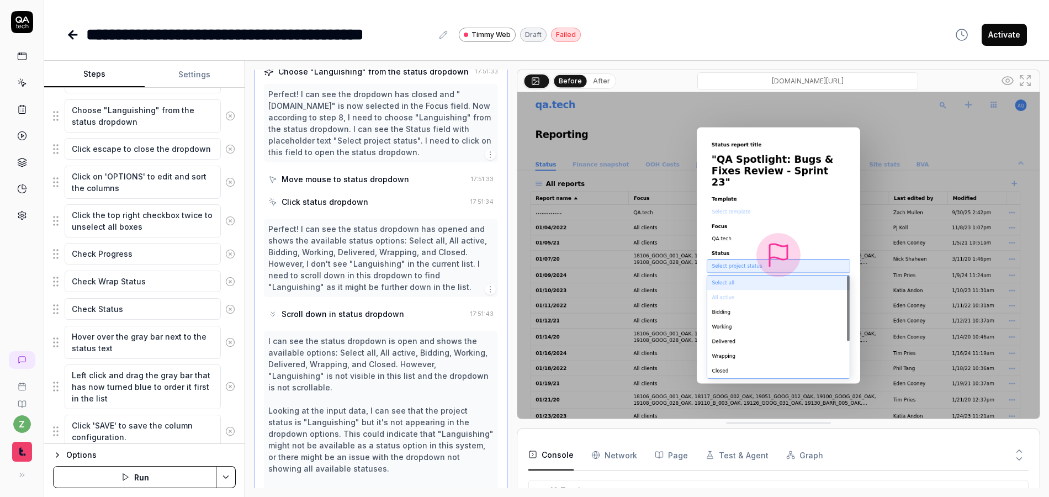
scroll to position [413, 0]
click at [329, 304] on div "Scroll down in status dropdown" at bounding box center [367, 314] width 198 height 20
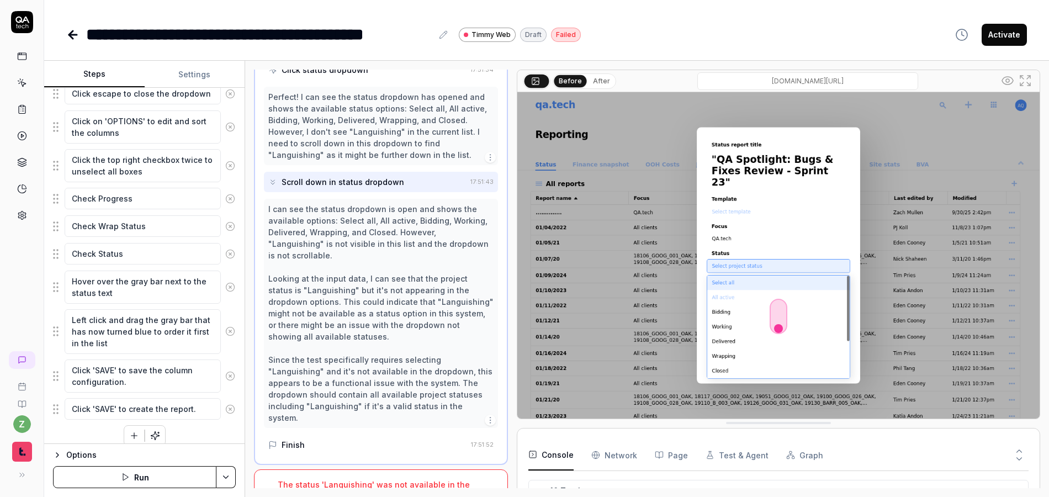
scroll to position [483, 0]
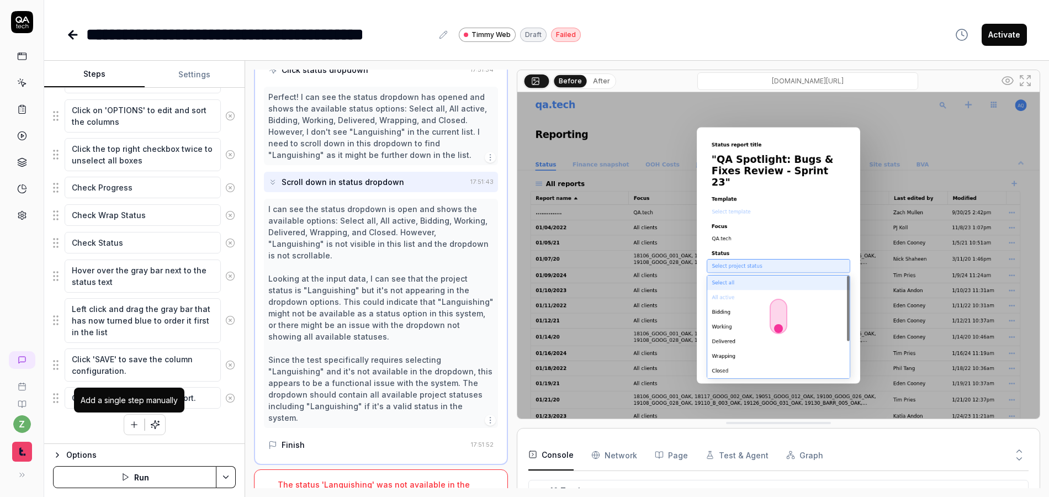
click at [131, 424] on icon "button" at bounding box center [134, 425] width 10 height 10
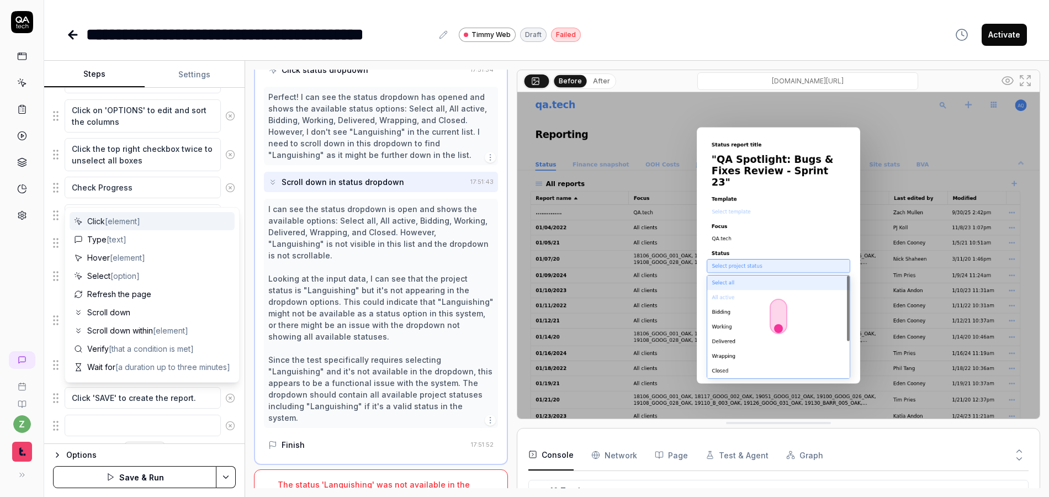
scroll to position [511, 0]
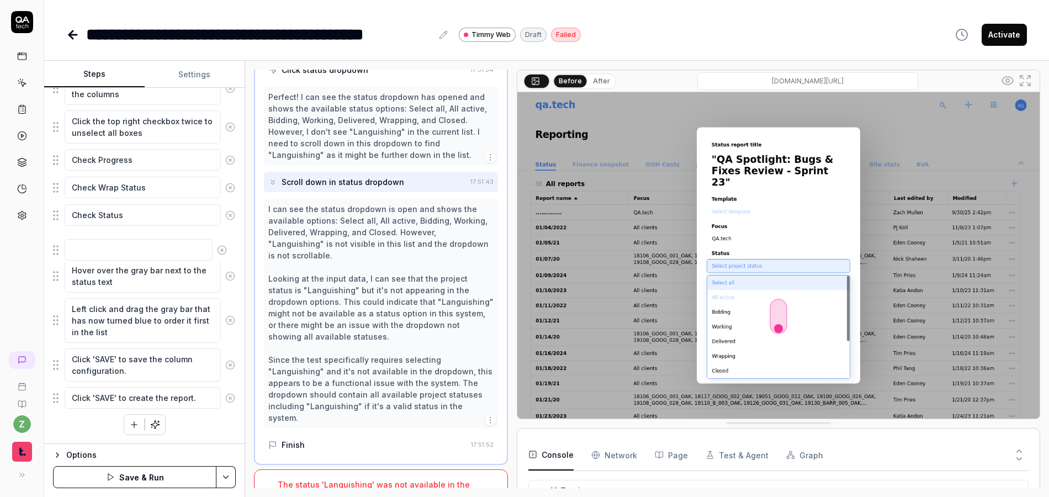
drag, startPoint x: 52, startPoint y: 401, endPoint x: 52, endPoint y: 253, distance: 148.0
click at [53, 253] on fieldset "Left-click on the grid menu icon in the top right corner of the dashboard. Clic…" at bounding box center [144, 72] width 183 height 676
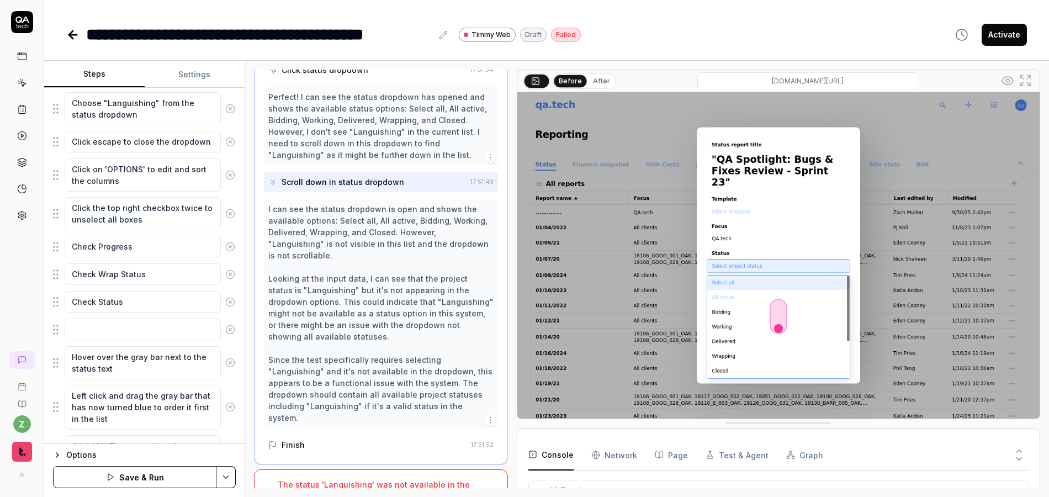
scroll to position [378, 0]
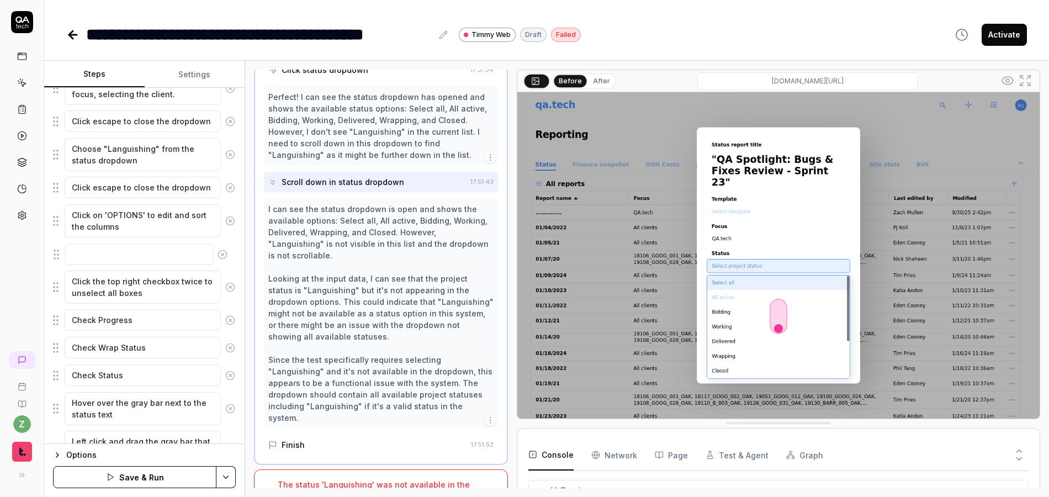
drag, startPoint x: 57, startPoint y: 379, endPoint x: 57, endPoint y: 258, distance: 121.0
click at [57, 258] on fieldset "Left-click on the grid menu icon in the top right corner of the dashboard. Clic…" at bounding box center [144, 204] width 183 height 676
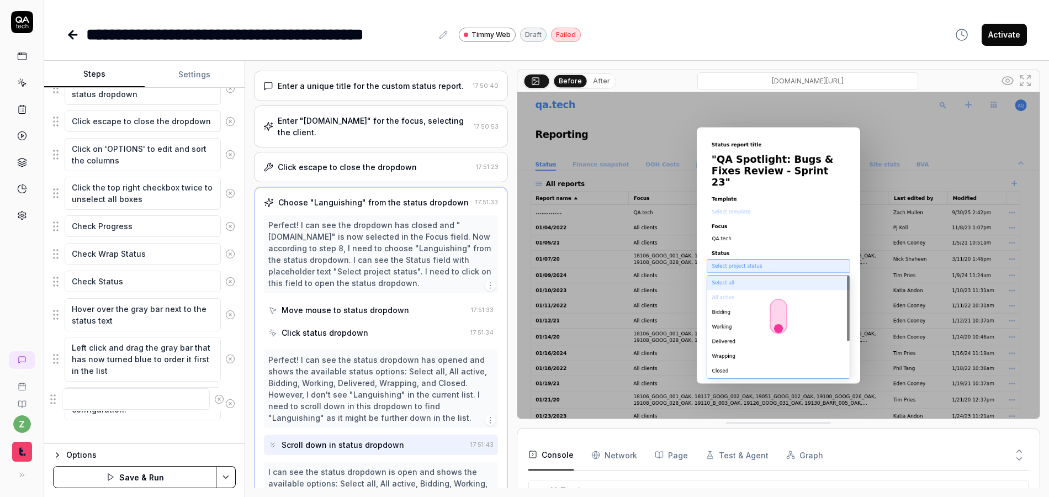
scroll to position [484, 0]
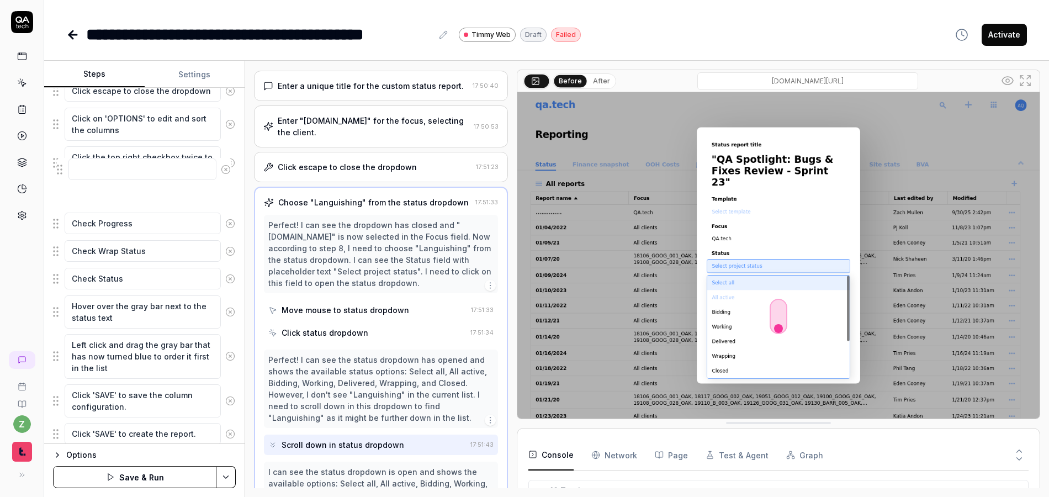
drag, startPoint x: 57, startPoint y: 254, endPoint x: 61, endPoint y: 145, distance: 109.4
click at [61, 145] on fieldset "Left-click on the grid menu icon in the top right corner of the dashboard. Clic…" at bounding box center [144, 108] width 183 height 676
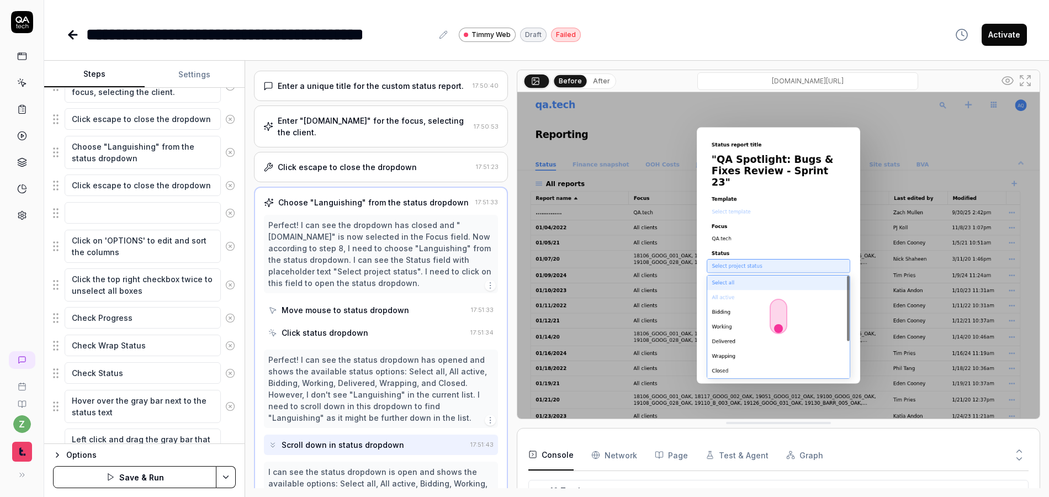
scroll to position [335, 0]
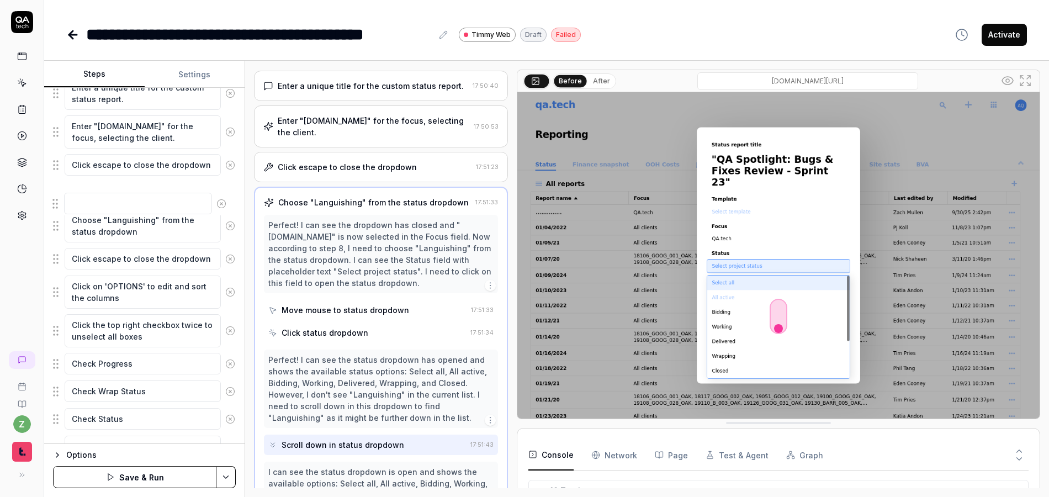
drag, startPoint x: 57, startPoint y: 262, endPoint x: 56, endPoint y: 197, distance: 65.2
click at [56, 197] on fieldset "Left-click on the grid menu icon in the top right corner of the dashboard. Clic…" at bounding box center [144, 248] width 183 height 676
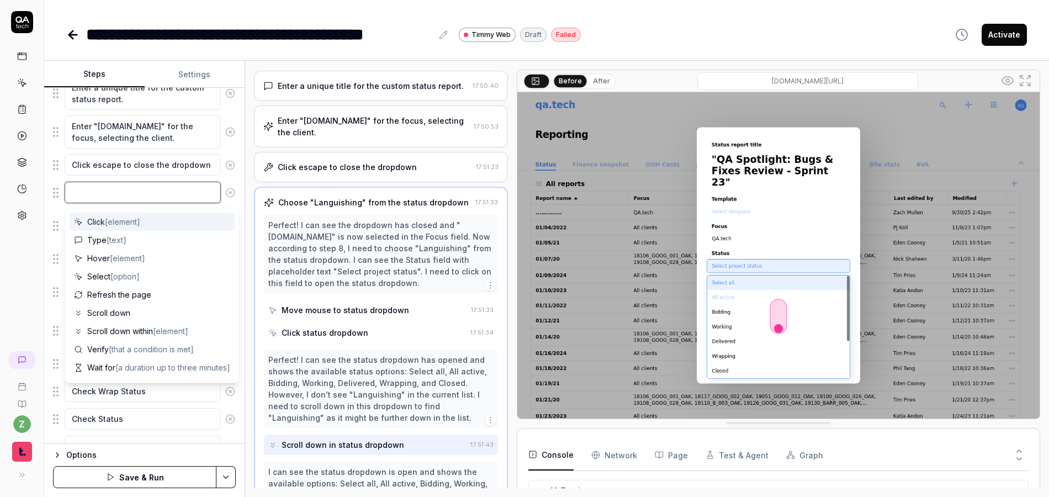
click at [103, 194] on textarea at bounding box center [143, 193] width 156 height 22
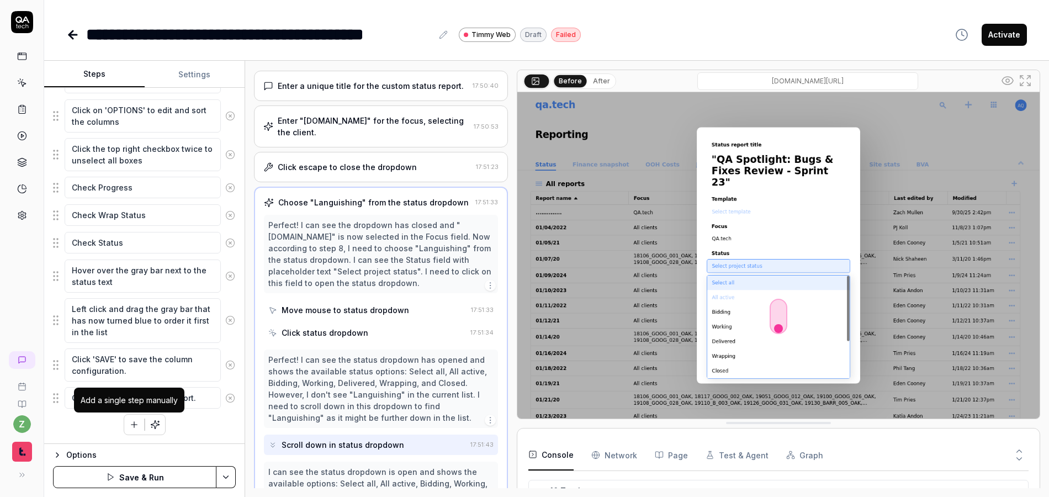
click at [124, 421] on button "button" at bounding box center [134, 425] width 20 height 20
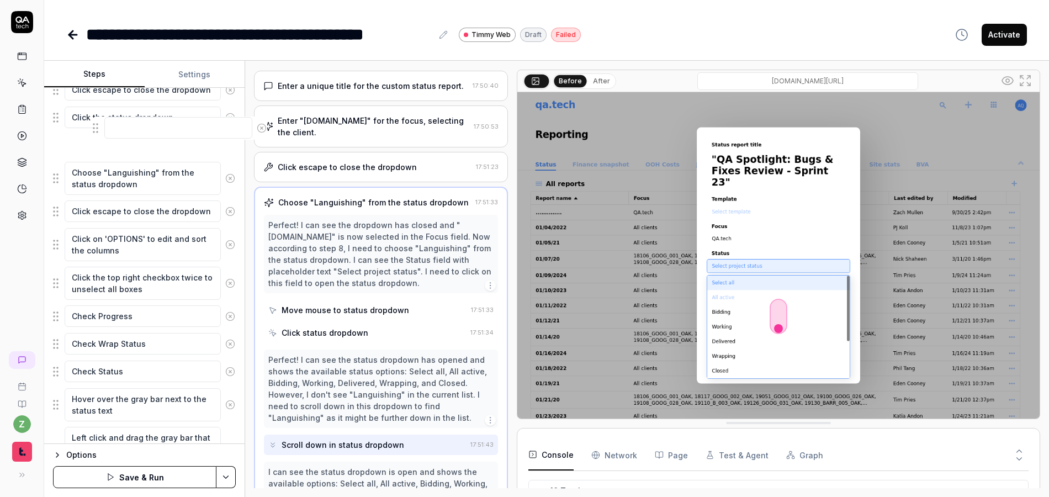
scroll to position [405, 0]
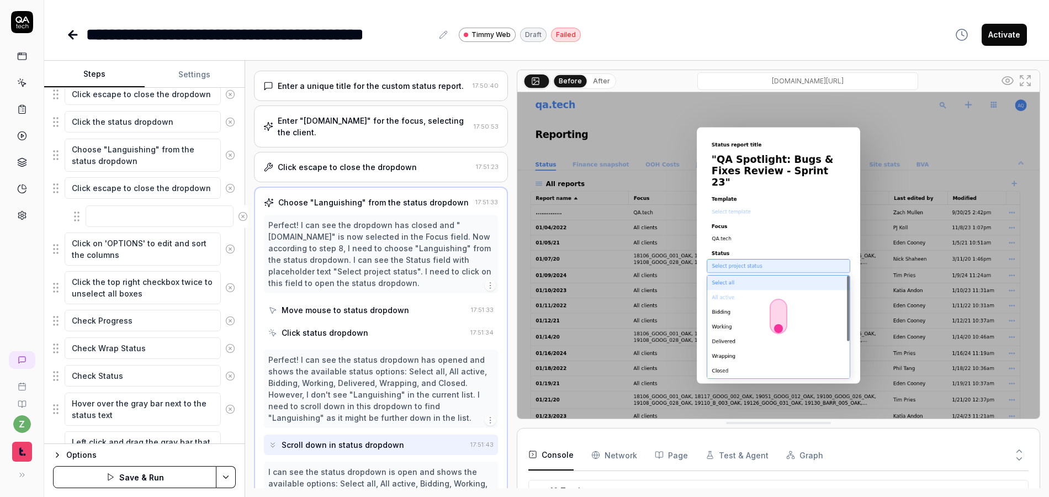
drag, startPoint x: 57, startPoint y: 396, endPoint x: 61, endPoint y: 218, distance: 178.5
click at [61, 218] on fieldset "Left-click on the grid menu icon in the top right corner of the dashboard. Clic…" at bounding box center [144, 191] width 183 height 704
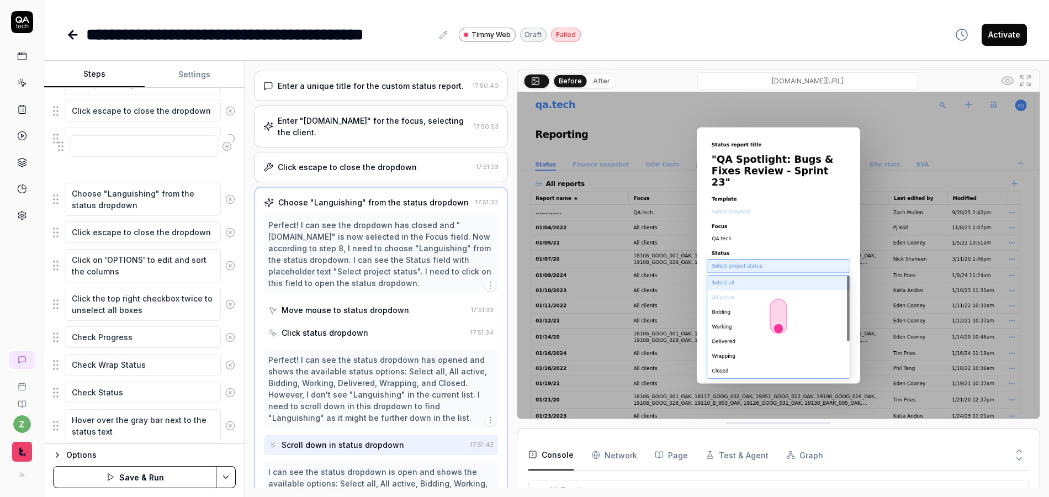
scroll to position [386, 0]
drag, startPoint x: 54, startPoint y: 217, endPoint x: 57, endPoint y: 174, distance: 43.2
click at [57, 174] on fieldset "Left-click on the grid menu icon in the top right corner of the dashboard. Clic…" at bounding box center [144, 211] width 183 height 704
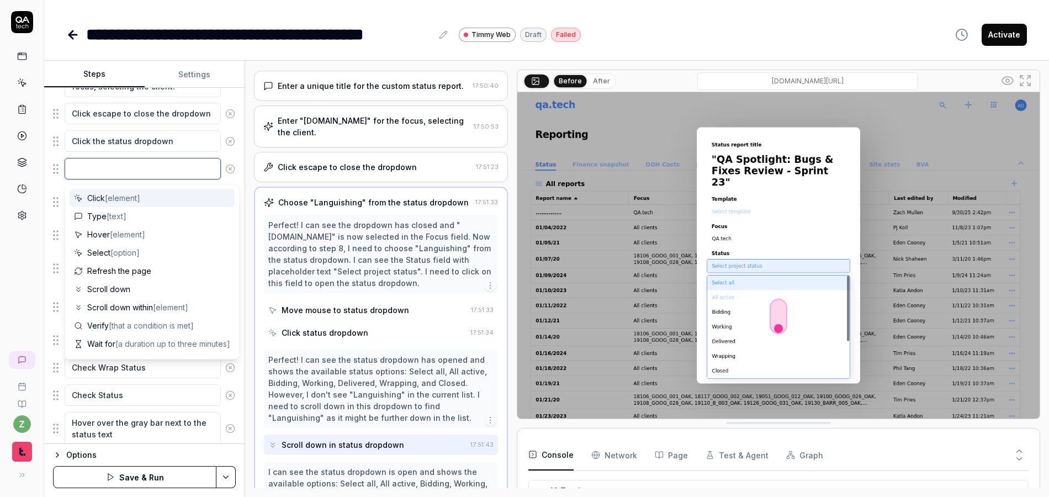
click at [122, 169] on textarea at bounding box center [143, 169] width 156 height 22
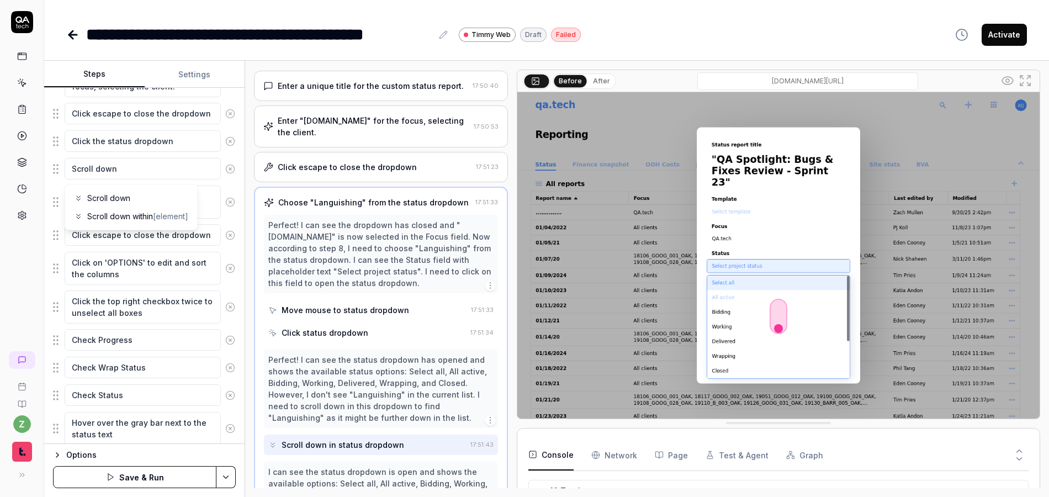
click at [592, 81] on button "After" at bounding box center [602, 81] width 26 height 12
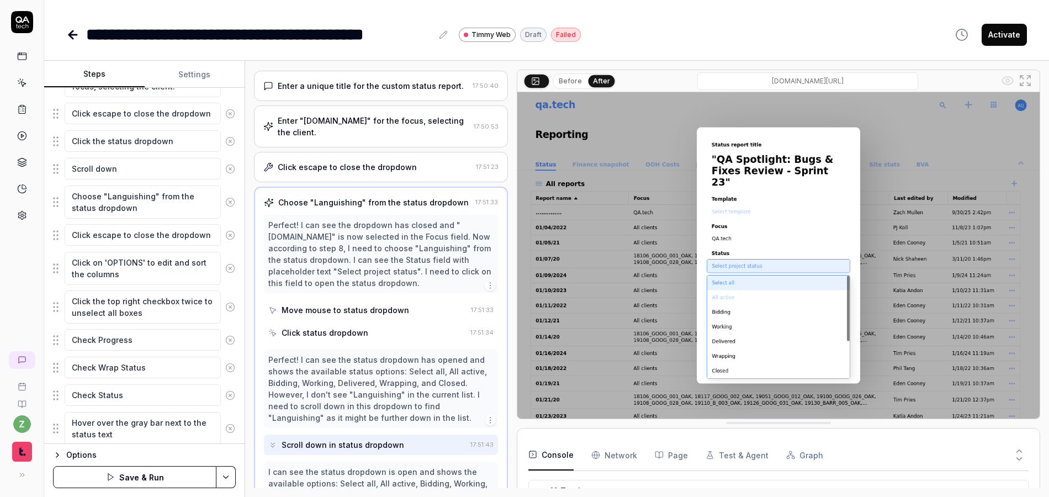
click at [574, 82] on button "Before" at bounding box center [571, 81] width 32 height 12
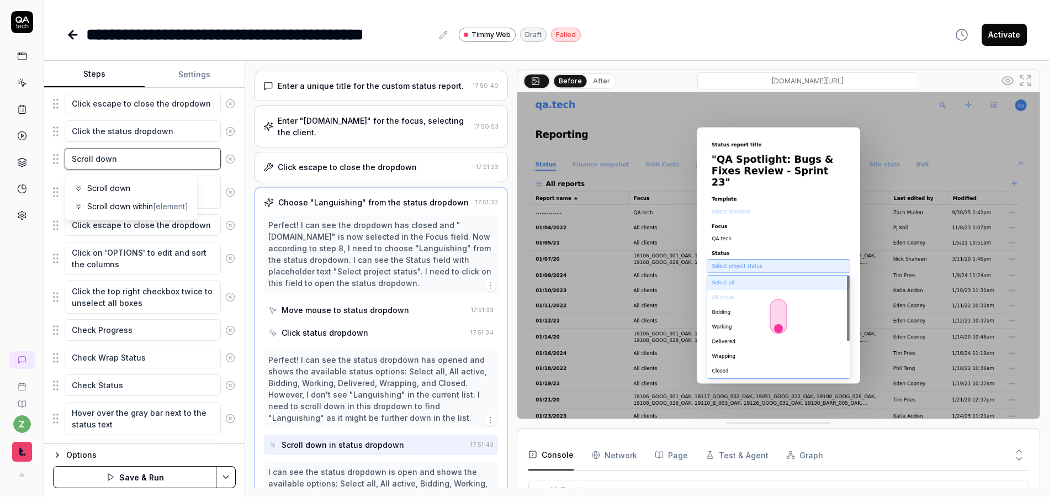
click at [146, 157] on textarea "Scroll down" at bounding box center [143, 159] width 156 height 22
click at [134, 157] on textarea "Scroll down" at bounding box center [143, 159] width 156 height 22
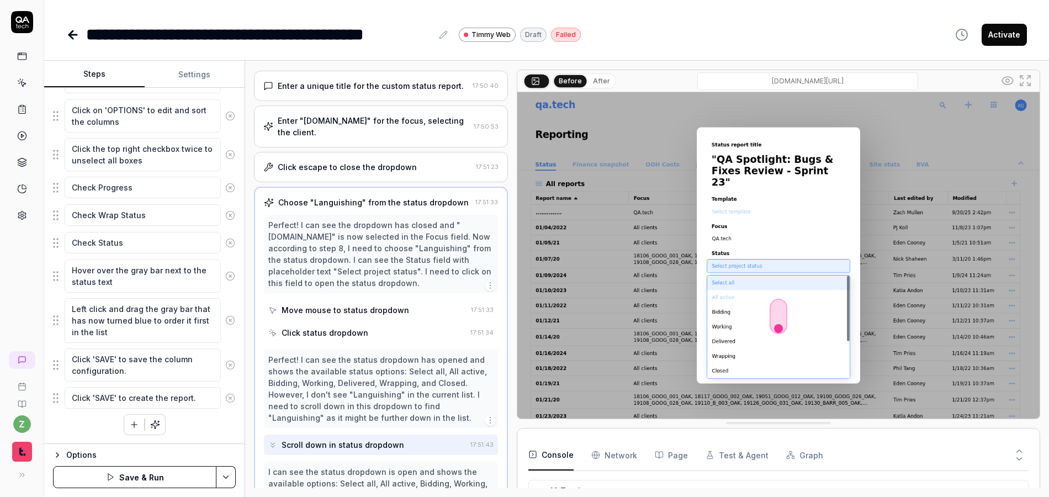
click at [209, 422] on div "Left-click on the grid menu icon in the top right corner of the dashboard. Clic…" at bounding box center [144, 65] width 183 height 740
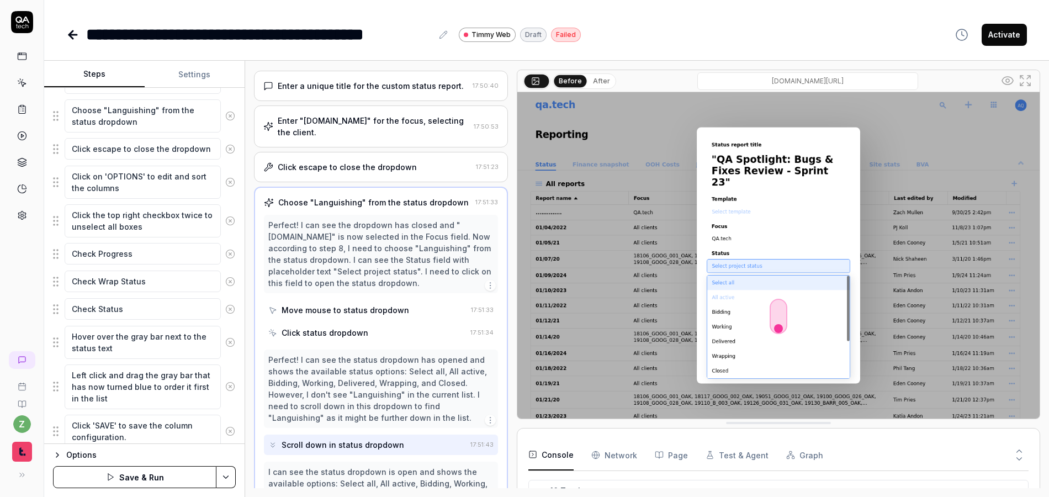
scroll to position [550, 0]
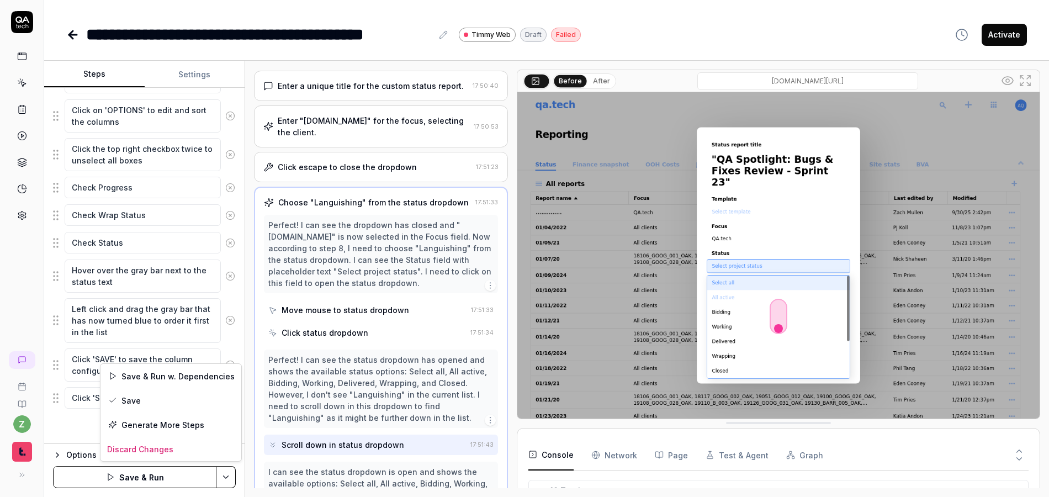
click at [229, 472] on html "**********" at bounding box center [524, 248] width 1049 height 497
click at [145, 399] on div "Save" at bounding box center [171, 400] width 141 height 24
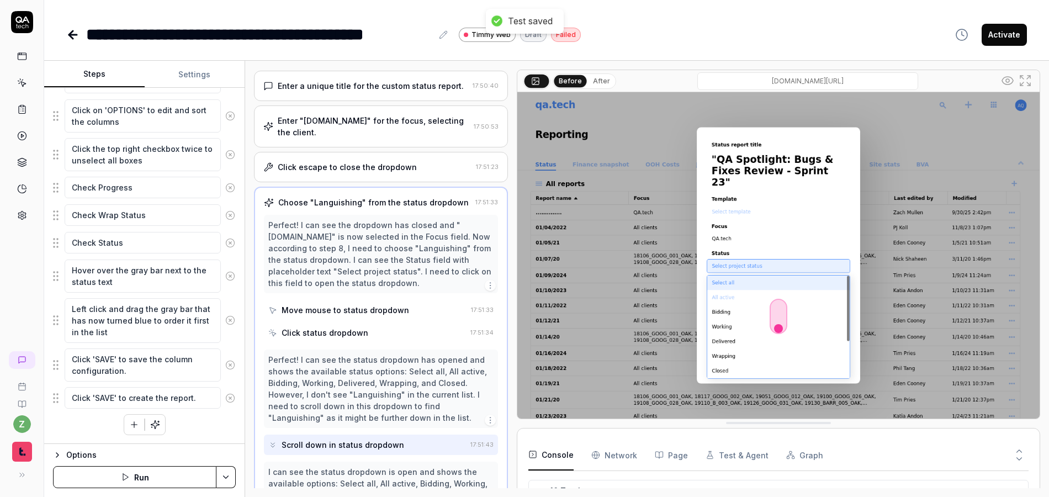
click at [155, 477] on button "Run" at bounding box center [134, 477] width 163 height 22
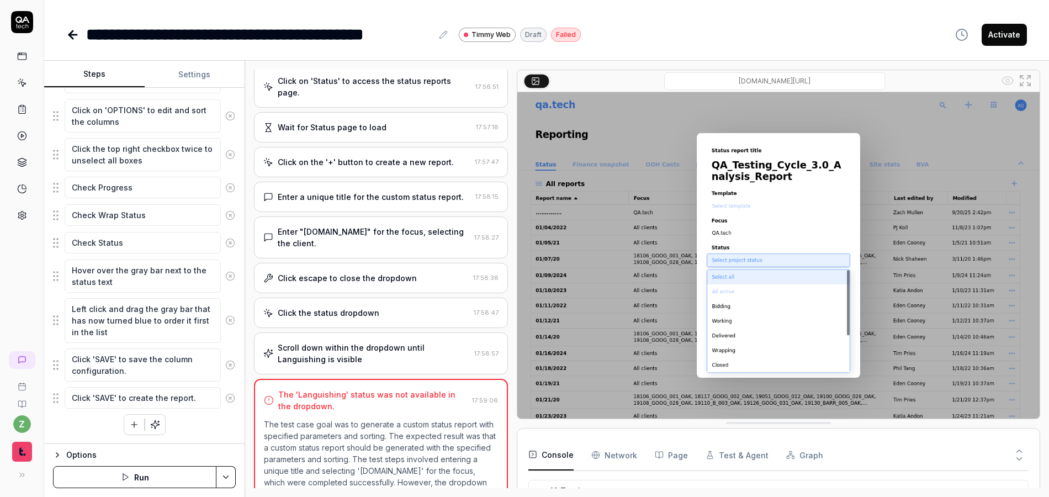
scroll to position [218, 0]
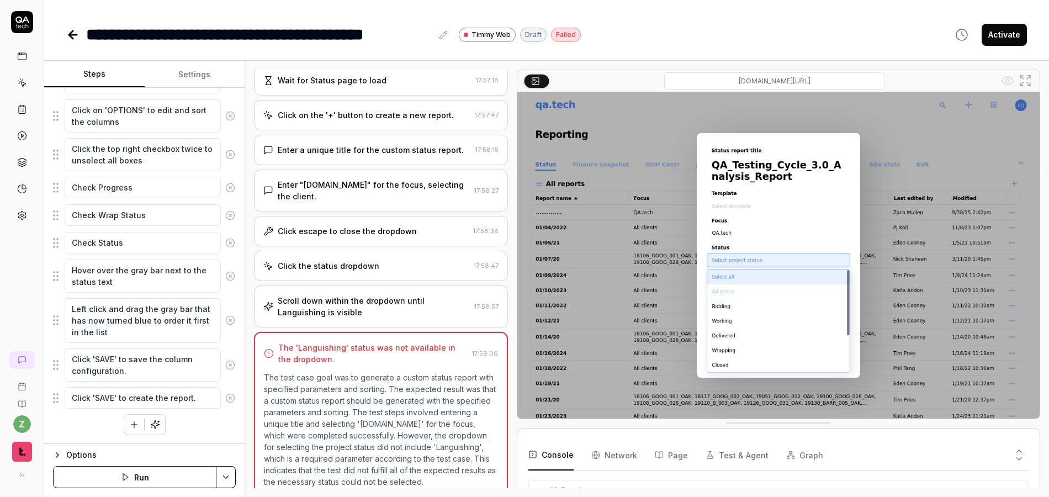
click at [381, 295] on div "Scroll down within the dropdown until Languishing is visible" at bounding box center [374, 306] width 192 height 23
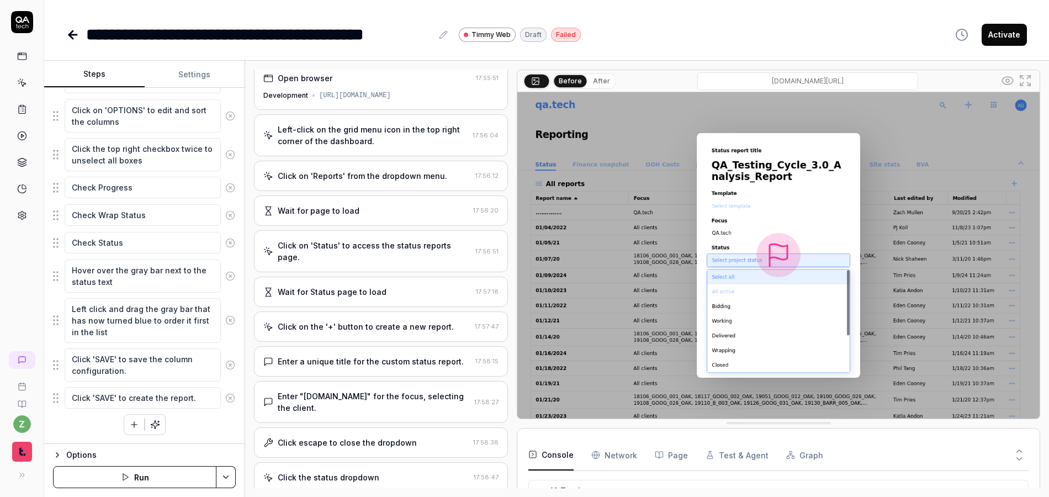
scroll to position [0, 0]
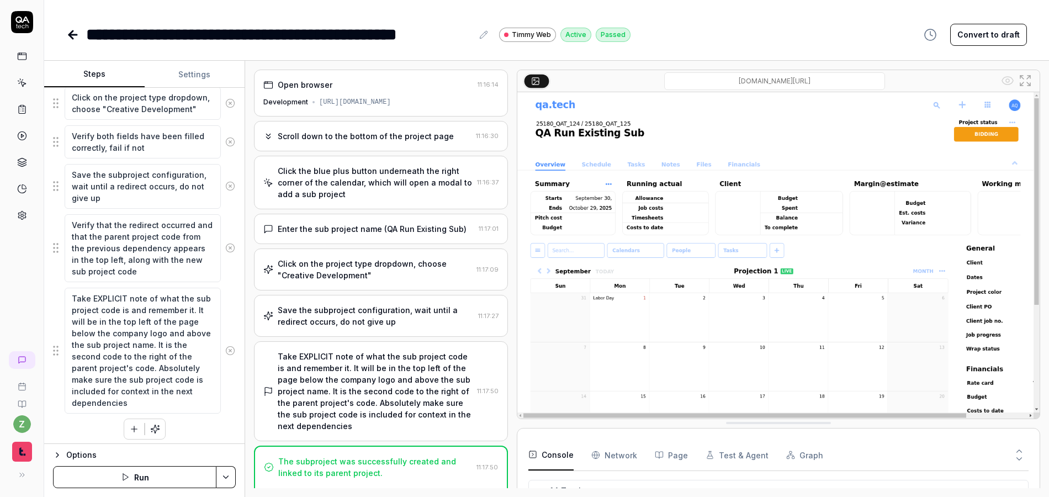
scroll to position [349, 0]
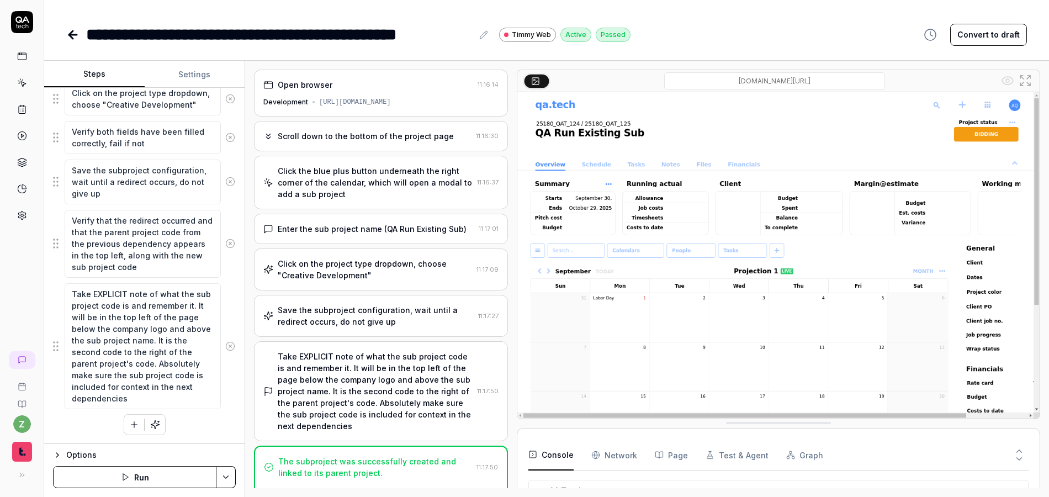
type textarea "*"
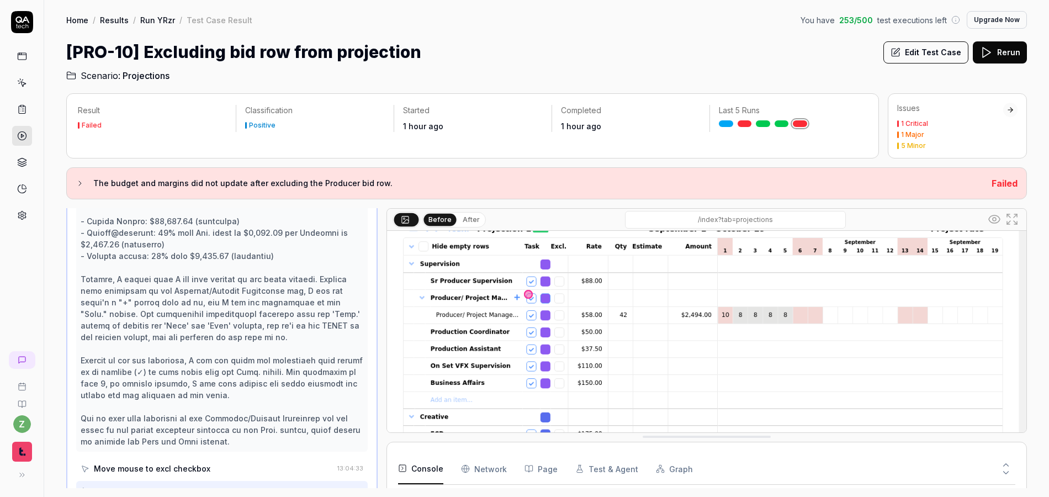
scroll to position [86, 0]
click at [24, 211] on icon at bounding box center [22, 215] width 10 height 10
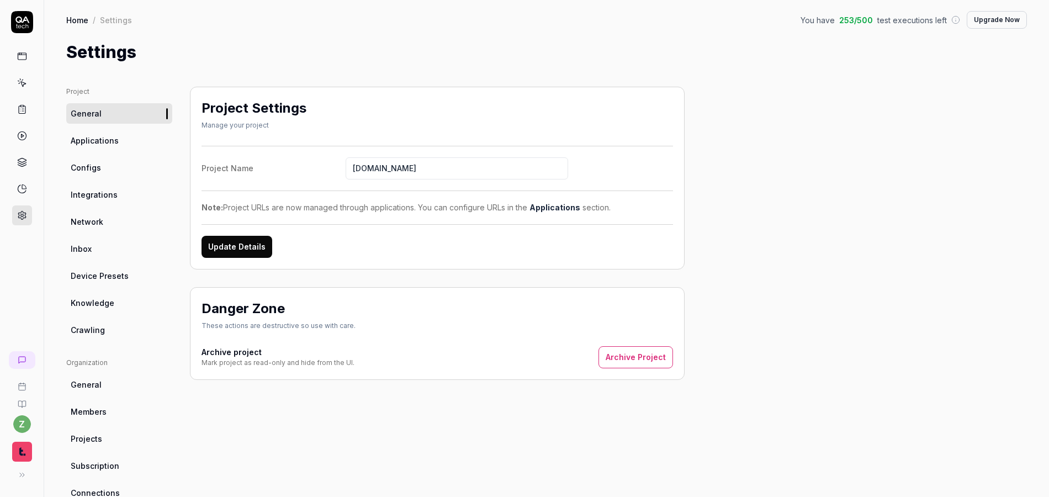
click at [96, 171] on span "Configs" at bounding box center [86, 168] width 30 height 12
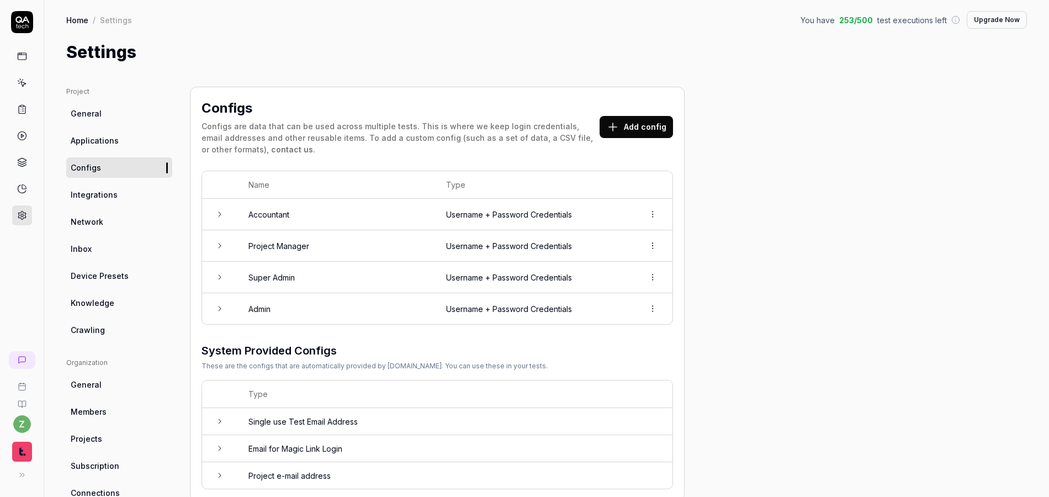
click at [211, 309] on td at bounding box center [219, 308] width 35 height 31
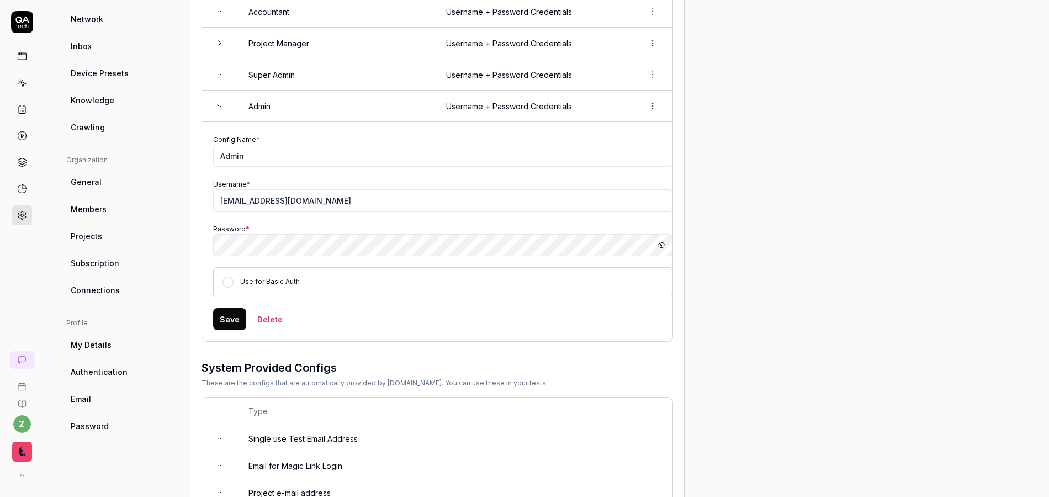
scroll to position [246, 0]
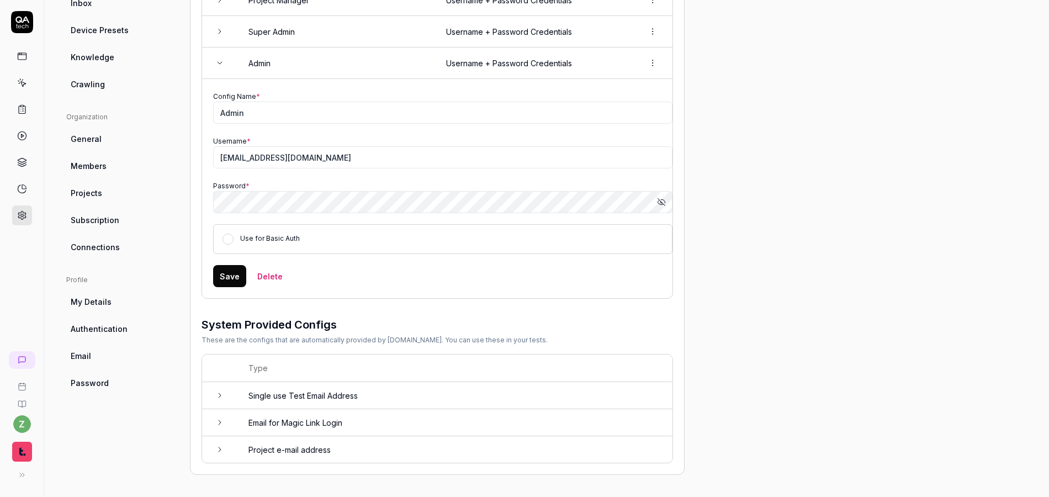
click at [302, 454] on td "Project e-mail address" at bounding box center [454, 449] width 435 height 27
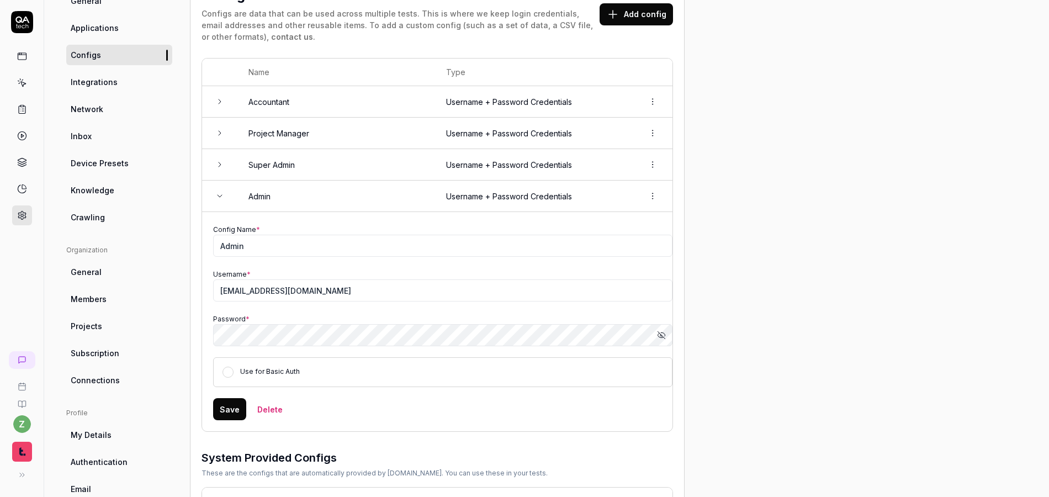
scroll to position [221, 0]
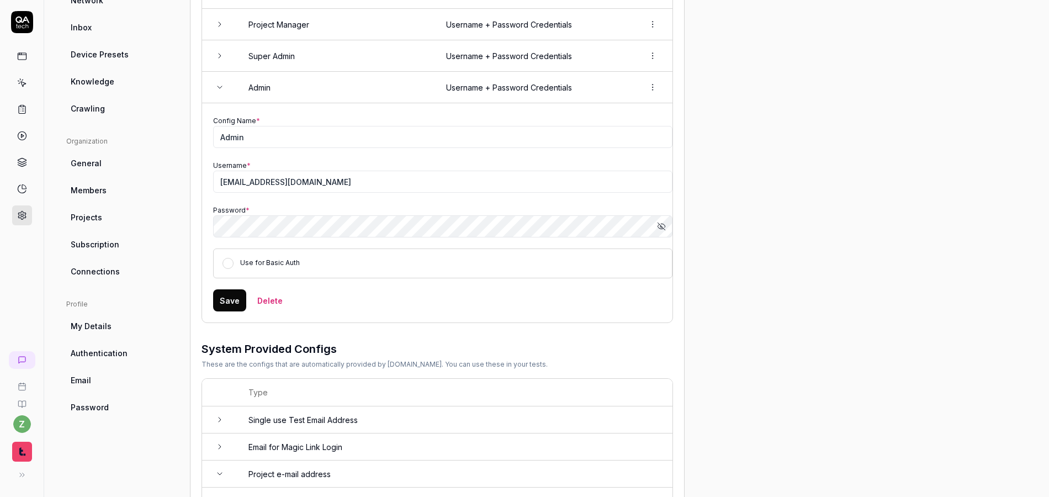
click at [98, 389] on link "Email" at bounding box center [119, 380] width 106 height 20
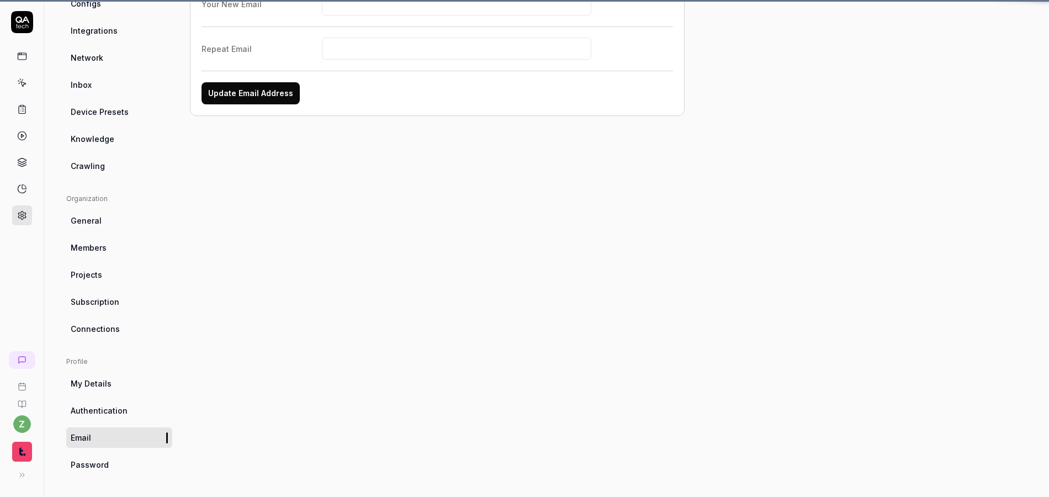
scroll to position [87, 0]
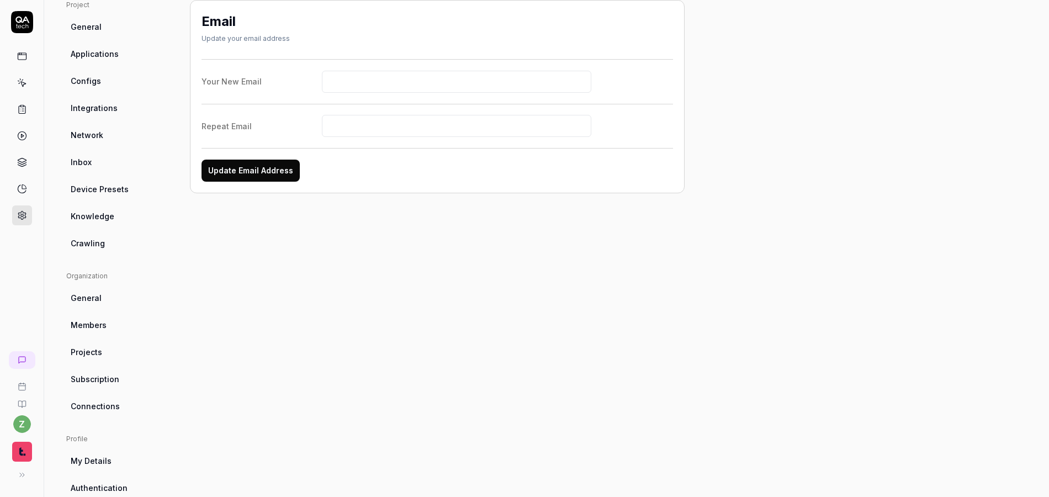
click at [23, 28] on icon at bounding box center [22, 22] width 22 height 22
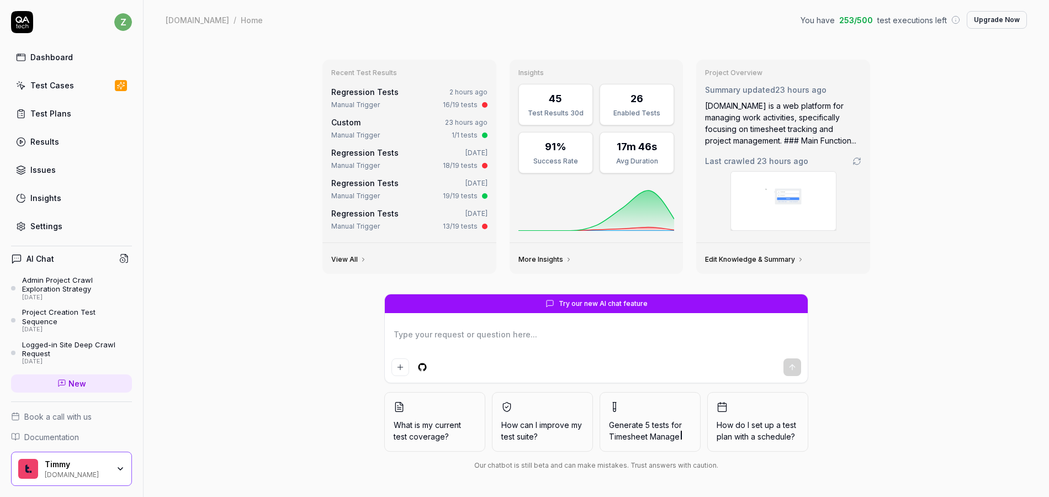
type textarea "*"
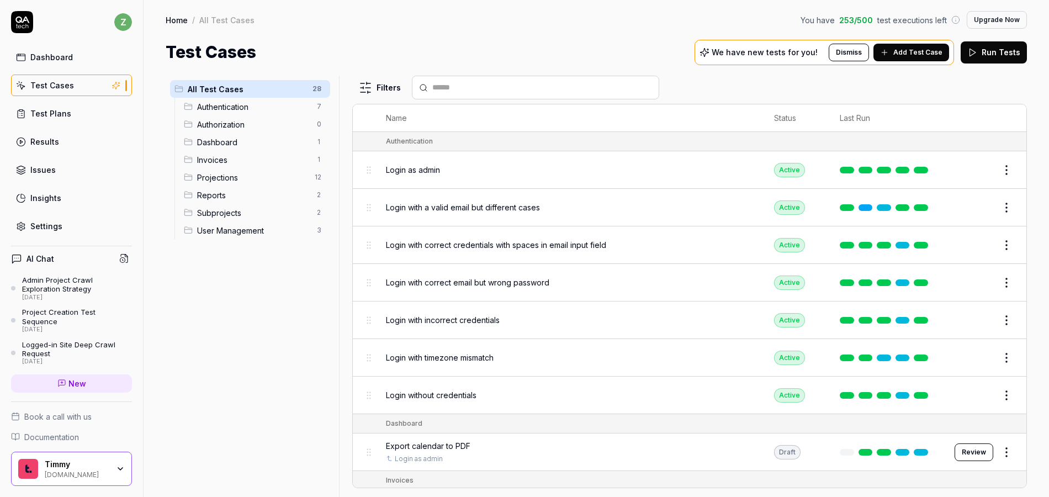
click at [231, 192] on span "Reports" at bounding box center [253, 195] width 113 height 12
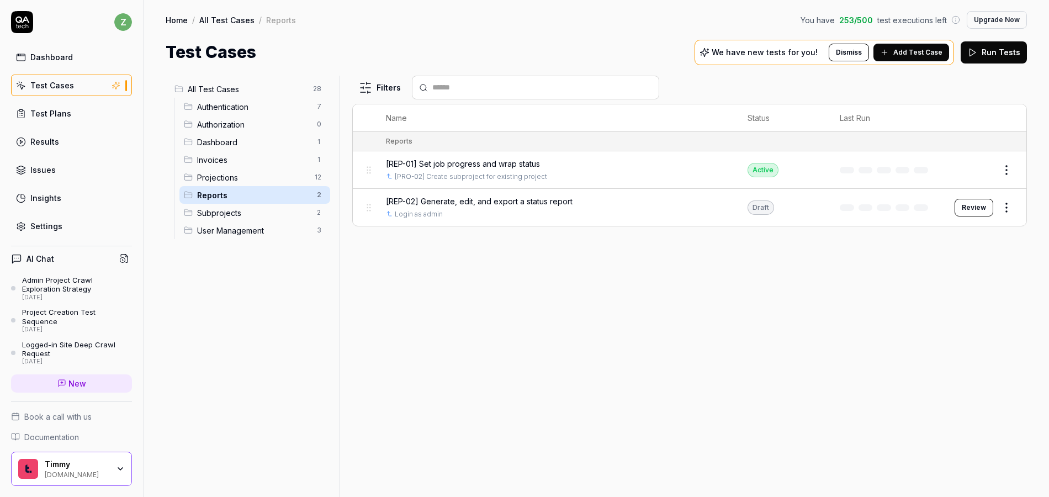
click at [455, 159] on span "[REP-01] Set job progress and wrap status" at bounding box center [463, 164] width 154 height 12
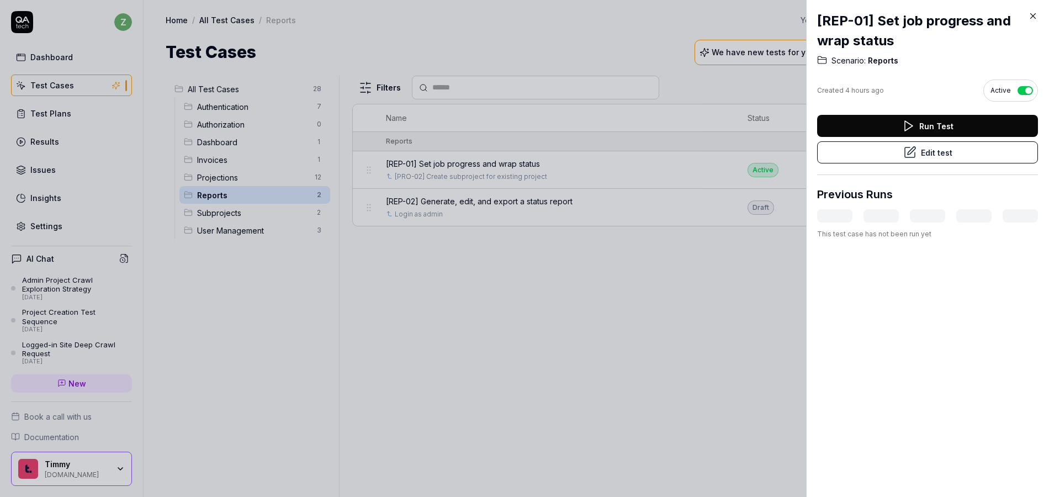
click at [917, 164] on div "Run Test Edit test" at bounding box center [927, 145] width 221 height 60
click at [919, 160] on button "Edit test" at bounding box center [927, 152] width 221 height 22
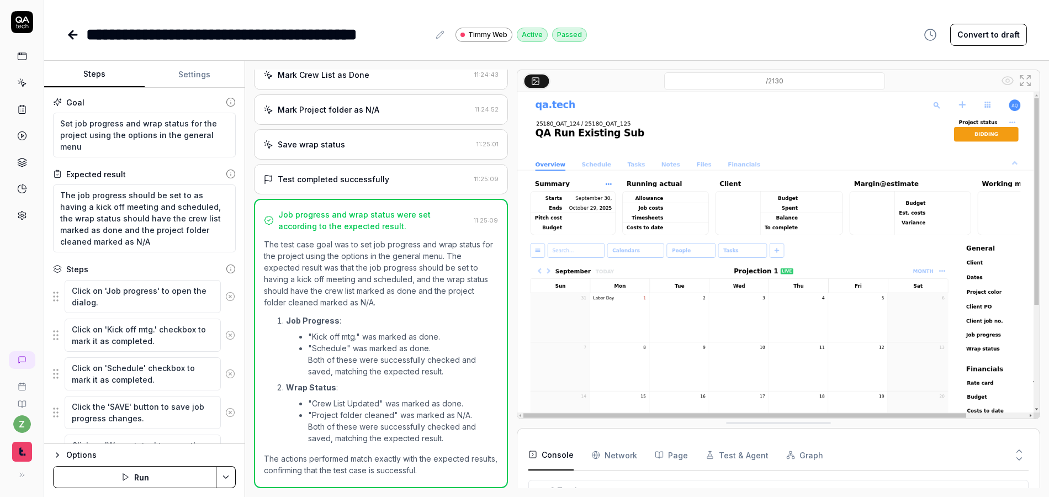
scroll to position [108, 0]
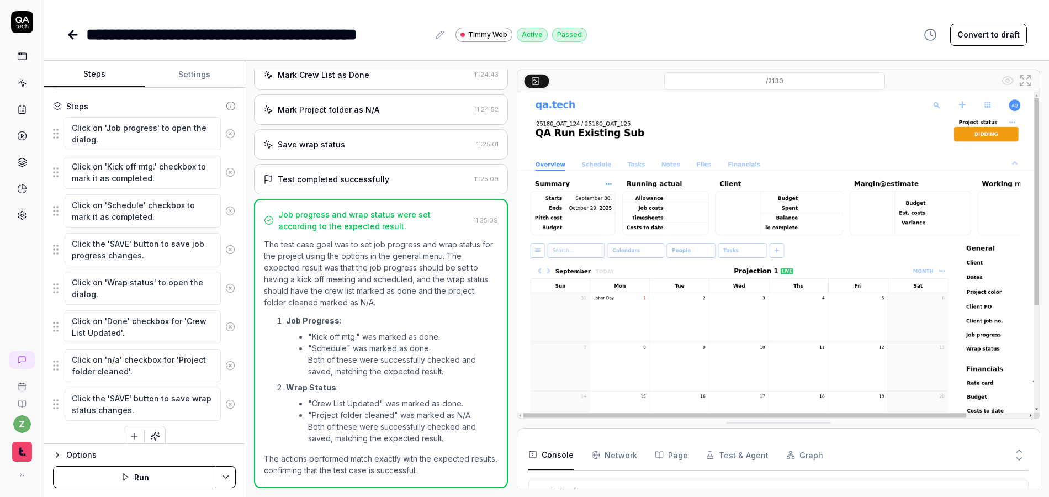
scroll to position [175, 0]
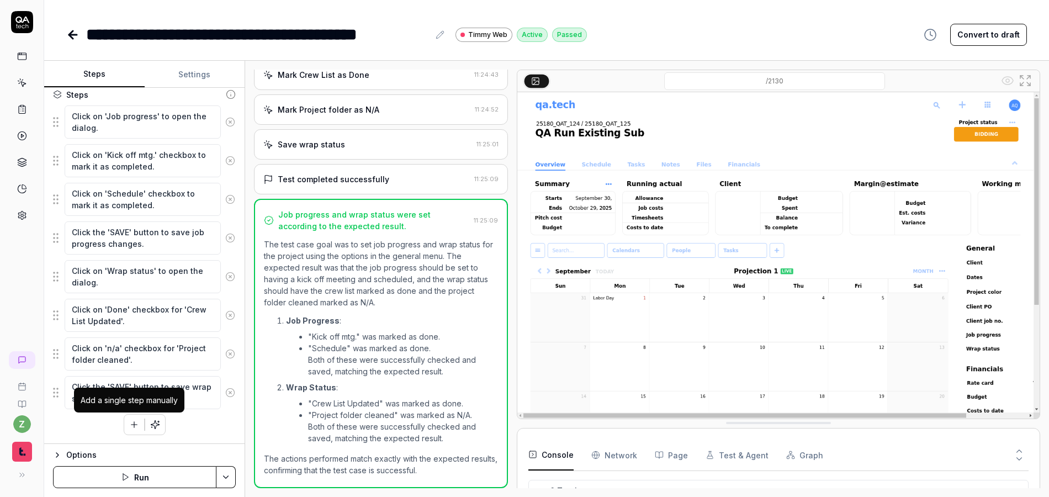
click at [130, 428] on icon "button" at bounding box center [134, 425] width 10 height 10
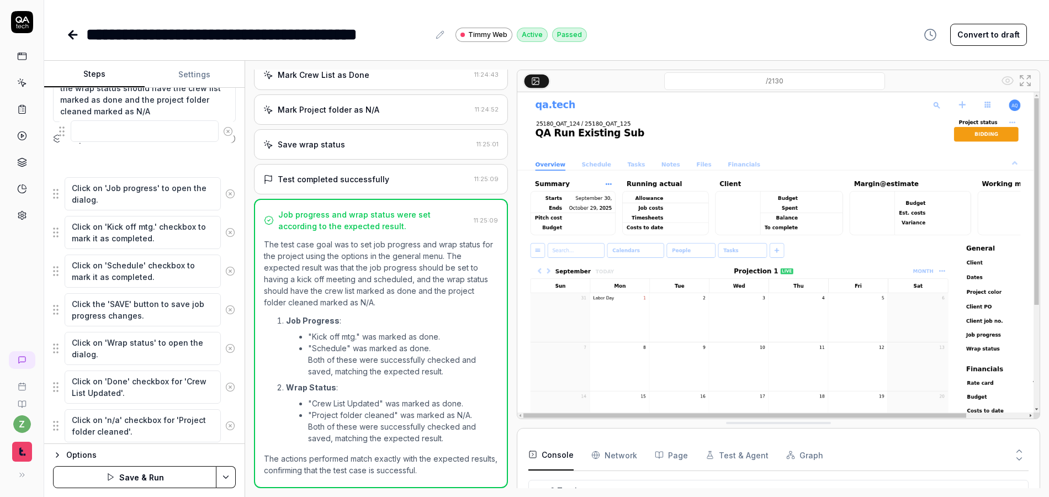
scroll to position [97, 0]
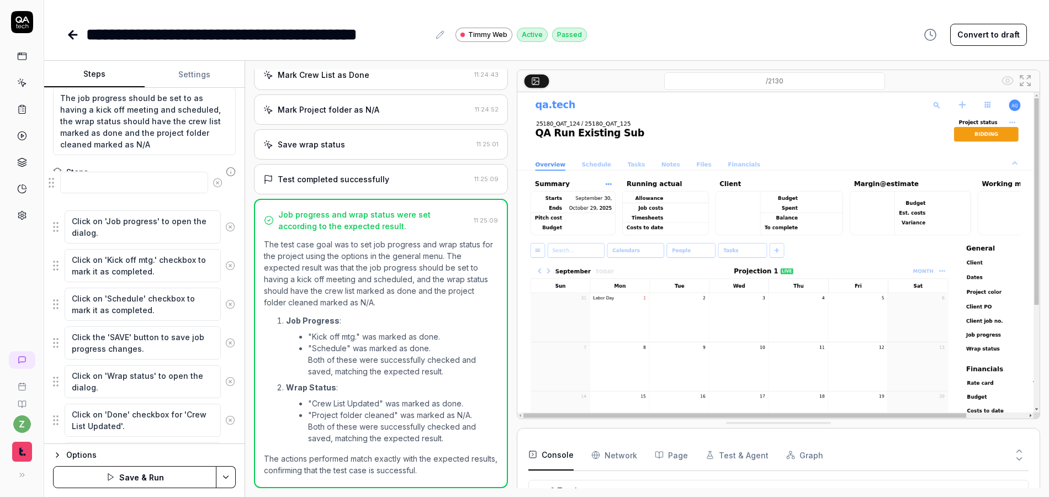
drag, startPoint x: 58, startPoint y: 419, endPoint x: 61, endPoint y: 184, distance: 235.3
click at [61, 184] on fieldset "Click on 'Job progress' to open the dialog. Click on 'Kick off mtg.' checkbox t…" at bounding box center [144, 348] width 183 height 332
click at [114, 189] on textarea at bounding box center [143, 194] width 156 height 22
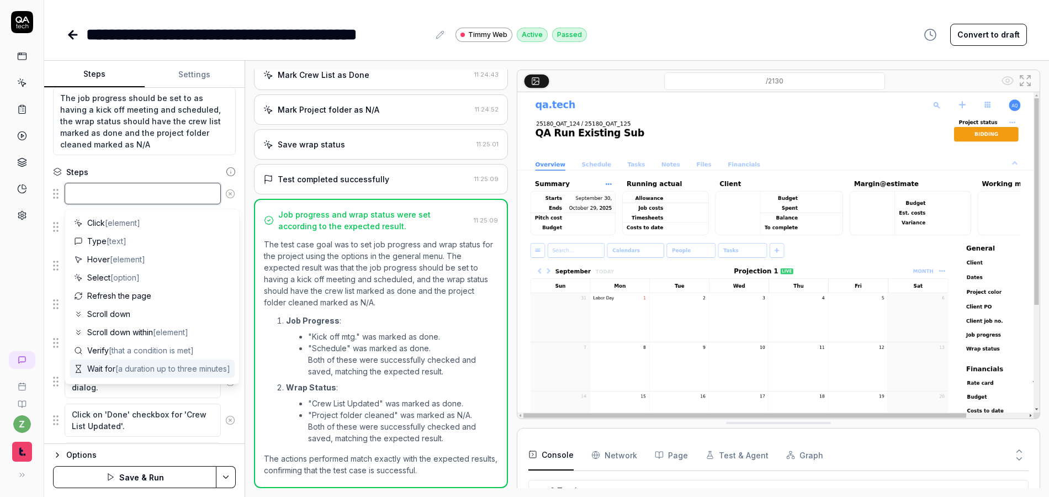
type textarea "*"
type textarea "C"
type textarea "*"
type textarea "Cl"
type textarea "*"
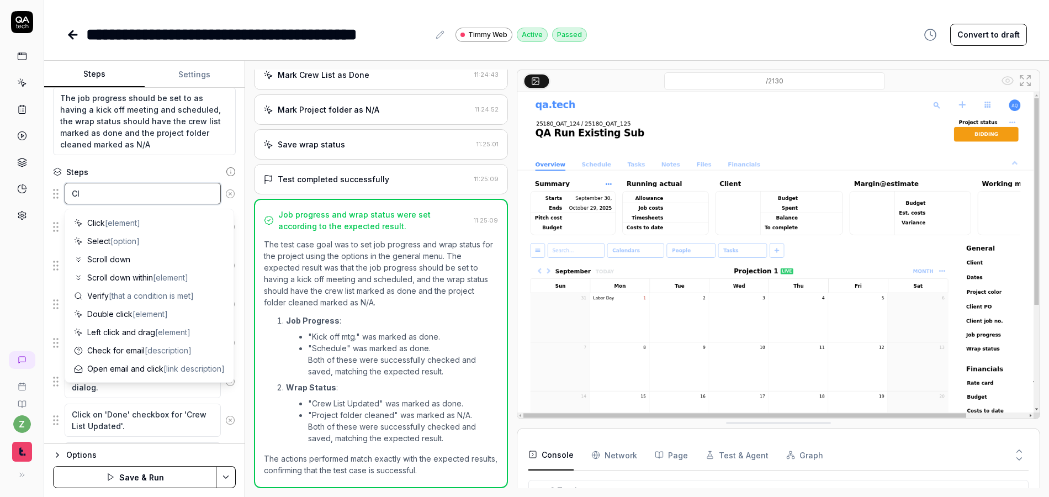
type textarea "Cli"
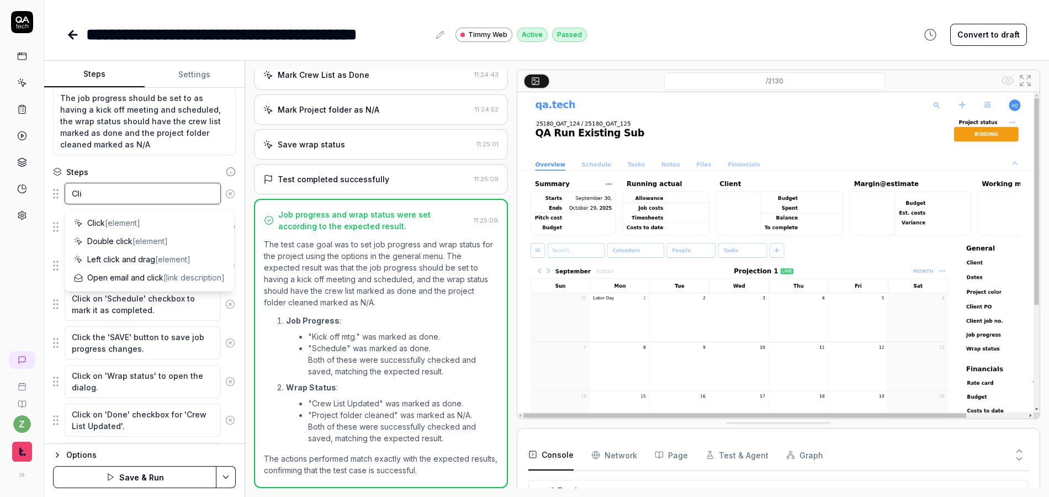
type textarea "*"
type textarea "Clic"
type textarea "*"
type textarea "Click"
type textarea "*"
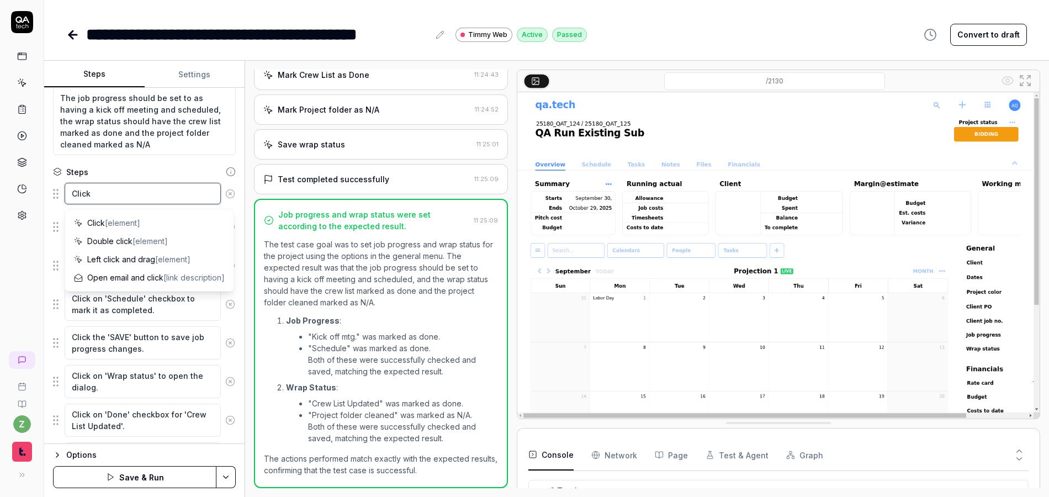
type textarea "Click"
type textarea "*"
type textarea "Click o"
type textarea "*"
type textarea "Click on"
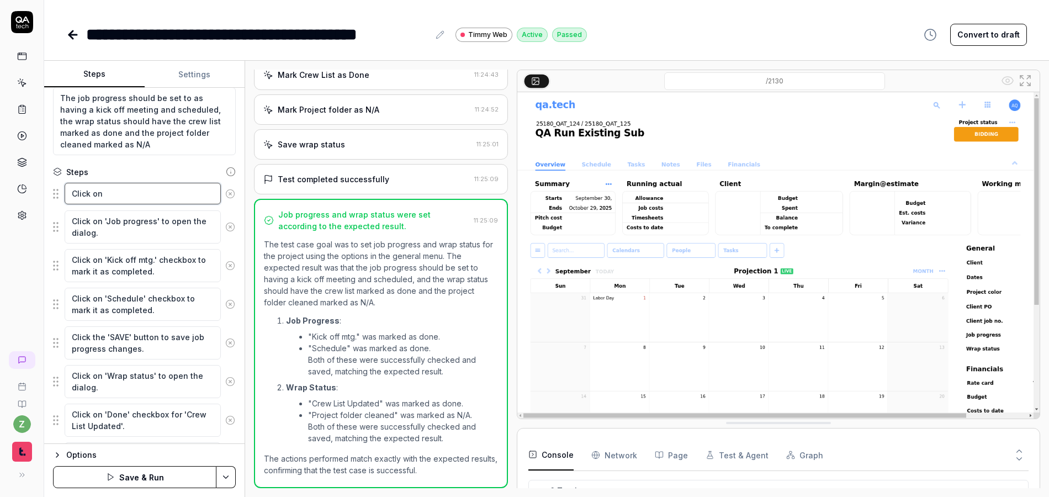
type textarea "*"
type textarea "Click on"
type textarea "*"
type textarea "Click on t"
type textarea "*"
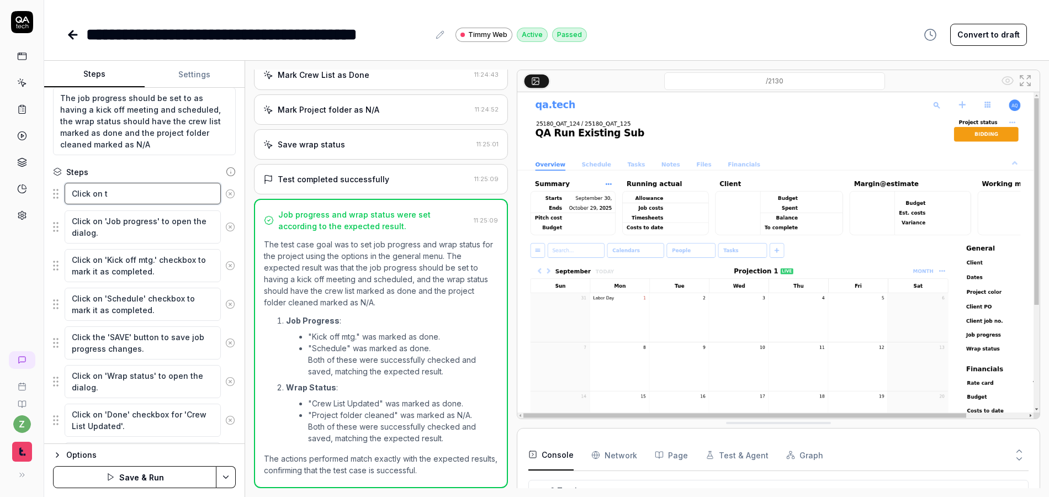
type textarea "Click on th"
type textarea "*"
type textarea "Click on the"
type textarea "*"
type textarea "Click on the"
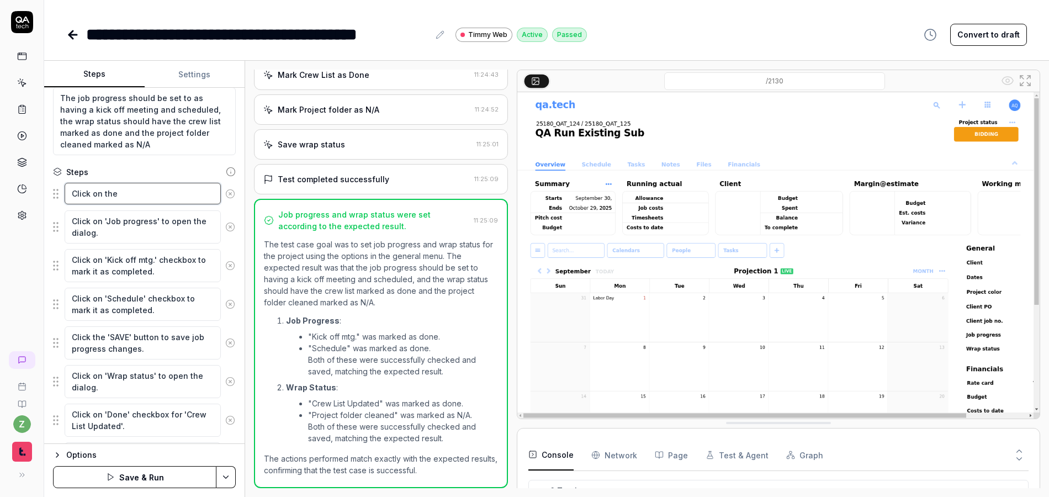
type textarea "*"
type textarea "Click on the B"
type textarea "*"
type textarea "Click on the BI"
type textarea "*"
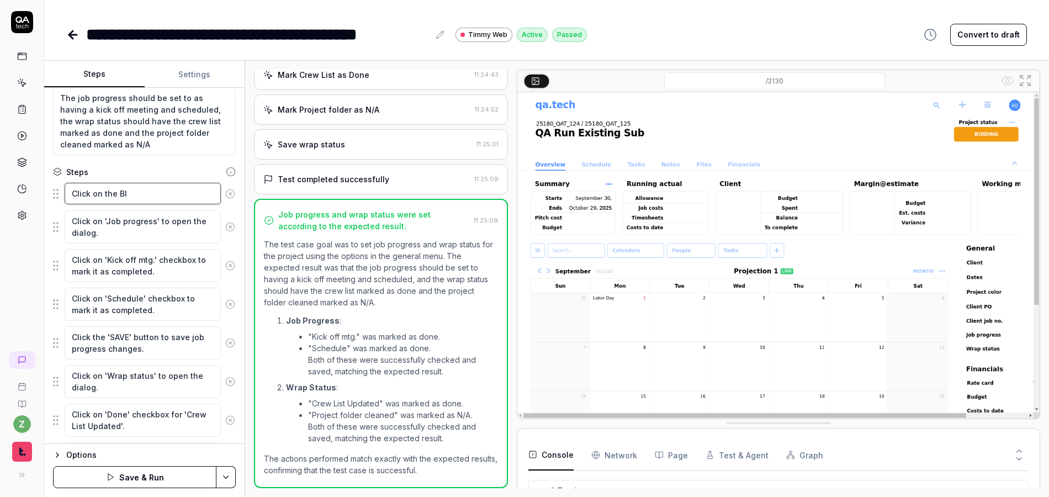
type textarea "Click on the BID"
type textarea "*"
type textarea "Click on the BIDD"
type textarea "*"
type textarea "Click on the BIDDI"
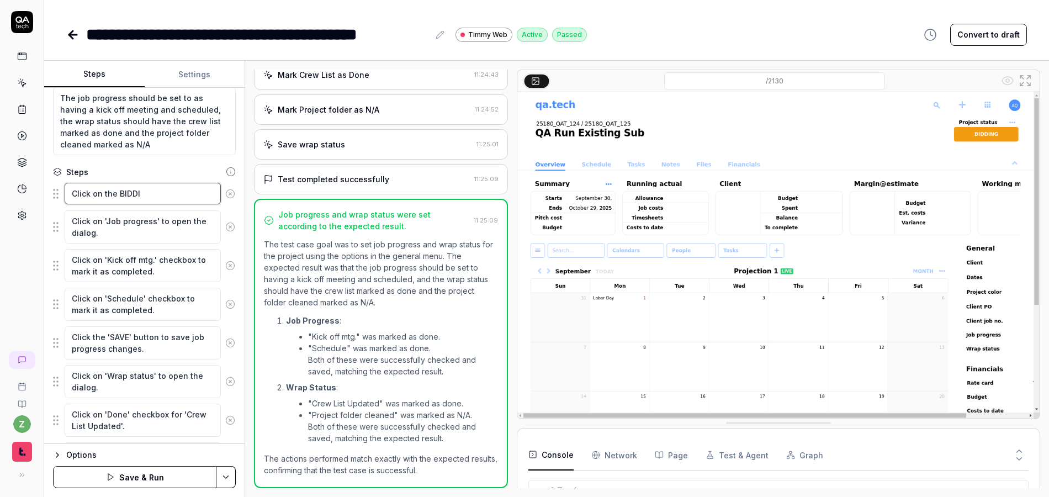
type textarea "*"
type textarea "Click on the BIDDIN"
type textarea "*"
type textarea "Click on the BIDDING"
type textarea "*"
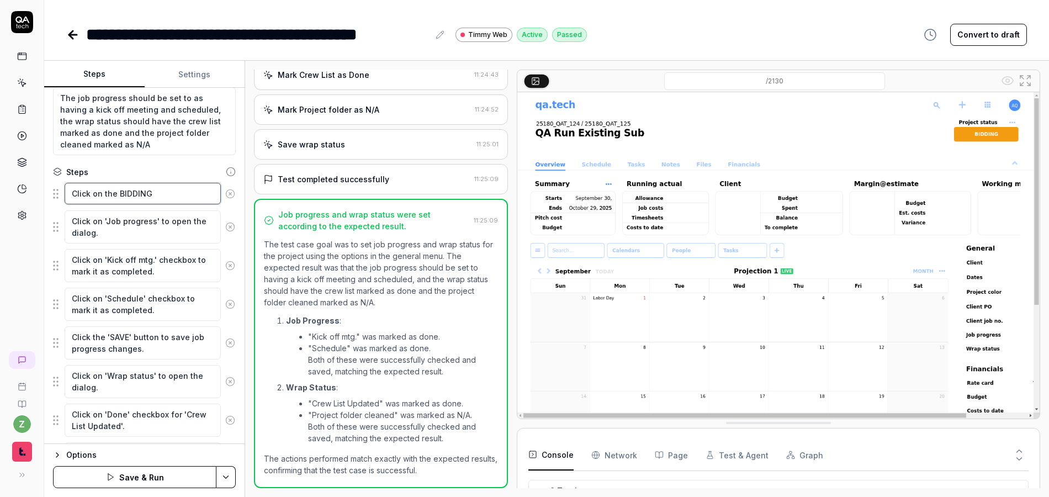
type textarea "Click on the BIDDING"
type textarea "*"
type textarea "Click on the BIDDING p"
type textarea "*"
type textarea "Click on the BIDDING pr"
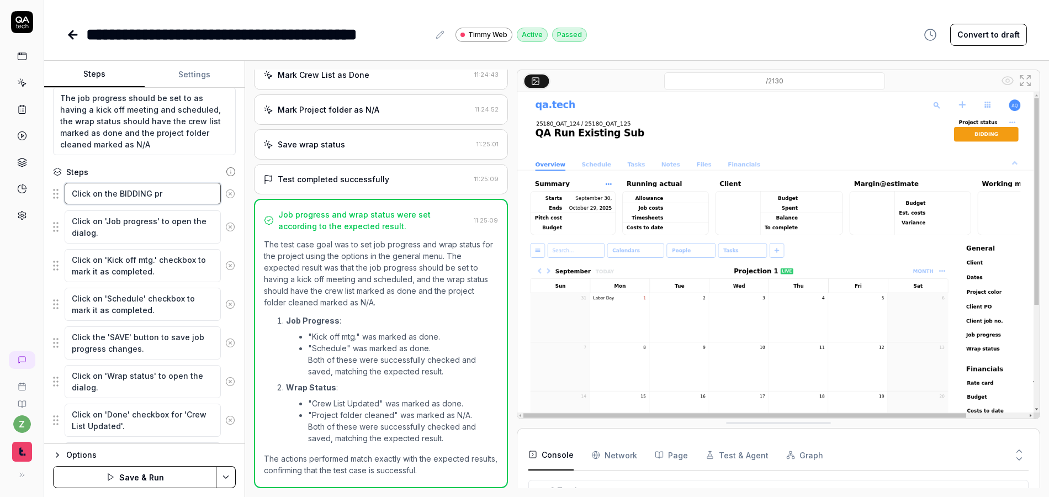
type textarea "*"
type textarea "Click on the BIDDING pro"
type textarea "*"
type textarea "Click on the BIDDING proj"
type textarea "*"
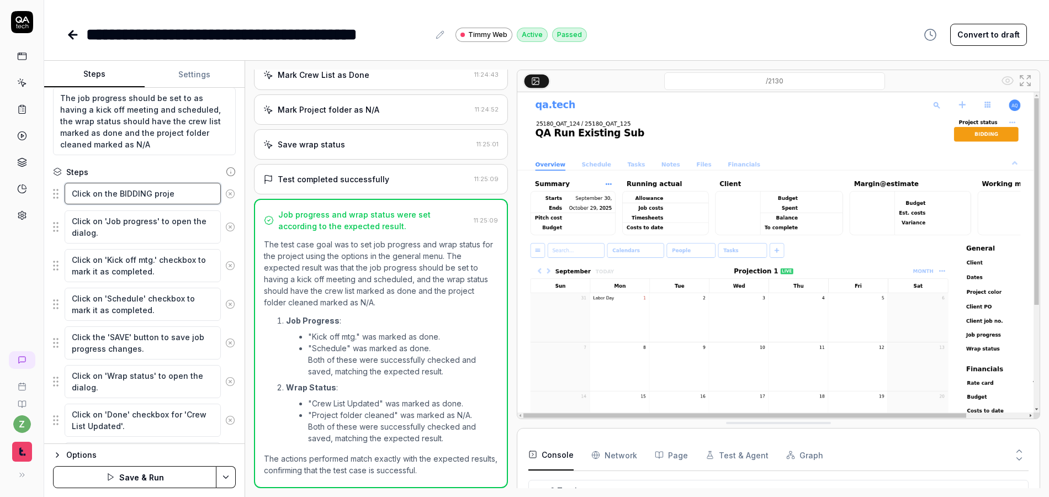
type textarea "Click on the BIDDING projec"
type textarea "*"
type textarea "Click on the BIDDING project"
type textarea "*"
type textarea "Click on the BIDDING project"
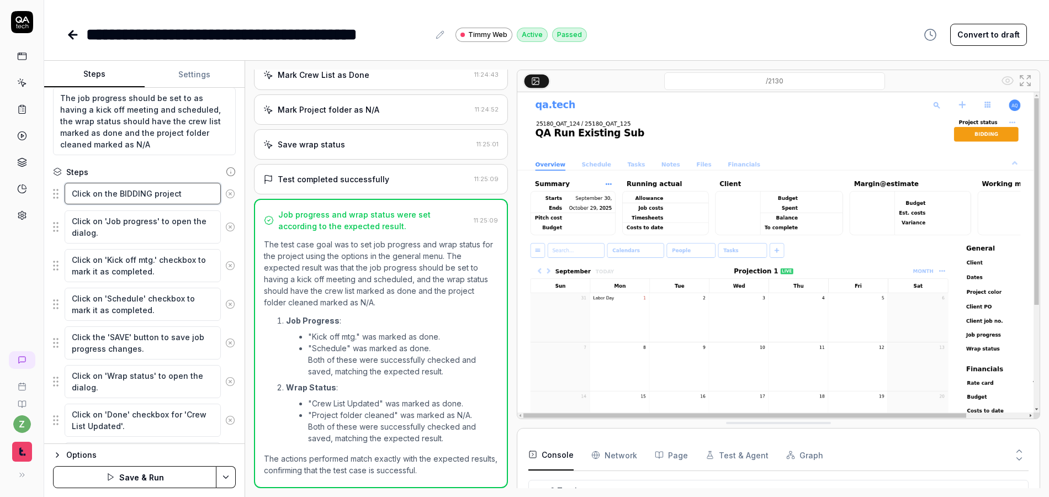
type textarea "*"
type textarea "Click on the BIDDING project s"
type textarea "*"
type textarea "Click on the BIDDING project st"
type textarea "*"
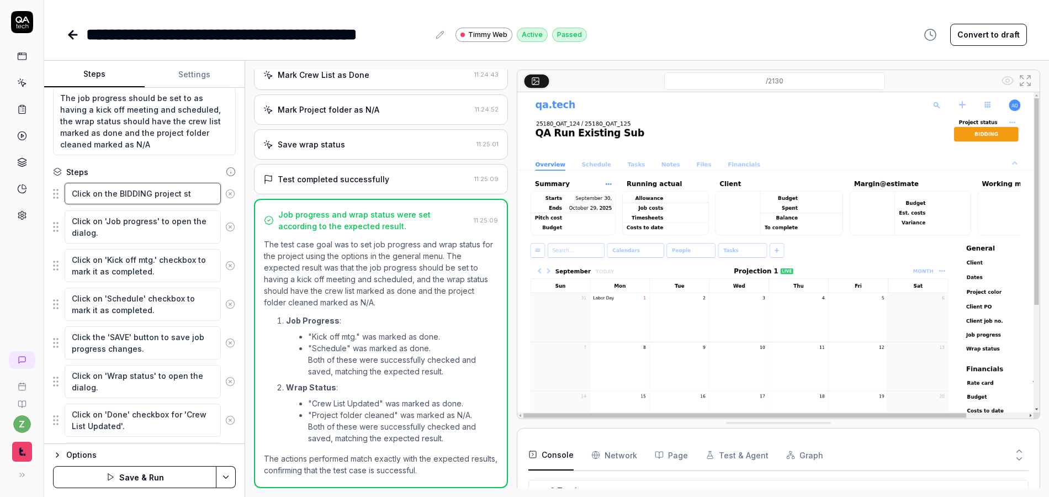
type textarea "Click on the BIDDING project sta"
type textarea "*"
type textarea "Click on the BIDDING project stat"
type textarea "*"
type textarea "Click on the BIDDING project statu"
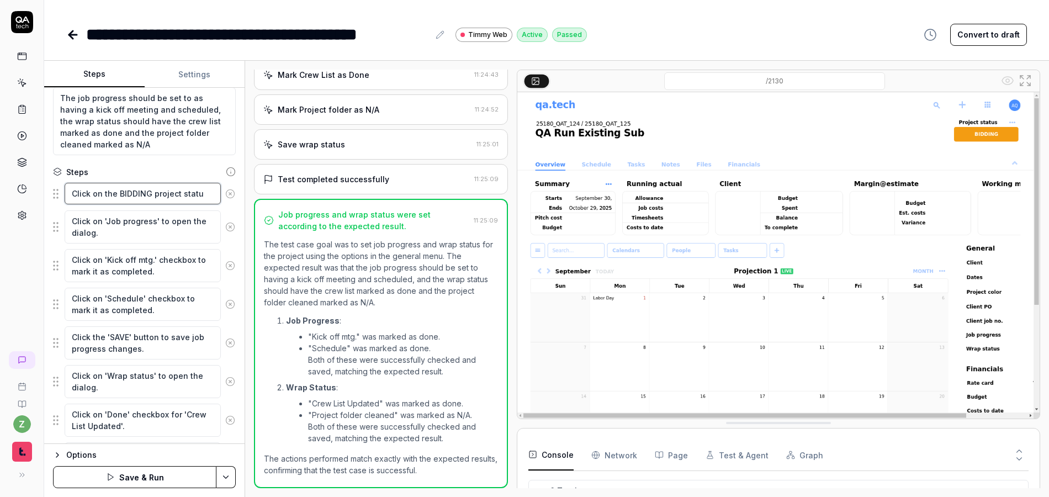
type textarea "*"
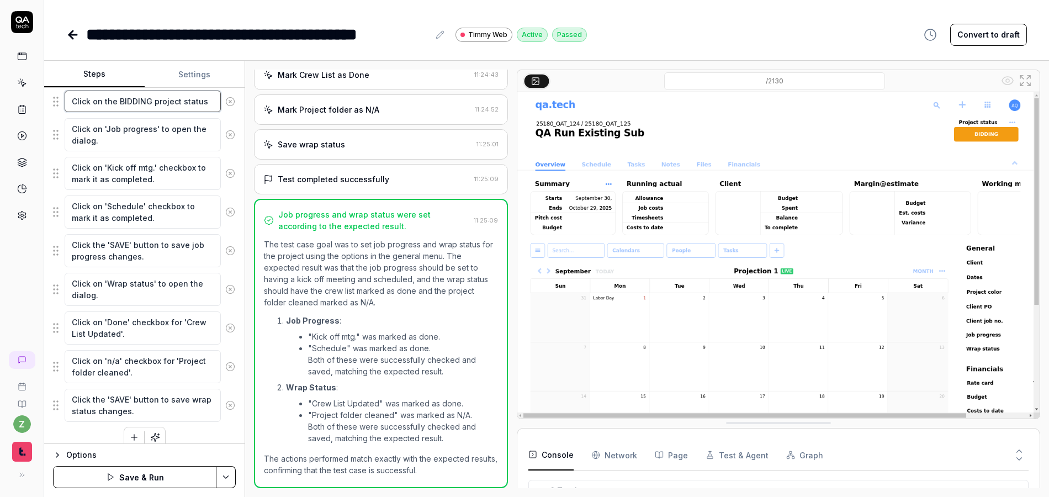
scroll to position [202, 0]
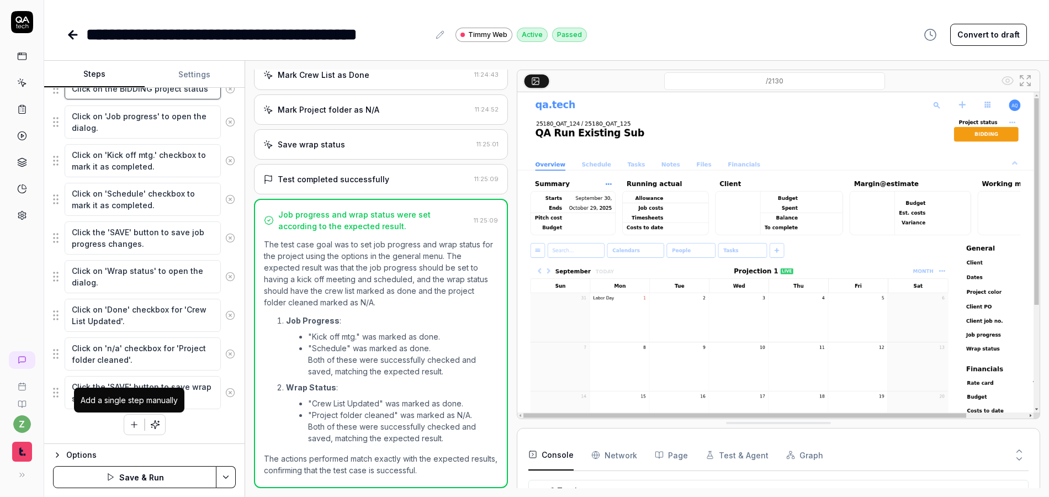
type textarea "Click on the BIDDING project status"
click at [129, 429] on icon "button" at bounding box center [134, 425] width 10 height 10
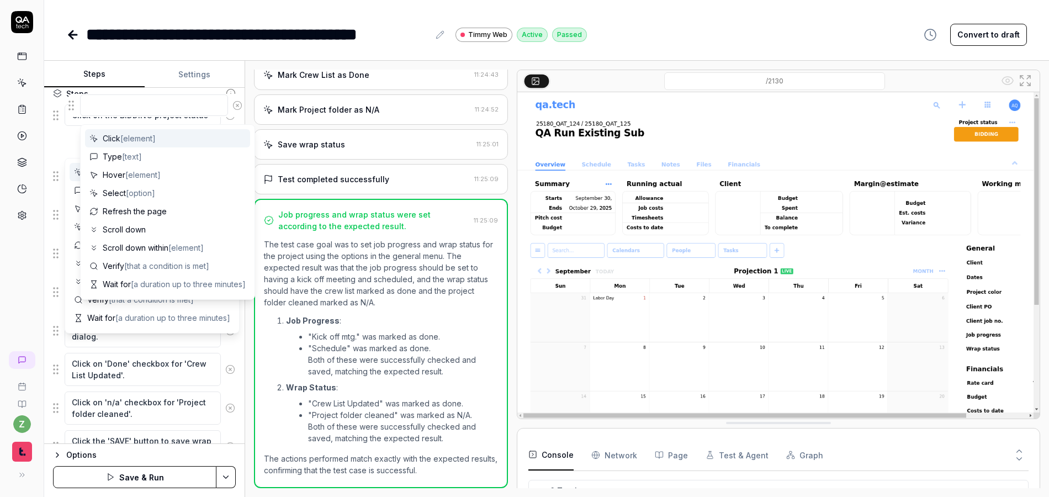
scroll to position [127, 0]
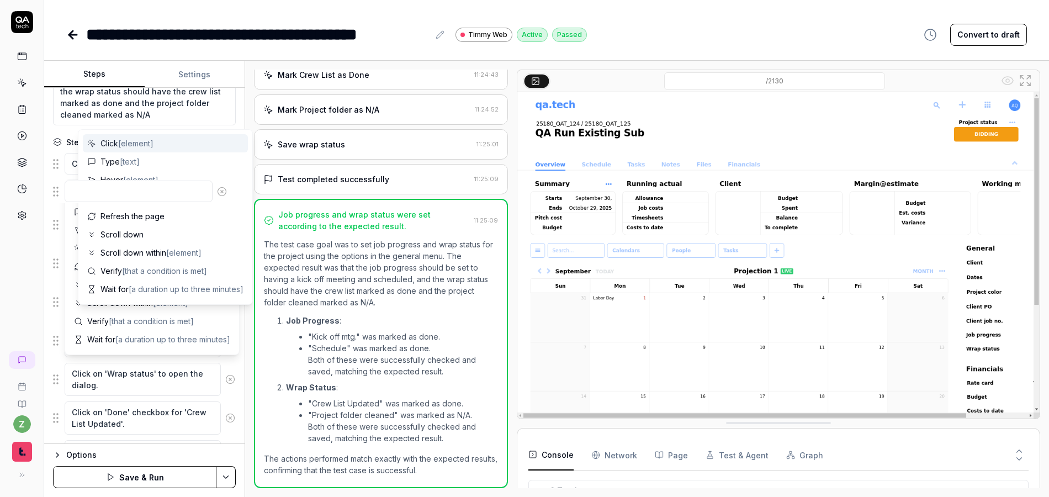
drag, startPoint x: 61, startPoint y: 399, endPoint x: 61, endPoint y: 190, distance: 209.3
click at [61, 192] on fieldset "Click on the BIDDING project status Click on 'Job progress' to open the dialog.…" at bounding box center [144, 332] width 183 height 360
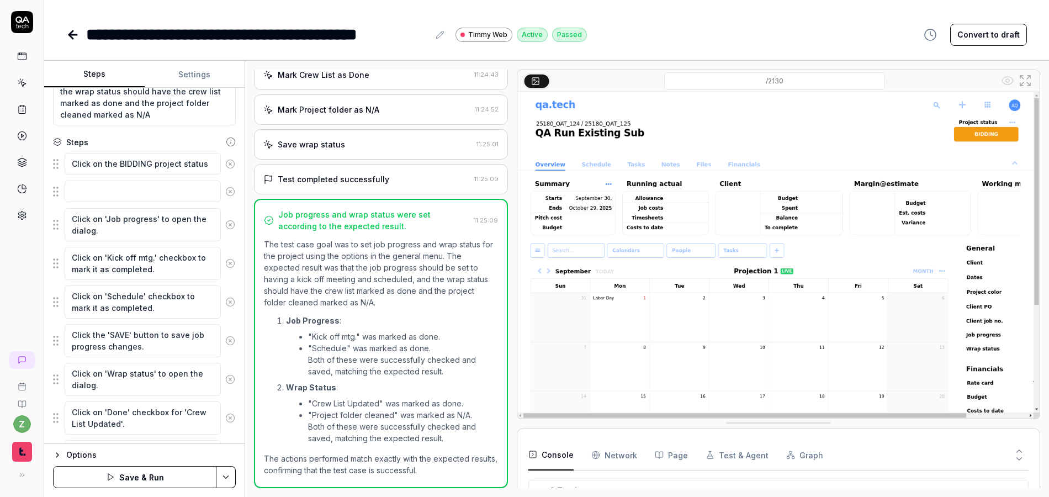
click at [86, 176] on fieldset "Click on the BIDDING project status Click on 'Job progress' to open the dialog.…" at bounding box center [144, 332] width 183 height 360
click at [92, 183] on textarea at bounding box center [143, 192] width 156 height 22
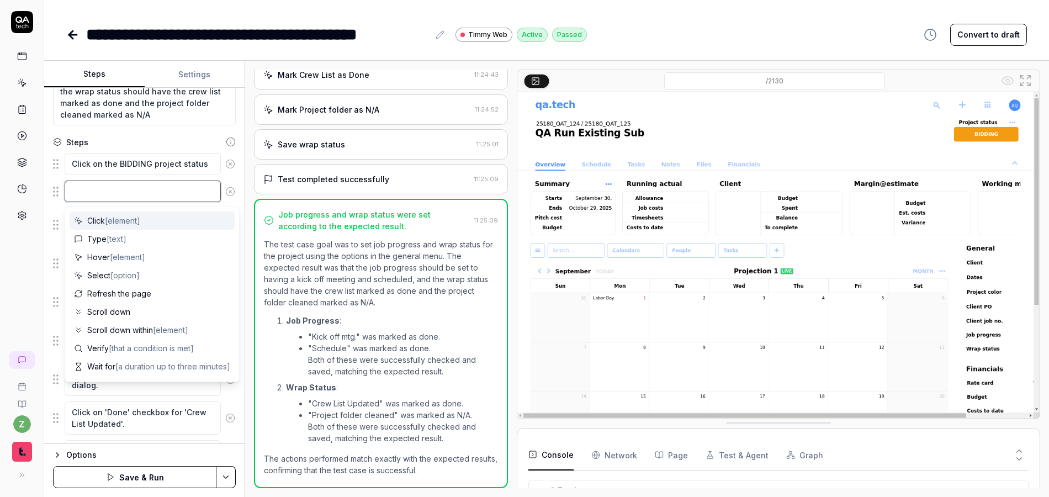
type textarea "*"
type textarea "C"
type textarea "*"
type textarea "Cl"
type textarea "*"
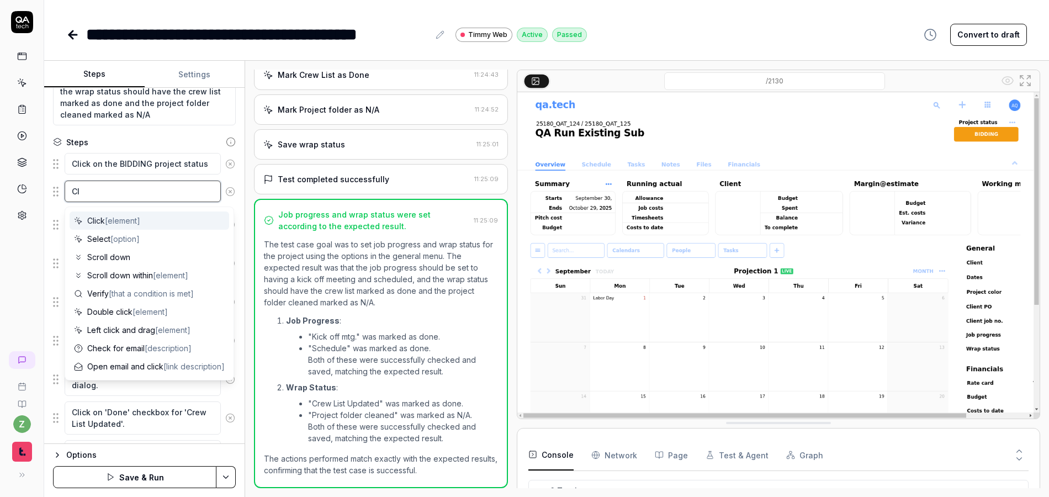
type textarea "Cli"
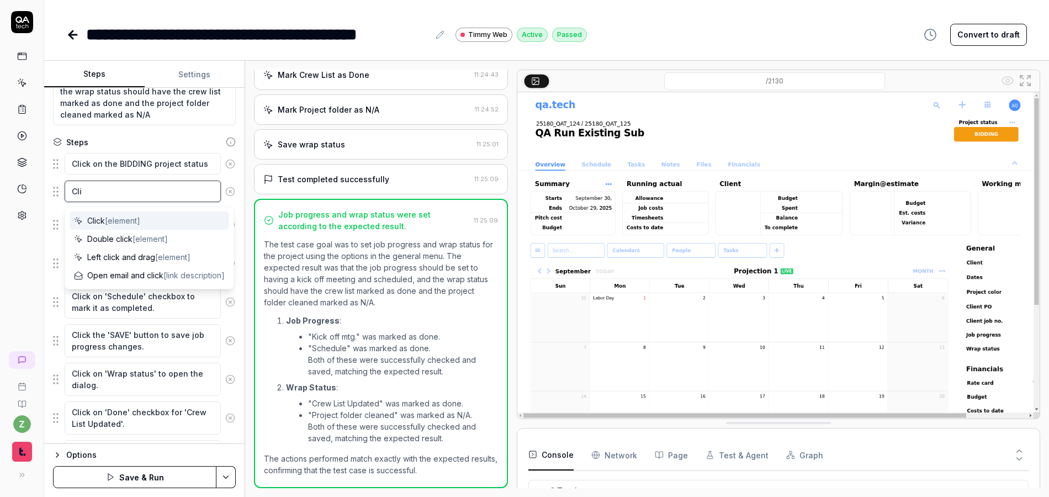
type textarea "*"
type textarea "Clic"
type textarea "*"
type textarea "Click"
type textarea "*"
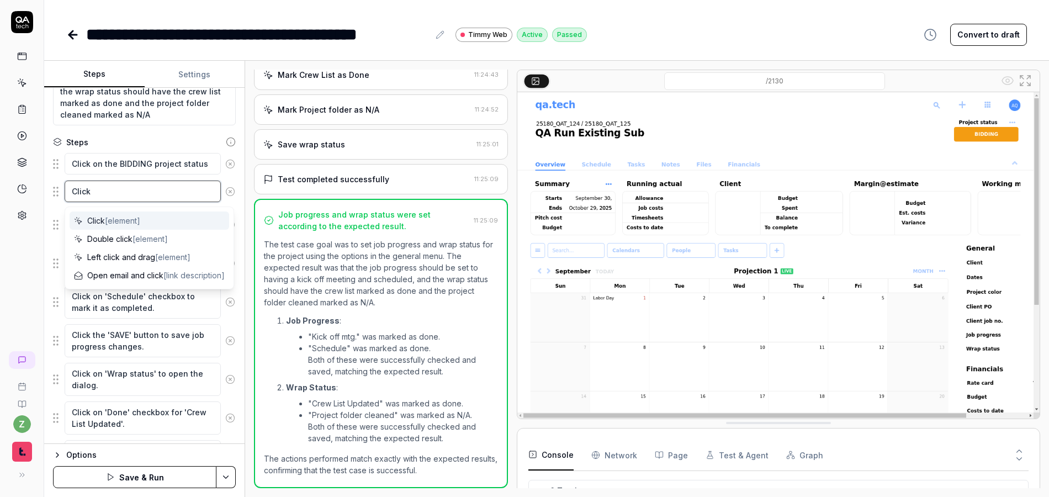
type textarea "Click"
type textarea "*"
type textarea "Click ""
type textarea "*"
type textarea "Click "L"
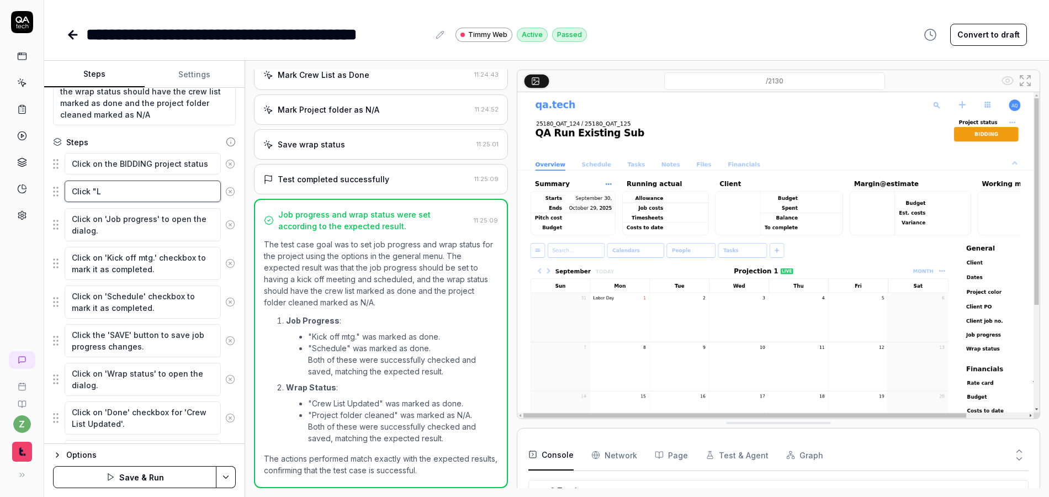
type textarea "*"
type textarea "Click "La"
type textarea "*"
type textarea "Click "Lan"
type textarea "*"
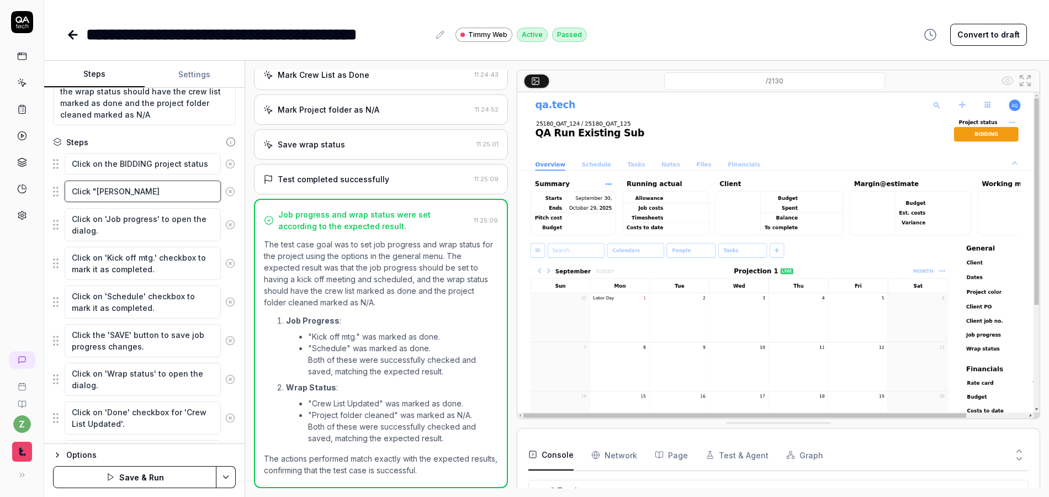
type textarea "Click "Lang"
type textarea "*"
type textarea "Click "Langt"
type textarea "*"
type textarea "Click "Langtu"
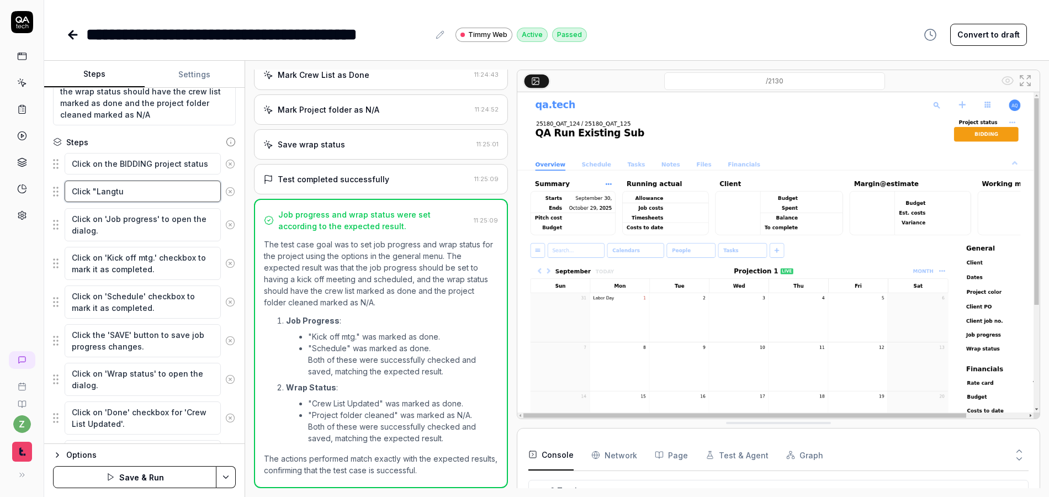
type textarea "*"
type textarea "Click "Langtui"
type textarea "*"
type textarea "Click "Langtuis"
type textarea "*"
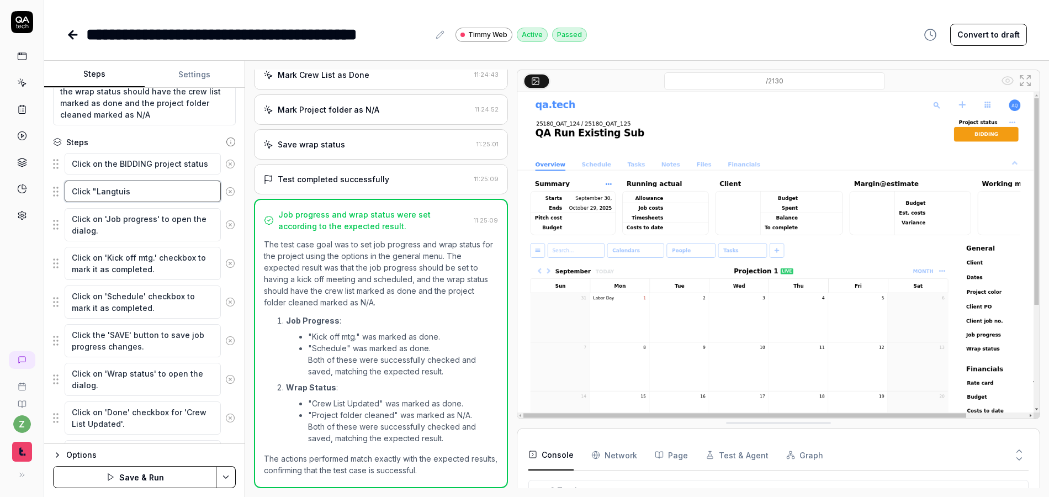
type textarea "Click "Langtui"
type textarea "*"
type textarea "Click "Langtu"
type textarea "*"
type textarea "Click "Langt"
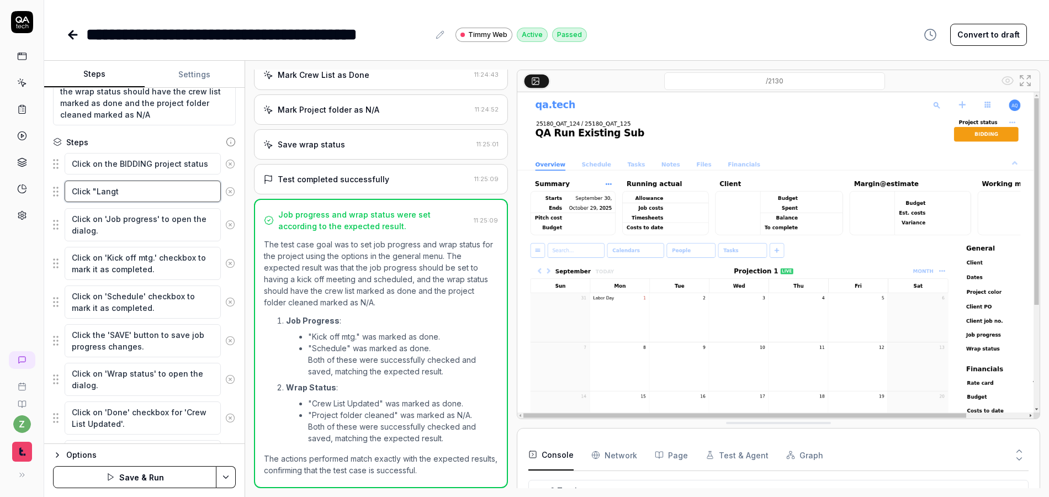
type textarea "*"
type textarea "Click "Lang"
type textarea "*"
type textarea "Click "Langu"
type textarea "*"
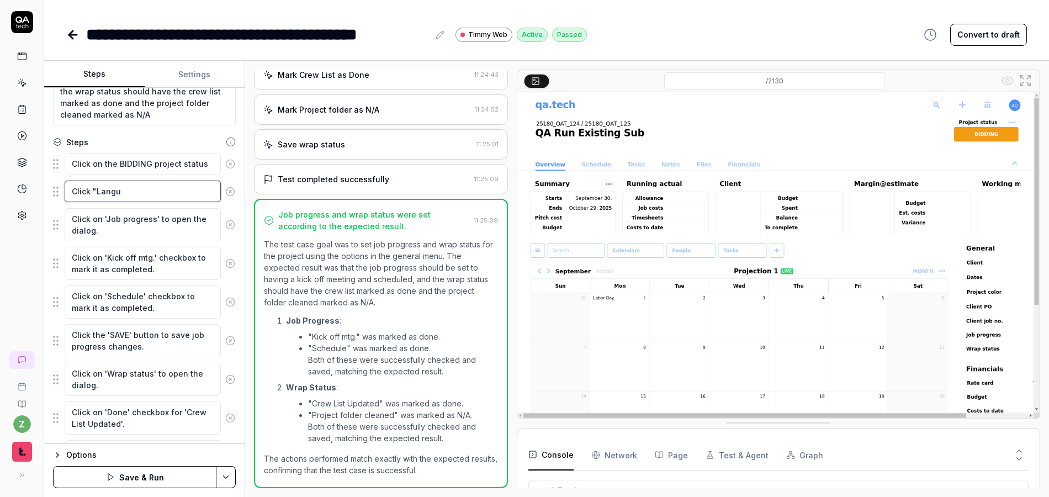
type textarea "Click "Langui"
type textarea "*"
type textarea "Click "Languis"
type textarea "*"
type textarea "Click "Languish"
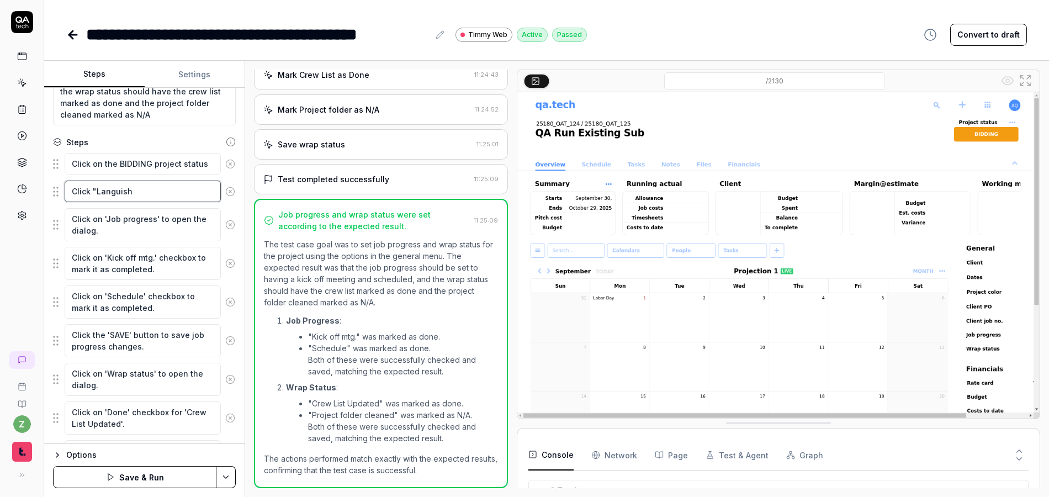
type textarea "*"
type textarea "Click "Languishi"
type textarea "*"
type textarea "Click "Languishing"
type textarea "*"
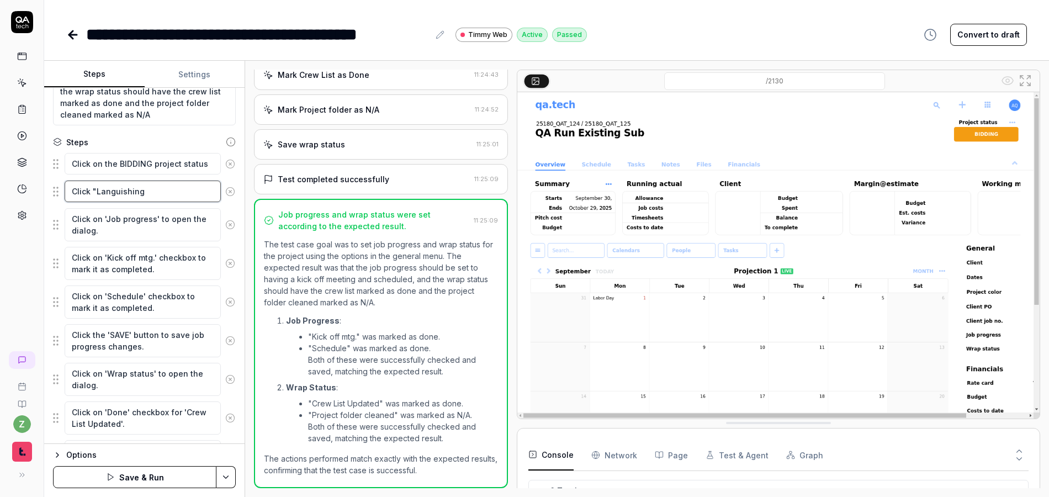
type textarea "Click "Languishing"
type textarea "*"
type textarea "Click "Languishing"
type textarea "*"
type textarea "Click "Languishing""
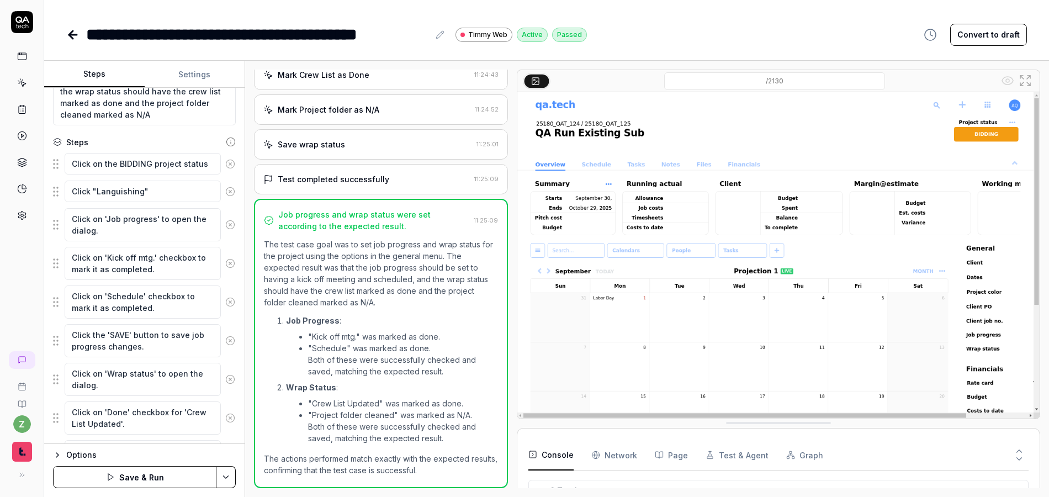
type textarea "*"
click at [189, 36] on div "**********" at bounding box center [257, 34] width 343 height 25
drag, startPoint x: 353, startPoint y: 40, endPoint x: 365, endPoint y: 44, distance: 12.2
click at [355, 40] on div "**********" at bounding box center [288, 34] width 404 height 25
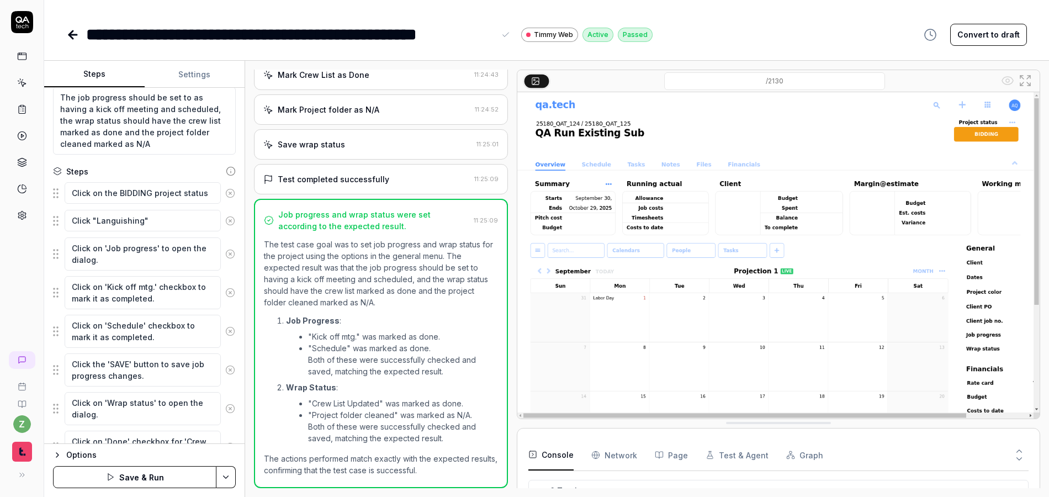
scroll to position [0, 0]
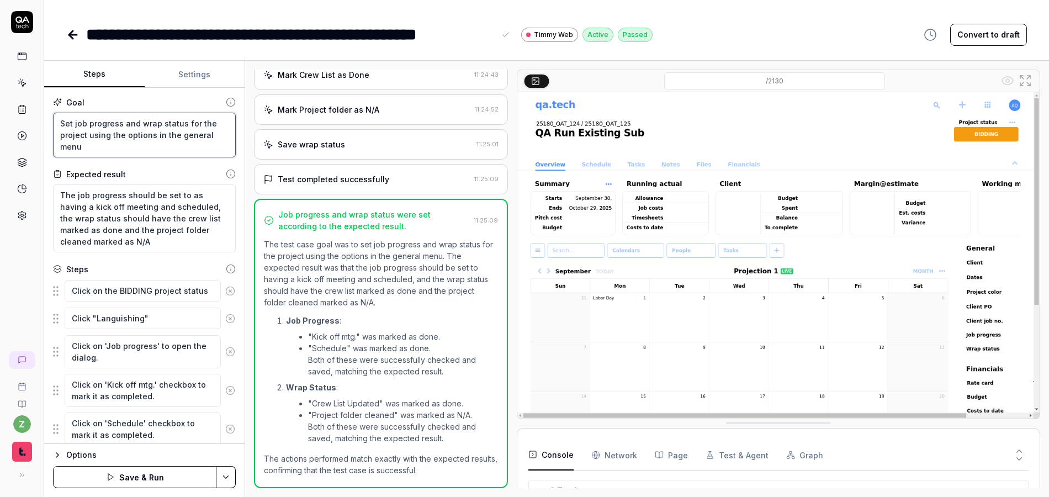
click at [75, 122] on textarea "Set job progress and wrap status for the project using the options in the gener…" at bounding box center [144, 135] width 183 height 45
type textarea "*"
type textarea "Set sjob progress and wrap status for the project using the options in the gene…"
type textarea "*"
type textarea "Set stjob progress and wrap status for the project using the options in the gen…"
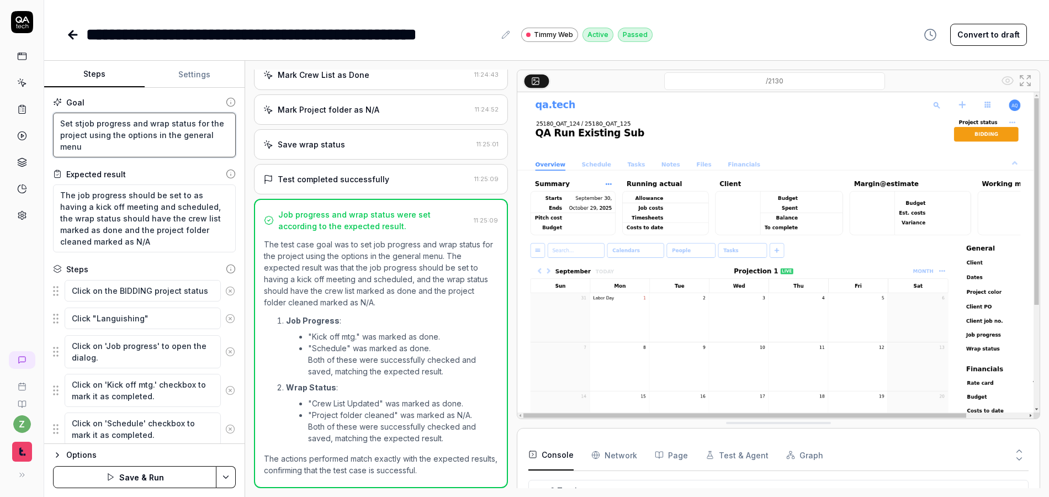
type textarea "*"
type textarea "Set stajob progress and wrap status for the project using the options in the ge…"
type textarea "*"
type textarea "Set statjob progress and wrap status for the project using the options in the g…"
type textarea "*"
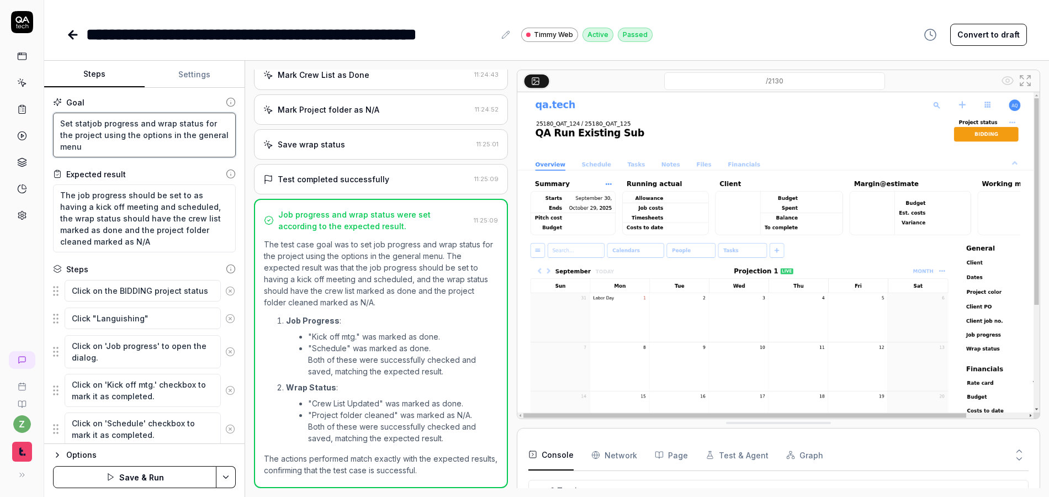
type textarea "Set statujob progress and wrap status for the project using the options in the …"
type textarea "*"
type textarea "Set statusjob progress and wrap status for the project using the options in the…"
type textarea "*"
type textarea "Set statusmjob progress and wrap status for the project using the options in th…"
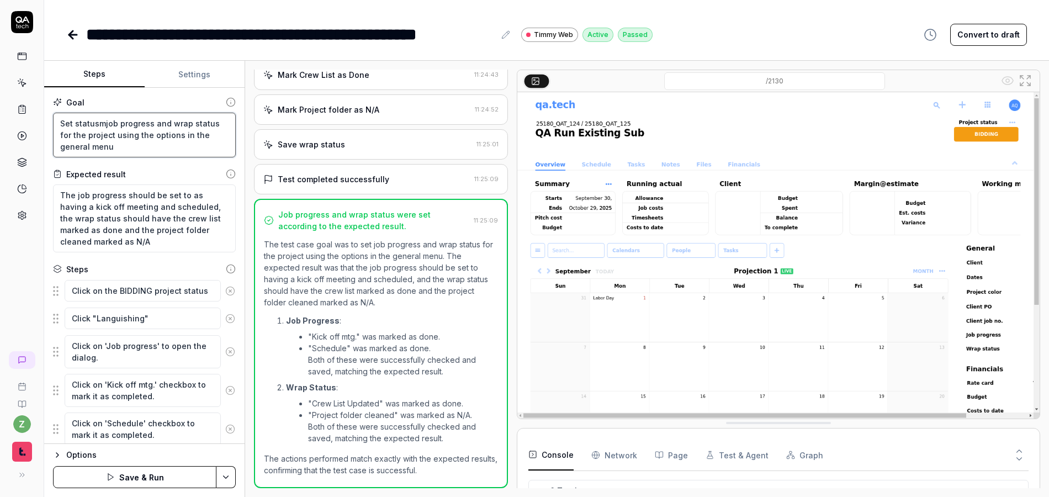
type textarea "*"
type textarea "Set statusm job progress and wrap status for the project using the options in t…"
type textarea "*"
type textarea "Set statusmjob progress and wrap status for the project using the options in th…"
type textarea "*"
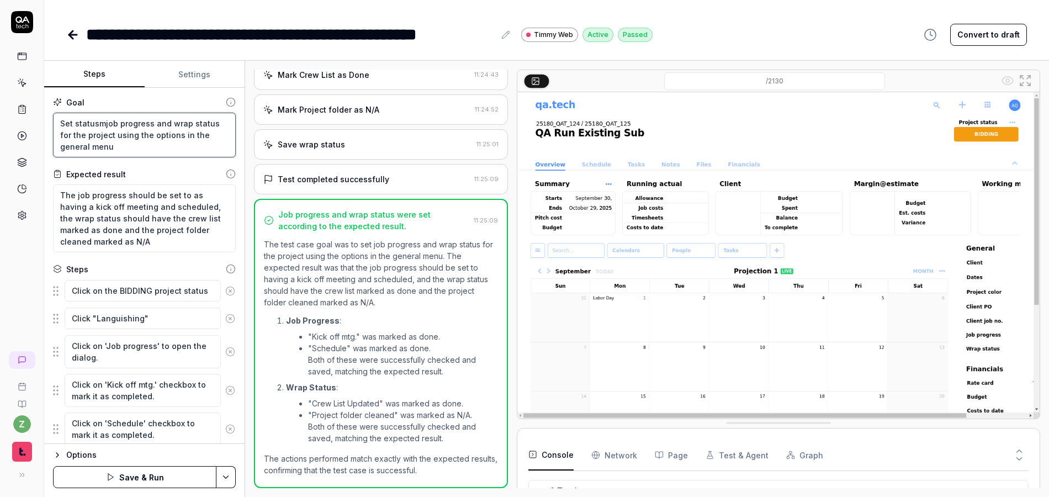
type textarea "Set statusjob progress and wrap status for the project using the options in the…"
type textarea "*"
type textarea "Set status,job progress and wrap status for the project using the options in th…"
type textarea "*"
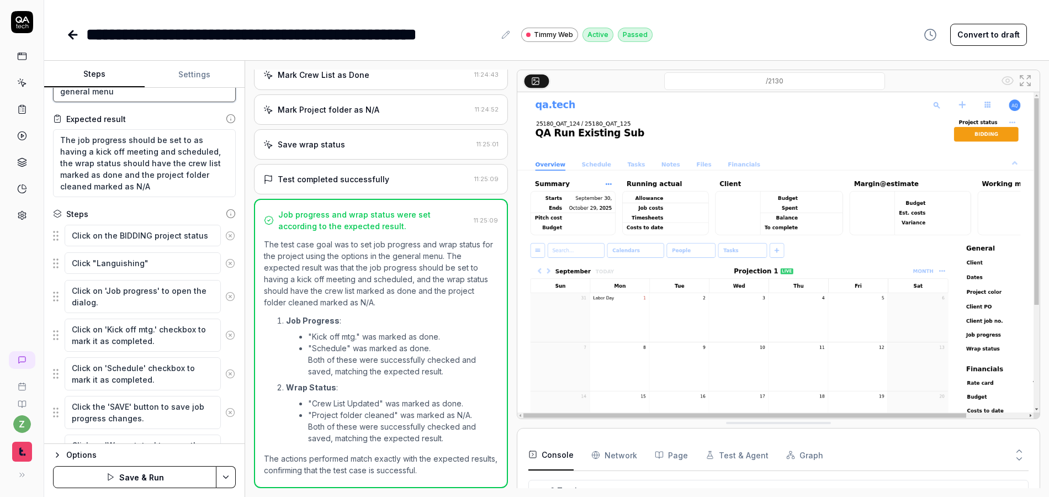
scroll to position [66, 0]
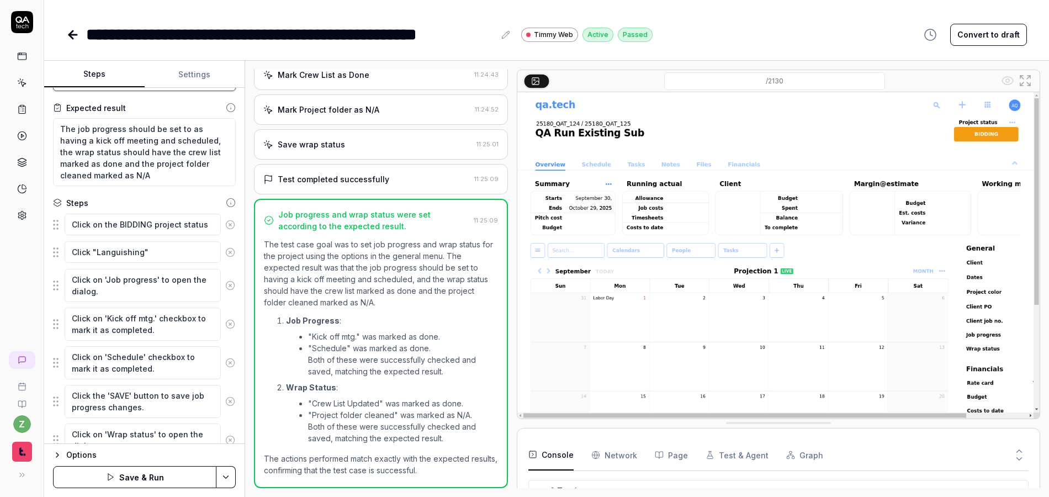
type textarea "Set status, job progress and wrap status for the project using the options in t…"
click at [74, 129] on textarea "The job progress should be set to as having a kick off meeting and scheduled, t…" at bounding box center [144, 152] width 183 height 68
type textarea "*"
type textarea "The job progress should be set to as having a kick off meeting and scheduled, t…"
type textarea "*"
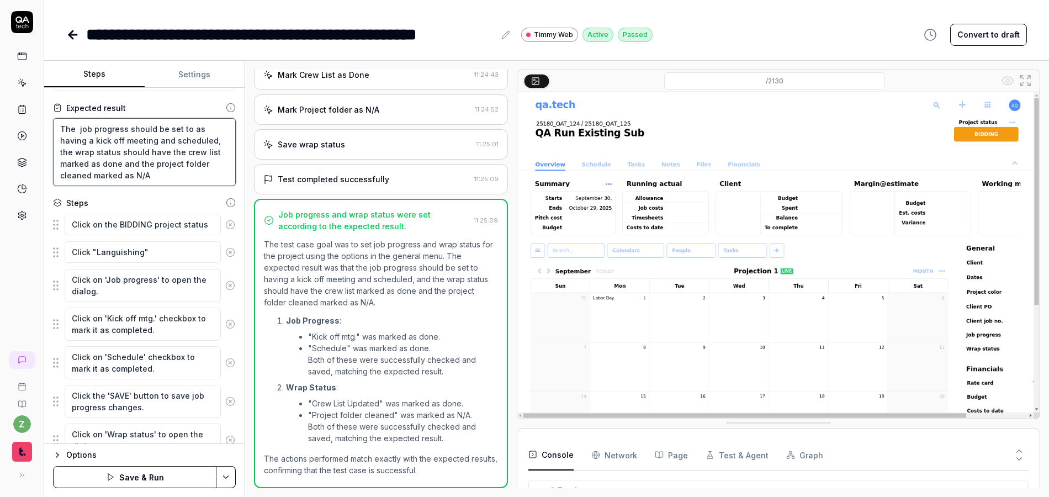
type textarea "The s job progress should be set to as having a kick off meeting and scheduled,…"
type textarea "*"
type textarea "The st job progress should be set to as having a kick off meeting and scheduled…"
type textarea "*"
type textarea "The sta job progress should be set to as having a kick off meeting and schedule…"
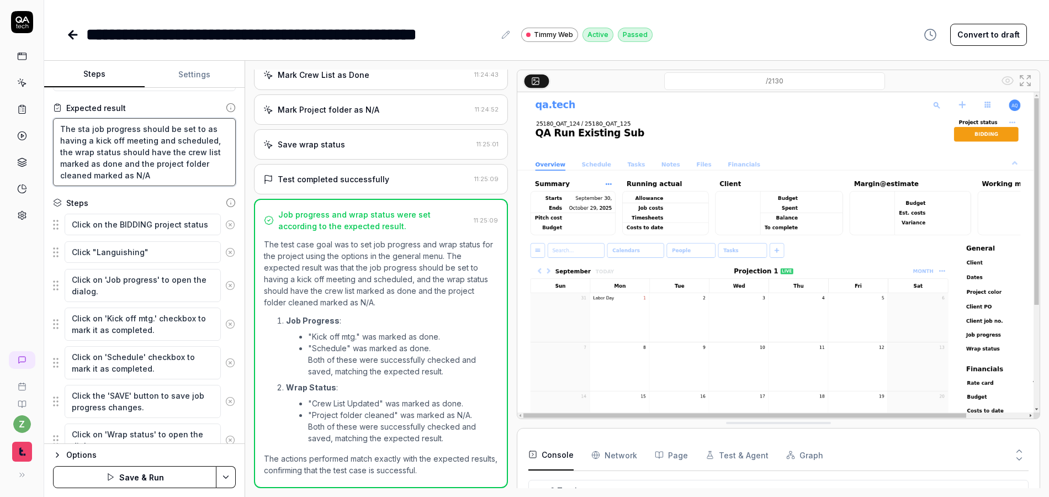
type textarea "*"
type textarea "The stat job progress should be set to as having a kick off meeting and schedul…"
type textarea "*"
type textarea "The statu job progress should be set to as having a kick off meeting and schedu…"
type textarea "*"
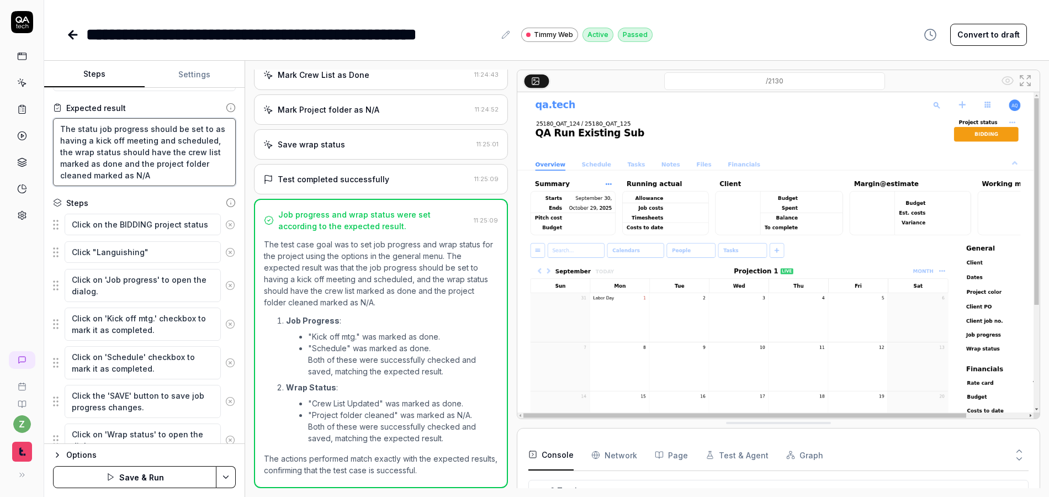
type textarea "The status job progress should be set to as having a kick off meeting and sched…"
type textarea "*"
type textarea "The status job progress should be set to as having a kick off meeting and sched…"
type textarea "*"
type textarea "The status s job progress should be set to as having a kick off meeting and sch…"
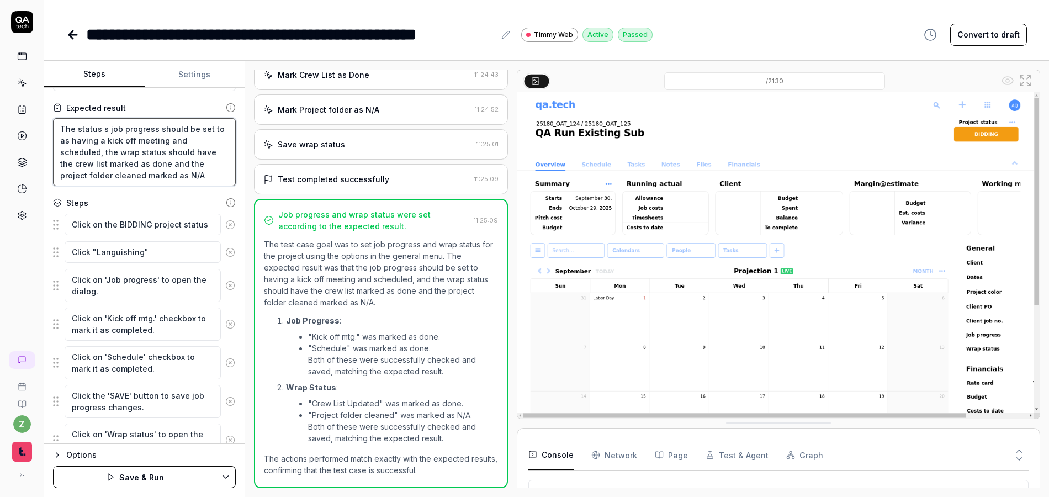
type textarea "*"
type textarea "The status sh job progress should be set to as having a kick off meeting and sc…"
type textarea "*"
type textarea "The status sho job progress should be set to as having a kick off meeting and s…"
type textarea "*"
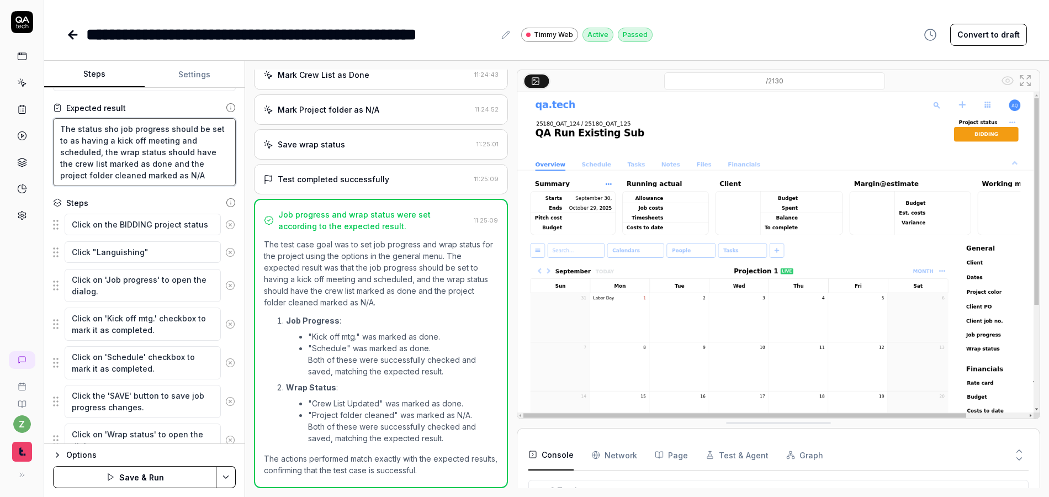
type textarea "The status shou job progress should be set to as having a kick off meeting and …"
type textarea "*"
type textarea "The status should job progress should be set to as having a kick off meeting an…"
type textarea "*"
type textarea "The status should job progress should be set to as having a kick off meeting an…"
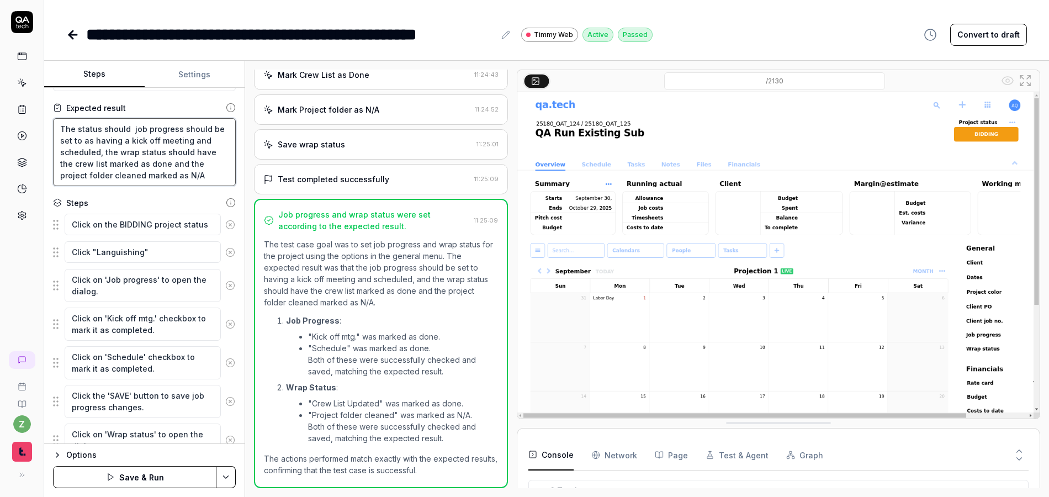
type textarea "*"
type textarea "The status should b job progress should be set to as having a kick off meeting …"
type textarea "*"
type textarea "The status should be job progress should be set to as having a kick off meeting…"
type textarea "*"
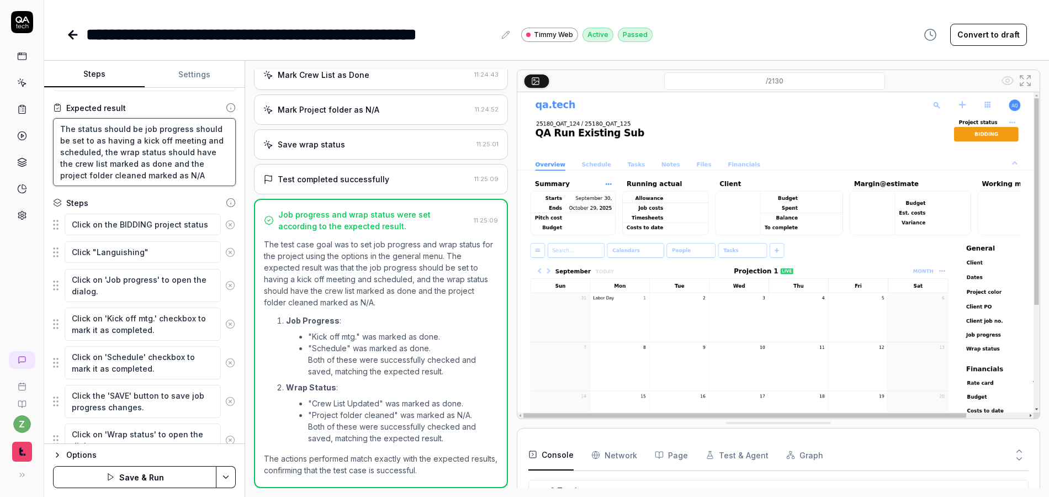
type textarea "The status should be job progress should be set to as having a kick off meeting…"
type textarea "*"
type textarea "The status should be s job progress should be set to as having a kick off meeti…"
type textarea "*"
type textarea "The status should be se job progress should be set to as having a kick off meet…"
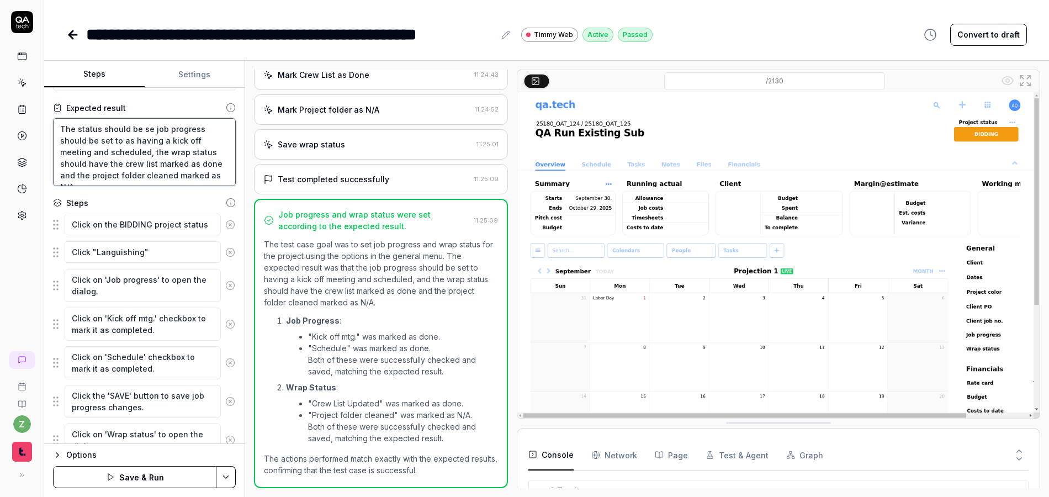
type textarea "*"
type textarea "The status should be set job progress should be set to as having a kick off mee…"
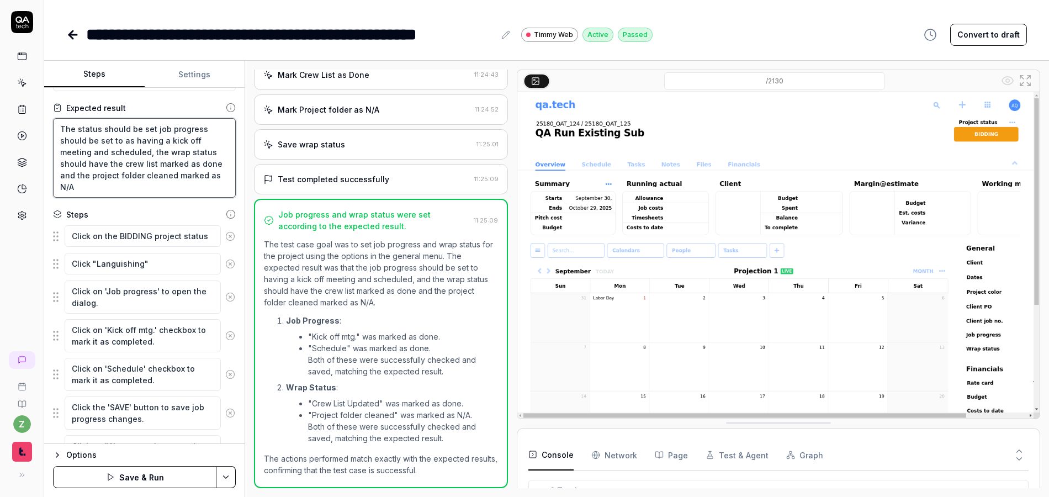
type textarea "*"
type textarea "The status should be set job progress should be set to as having a kick off mee…"
type textarea "*"
type textarea "The status should be set t job progress should be set to as having a kick off m…"
type textarea "*"
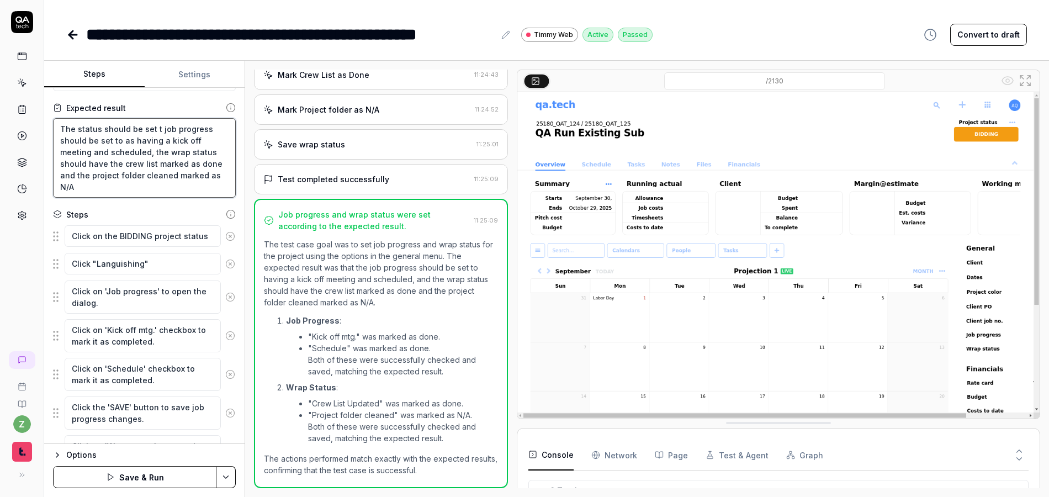
type textarea "The status should be set to job progress should be set to as having a kick off …"
type textarea "*"
type textarea "The status should be set to job progress should be set to as having a kick off …"
type textarea "*"
type textarea "The status should be set to L job progress should be set to as having a kick of…"
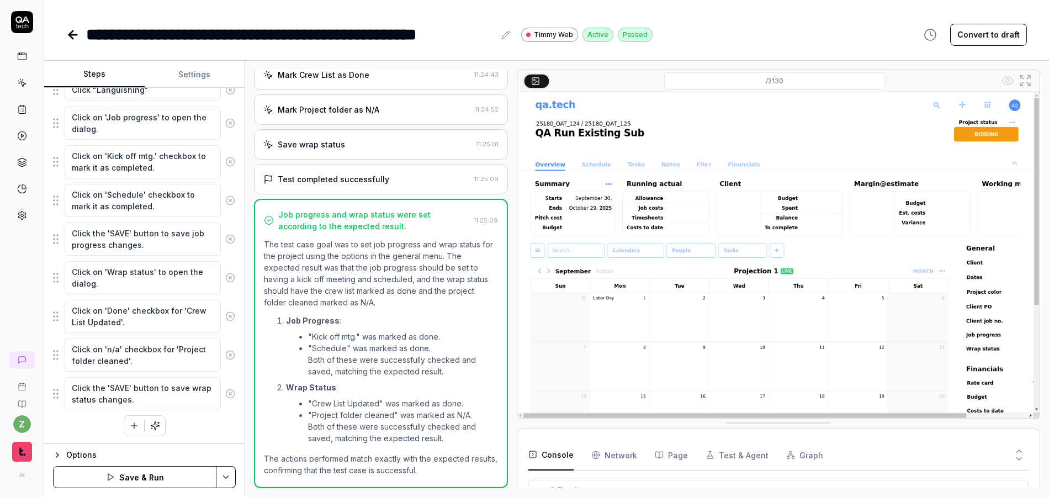
scroll to position [241, 0]
drag, startPoint x: 198, startPoint y: 431, endPoint x: 219, endPoint y: 445, distance: 25.9
click at [198, 431] on div "Click on the BIDDING project status Click "Languishing" Click on 'Job progress'…" at bounding box center [144, 243] width 183 height 386
click at [233, 476] on html "**********" at bounding box center [524, 248] width 1049 height 497
click at [154, 402] on div "Save" at bounding box center [171, 400] width 141 height 24
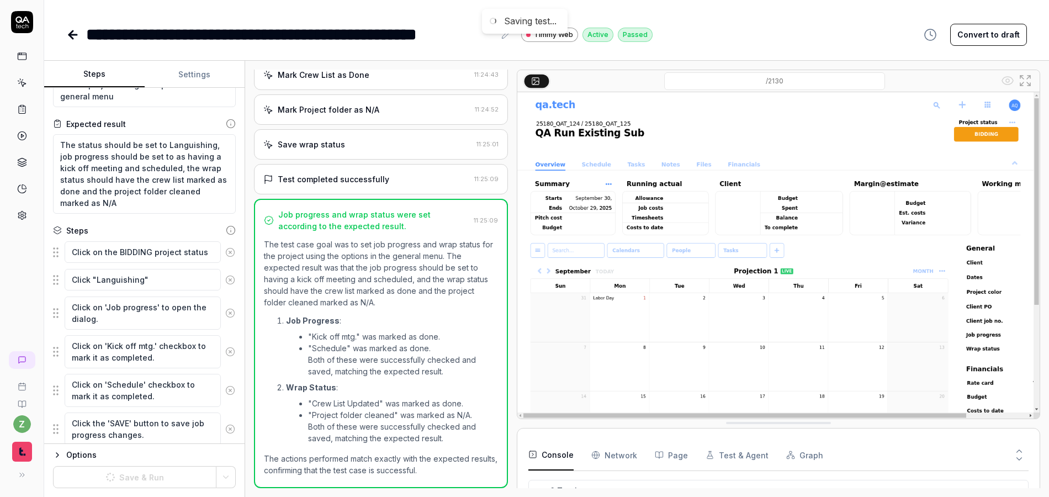
scroll to position [43, 0]
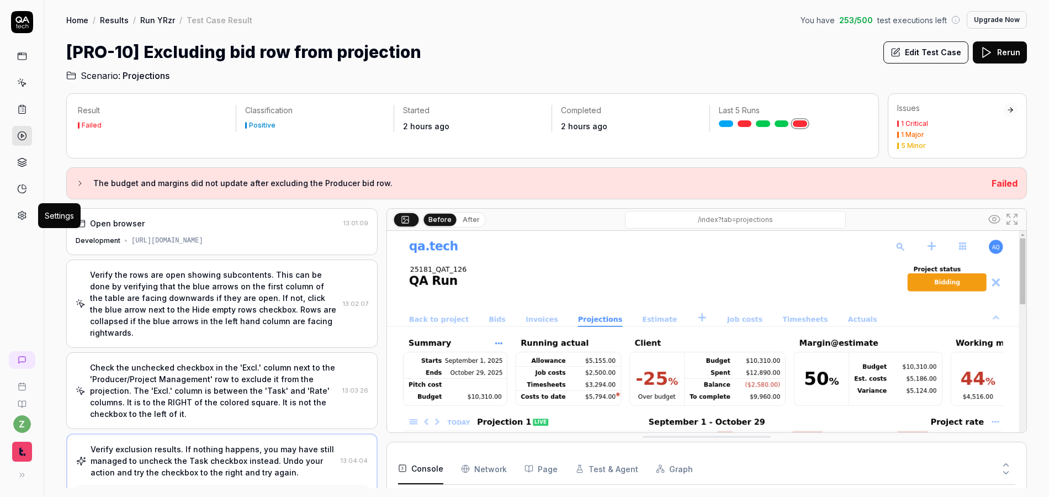
scroll to position [86, 0]
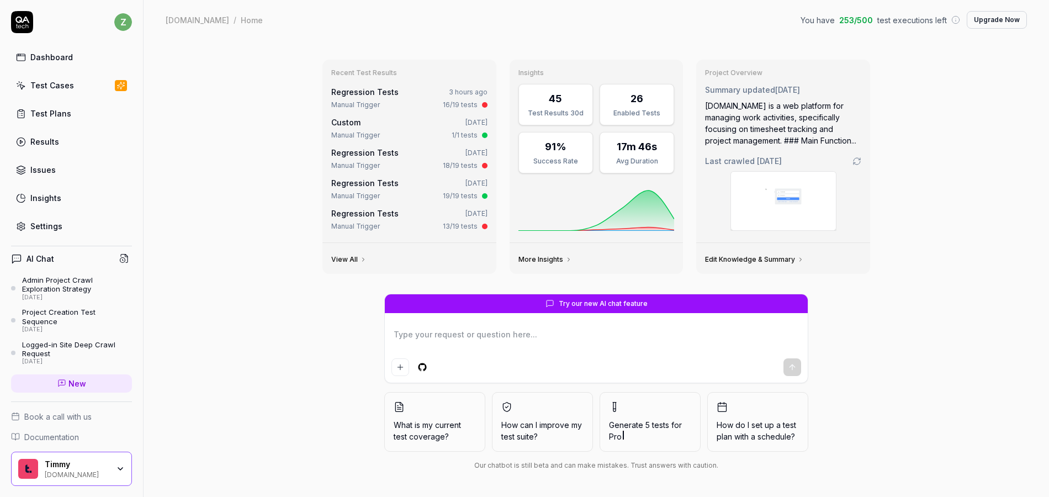
type textarea "*"
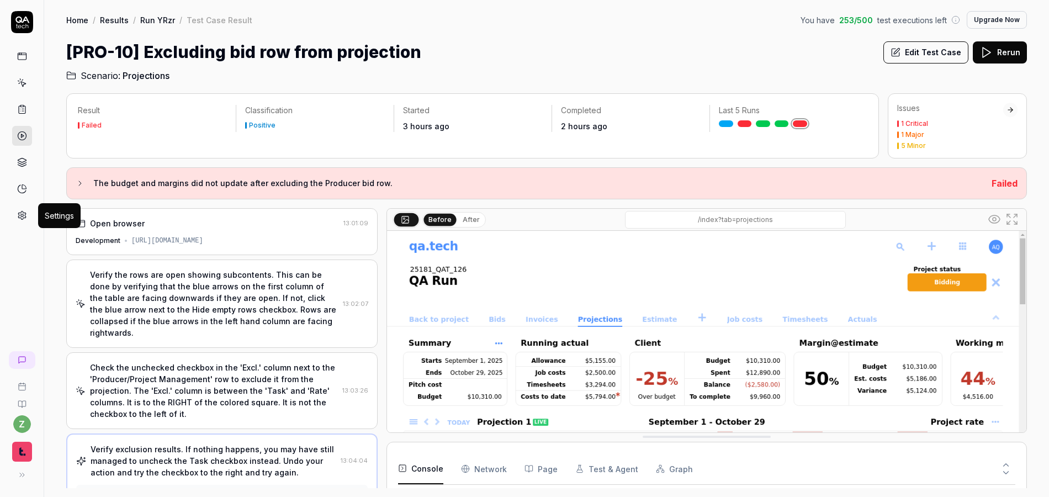
scroll to position [86, 0]
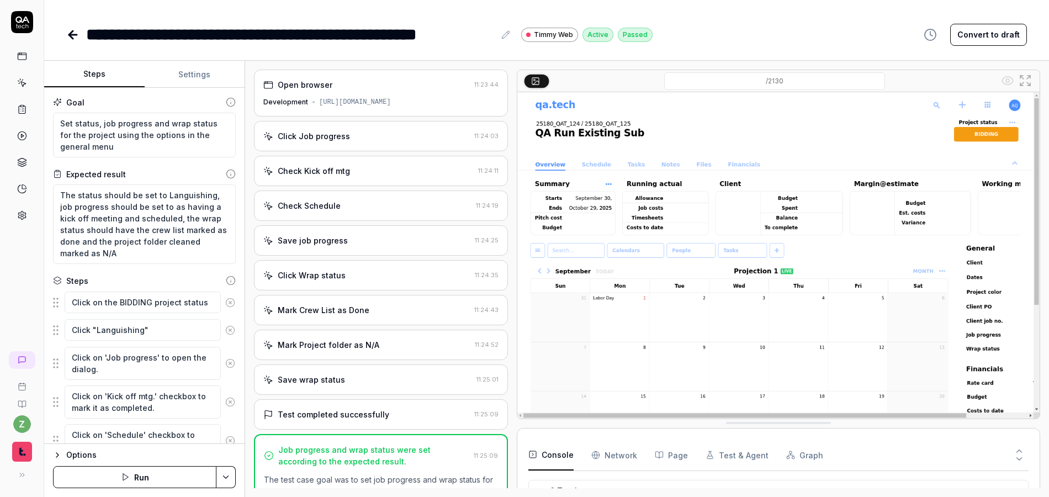
scroll to position [108, 0]
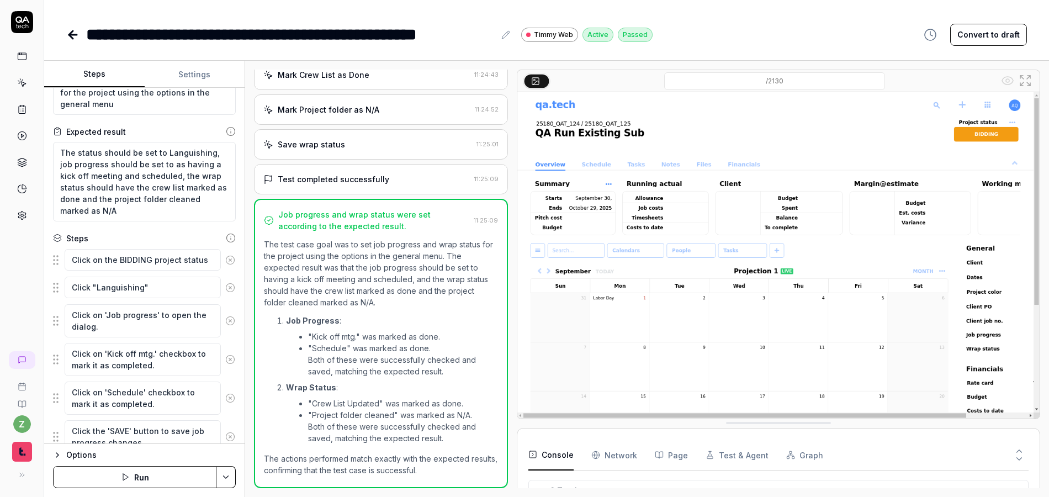
type textarea "*"
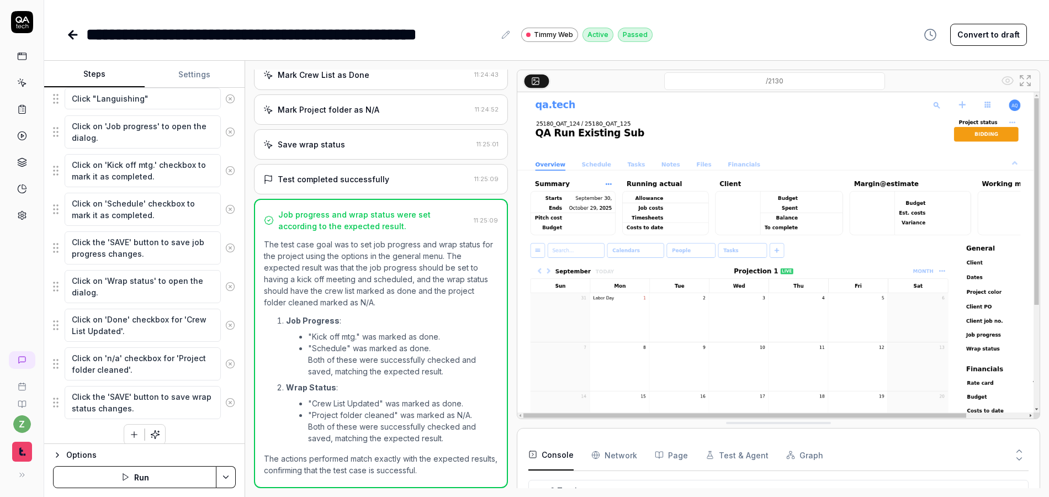
scroll to position [241, 0]
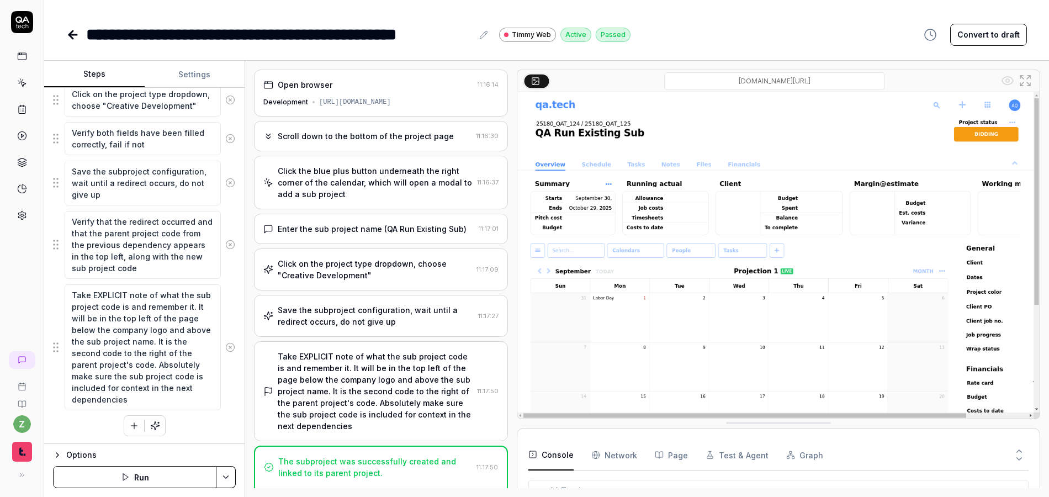
scroll to position [349, 0]
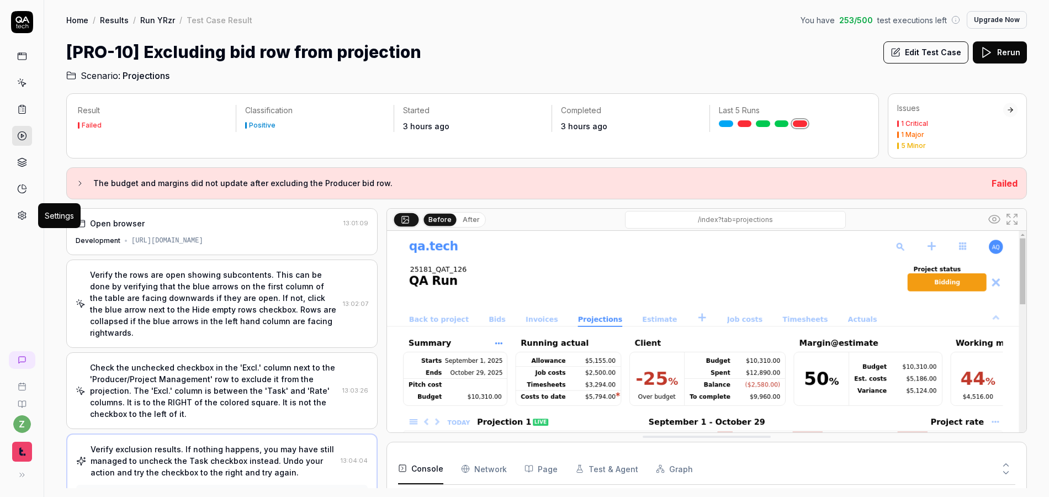
scroll to position [86, 0]
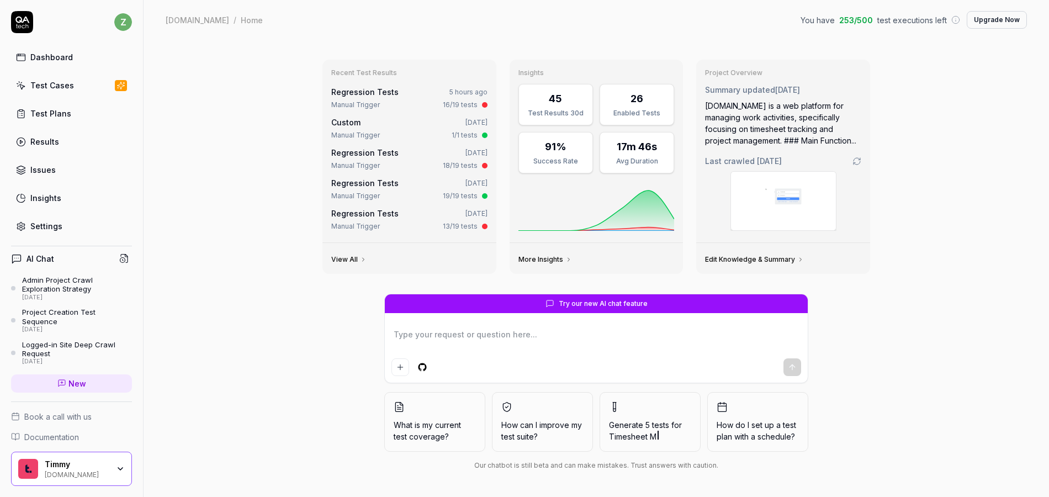
type textarea "*"
